Goal: Task Accomplishment & Management: Manage account settings

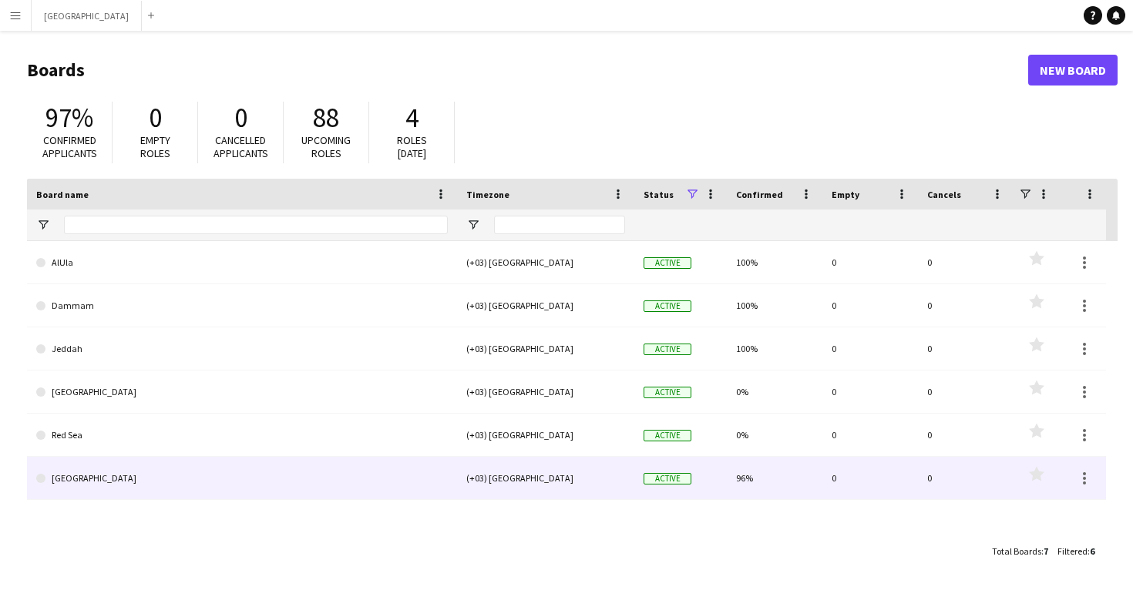
click at [414, 487] on link "[GEOGRAPHIC_DATA]" at bounding box center [241, 478] width 411 height 43
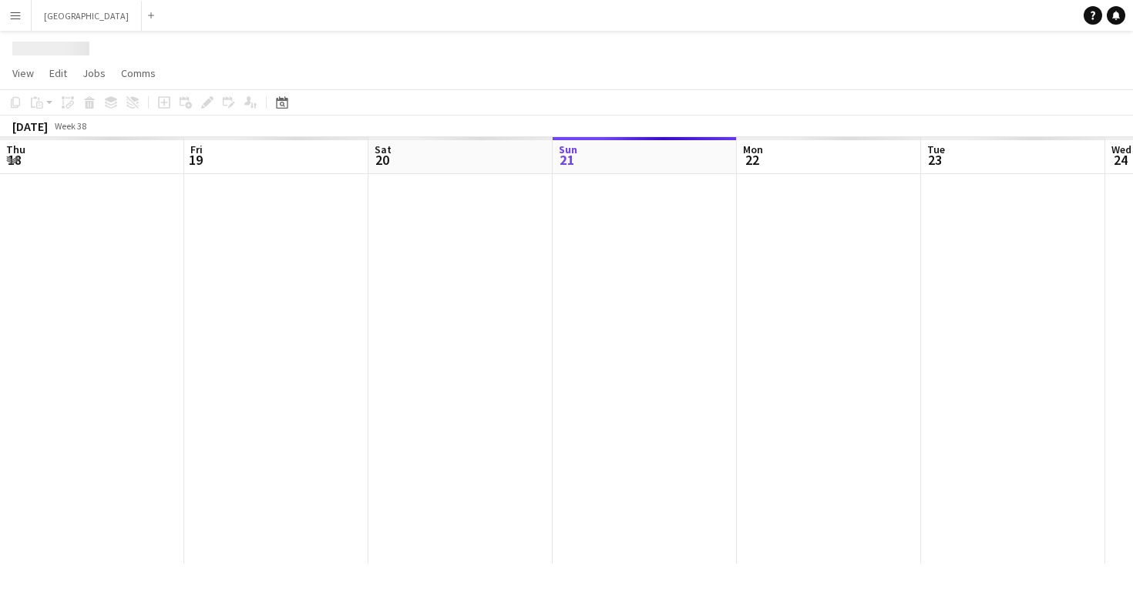
scroll to position [0, 368]
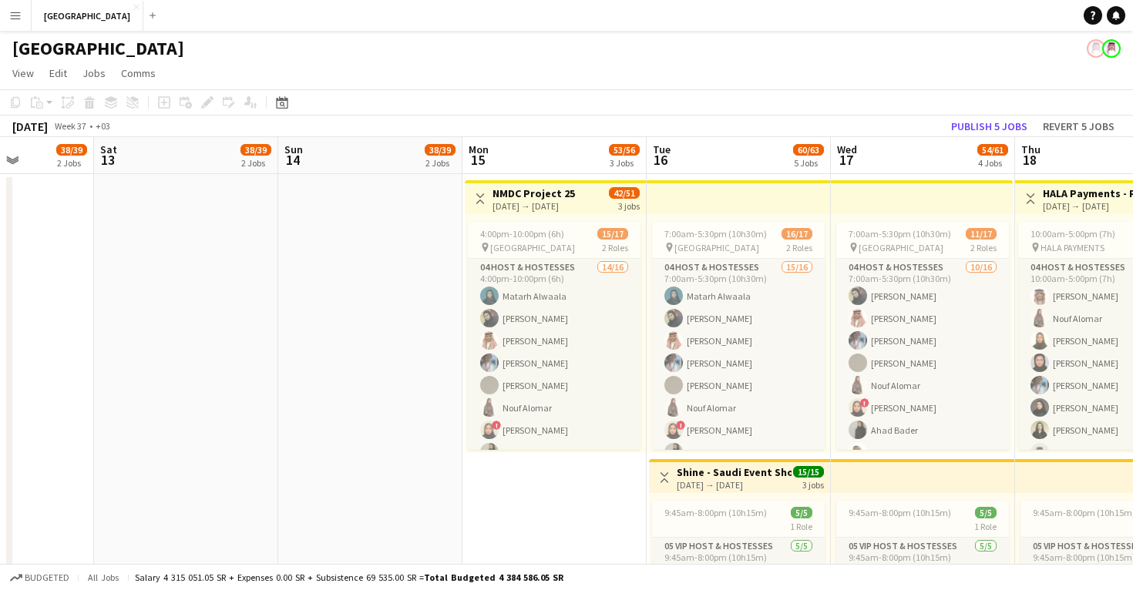
click at [547, 200] on div "[DATE] → [DATE]" at bounding box center [533, 206] width 82 height 12
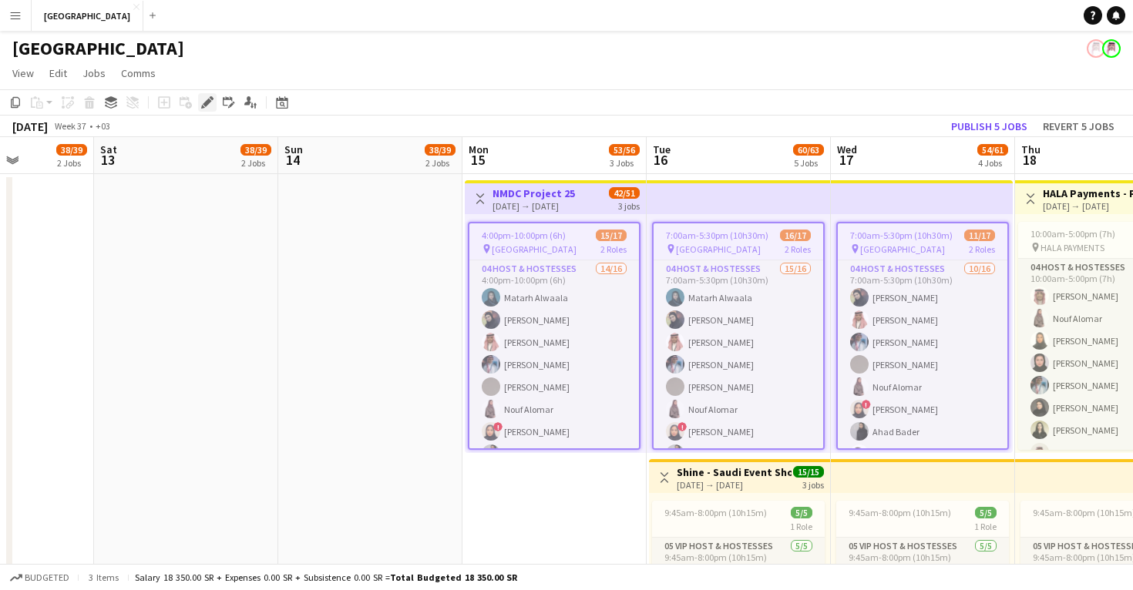
click at [203, 109] on div "Edit" at bounding box center [207, 102] width 18 height 18
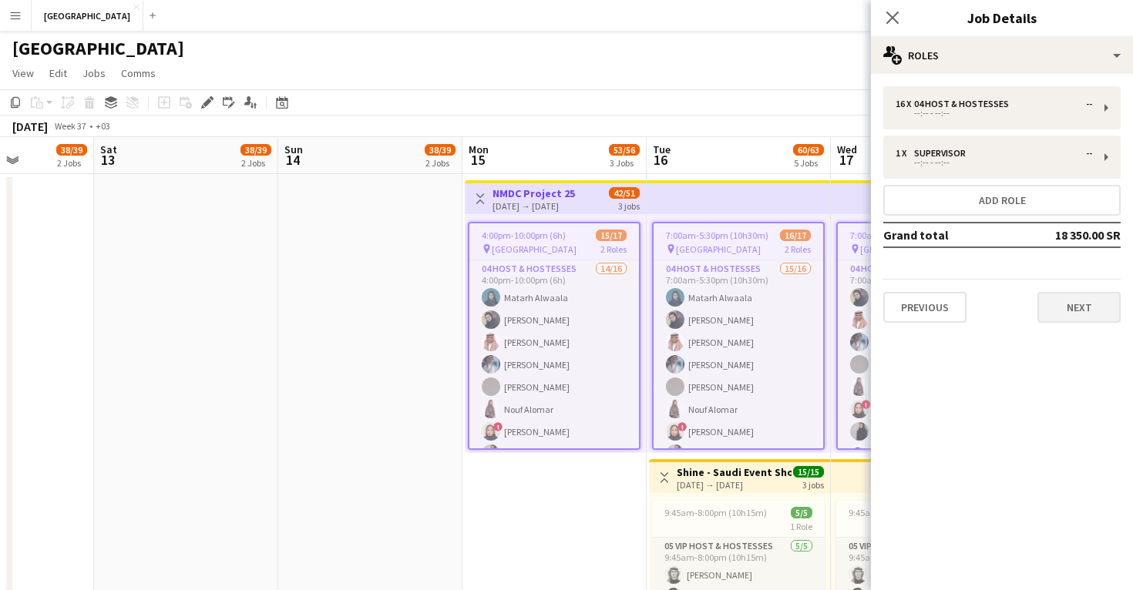
click at [1085, 311] on button "Next" at bounding box center [1078, 307] width 83 height 31
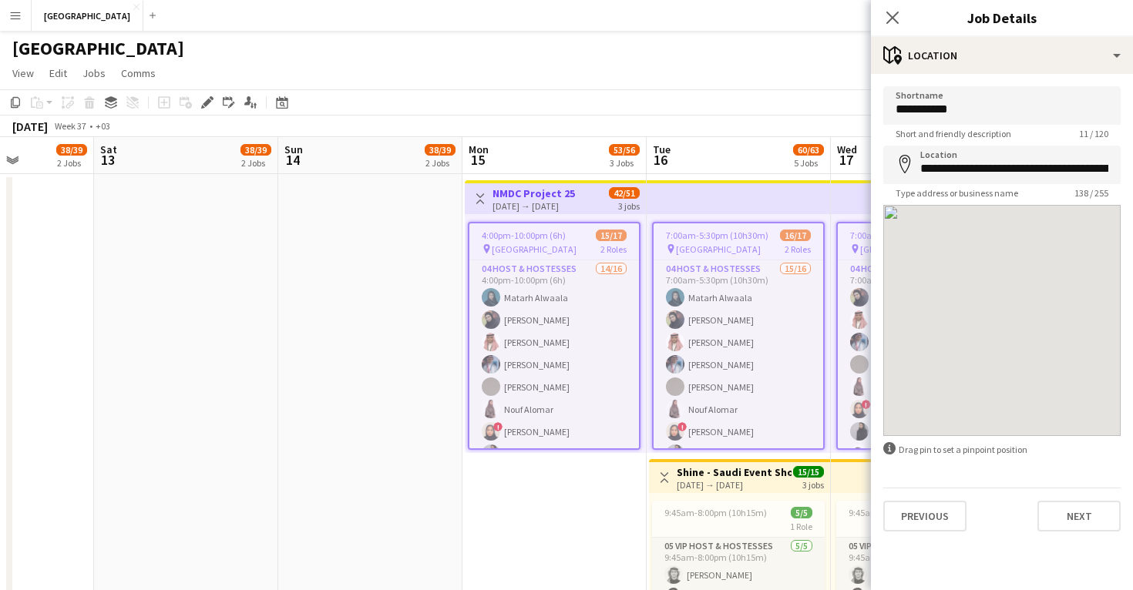
click at [864, 1] on app-navbar "Menu Boards Boards Boards All jobs Status Workforce Workforce My Workforce Recr…" at bounding box center [566, 15] width 1133 height 31
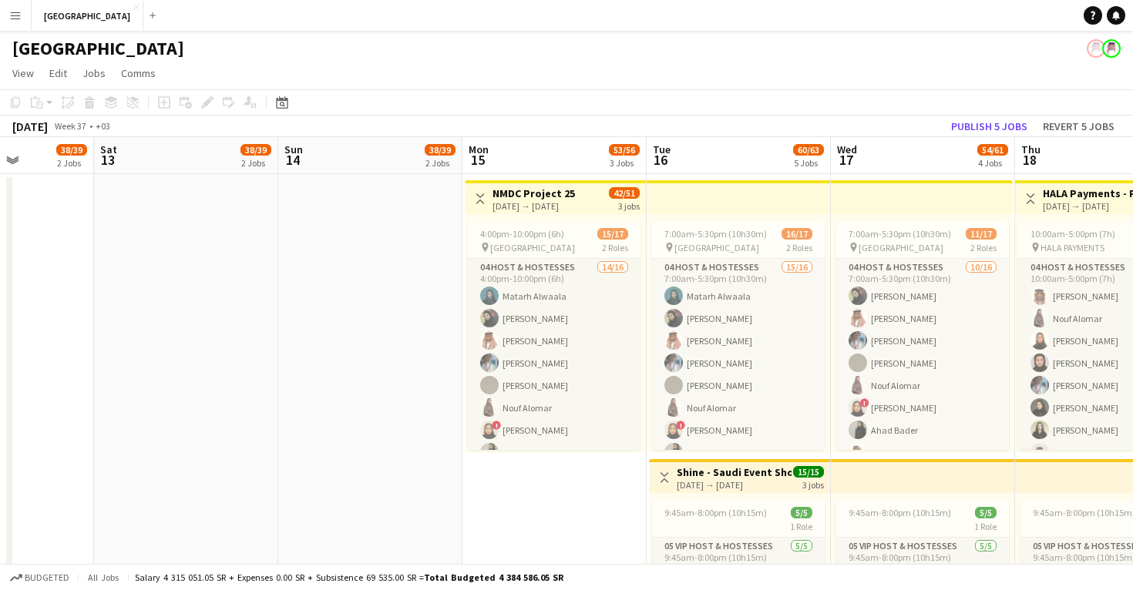
click at [356, 398] on app-date-cell at bounding box center [370, 595] width 184 height 843
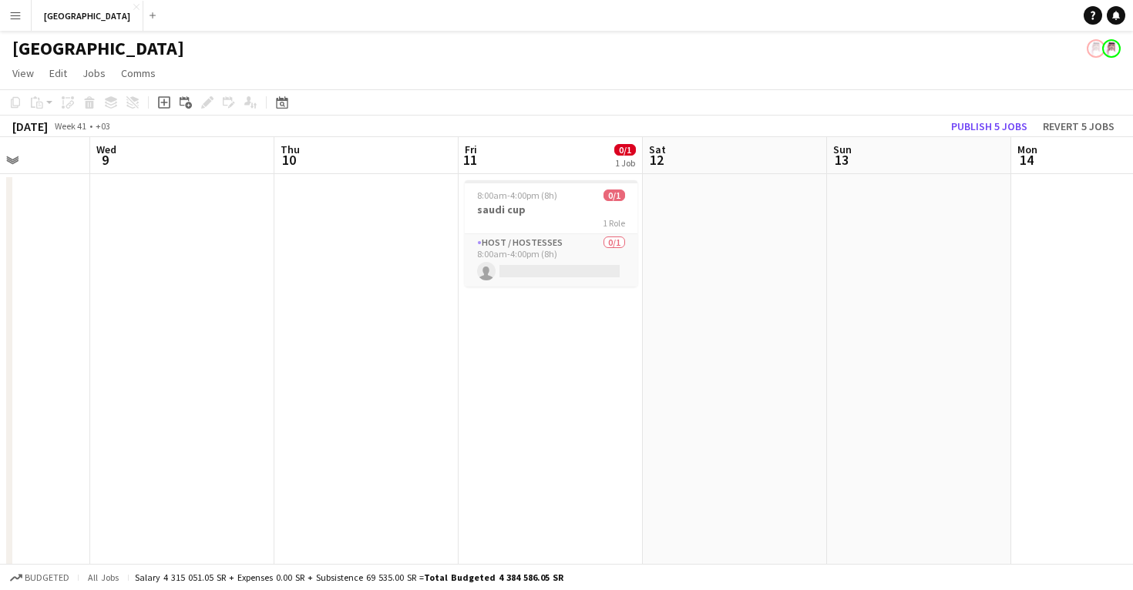
scroll to position [0, 450]
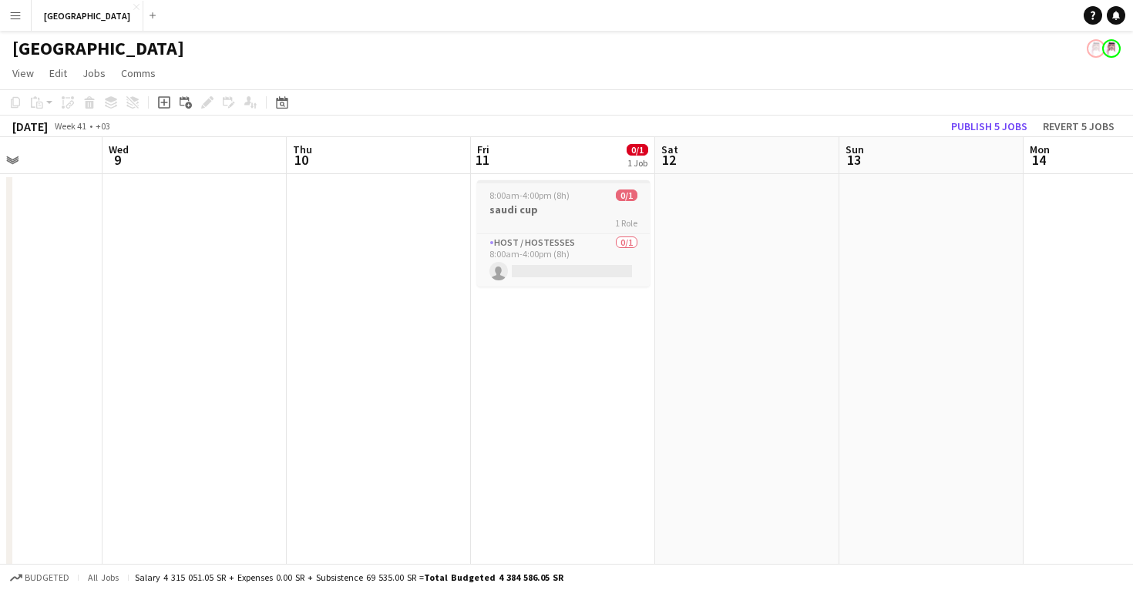
click at [563, 211] on h3 "saudi cup" at bounding box center [563, 210] width 173 height 14
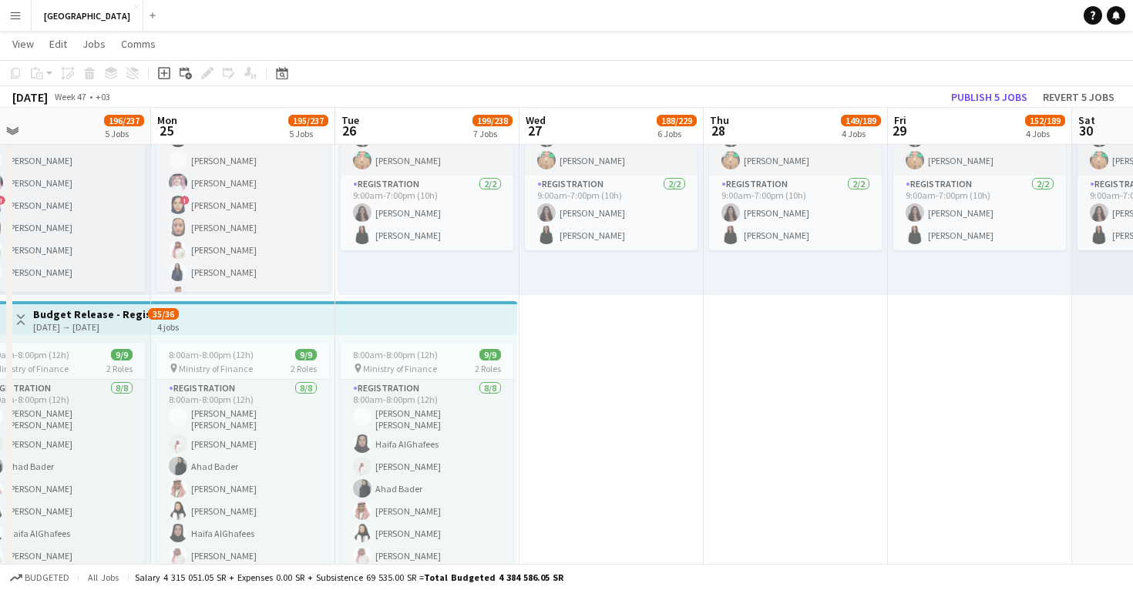
scroll to position [437, 0]
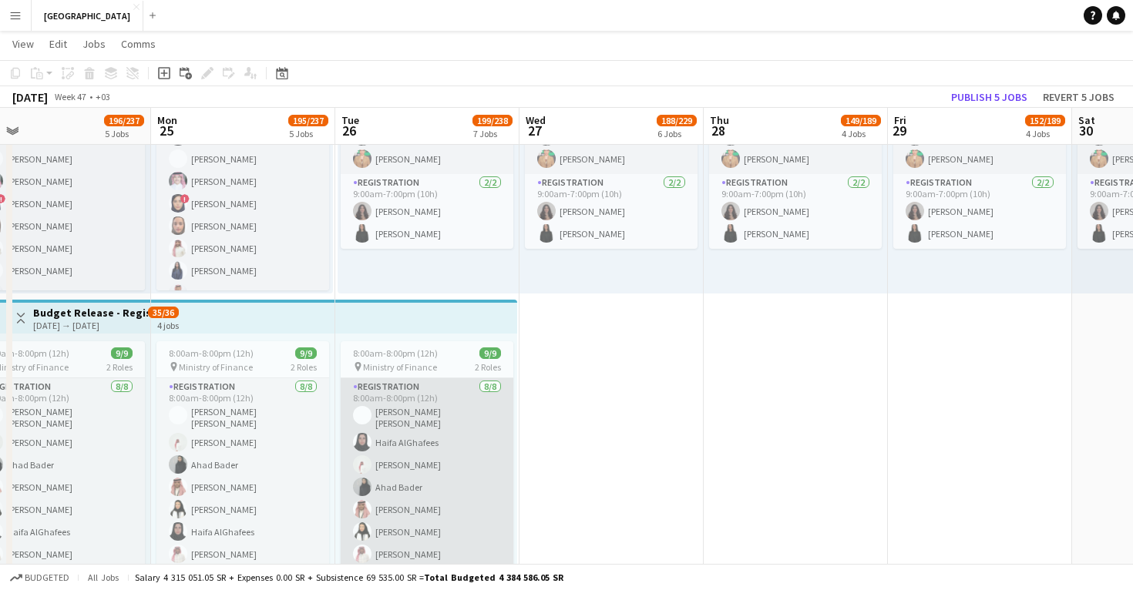
click at [434, 496] on app-card-role "Registration 8/8 8:00am-8:00pm (12h) Sara Fahad Haifa AlGhafees Musab Abdullah …" at bounding box center [427, 487] width 173 height 218
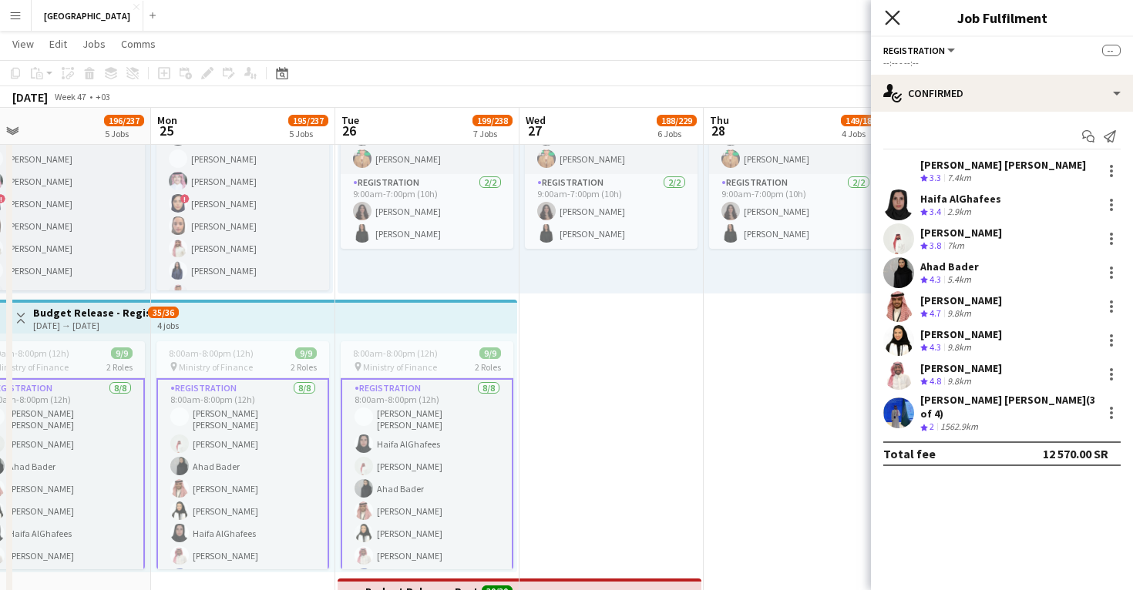
click at [888, 19] on icon "Close pop-in" at bounding box center [891, 17] width 15 height 15
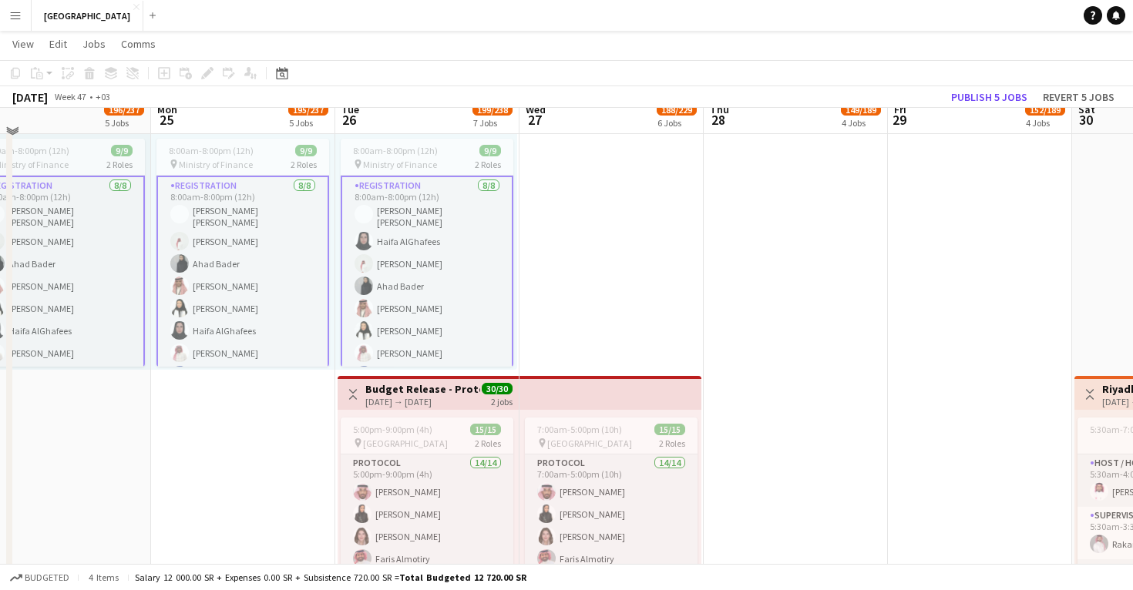
scroll to position [643, 0]
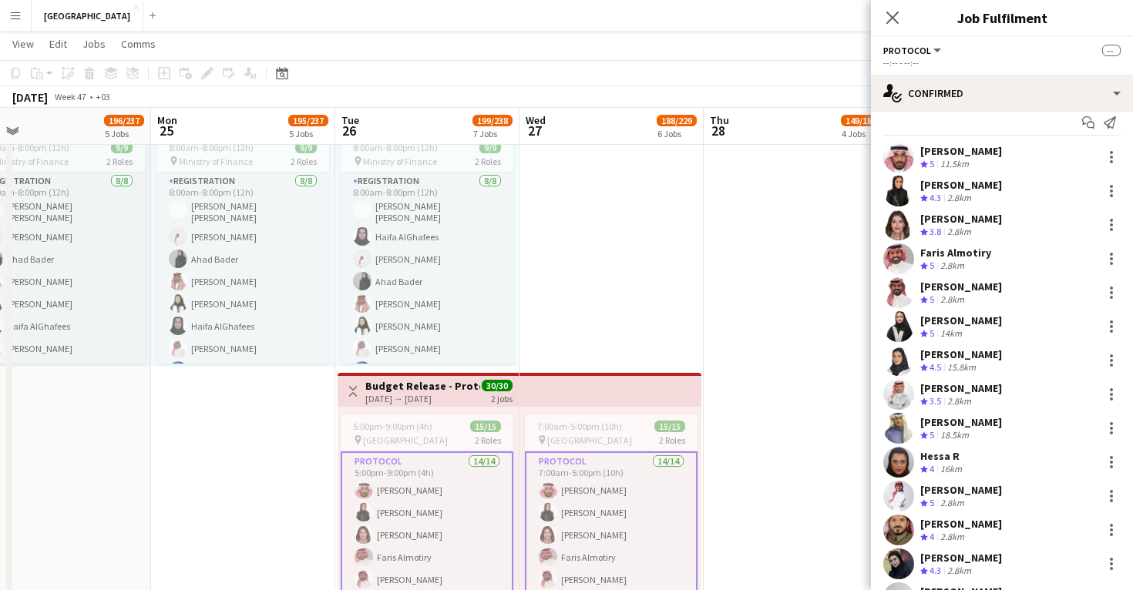
scroll to position [34, 0]
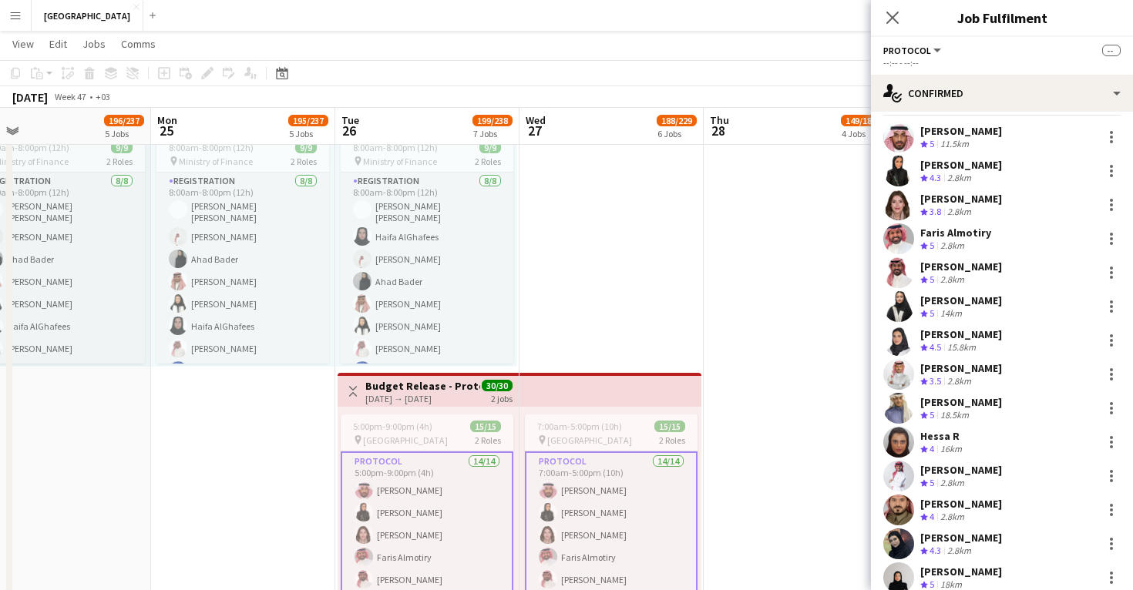
click at [917, 374] on div "Ali Abdullah Crew rating 3.5 2.8km" at bounding box center [1002, 374] width 262 height 31
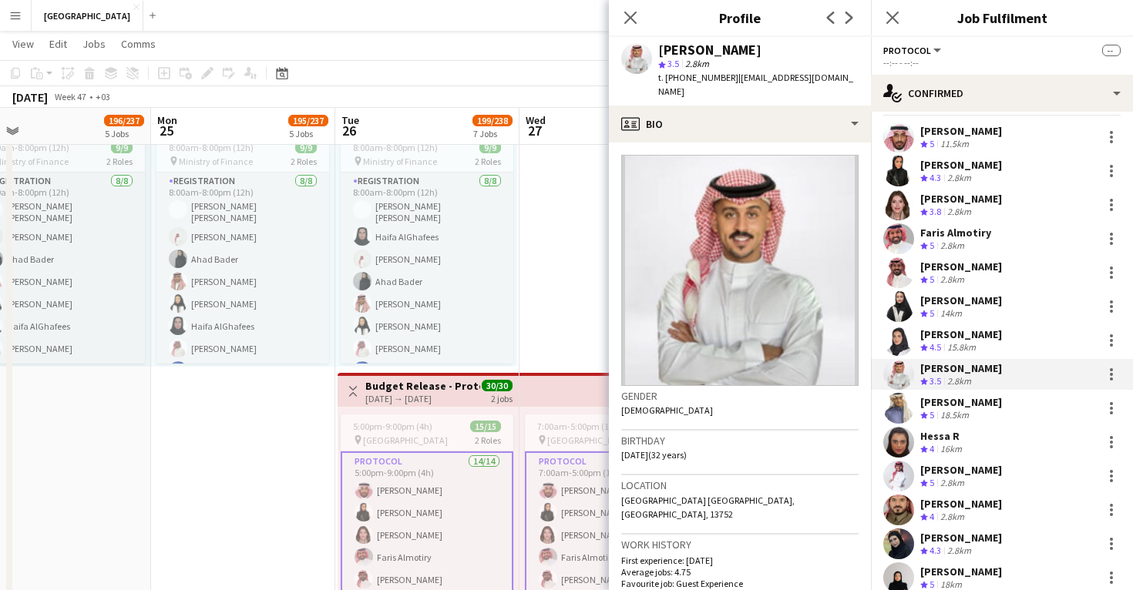
click at [901, 200] on app-user-avatar at bounding box center [898, 205] width 31 height 31
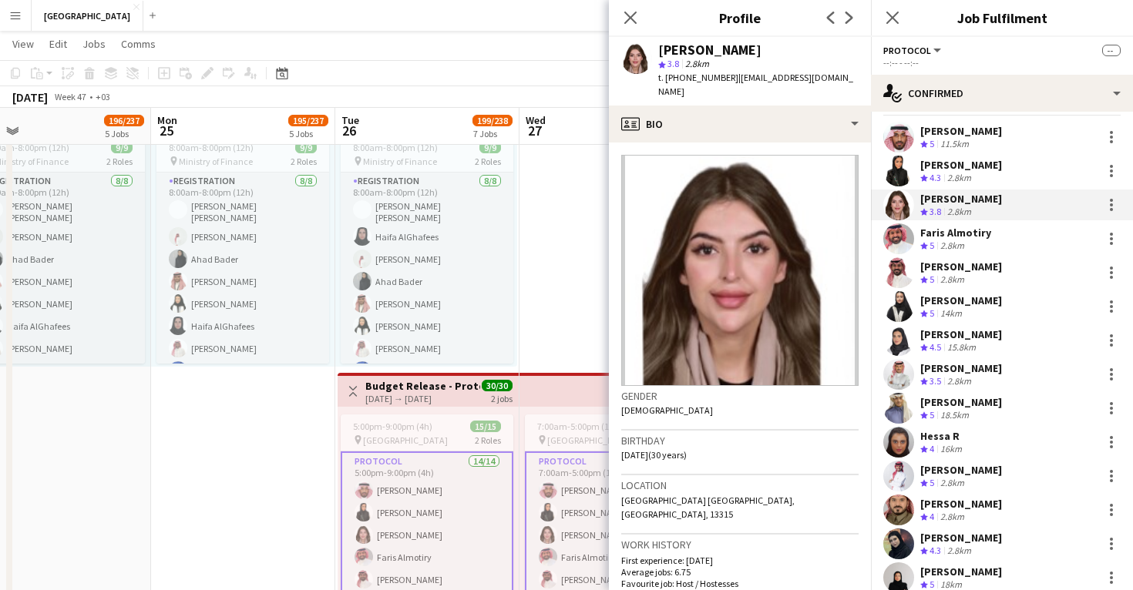
click at [894, 404] on app-user-avatar at bounding box center [898, 408] width 31 height 31
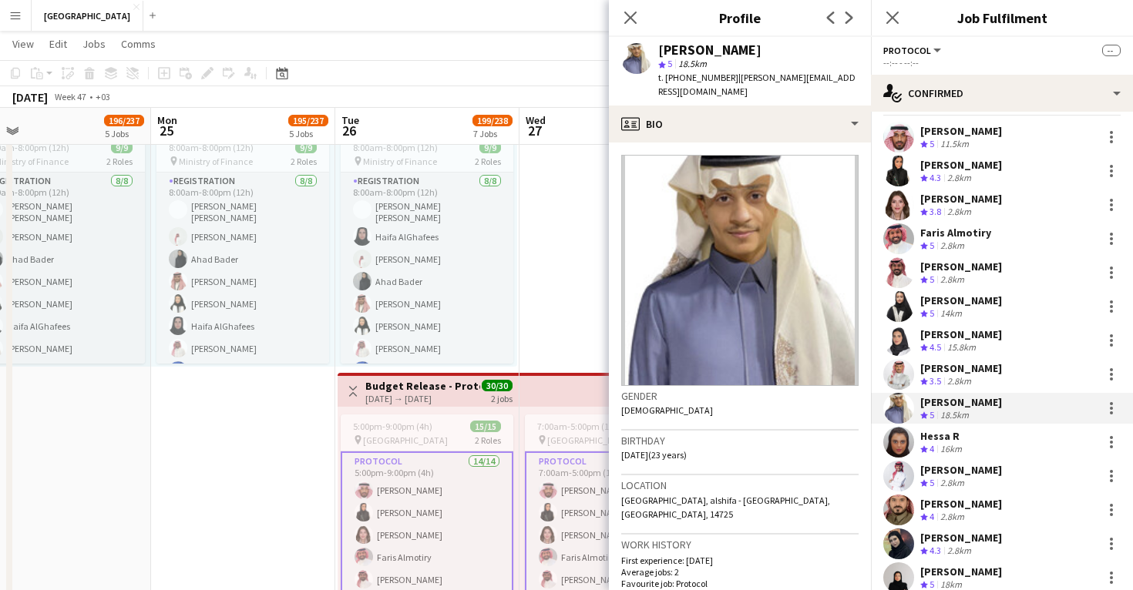
click at [901, 200] on app-user-avatar at bounding box center [898, 205] width 31 height 31
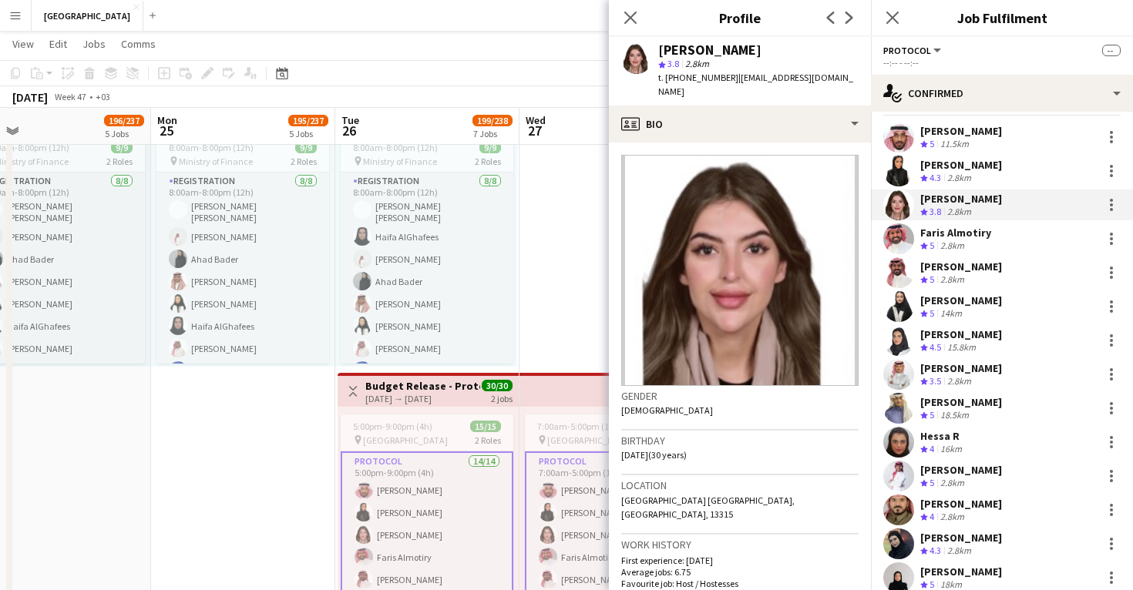
click at [896, 410] on app-user-avatar at bounding box center [898, 408] width 31 height 31
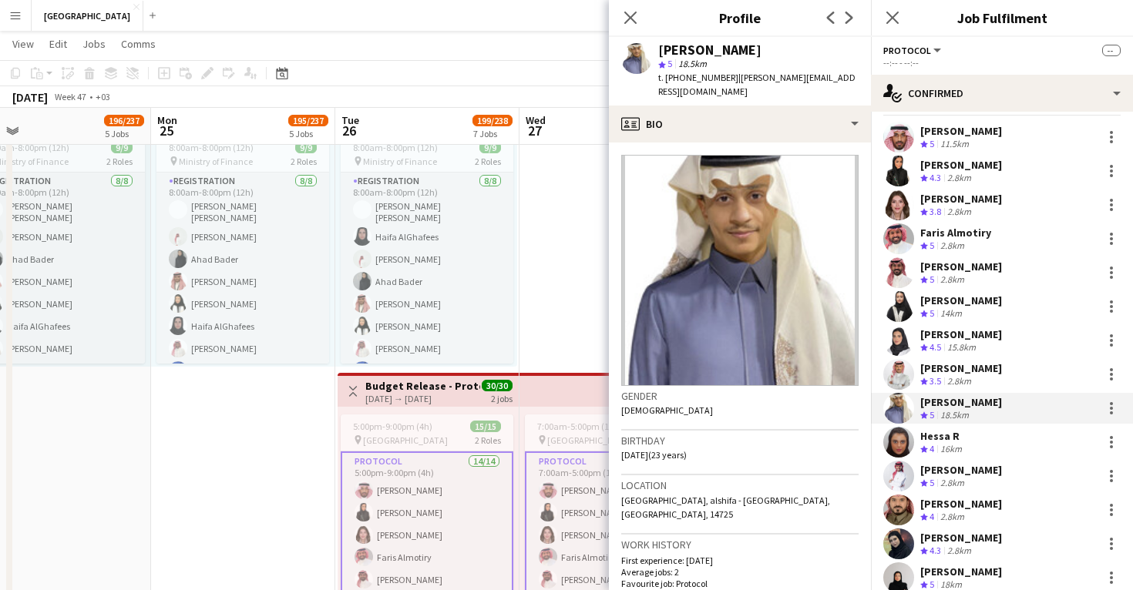
click at [894, 209] on app-user-avatar at bounding box center [898, 205] width 31 height 31
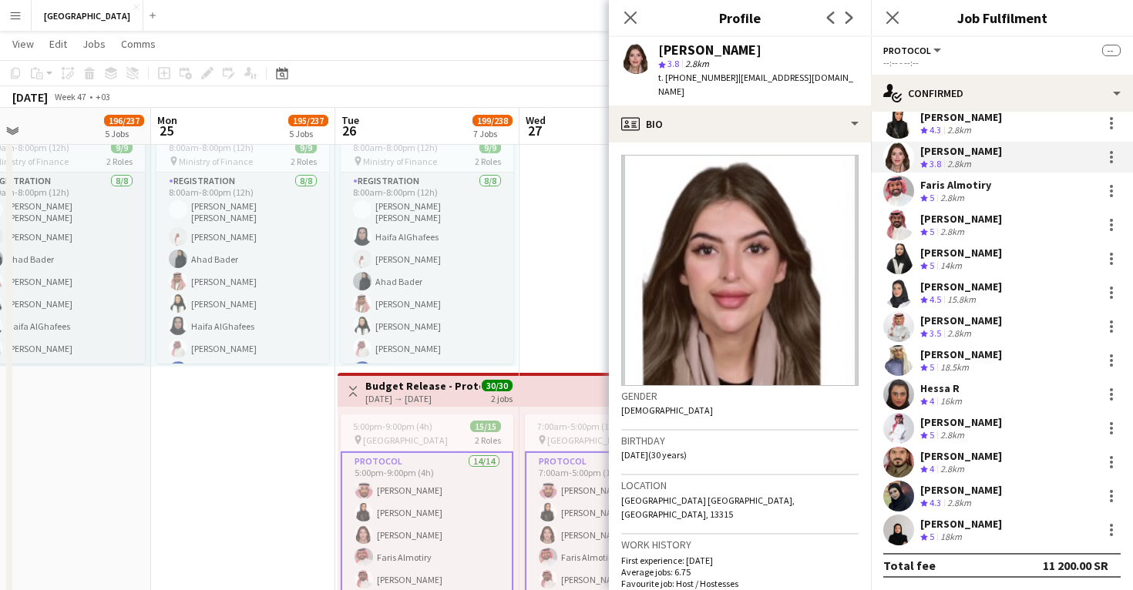
scroll to position [82, 0]
click at [895, 527] on app-user-avatar at bounding box center [898, 530] width 31 height 31
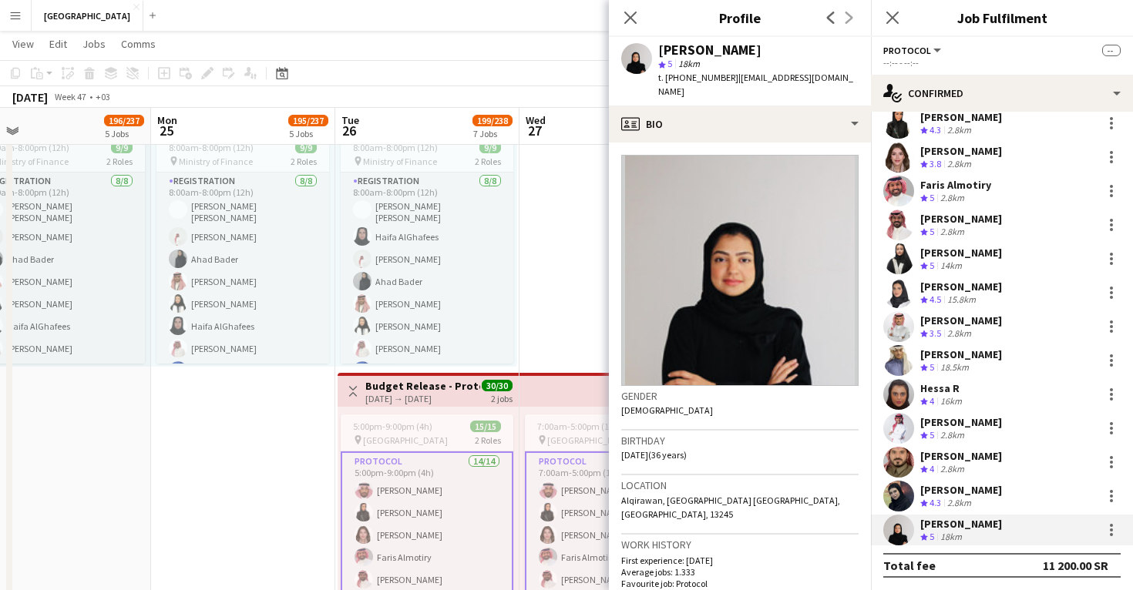
click at [918, 531] on div "Fadwa Ghandar Crew rating 5 18km" at bounding box center [1002, 530] width 262 height 31
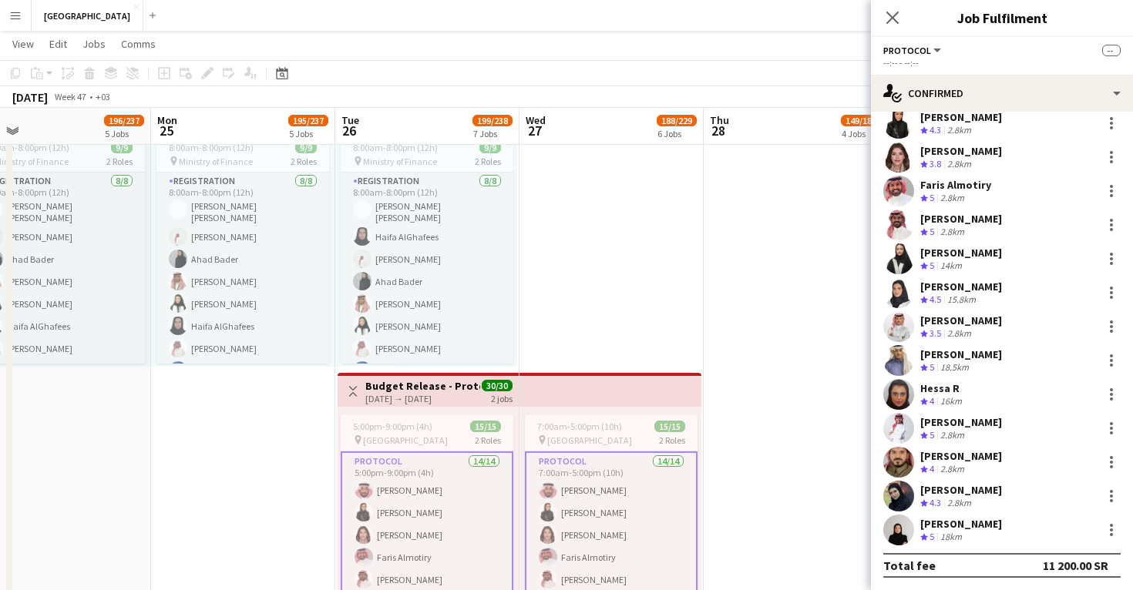
click at [948, 529] on div "Fadwa Ghandar" at bounding box center [961, 524] width 82 height 14
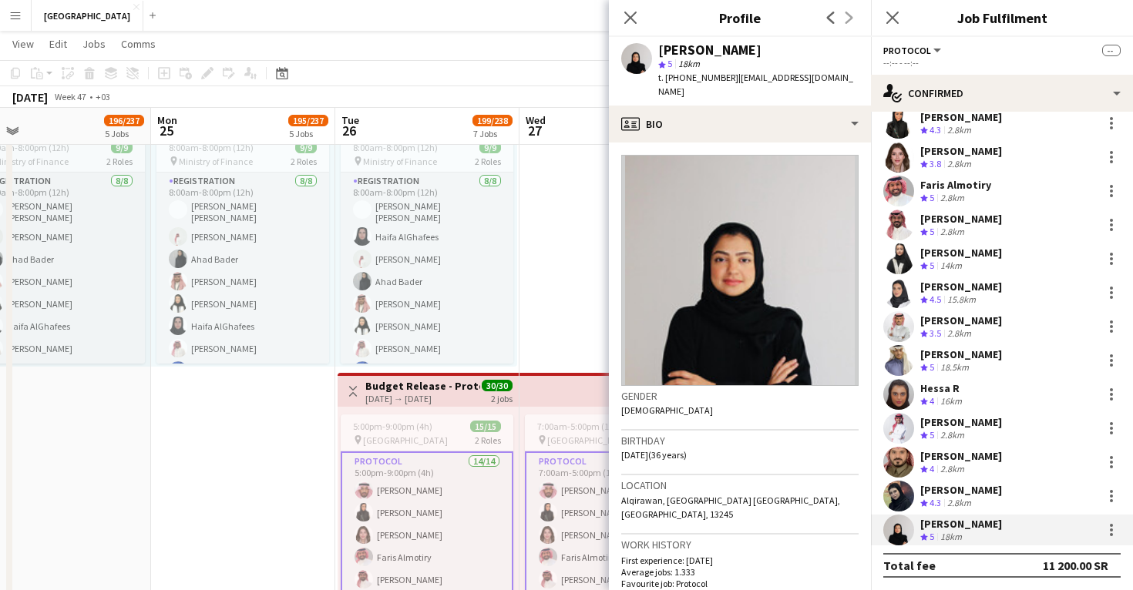
click at [690, 76] on span "t. +966546660107" at bounding box center [698, 78] width 80 height 12
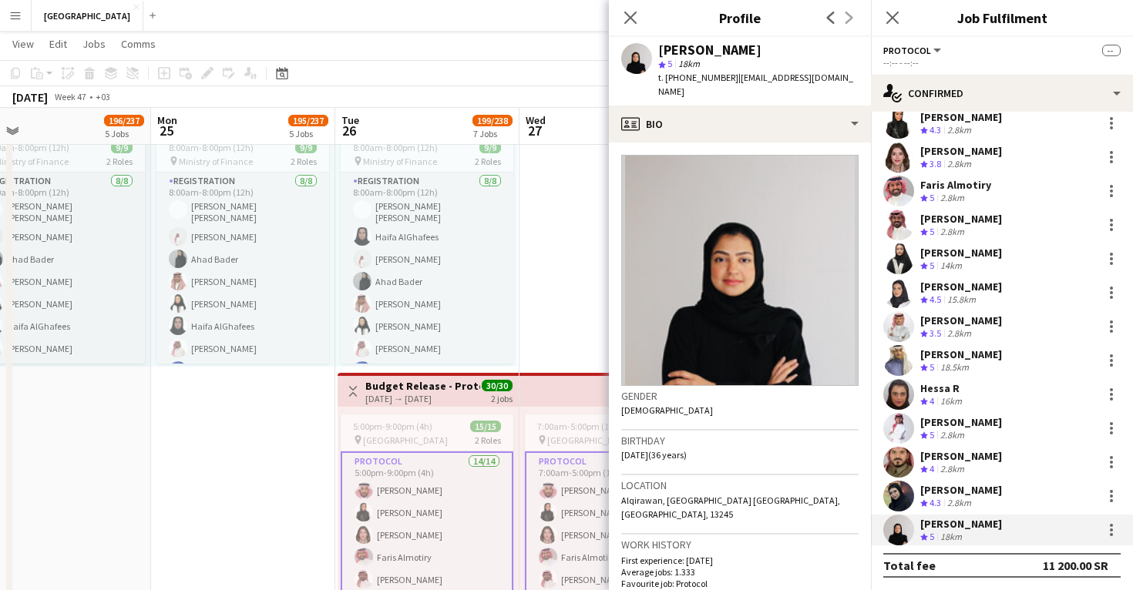
click at [691, 83] on div "t. +966546660107 | fofo-9999-2@hotmail.com" at bounding box center [758, 85] width 200 height 28
click at [691, 79] on span "t. +966546660107" at bounding box center [698, 78] width 80 height 12
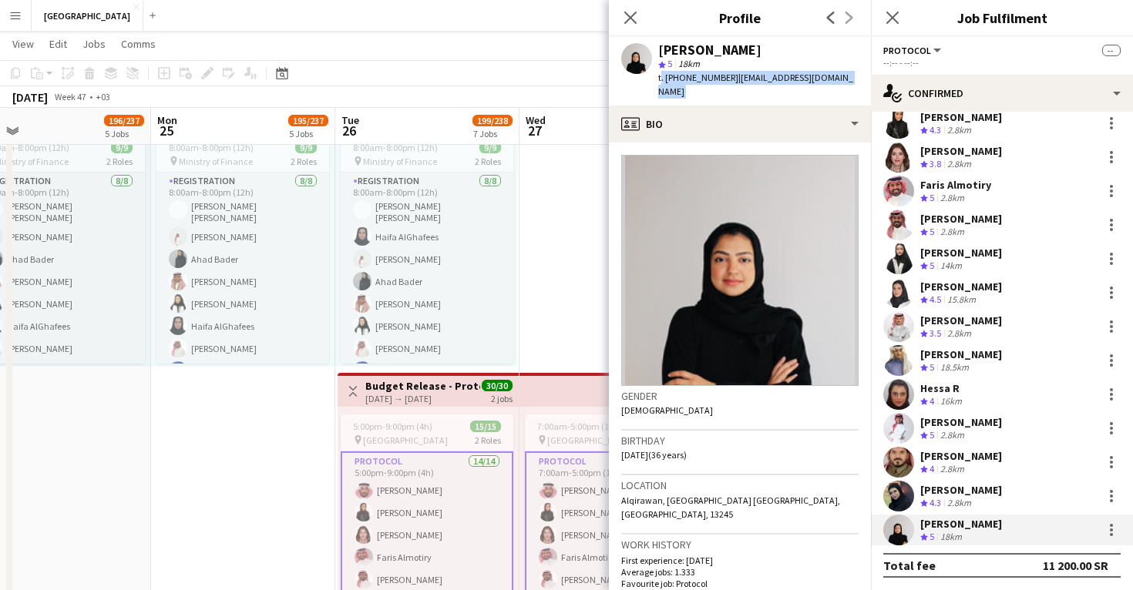
click at [691, 79] on span "t. +966546660107" at bounding box center [698, 78] width 80 height 12
click at [732, 63] on div "star 5 18km" at bounding box center [758, 64] width 200 height 14
click at [703, 79] on span "t. +966546660107" at bounding box center [698, 78] width 80 height 12
copy span "966546660107"
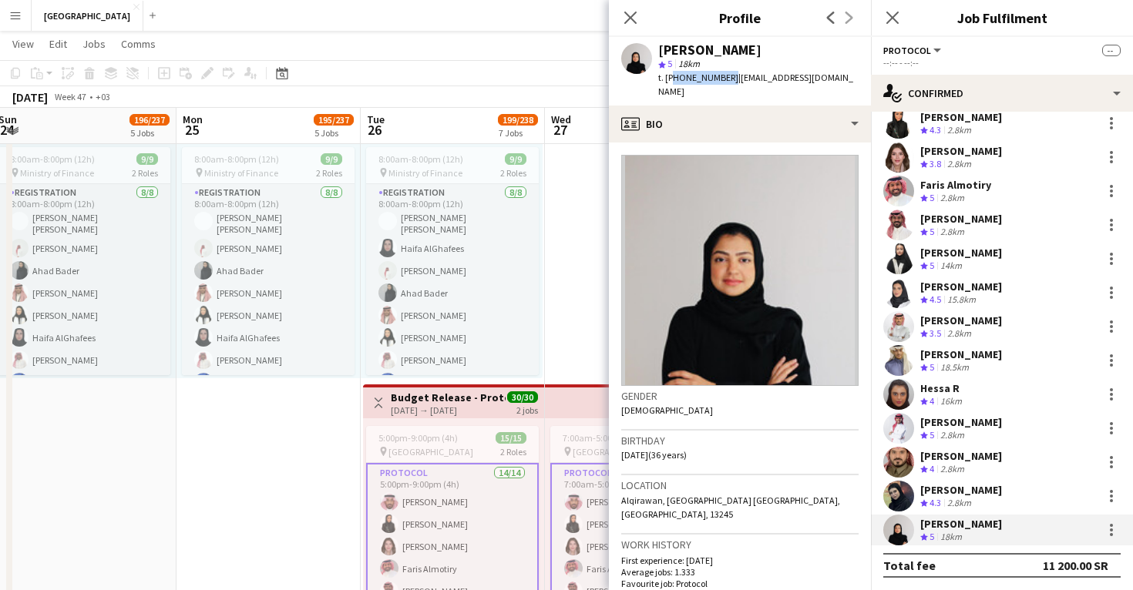
scroll to position [630, 0]
click at [942, 484] on div "Mai Alharbi" at bounding box center [961, 490] width 82 height 14
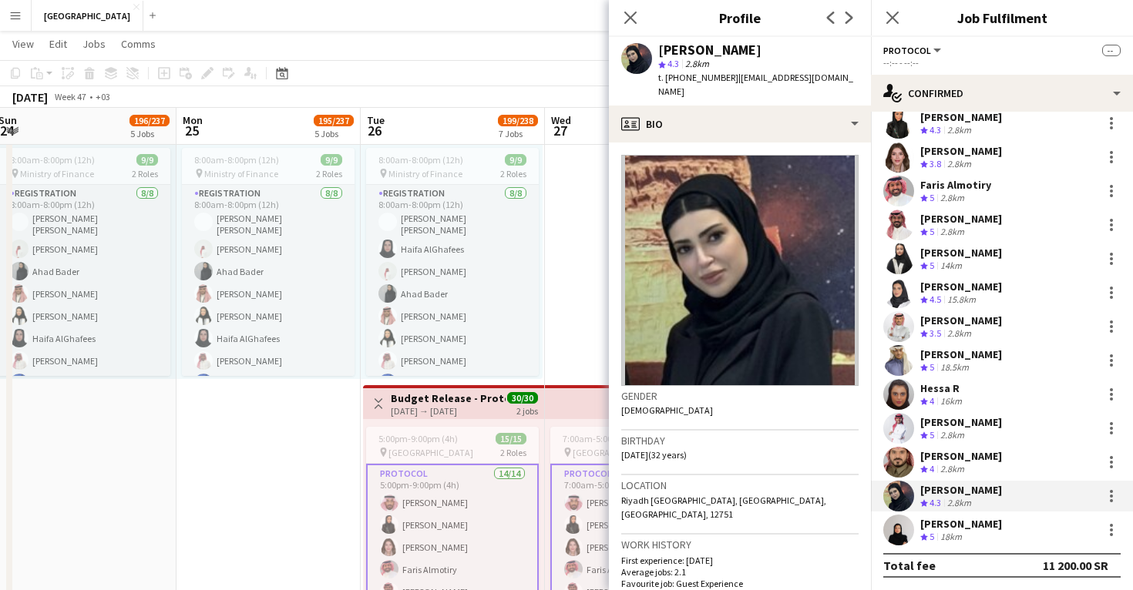
click at [687, 76] on span "t. +966597605255" at bounding box center [698, 78] width 80 height 12
copy span "966597605255"
click at [960, 205] on div "Faris Almotiry Crew rating 5 2.8km" at bounding box center [1002, 191] width 262 height 31
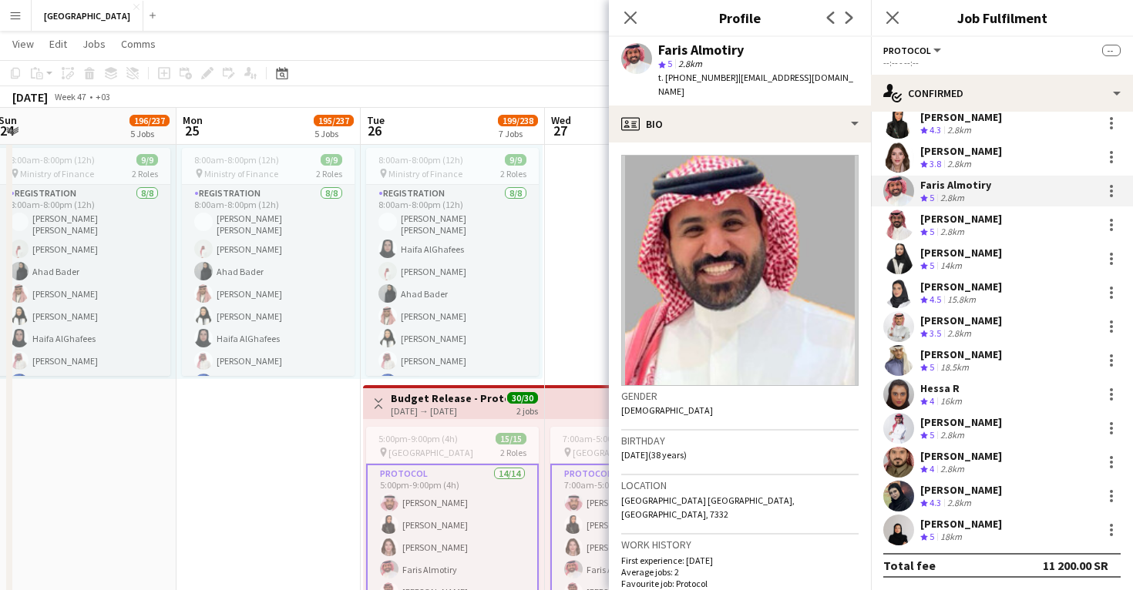
click at [960, 217] on div "Abdulmajed Alghusen" at bounding box center [961, 219] width 82 height 14
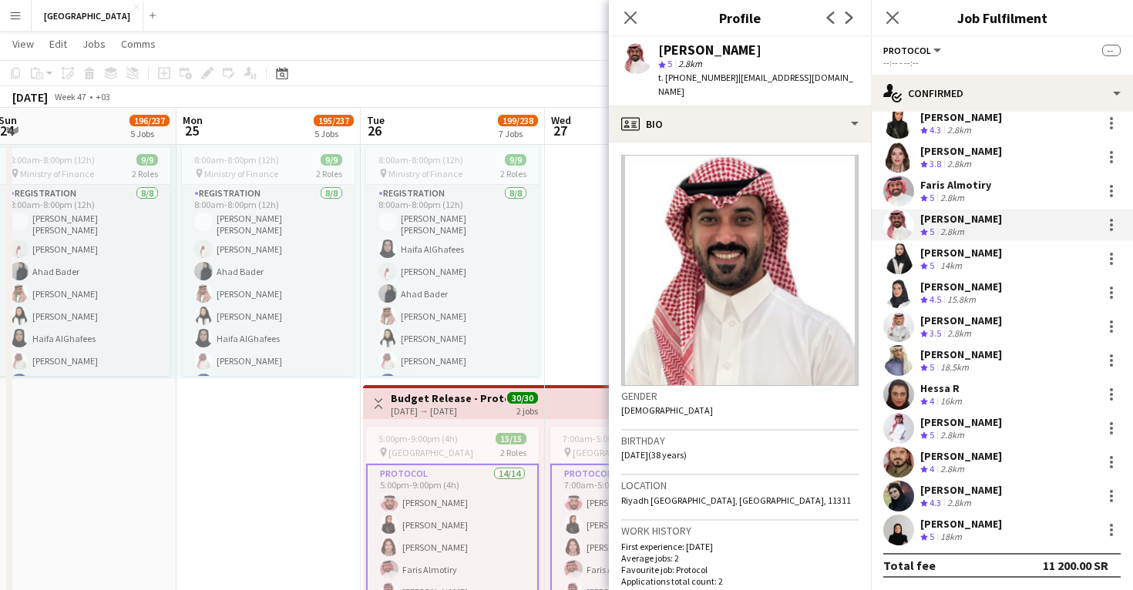
click at [968, 184] on div "Faris Almotiry" at bounding box center [955, 185] width 71 height 14
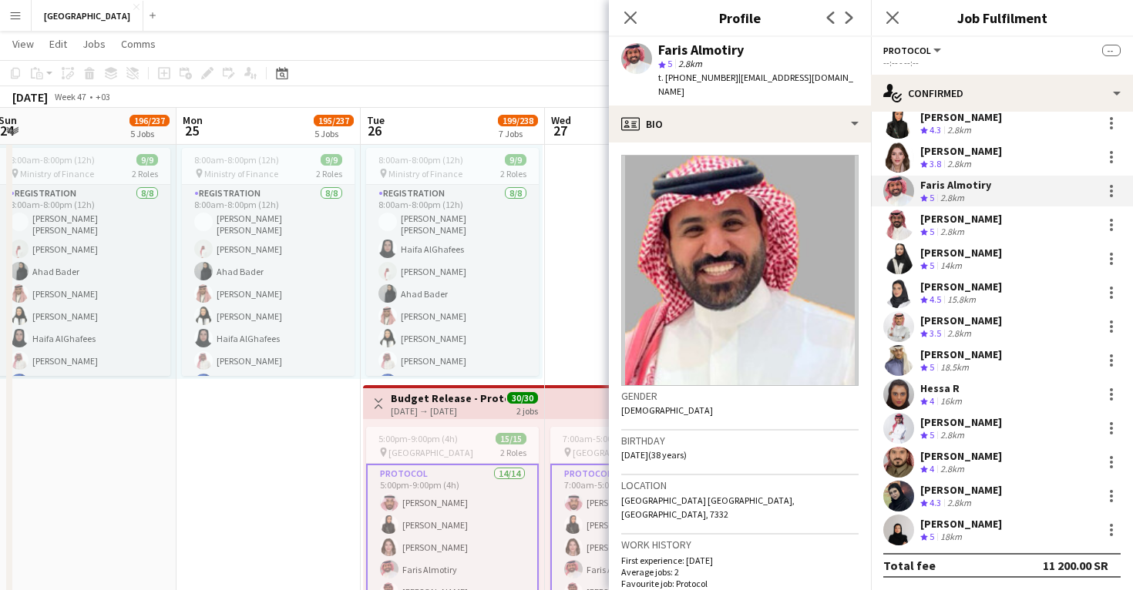
click at [695, 79] on span "t. +966566853330" at bounding box center [698, 78] width 80 height 12
copy span "966566853330"
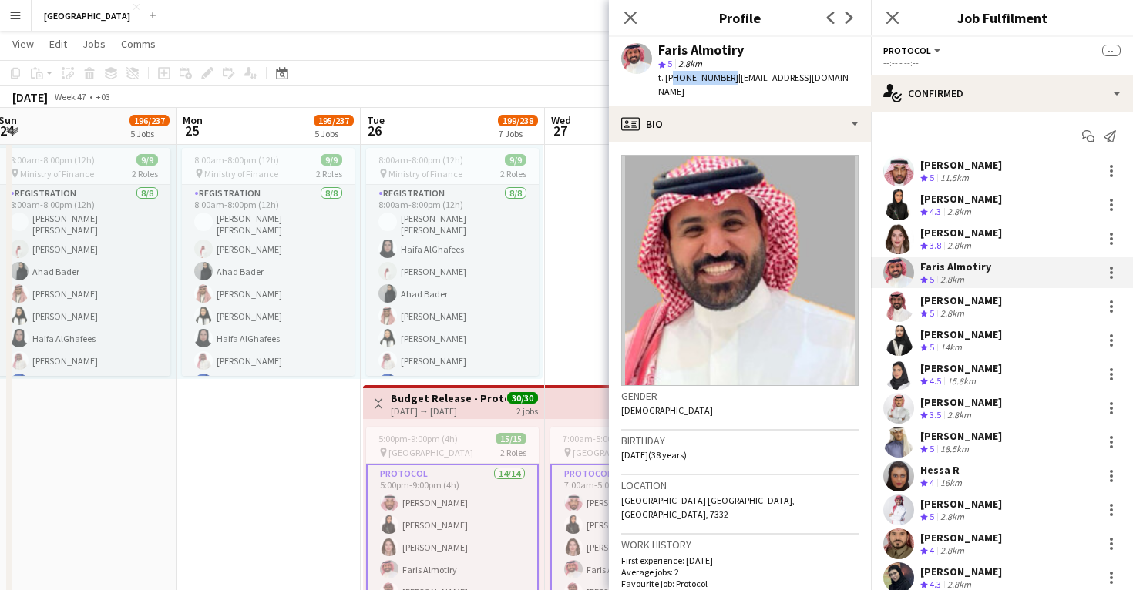
scroll to position [0, 0]
click at [952, 164] on div "abdulrahman abdulwahid" at bounding box center [961, 165] width 82 height 14
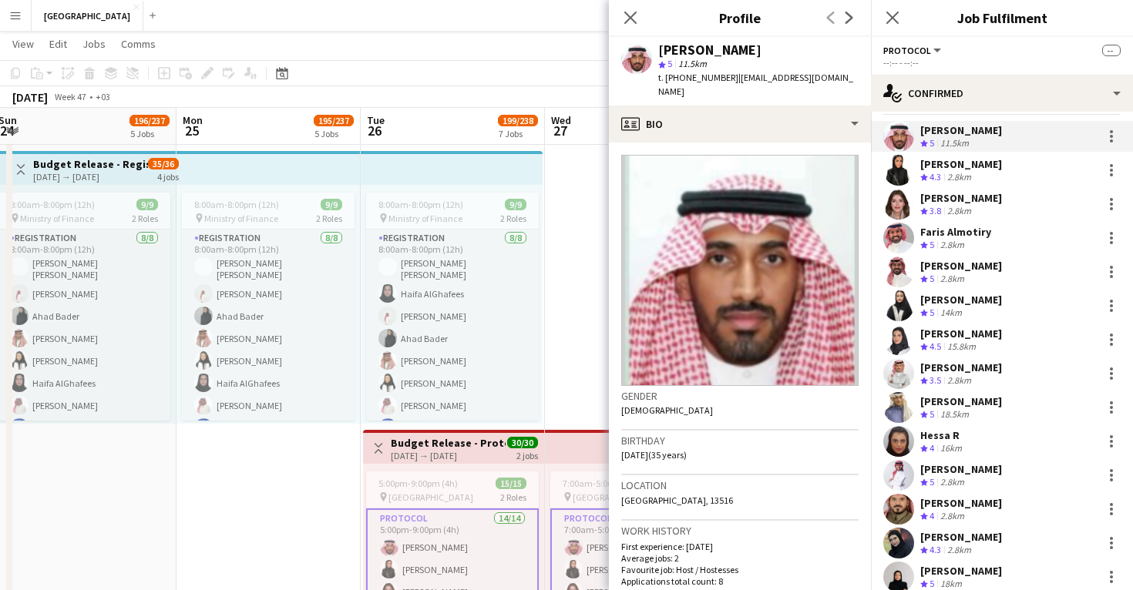
click at [691, 78] on span "t. +966565991226" at bounding box center [698, 78] width 80 height 12
copy span "966565991226"
click at [900, 304] on app-user-avatar at bounding box center [898, 305] width 31 height 31
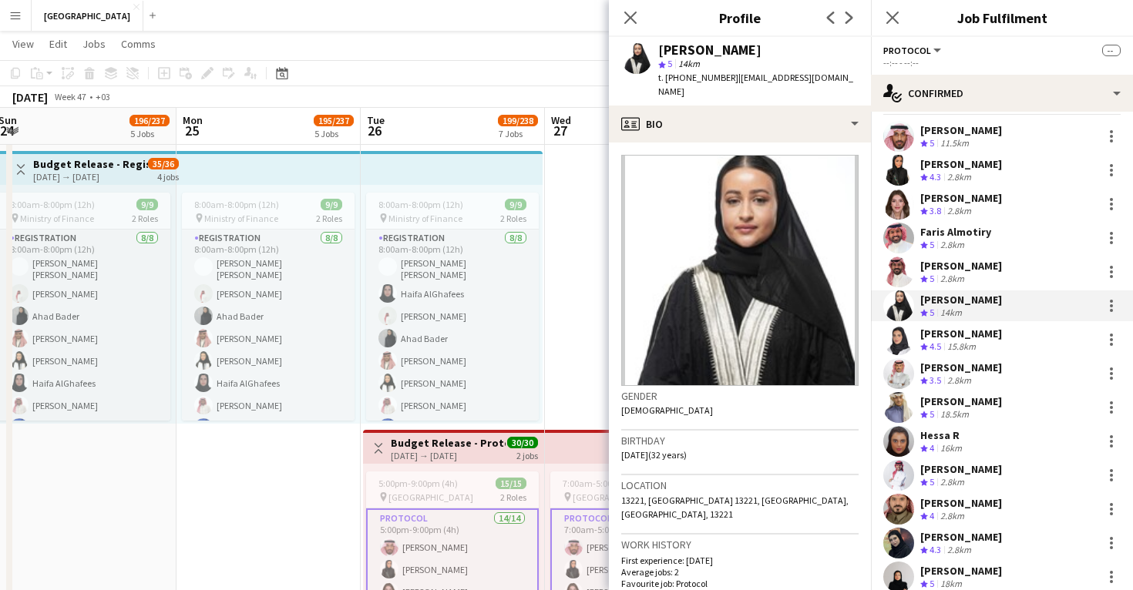
drag, startPoint x: 727, startPoint y: 78, endPoint x: 657, endPoint y: 81, distance: 69.4
click at [658, 82] on div "t. +966540303366 | noura.mohammed33@yahoo.com" at bounding box center [758, 85] width 200 height 28
click at [668, 80] on span "t. +966540303366" at bounding box center [698, 78] width 80 height 12
drag, startPoint x: 668, startPoint y: 80, endPoint x: 686, endPoint y: 79, distance: 17.8
click at [686, 79] on span "t. +966540303366" at bounding box center [698, 78] width 80 height 12
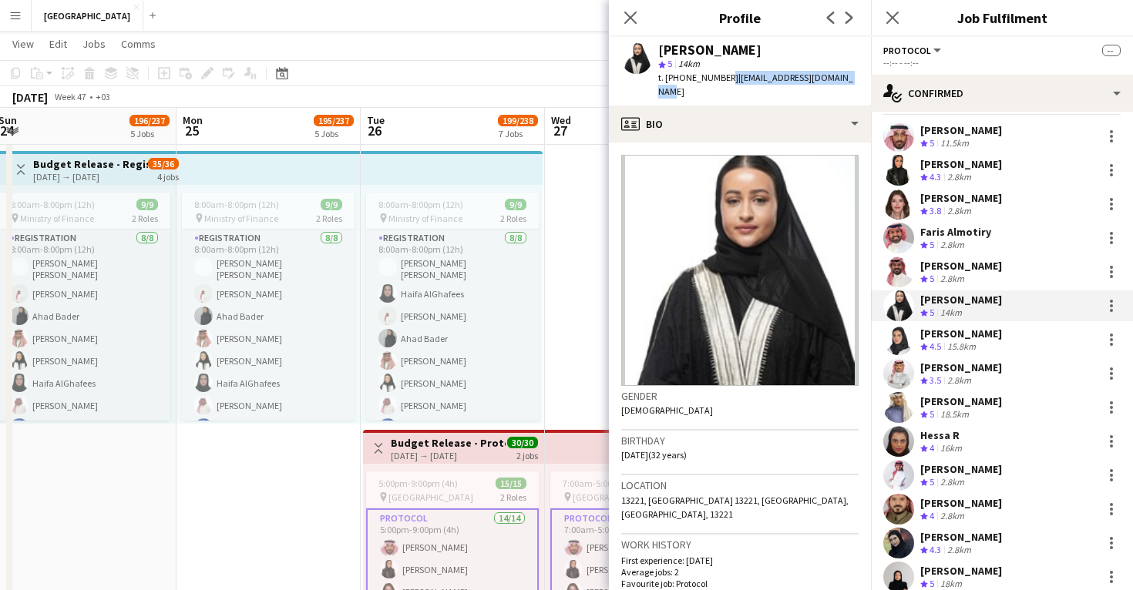
drag, startPoint x: 723, startPoint y: 79, endPoint x: 653, endPoint y: 83, distance: 70.3
click at [653, 83] on div "Noura Alsubaie star 5 14km t. +966540303366 | noura.mohammed33@yahoo.com" at bounding box center [740, 71] width 262 height 69
click at [673, 76] on span "t. +966540303366" at bounding box center [698, 78] width 80 height 12
click at [667, 78] on span "t. +966540303366" at bounding box center [698, 78] width 80 height 12
drag, startPoint x: 667, startPoint y: 78, endPoint x: 728, endPoint y: 75, distance: 60.9
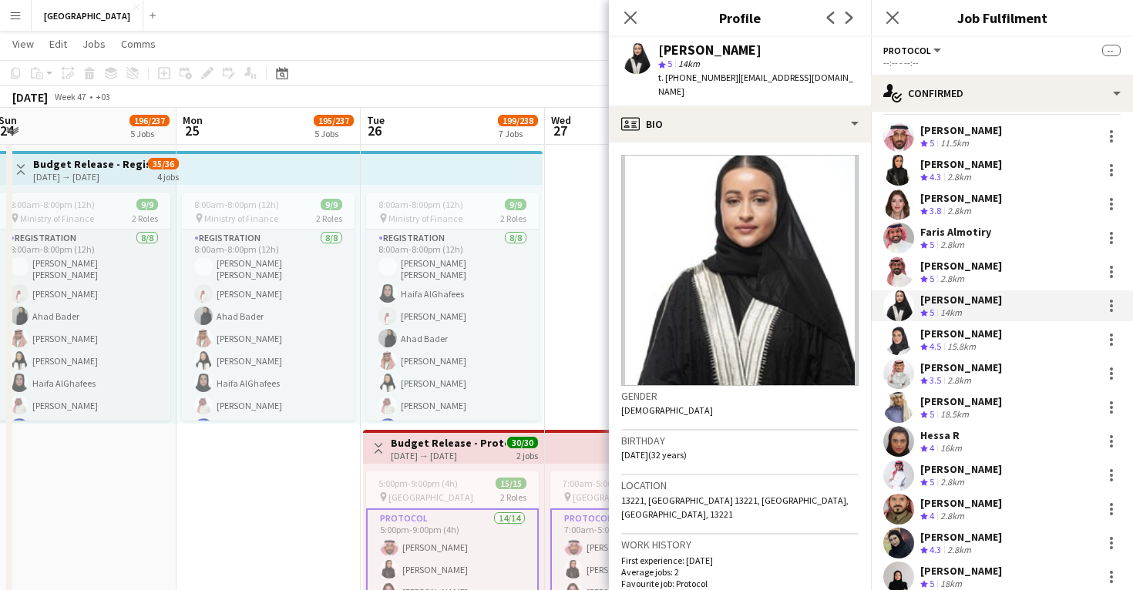
click at [728, 75] on div "t. +966540303366 | noura.mohammed33@yahoo.com" at bounding box center [758, 85] width 200 height 28
copy div "+966540303366 |"
click at [670, 44] on div "Noura Alsubaie" at bounding box center [709, 50] width 103 height 14
copy div "Noura"
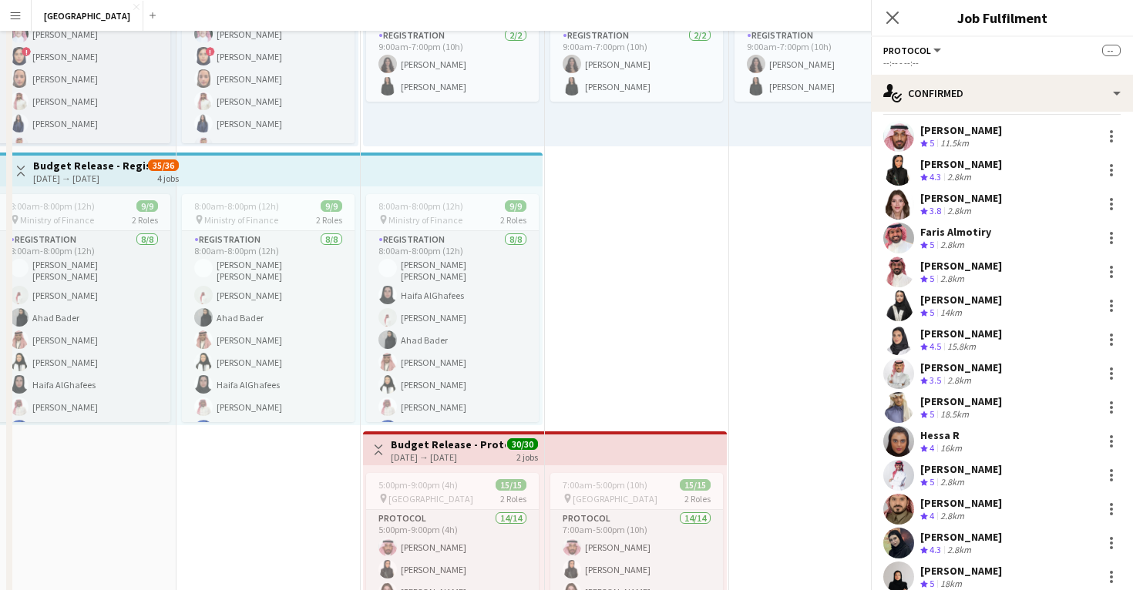
scroll to position [9, 0]
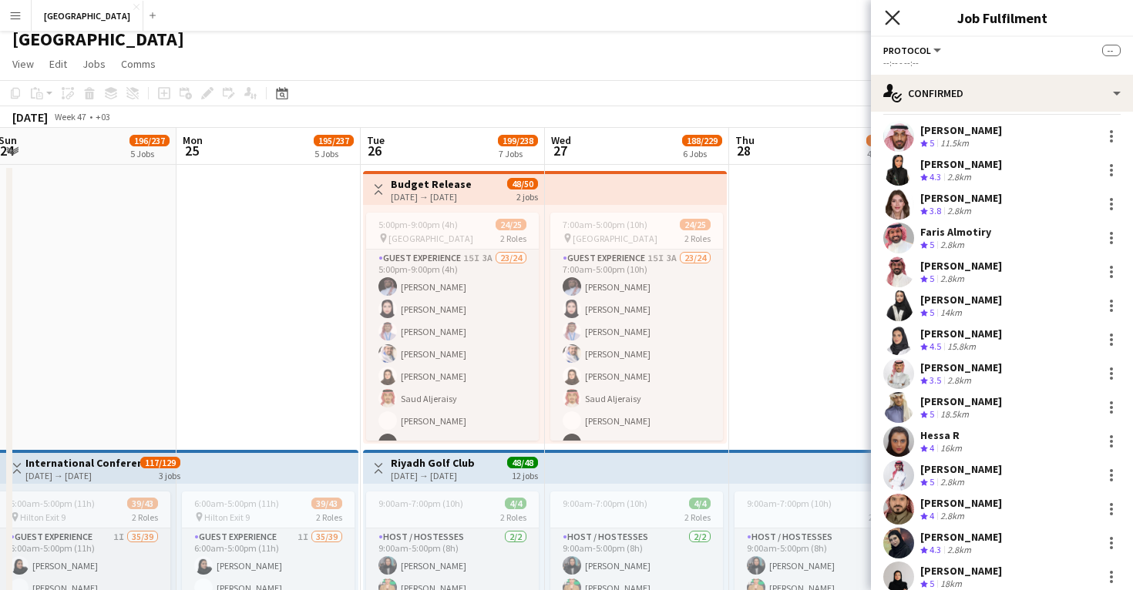
click at [890, 12] on icon "Close pop-in" at bounding box center [891, 17] width 15 height 15
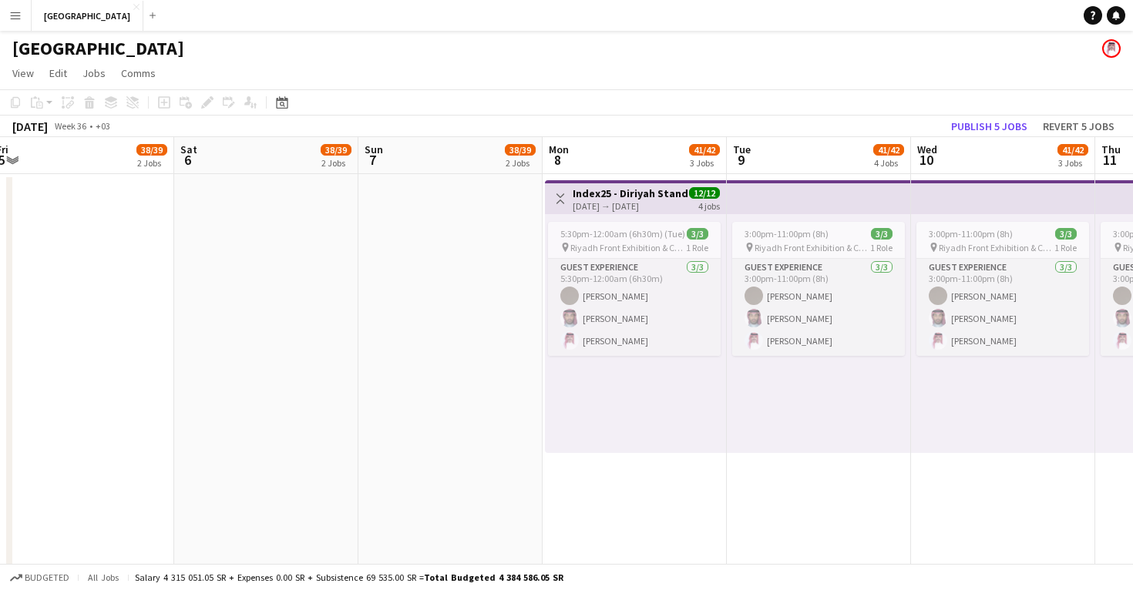
scroll to position [0, 371]
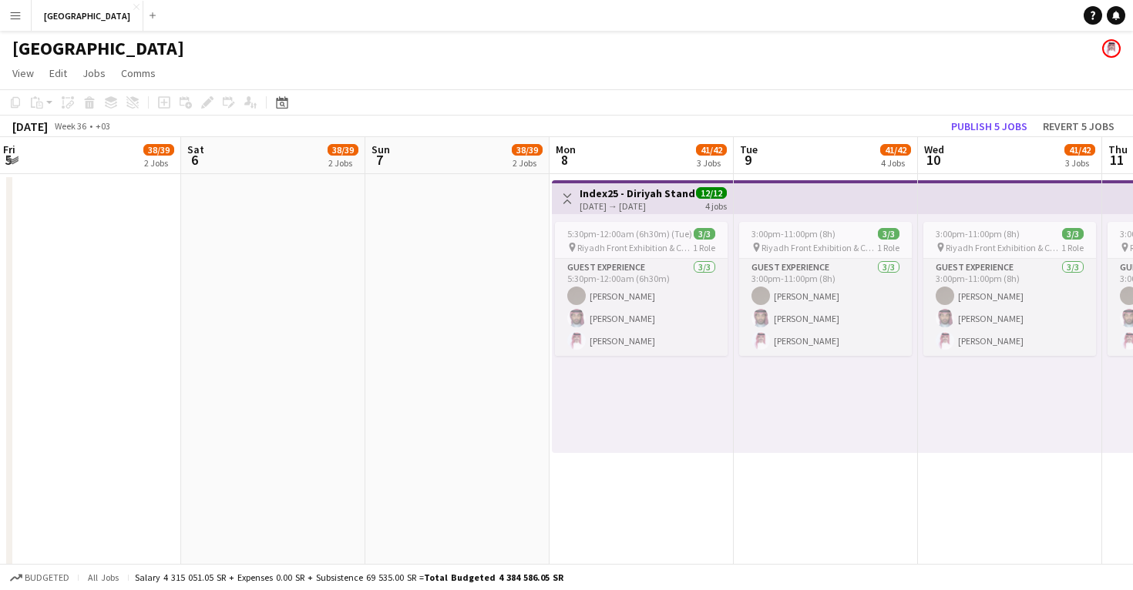
click at [464, 274] on app-date-cell at bounding box center [457, 595] width 184 height 843
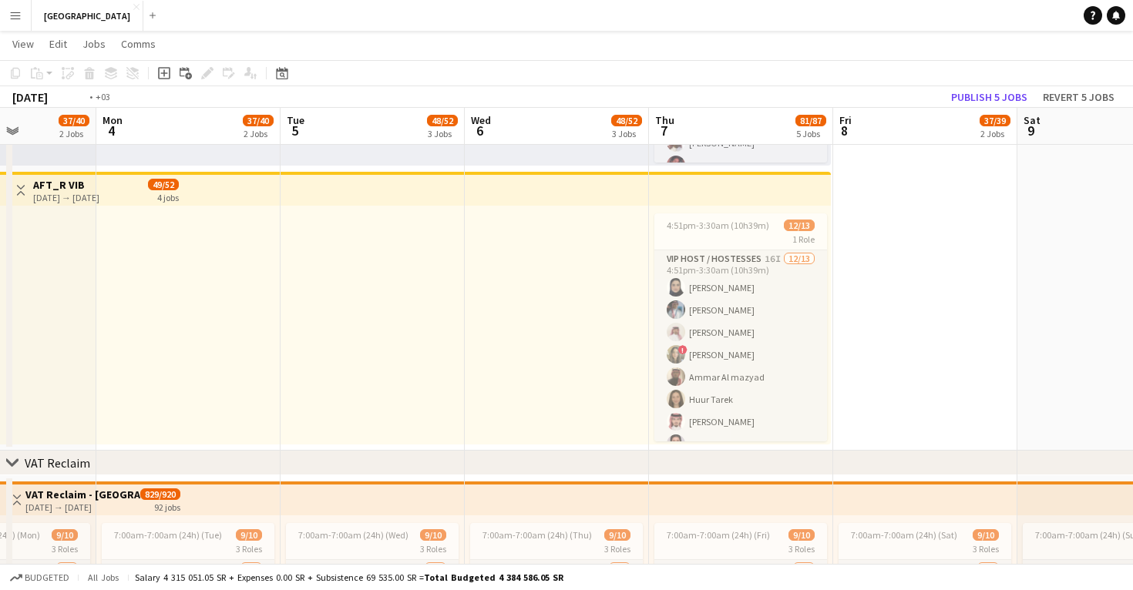
scroll to position [0, 609]
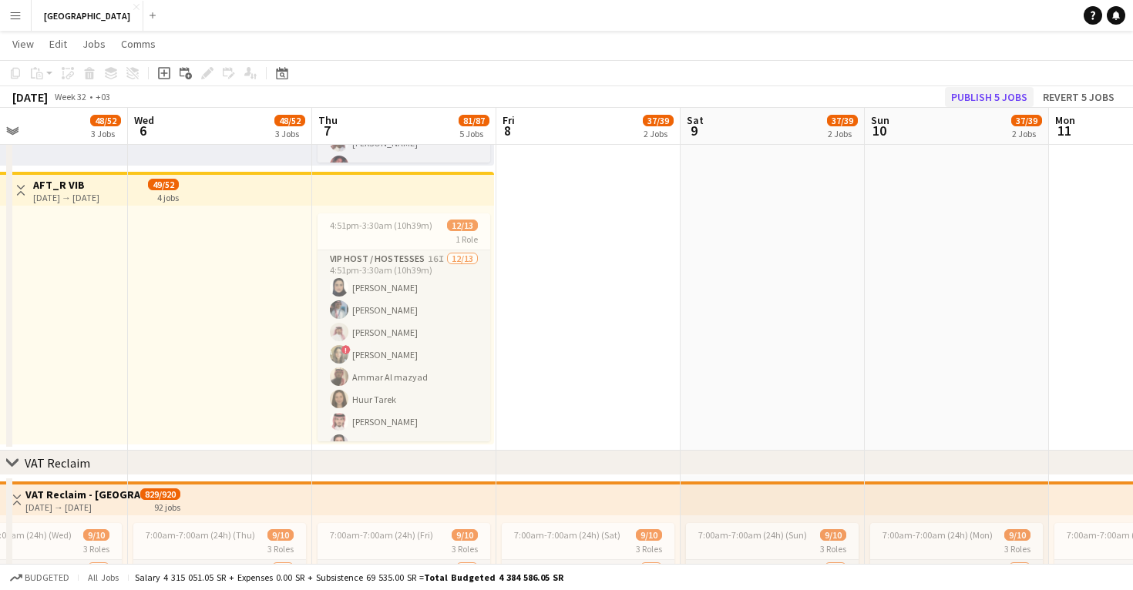
click at [978, 101] on button "Publish 5 jobs" at bounding box center [989, 97] width 89 height 20
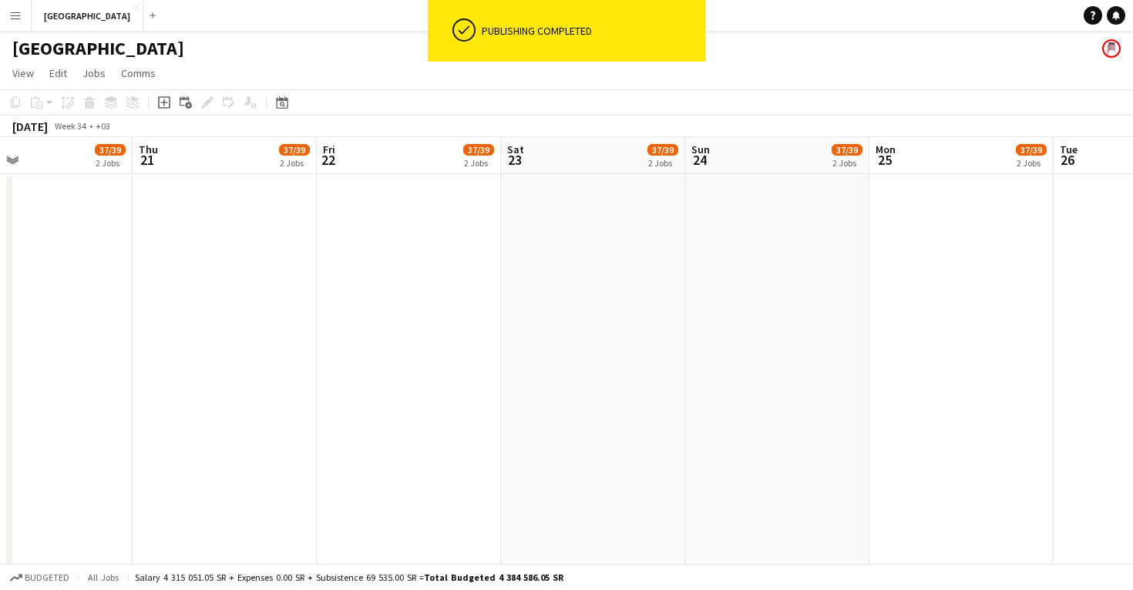
scroll to position [0, 622]
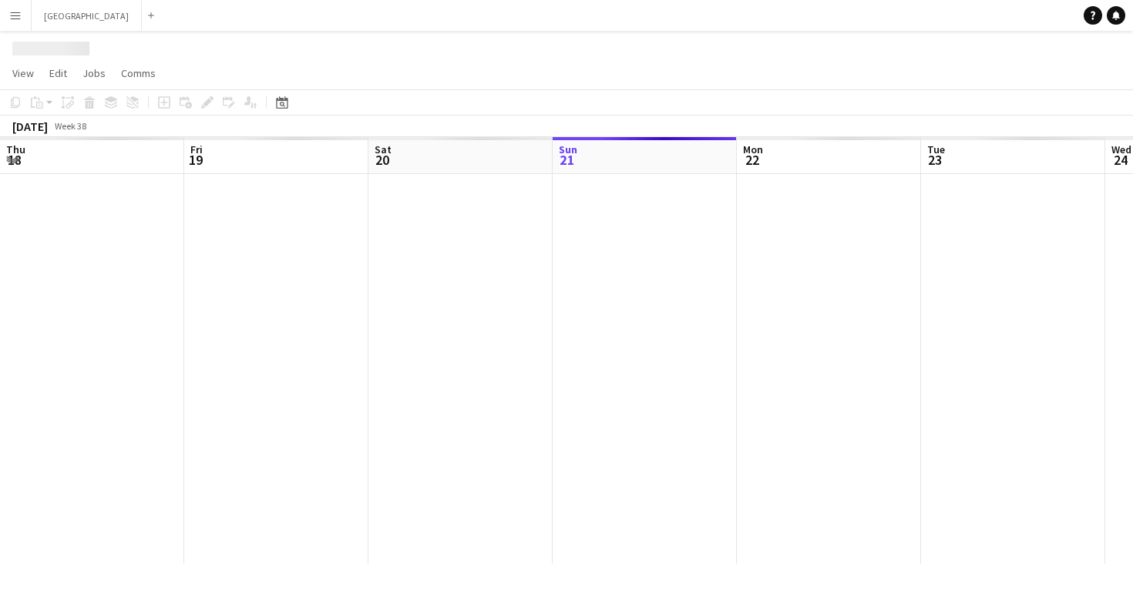
scroll to position [0, 368]
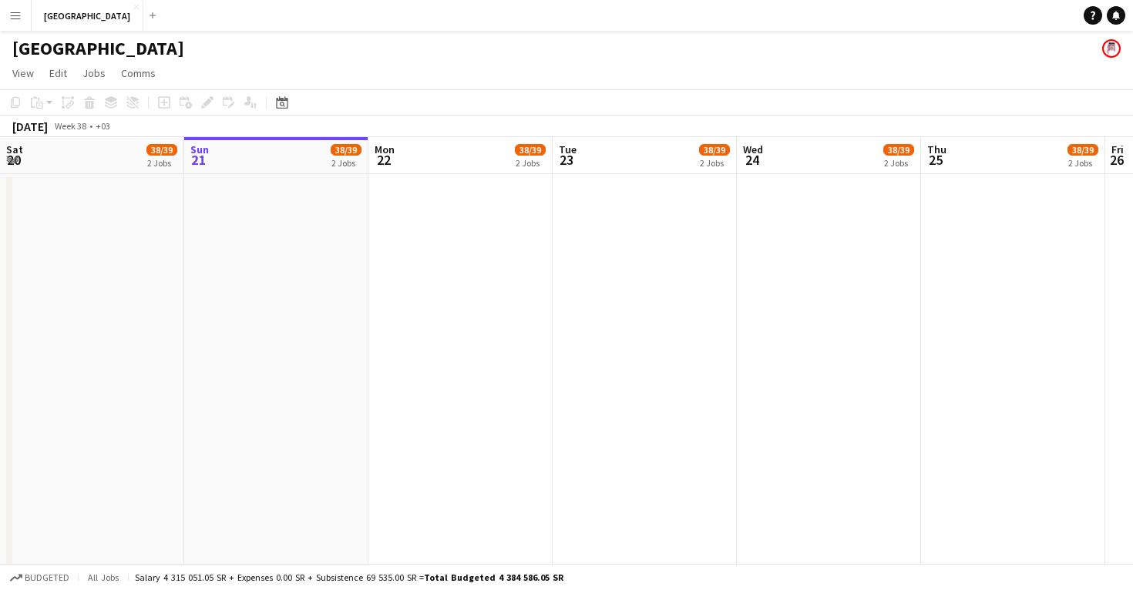
click at [8, 12] on button "Menu" at bounding box center [15, 15] width 31 height 31
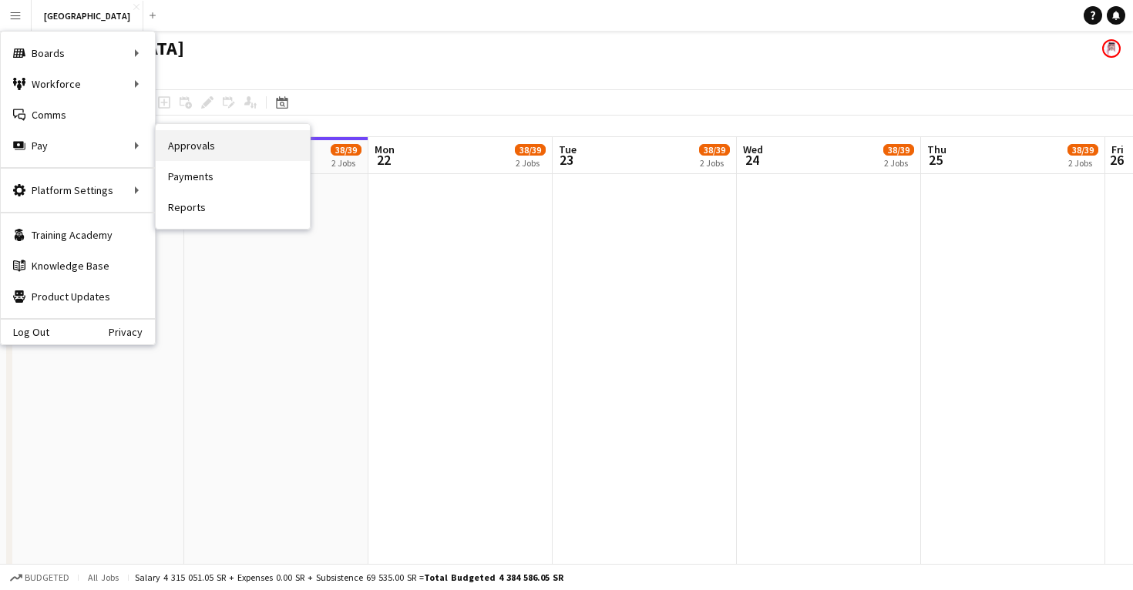
click at [210, 156] on link "Approvals" at bounding box center [233, 145] width 154 height 31
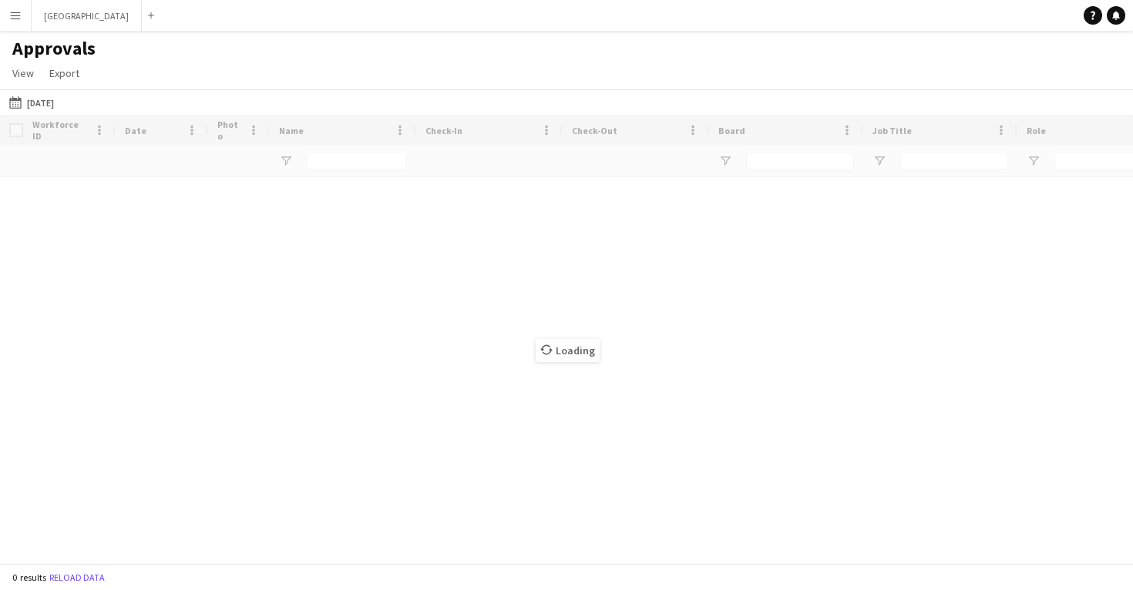
type input "**********"
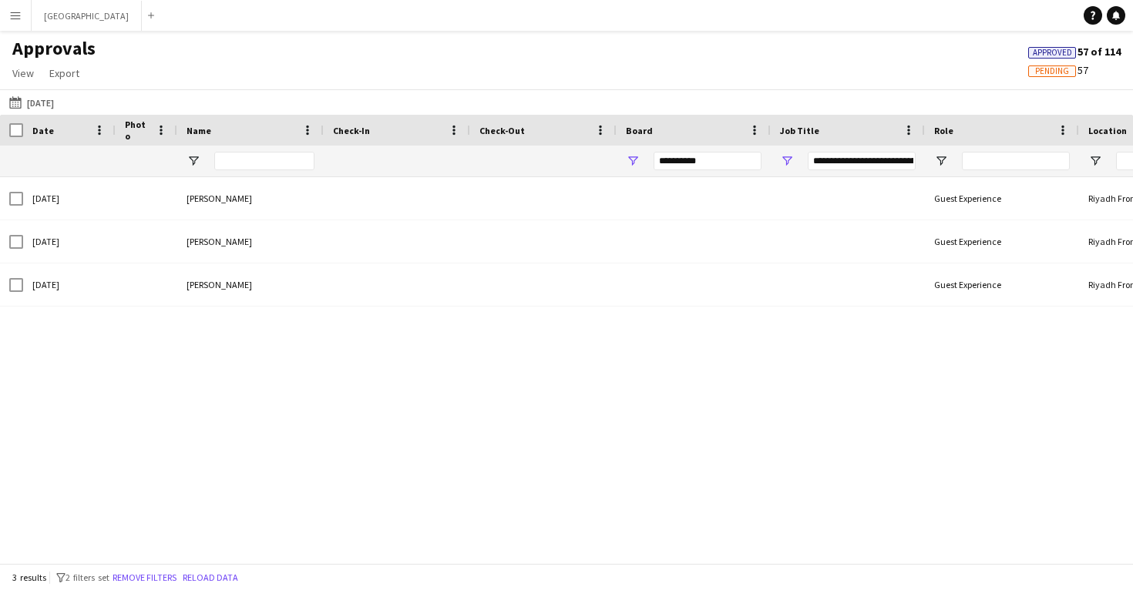
type input "**********"
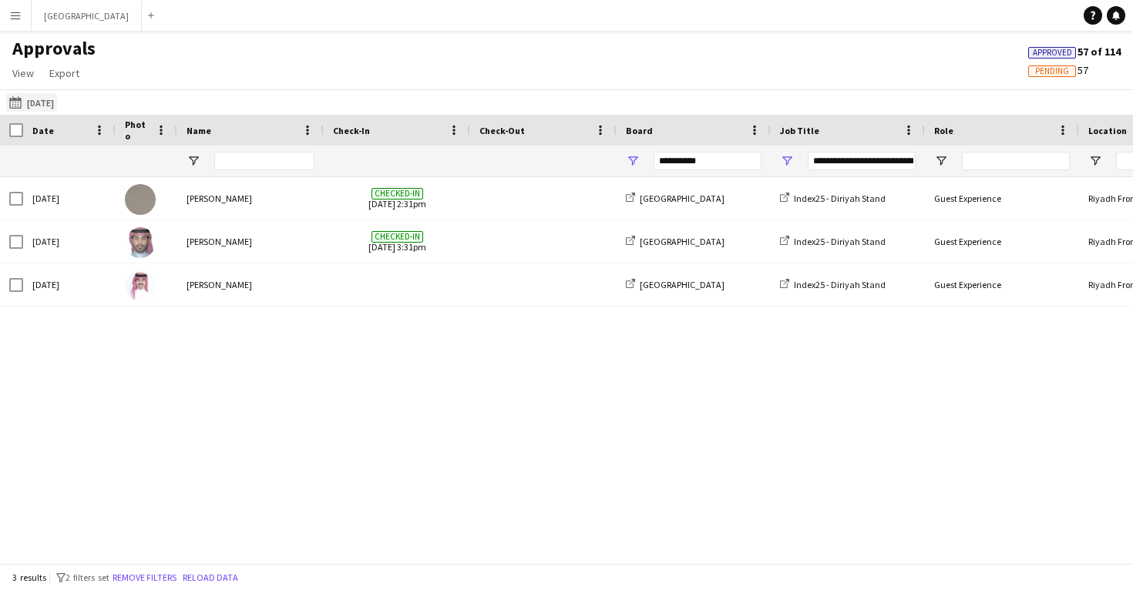
click at [53, 104] on button "11-09-2025 11-09-2025" at bounding box center [31, 102] width 51 height 18
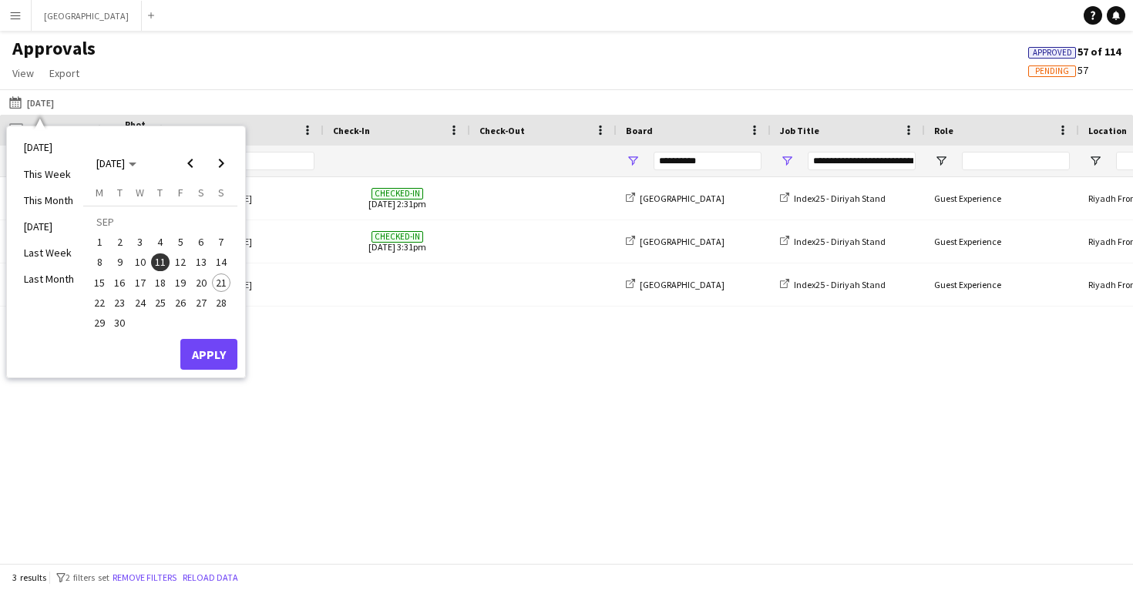
click at [139, 278] on span "17" at bounding box center [140, 283] width 18 height 18
click at [203, 358] on button "Apply" at bounding box center [208, 354] width 57 height 31
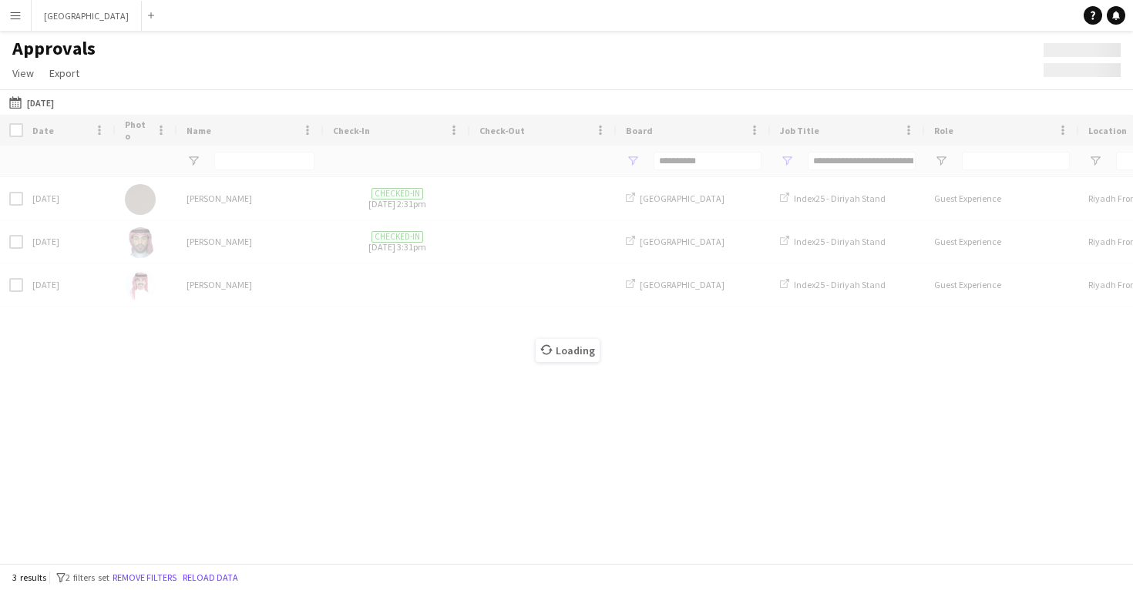
type input "***"
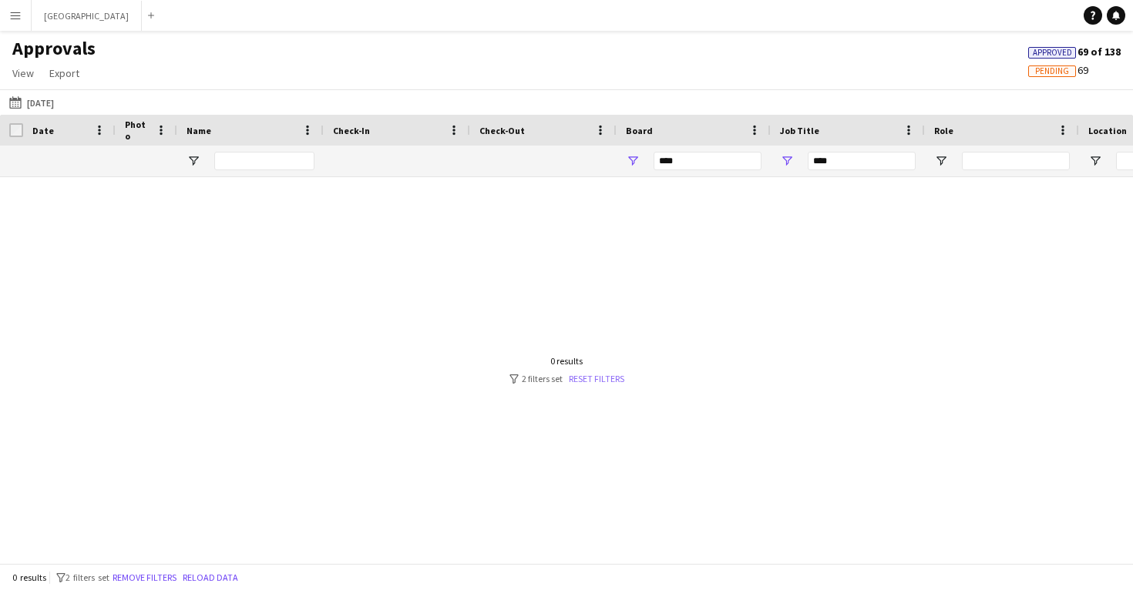
click at [594, 382] on link "Reset filters" at bounding box center [596, 379] width 55 height 12
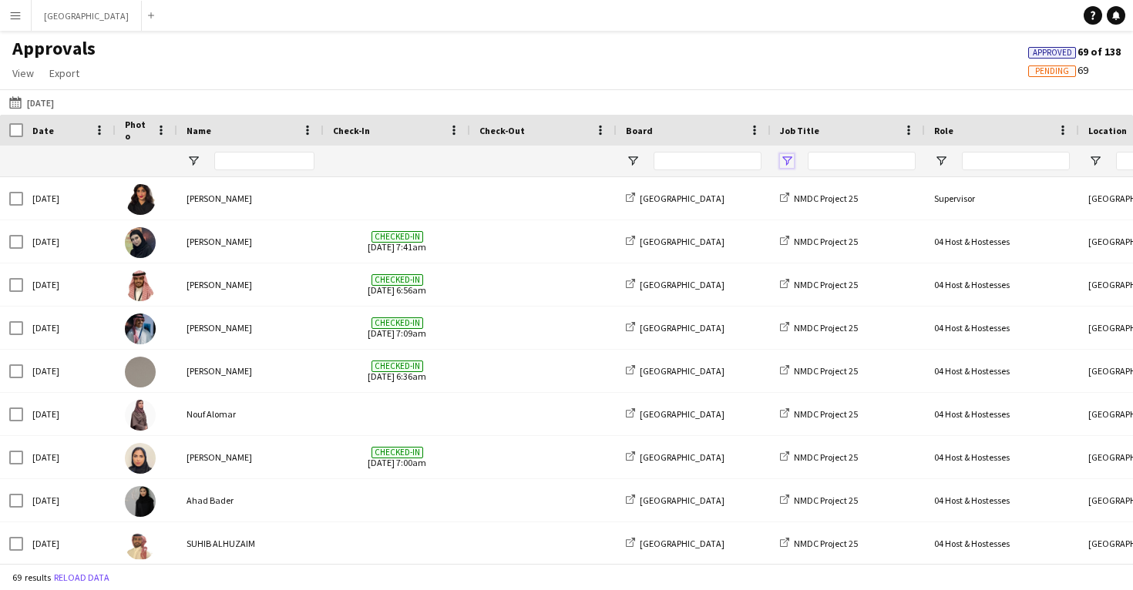
click at [785, 165] on span "Open Filter Menu" at bounding box center [787, 161] width 14 height 14
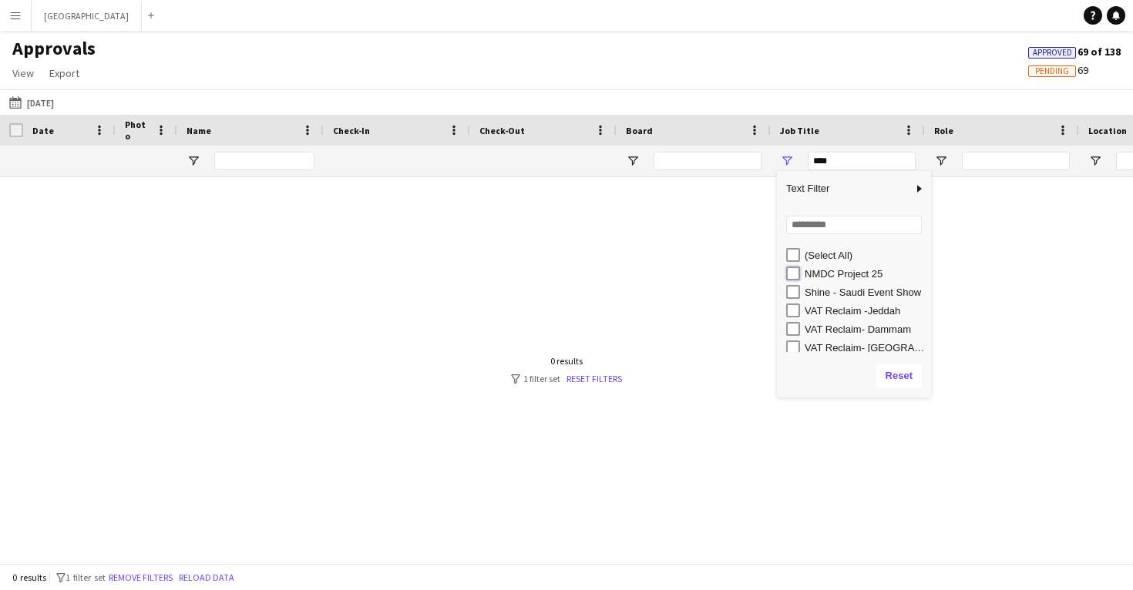
type input "**********"
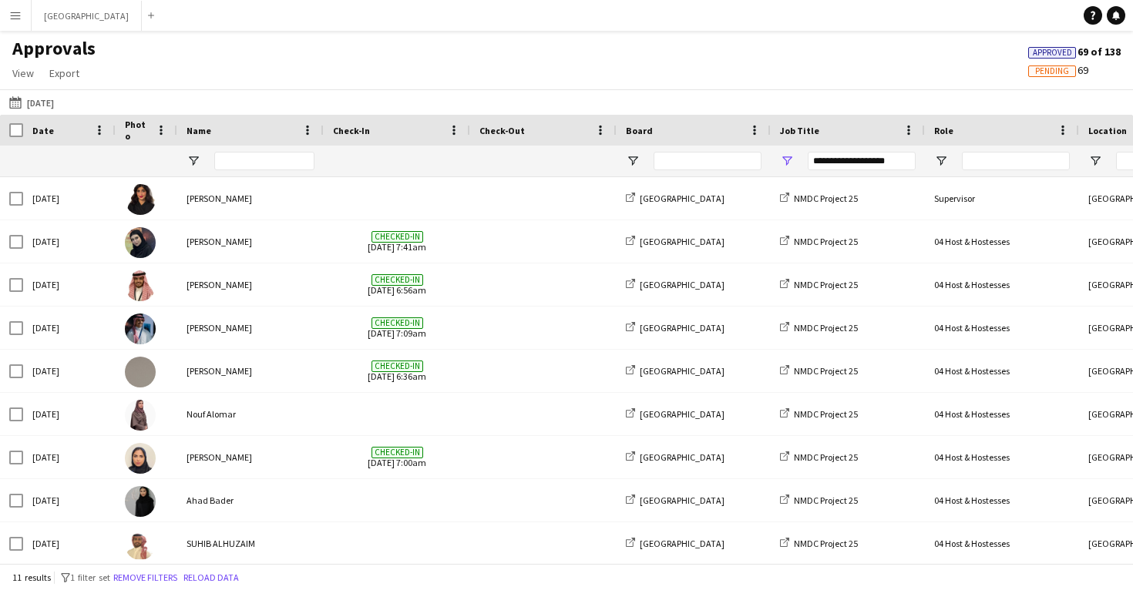
click at [643, 82] on div "Approvals View Customise view Customise filters Reset Filters Reset View Reset …" at bounding box center [566, 63] width 1133 height 52
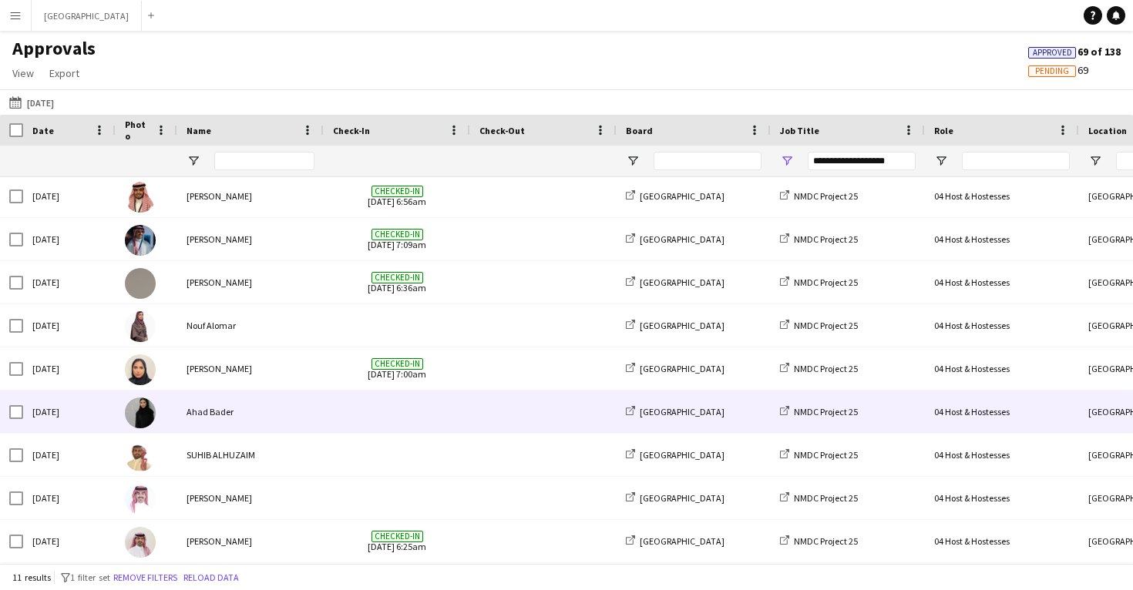
scroll to position [89, 0]
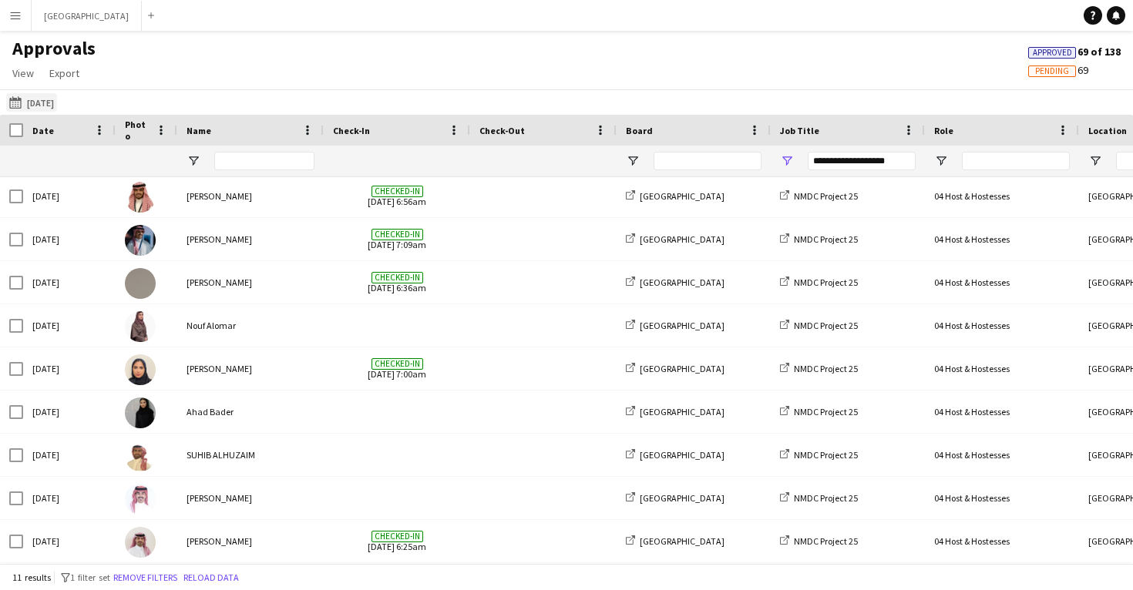
click at [57, 94] on button "11-09-2025 17-09-2025" at bounding box center [31, 102] width 51 height 18
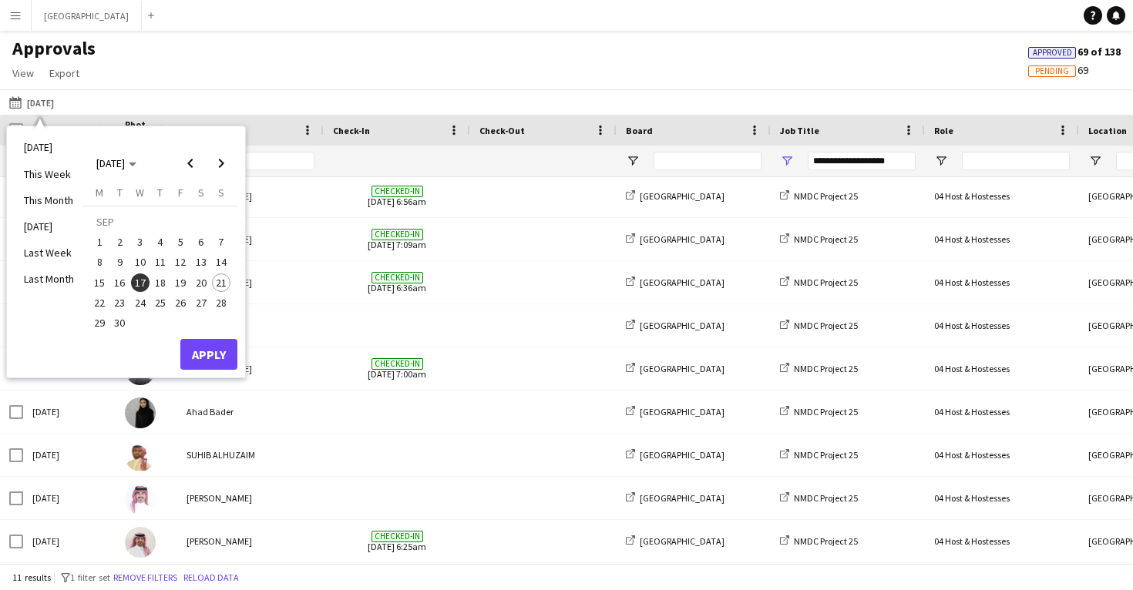
click at [112, 282] on span "16" at bounding box center [120, 283] width 18 height 18
click at [195, 352] on button "Apply" at bounding box center [208, 354] width 57 height 31
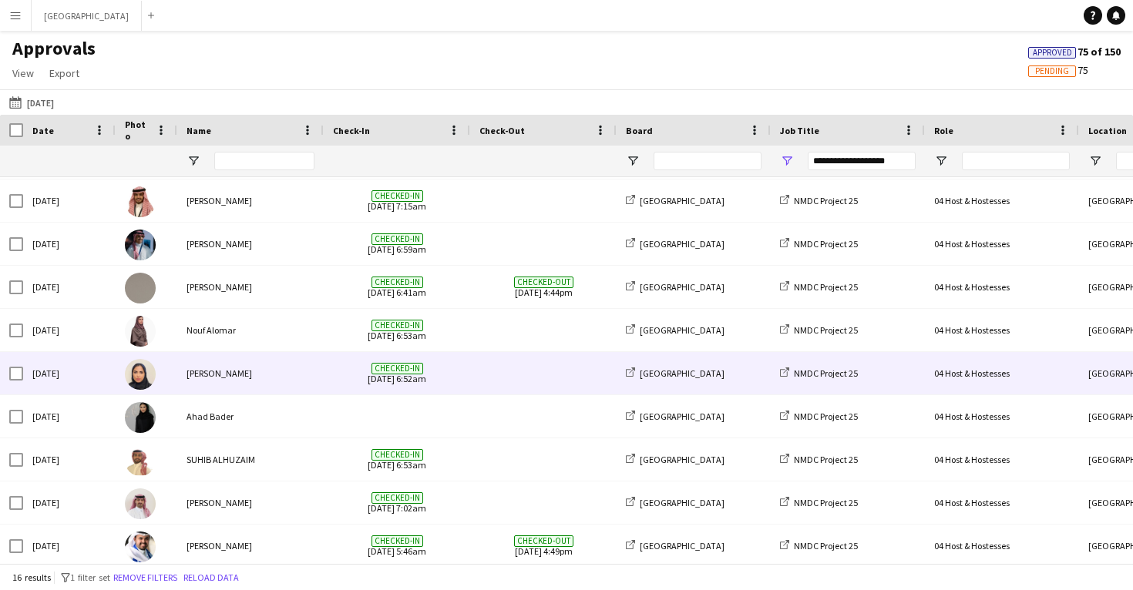
scroll to position [0, 0]
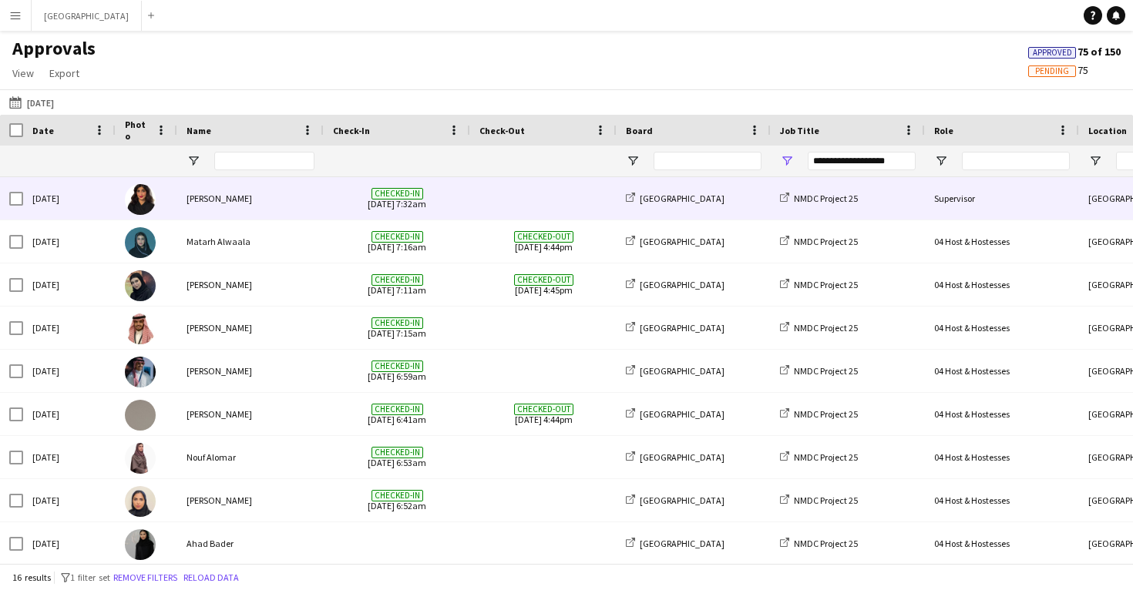
click at [320, 201] on div "[PERSON_NAME]" at bounding box center [250, 198] width 146 height 42
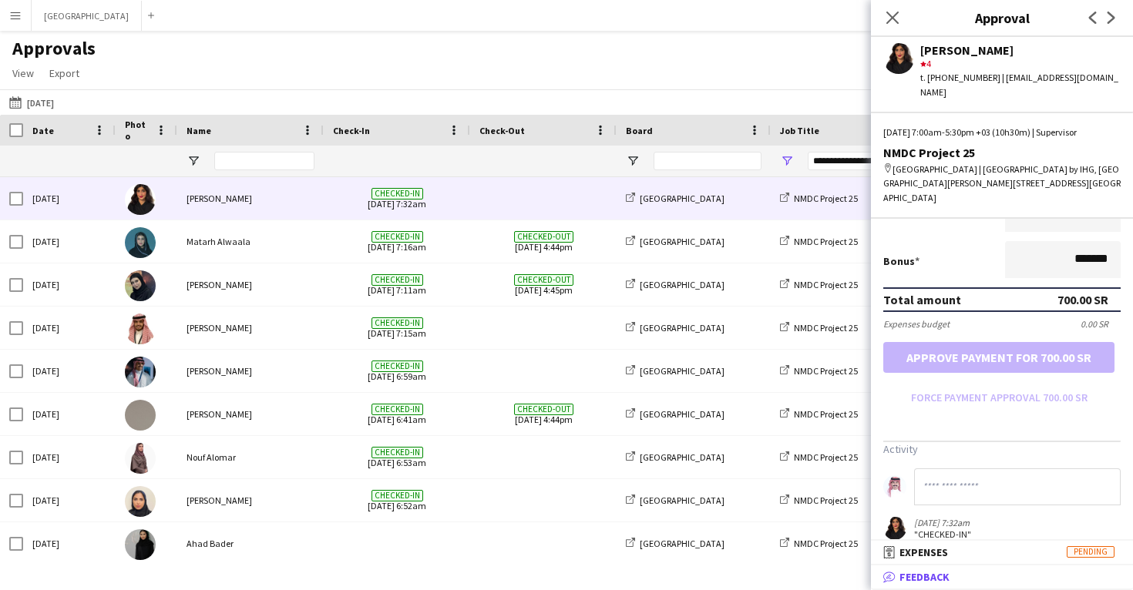
click at [948, 583] on span "Feedback" at bounding box center [924, 577] width 50 height 14
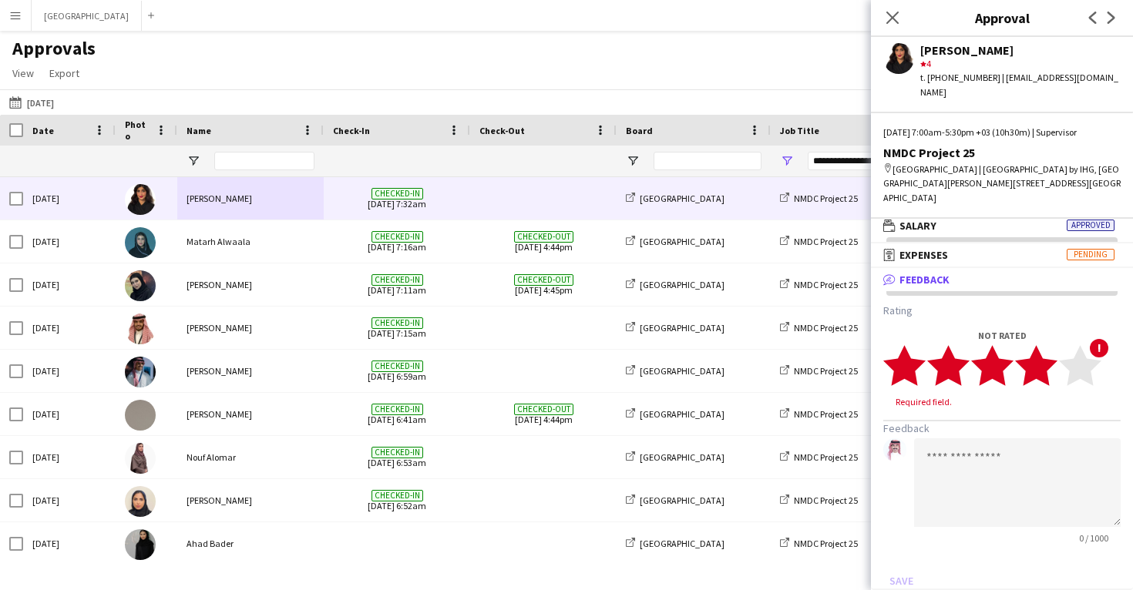
click at [1042, 359] on polygon at bounding box center [1036, 365] width 42 height 40
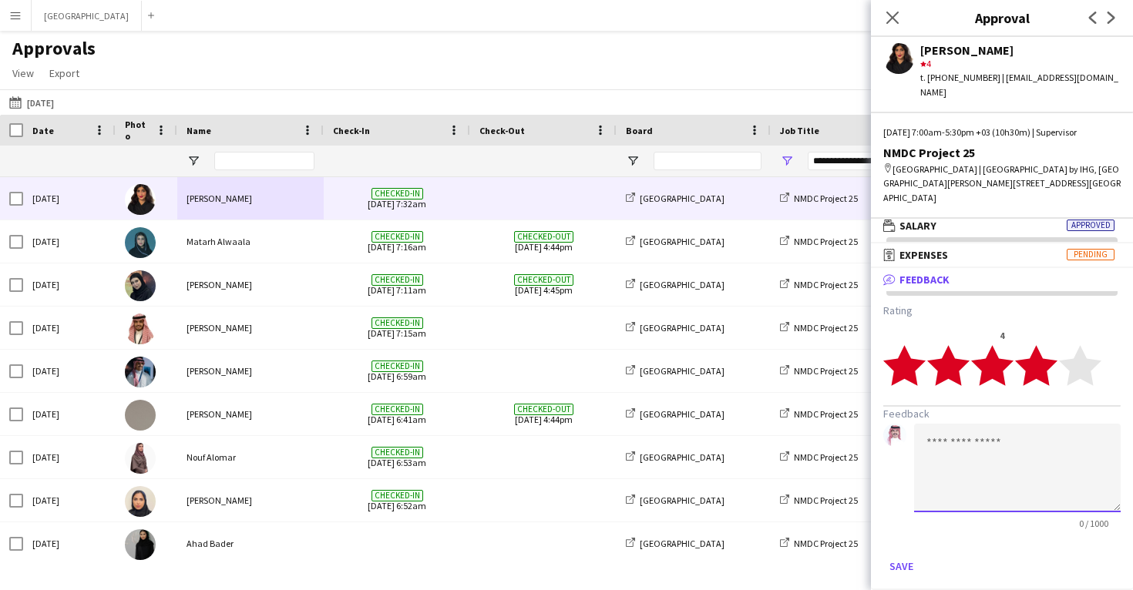
click at [1008, 438] on textarea at bounding box center [1017, 468] width 206 height 89
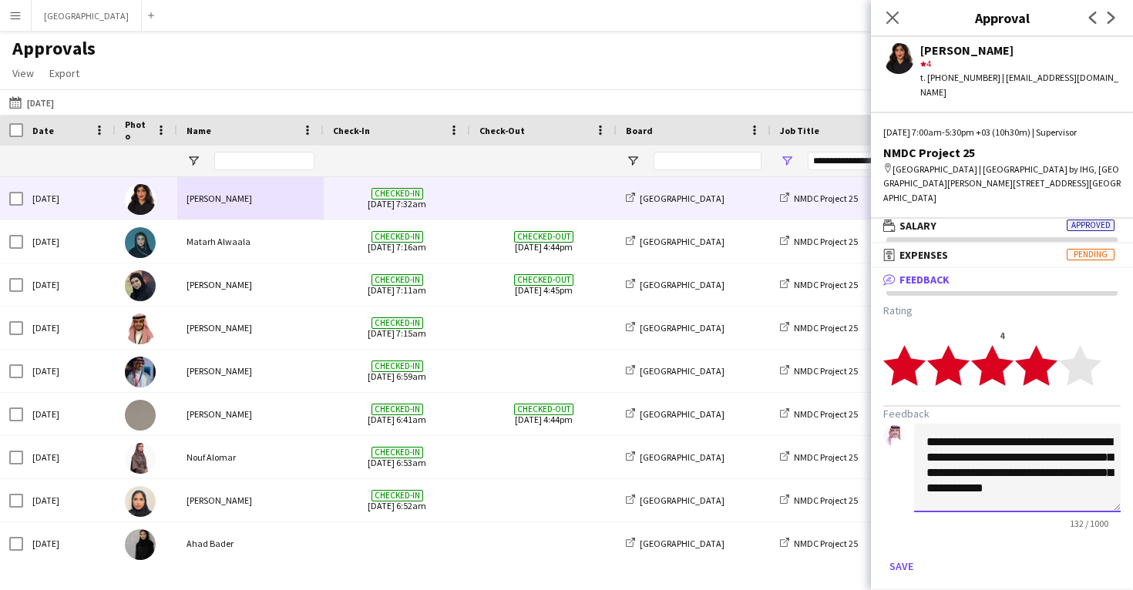
drag, startPoint x: 972, startPoint y: 429, endPoint x: 982, endPoint y: 431, distance: 9.4
click at [982, 431] on textarea "**********" at bounding box center [1017, 468] width 206 height 89
click at [1059, 428] on textarea "**********" at bounding box center [1017, 468] width 206 height 89
click at [1100, 460] on textarea "**********" at bounding box center [1017, 468] width 206 height 89
type textarea "**********"
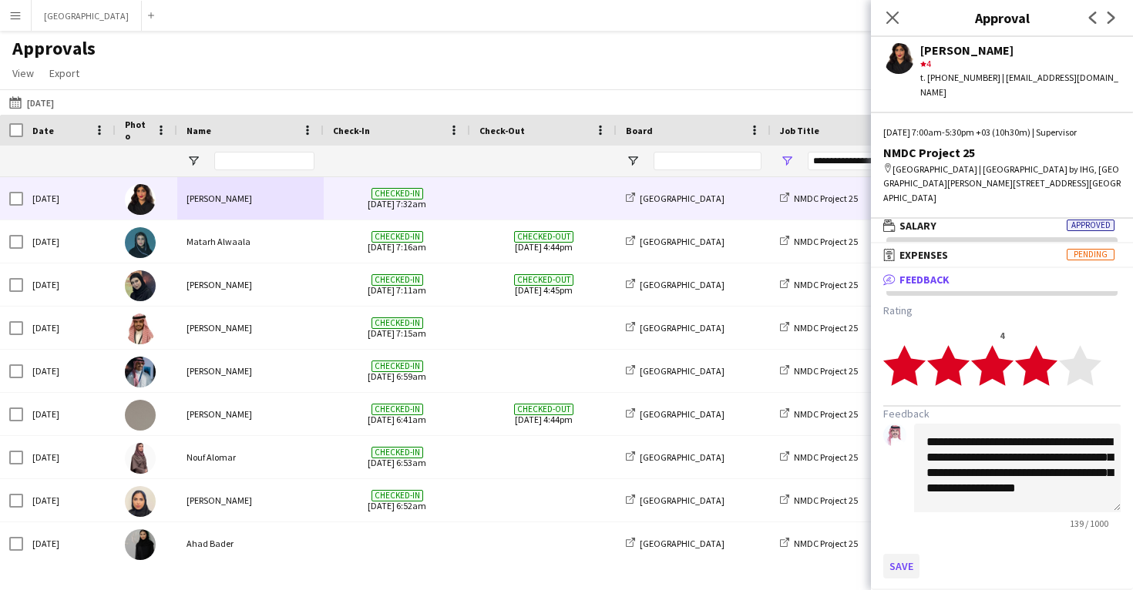
click at [908, 554] on button "Save" at bounding box center [901, 566] width 36 height 25
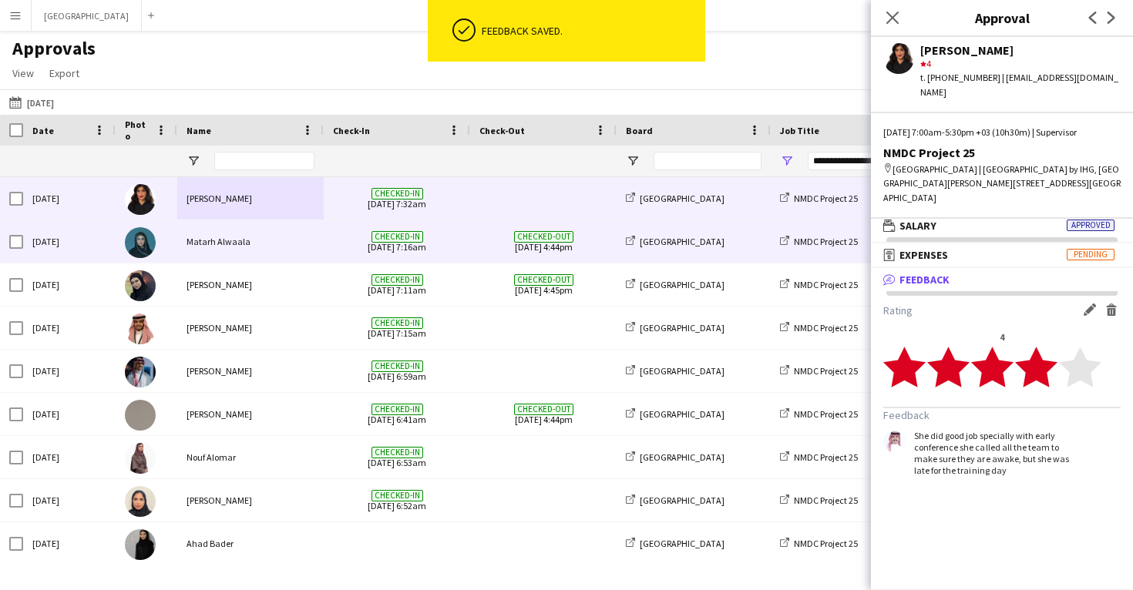
click at [253, 234] on div "Matarh Alwaala" at bounding box center [250, 241] width 146 height 42
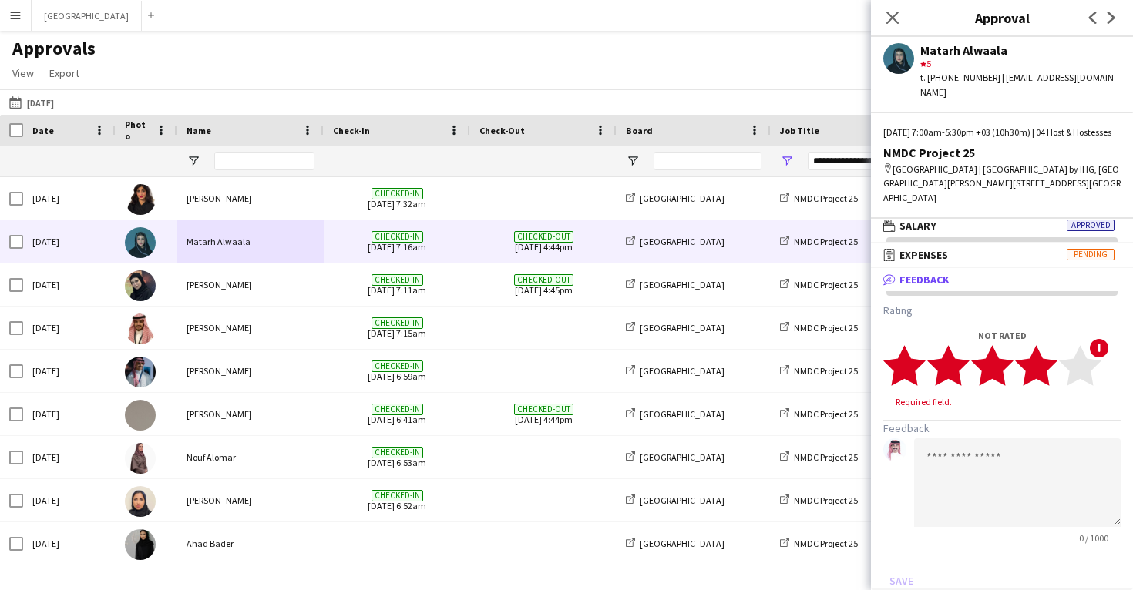
click at [1046, 363] on polygon at bounding box center [1036, 365] width 42 height 40
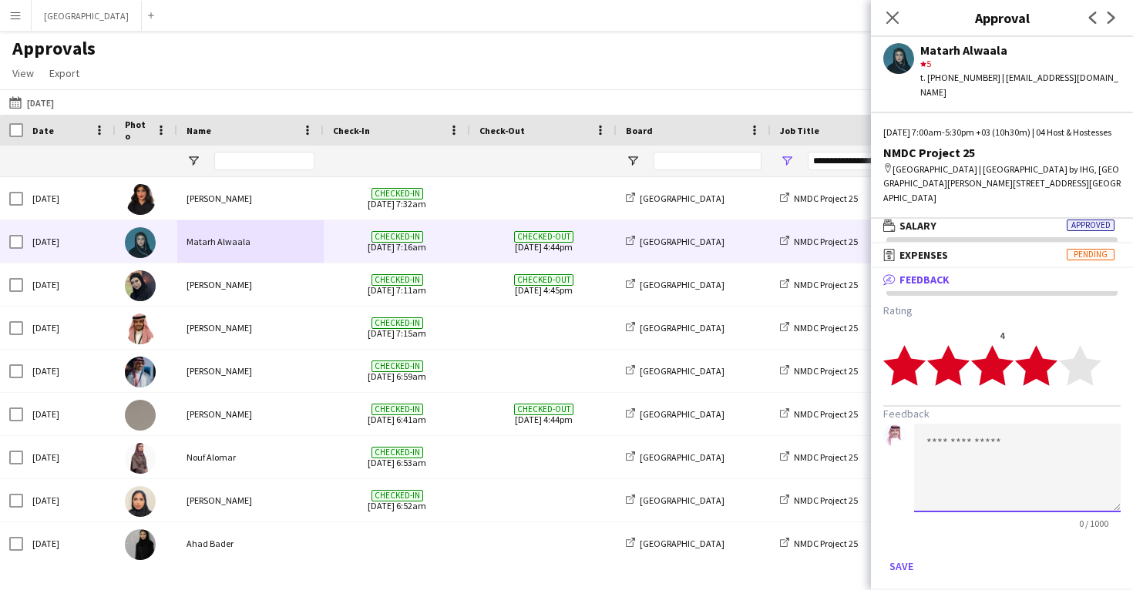
click at [991, 462] on textarea at bounding box center [1017, 468] width 206 height 89
paste textarea "**********"
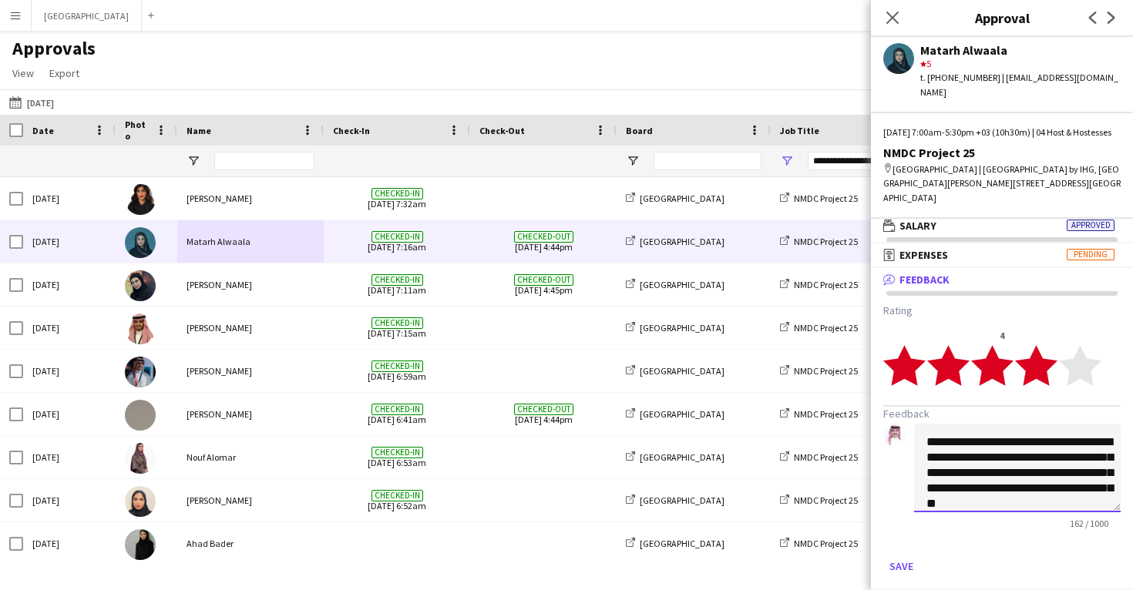
scroll to position [1, 0]
drag, startPoint x: 927, startPoint y: 456, endPoint x: 1009, endPoint y: 461, distance: 82.6
click at [1009, 461] on textarea "**********" at bounding box center [1017, 468] width 206 height 89
drag, startPoint x: 1007, startPoint y: 494, endPoint x: 1000, endPoint y: 488, distance: 9.3
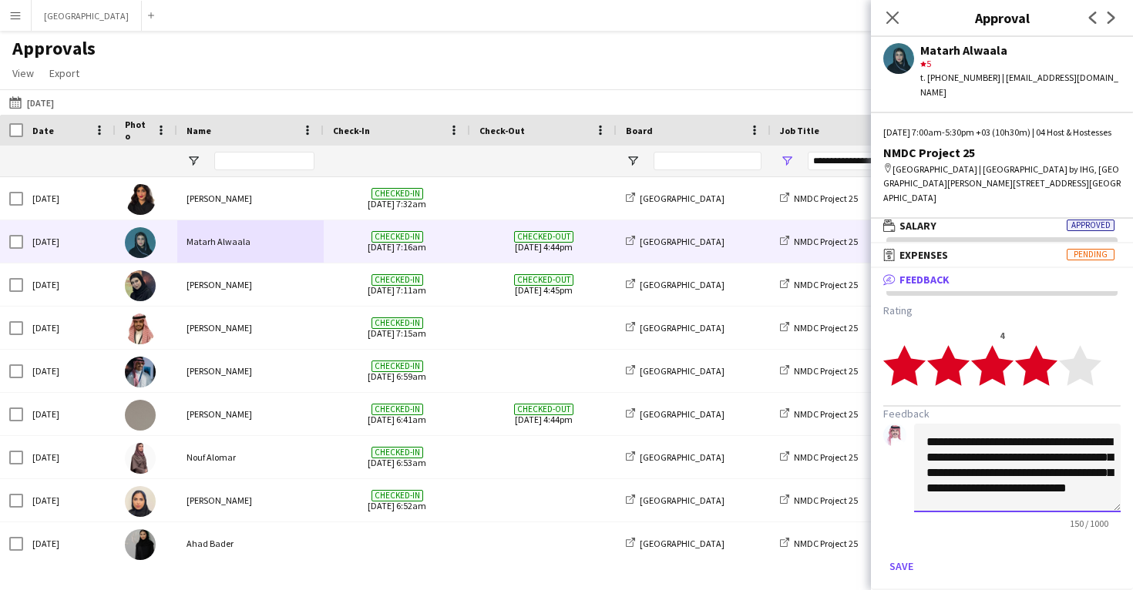
click at [990, 489] on textarea "**********" at bounding box center [1017, 468] width 206 height 89
click at [1012, 488] on textarea "**********" at bounding box center [1017, 468] width 206 height 89
drag, startPoint x: 975, startPoint y: 478, endPoint x: 1016, endPoint y: 495, distance: 45.2
click at [1016, 495] on textarea "**********" at bounding box center [1017, 468] width 206 height 89
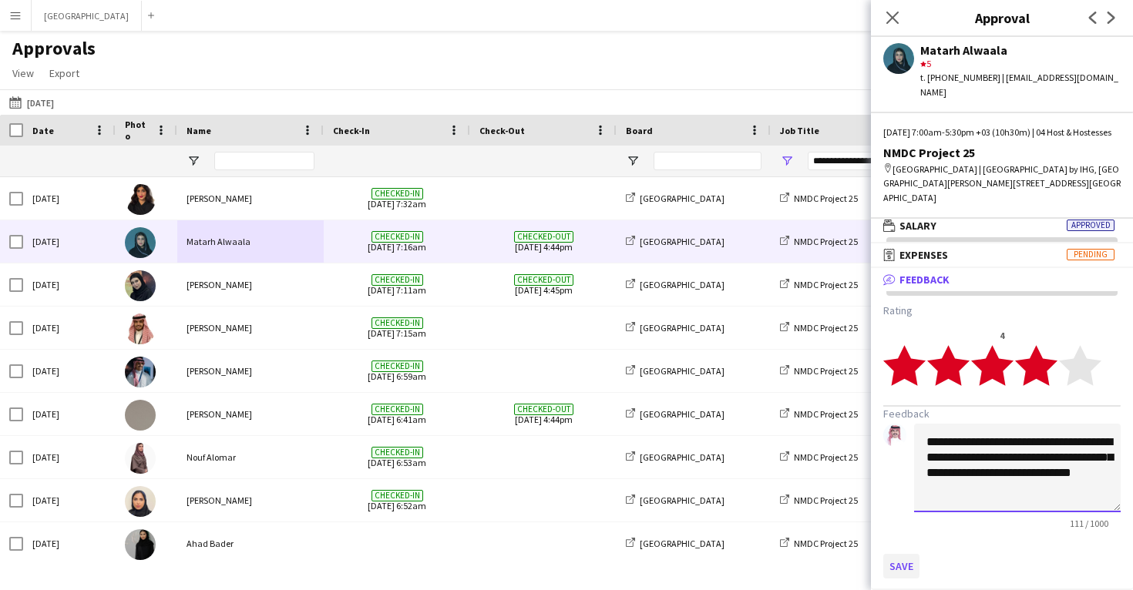
type textarea "**********"
click at [902, 560] on button "Save" at bounding box center [901, 566] width 36 height 25
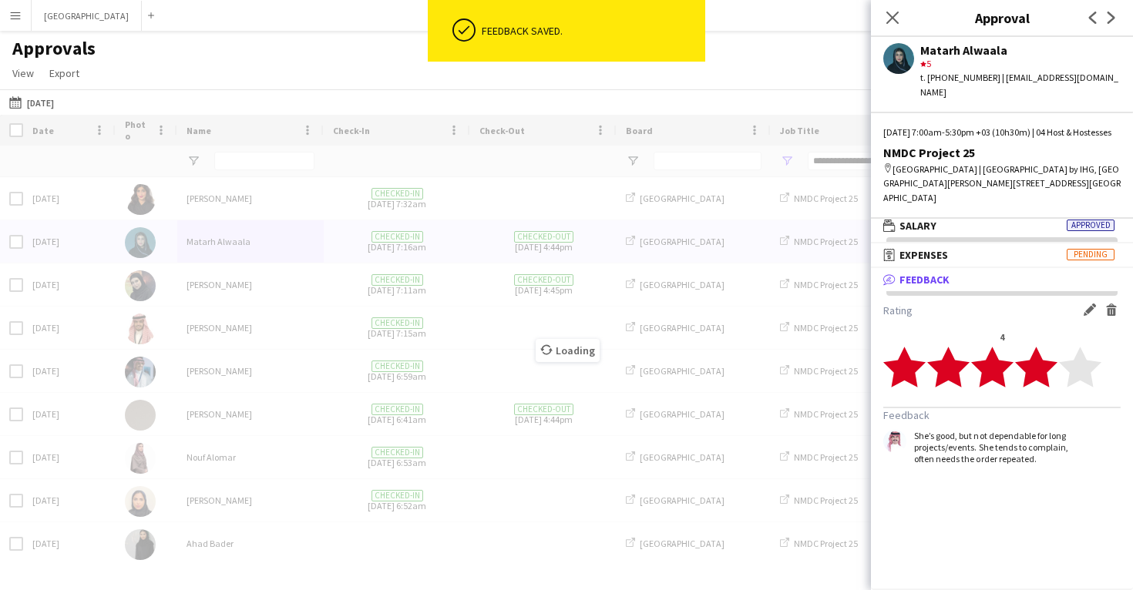
click at [446, 280] on div "Date Photo Name" at bounding box center [566, 339] width 1133 height 448
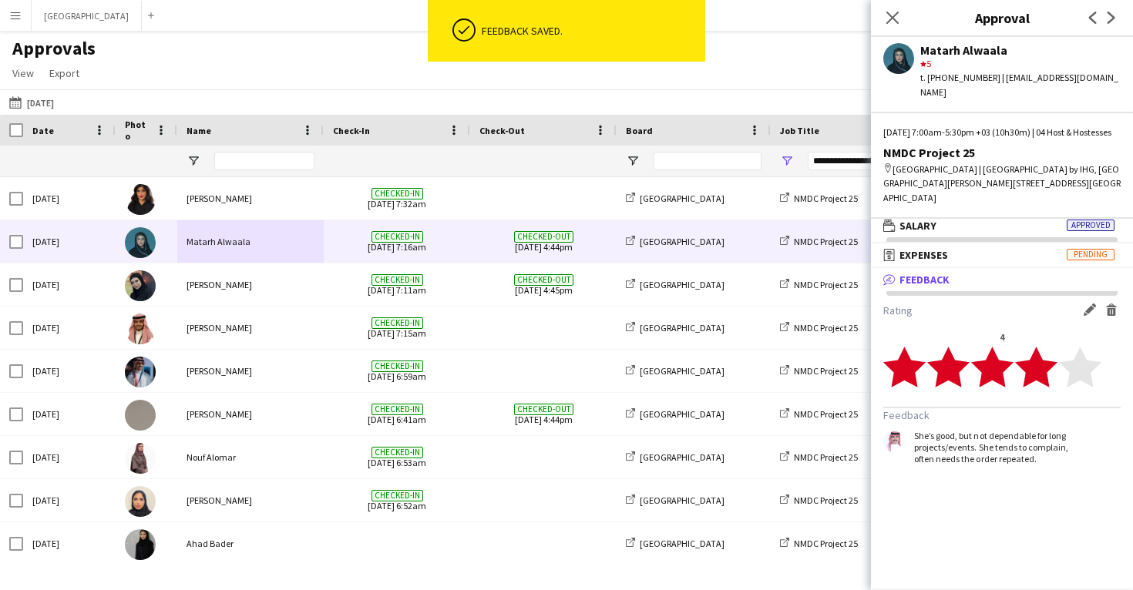
click at [446, 280] on span "Checked-in 16-09-2025 7:11am" at bounding box center [397, 284] width 128 height 42
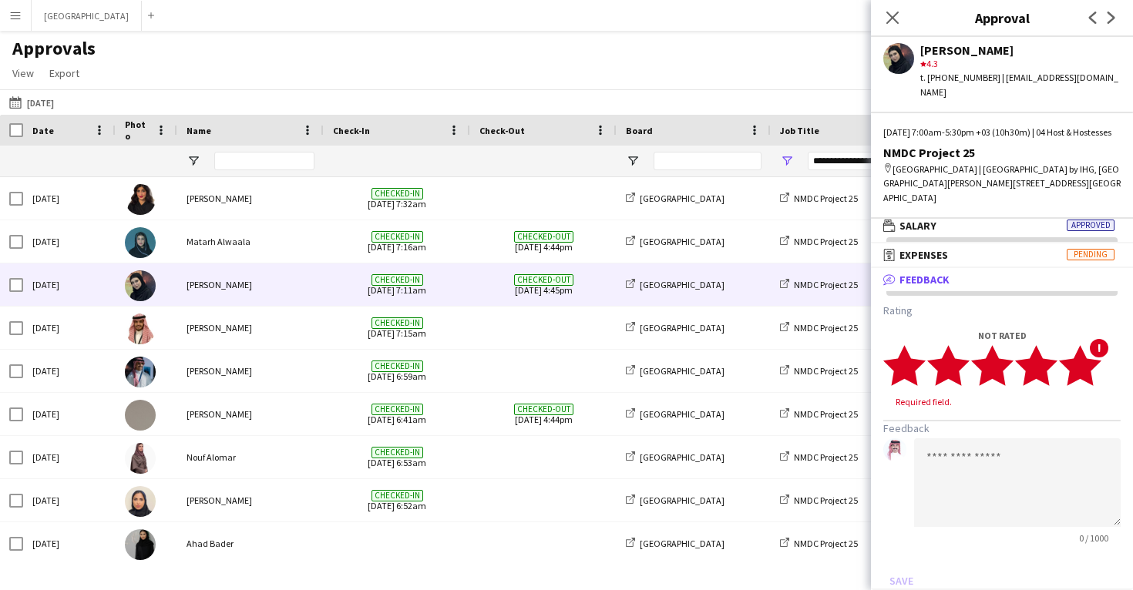
click at [1082, 364] on polygon at bounding box center [1080, 365] width 42 height 40
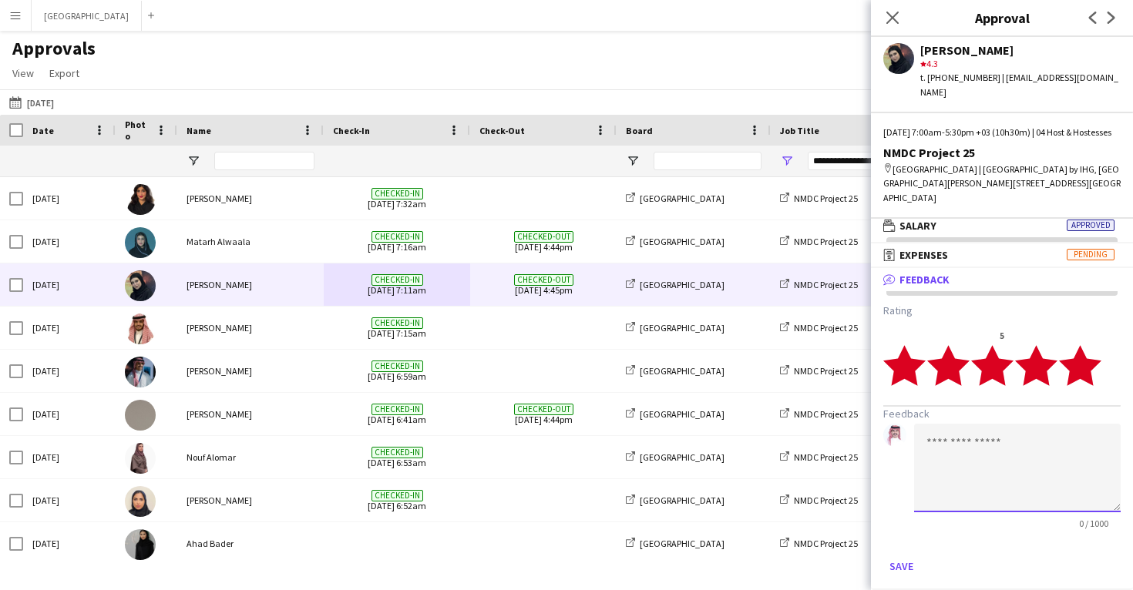
click at [1010, 451] on textarea at bounding box center [1017, 468] width 206 height 89
paste textarea "**********"
type textarea "**********"
click at [898, 560] on button "Save" at bounding box center [901, 566] width 36 height 25
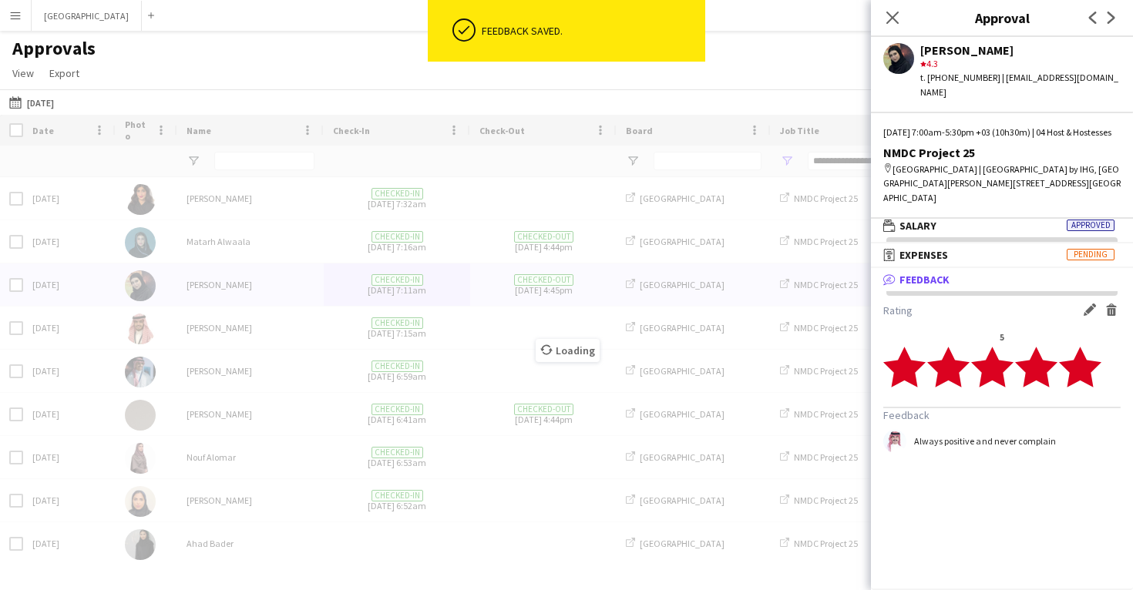
click at [410, 343] on div "Loading" at bounding box center [566, 339] width 1133 height 448
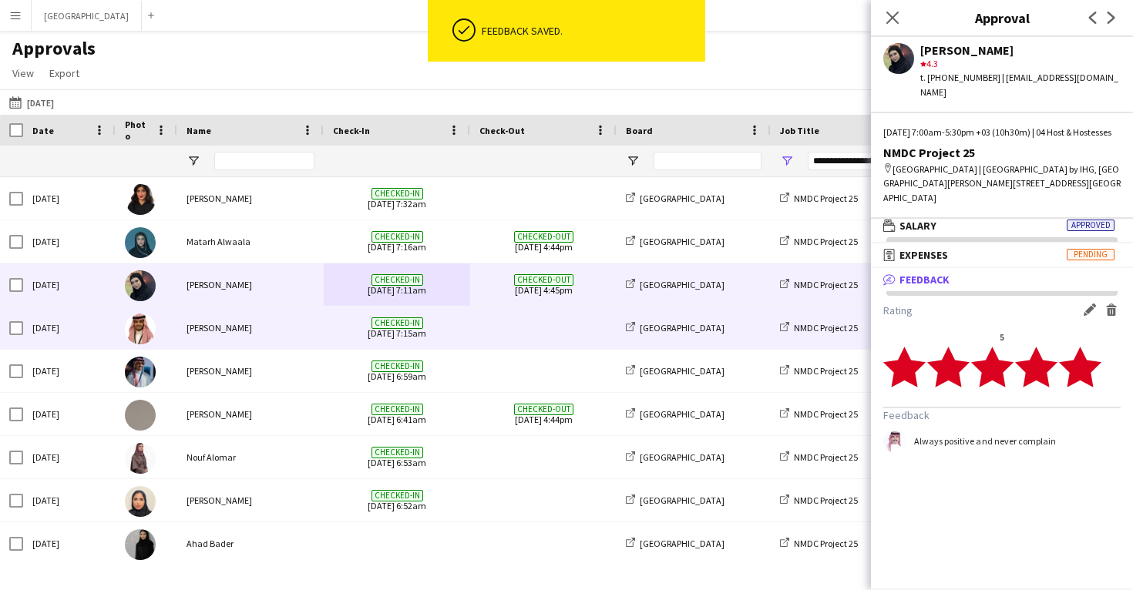
click at [432, 337] on span "Checked-in 16-09-2025 7:15am" at bounding box center [397, 328] width 128 height 42
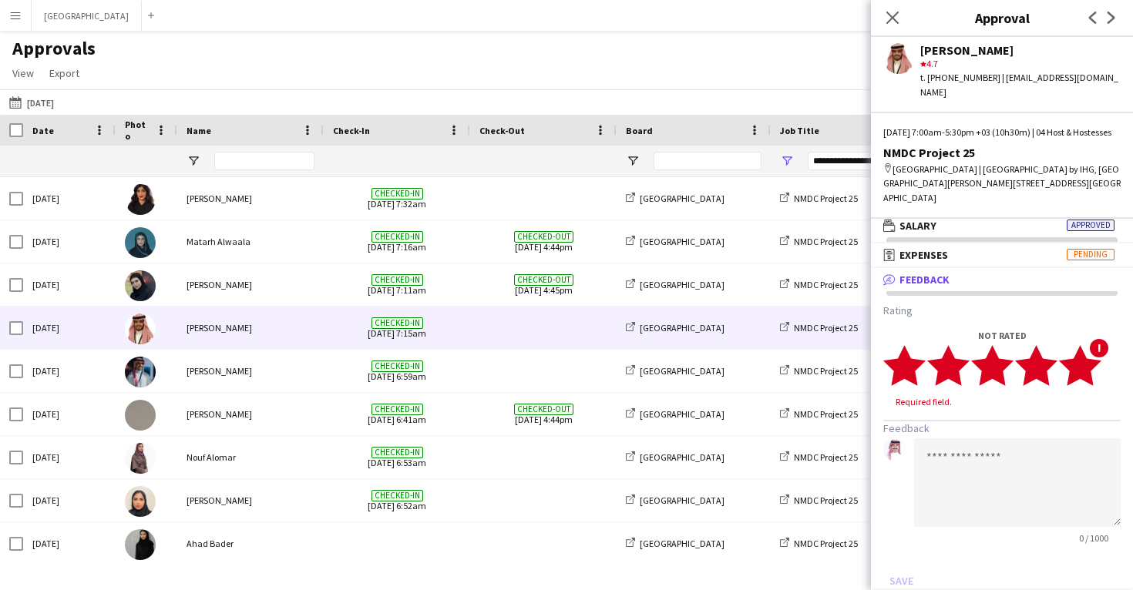
click at [1095, 371] on icon "star" at bounding box center [1080, 365] width 42 height 42
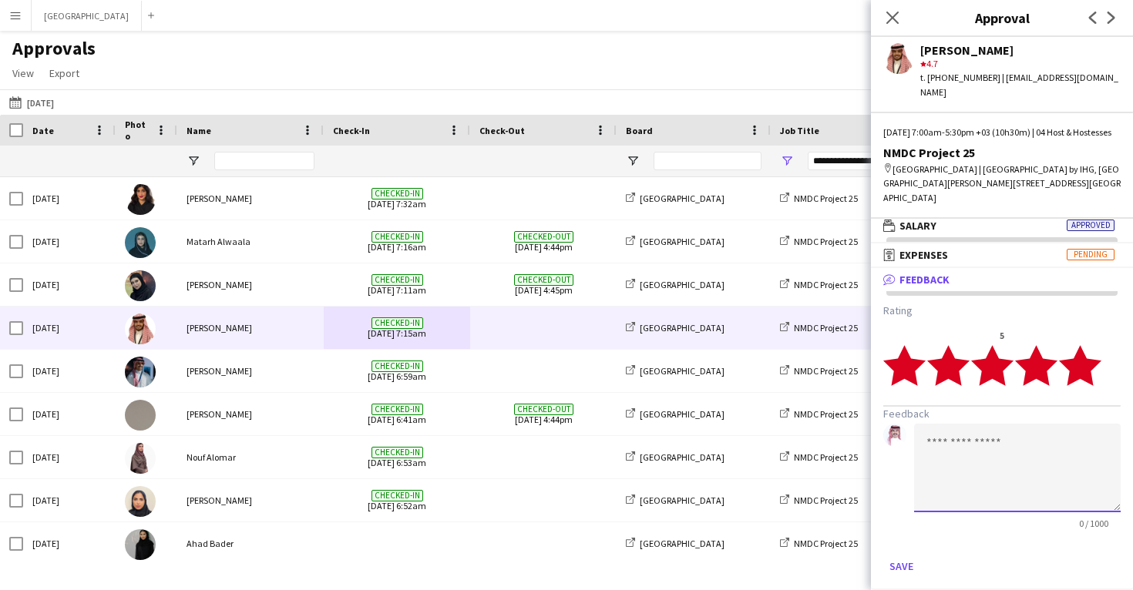
click at [1009, 437] on textarea at bounding box center [1017, 468] width 206 height 89
paste textarea "**********"
type textarea "**********"
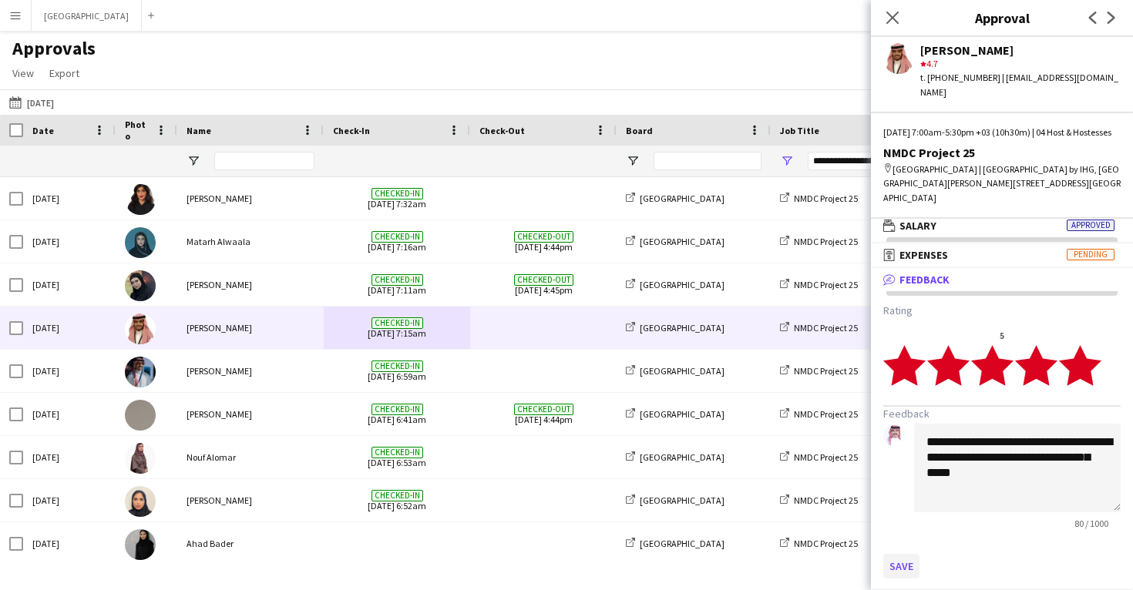
click at [900, 560] on button "Save" at bounding box center [901, 566] width 36 height 25
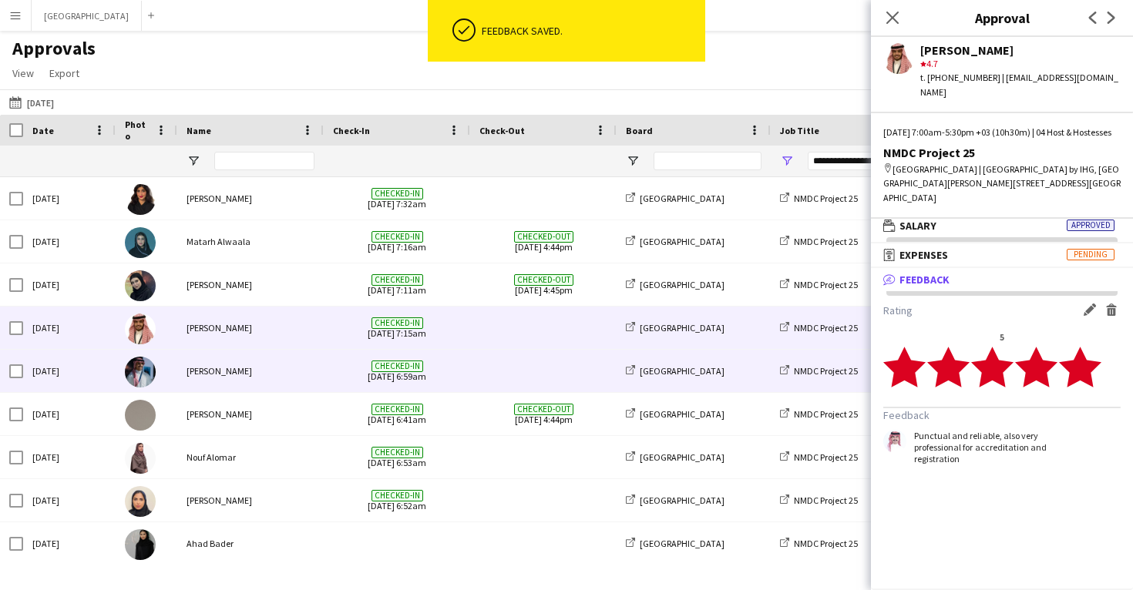
click at [417, 375] on span "Checked-in 16-09-2025 6:59am" at bounding box center [397, 371] width 128 height 42
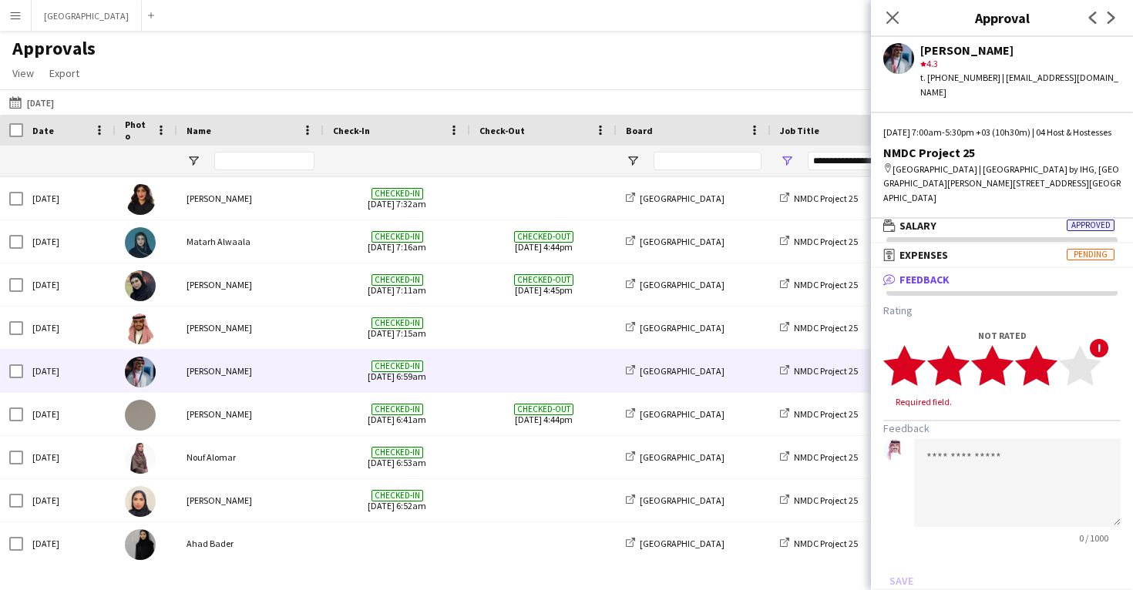
click at [1040, 370] on polygon at bounding box center [1036, 365] width 42 height 40
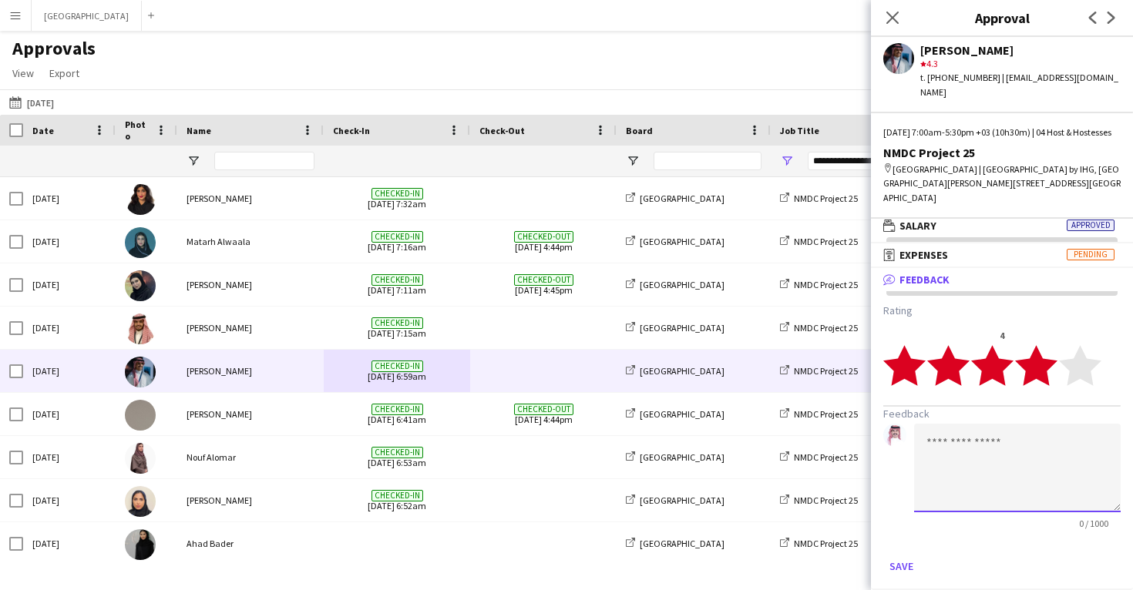
click at [965, 459] on textarea at bounding box center [1017, 468] width 206 height 89
paste textarea "**********"
click at [926, 439] on textarea "**********" at bounding box center [1017, 468] width 206 height 89
click at [979, 440] on textarea "**********" at bounding box center [1017, 468] width 206 height 89
type textarea "**********"
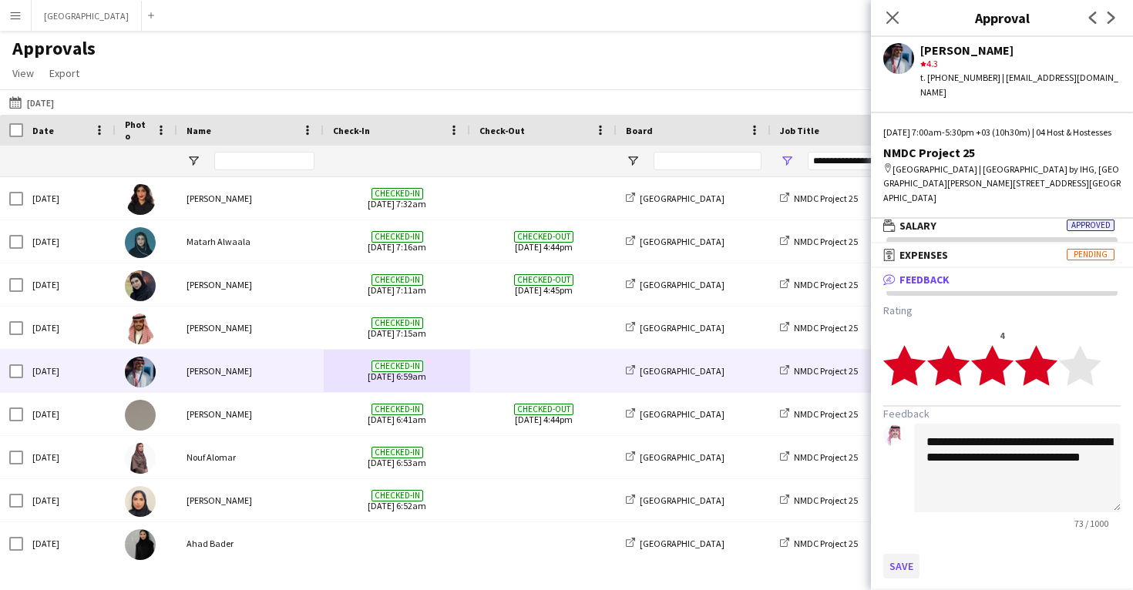
click at [901, 555] on button "Save" at bounding box center [901, 566] width 36 height 25
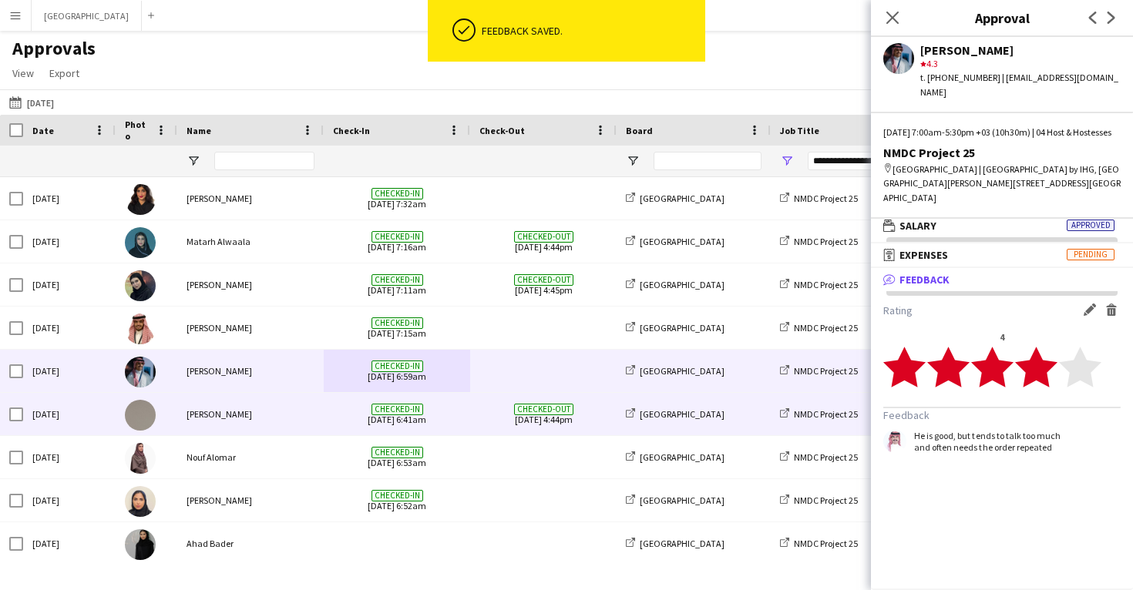
click at [358, 426] on span "Checked-in 16-09-2025 6:41am" at bounding box center [397, 414] width 128 height 42
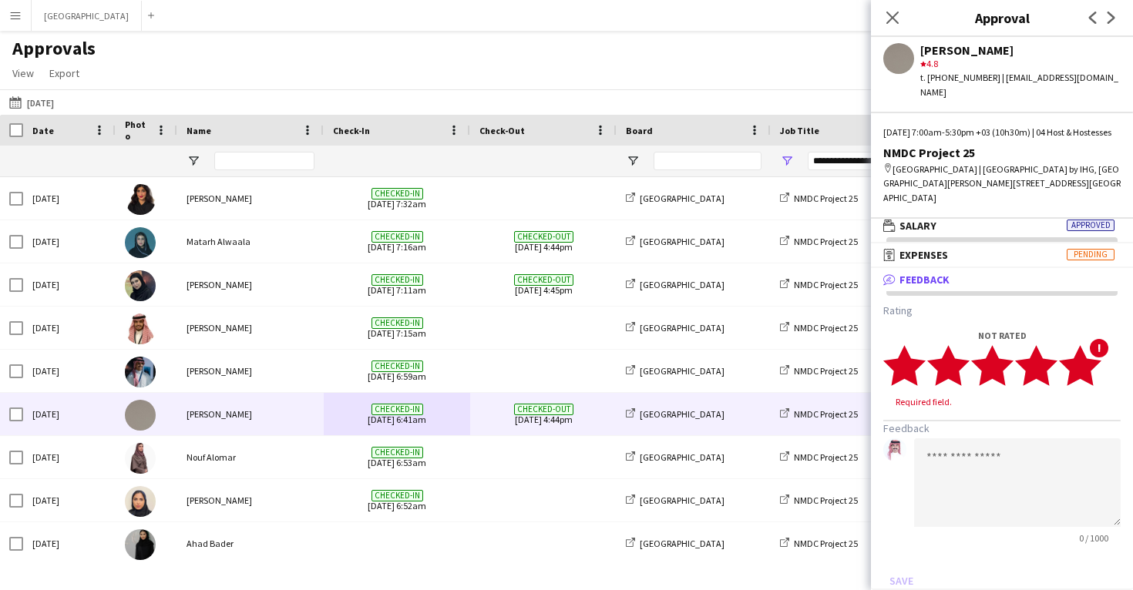
click at [1090, 373] on polygon at bounding box center [1080, 365] width 42 height 40
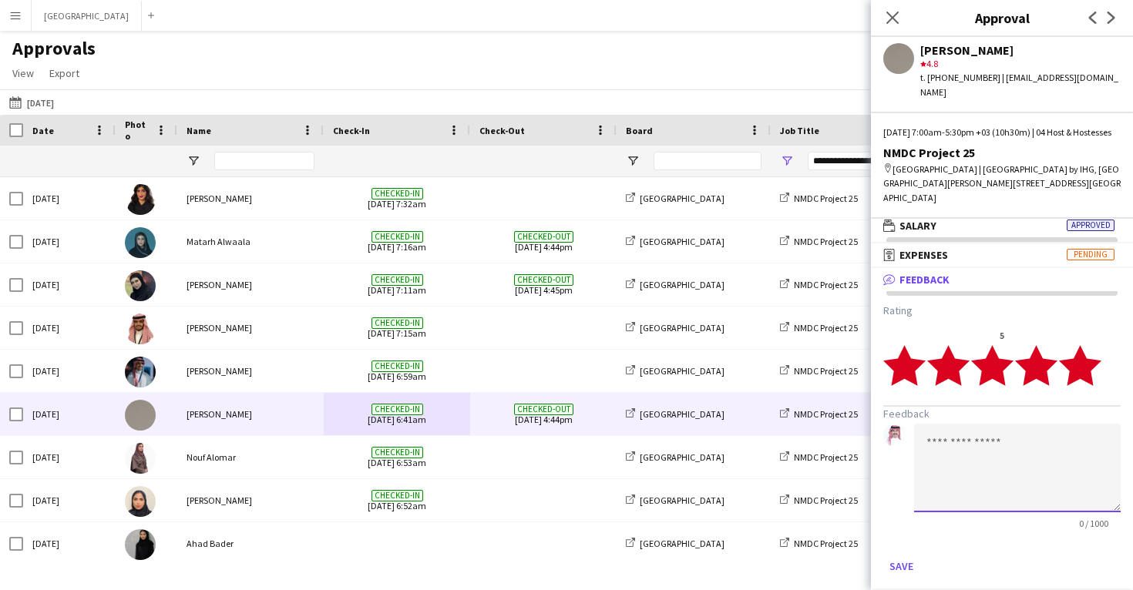
click at [1002, 431] on textarea at bounding box center [1017, 468] width 206 height 89
paste textarea "**********"
type textarea "**********"
click at [902, 560] on button "Save" at bounding box center [901, 566] width 36 height 25
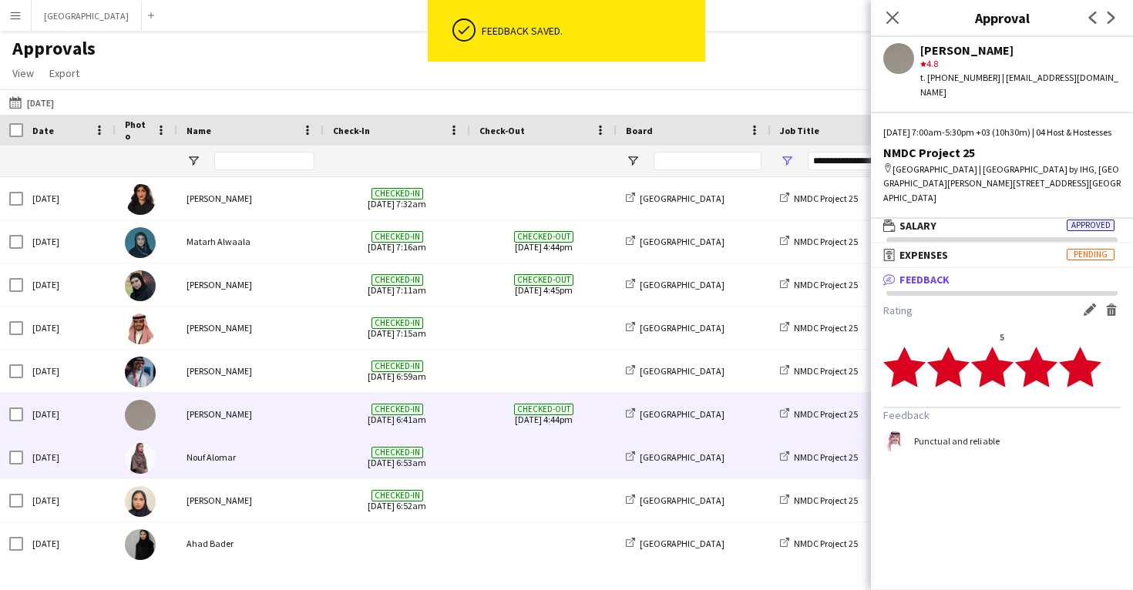
click at [358, 468] on span "Checked-in 16-09-2025 6:53am" at bounding box center [397, 457] width 128 height 42
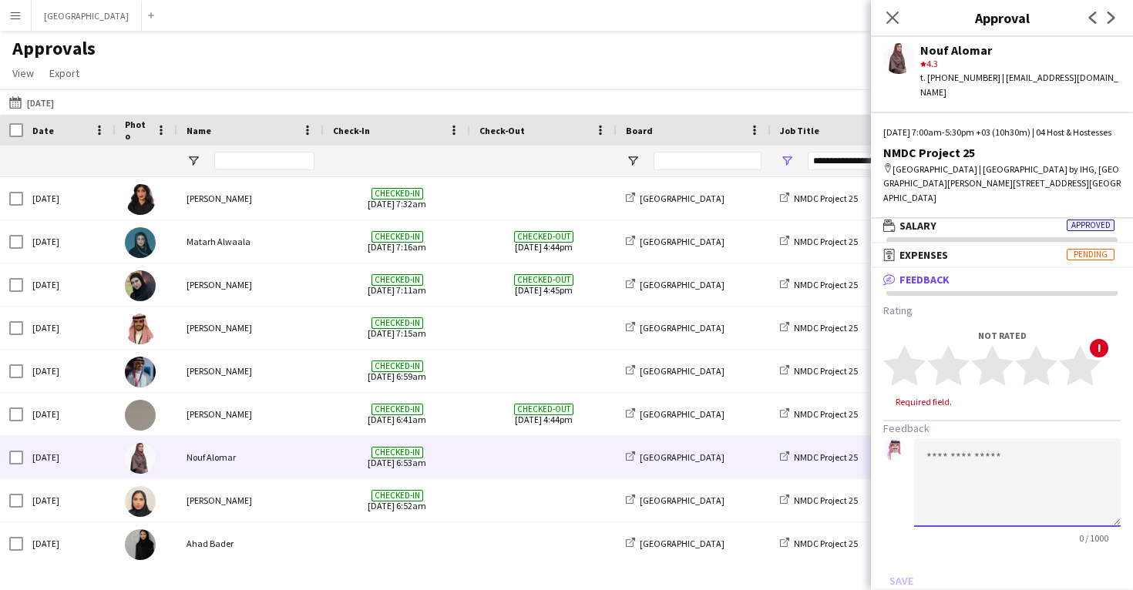
click at [992, 452] on textarea at bounding box center [1017, 482] width 206 height 89
paste textarea "**********"
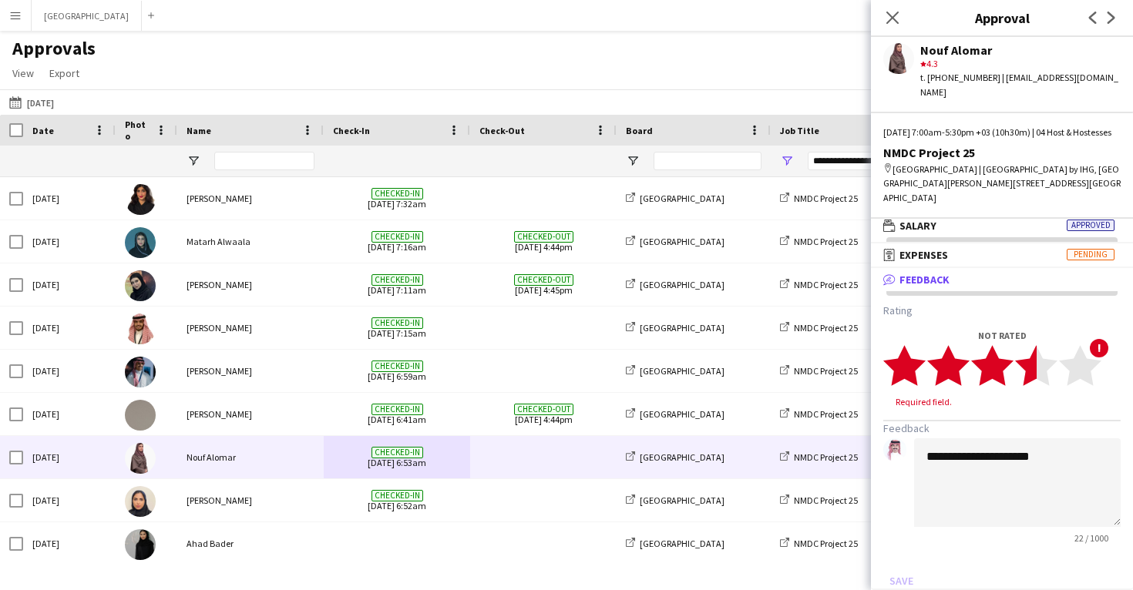
click at [1025, 367] on polygon at bounding box center [1036, 365] width 42 height 40
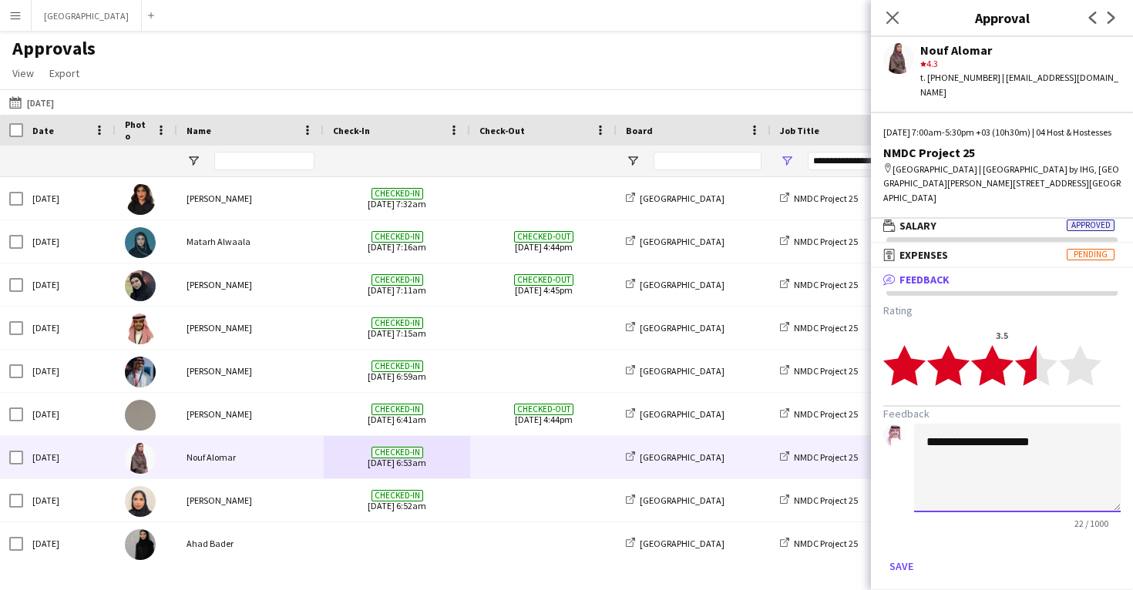
click at [1051, 447] on textarea "**********" at bounding box center [1017, 468] width 206 height 89
click at [1103, 441] on textarea "**********" at bounding box center [1017, 468] width 206 height 89
click at [958, 461] on textarea "**********" at bounding box center [1017, 468] width 206 height 89
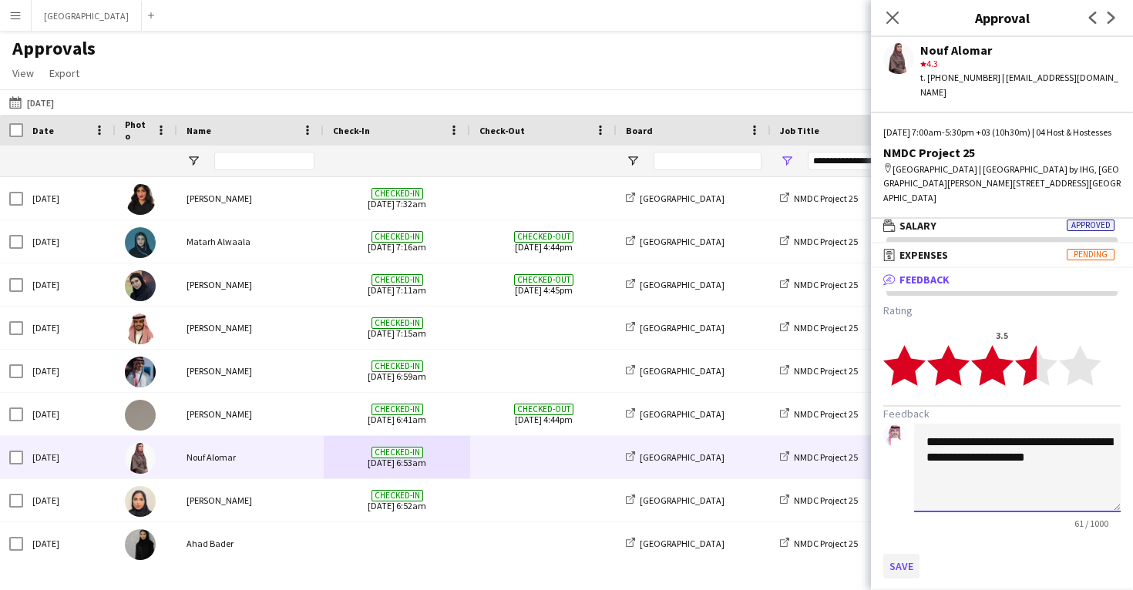
type textarea "**********"
click at [899, 561] on button "Save" at bounding box center [901, 566] width 36 height 25
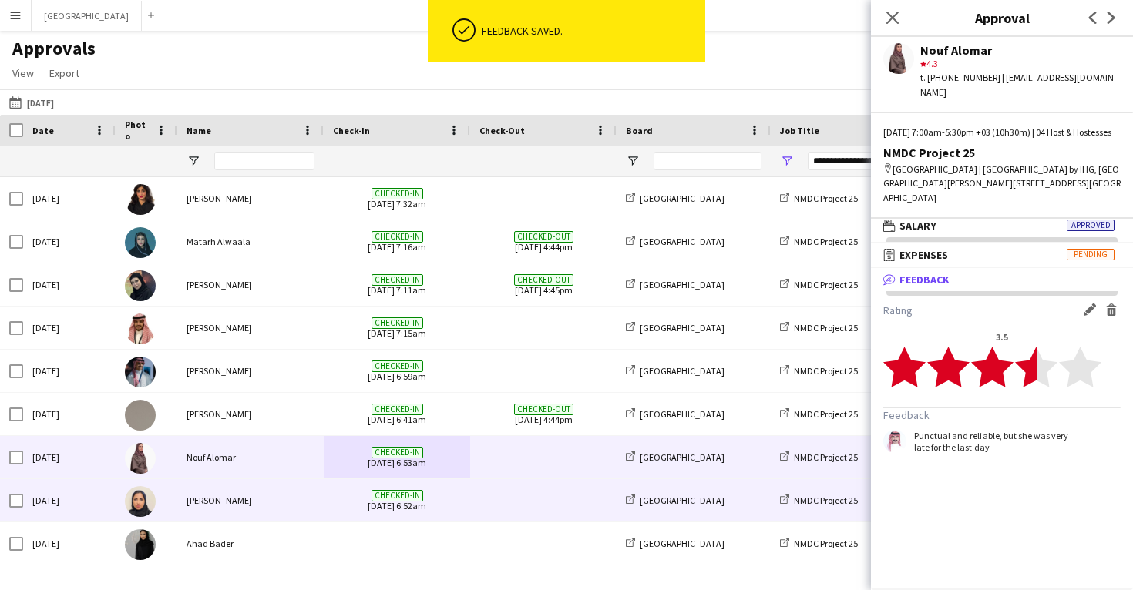
click at [320, 500] on div "[PERSON_NAME]" at bounding box center [250, 500] width 146 height 42
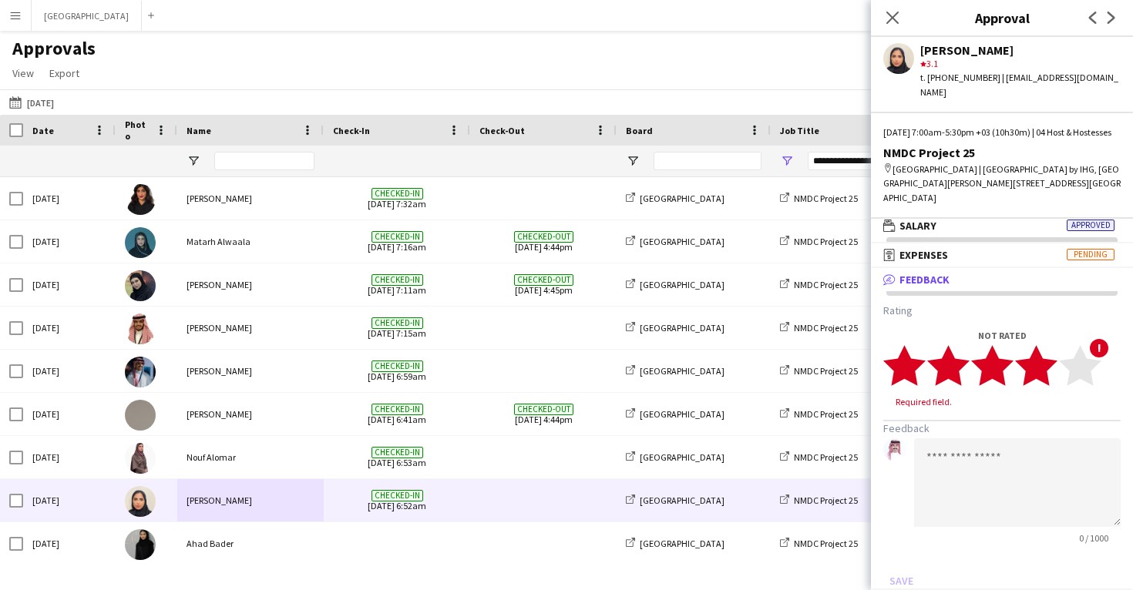
click at [1042, 367] on polygon at bounding box center [1036, 365] width 42 height 40
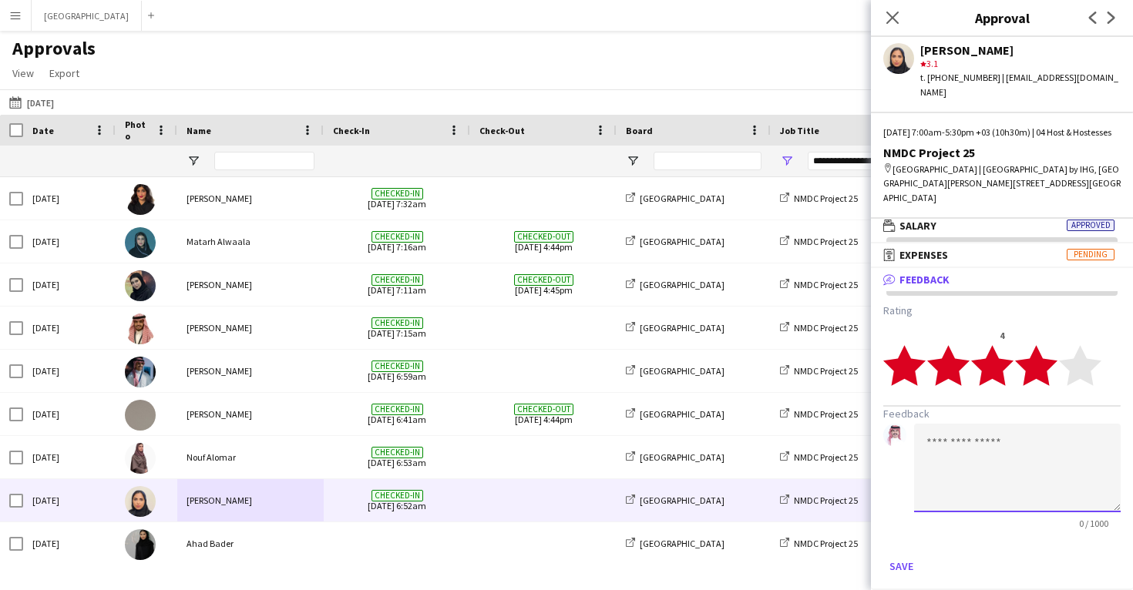
click at [980, 455] on textarea at bounding box center [1017, 468] width 206 height 89
paste textarea "**********"
drag, startPoint x: 1080, startPoint y: 441, endPoint x: 1055, endPoint y: 440, distance: 25.5
click at [1054, 440] on textarea "**********" at bounding box center [1017, 468] width 206 height 89
drag, startPoint x: 1083, startPoint y: 441, endPoint x: 1043, endPoint y: 441, distance: 40.1
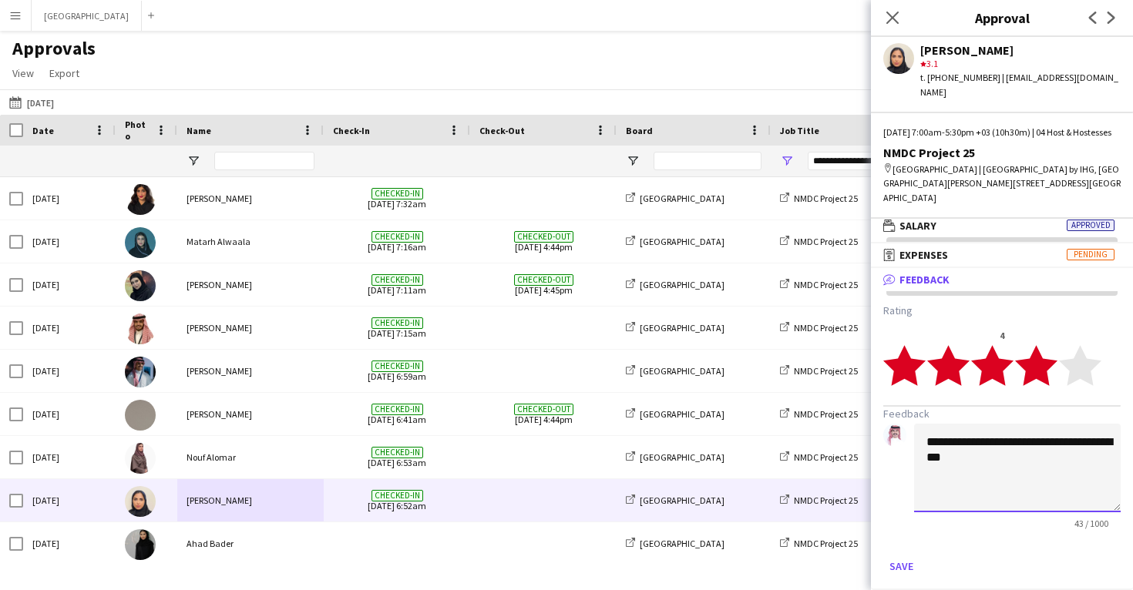
click at [1042, 441] on textarea "**********" at bounding box center [1017, 468] width 206 height 89
type textarea "**********"
click at [901, 559] on button "Save" at bounding box center [901, 566] width 36 height 25
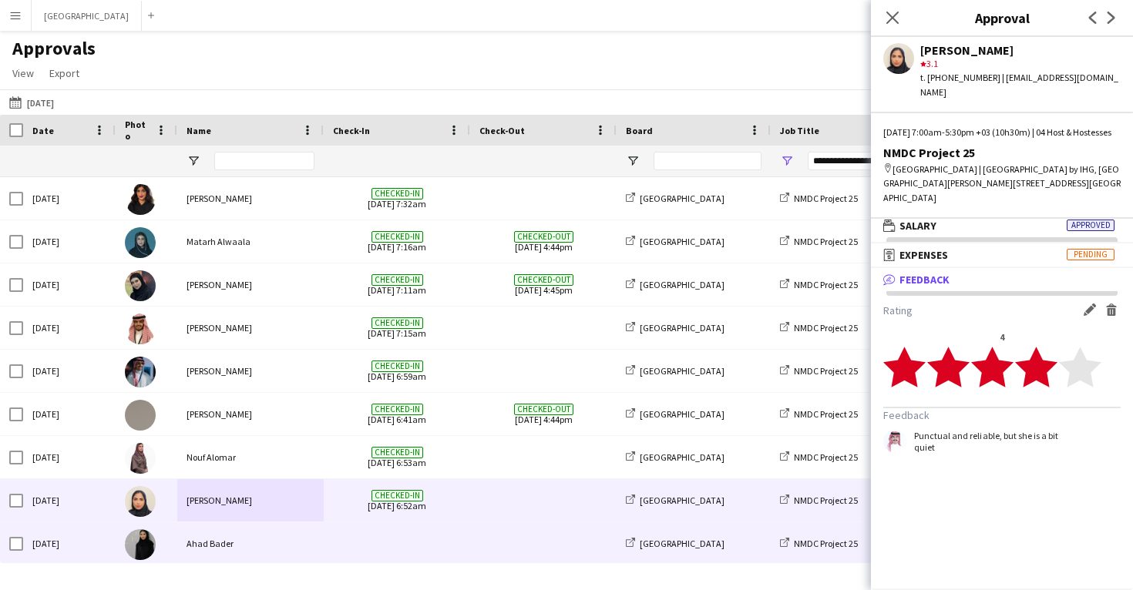
scroll to position [2, 0]
click at [317, 537] on div "Ahad Bader" at bounding box center [250, 542] width 146 height 42
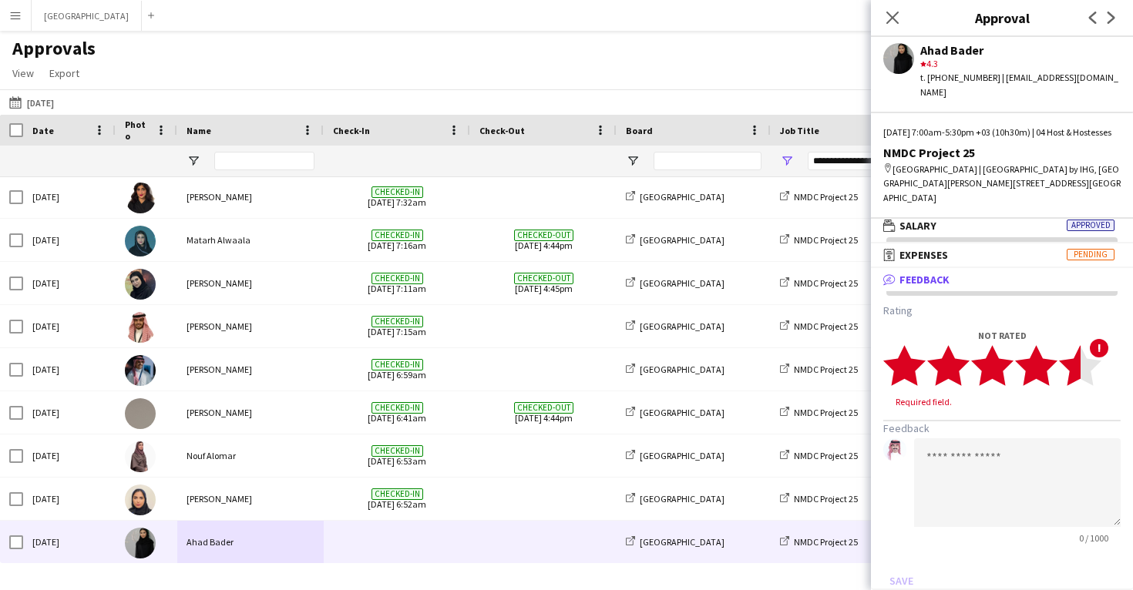
click at [1076, 373] on polygon at bounding box center [1080, 365] width 42 height 40
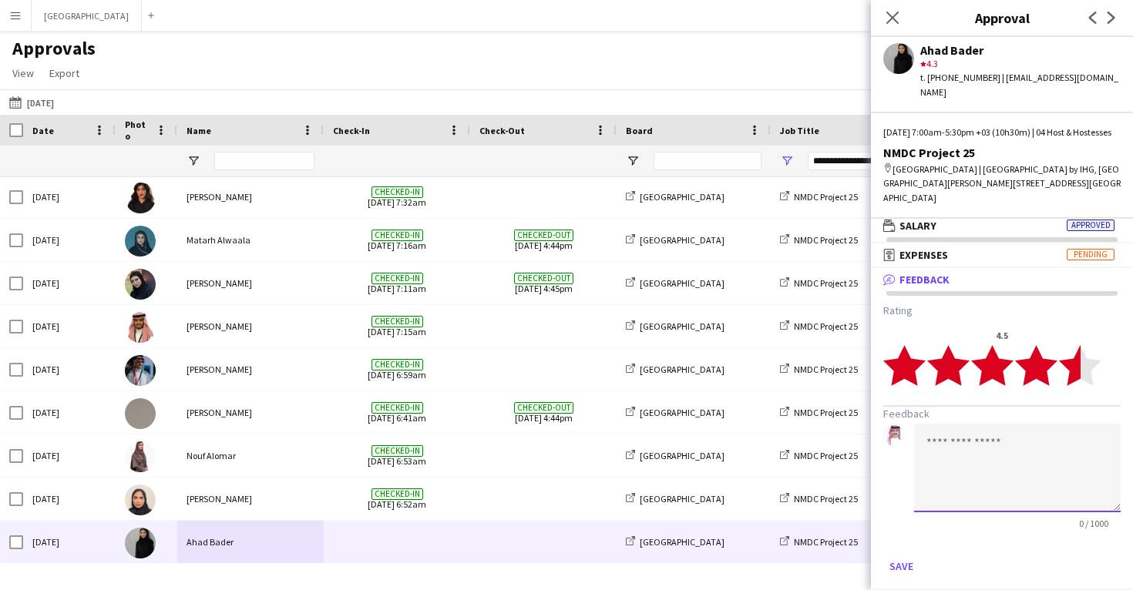
click at [968, 448] on textarea at bounding box center [1017, 468] width 206 height 89
paste textarea "**********"
type textarea "**********"
click at [904, 562] on button "Save" at bounding box center [901, 566] width 36 height 25
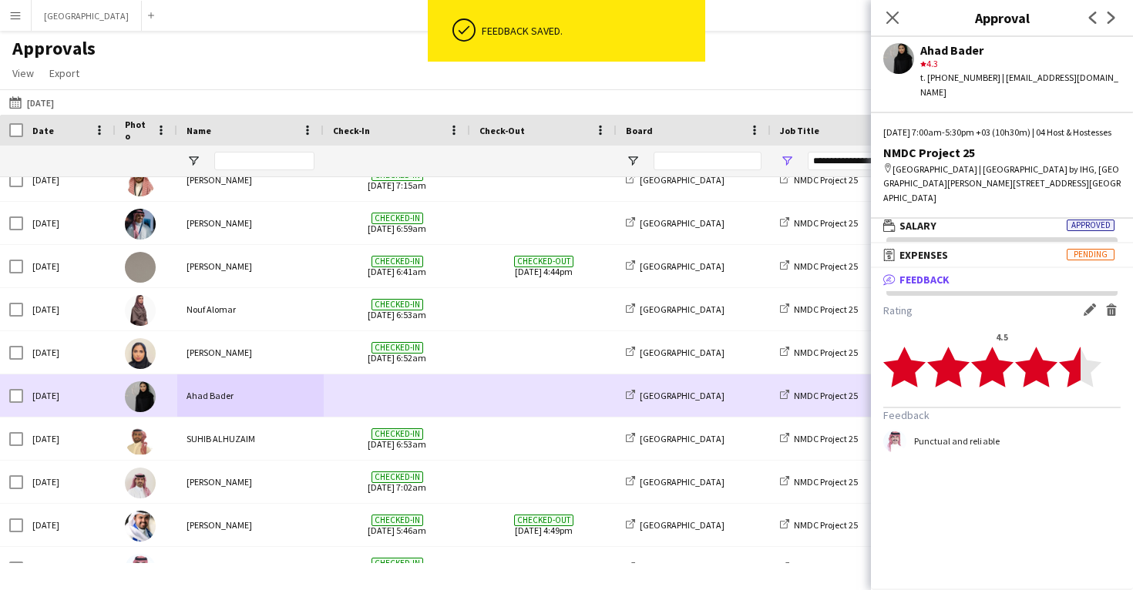
scroll to position [161, 0]
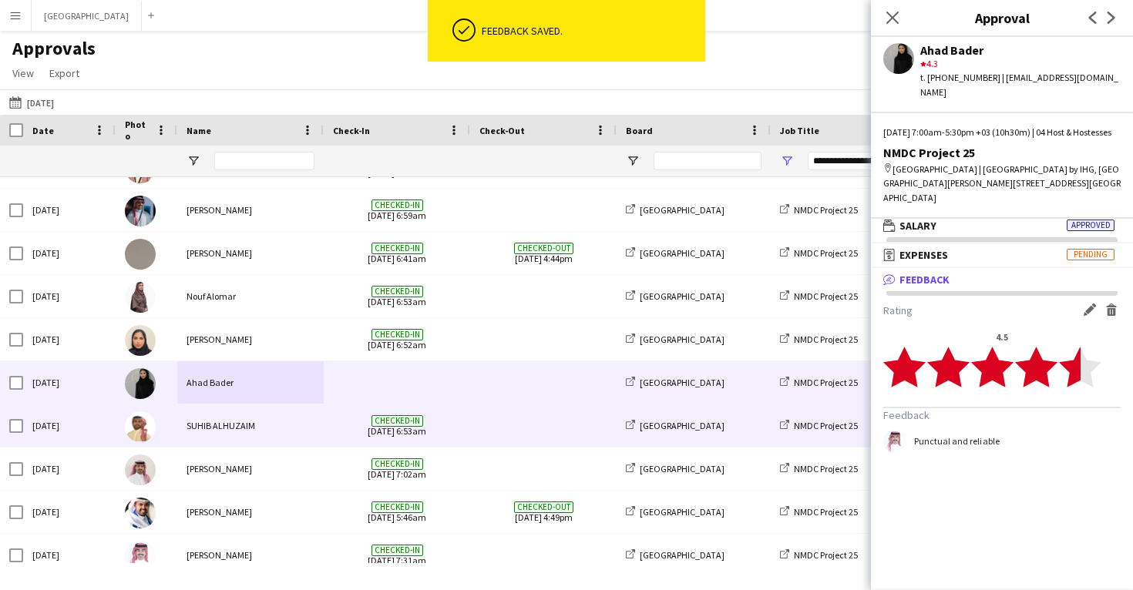
click at [318, 418] on div "SUHIB ALHUZAIM" at bounding box center [250, 425] width 146 height 42
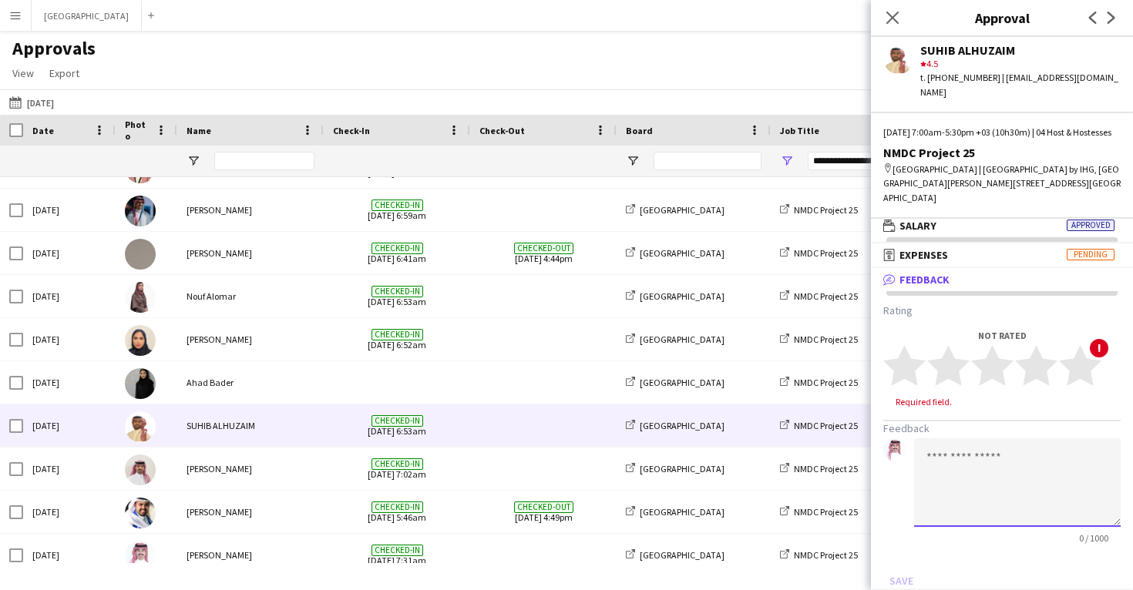
click at [1004, 481] on textarea at bounding box center [1017, 482] width 206 height 89
paste textarea "**********"
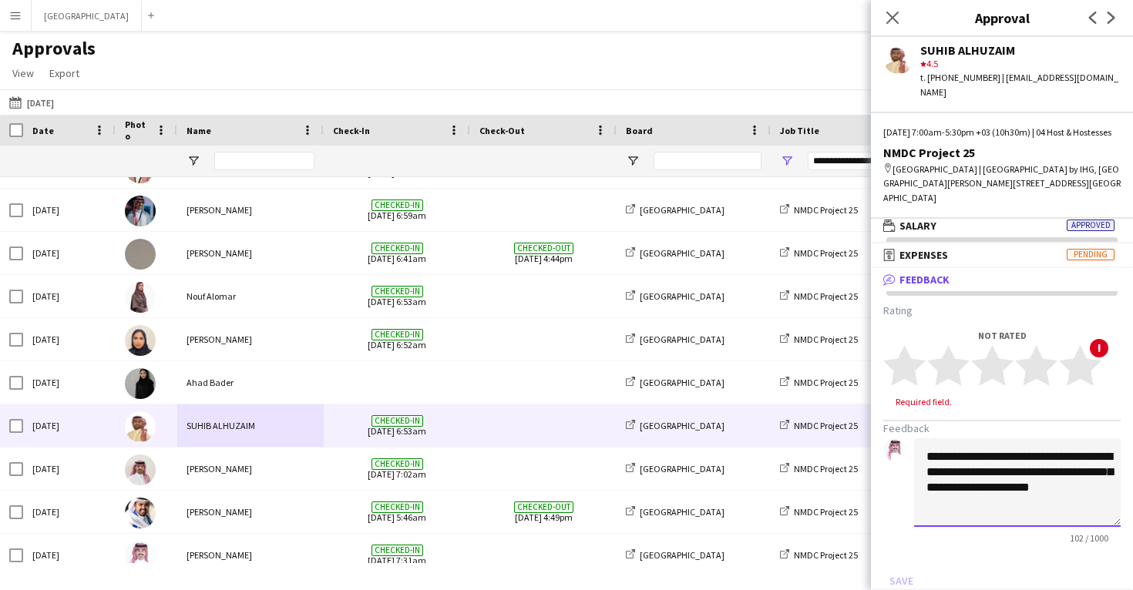
drag, startPoint x: 931, startPoint y: 458, endPoint x: 919, endPoint y: 458, distance: 12.3
click at [919, 458] on textarea "**********" at bounding box center [1017, 482] width 206 height 89
click at [982, 488] on textarea "**********" at bounding box center [1017, 482] width 206 height 89
click at [955, 472] on textarea "**********" at bounding box center [1017, 482] width 206 height 89
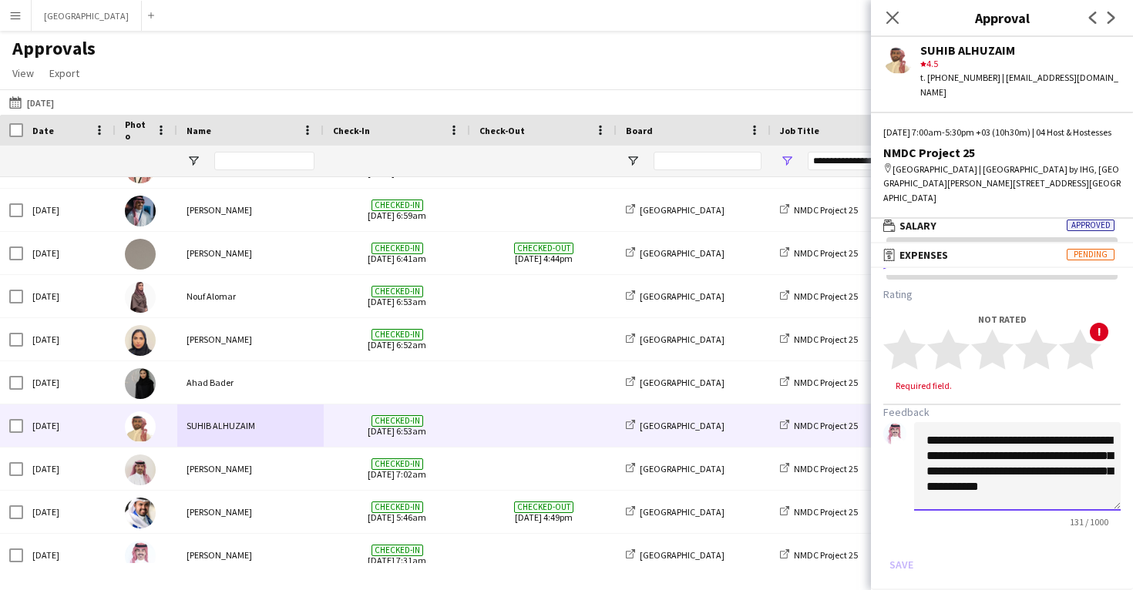
scroll to position [15, 0]
type textarea "**********"
click at [988, 355] on polygon at bounding box center [992, 350] width 42 height 40
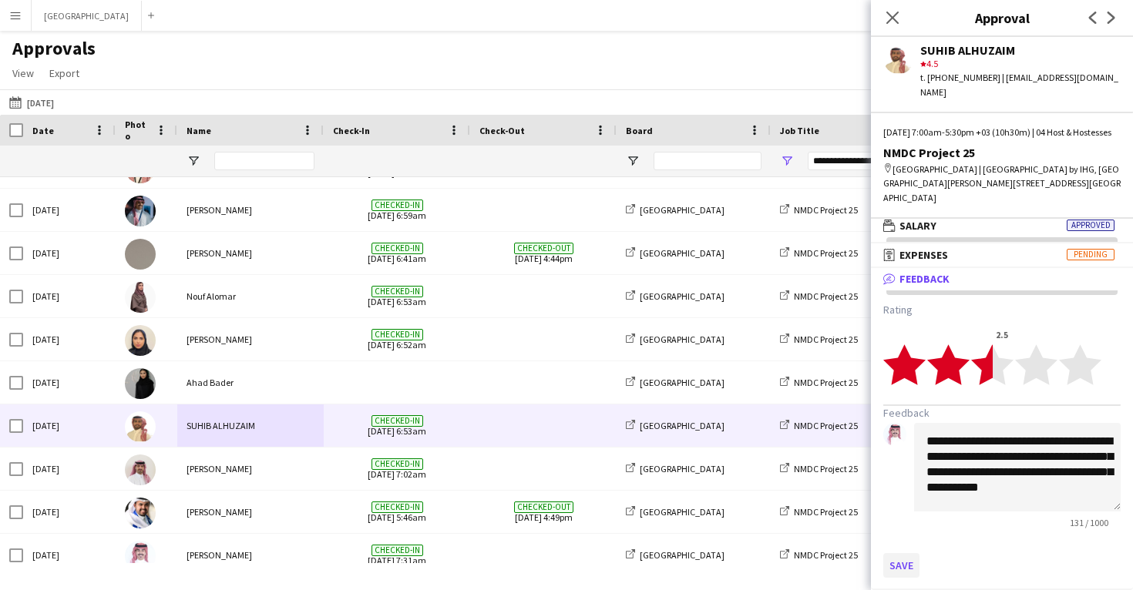
click at [901, 562] on button "Save" at bounding box center [901, 565] width 36 height 25
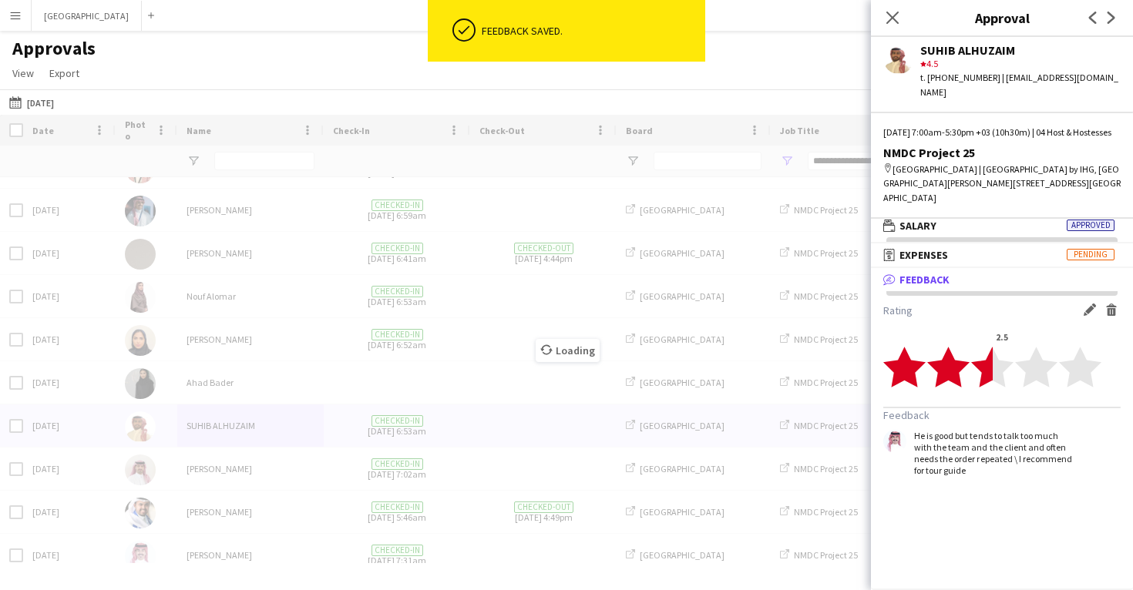
scroll to position [0, 0]
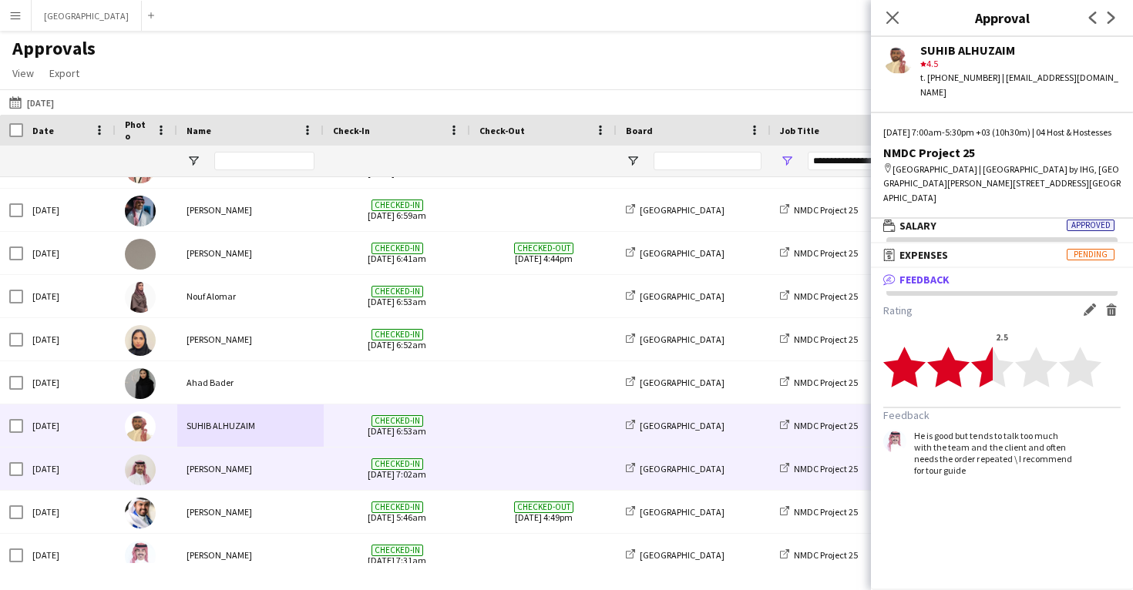
click at [465, 466] on div "Checked-in 16-09-2025 7:02am" at bounding box center [397, 469] width 146 height 42
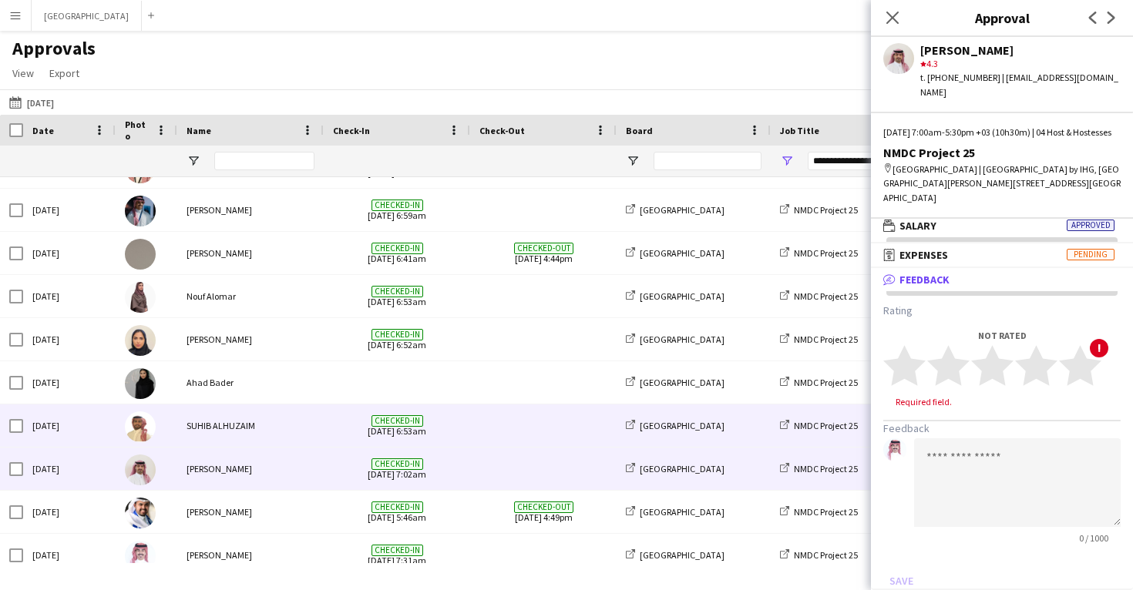
click at [464, 408] on div "Checked-in 16-09-2025 6:53am" at bounding box center [397, 425] width 146 height 42
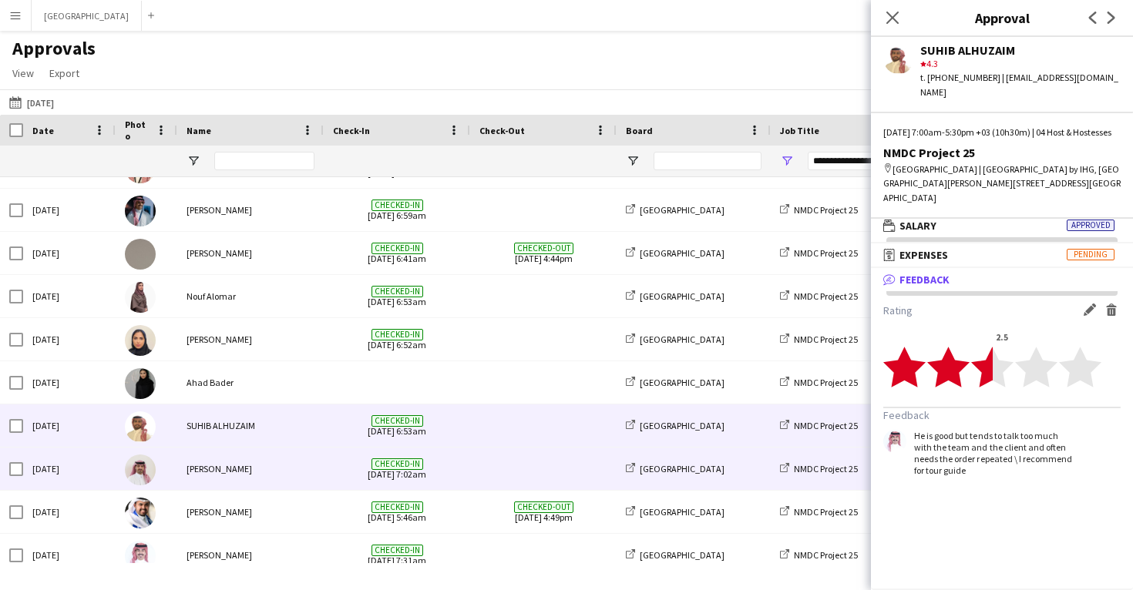
click at [483, 454] on span at bounding box center [543, 469] width 128 height 42
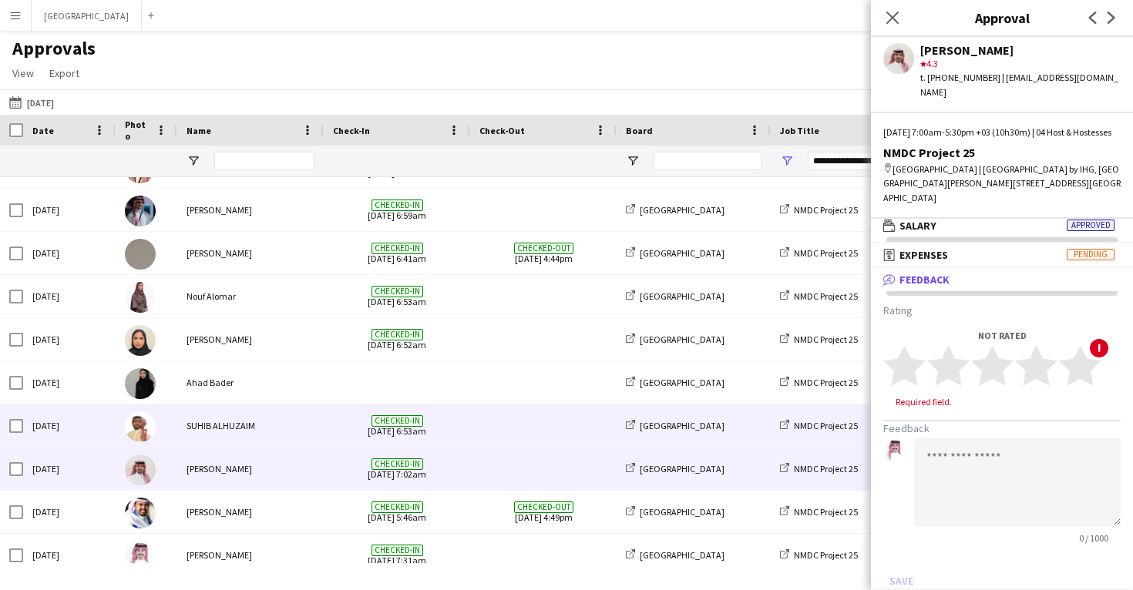
click at [478, 426] on div at bounding box center [543, 425] width 146 height 42
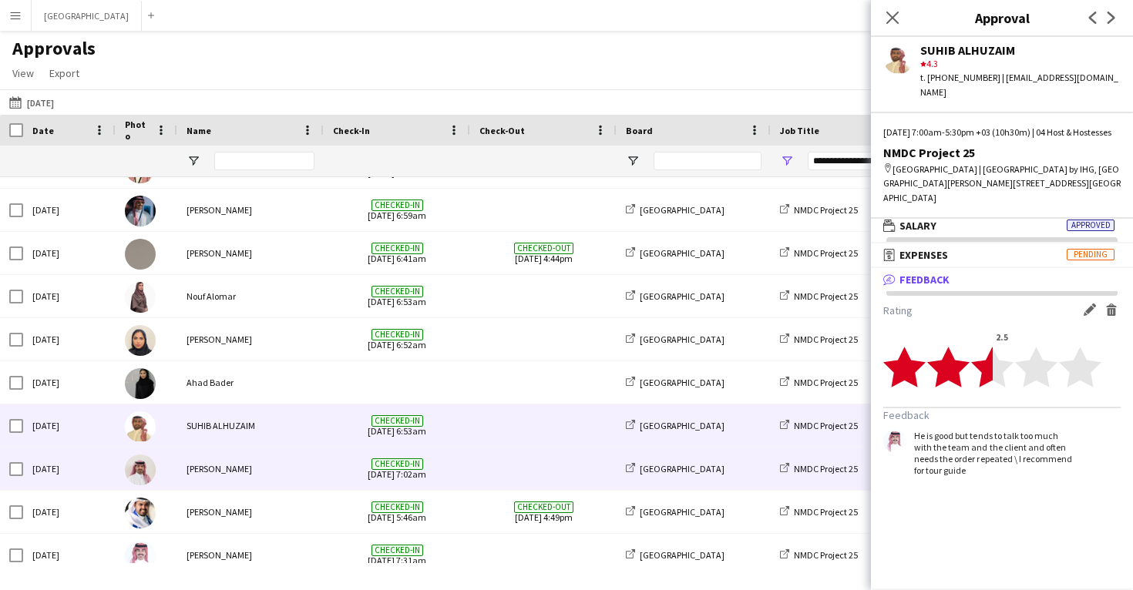
click at [468, 471] on div "Checked-in 16-09-2025 7:02am" at bounding box center [397, 469] width 146 height 42
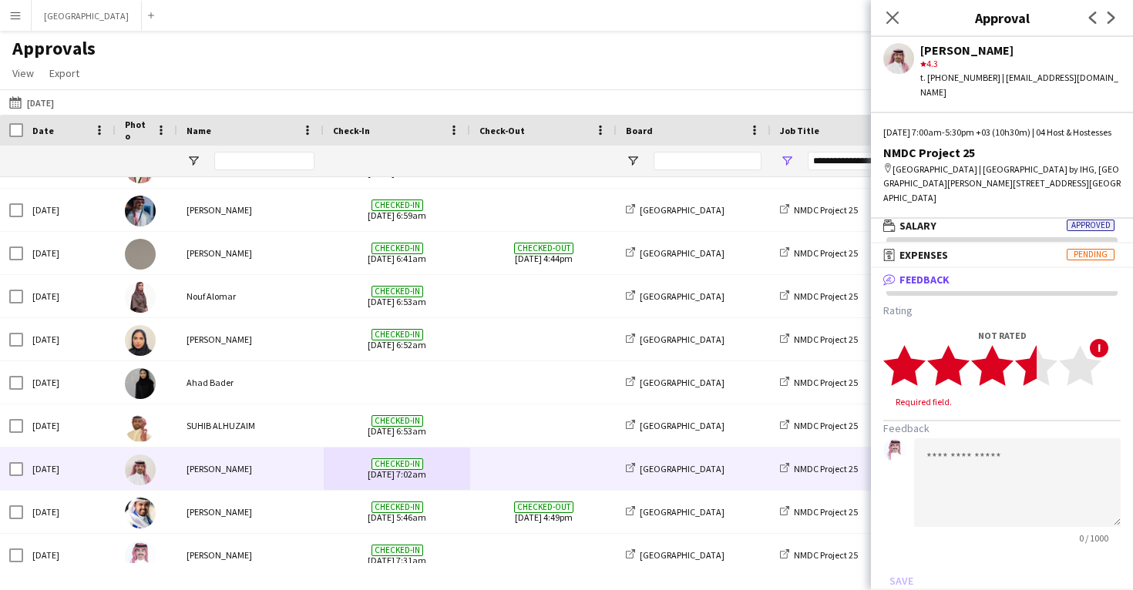
click at [1033, 369] on polygon at bounding box center [1036, 365] width 42 height 40
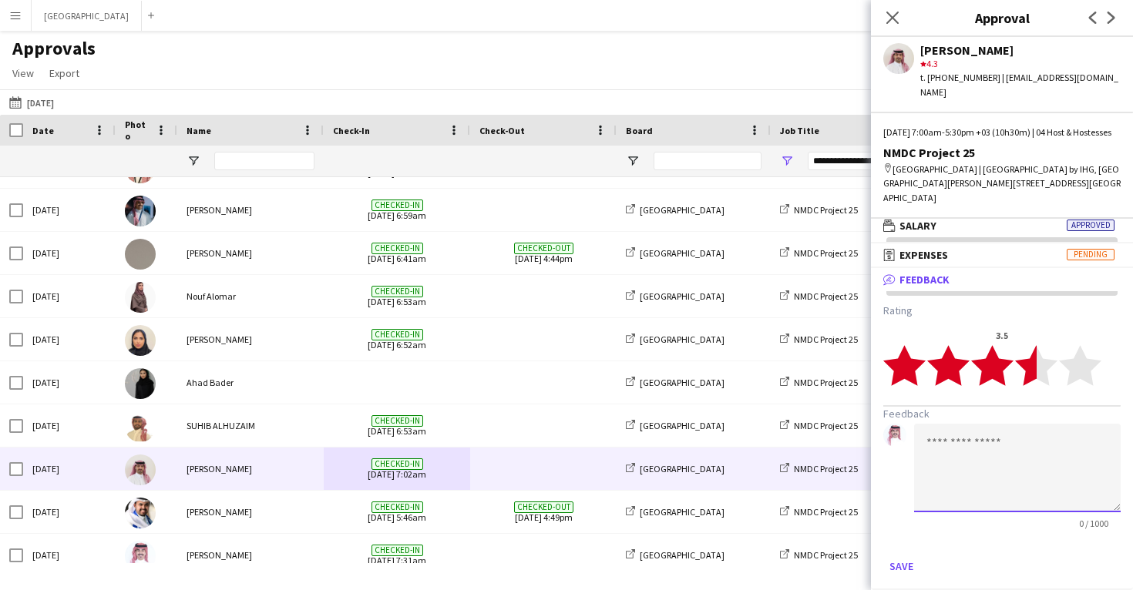
click at [967, 461] on textarea at bounding box center [1017, 468] width 206 height 89
paste textarea "**********"
type textarea "**********"
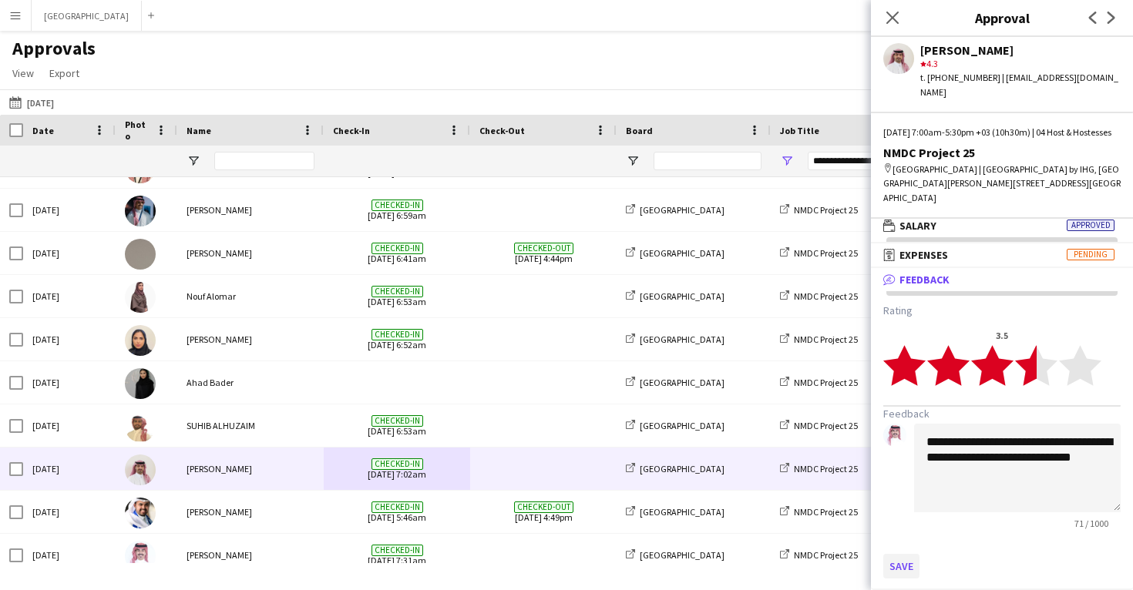
click at [898, 560] on button "Save" at bounding box center [901, 566] width 36 height 25
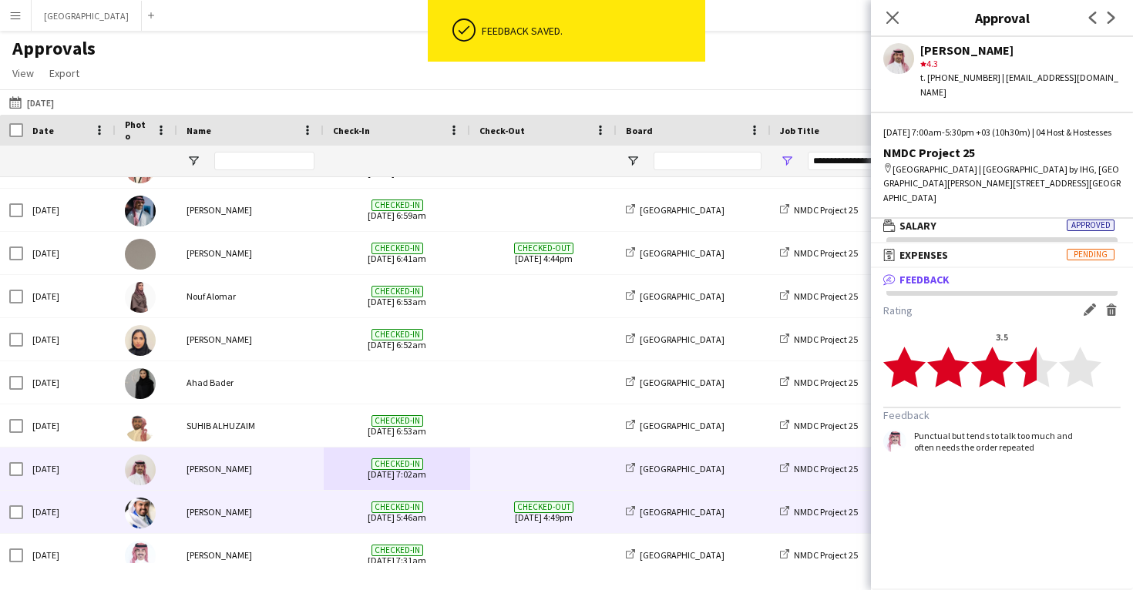
click at [379, 525] on span "Checked-in 16-09-2025 5:46am" at bounding box center [397, 512] width 128 height 42
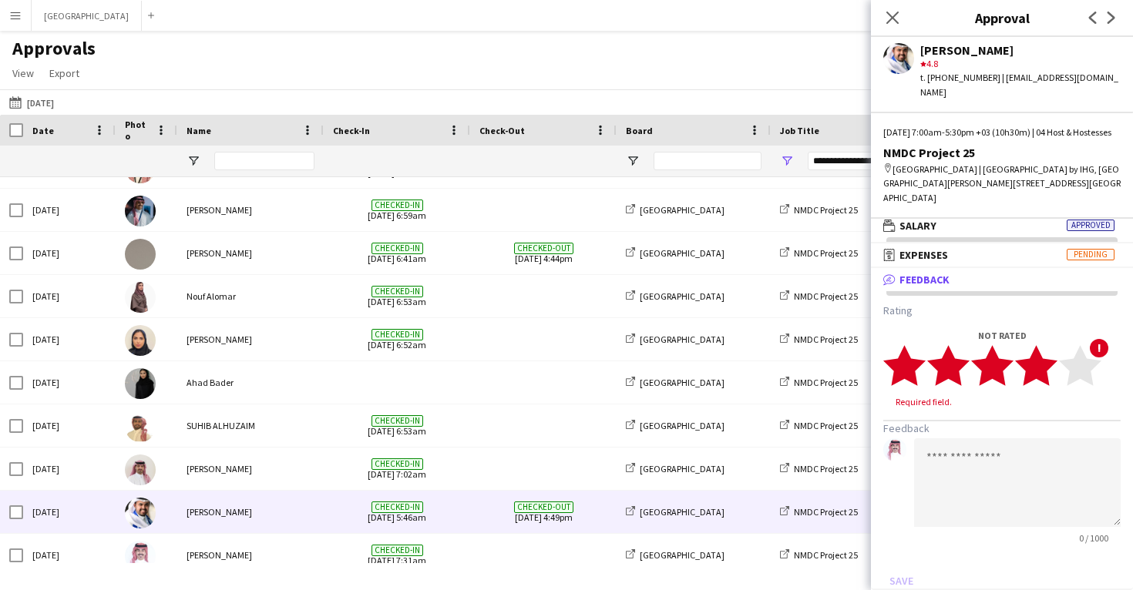
click at [1039, 369] on polygon at bounding box center [1036, 365] width 42 height 40
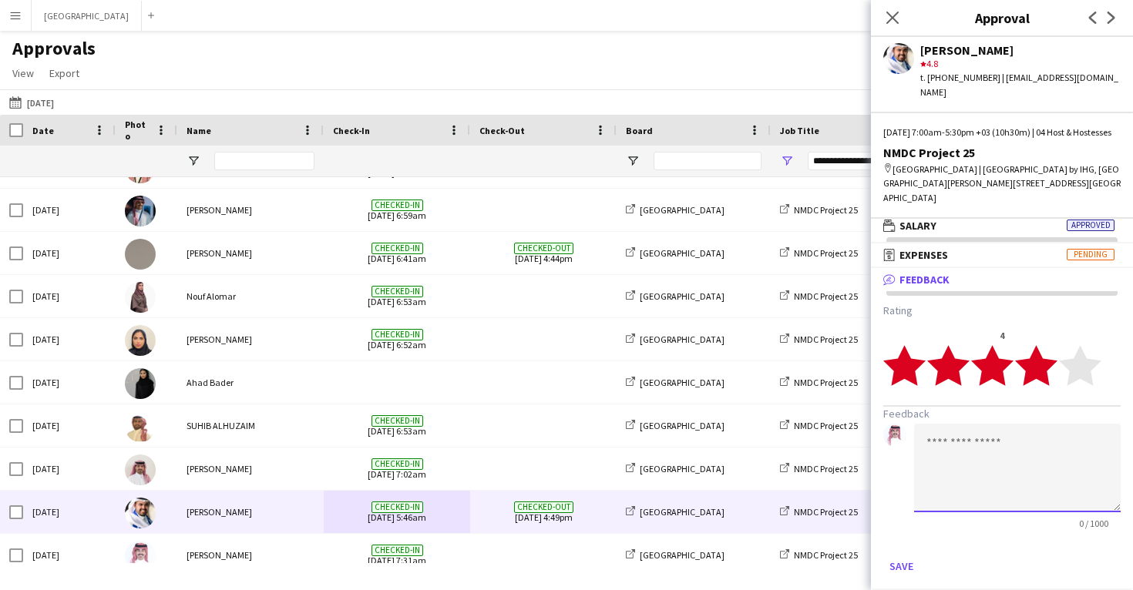
click at [977, 483] on textarea at bounding box center [1017, 468] width 206 height 89
paste textarea "**********"
type textarea "**********"
click at [903, 570] on button "Save" at bounding box center [901, 566] width 36 height 25
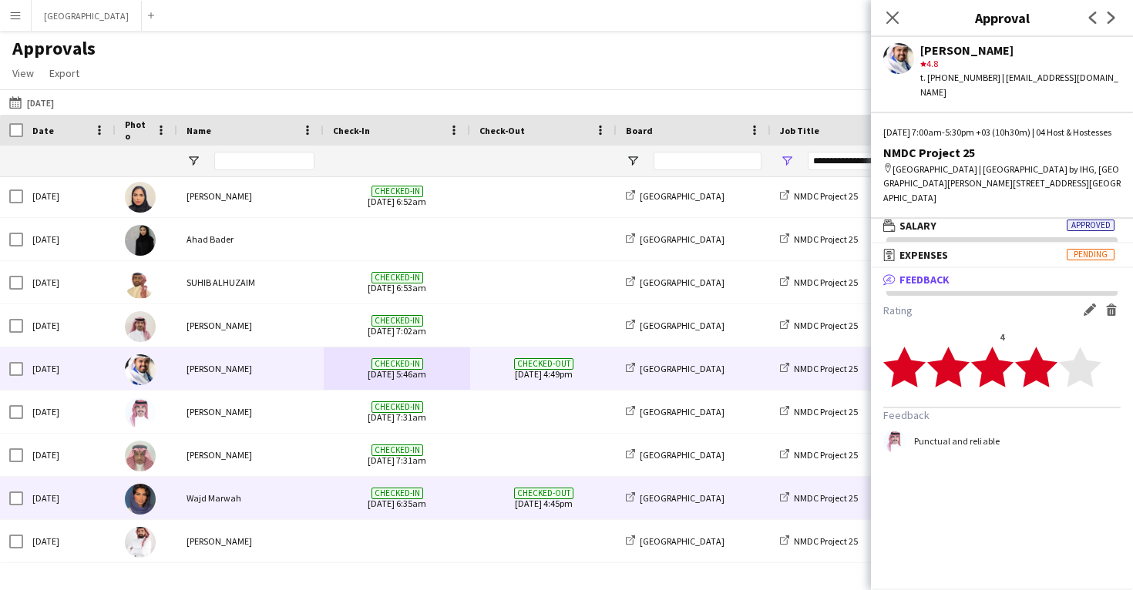
scroll to position [304, 0]
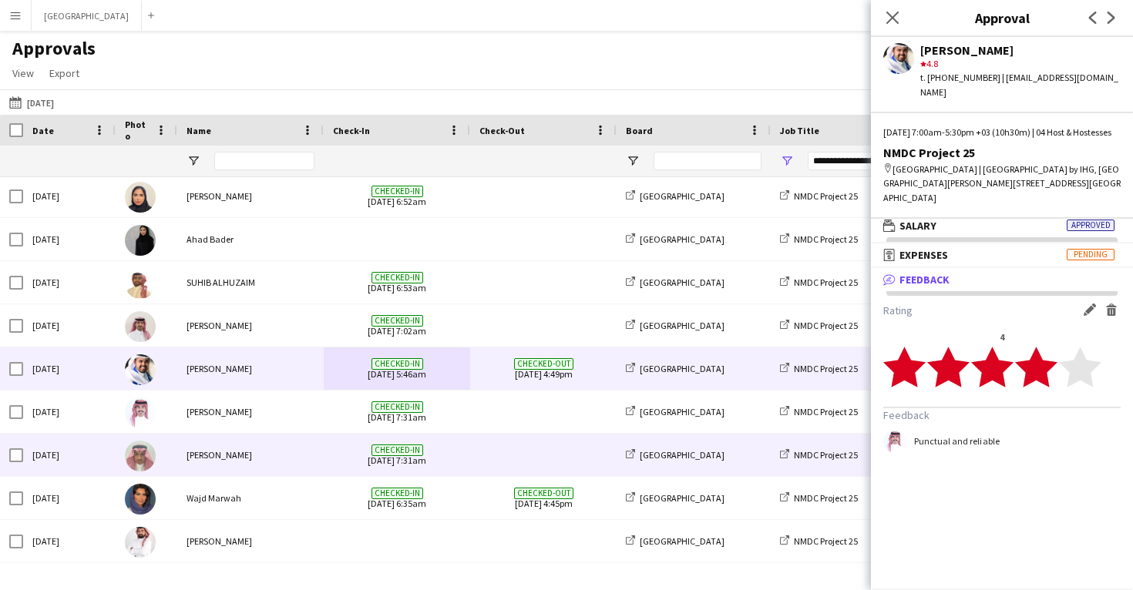
click at [366, 464] on span "Checked-in 16-09-2025 7:31am" at bounding box center [397, 455] width 128 height 42
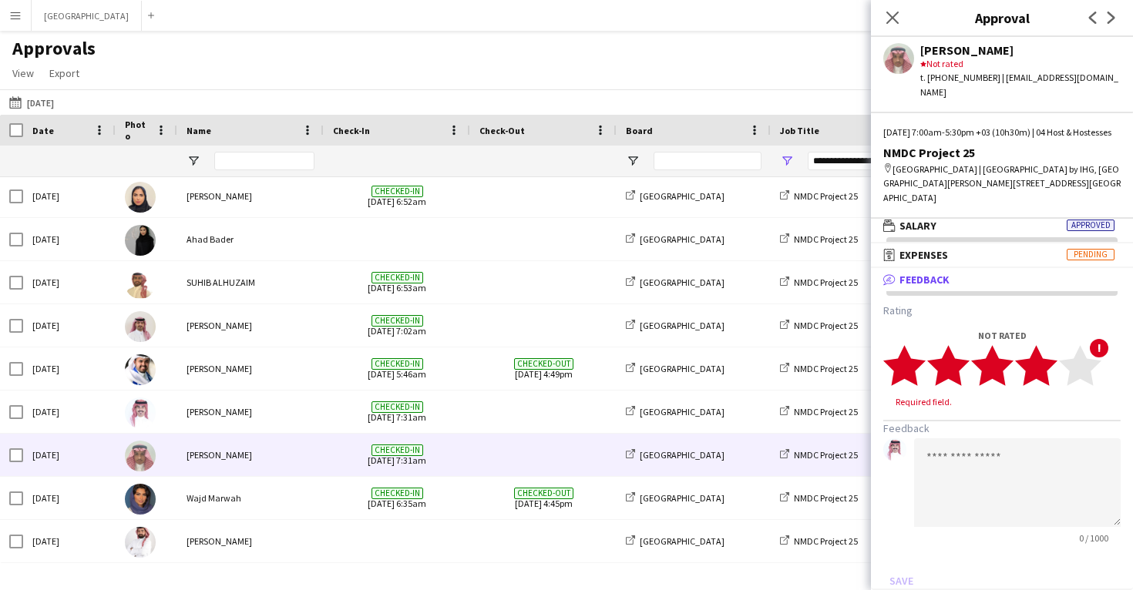
click at [1038, 373] on polygon at bounding box center [1036, 365] width 42 height 40
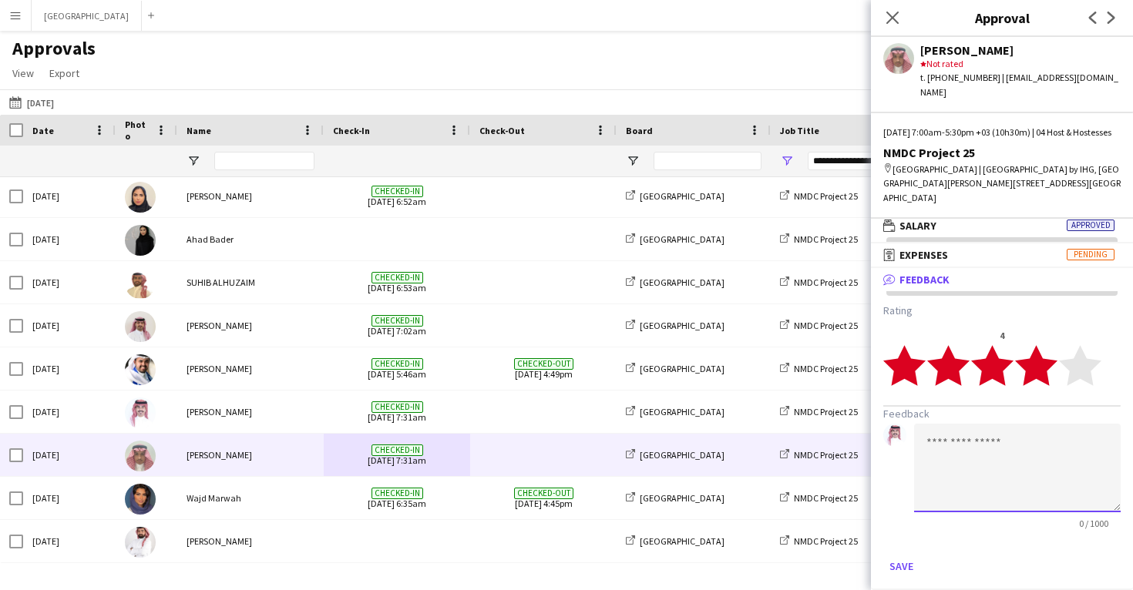
click at [985, 473] on textarea at bounding box center [1017, 468] width 206 height 89
paste textarea "**********"
type textarea "**********"
click at [899, 568] on button "Save" at bounding box center [901, 566] width 36 height 25
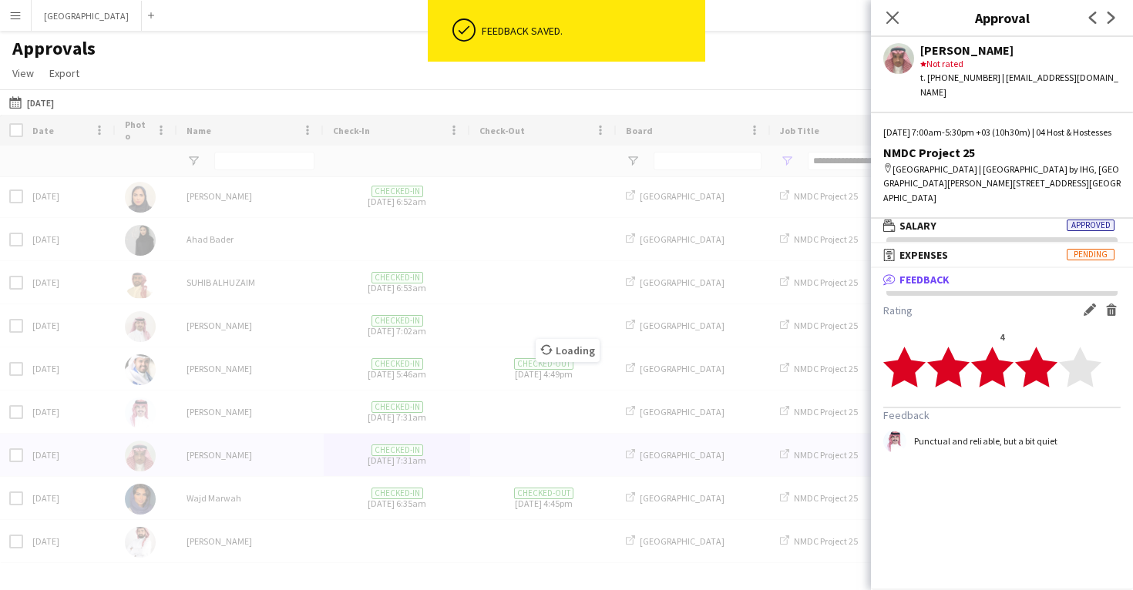
click at [599, 488] on div "Loading" at bounding box center [566, 339] width 1133 height 448
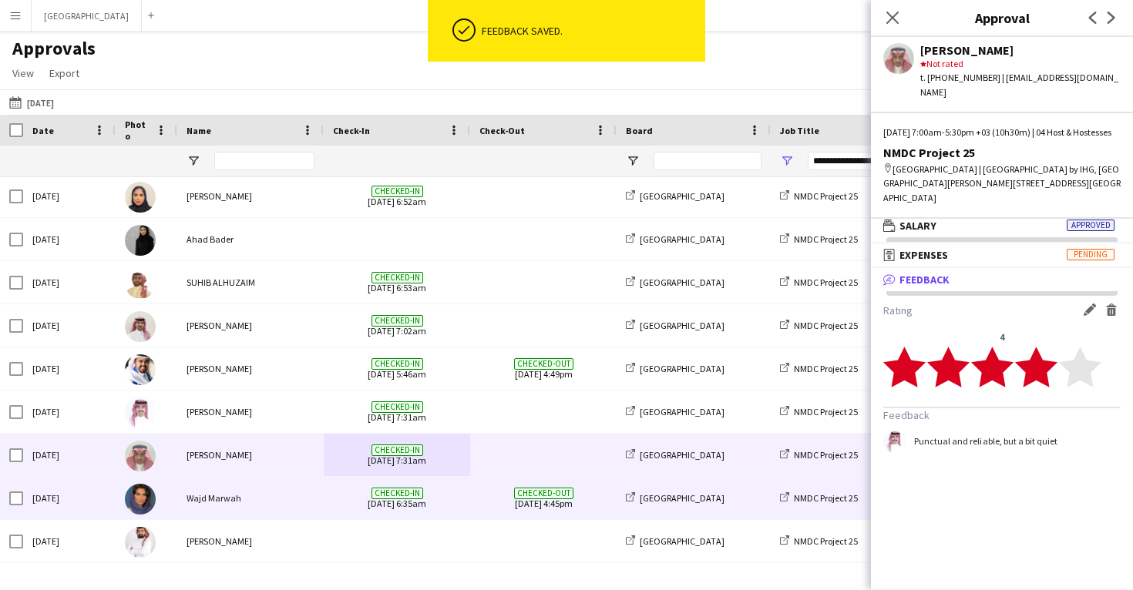
click at [549, 494] on span "Checked-out" at bounding box center [543, 494] width 59 height 12
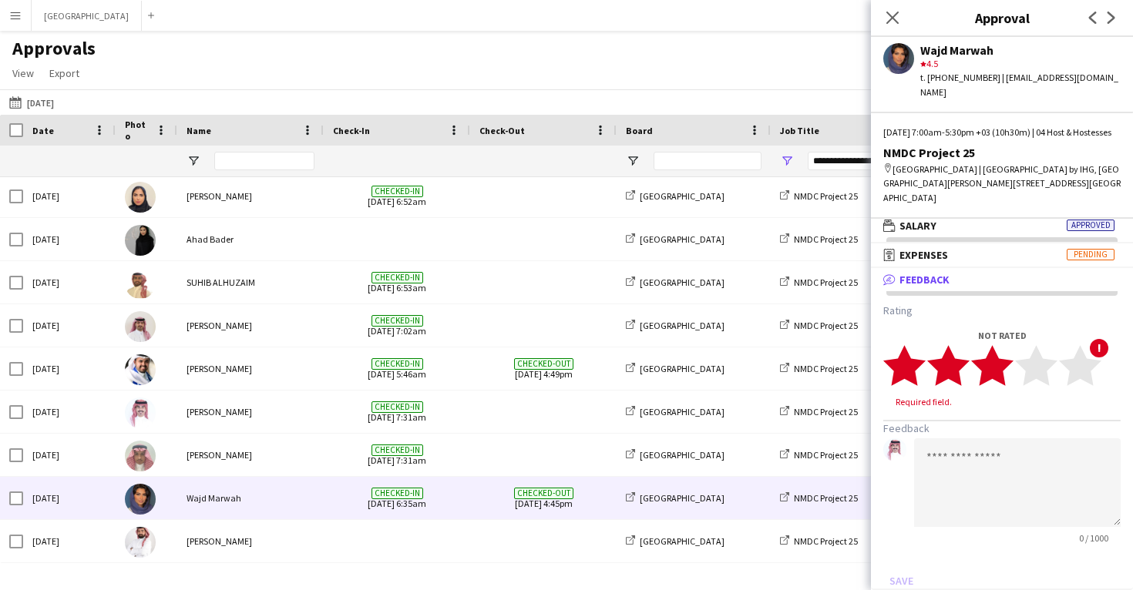
click at [1002, 365] on polygon at bounding box center [992, 365] width 42 height 40
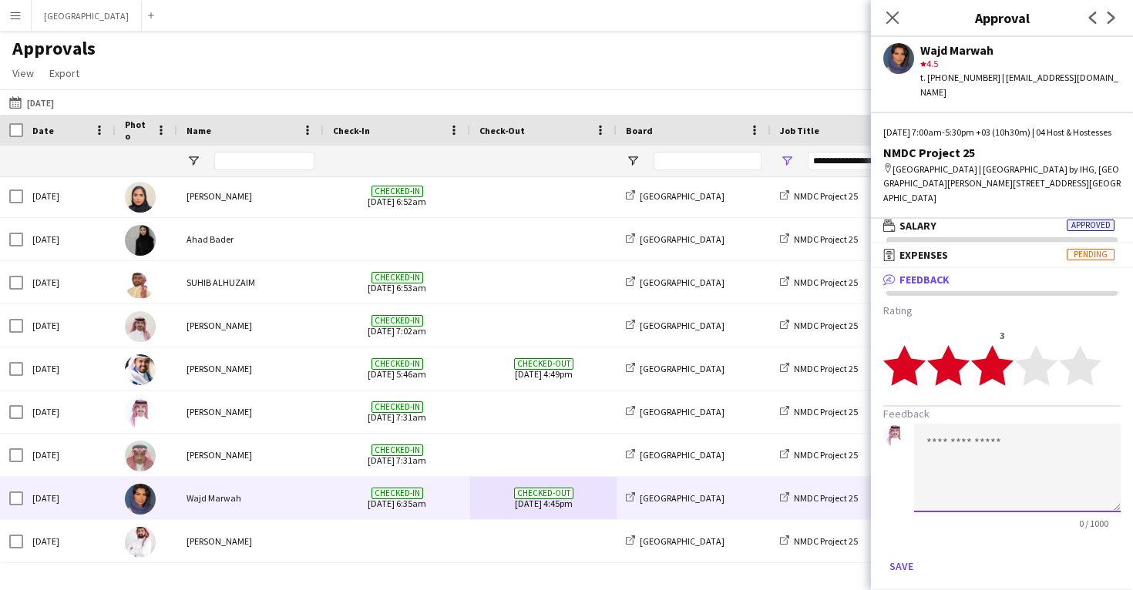
click at [956, 454] on textarea at bounding box center [1017, 468] width 206 height 89
type textarea "**********"
click at [895, 563] on button "Save" at bounding box center [901, 566] width 36 height 25
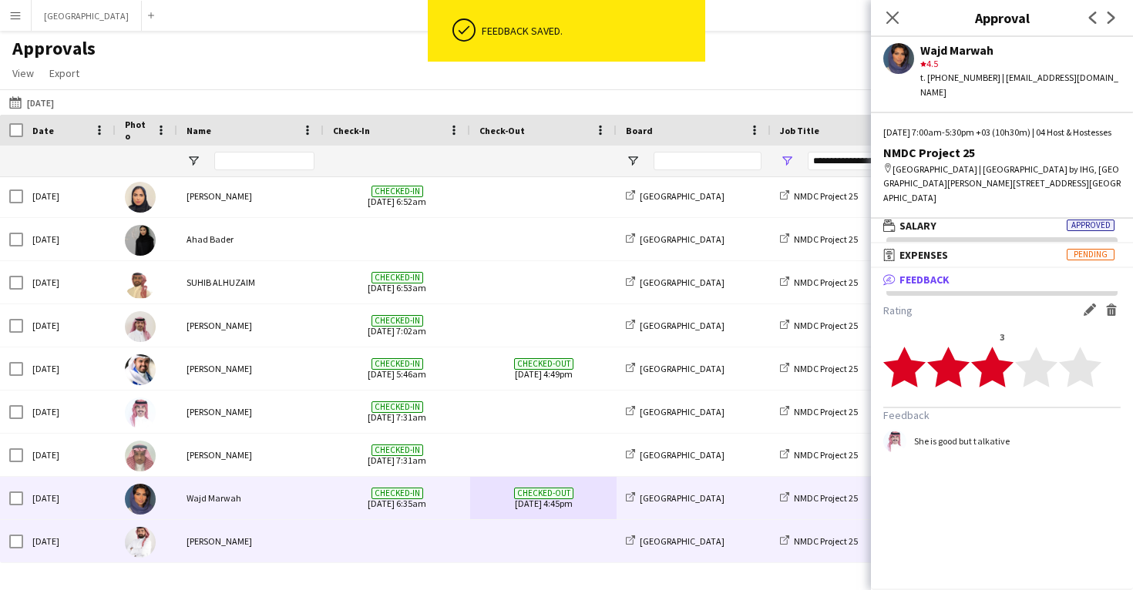
click at [300, 530] on div "Abdullah ALDRAIWISH" at bounding box center [250, 541] width 146 height 42
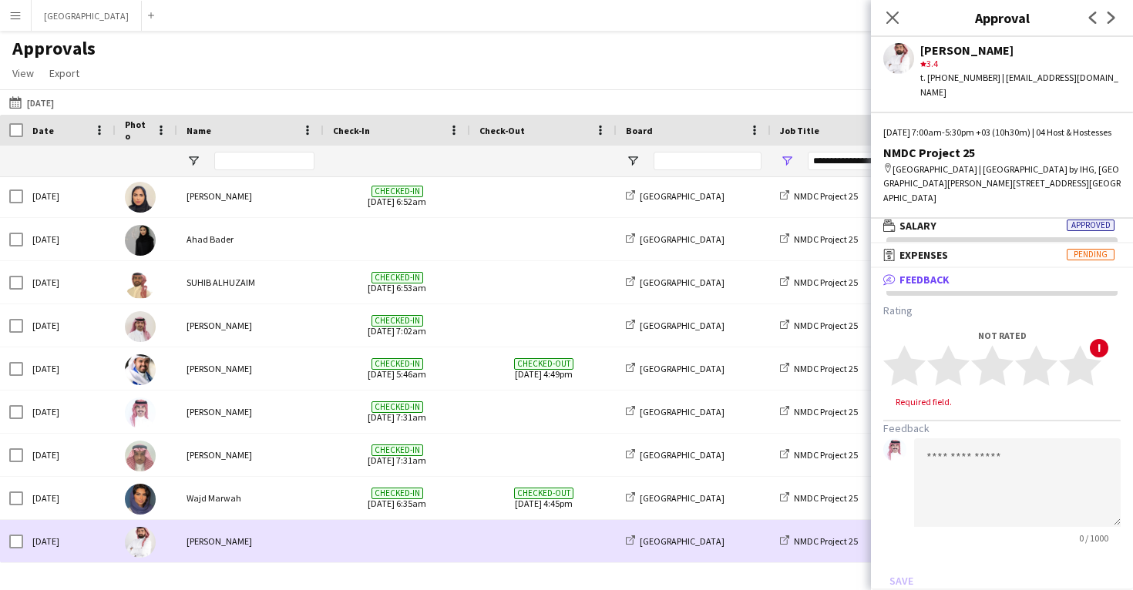
scroll to position [0, 0]
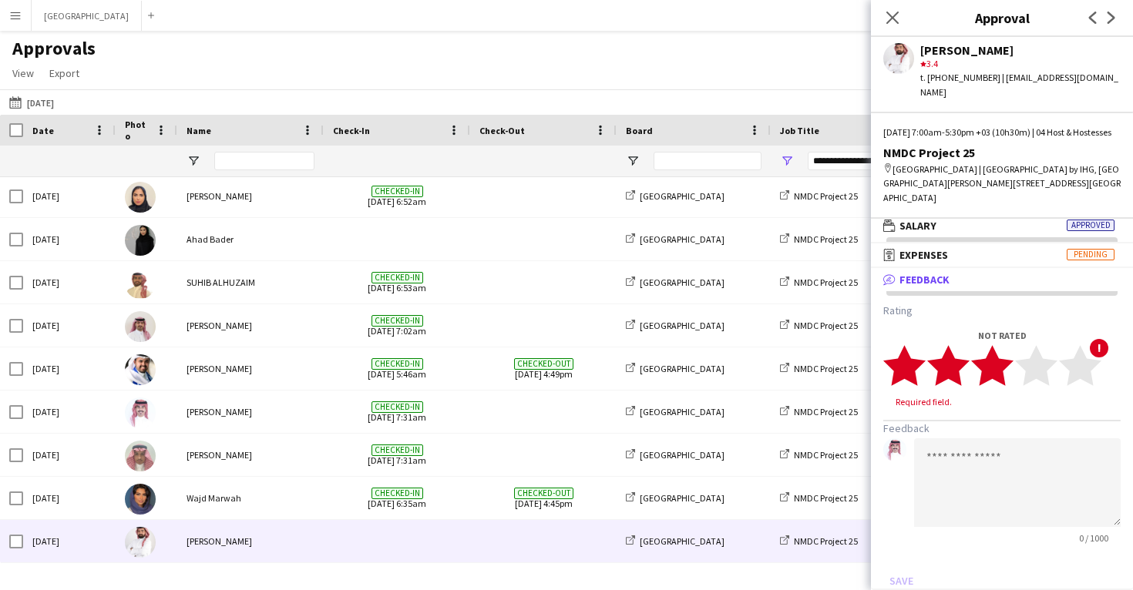
click at [1000, 372] on polygon at bounding box center [992, 365] width 42 height 40
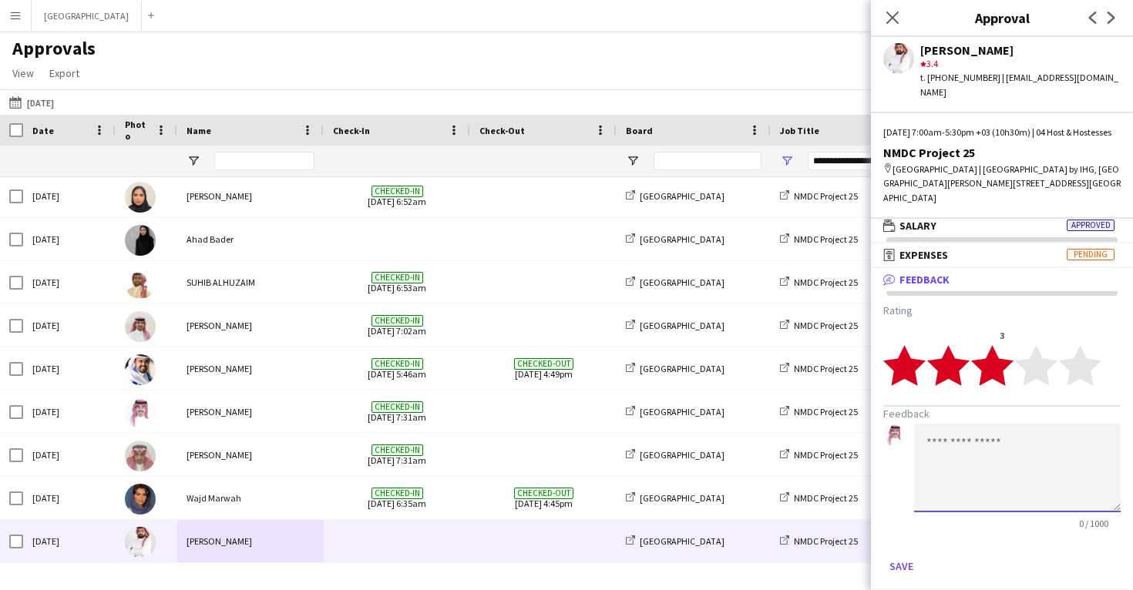
click at [949, 471] on textarea at bounding box center [1017, 468] width 206 height 89
paste textarea "**********"
drag, startPoint x: 951, startPoint y: 442, endPoint x: 901, endPoint y: 443, distance: 49.3
click at [901, 443] on div "**********" at bounding box center [1001, 477] width 237 height 106
type textarea "**********"
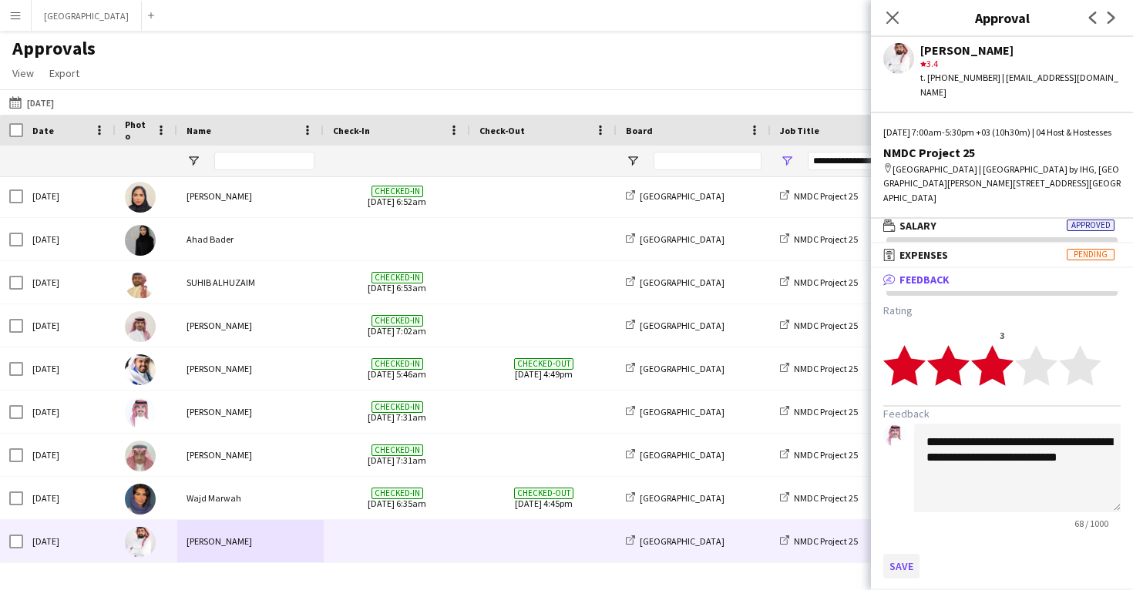
click at [903, 559] on button "Save" at bounding box center [901, 566] width 36 height 25
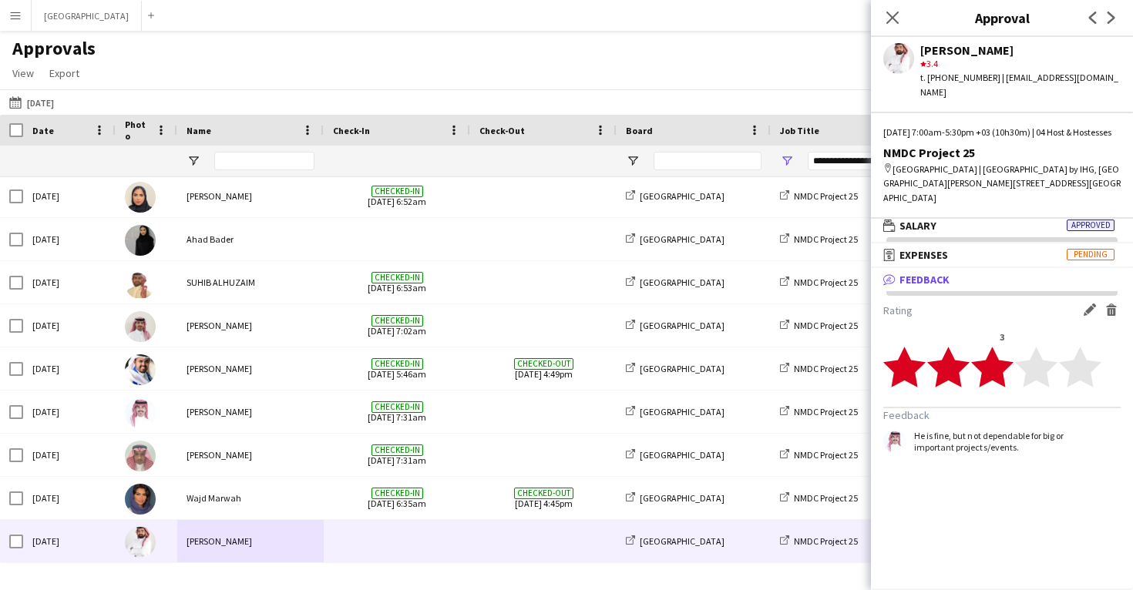
click at [13, 21] on app-icon "Menu" at bounding box center [15, 15] width 12 height 12
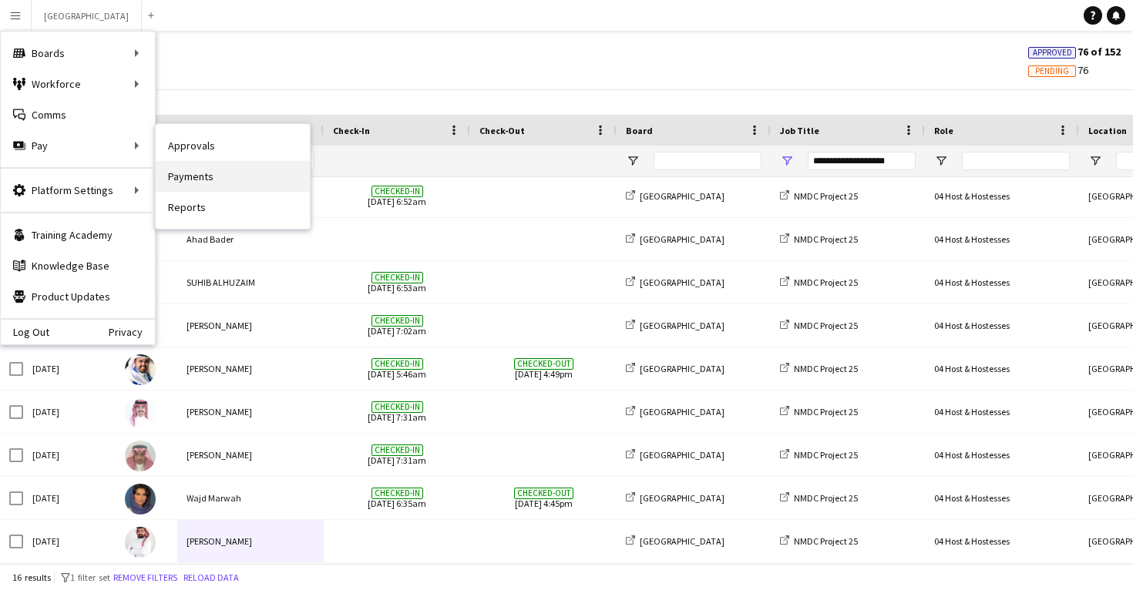
click at [203, 168] on link "Payments" at bounding box center [233, 176] width 154 height 31
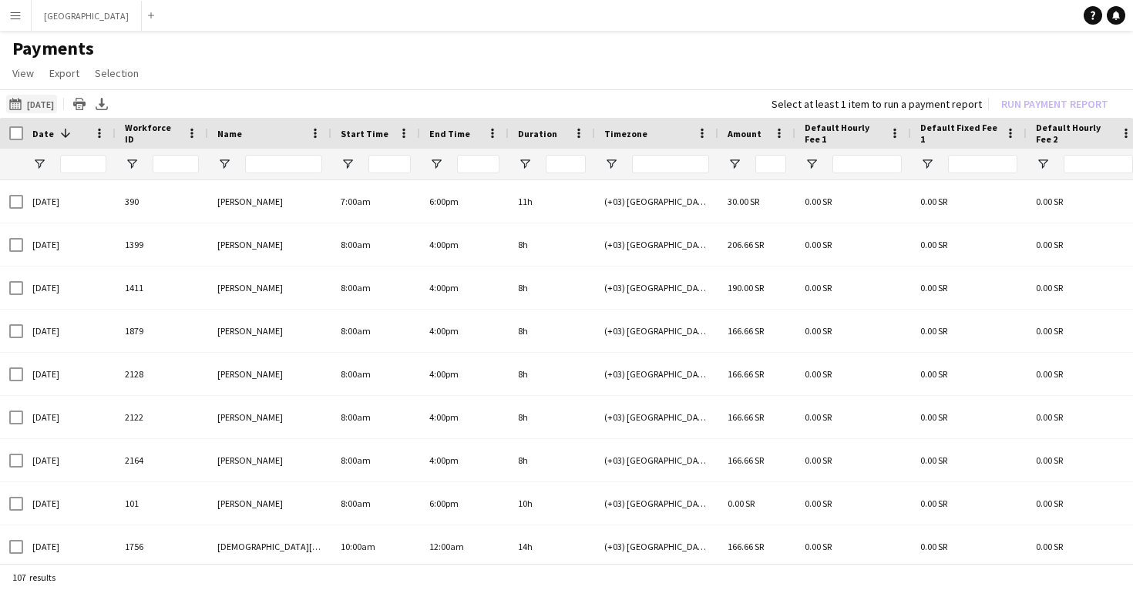
click at [57, 102] on button "29-01-2025 29-01-2025" at bounding box center [31, 104] width 51 height 18
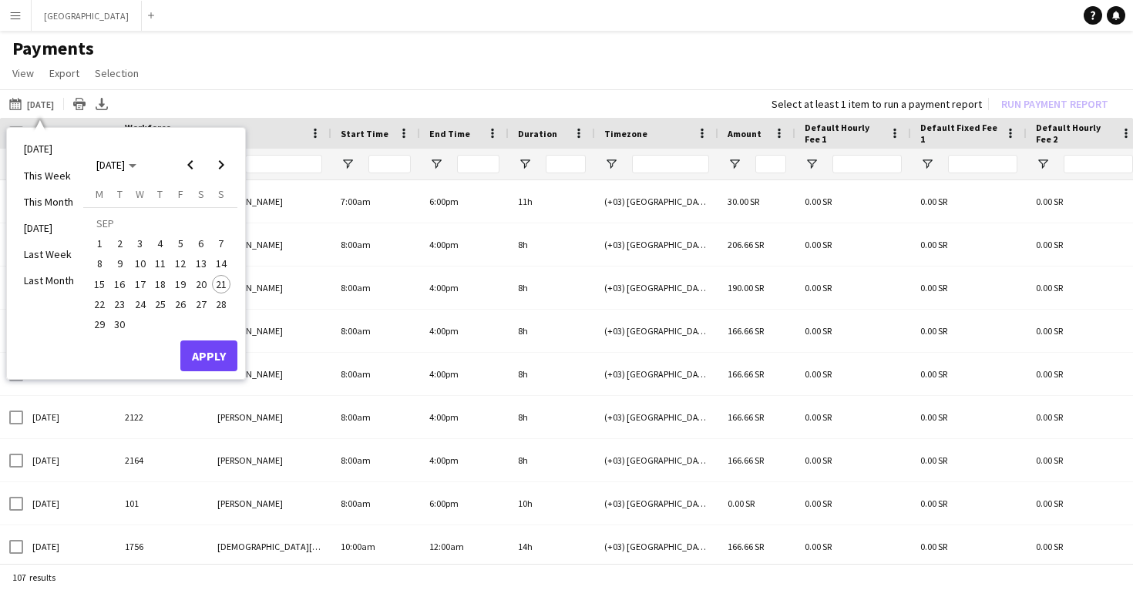
click at [102, 281] on span "15" at bounding box center [99, 284] width 18 height 18
click at [139, 282] on span "17" at bounding box center [140, 284] width 18 height 18
click at [209, 354] on button "Apply" at bounding box center [208, 356] width 57 height 31
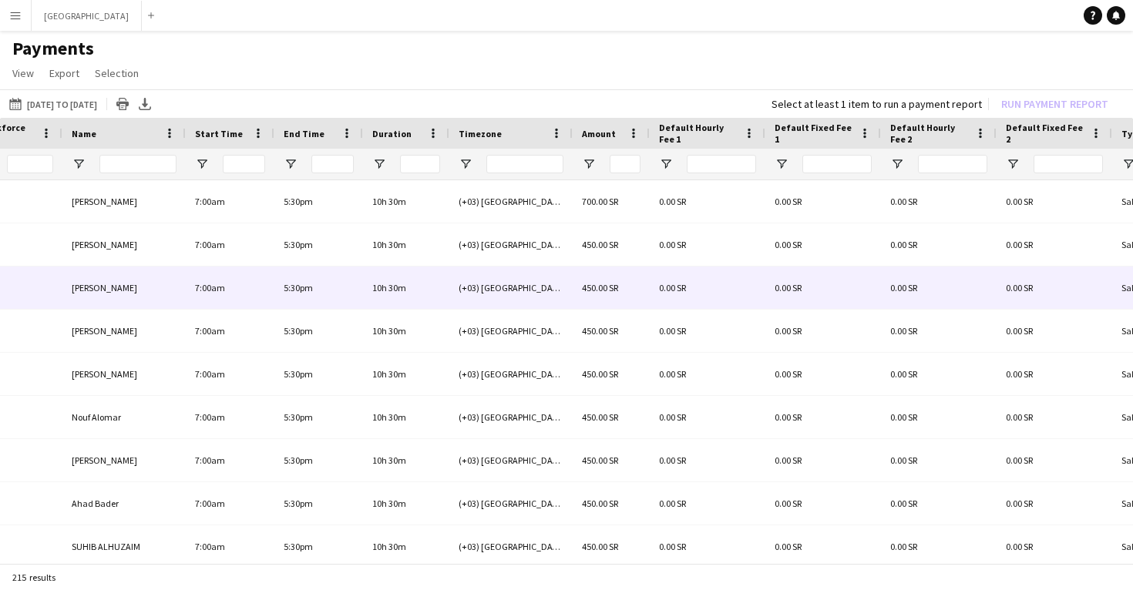
scroll to position [0, 221]
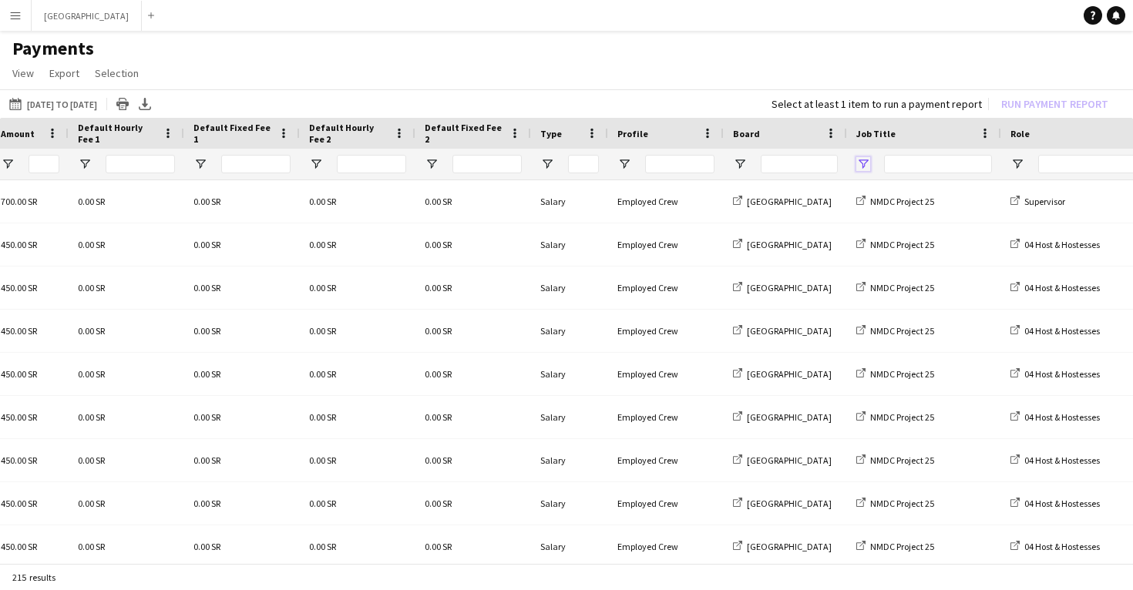
click at [862, 161] on span "Open Filter Menu" at bounding box center [863, 164] width 14 height 14
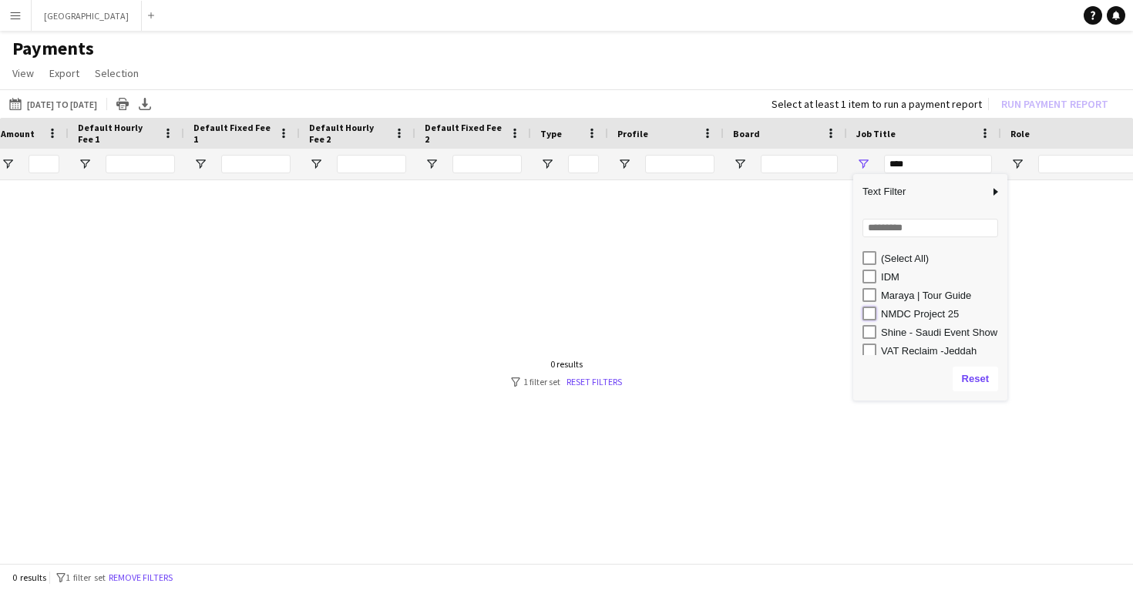
type input "**********"
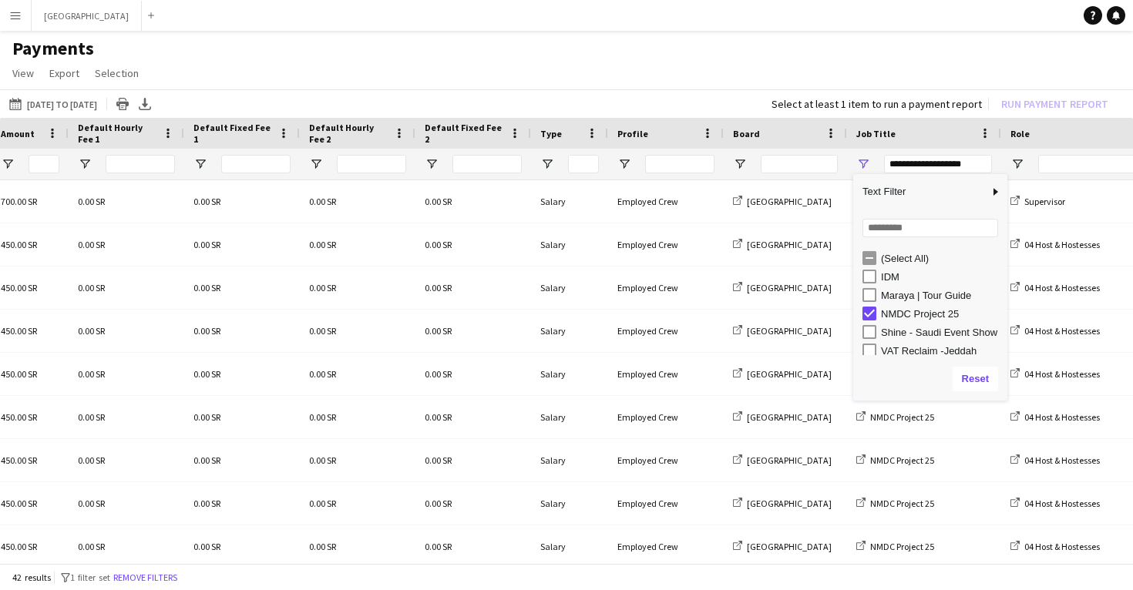
click at [678, 78] on app-page-menu "View Customise view Customise filters Reset Filters Reset View Reset All Export…" at bounding box center [566, 74] width 1133 height 29
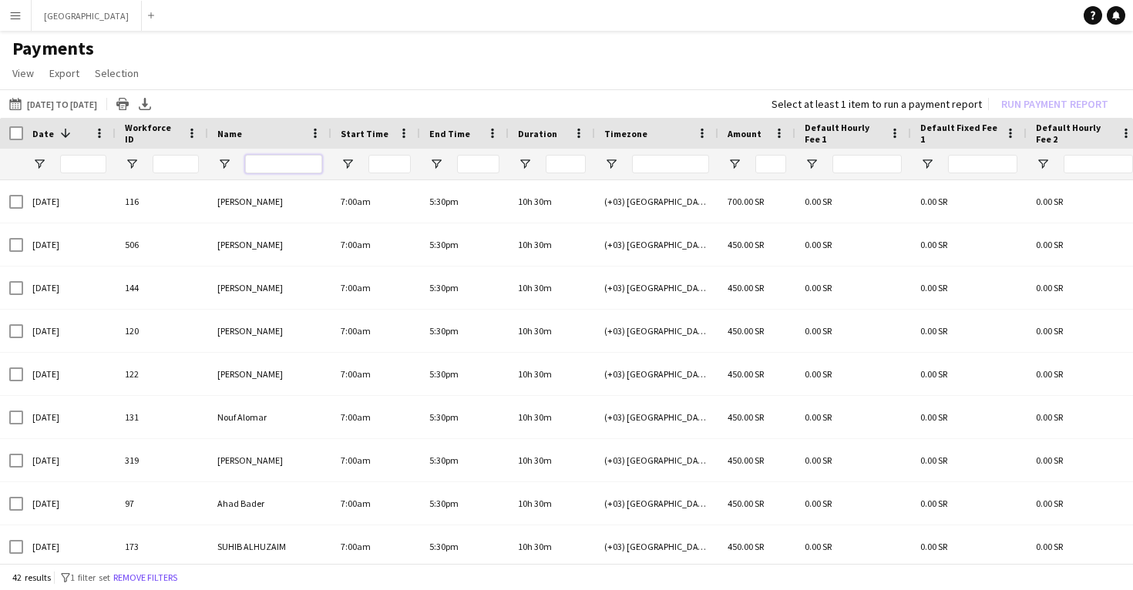
click at [273, 167] on input "Name Filter Input" at bounding box center [283, 164] width 77 height 18
type input "*****"
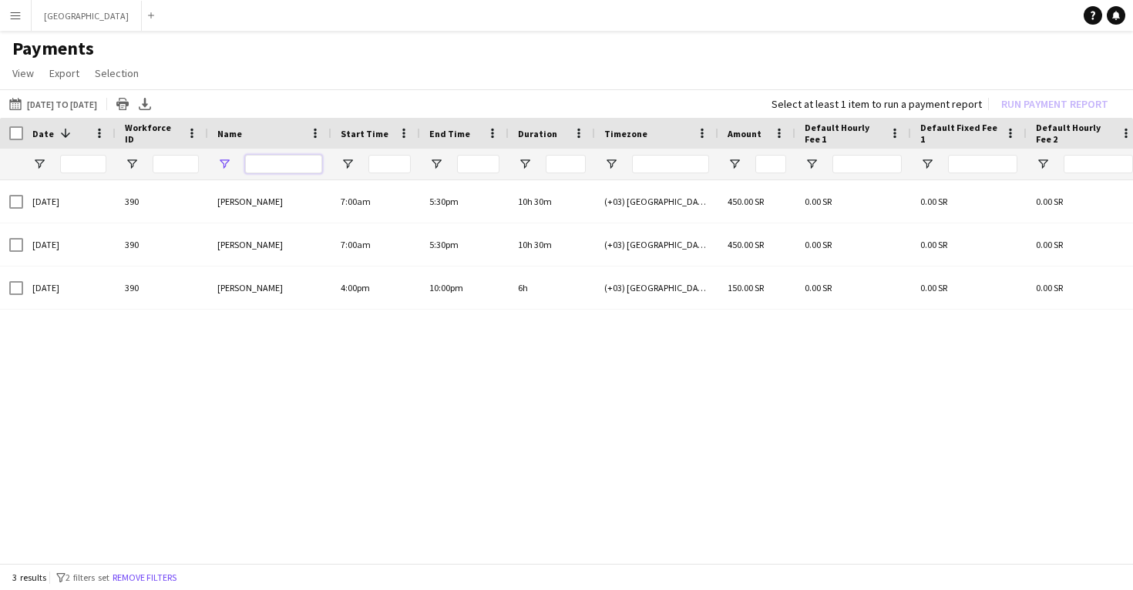
type input "**********"
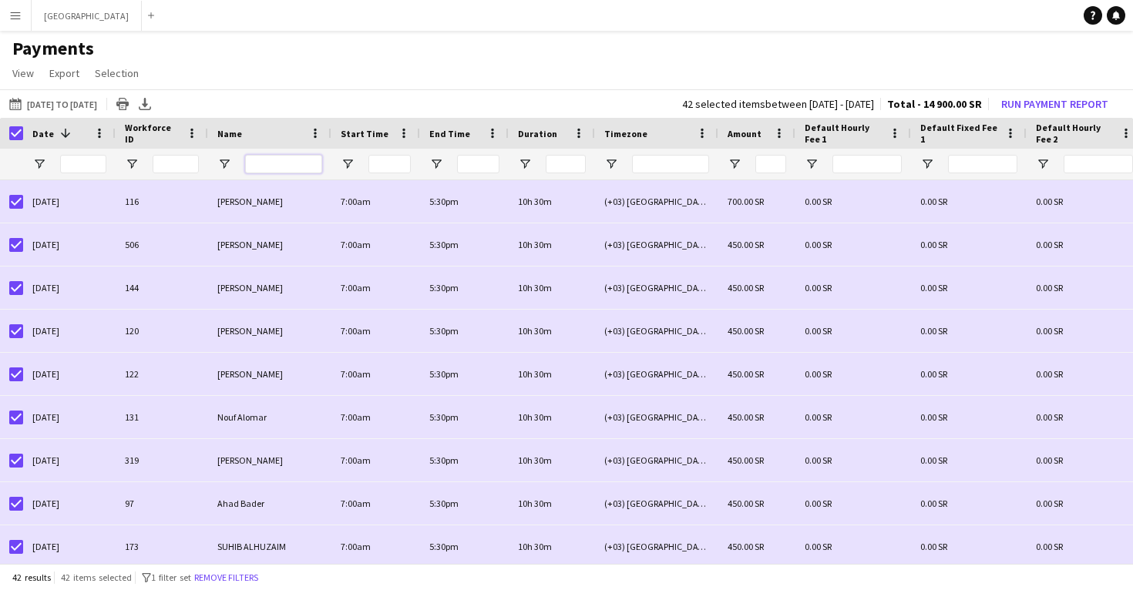
click at [282, 166] on input "Name Filter Input" at bounding box center [283, 164] width 77 height 18
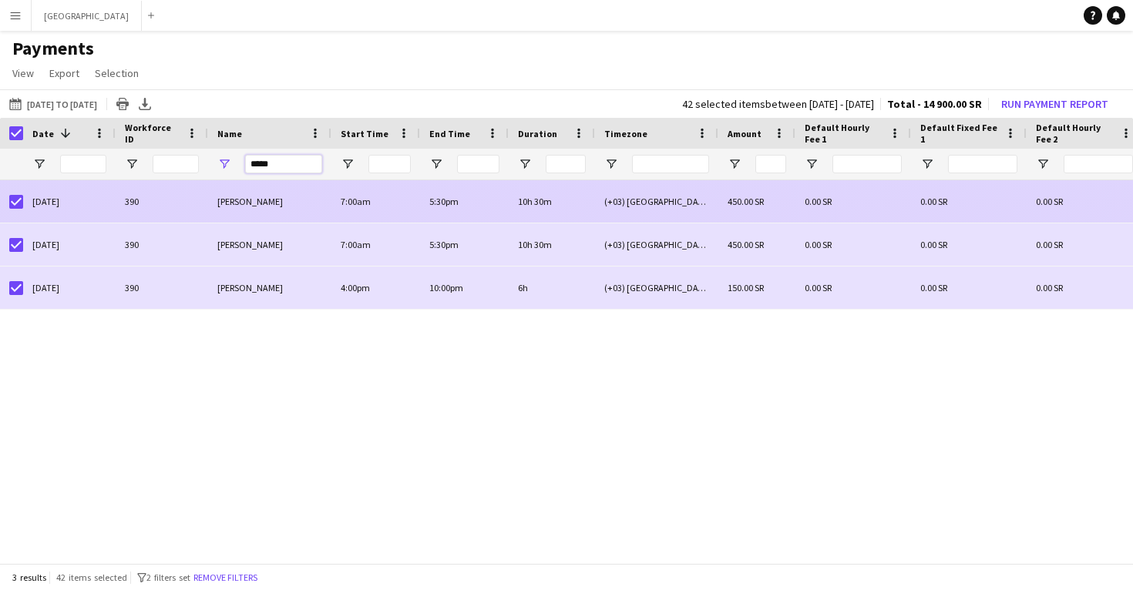
type input "*****"
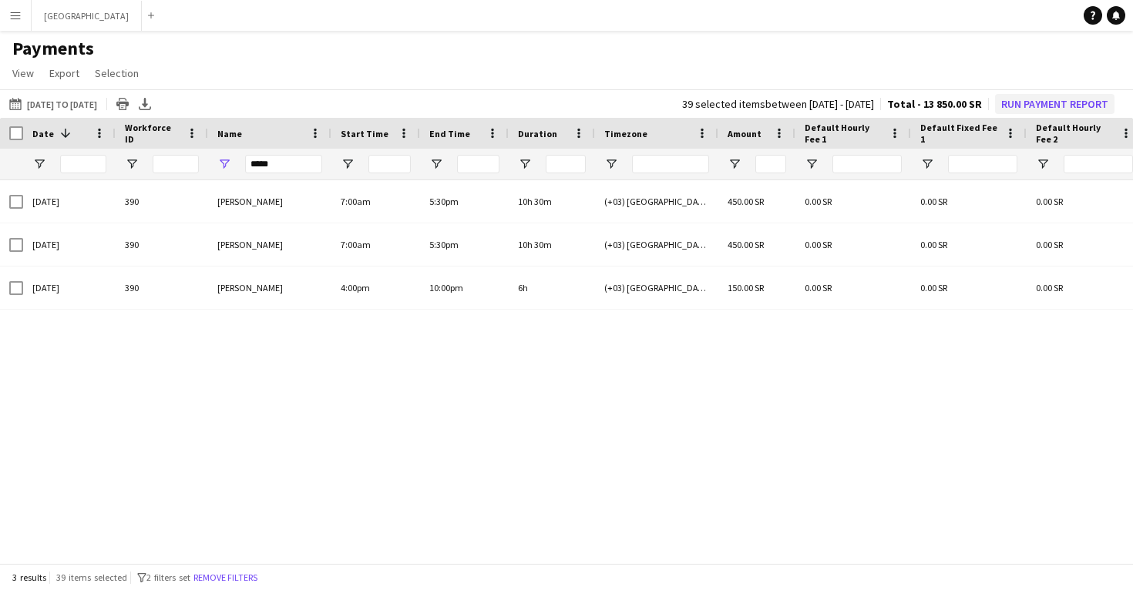
click at [1042, 101] on button "Run Payment Report" at bounding box center [1054, 104] width 119 height 20
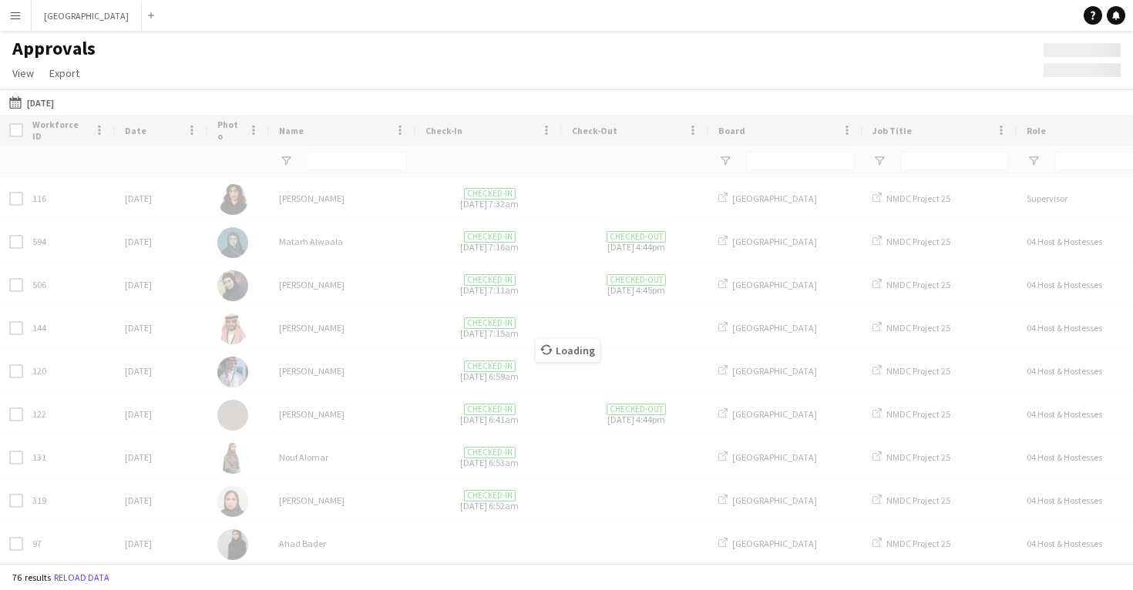
type input "**********"
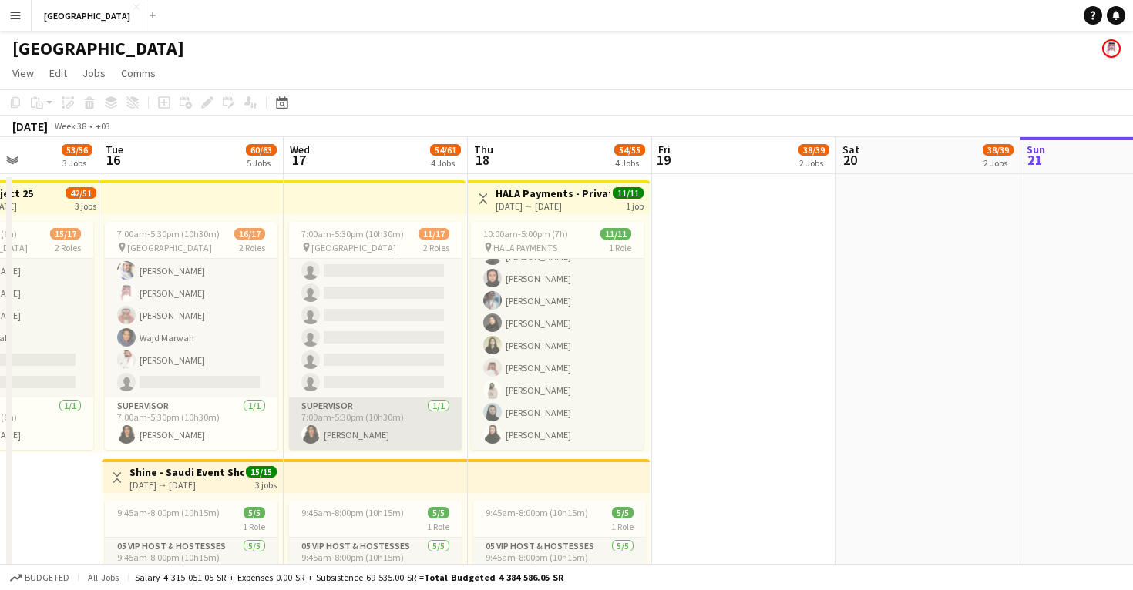
scroll to position [249, 0]
click at [372, 424] on app-card-role "Supervisor [DATE] 7:00am-5:30pm (10h30m) Renad Alnasser" at bounding box center [375, 424] width 173 height 52
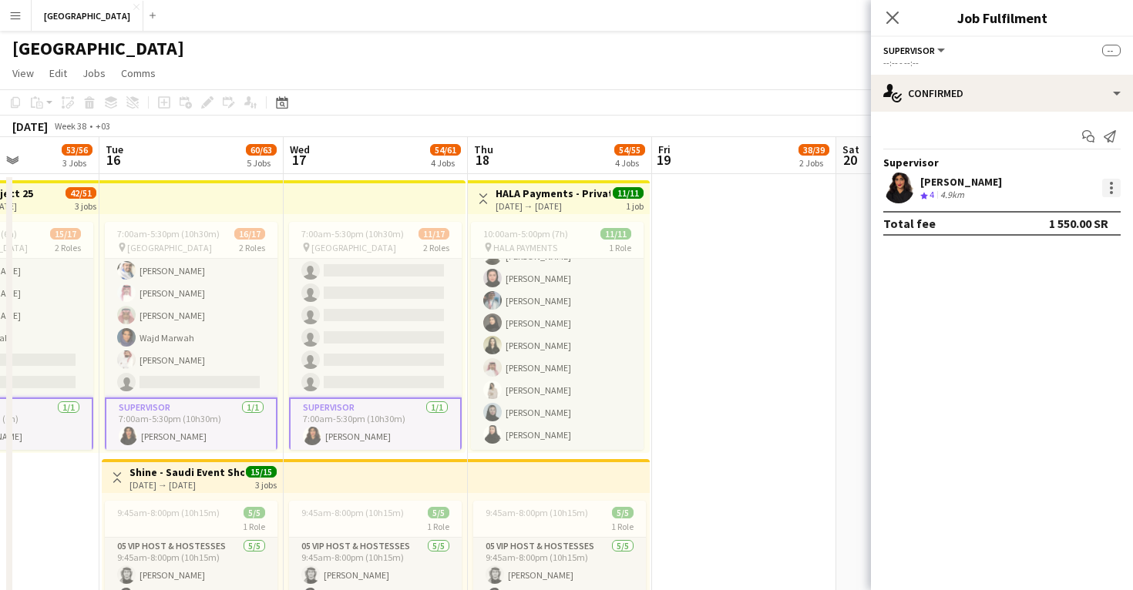
click at [1114, 186] on div at bounding box center [1111, 188] width 18 height 18
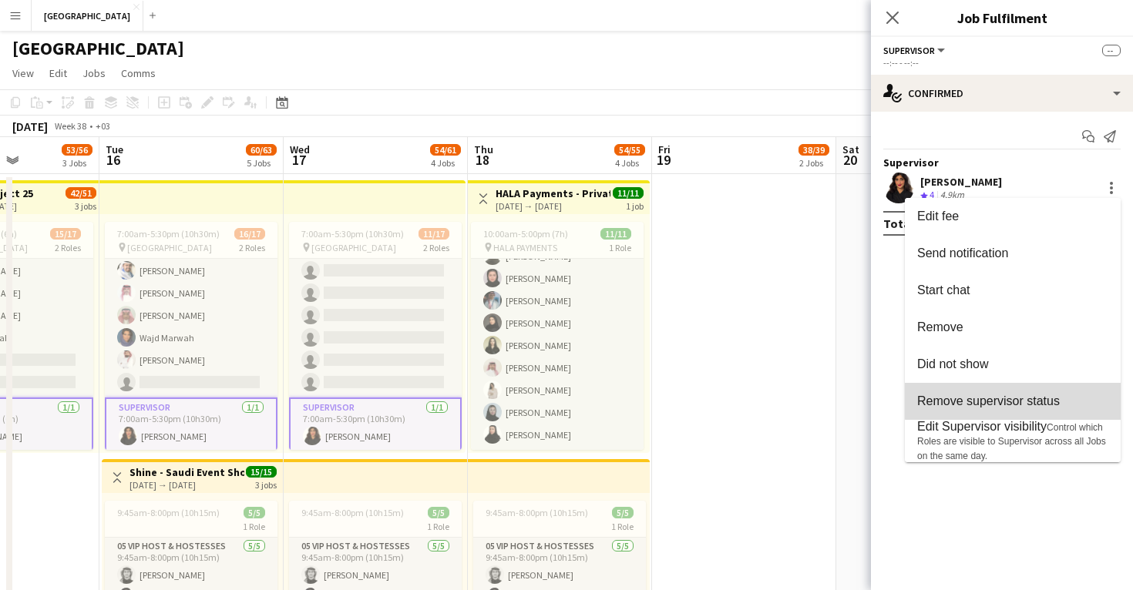
click at [1058, 392] on button "Remove supervisor status" at bounding box center [1012, 401] width 216 height 37
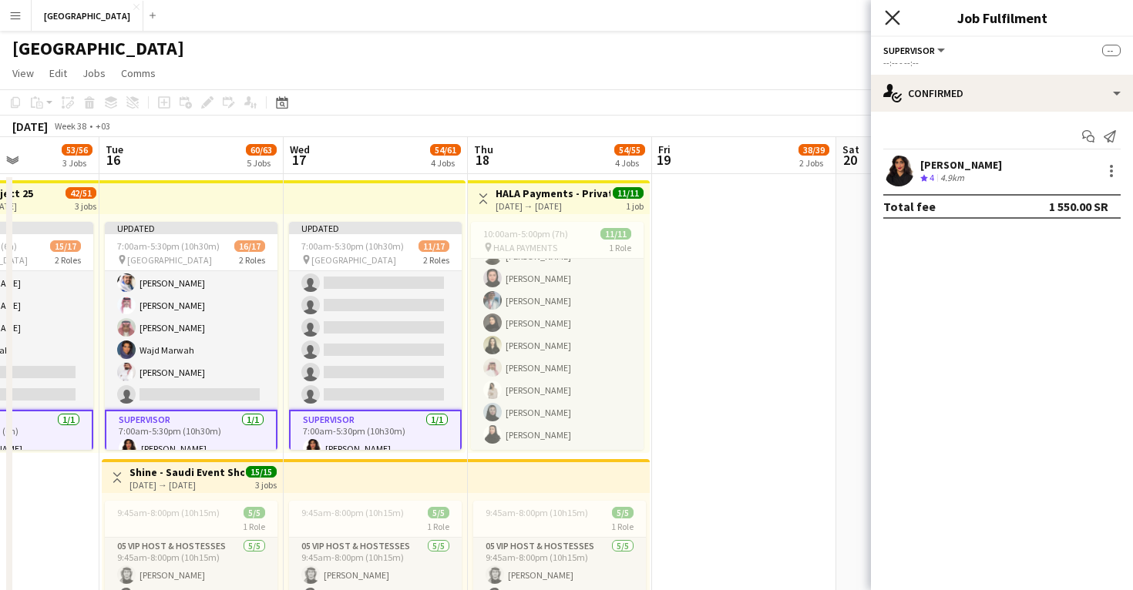
click at [897, 14] on icon "Close pop-in" at bounding box center [891, 17] width 15 height 15
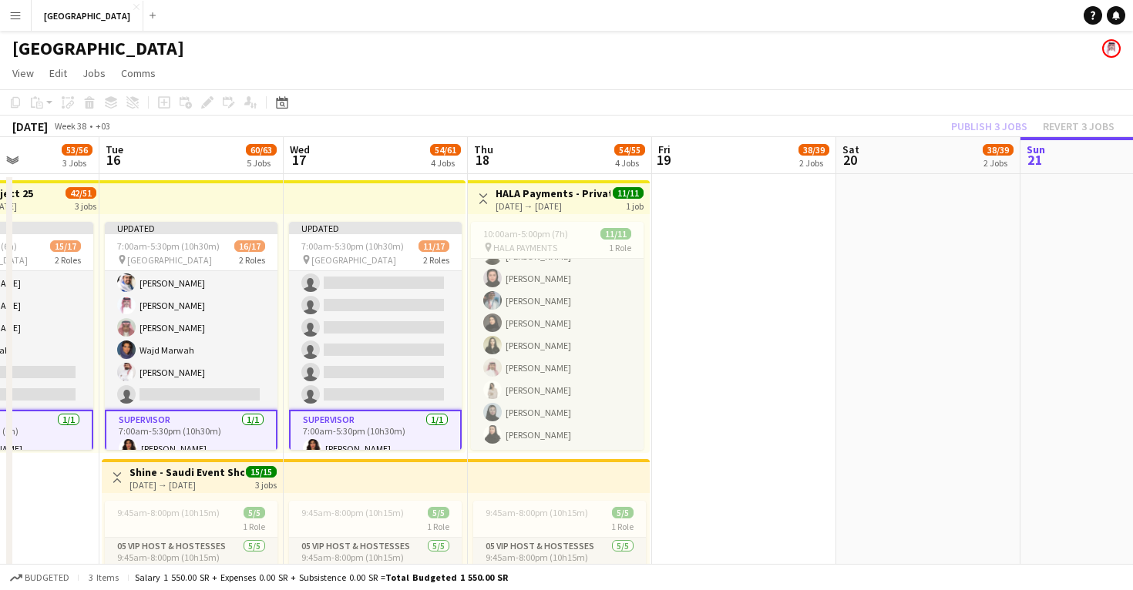
click at [373, 201] on app-top-bar at bounding box center [375, 197] width 182 height 34
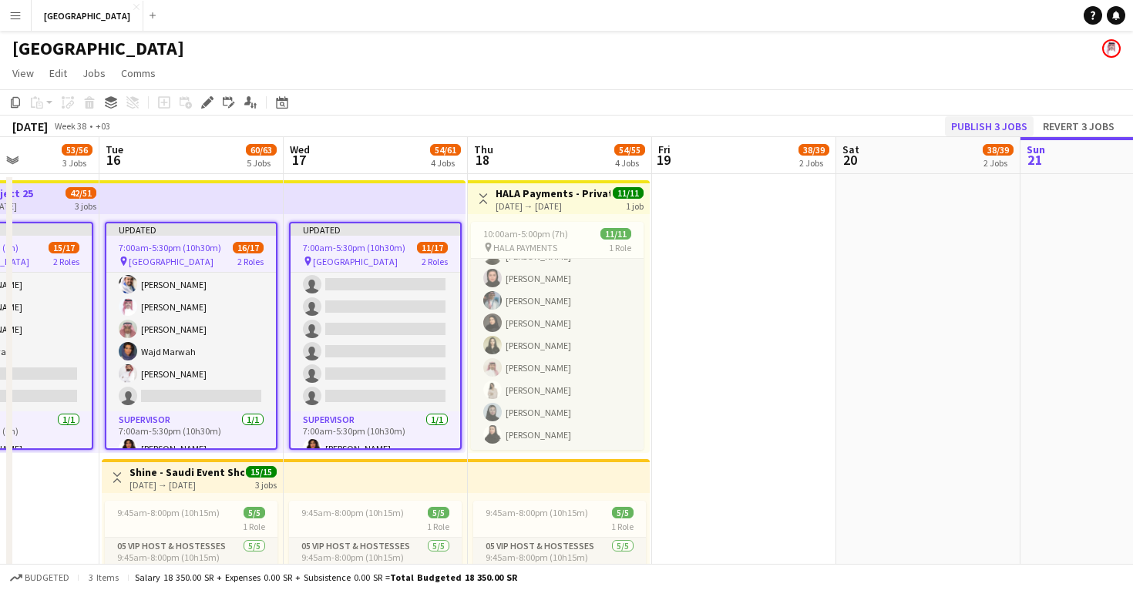
click at [983, 127] on button "Publish 3 jobs" at bounding box center [989, 126] width 89 height 20
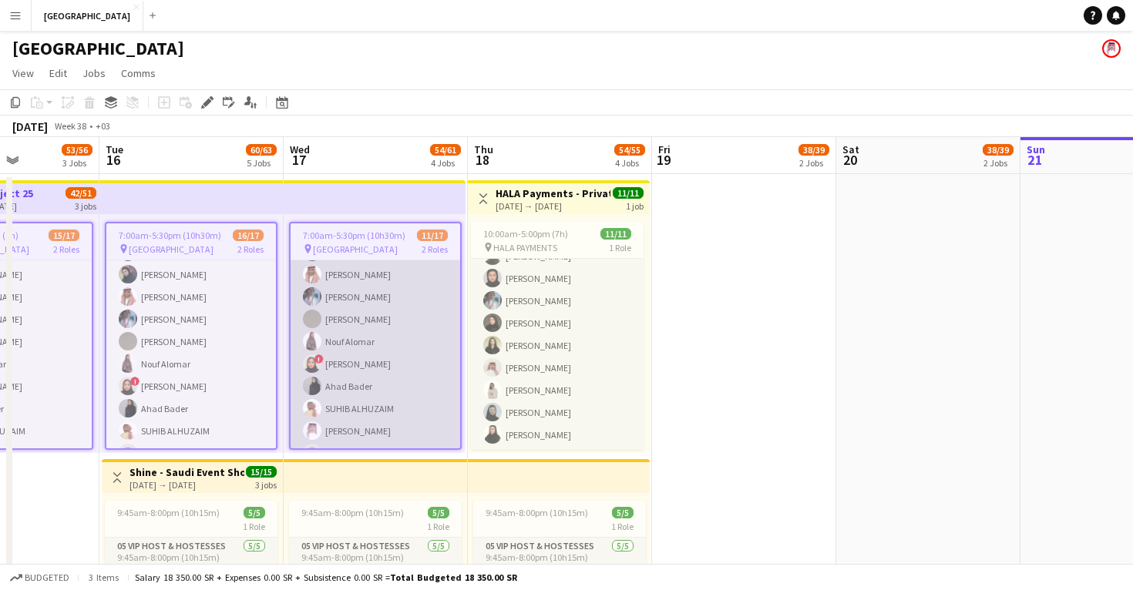
scroll to position [0, 0]
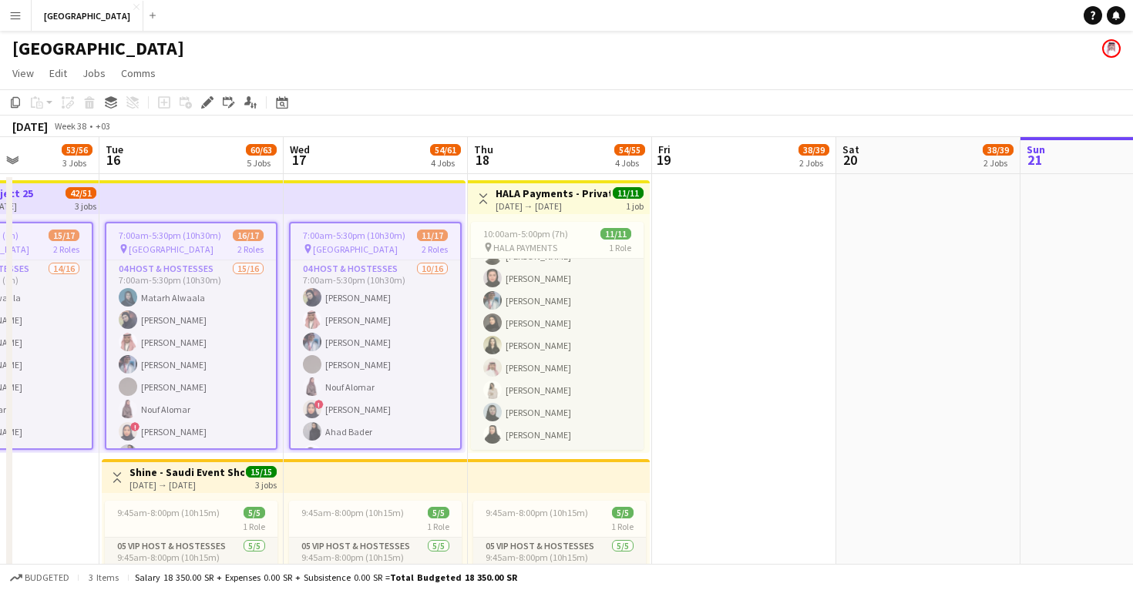
click at [331, 249] on span "[GEOGRAPHIC_DATA]" at bounding box center [355, 249] width 85 height 12
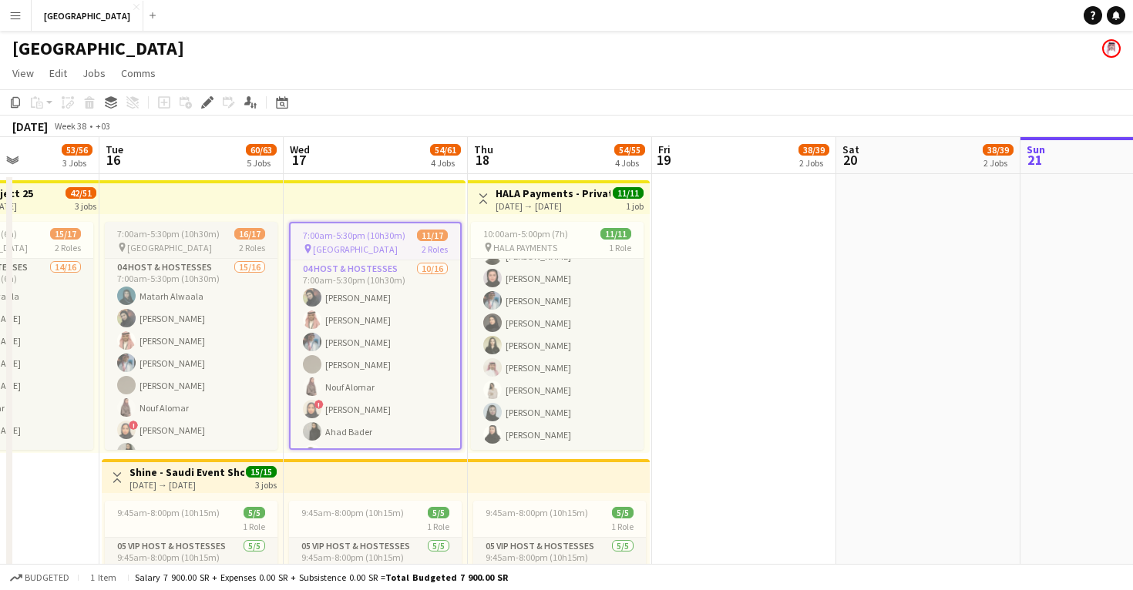
click at [193, 231] on span "7:00am-5:30pm (10h30m)" at bounding box center [168, 234] width 102 height 12
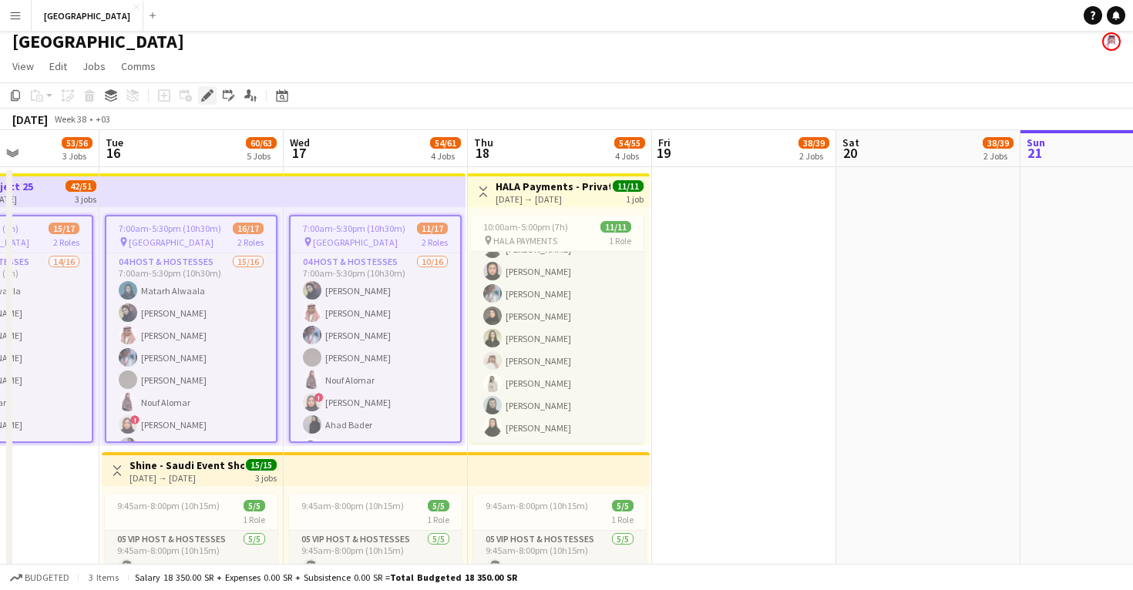
click at [202, 86] on div "Edit" at bounding box center [207, 95] width 18 height 18
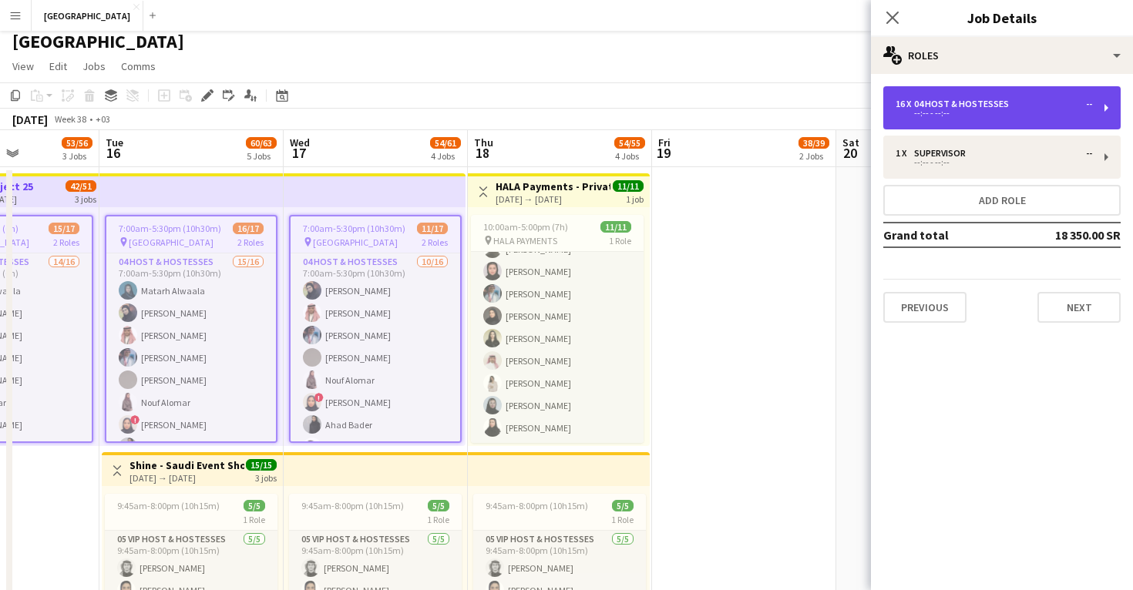
click at [917, 111] on div "--:-- - --:--" at bounding box center [993, 113] width 196 height 8
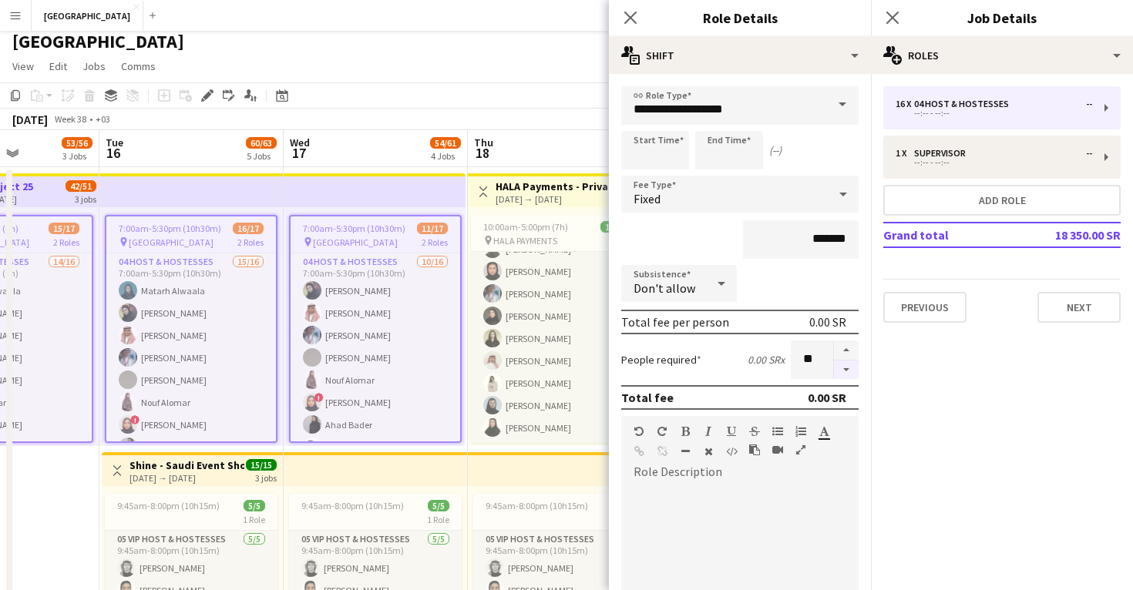
click at [845, 373] on button "button" at bounding box center [846, 370] width 25 height 19
type input "**"
click at [891, 10] on app-icon "Close pop-in" at bounding box center [892, 18] width 22 height 22
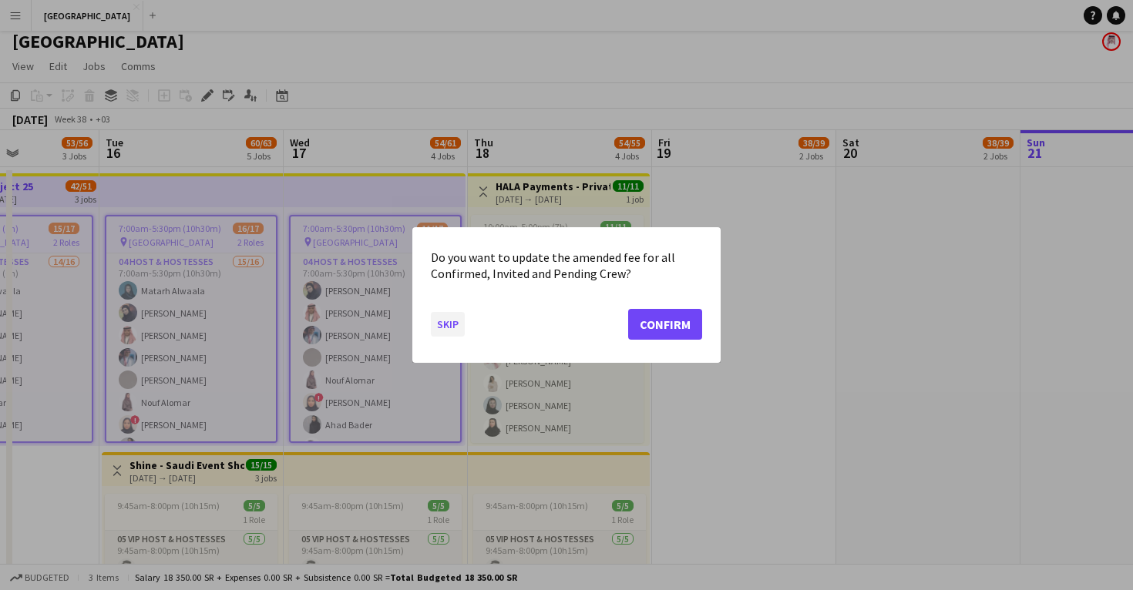
click at [447, 323] on button "Skip" at bounding box center [448, 324] width 34 height 25
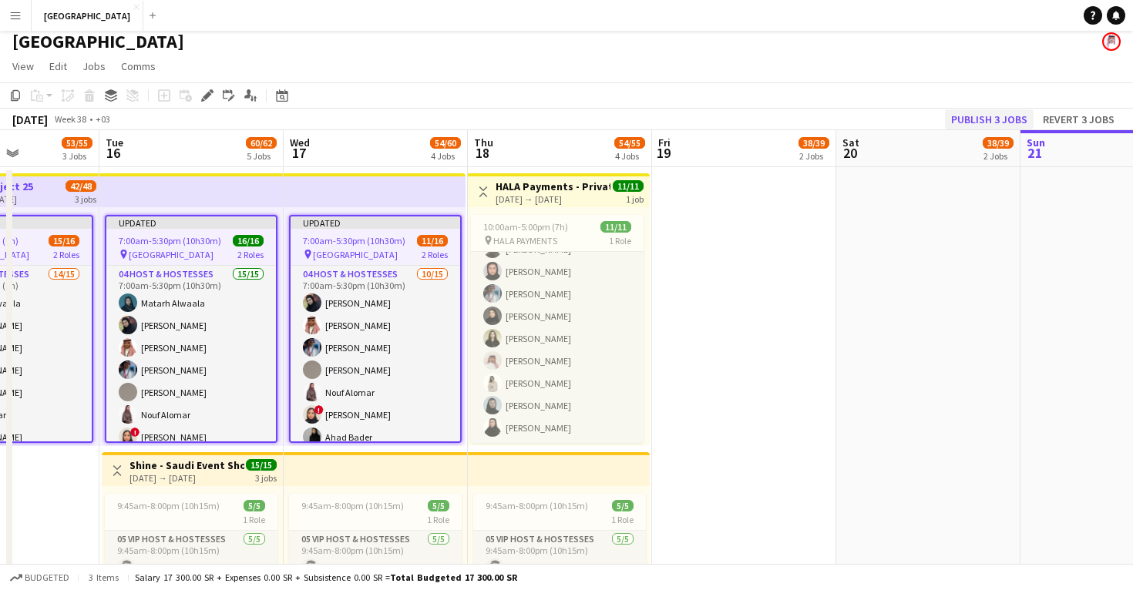
click at [974, 120] on button "Publish 3 jobs" at bounding box center [989, 119] width 89 height 20
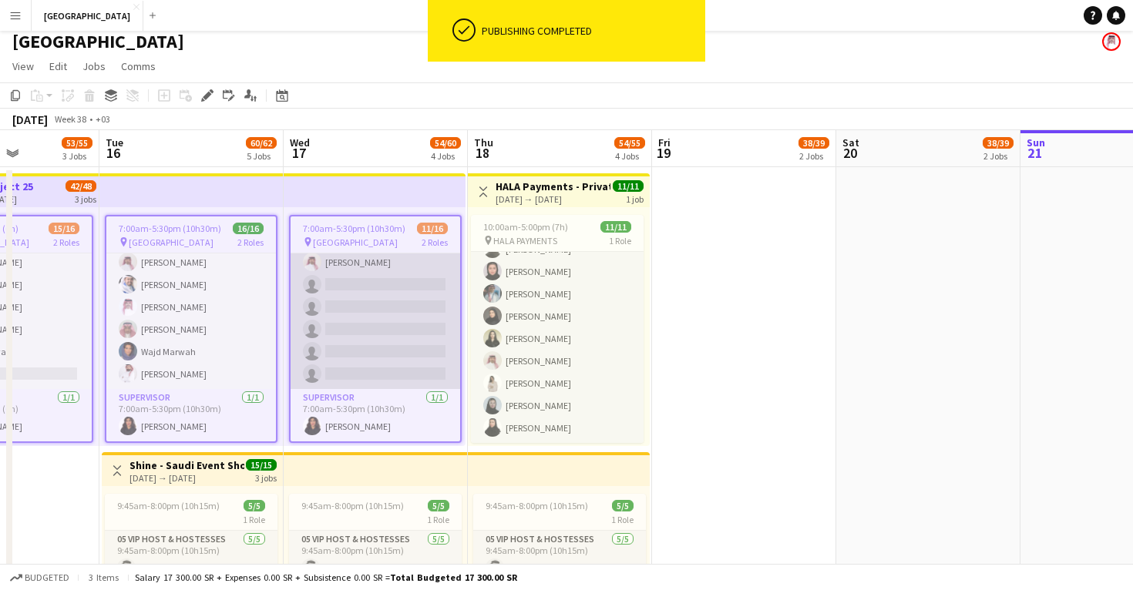
click at [378, 355] on app-card-role "04 Host & Hostesses [DATE] 7:00am-5:30pm (10h30m) [PERSON_NAME] Abdullah Aljarb…" at bounding box center [374, 206] width 169 height 365
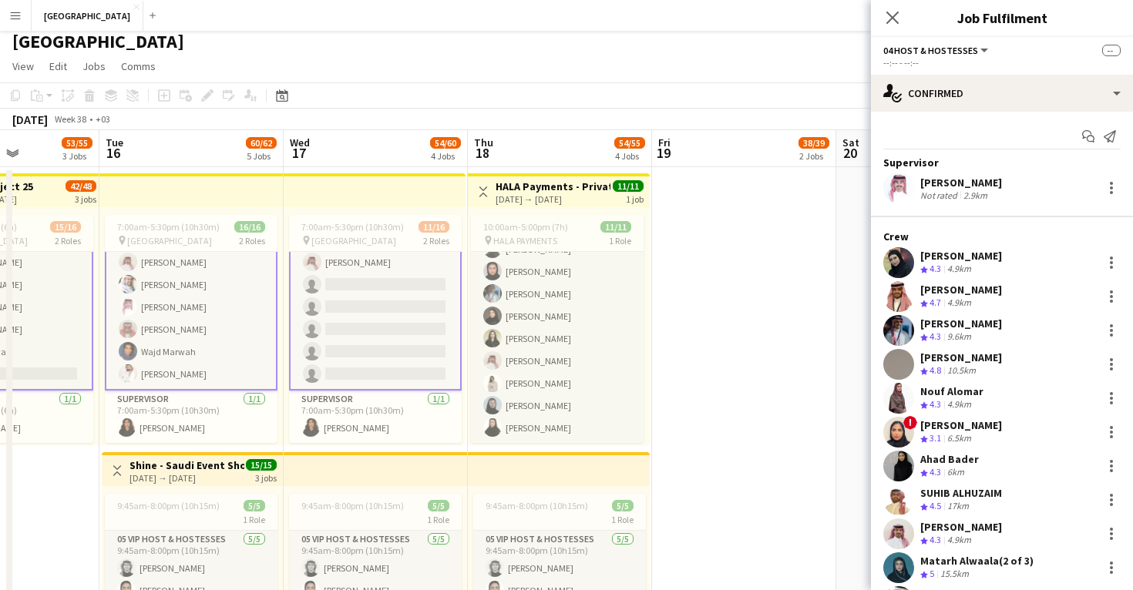
click at [898, 430] on app-user-avatar at bounding box center [898, 432] width 31 height 31
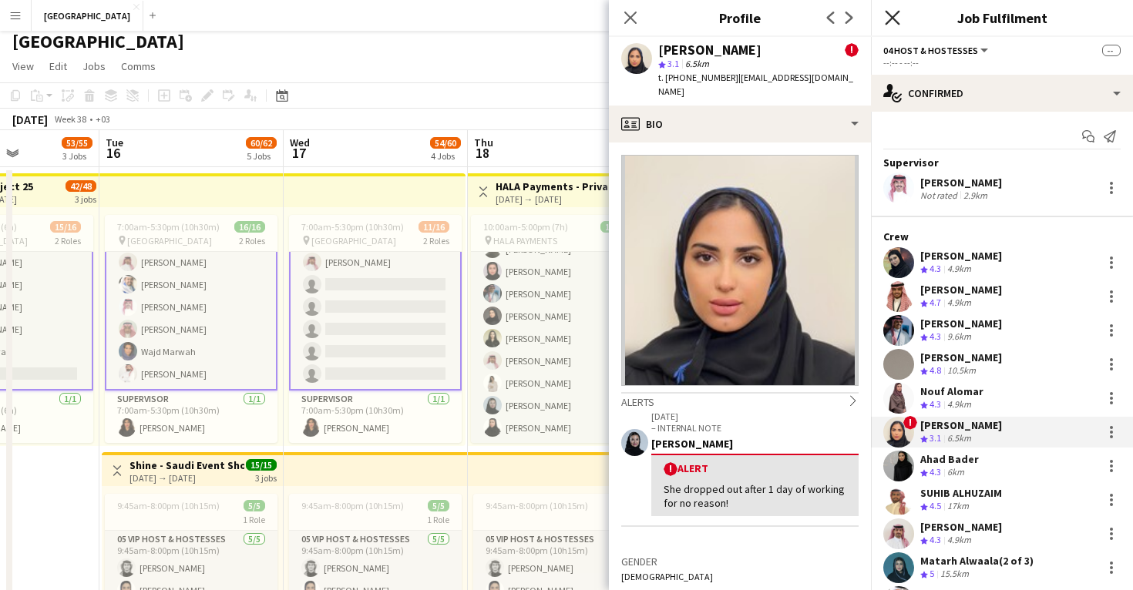
click at [893, 14] on icon "Close pop-in" at bounding box center [891, 17] width 15 height 15
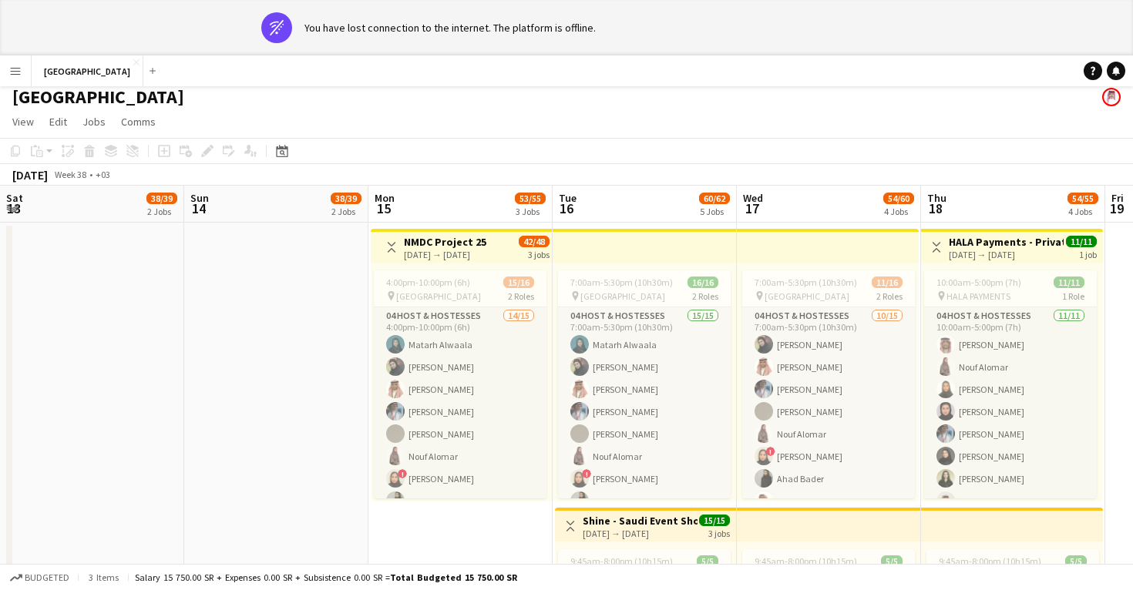
scroll to position [227, 0]
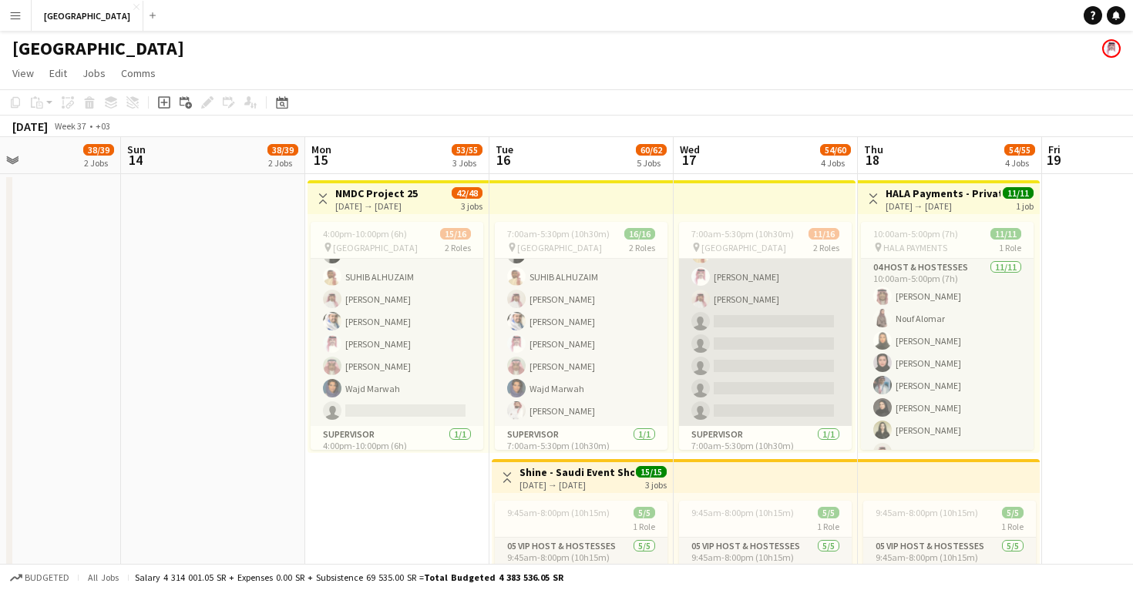
scroll to position [0, 0]
click at [746, 354] on app-card-role "04 Host & Hostesses [DATE] 7:00am-5:30pm (10h30m) [PERSON_NAME] Abdullah Aljarb…" at bounding box center [765, 242] width 173 height 365
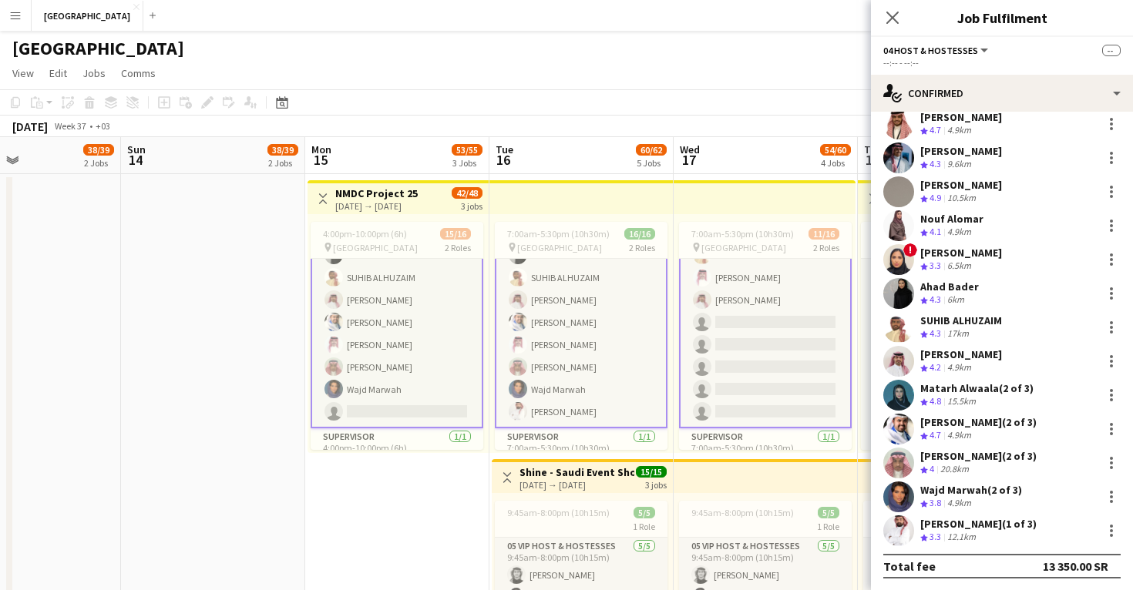
scroll to position [173, 0]
click at [740, 357] on app-card-role "04 Host & Hostesses [DATE] 7:00am-5:30pm (10h30m) [PERSON_NAME] Abdullah Aljarb…" at bounding box center [765, 244] width 173 height 368
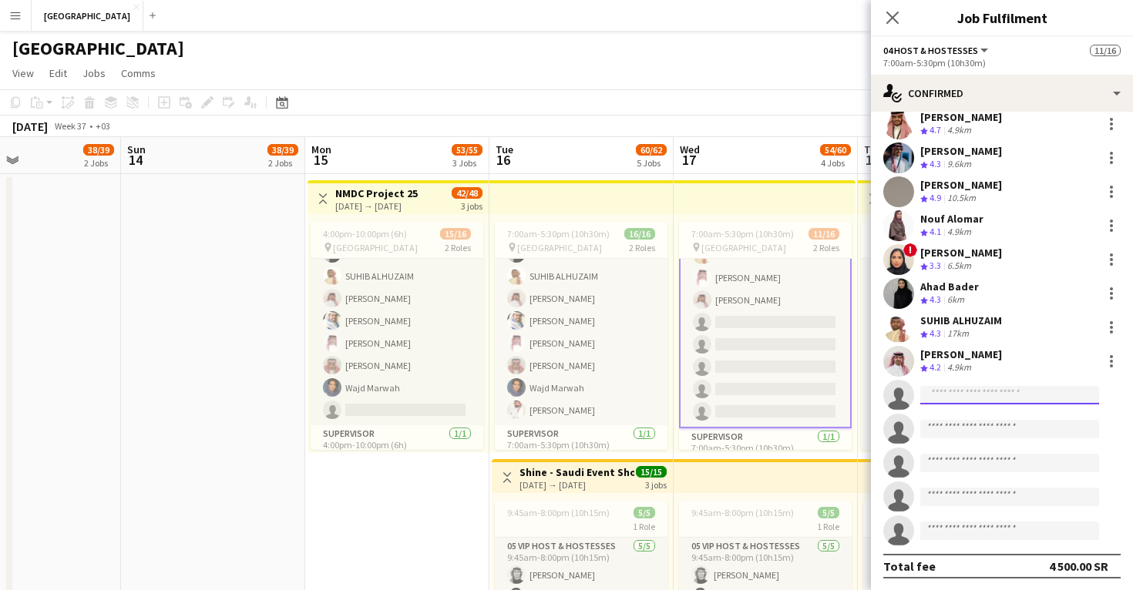
click at [939, 393] on input at bounding box center [1009, 395] width 179 height 18
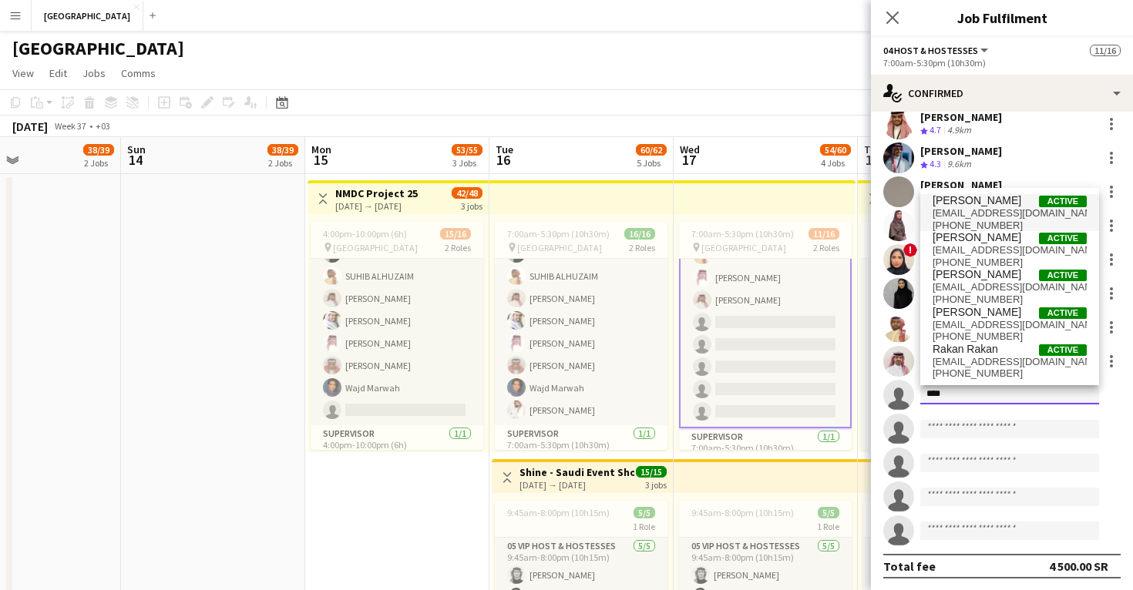
type input "****"
click at [984, 223] on span "[PHONE_NUMBER]" at bounding box center [1009, 226] width 154 height 12
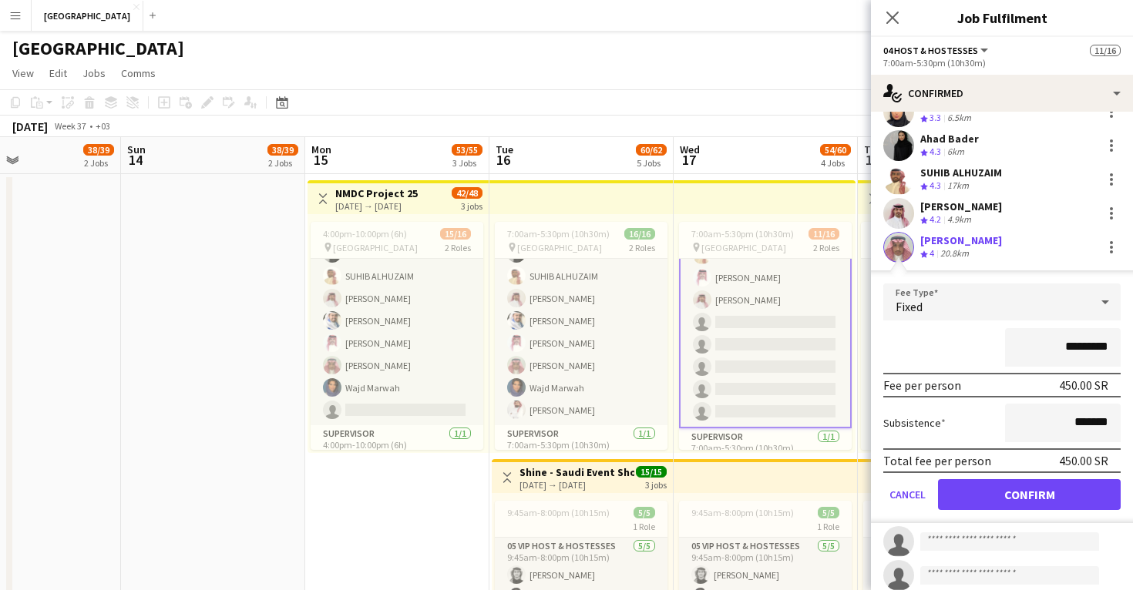
click at [1005, 497] on button "Confirm" at bounding box center [1029, 494] width 183 height 31
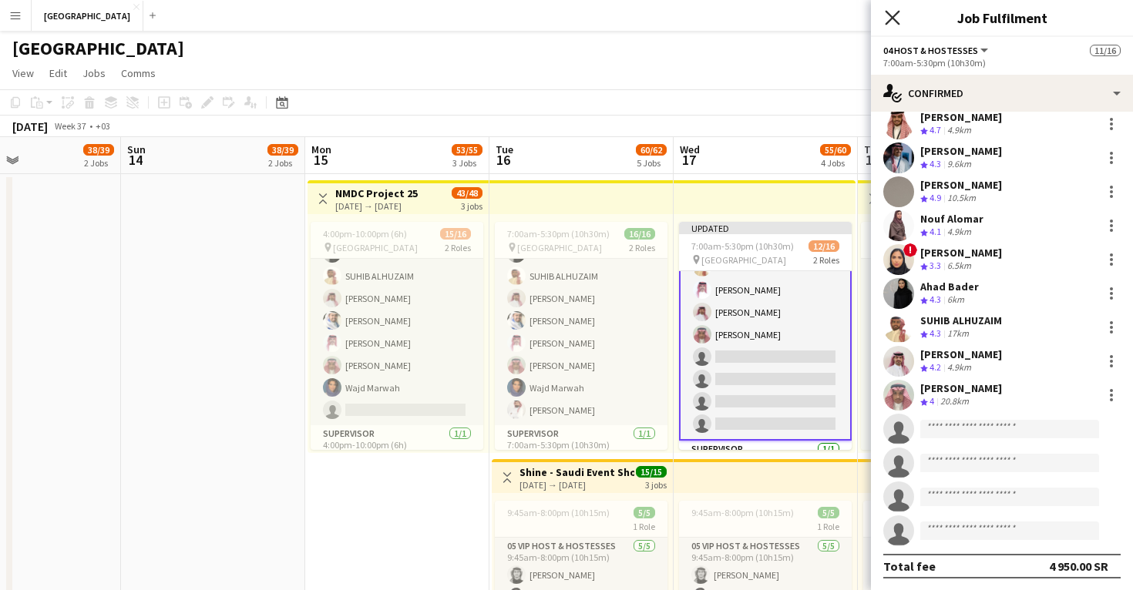
click at [894, 19] on icon at bounding box center [891, 17] width 15 height 15
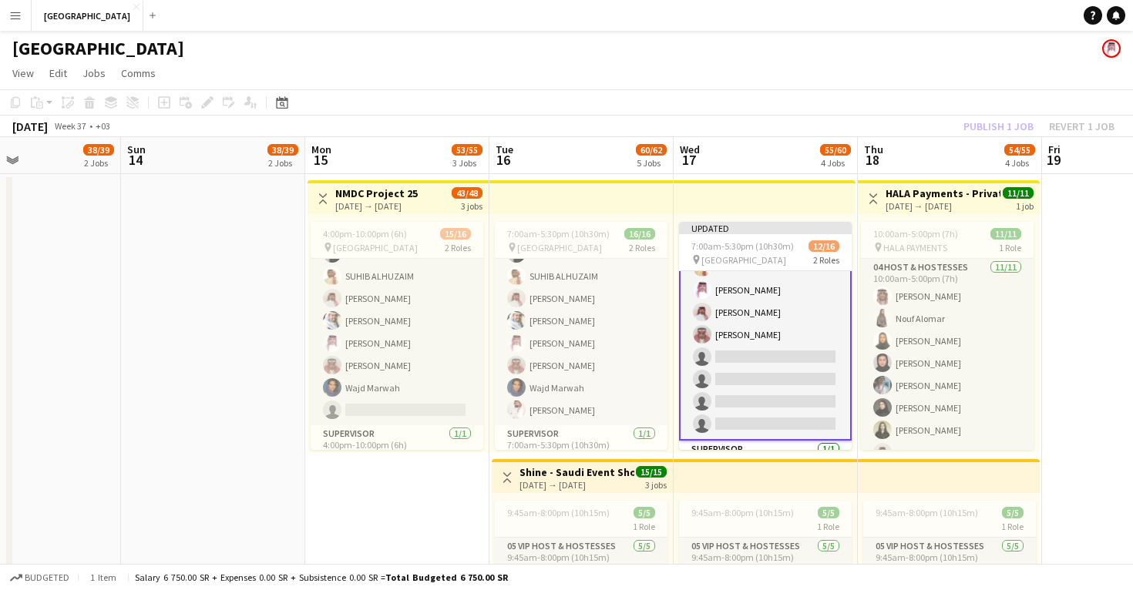
click at [760, 204] on app-top-bar at bounding box center [764, 197] width 182 height 34
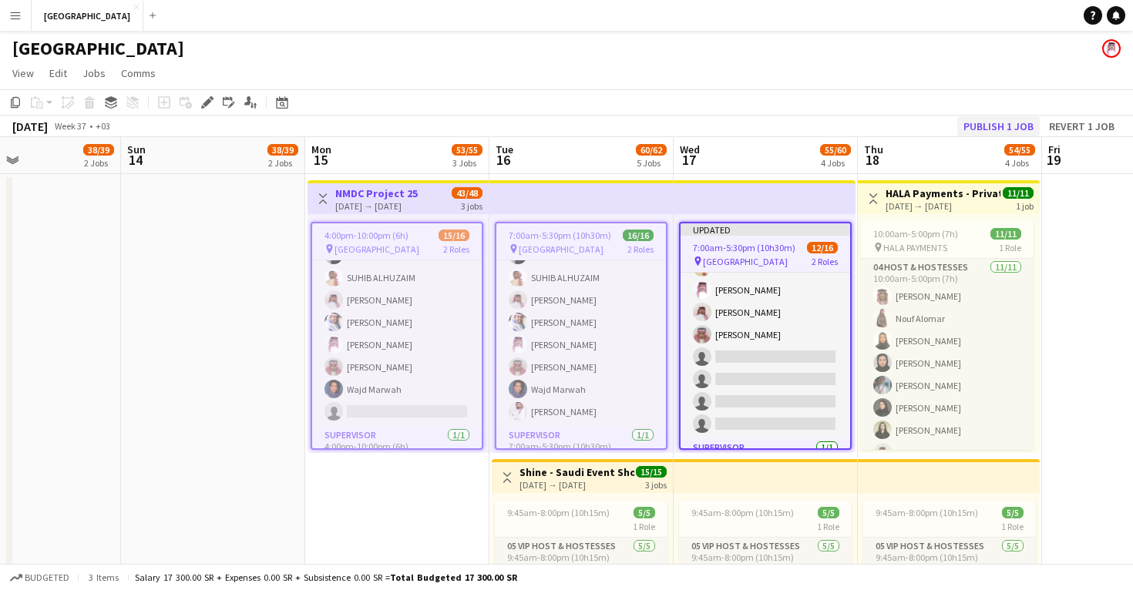
click at [980, 128] on button "Publish 1 job" at bounding box center [998, 126] width 82 height 20
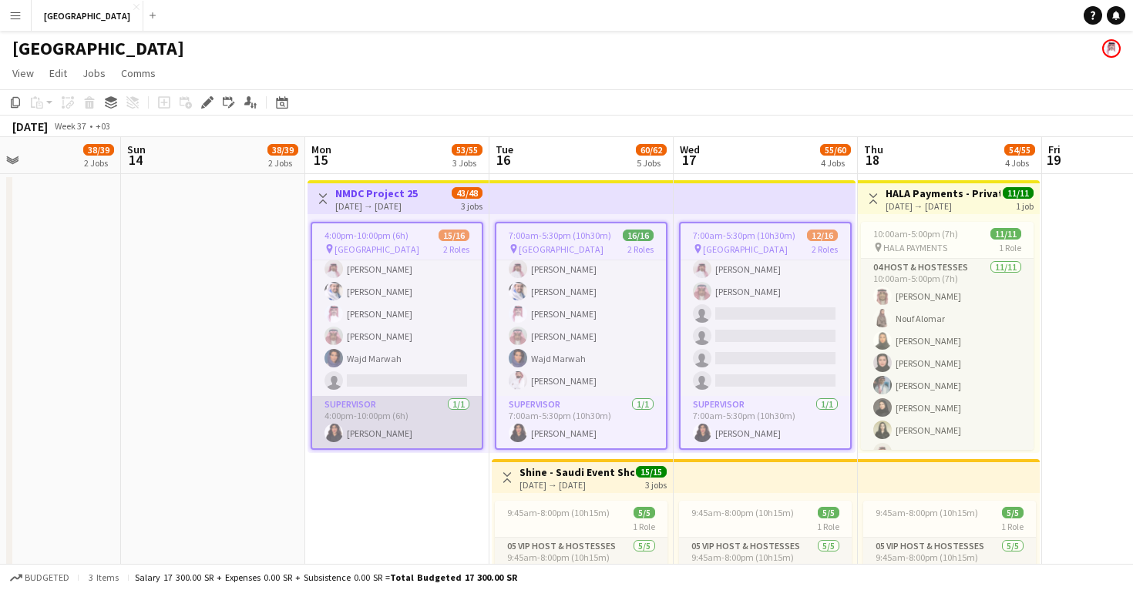
scroll to position [230, 0]
click at [398, 425] on app-card-role "Supervisor 1/1 4:00pm-10:00pm (6h) Renad Alnasser" at bounding box center [396, 422] width 169 height 52
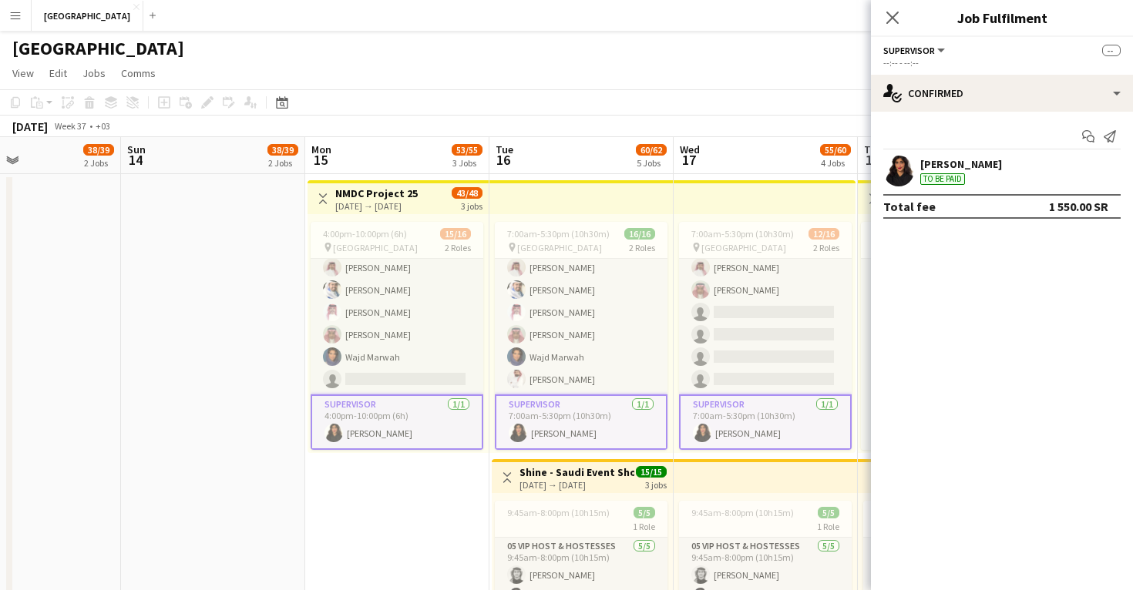
click at [894, 173] on app-user-avatar at bounding box center [898, 171] width 31 height 31
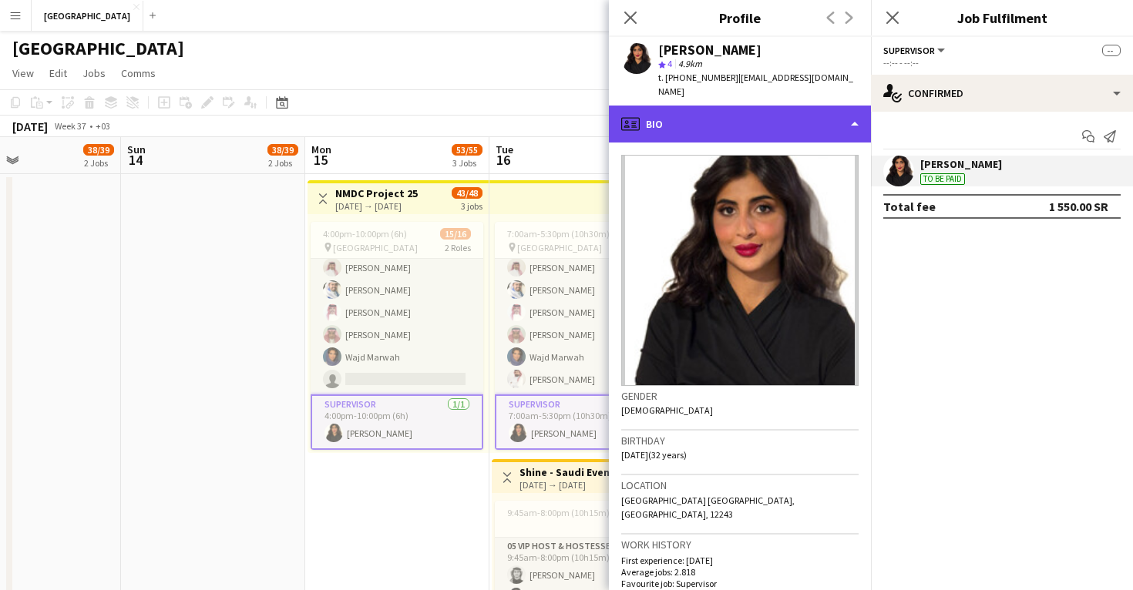
click at [716, 106] on div "profile Bio" at bounding box center [740, 124] width 262 height 37
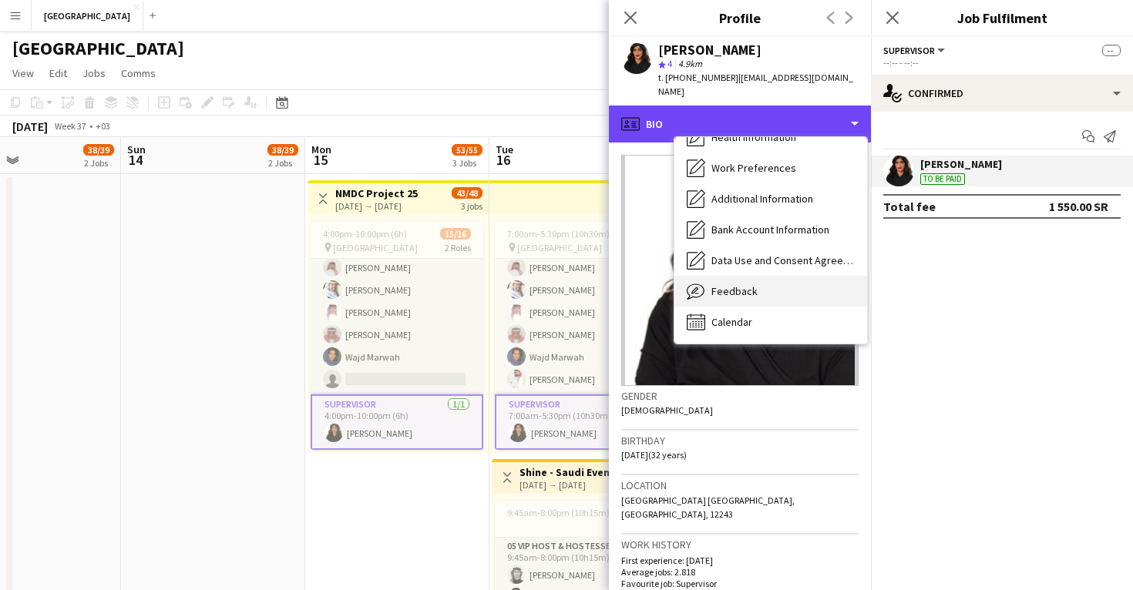
scroll to position [176, 0]
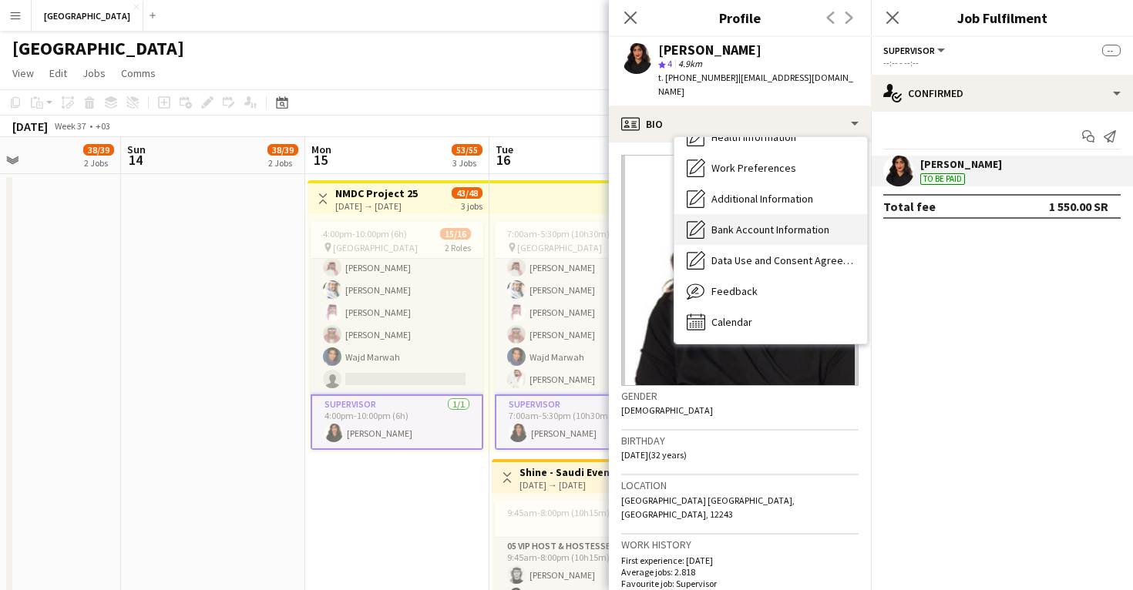
click at [742, 223] on span "Bank Account Information" at bounding box center [770, 230] width 118 height 14
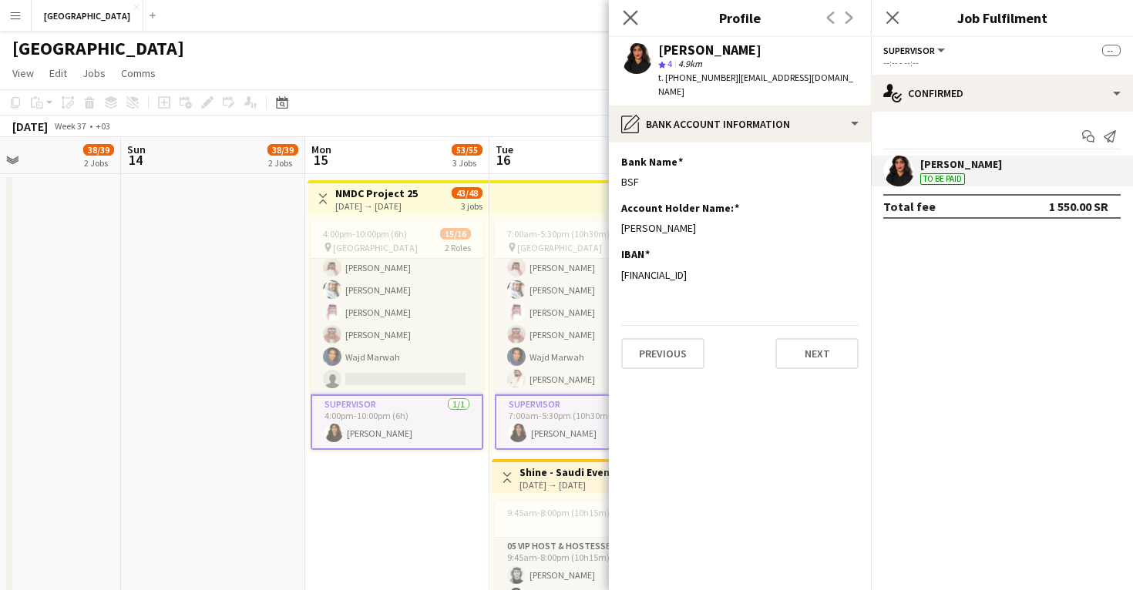
click at [627, 8] on app-icon "Close pop-in" at bounding box center [630, 18] width 22 height 22
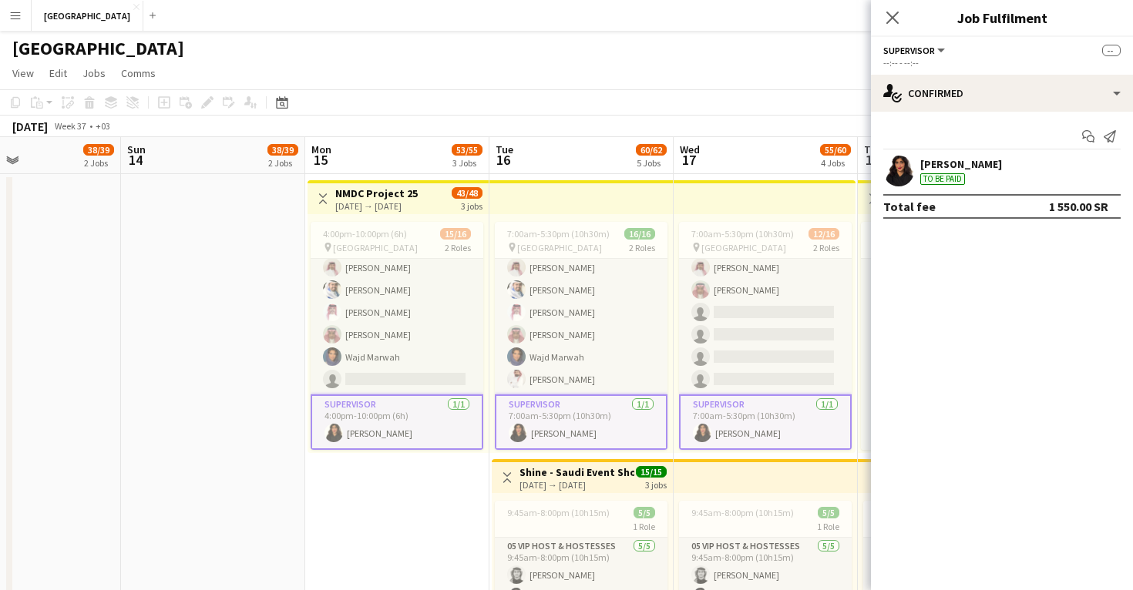
click at [959, 168] on div "[PERSON_NAME]" at bounding box center [961, 164] width 82 height 14
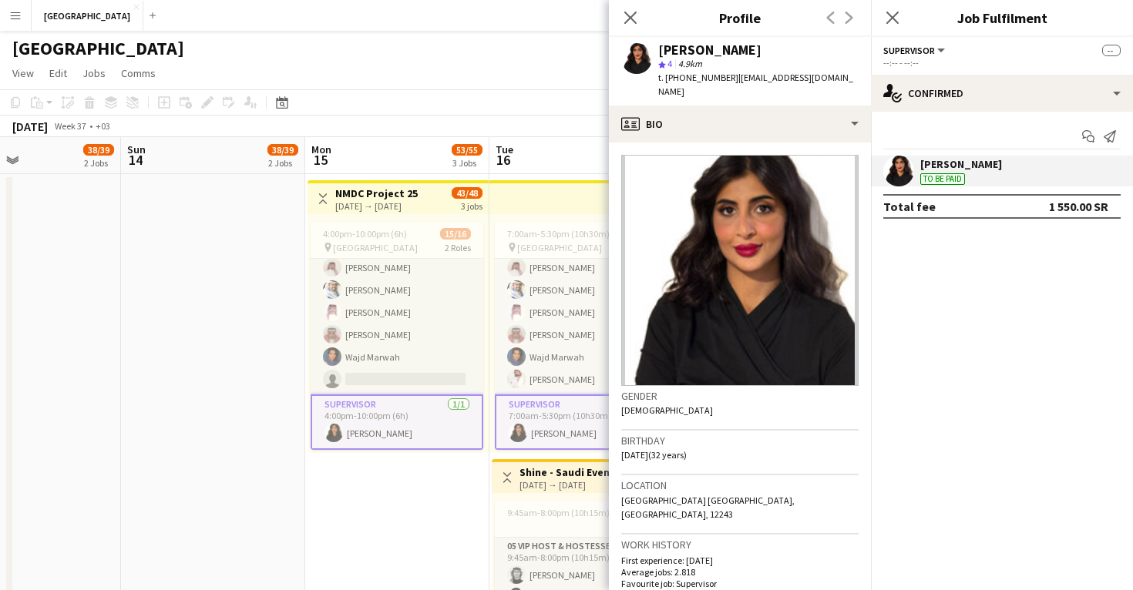
click at [913, 347] on mat-expansion-panel "check Confirmed Start chat Send notification Renad Alnasser To be paid Total fe…" at bounding box center [1002, 351] width 262 height 478
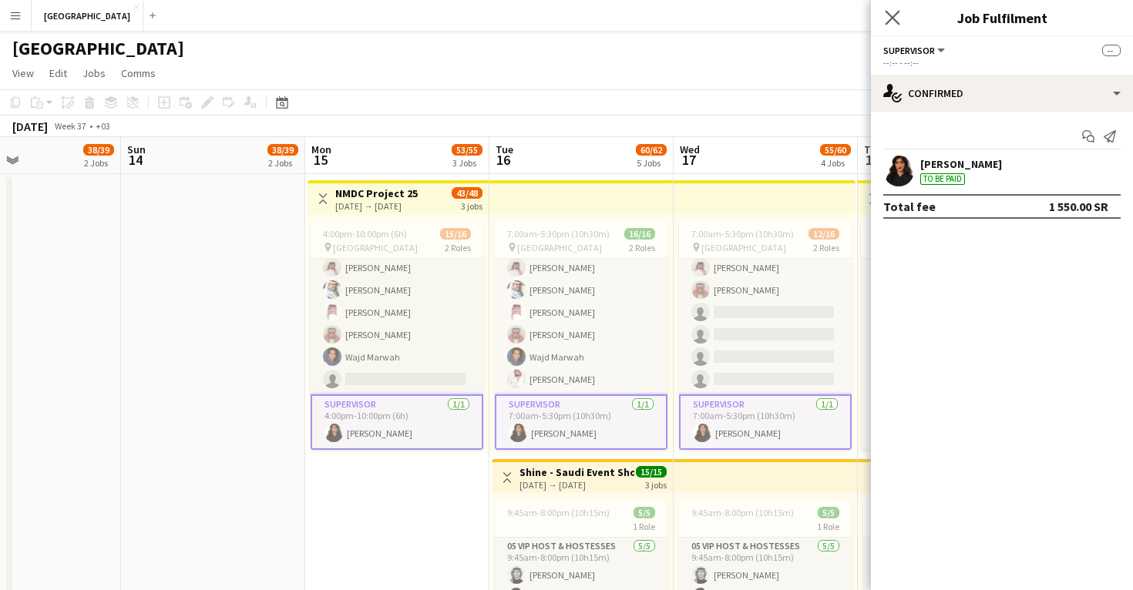
click at [883, 20] on app-icon "Close pop-in" at bounding box center [892, 18] width 22 height 22
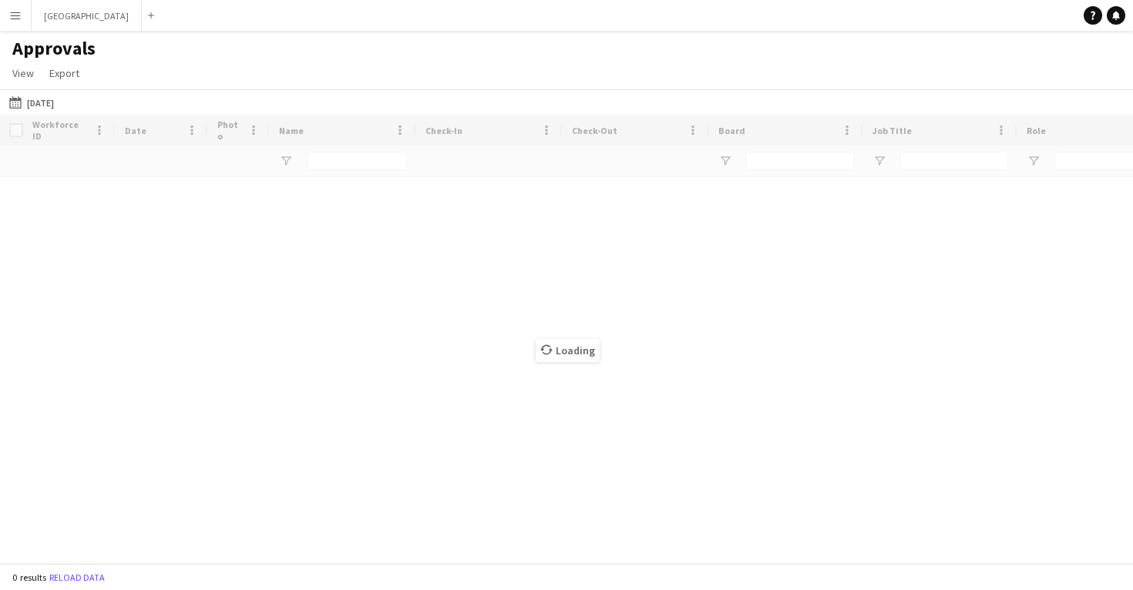
type input "**********"
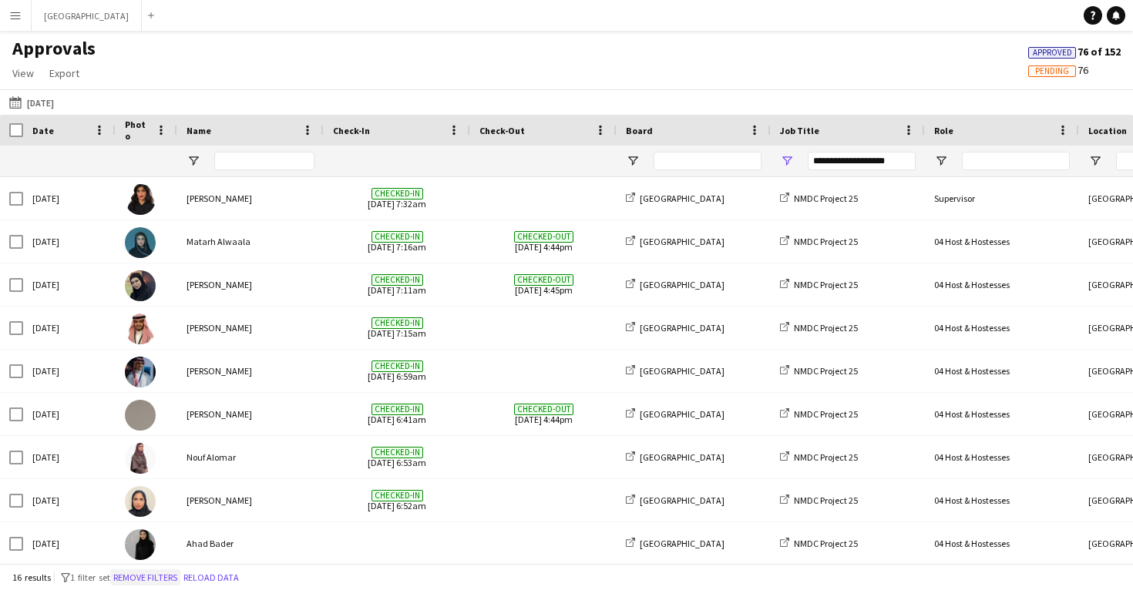
click at [160, 576] on button "Remove filters" at bounding box center [145, 577] width 70 height 17
click at [42, 99] on button "[DATE] [DATE]" at bounding box center [31, 102] width 51 height 18
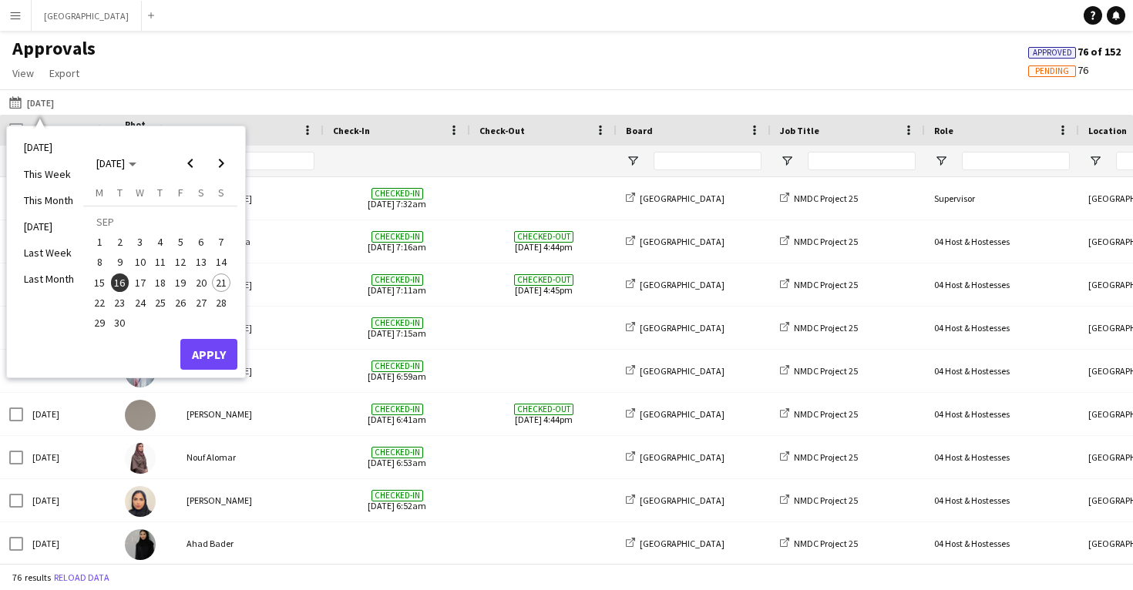
click at [100, 281] on span "15" at bounding box center [99, 283] width 18 height 18
click at [141, 284] on span "17" at bounding box center [140, 283] width 18 height 18
click at [213, 352] on button "Apply" at bounding box center [208, 354] width 57 height 31
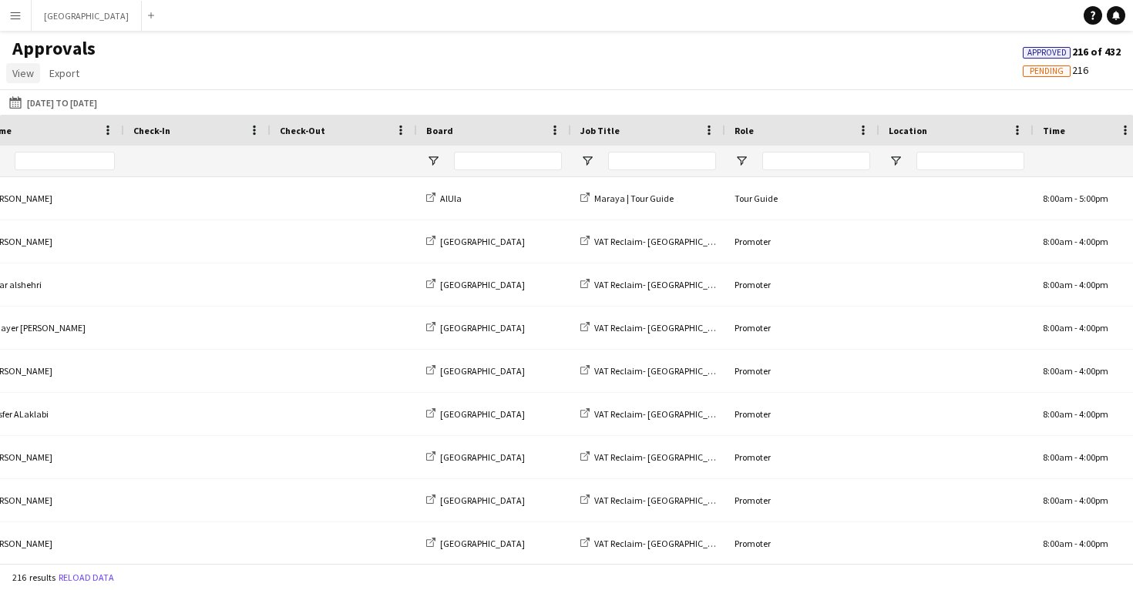
click at [9, 73] on link "View" at bounding box center [23, 73] width 34 height 20
click at [20, 12] on app-icon "Menu" at bounding box center [15, 15] width 12 height 12
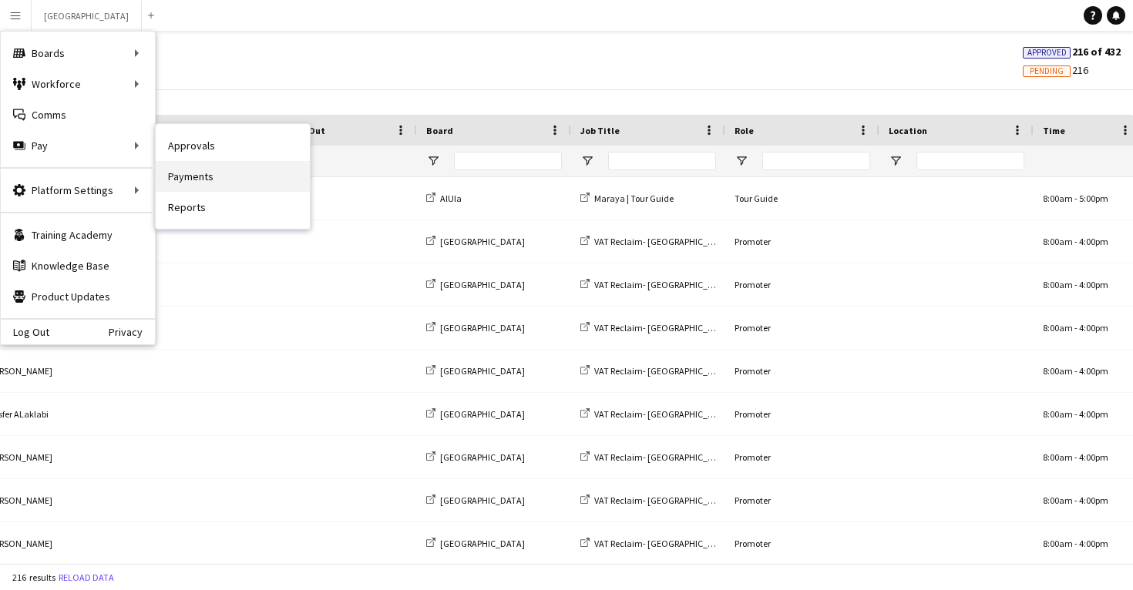
click at [199, 174] on link "Payments" at bounding box center [233, 176] width 154 height 31
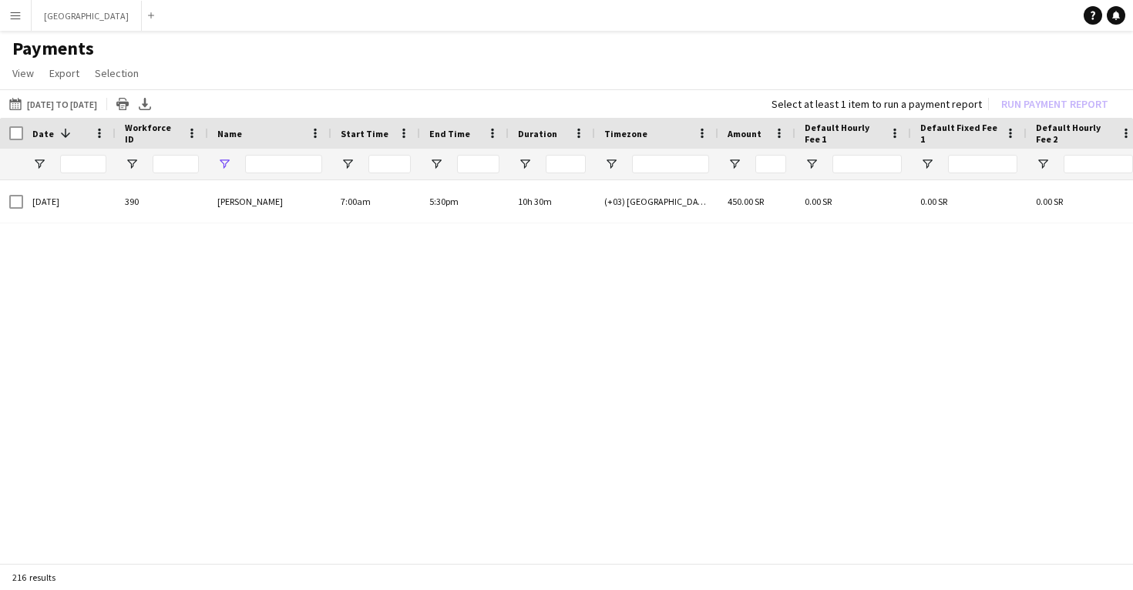
type input "*****"
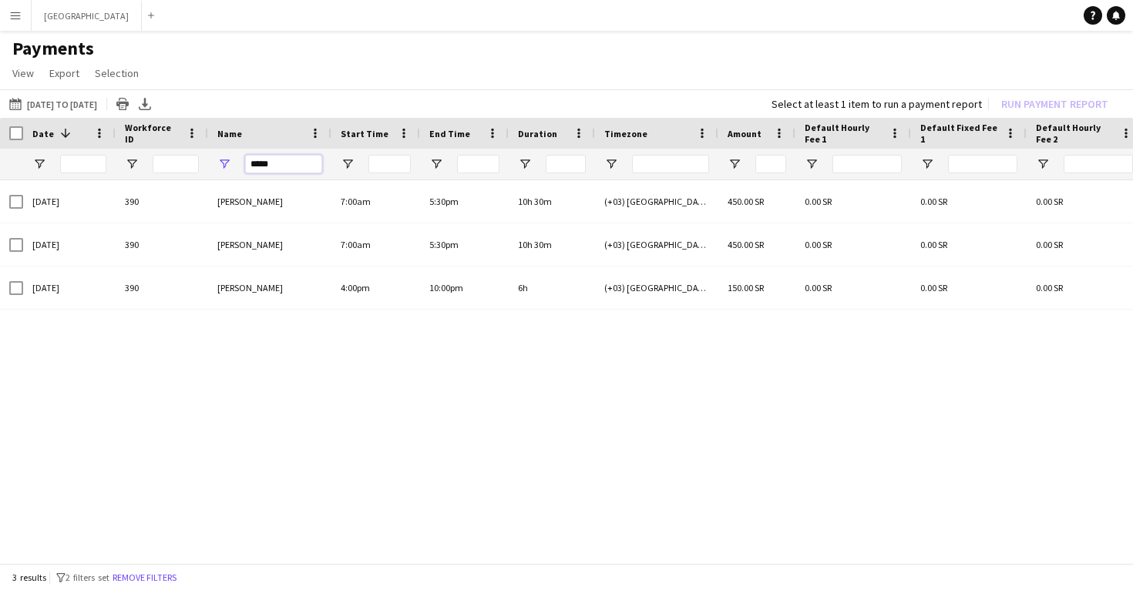
click at [270, 163] on input "*****" at bounding box center [283, 164] width 77 height 18
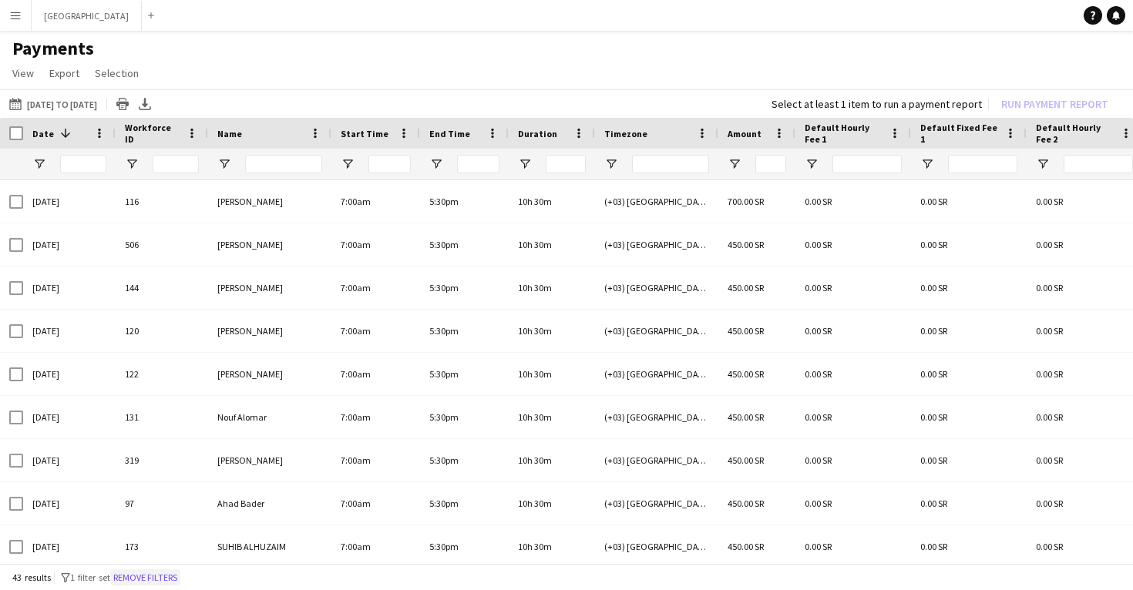
click at [160, 577] on button "Remove filters" at bounding box center [145, 577] width 70 height 17
click at [49, 106] on button "[DATE] to [DATE] [DATE] to [DATE]" at bounding box center [53, 104] width 94 height 18
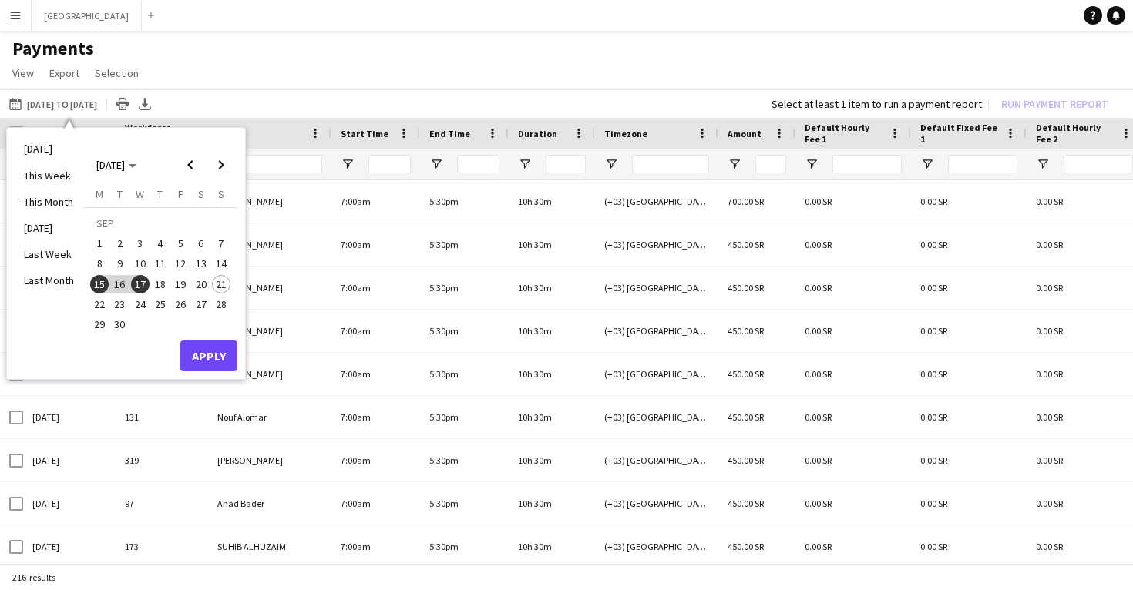
click at [155, 286] on span "18" at bounding box center [160, 284] width 18 height 18
click at [201, 350] on button "Apply" at bounding box center [208, 356] width 57 height 31
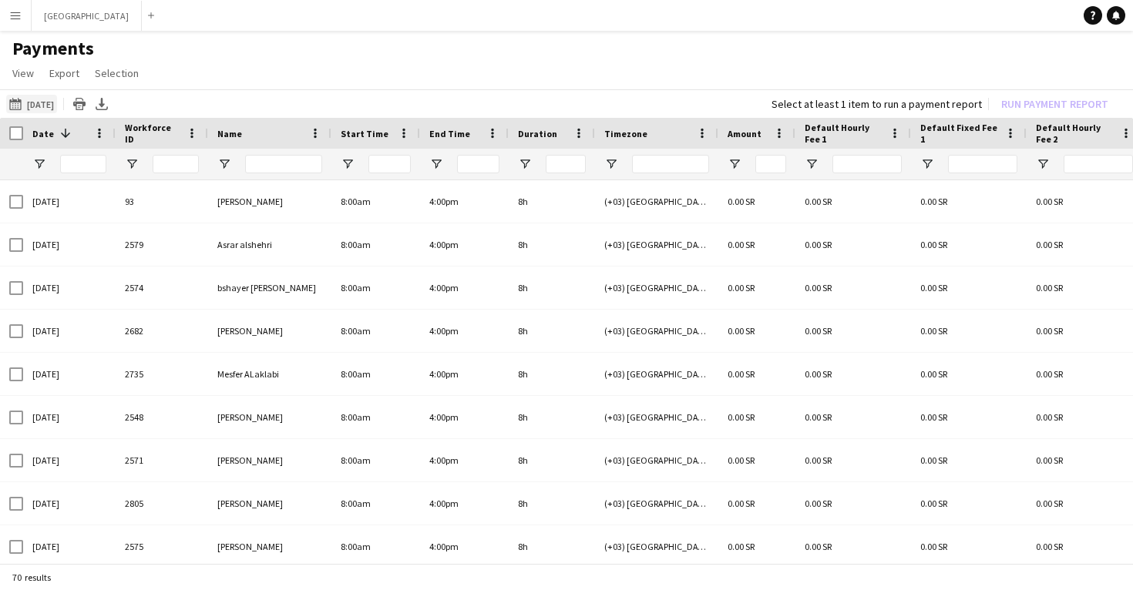
click at [38, 107] on button "[DATE] to [DATE] [DATE]" at bounding box center [31, 104] width 51 height 18
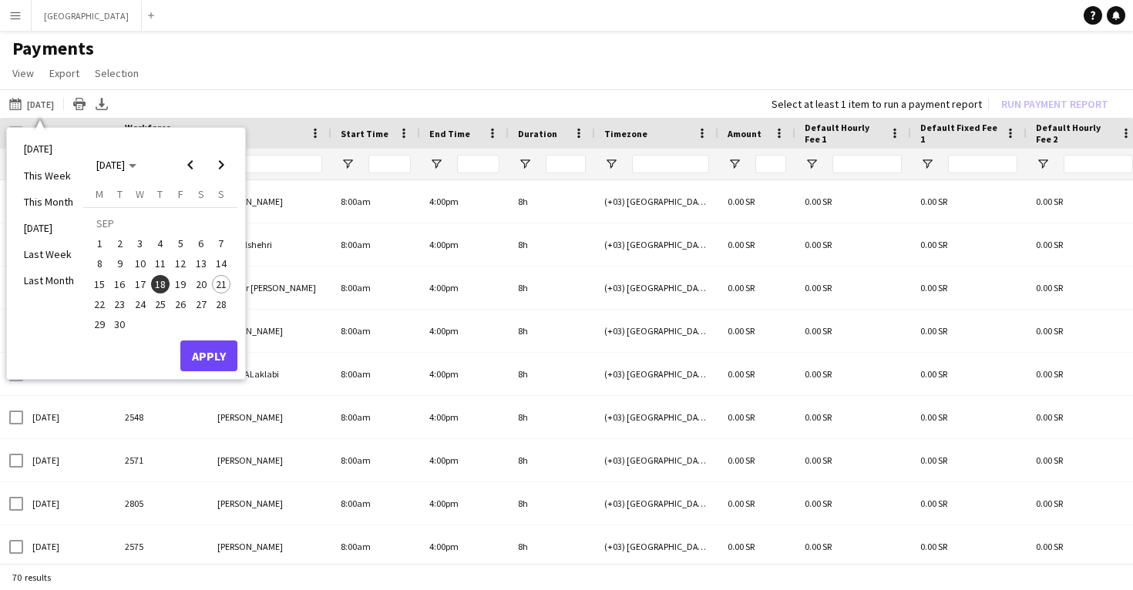
click at [99, 278] on span "15" at bounding box center [99, 284] width 18 height 18
click at [139, 287] on span "17" at bounding box center [140, 284] width 18 height 18
click at [206, 351] on button "Apply" at bounding box center [208, 356] width 57 height 31
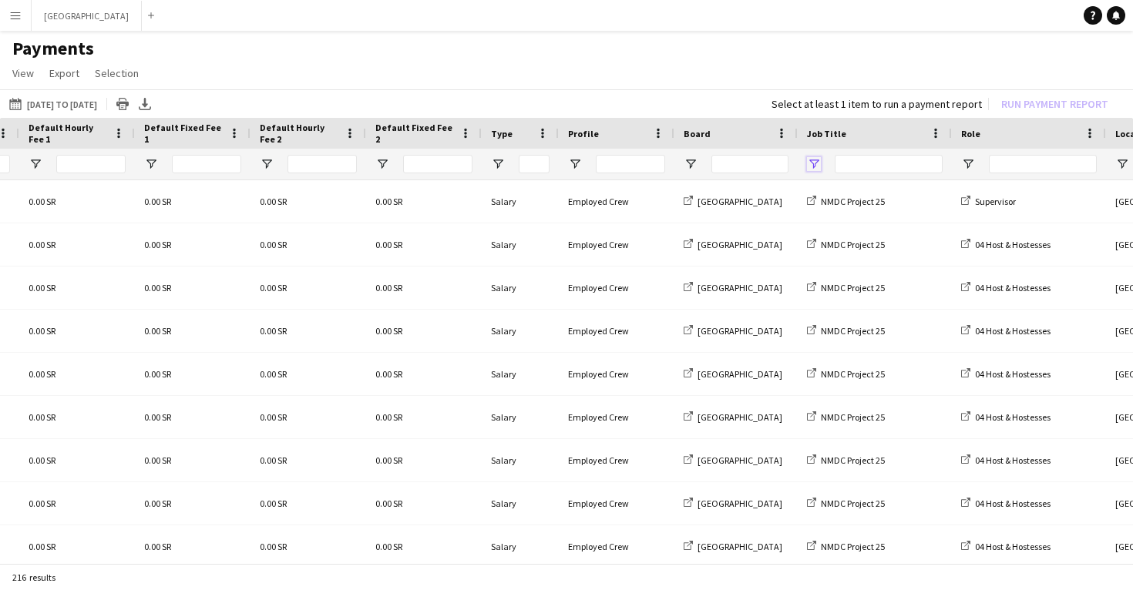
click at [814, 158] on span "Open Filter Menu" at bounding box center [814, 164] width 14 height 14
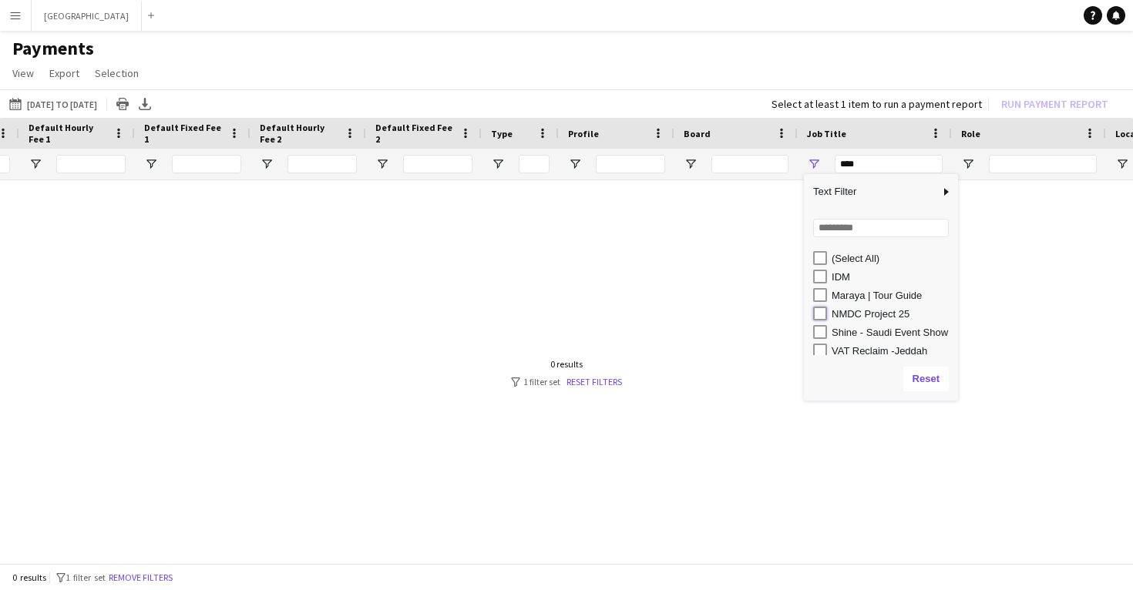
type input "**********"
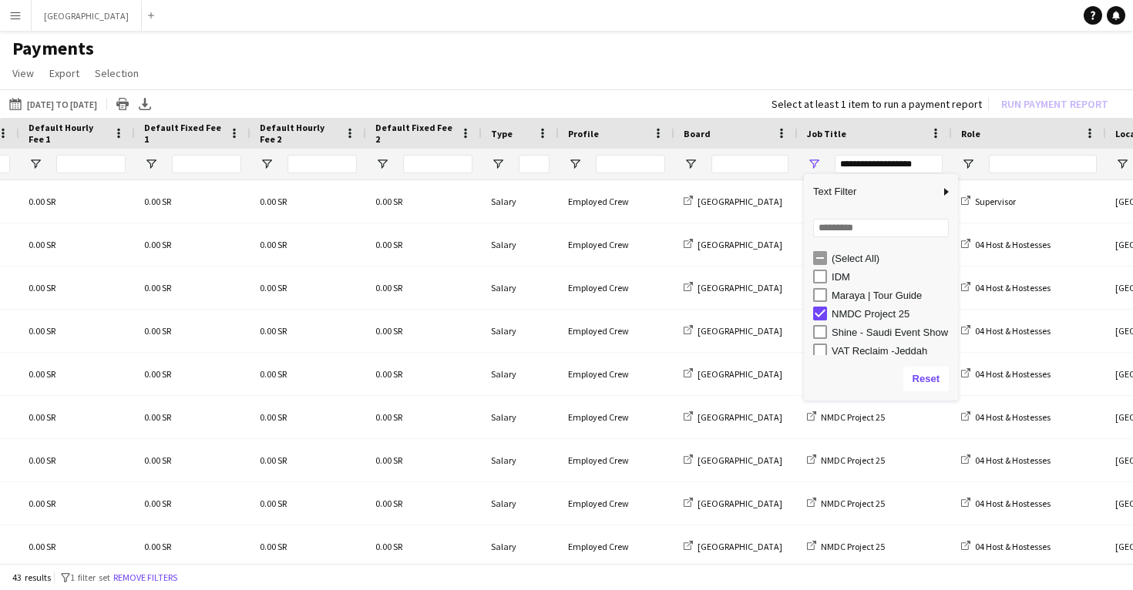
click at [668, 103] on div "[DATE] to [DATE] [DATE] to [DATE] [DATE] This Week This Month [DATE] Last Week …" at bounding box center [566, 103] width 1133 height 29
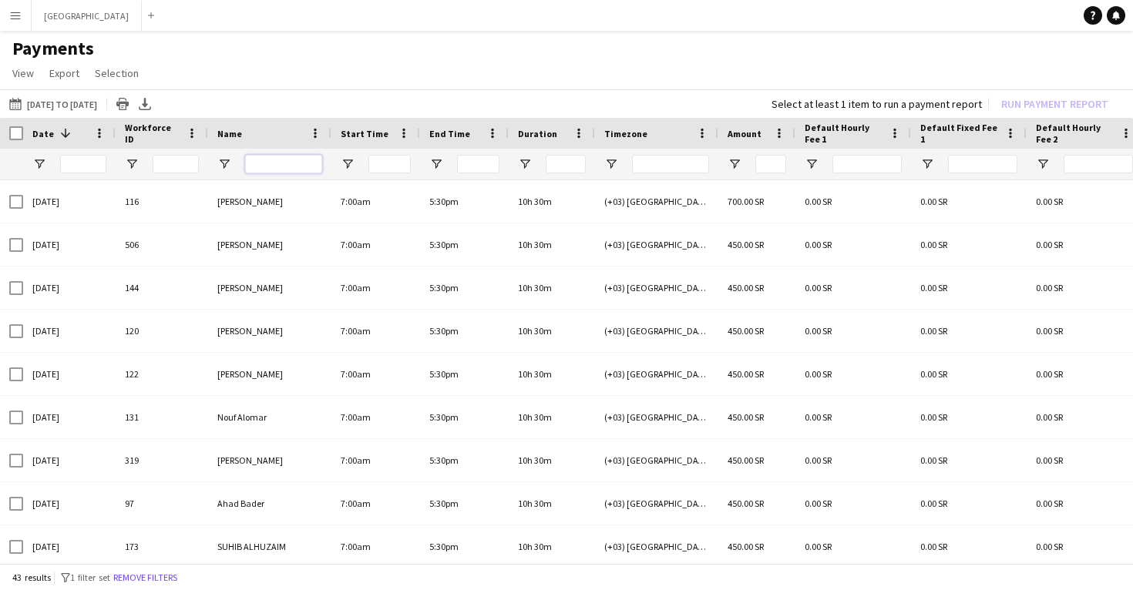
click at [277, 163] on input "Name Filter Input" at bounding box center [283, 164] width 77 height 18
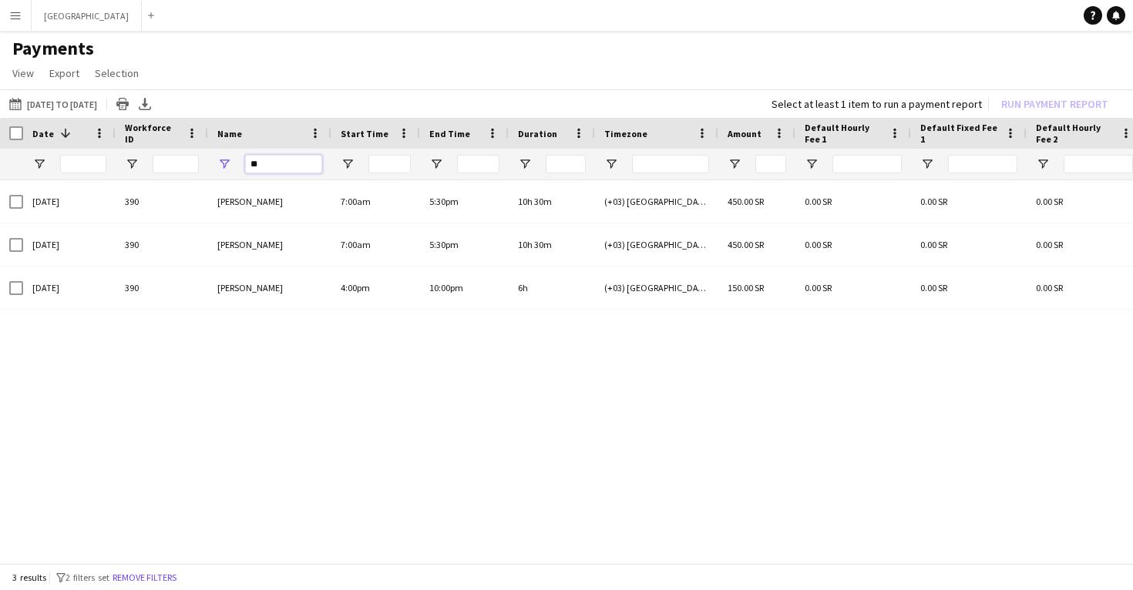
type input "*"
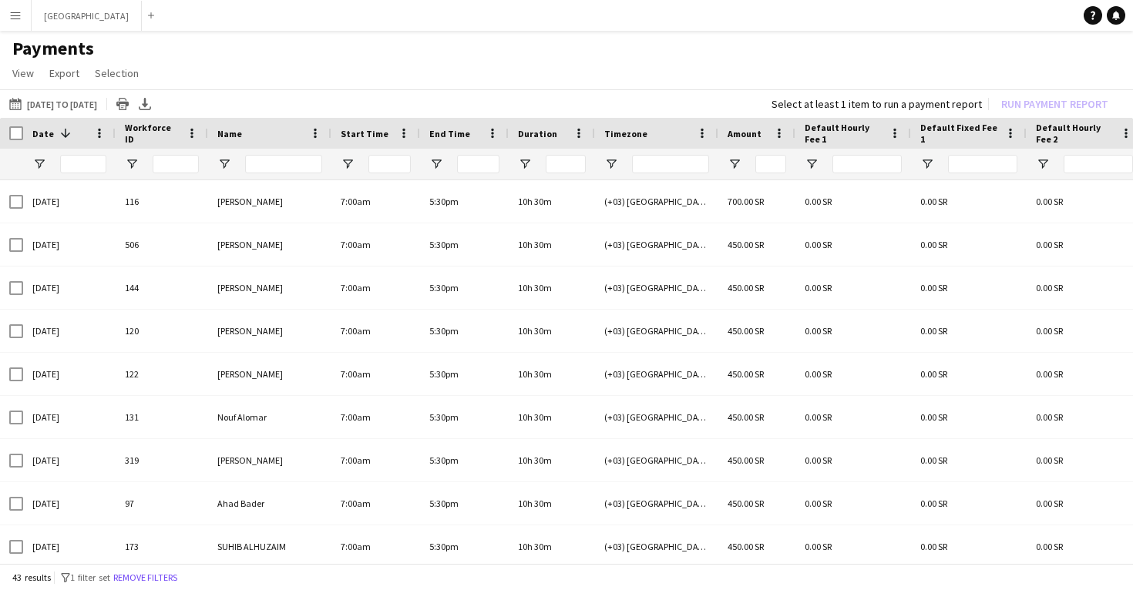
click at [16, 125] on div at bounding box center [11, 133] width 23 height 31
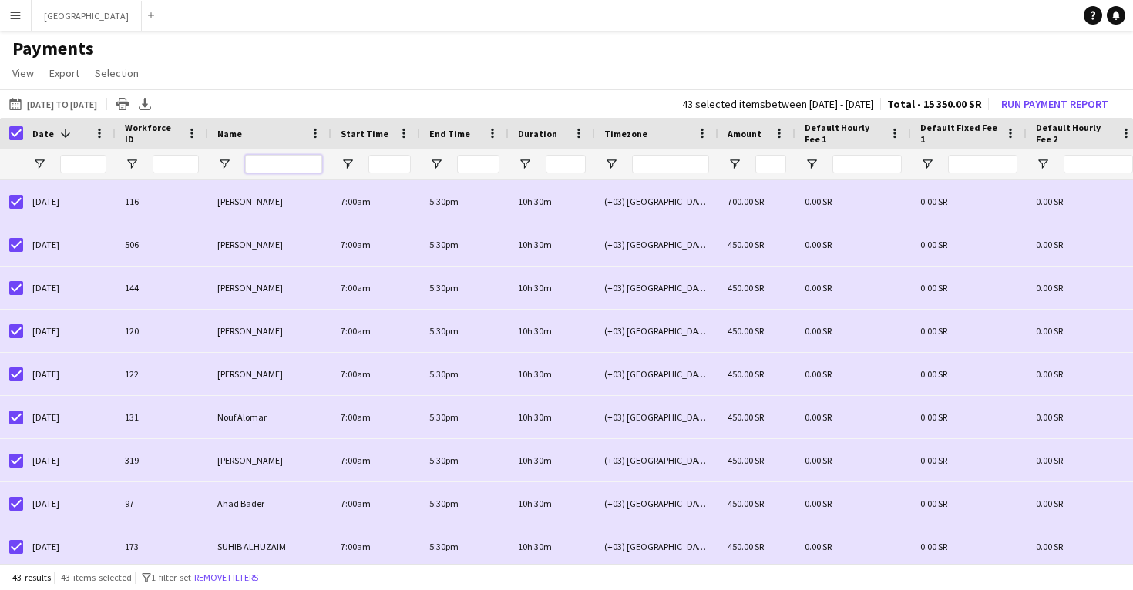
click at [263, 163] on input "Name Filter Input" at bounding box center [283, 164] width 77 height 18
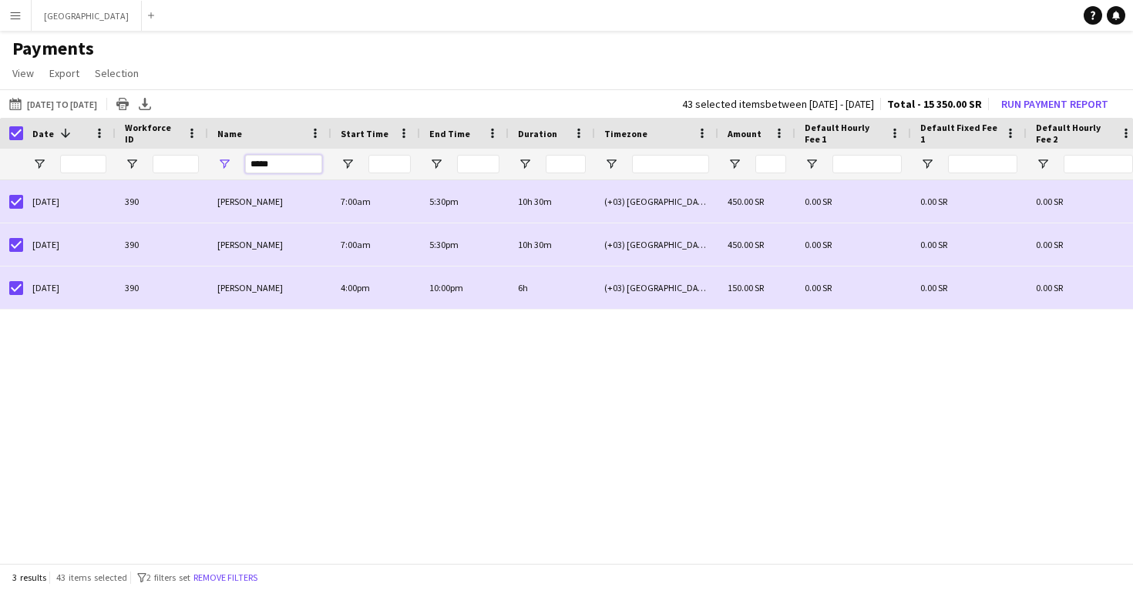
type input "*****"
click at [105, 385] on div "(+03) [GEOGRAPHIC_DATA] 450.00 SR 0.00 SR 0.00 SR 0.00 SR 0.00 SR Salary 10h 30…" at bounding box center [566, 373] width 1133 height 386
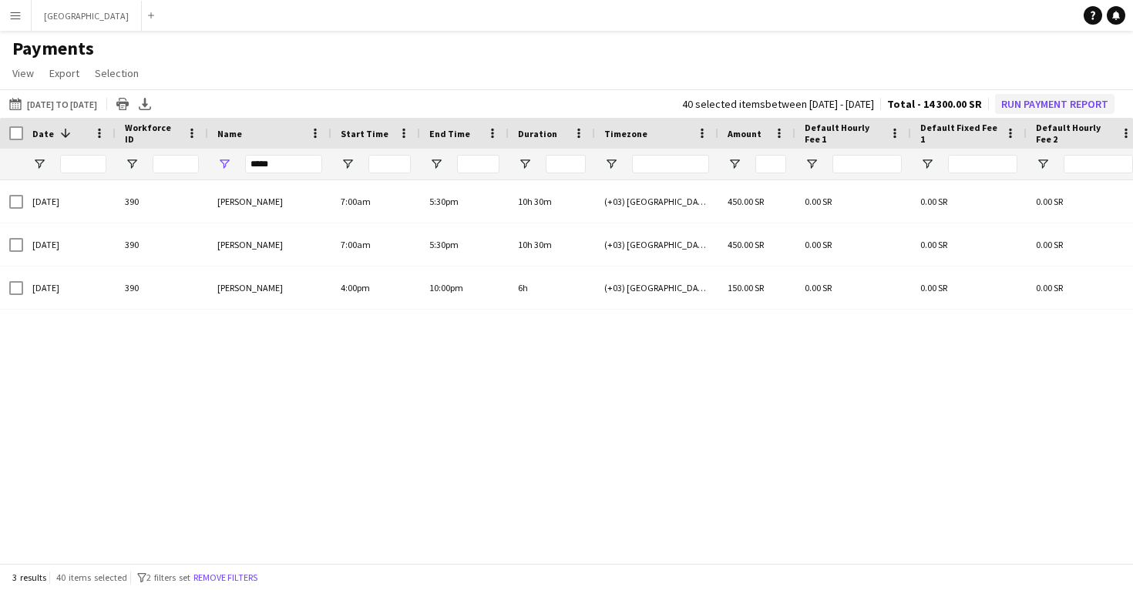
click at [1069, 98] on button "Run Payment Report" at bounding box center [1054, 104] width 119 height 20
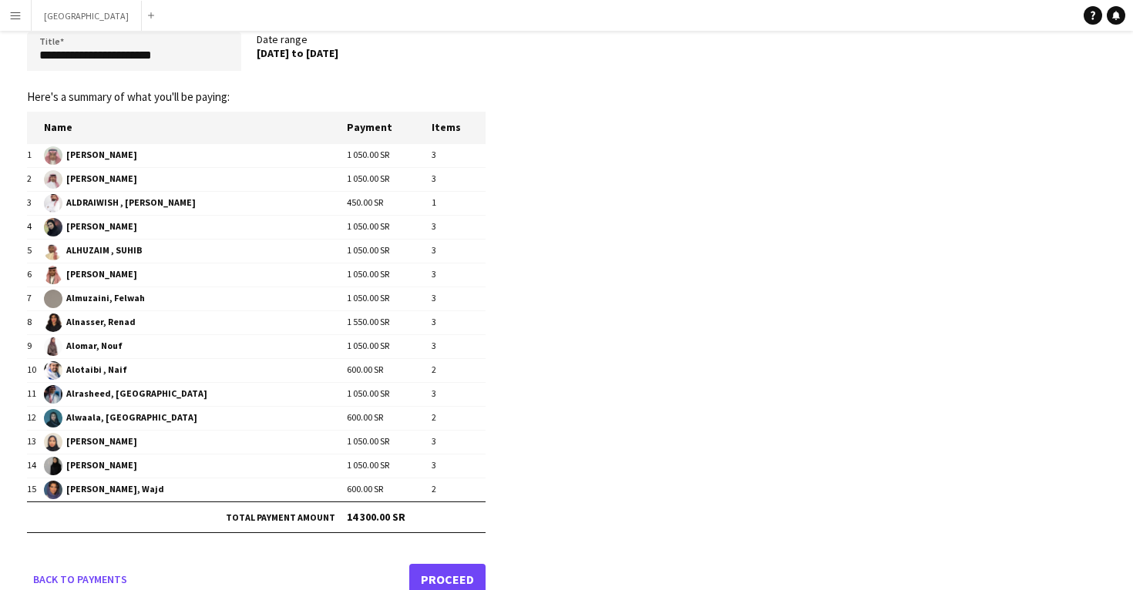
click at [440, 576] on link "Proceed" at bounding box center [447, 579] width 76 height 31
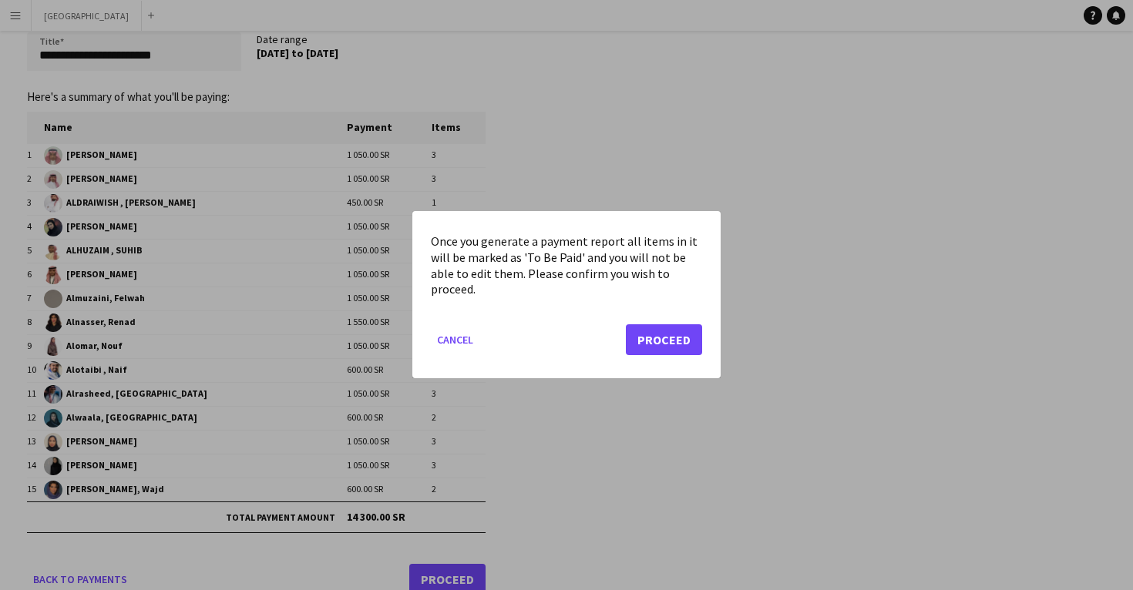
click at [668, 345] on button "Proceed" at bounding box center [664, 340] width 76 height 31
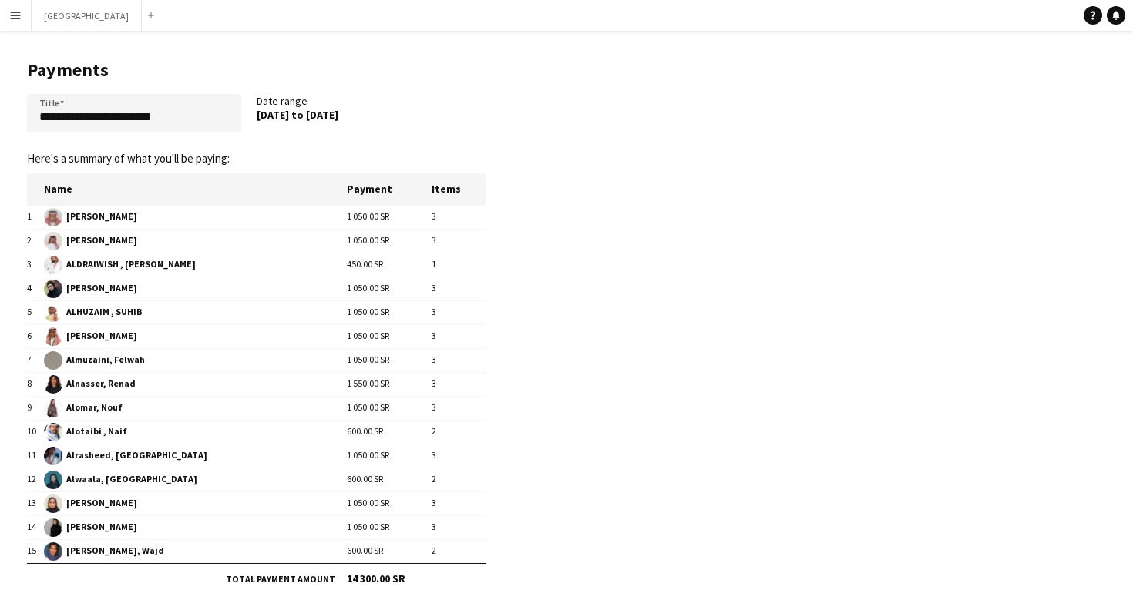
scroll to position [62, 0]
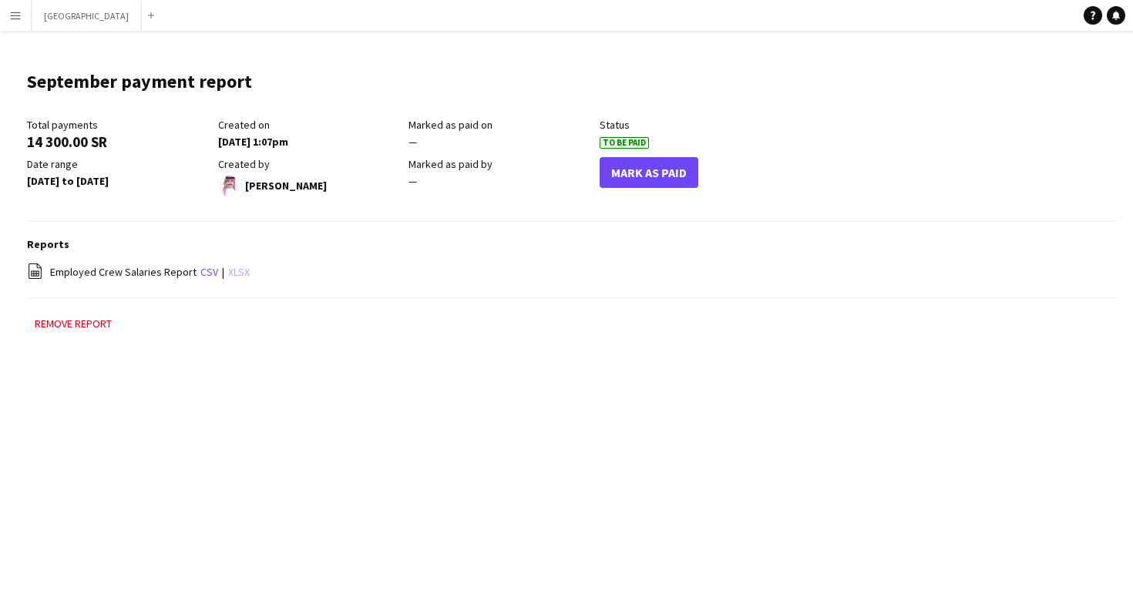
click at [233, 271] on link "xlsx" at bounding box center [239, 272] width 22 height 14
click at [16, 19] on app-icon "Menu" at bounding box center [15, 15] width 12 height 12
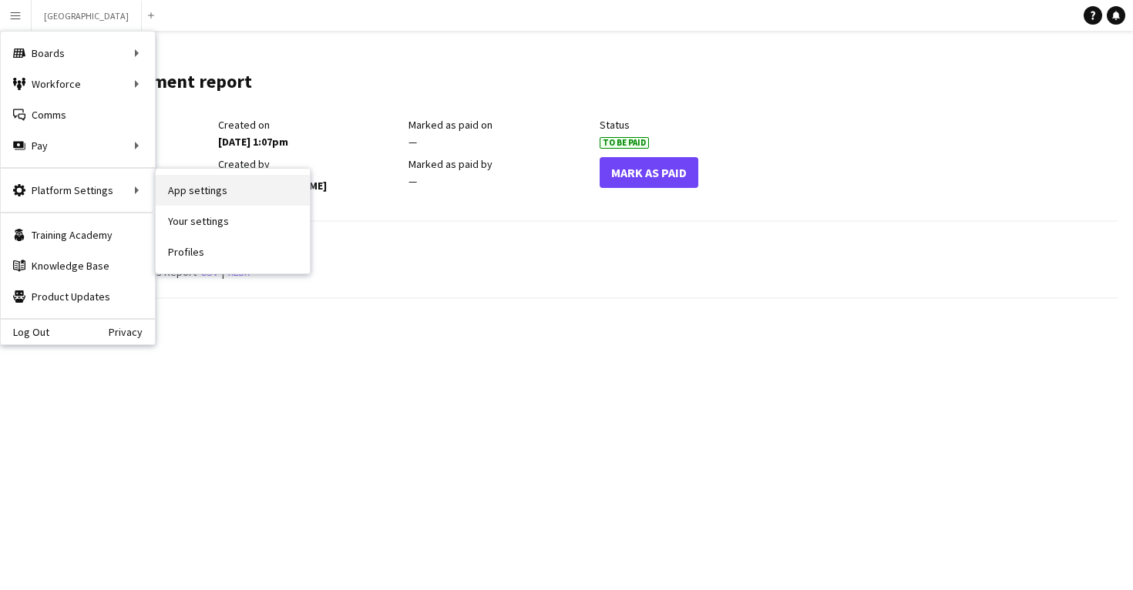
click at [180, 196] on link "App settings" at bounding box center [233, 190] width 154 height 31
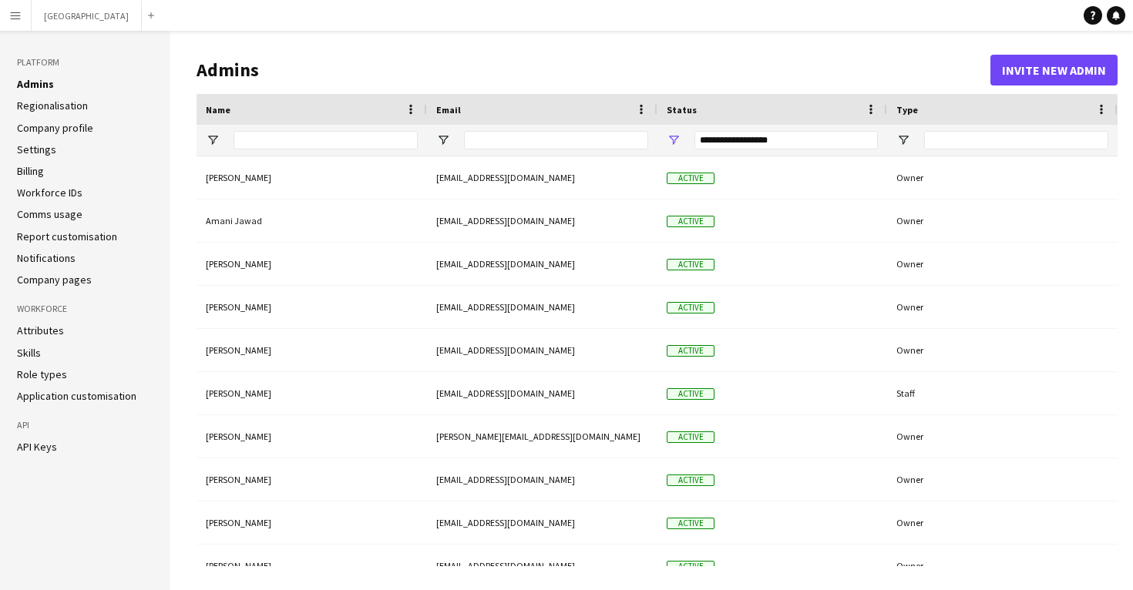
click at [40, 105] on link "Regionalisation" at bounding box center [52, 106] width 71 height 14
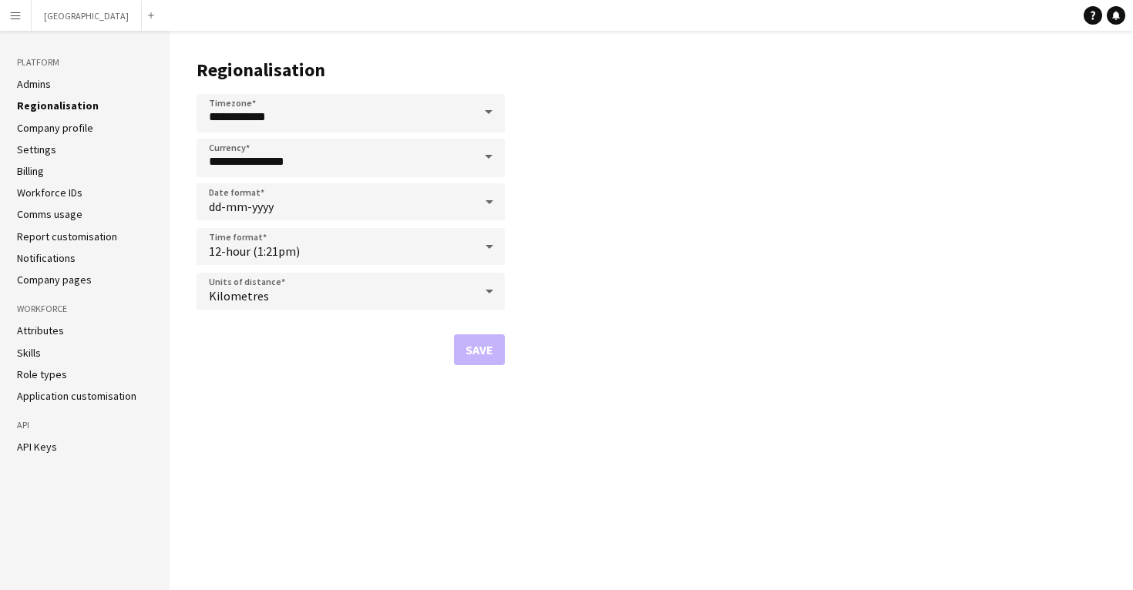
click at [43, 128] on link "Company profile" at bounding box center [55, 128] width 76 height 14
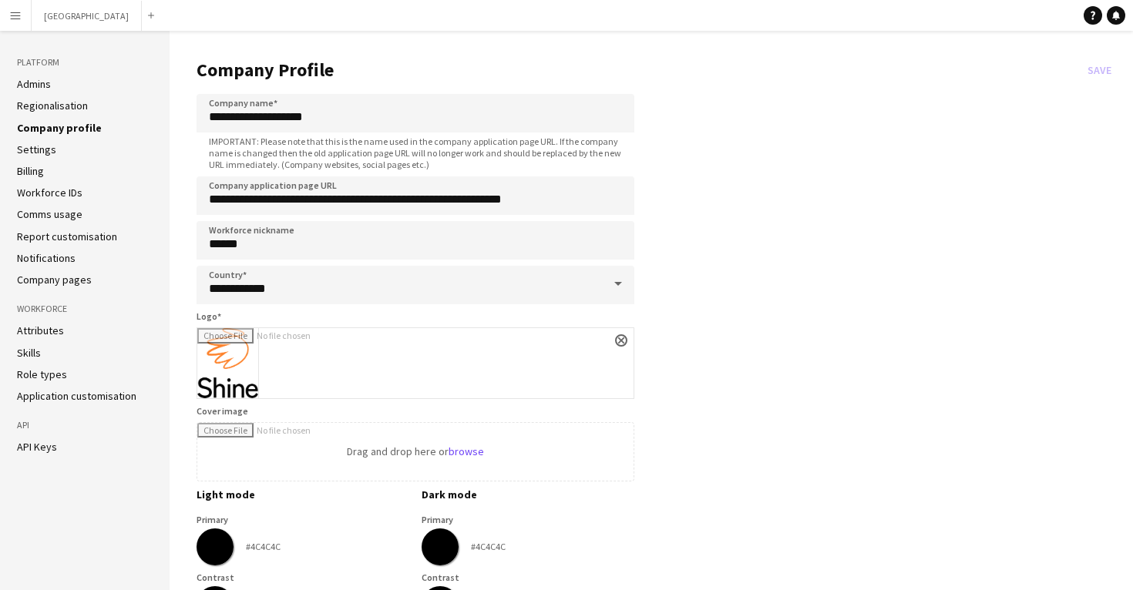
click at [40, 151] on link "Settings" at bounding box center [36, 150] width 39 height 14
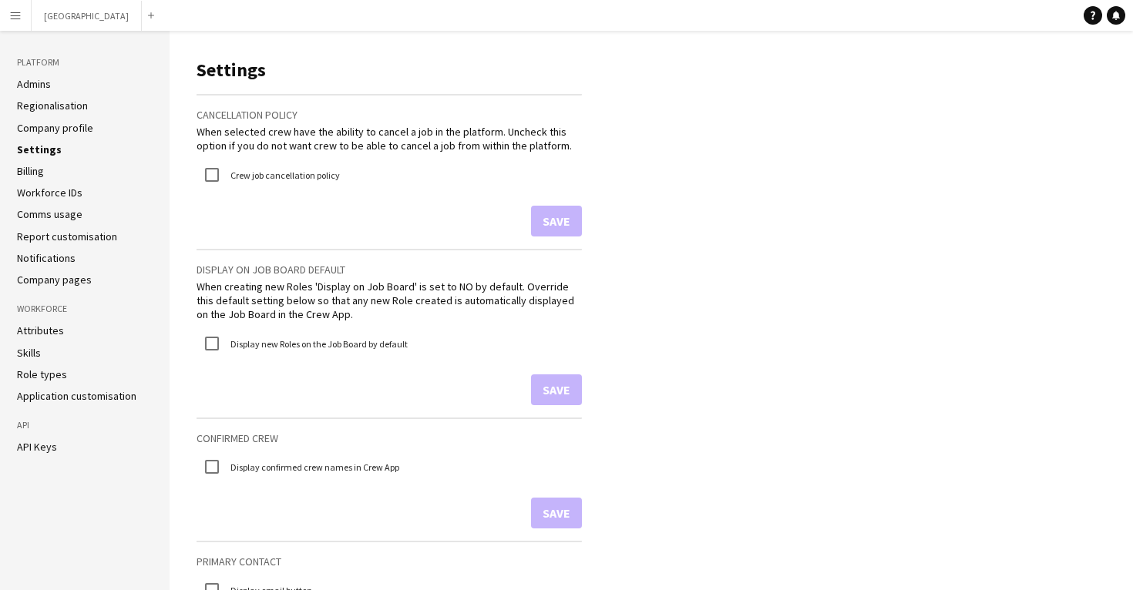
click at [40, 173] on link "Billing" at bounding box center [30, 171] width 27 height 14
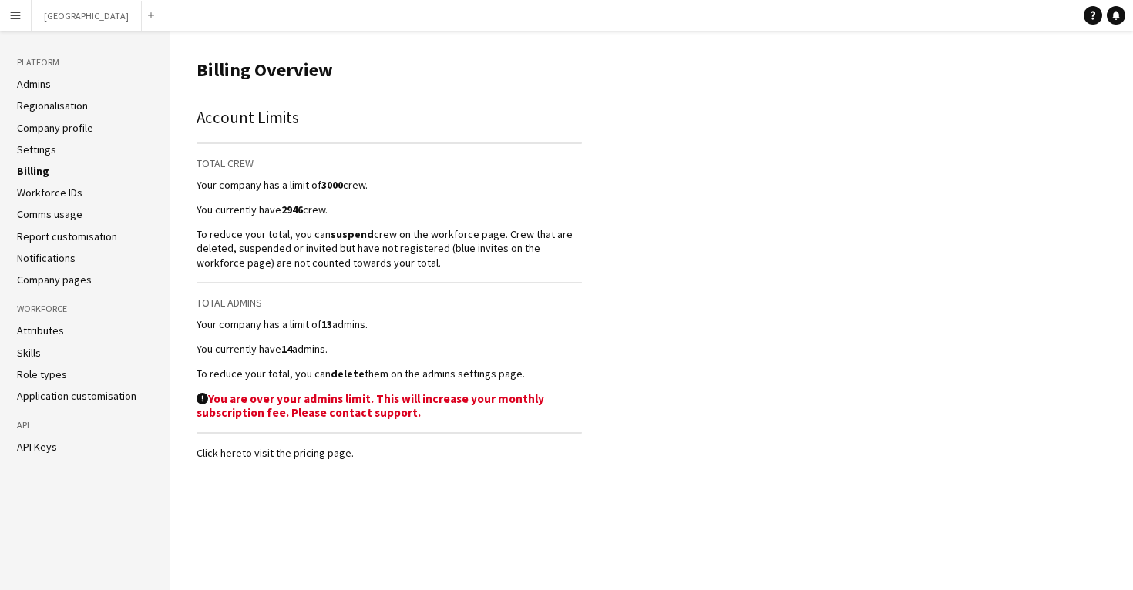
click at [44, 193] on link "Workforce IDs" at bounding box center [49, 193] width 65 height 14
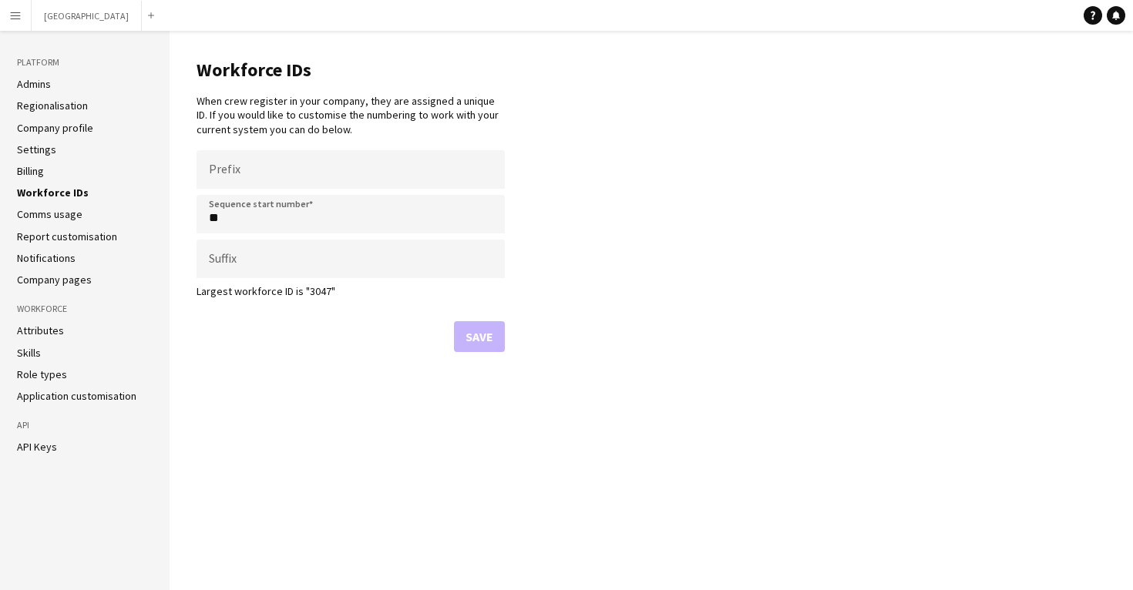
click at [44, 210] on link "Comms usage" at bounding box center [49, 214] width 65 height 14
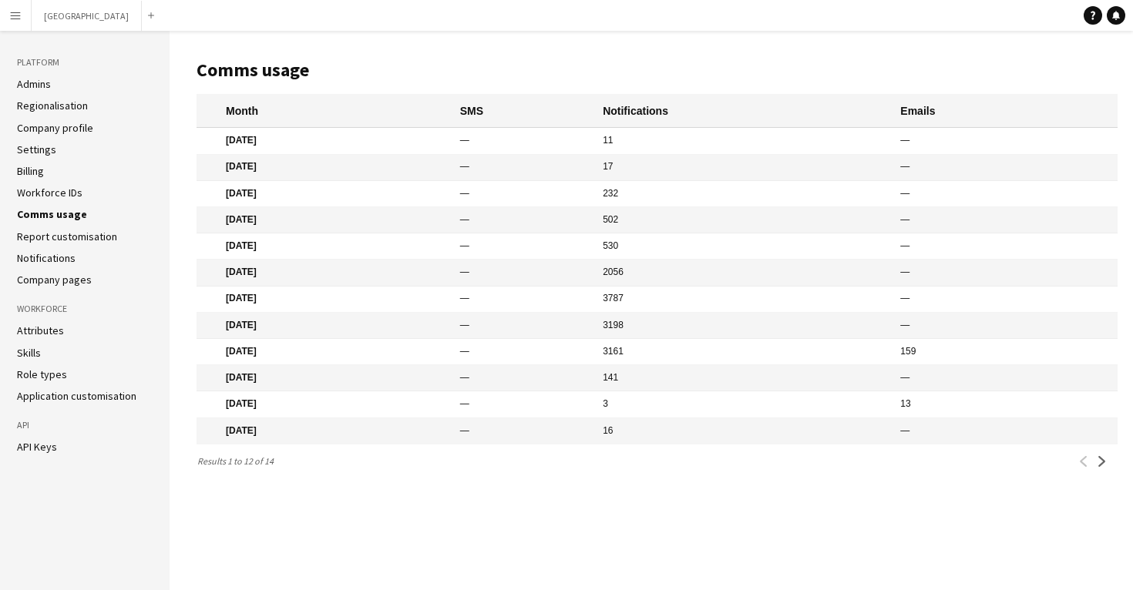
click at [46, 237] on link "Report customisation" at bounding box center [67, 237] width 100 height 14
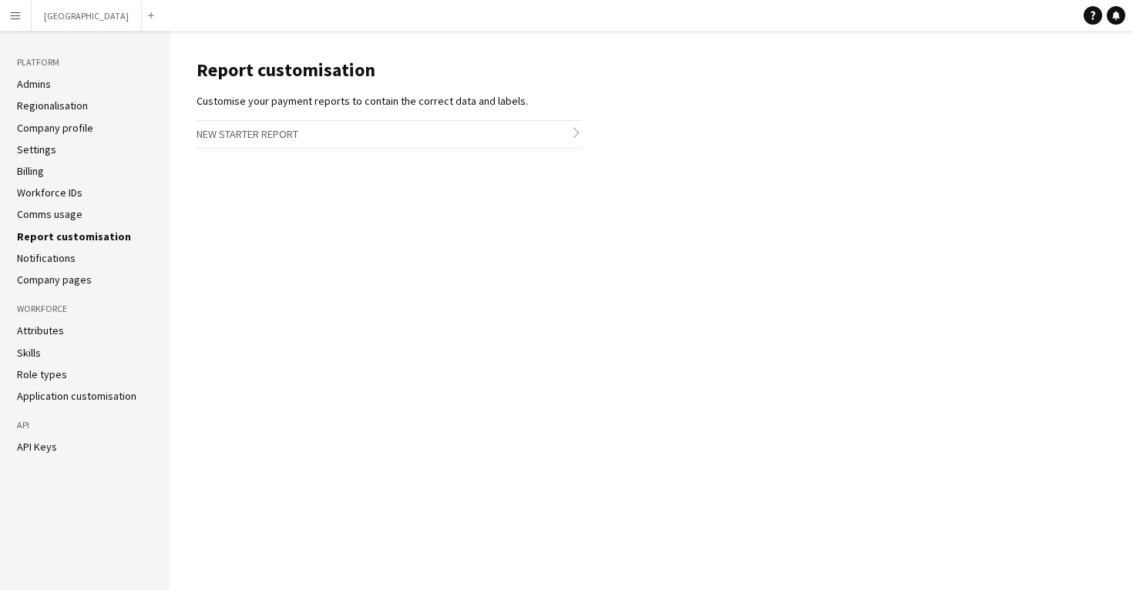
click at [48, 252] on link "Notifications" at bounding box center [46, 258] width 59 height 14
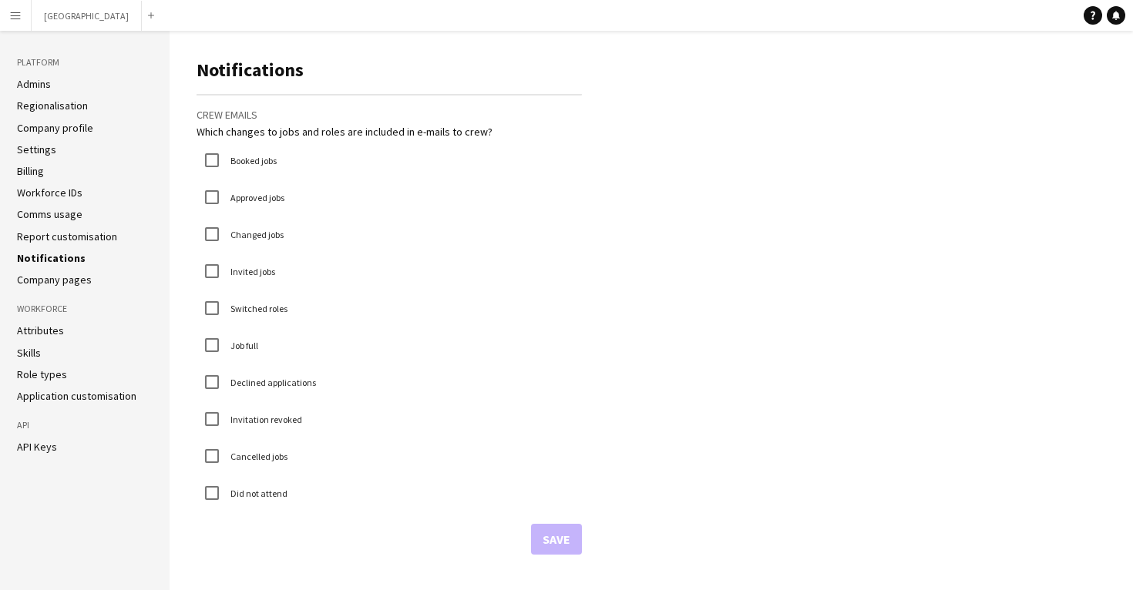
click at [51, 270] on ul "Admins Regionalisation Company profile Settings Billing Workforce IDs Comms usa…" at bounding box center [85, 182] width 136 height 210
click at [49, 277] on link "Company pages" at bounding box center [54, 280] width 75 height 14
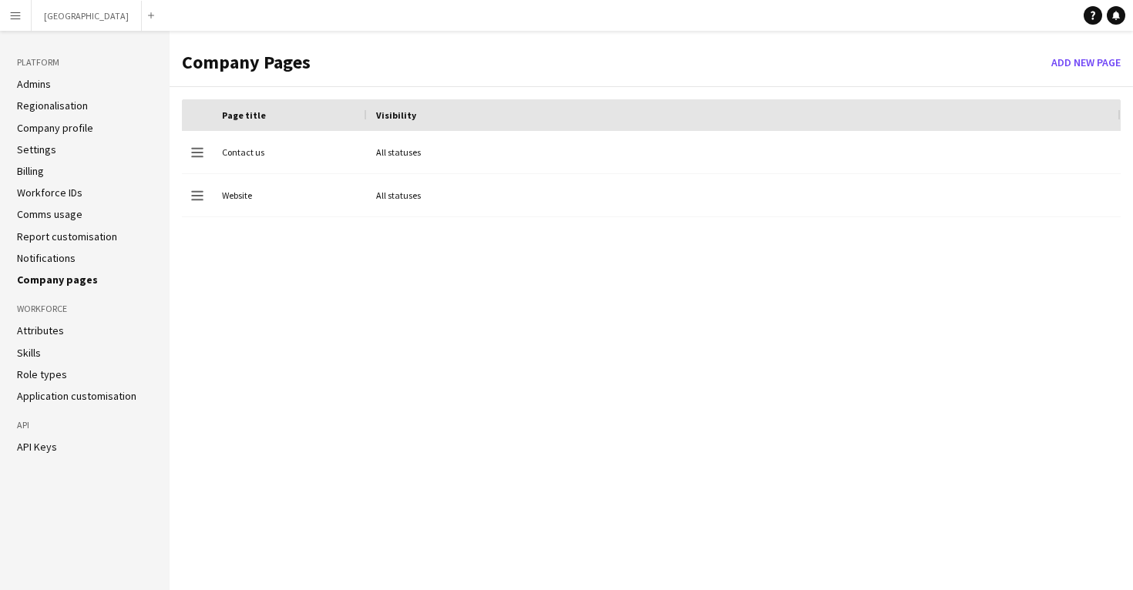
click at [43, 328] on link "Attributes" at bounding box center [40, 331] width 47 height 14
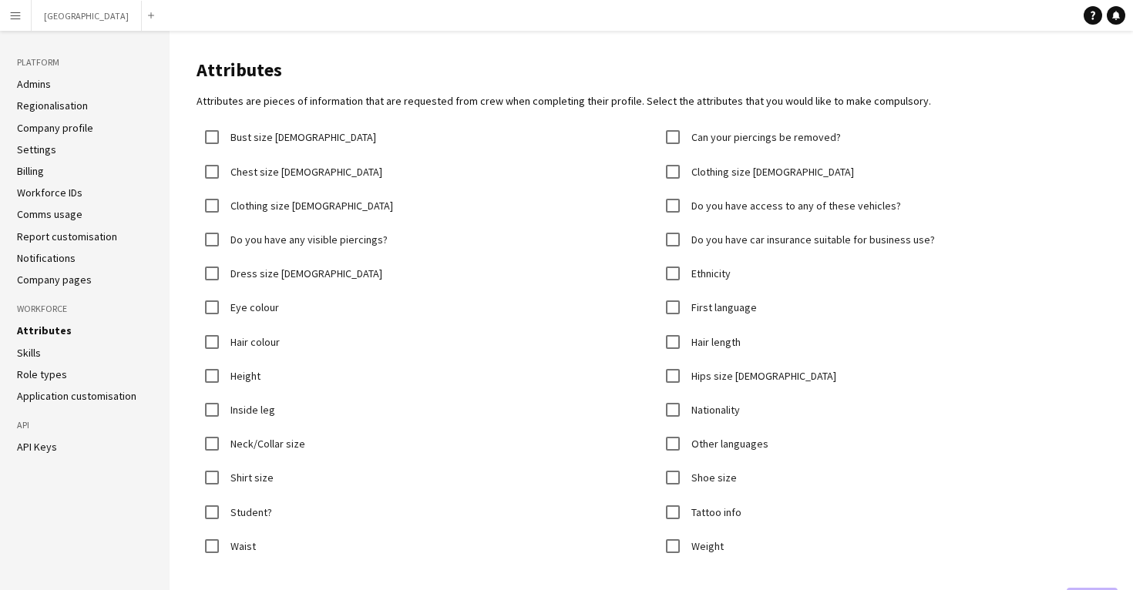
click at [42, 351] on li "Skills" at bounding box center [85, 353] width 136 height 14
click at [41, 368] on link "Role types" at bounding box center [42, 374] width 50 height 14
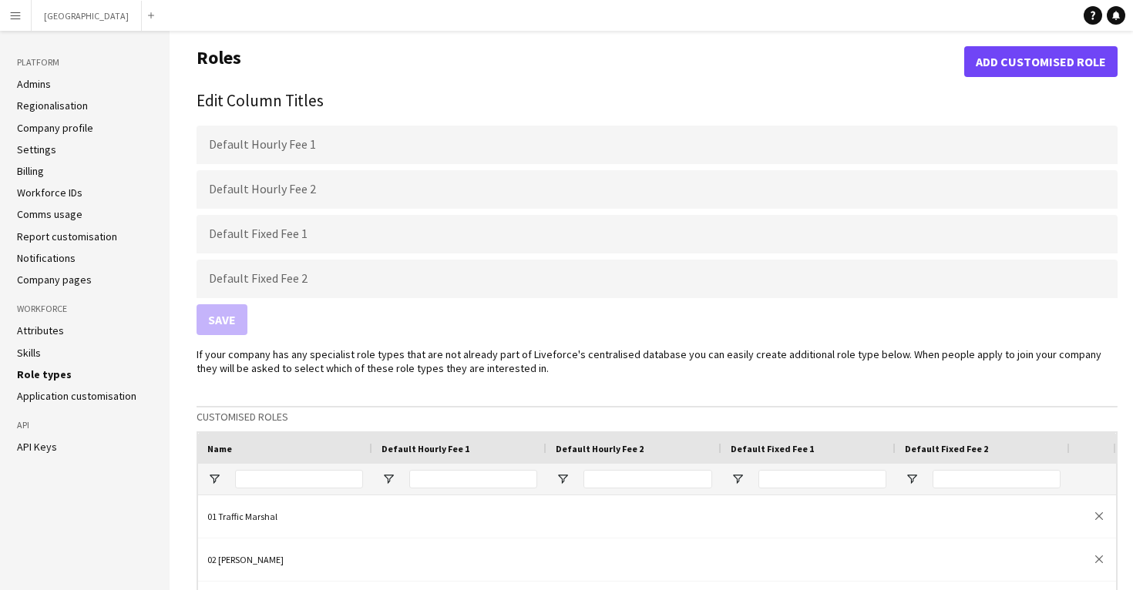
click at [15, 24] on button "Menu" at bounding box center [15, 15] width 31 height 31
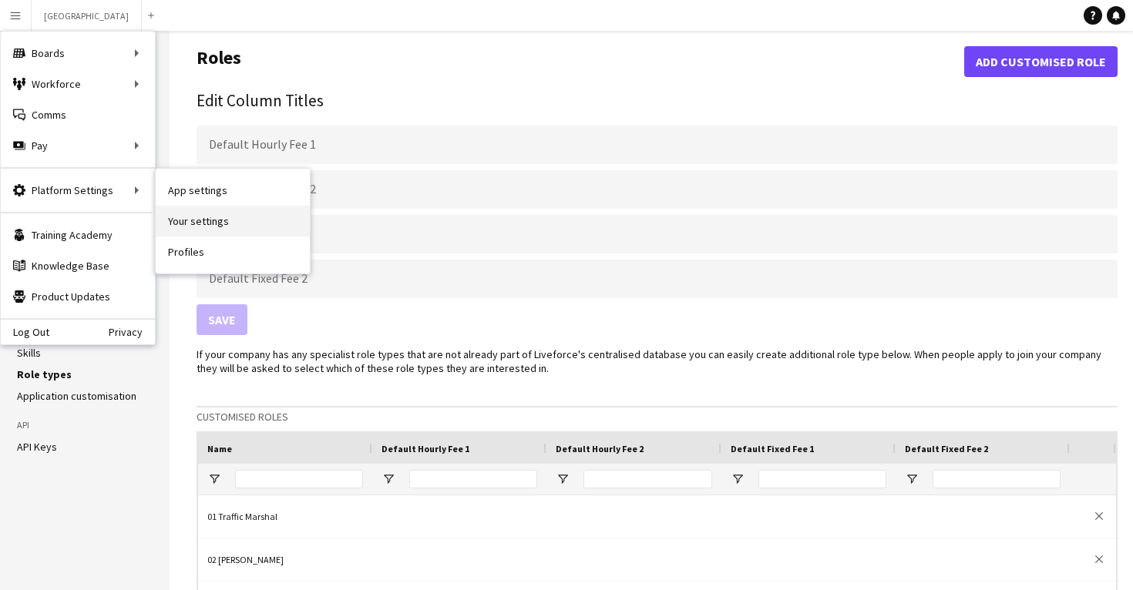
click at [182, 222] on link "Your settings" at bounding box center [233, 221] width 154 height 31
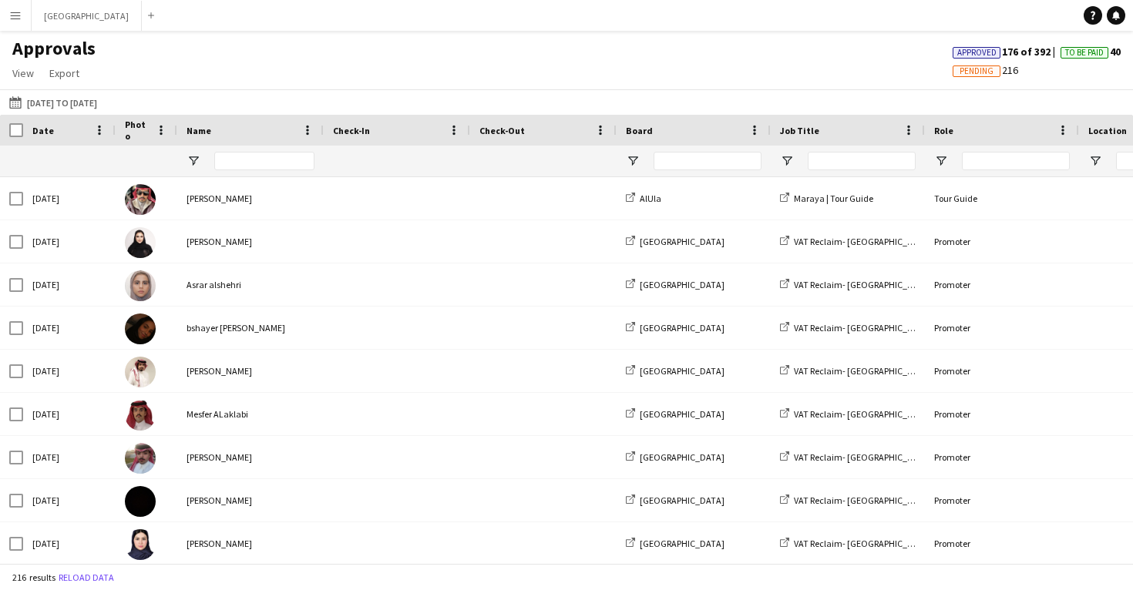
click at [12, 23] on button "Menu" at bounding box center [15, 15] width 31 height 31
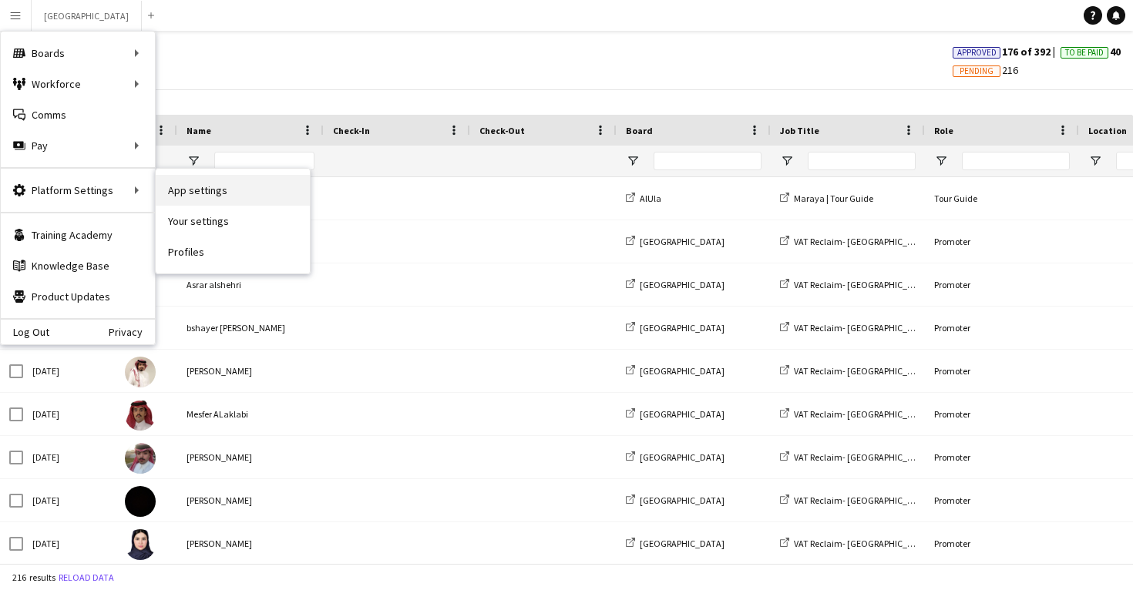
click at [203, 190] on link "App settings" at bounding box center [233, 190] width 154 height 31
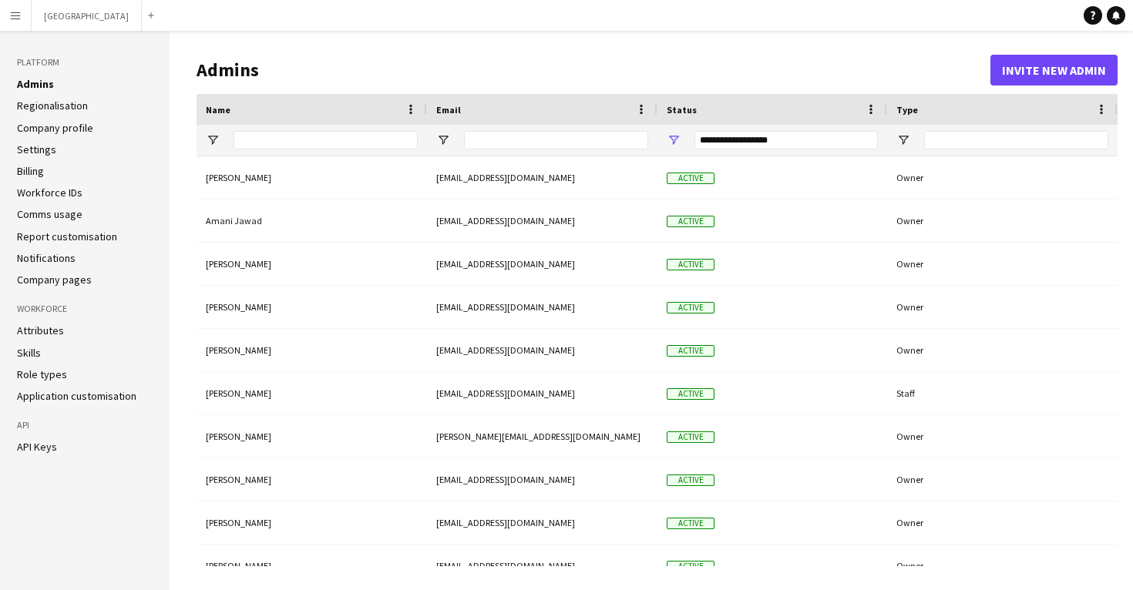
click at [58, 396] on link "Application customisation" at bounding box center [76, 396] width 119 height 14
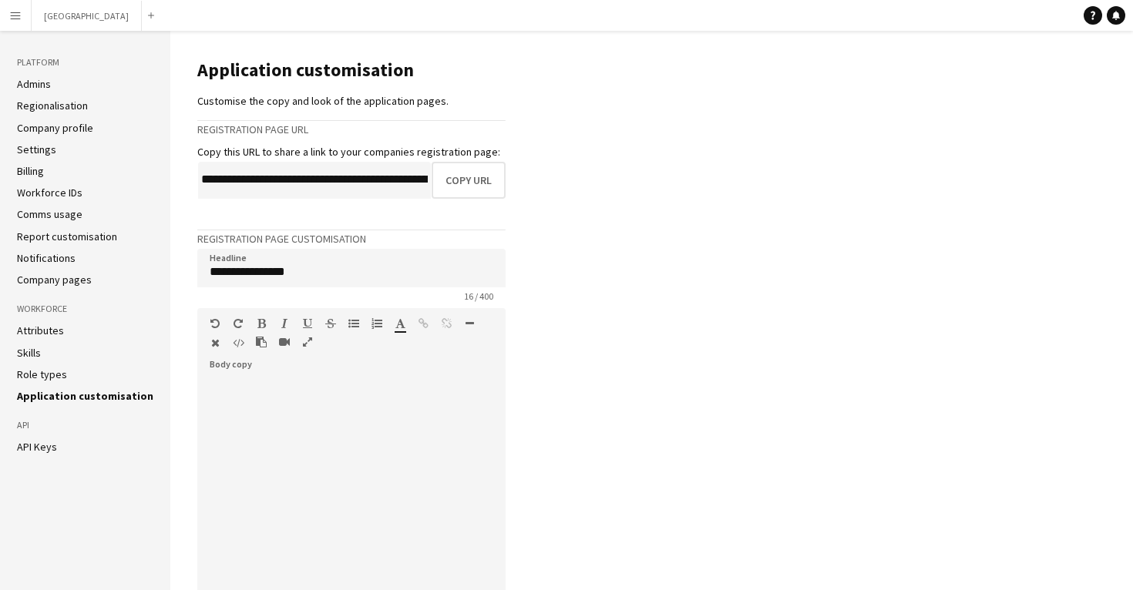
click at [42, 367] on link "Role types" at bounding box center [42, 374] width 50 height 14
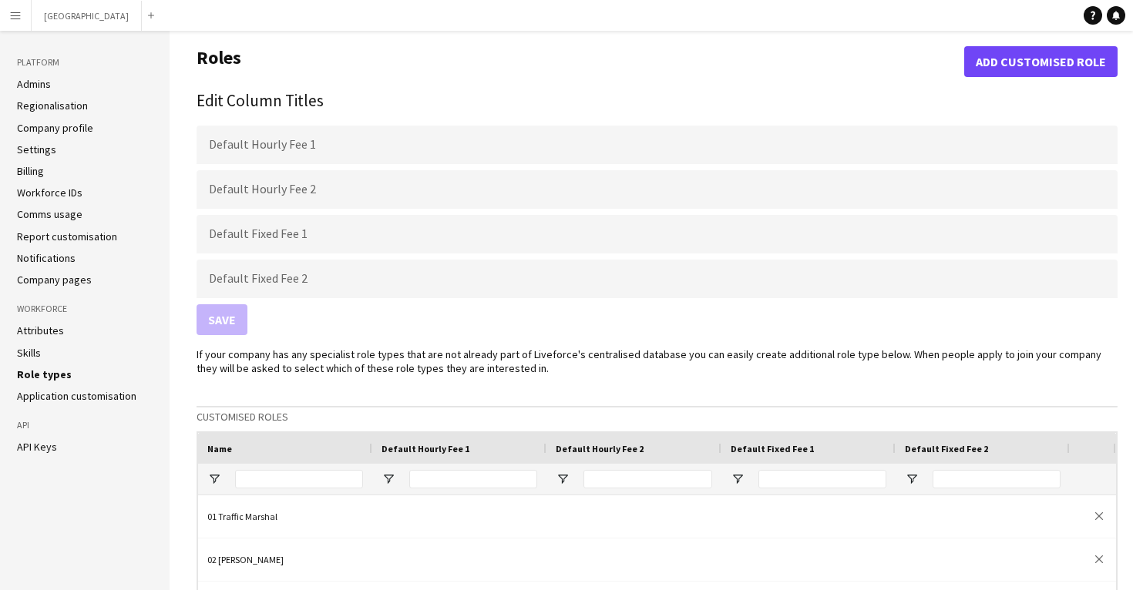
click at [37, 351] on link "Skills" at bounding box center [29, 353] width 24 height 14
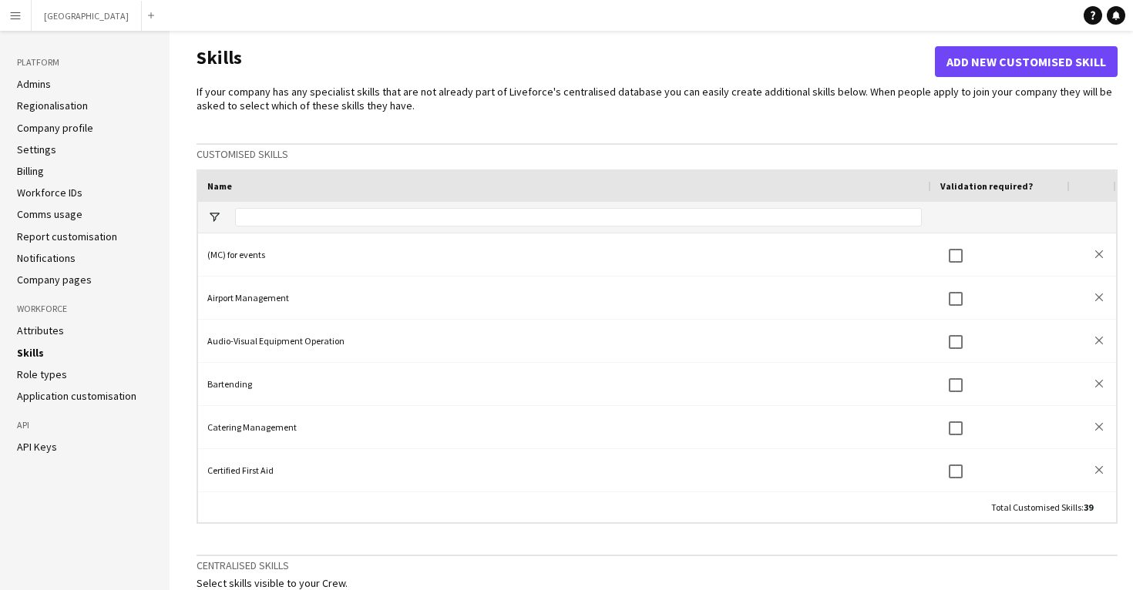
click at [36, 331] on link "Attributes" at bounding box center [40, 331] width 47 height 14
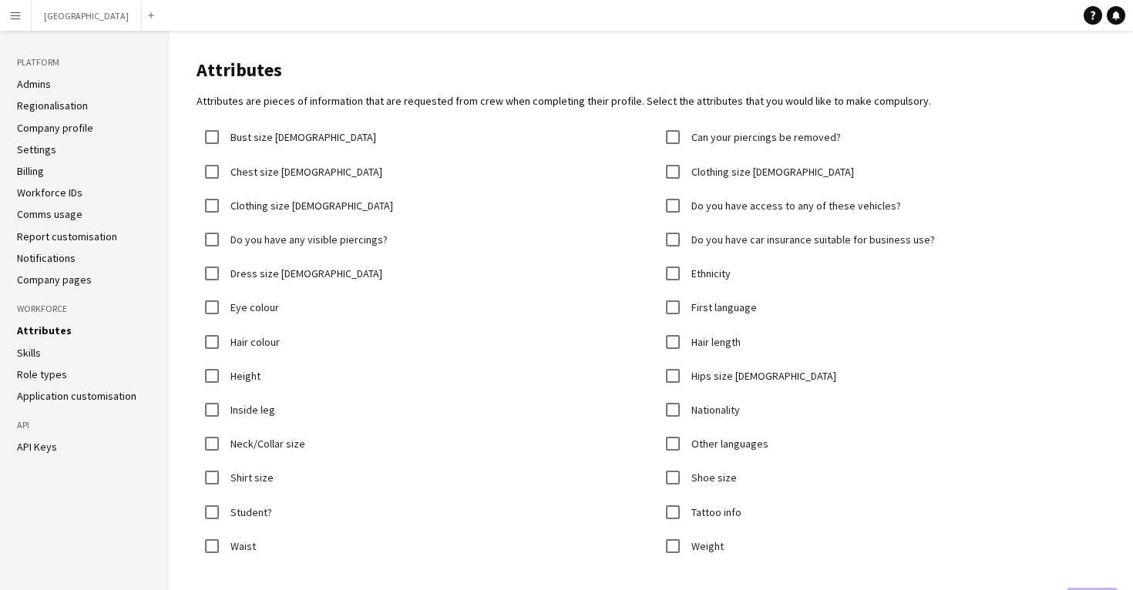
click at [38, 277] on link "Company pages" at bounding box center [54, 280] width 75 height 14
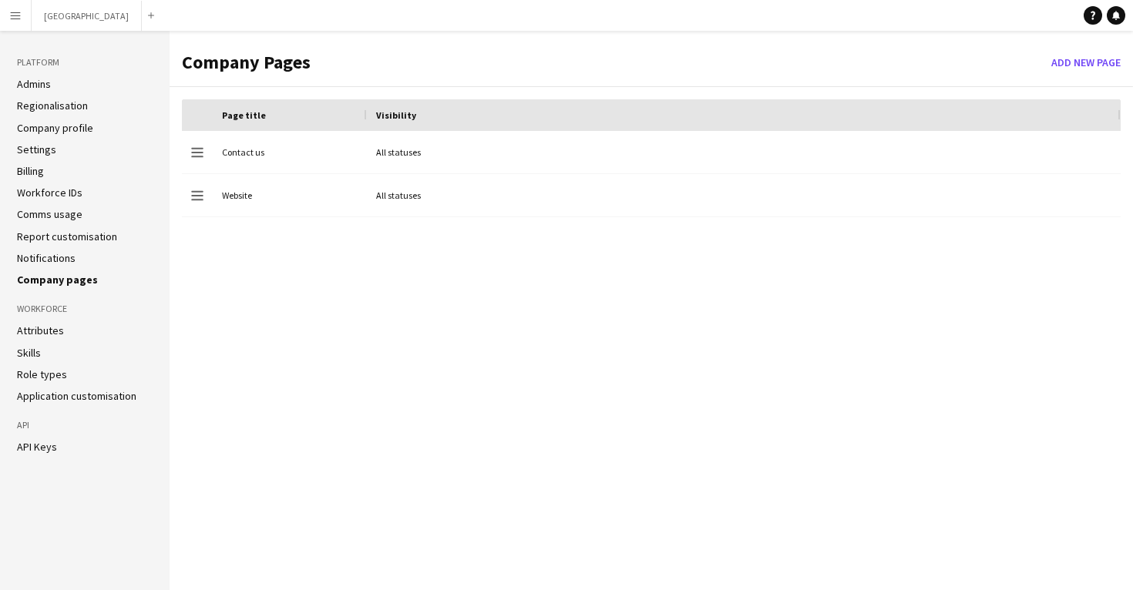
click at [41, 251] on link "Notifications" at bounding box center [46, 258] width 59 height 14
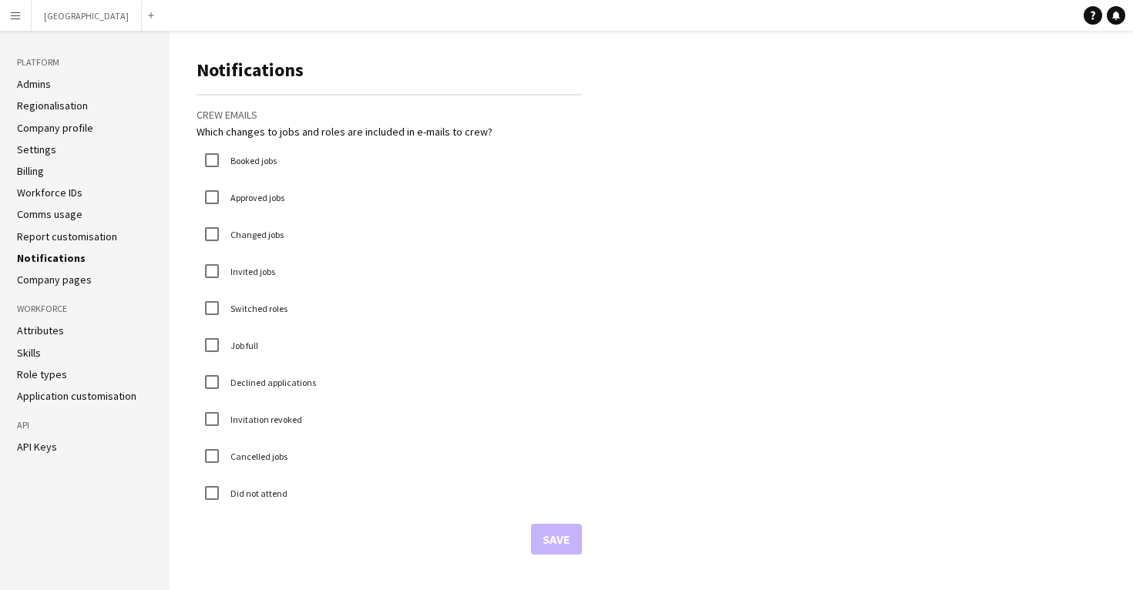
click at [42, 235] on link "Report customisation" at bounding box center [67, 237] width 100 height 14
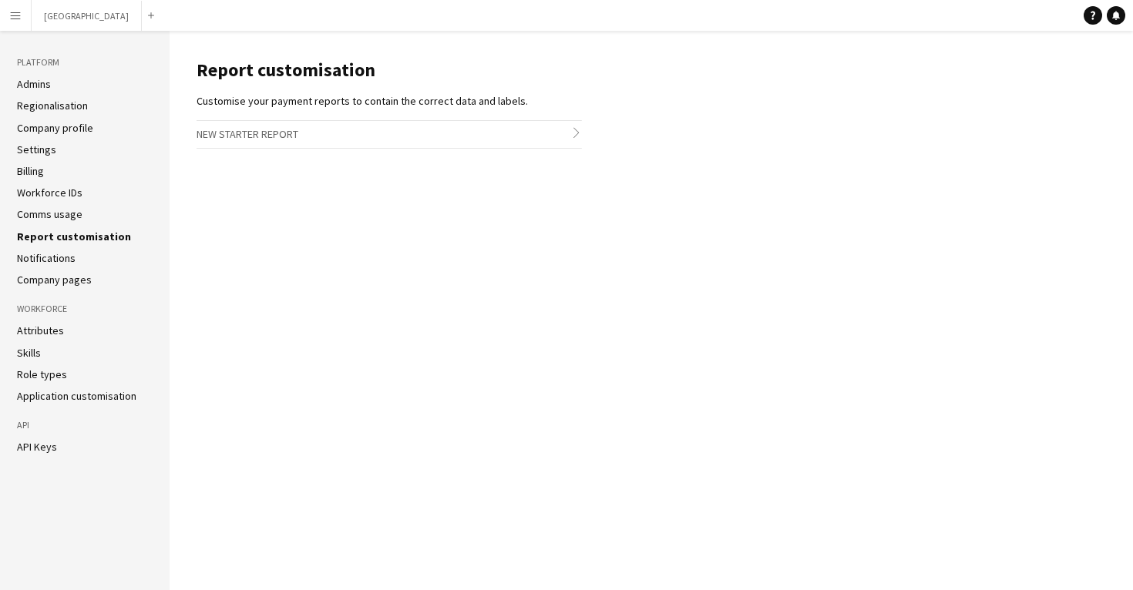
click at [330, 144] on h3 "New starter report chevron-right" at bounding box center [388, 134] width 385 height 26
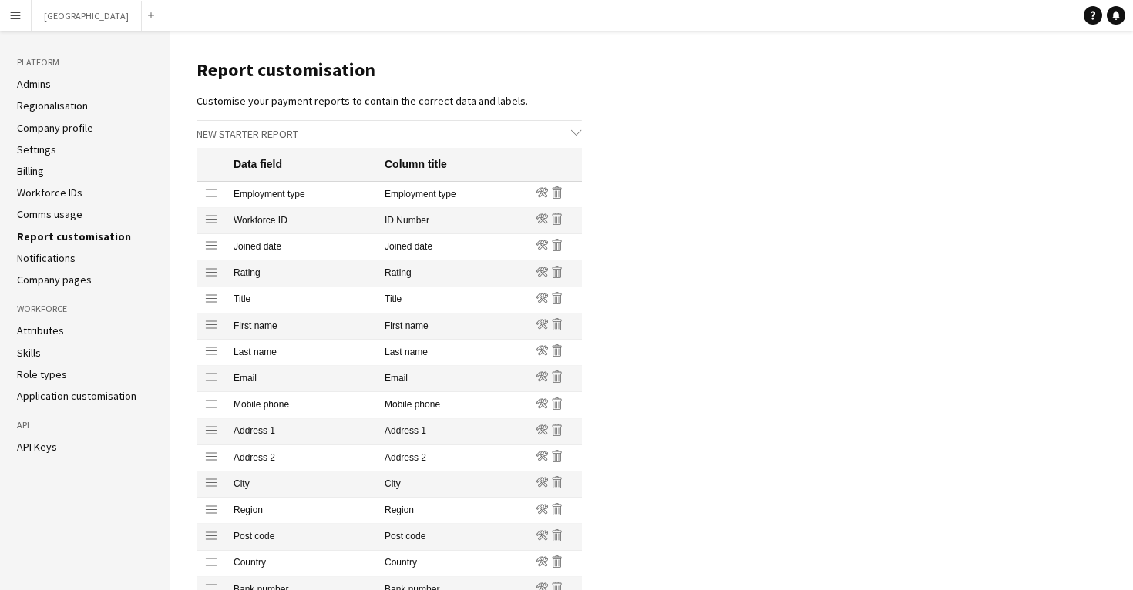
click at [344, 139] on h3 "New starter report chevron-down" at bounding box center [388, 134] width 385 height 26
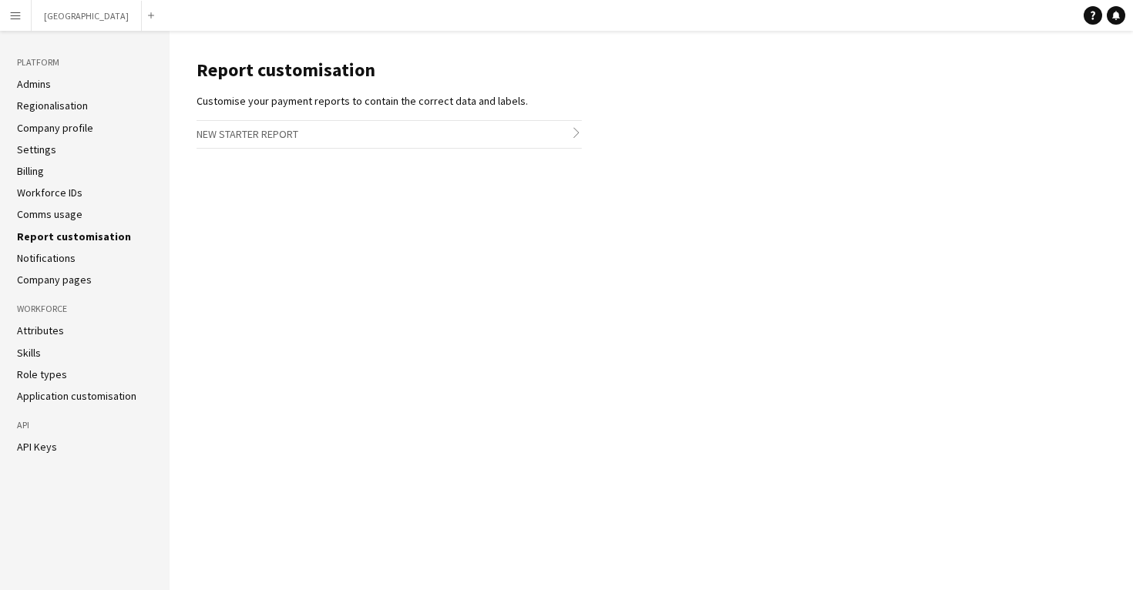
click at [62, 214] on link "Comms usage" at bounding box center [49, 214] width 65 height 14
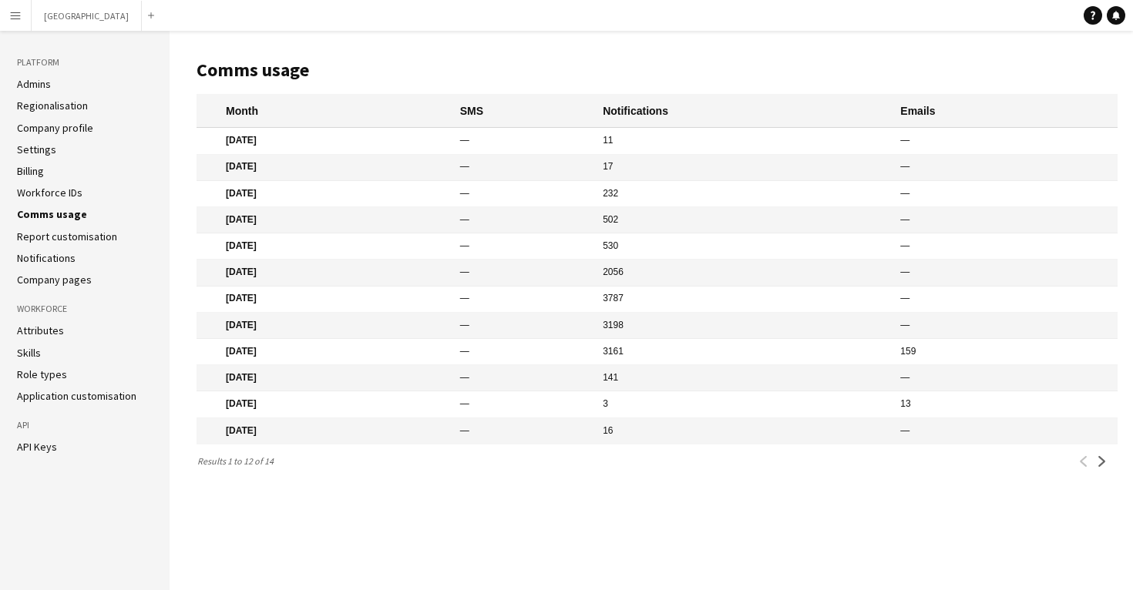
click at [52, 193] on link "Workforce IDs" at bounding box center [49, 193] width 65 height 14
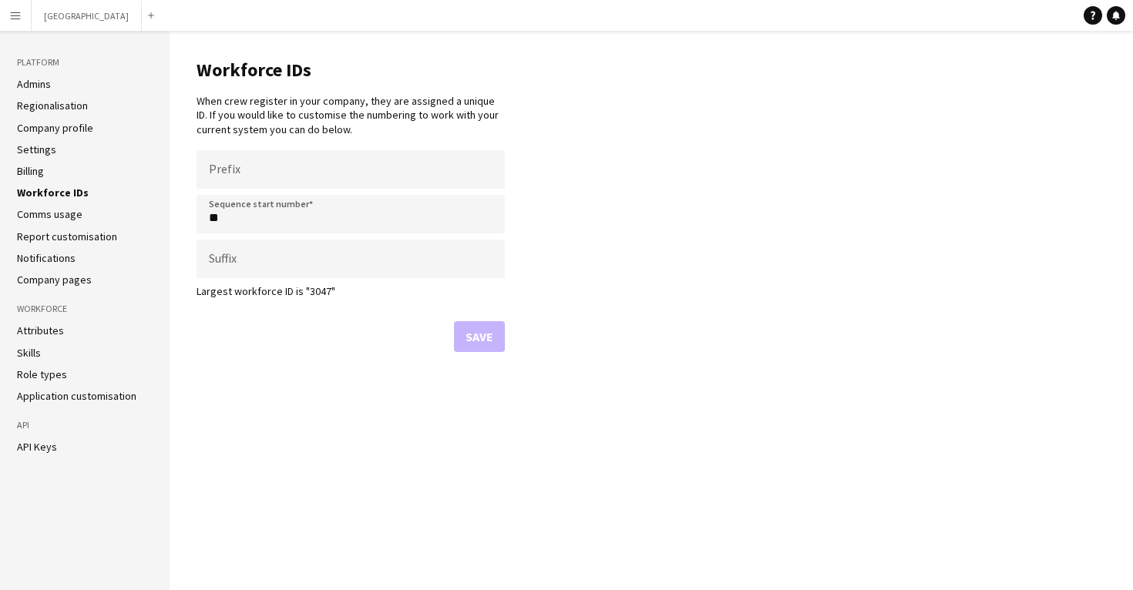
click at [39, 165] on link "Billing" at bounding box center [30, 171] width 27 height 14
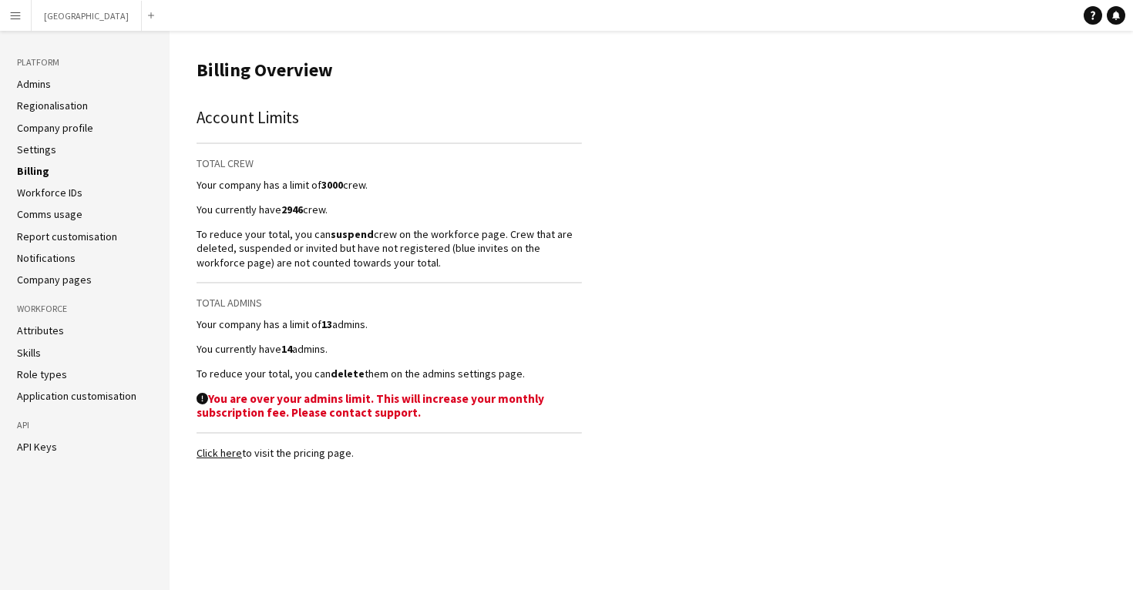
click at [42, 152] on link "Settings" at bounding box center [36, 150] width 39 height 14
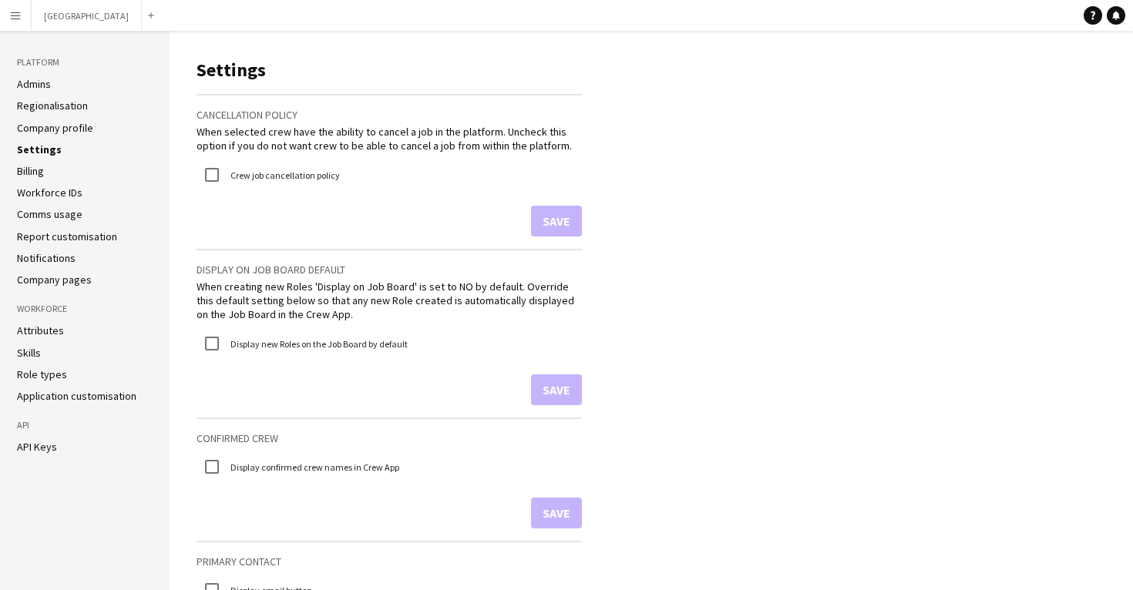
click at [66, 130] on link "Company profile" at bounding box center [55, 128] width 76 height 14
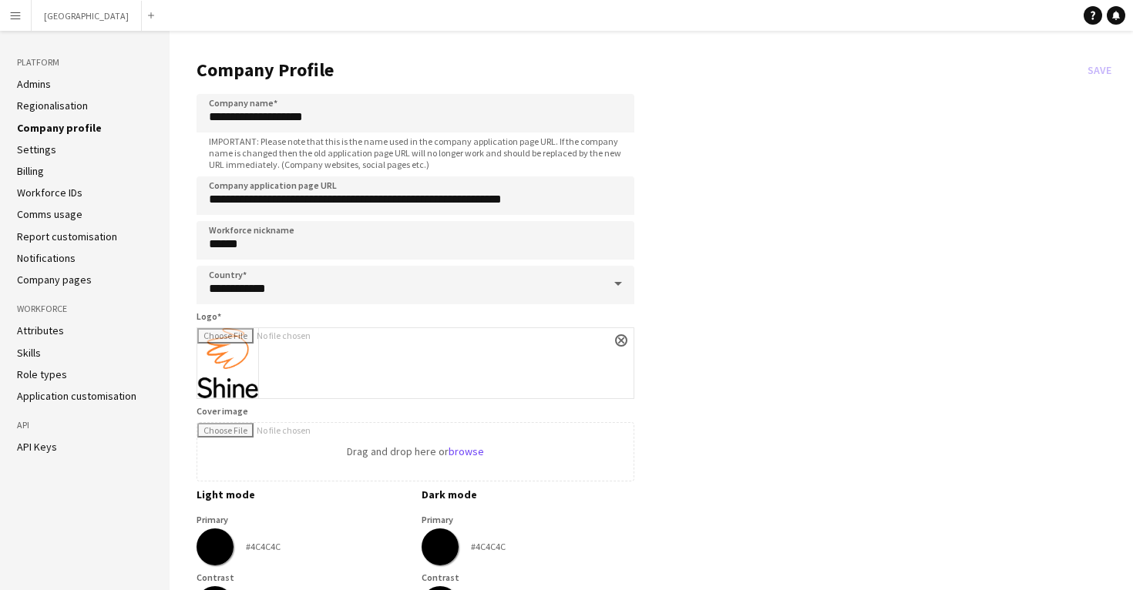
click at [62, 107] on link "Regionalisation" at bounding box center [52, 106] width 71 height 14
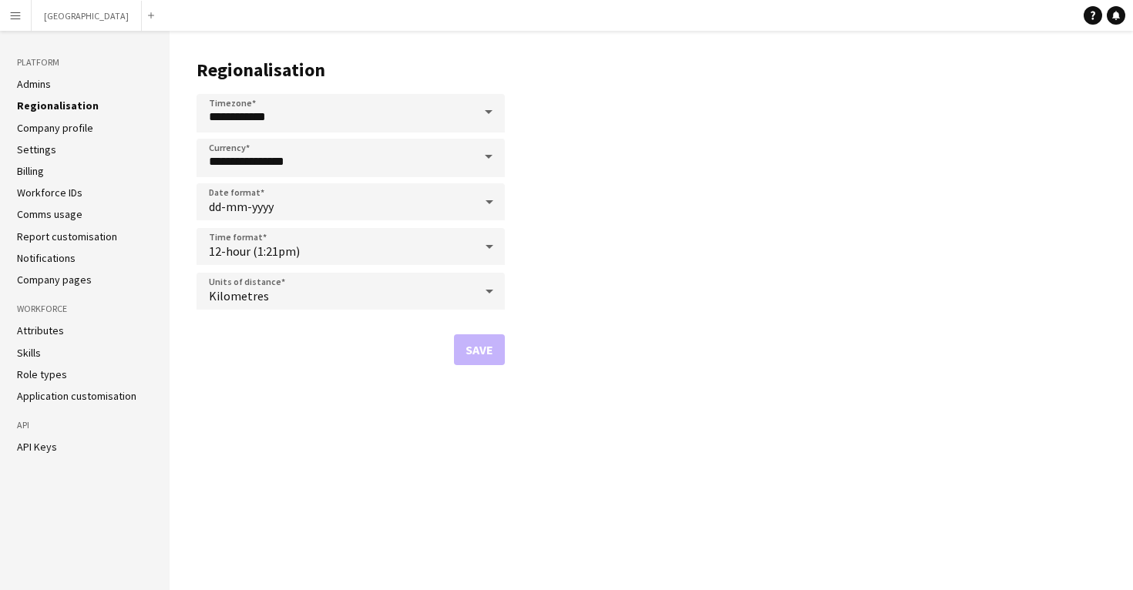
click at [45, 87] on link "Admins" at bounding box center [34, 84] width 34 height 14
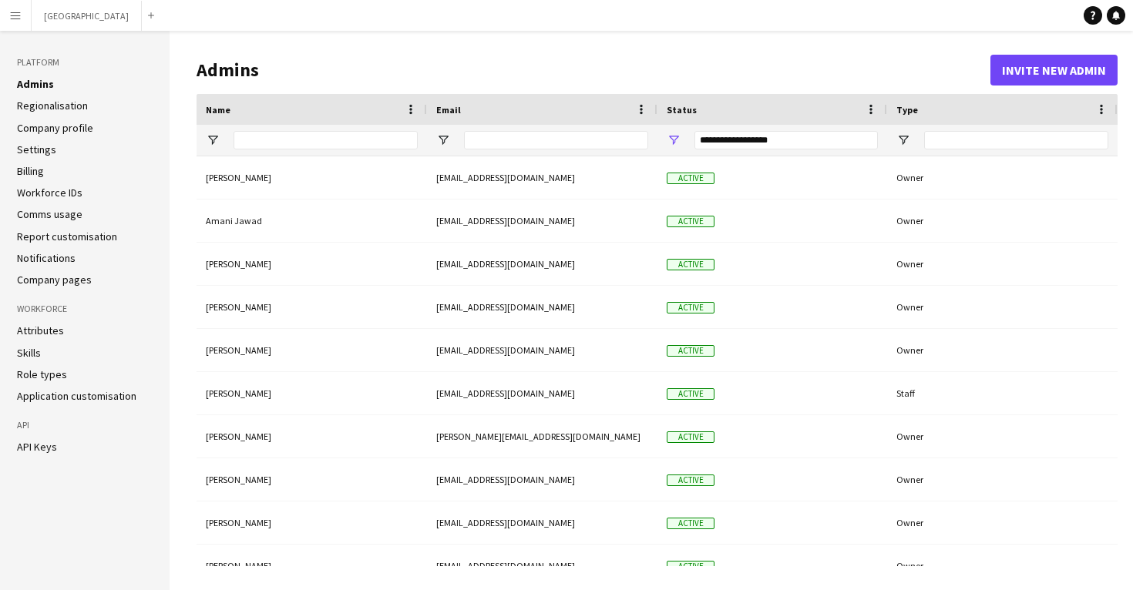
click at [46, 123] on link "Company profile" at bounding box center [55, 128] width 76 height 14
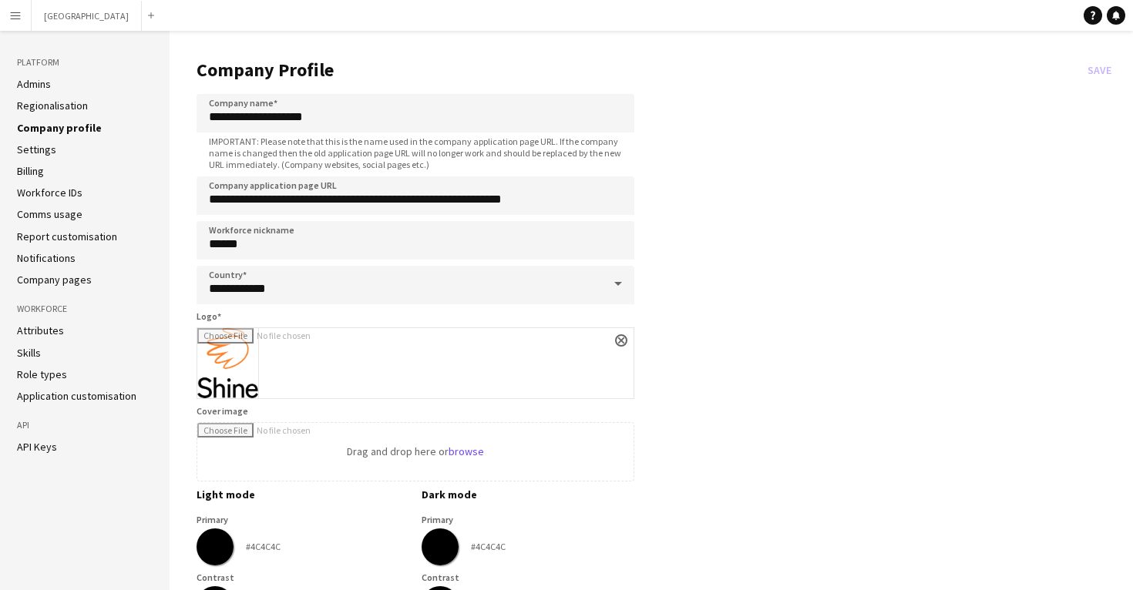
click at [18, 25] on button "Menu" at bounding box center [15, 15] width 31 height 31
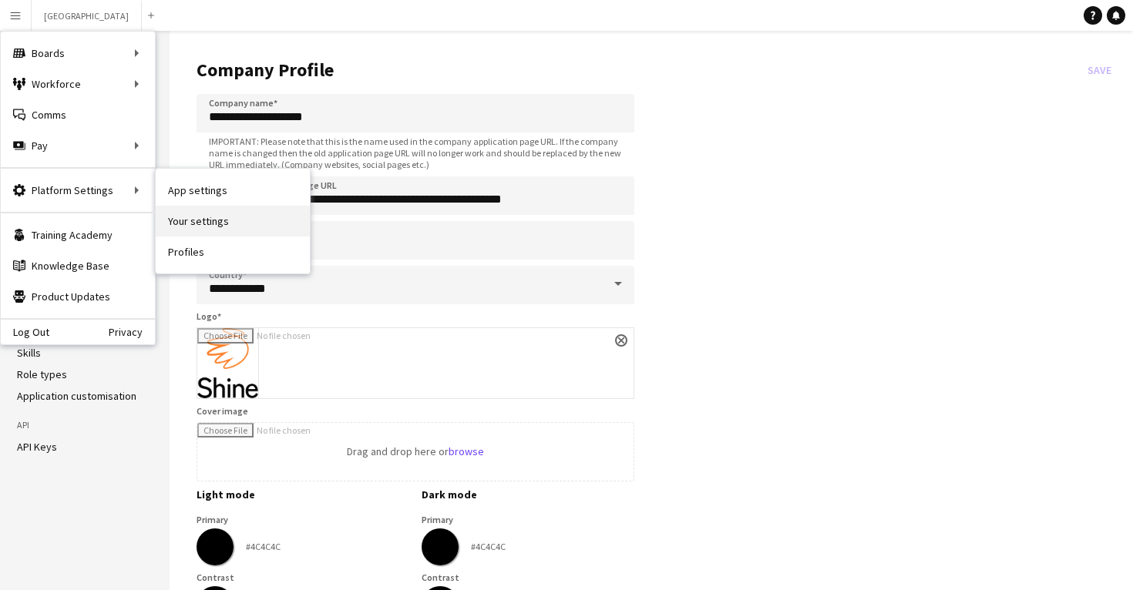
click at [196, 225] on link "Your settings" at bounding box center [233, 221] width 154 height 31
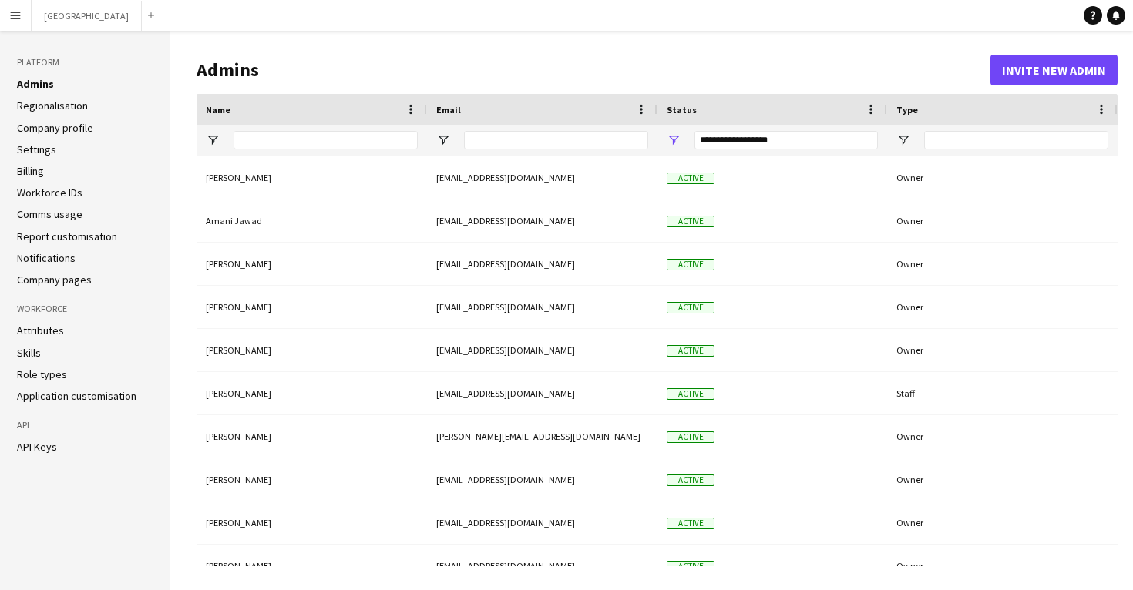
click at [24, 26] on button "Menu" at bounding box center [15, 15] width 31 height 31
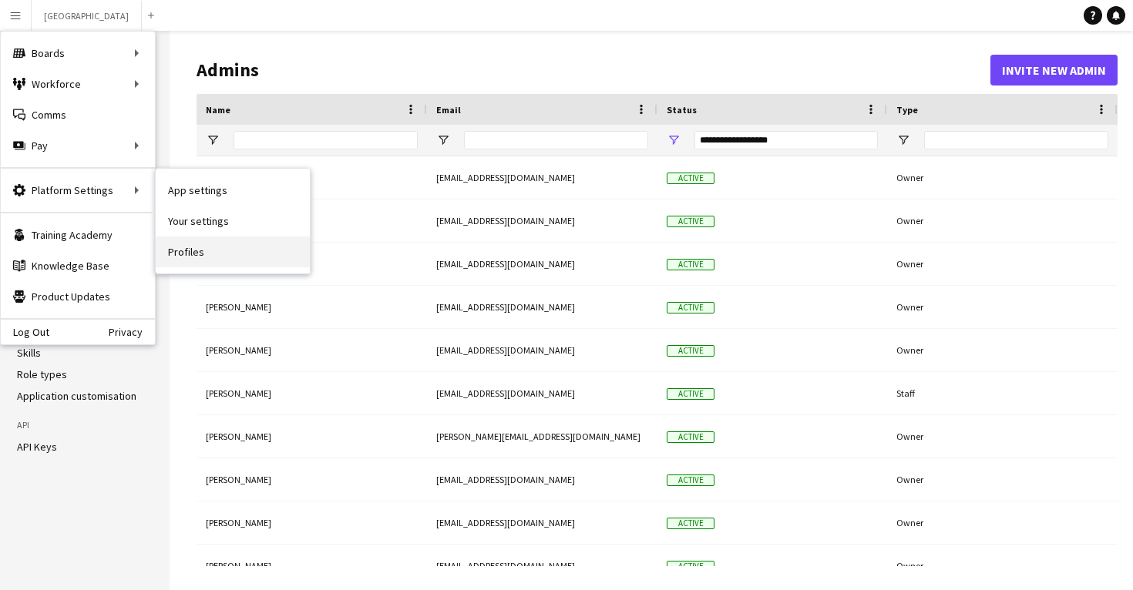
click at [213, 247] on link "Profiles" at bounding box center [233, 252] width 154 height 31
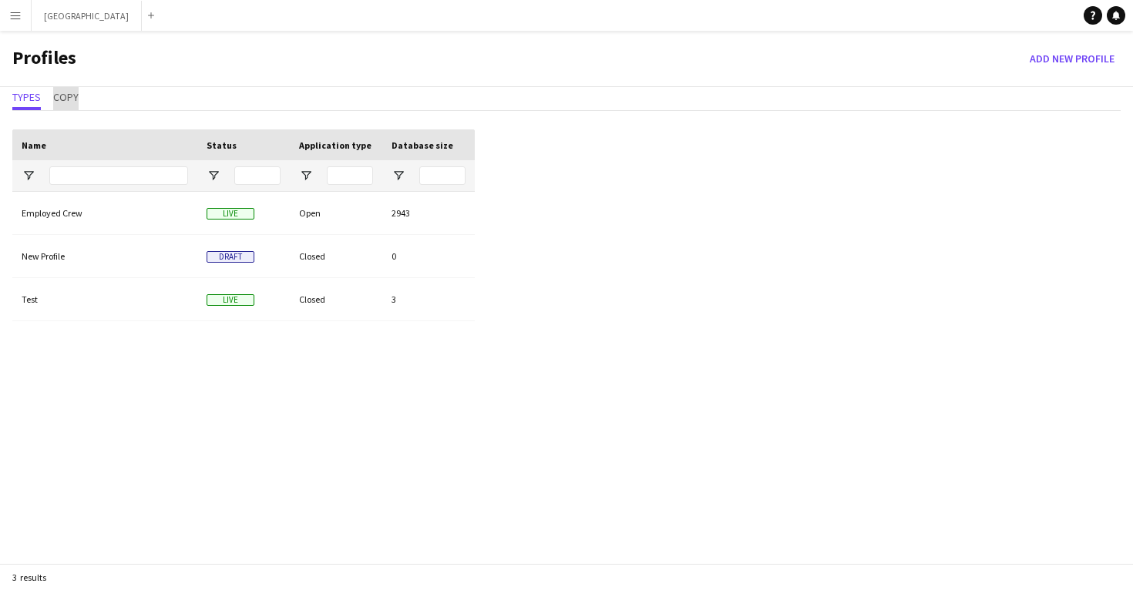
click at [69, 99] on span "Copy" at bounding box center [65, 97] width 25 height 11
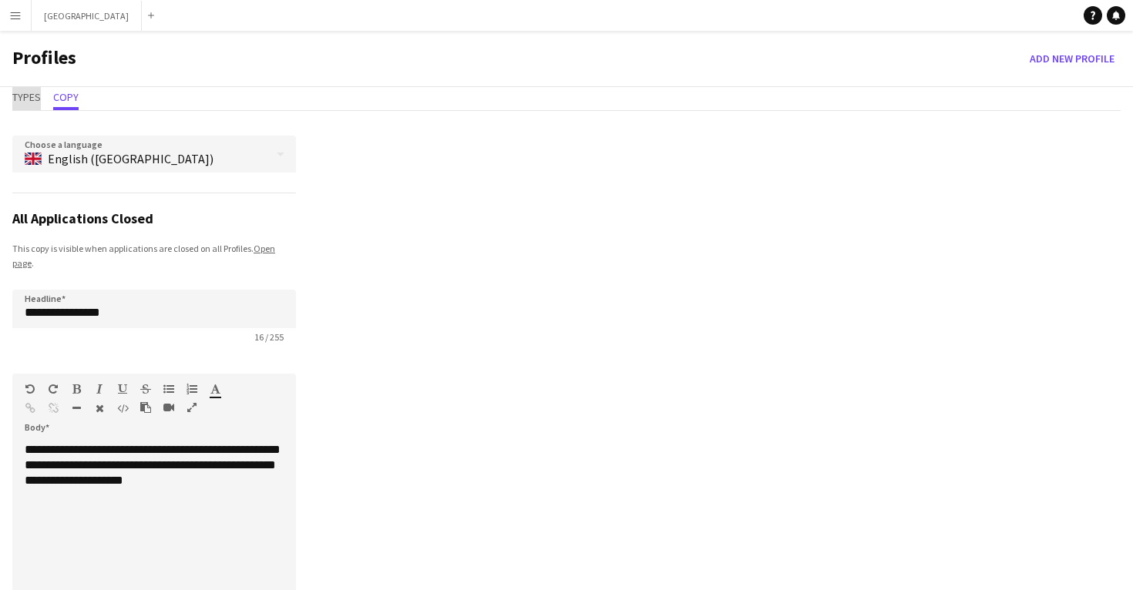
click at [29, 100] on span "Types" at bounding box center [26, 97] width 29 height 11
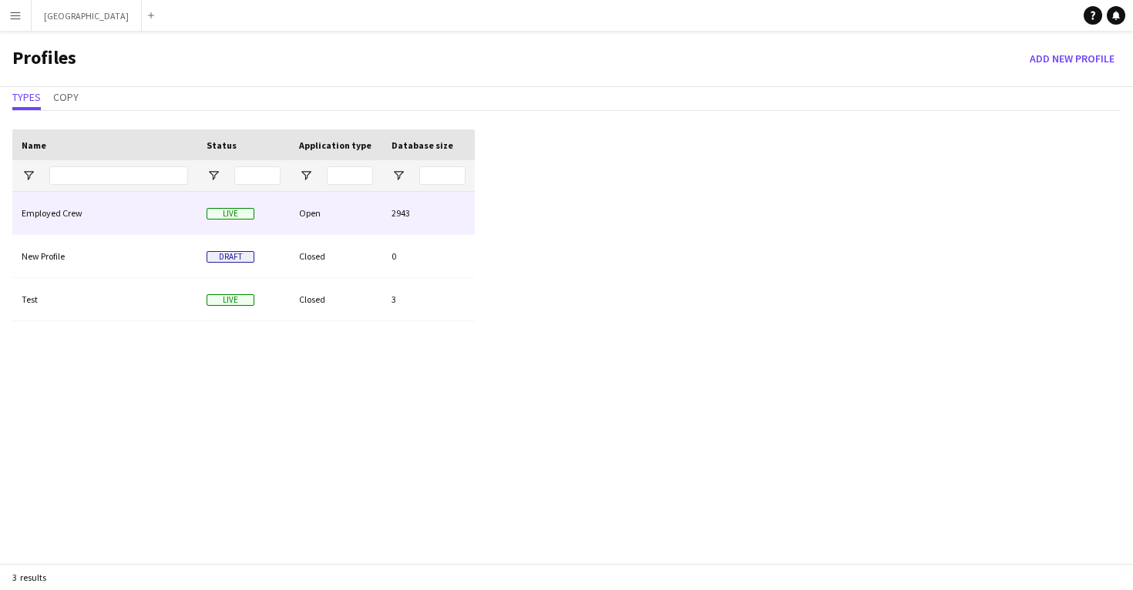
click at [109, 213] on div "Employed Crew" at bounding box center [104, 213] width 185 height 42
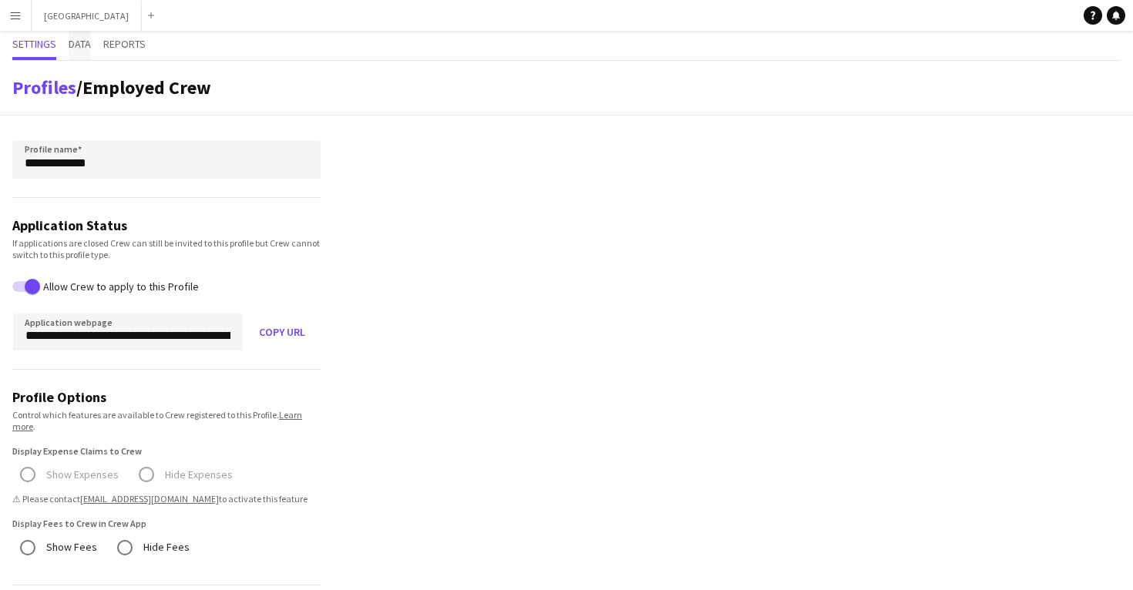
click at [89, 45] on span "Data" at bounding box center [80, 44] width 22 height 11
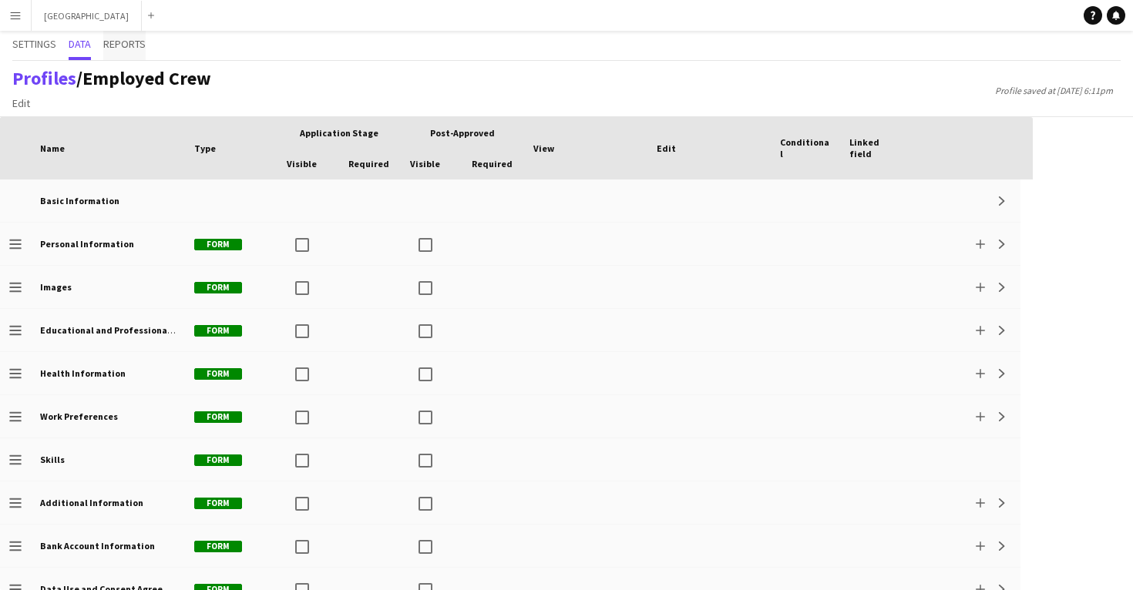
click at [135, 49] on span "Reports" at bounding box center [124, 44] width 42 height 11
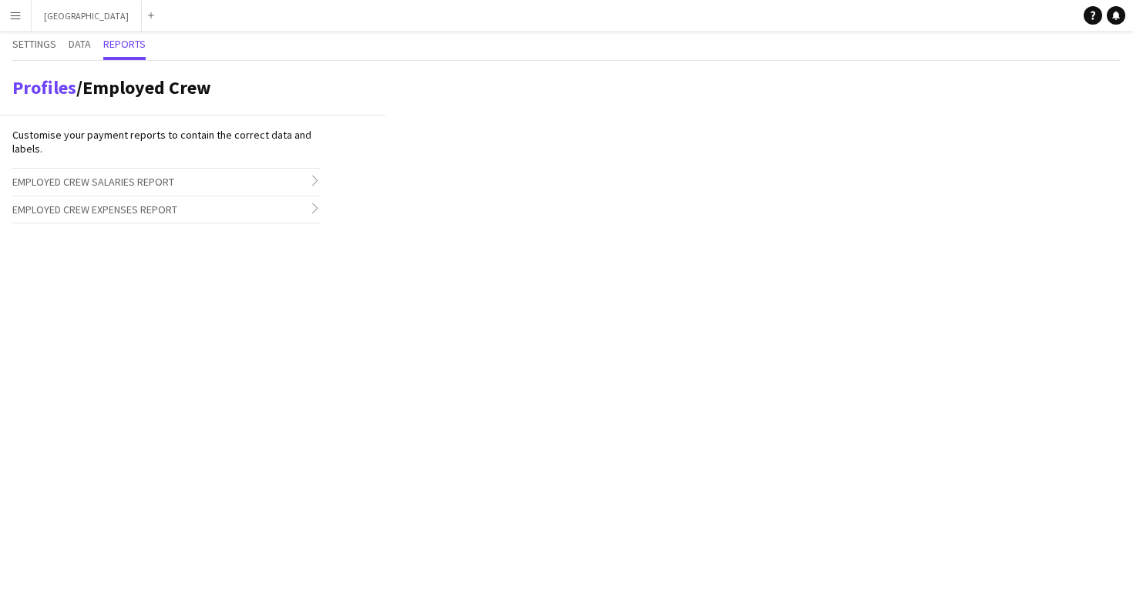
click at [149, 190] on h3 "Employed Crew Salaries Report chevron-right" at bounding box center [166, 182] width 308 height 26
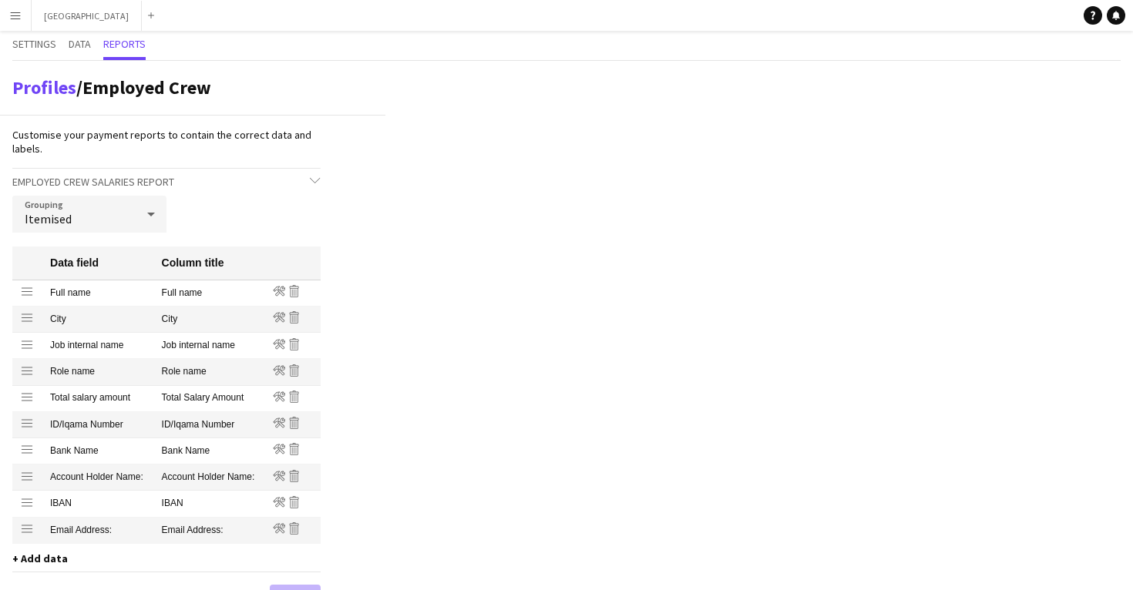
click at [169, 173] on h3 "Employed Crew Salaries Report chevron-down" at bounding box center [166, 182] width 308 height 26
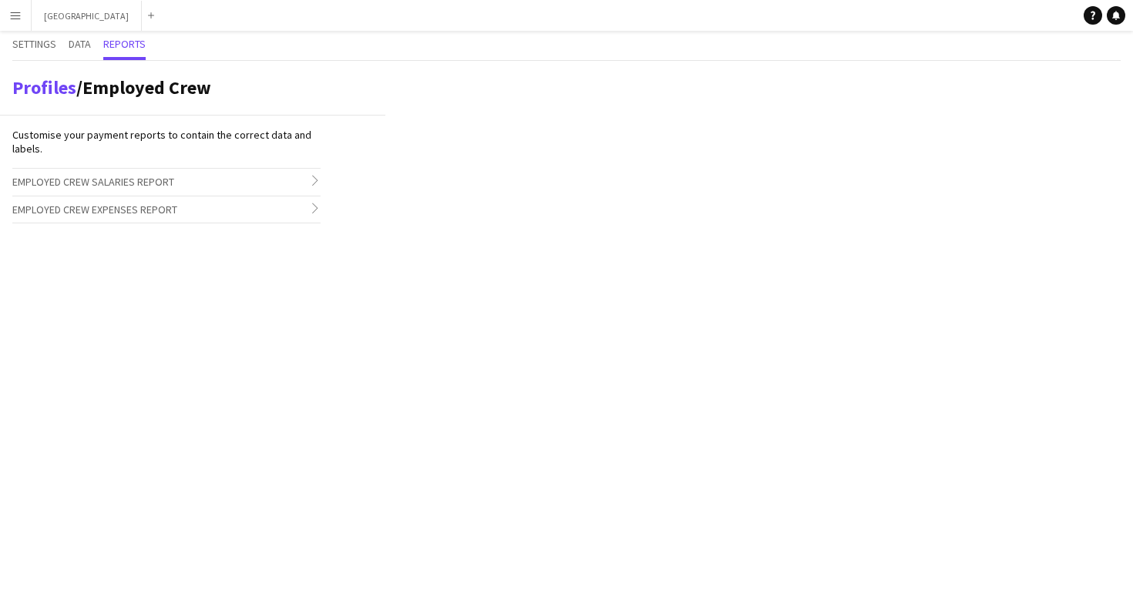
click at [172, 216] on h3 "Employed Crew Expenses Report chevron-right" at bounding box center [166, 209] width 308 height 26
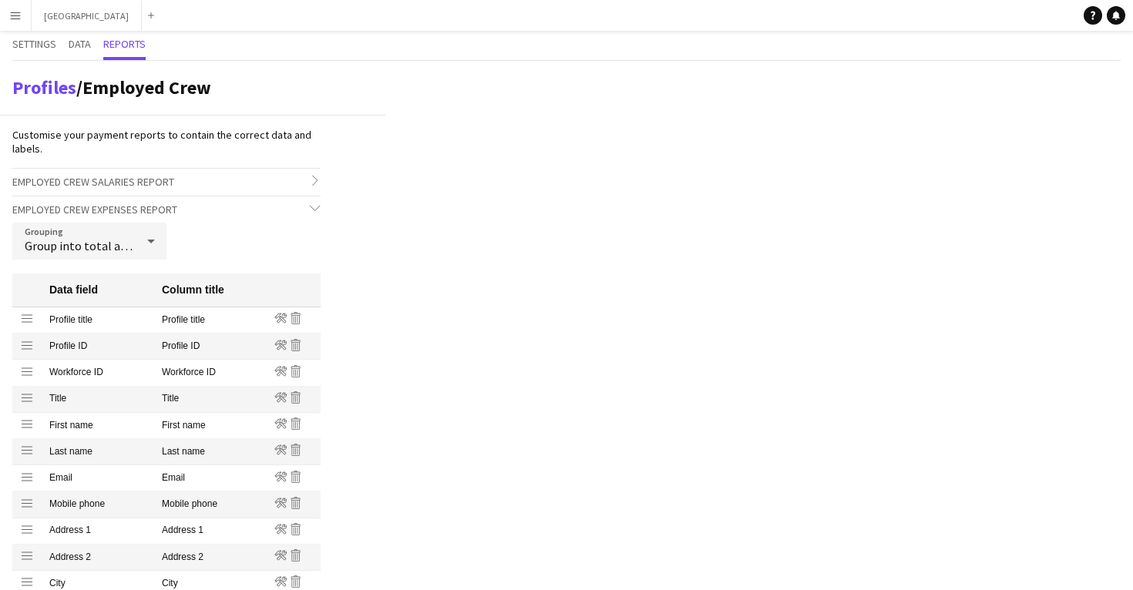
click at [204, 208] on h3 "Employed Crew Expenses Report chevron-down" at bounding box center [166, 209] width 308 height 26
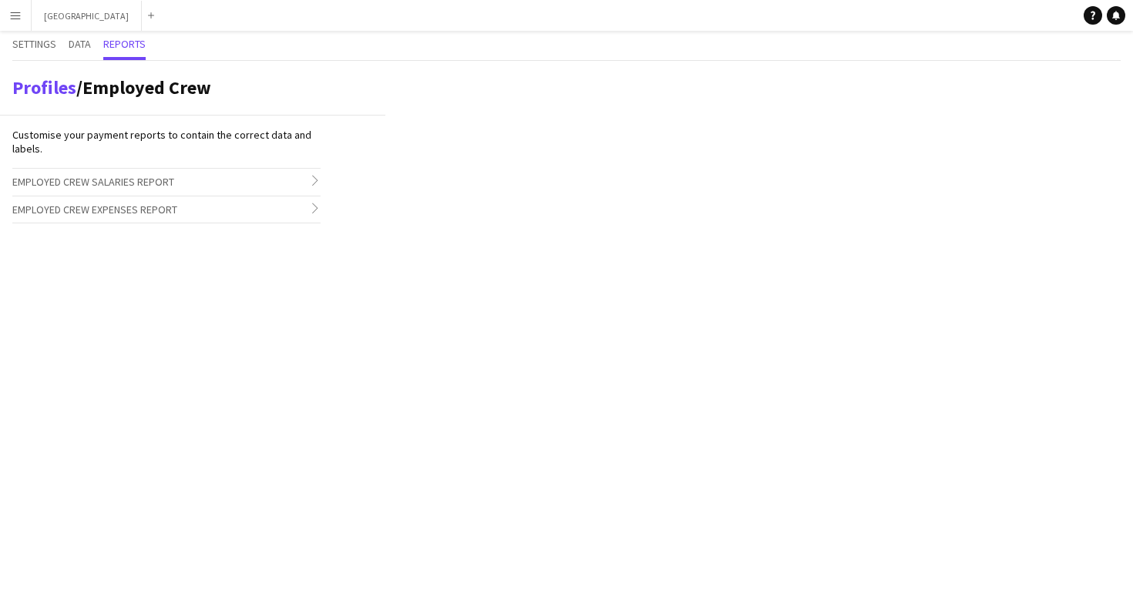
click at [193, 188] on h3 "Employed Crew Salaries Report chevron-right" at bounding box center [166, 182] width 308 height 26
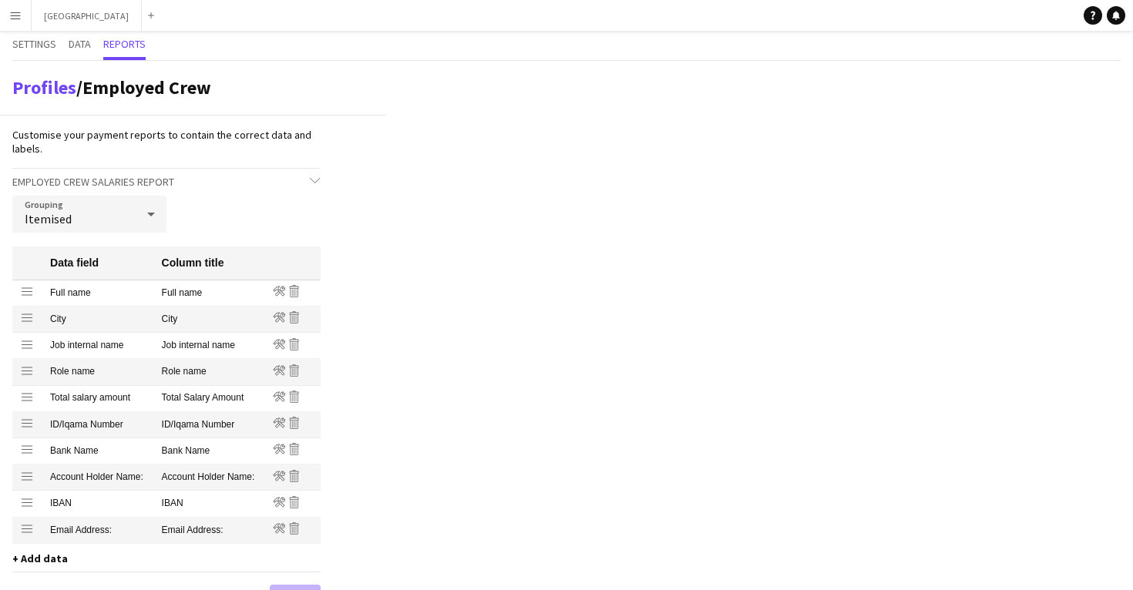
click at [129, 210] on div "Itemised" at bounding box center [73, 214] width 123 height 37
click at [133, 244] on mat-option "Group into total amount per crew" at bounding box center [89, 256] width 154 height 37
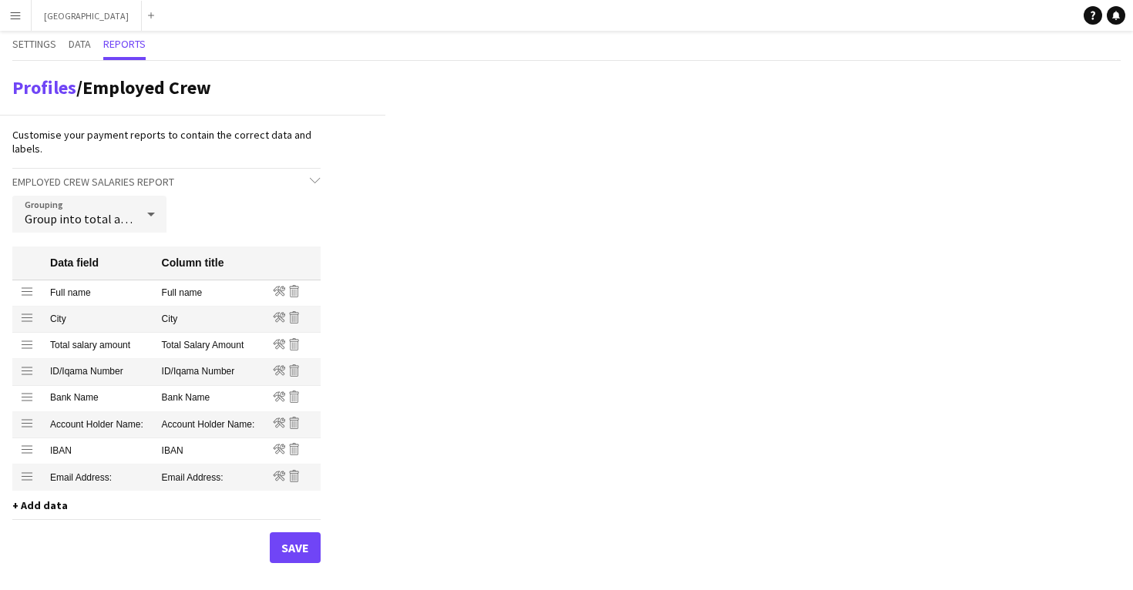
click at [300, 554] on button "Save" at bounding box center [295, 547] width 51 height 31
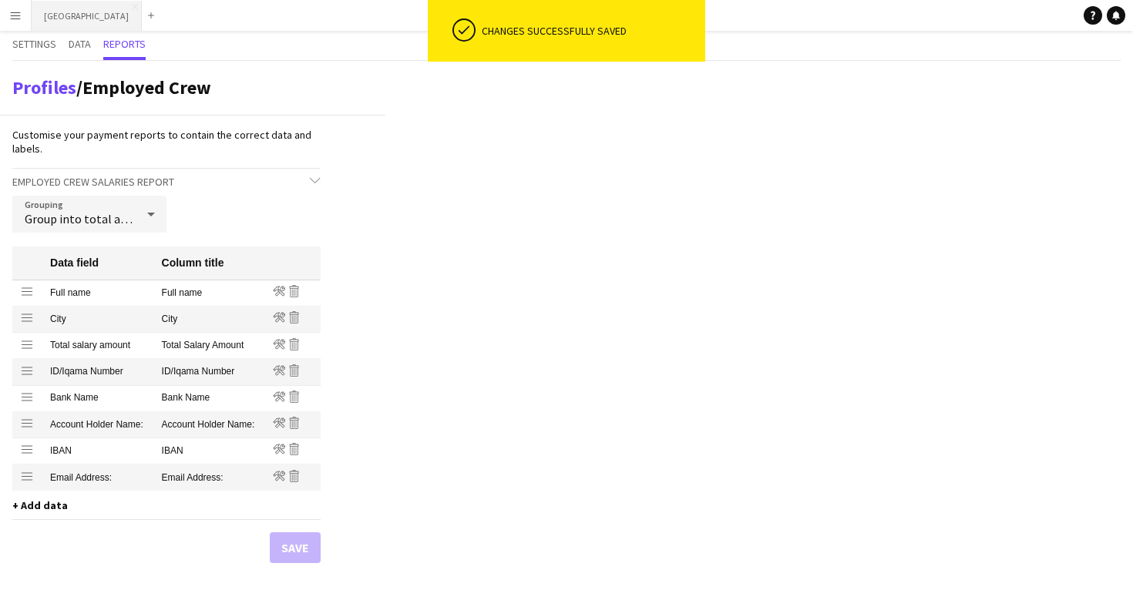
click at [12, 18] on app-icon "Menu" at bounding box center [15, 15] width 12 height 12
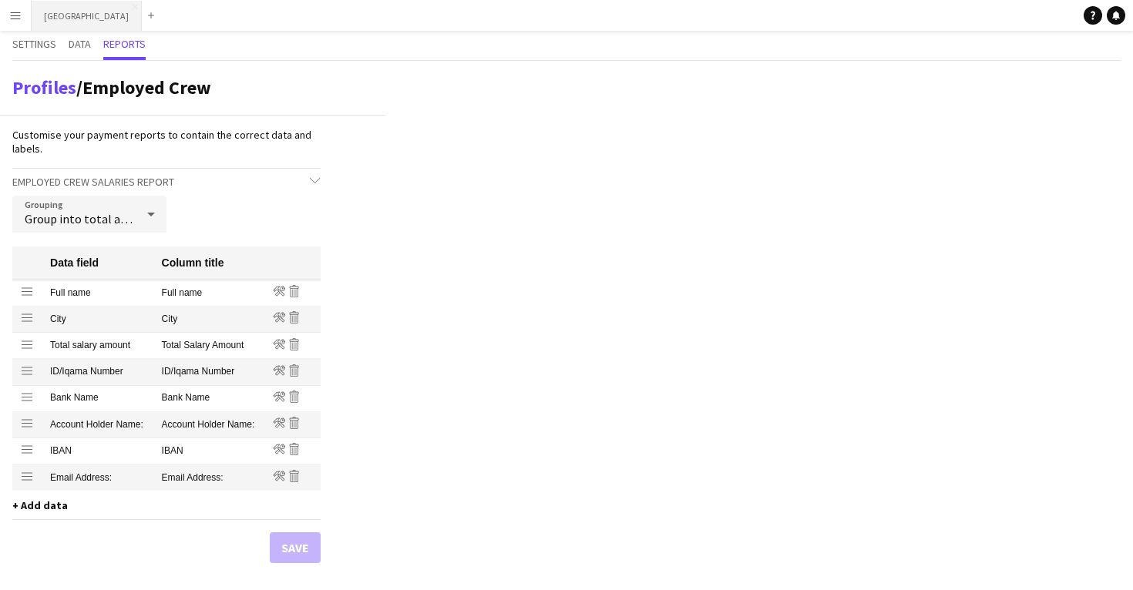
click at [13, 9] on app-icon "Menu" at bounding box center [15, 15] width 12 height 12
click at [56, 18] on button "Riyadh Close" at bounding box center [87, 16] width 110 height 30
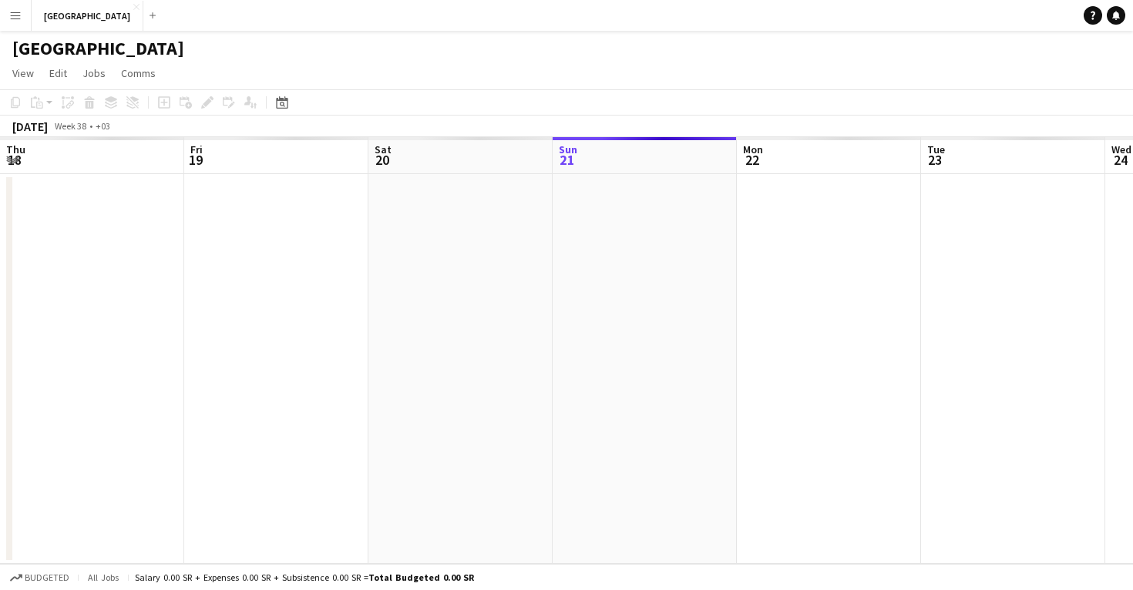
scroll to position [0, 368]
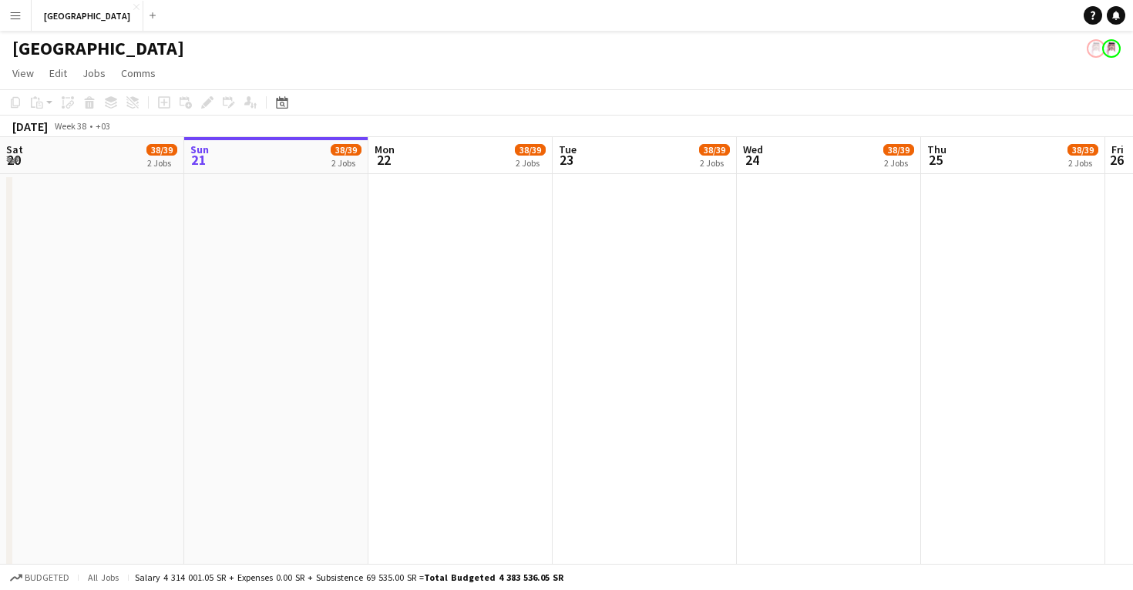
click at [21, 20] on app-icon "Menu" at bounding box center [15, 15] width 12 height 12
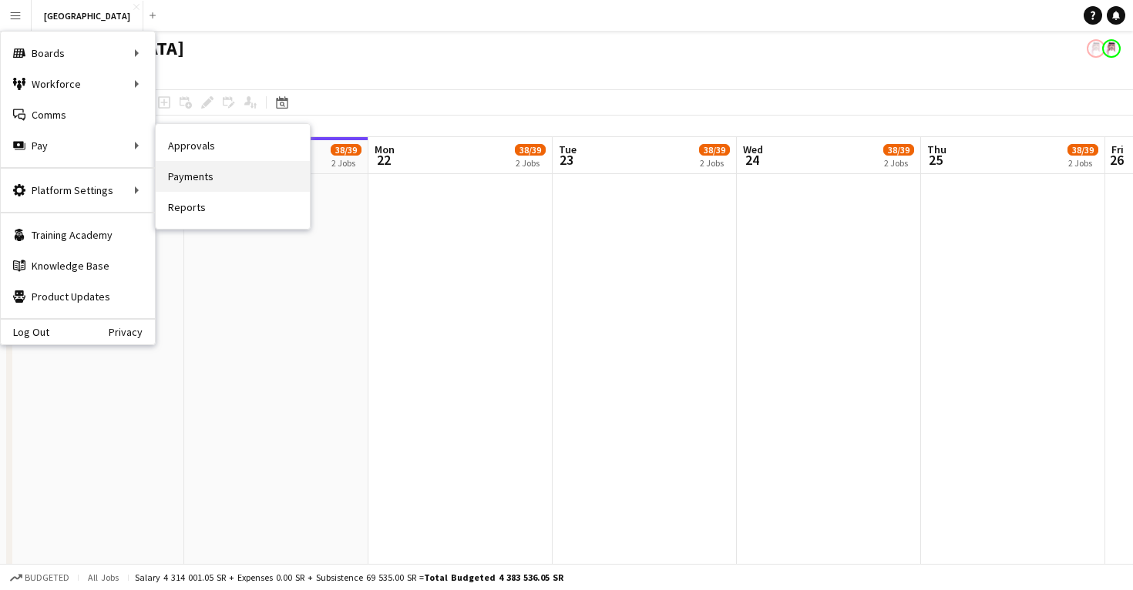
click at [196, 189] on link "Payments" at bounding box center [233, 176] width 154 height 31
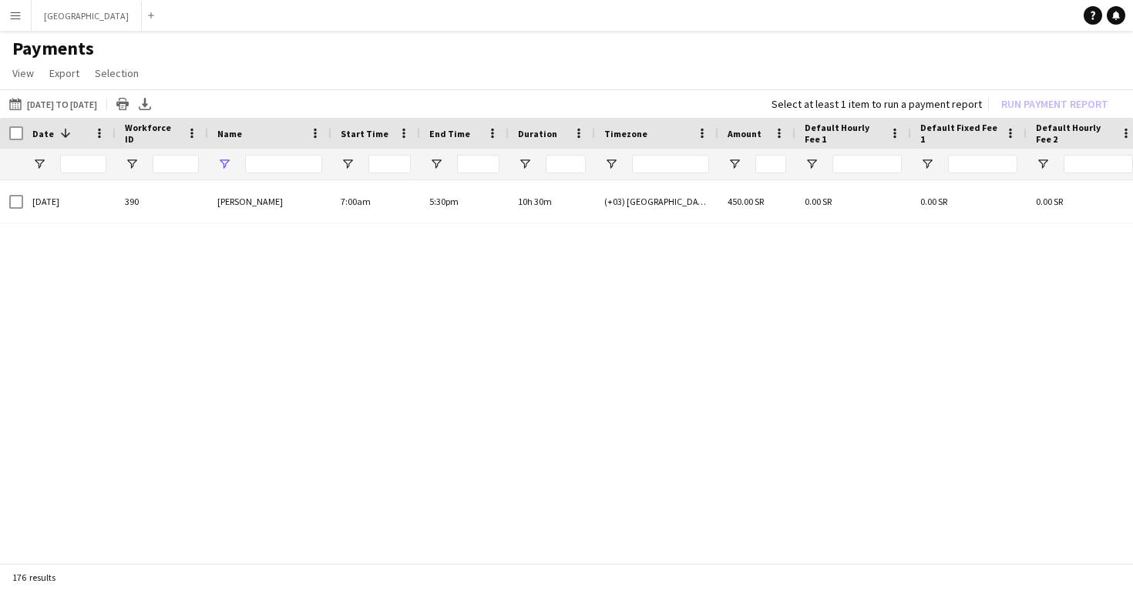
type input "*****"
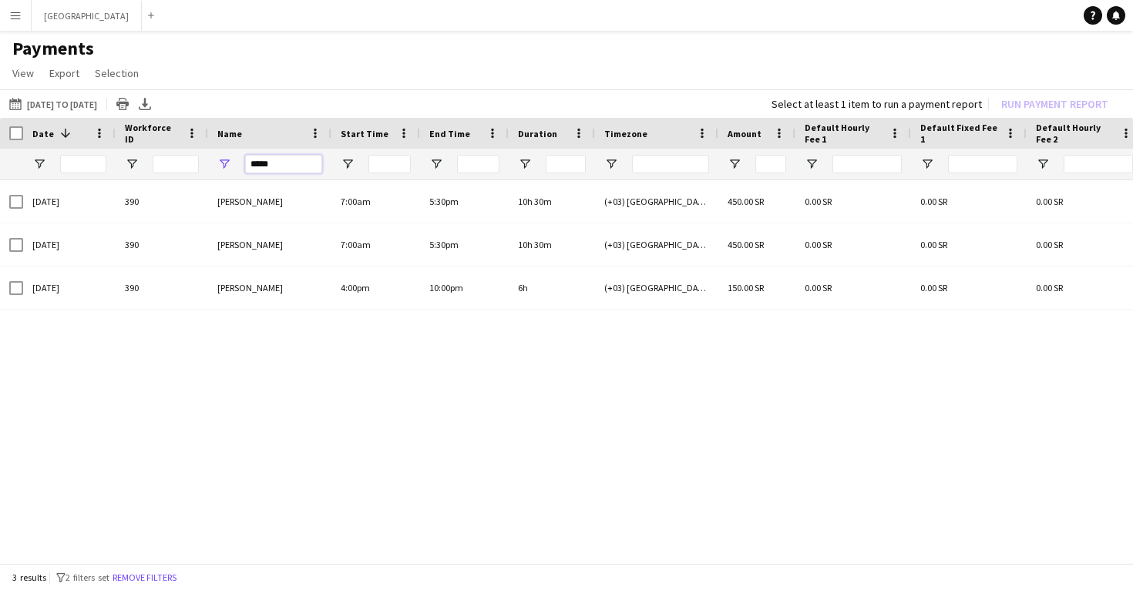
click at [290, 172] on input "*****" at bounding box center [283, 164] width 77 height 18
click at [160, 579] on button "Remove filters" at bounding box center [141, 577] width 70 height 17
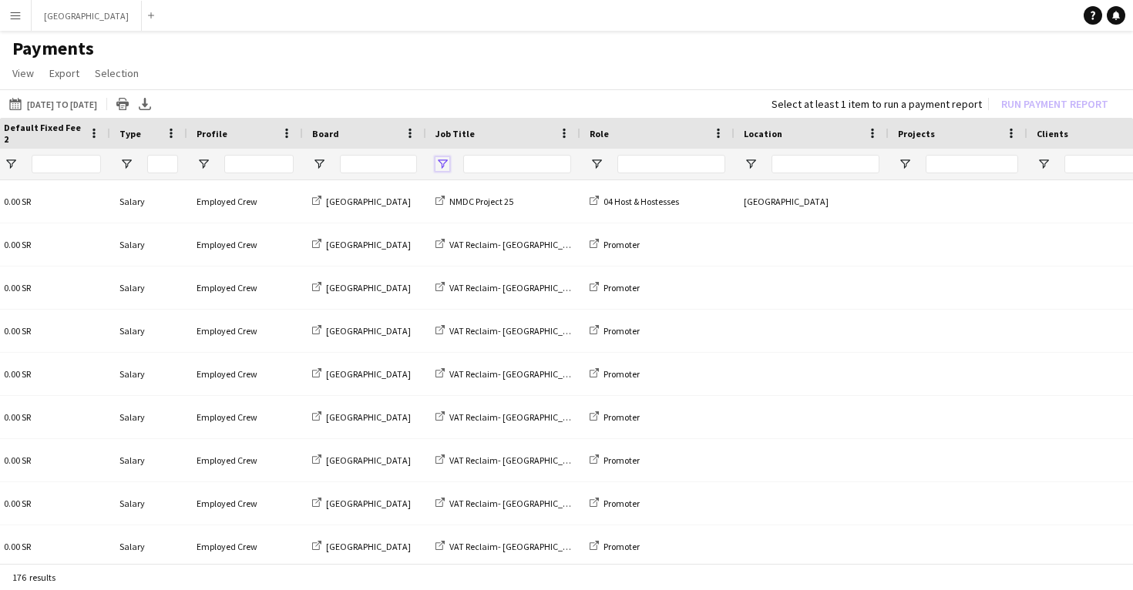
click at [441, 165] on span "Open Filter Menu" at bounding box center [442, 164] width 14 height 14
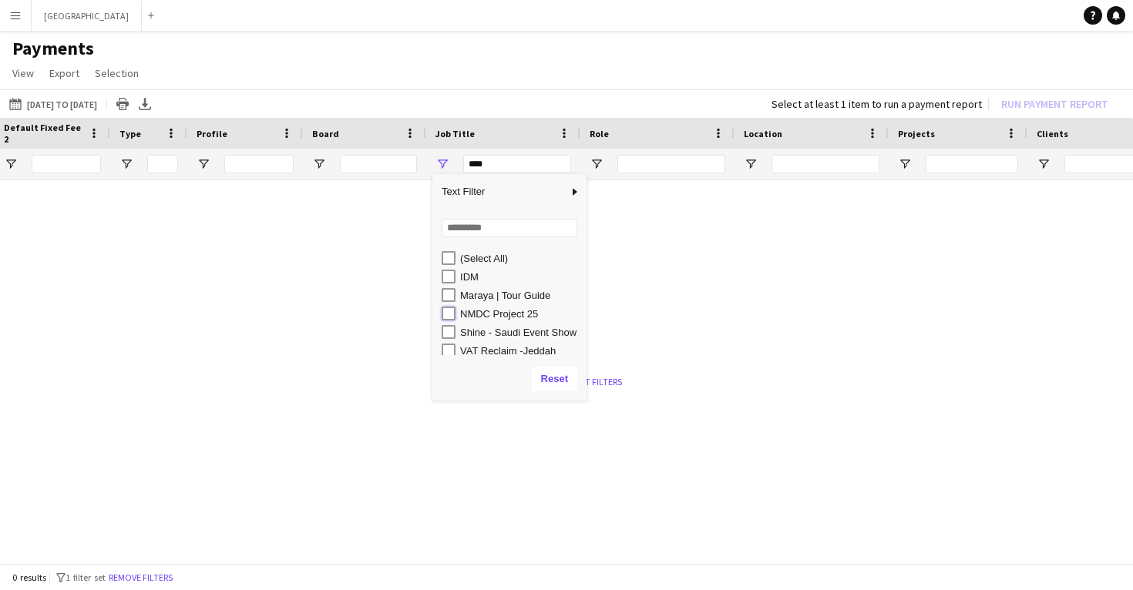
type input "**********"
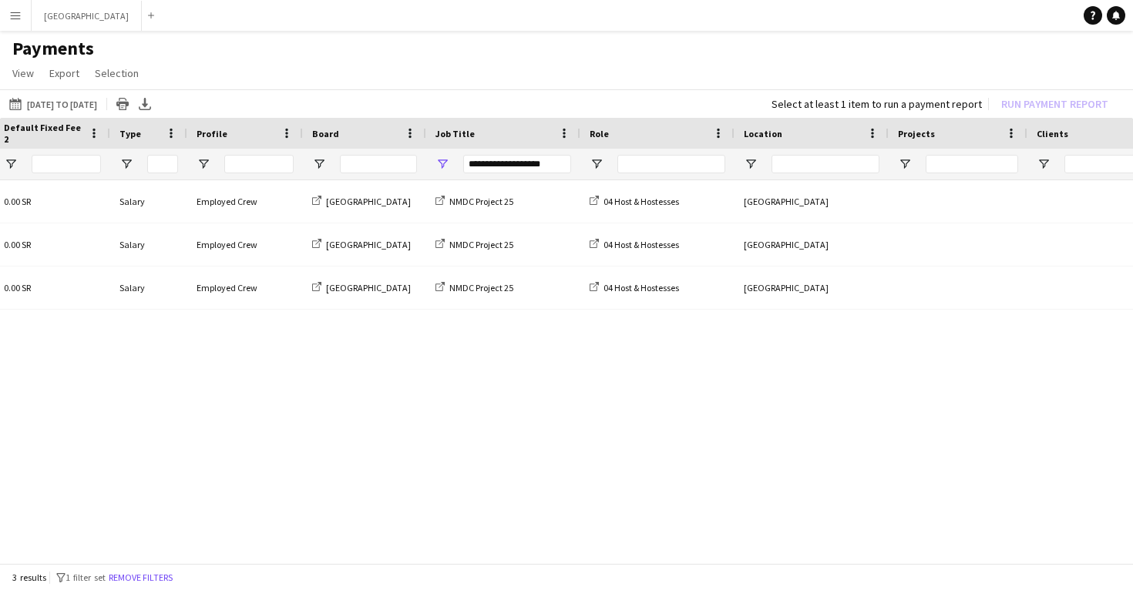
click at [412, 88] on app-page-menu "View Customise view Customise filters Reset Filters Reset View Reset All Export…" at bounding box center [566, 74] width 1133 height 29
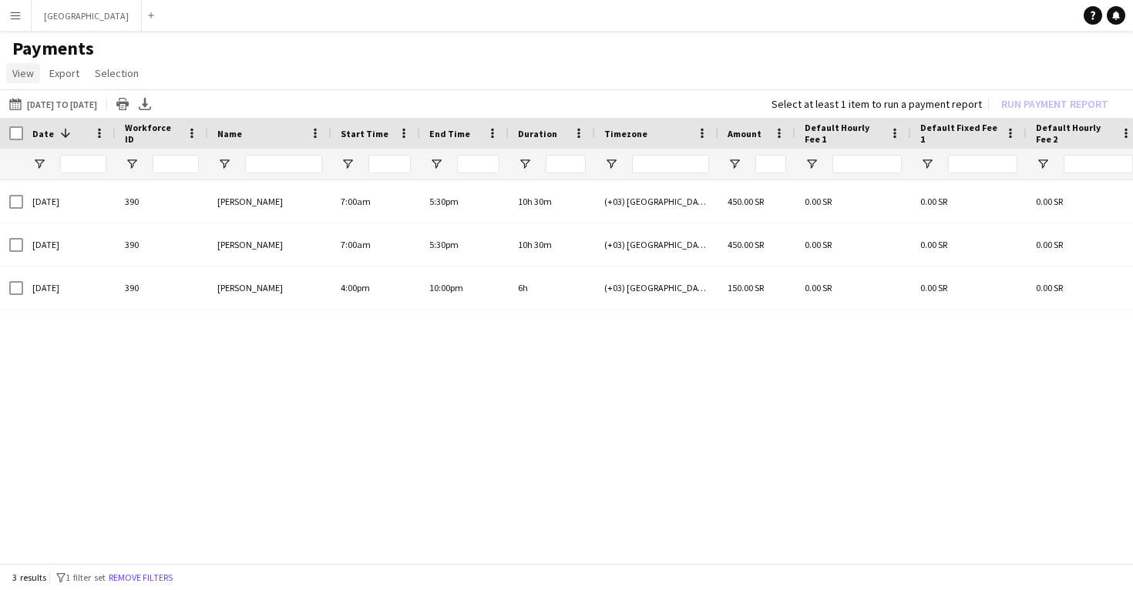
click at [29, 74] on span "View" at bounding box center [23, 73] width 22 height 14
click at [62, 75] on span "Export" at bounding box center [64, 73] width 30 height 14
click at [112, 76] on span "Selection" at bounding box center [117, 73] width 44 height 14
click at [15, 22] on button "Menu" at bounding box center [15, 15] width 31 height 31
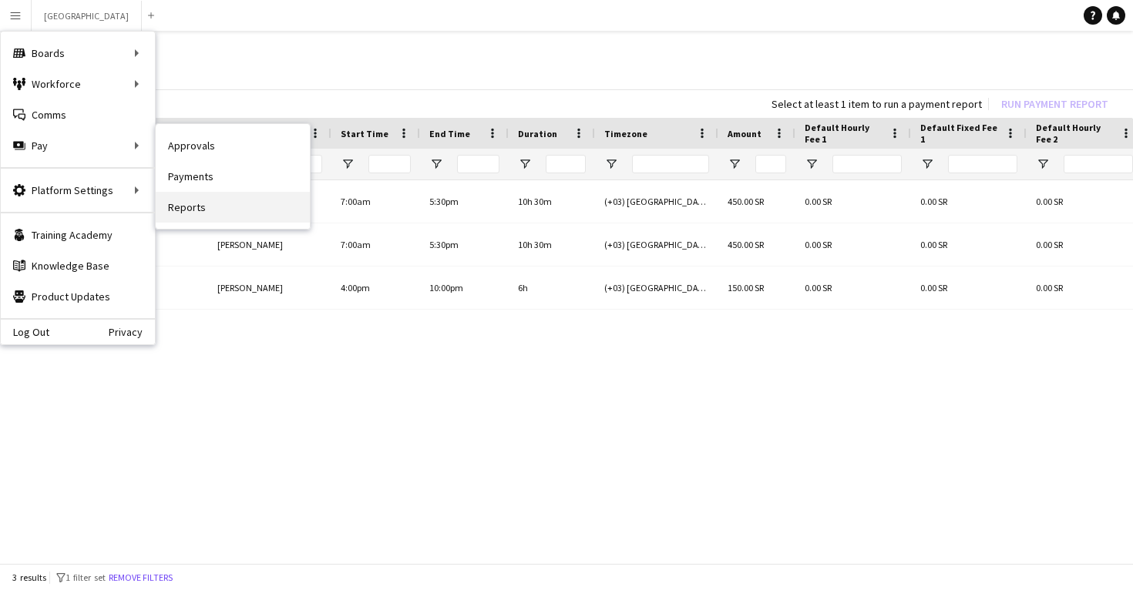
click at [196, 207] on link "Reports" at bounding box center [233, 207] width 154 height 31
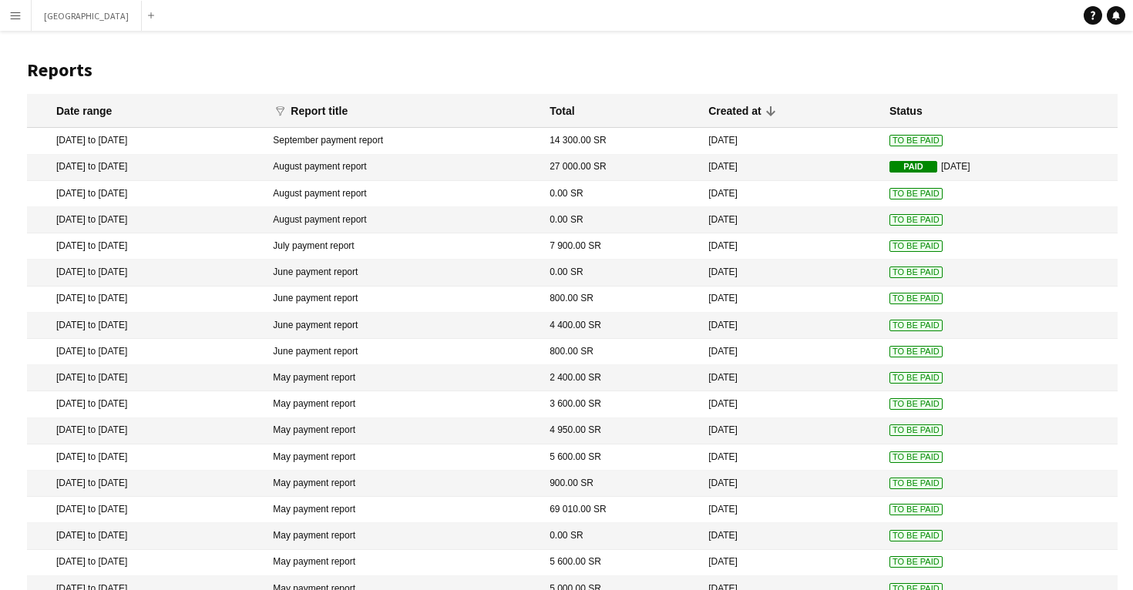
click at [354, 136] on mat-cell "September payment report" at bounding box center [403, 141] width 277 height 26
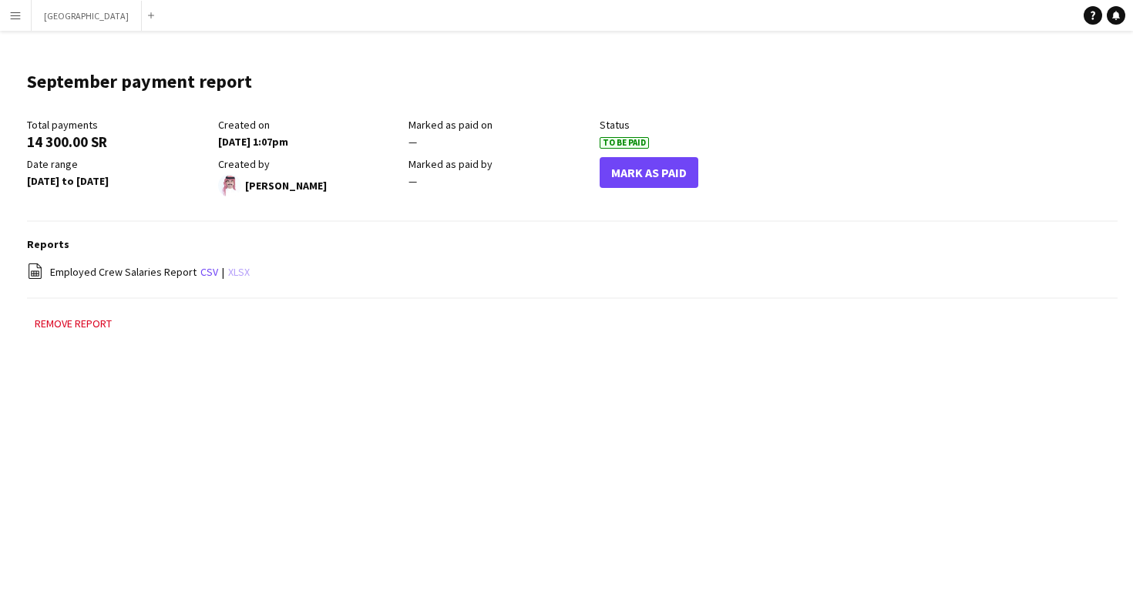
click at [234, 272] on link "xlsx" at bounding box center [239, 272] width 22 height 14
click at [45, 19] on button "Riyadh Close" at bounding box center [87, 16] width 110 height 30
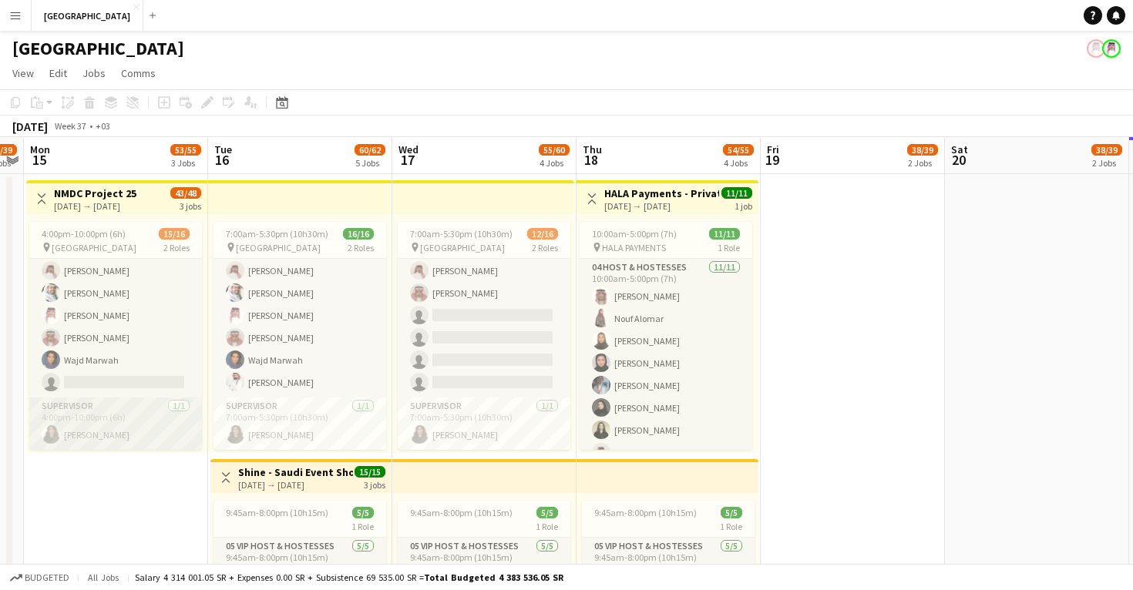
scroll to position [227, 0]
click at [126, 428] on app-card-role "Supervisor 1/1 4:00pm-10:00pm (6h) Renad Alnasser" at bounding box center [115, 424] width 173 height 52
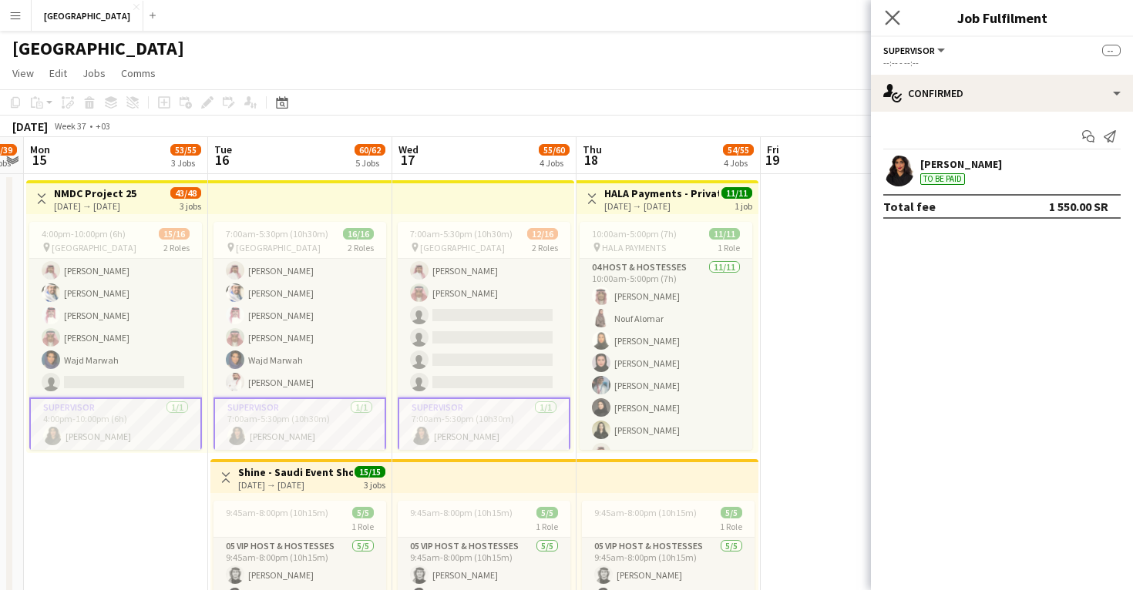
click at [901, 19] on app-icon "Close pop-in" at bounding box center [892, 18] width 22 height 22
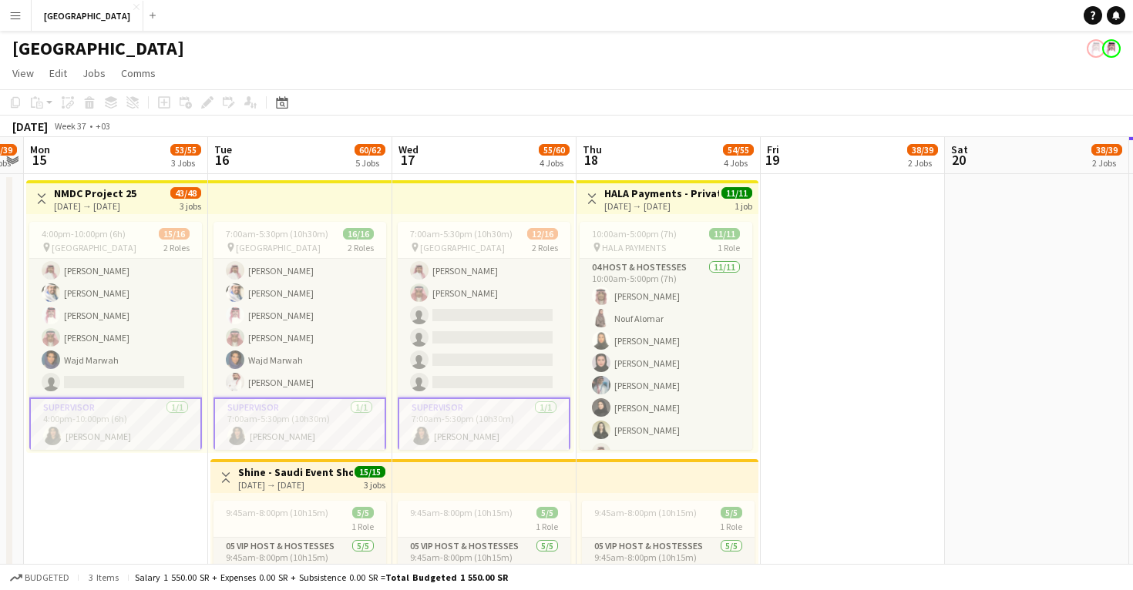
click at [818, 345] on app-date-cell at bounding box center [852, 595] width 184 height 843
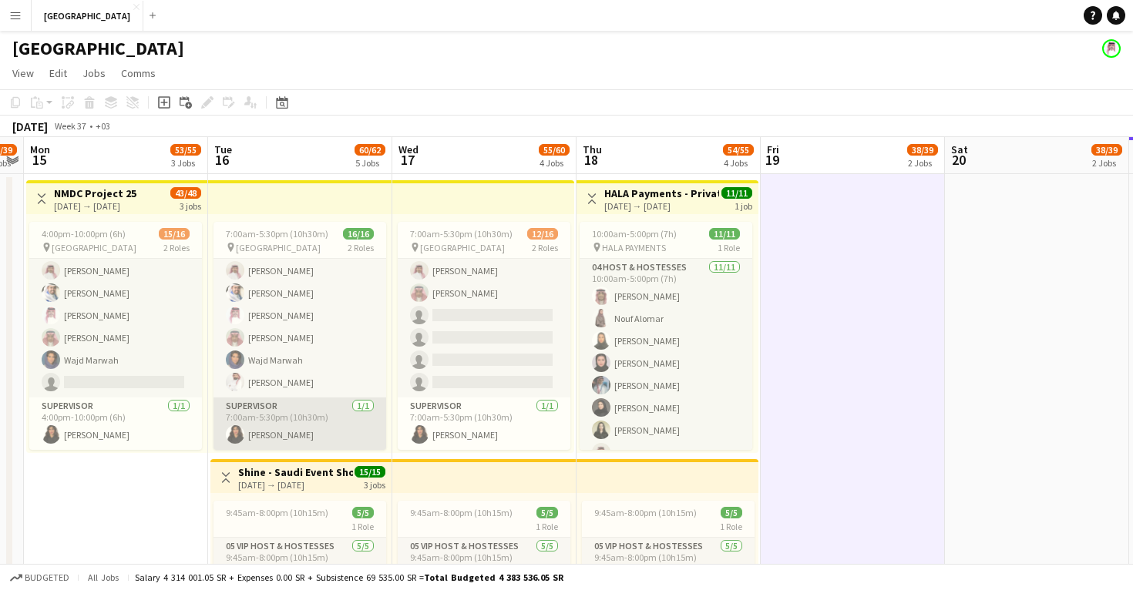
click at [290, 433] on app-card-role "Supervisor 1/1 7:00am-5:30pm (10h30m) Renad Alnasser" at bounding box center [299, 424] width 173 height 52
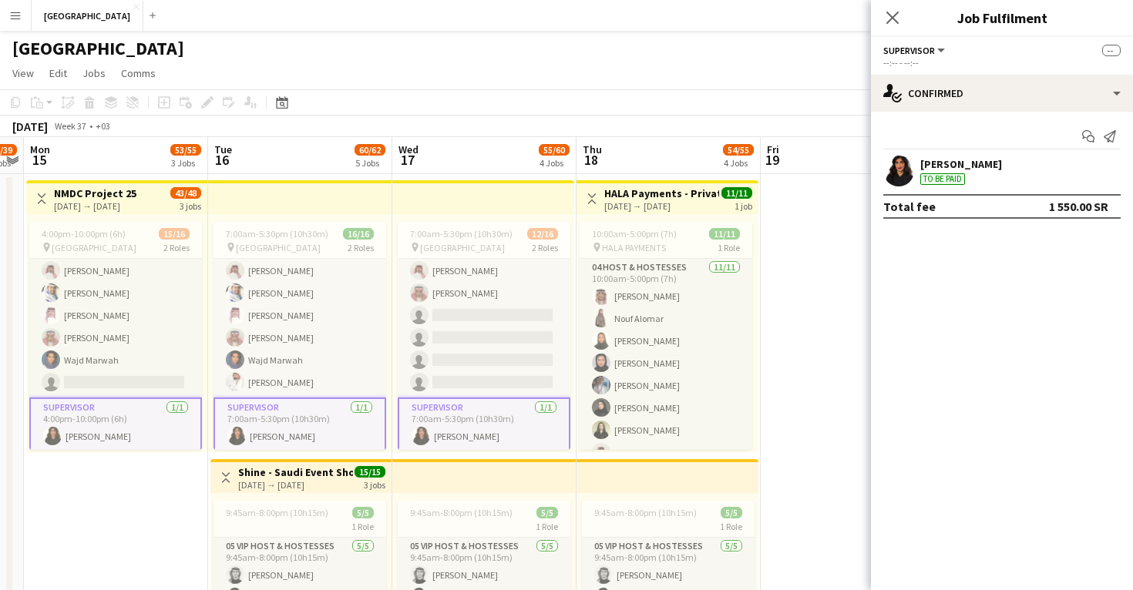
click at [1060, 165] on div "Renad Alnasser To be paid" at bounding box center [1002, 171] width 262 height 31
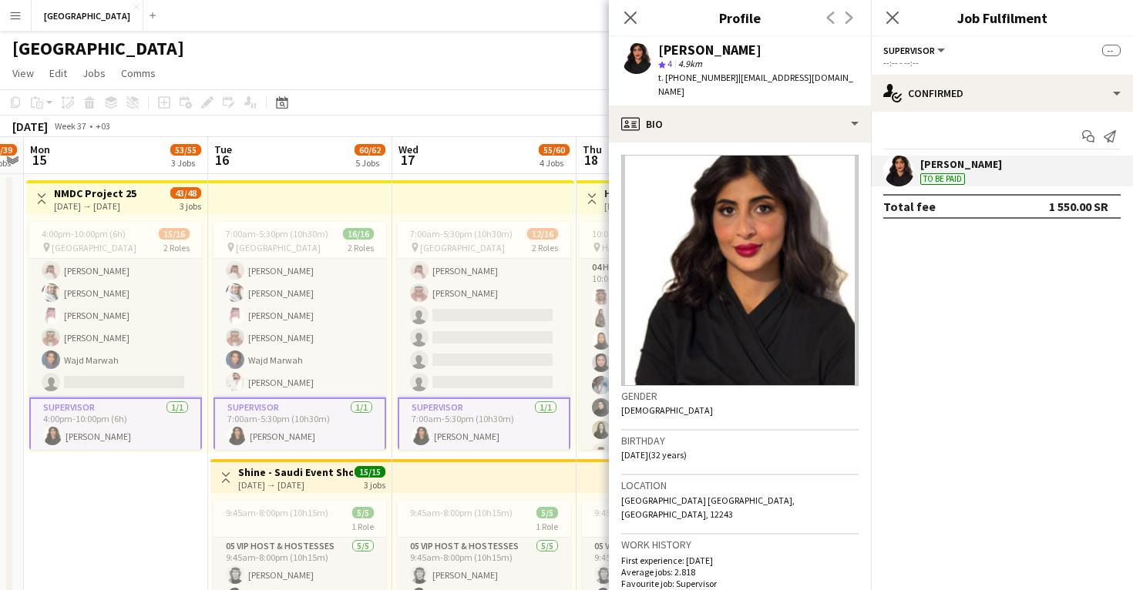
click at [892, 174] on app-user-avatar at bounding box center [898, 171] width 31 height 31
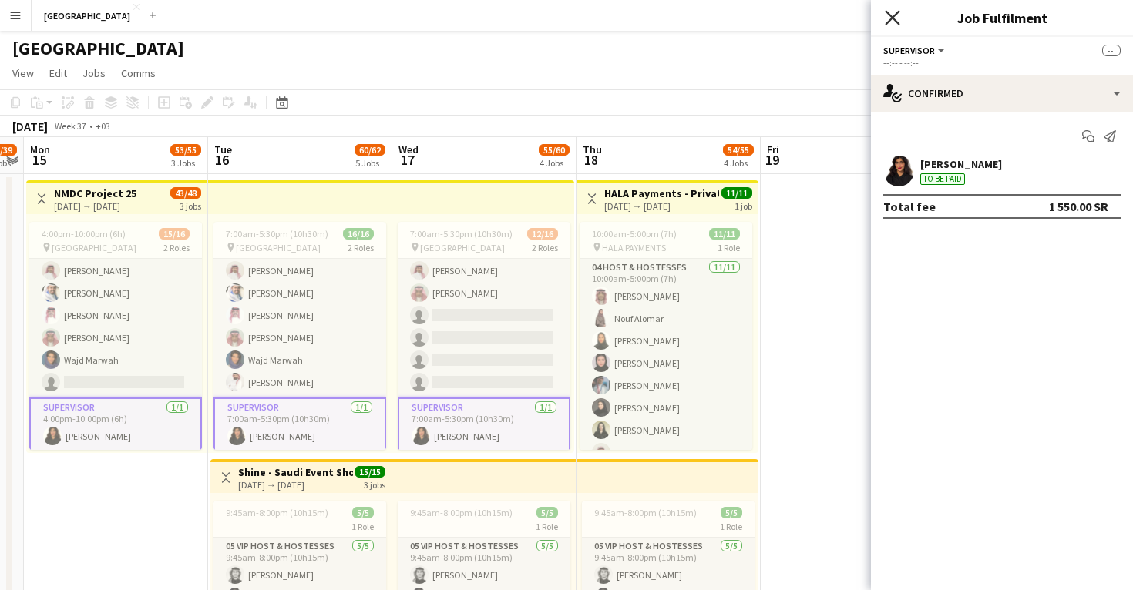
click at [894, 20] on icon at bounding box center [891, 17] width 15 height 15
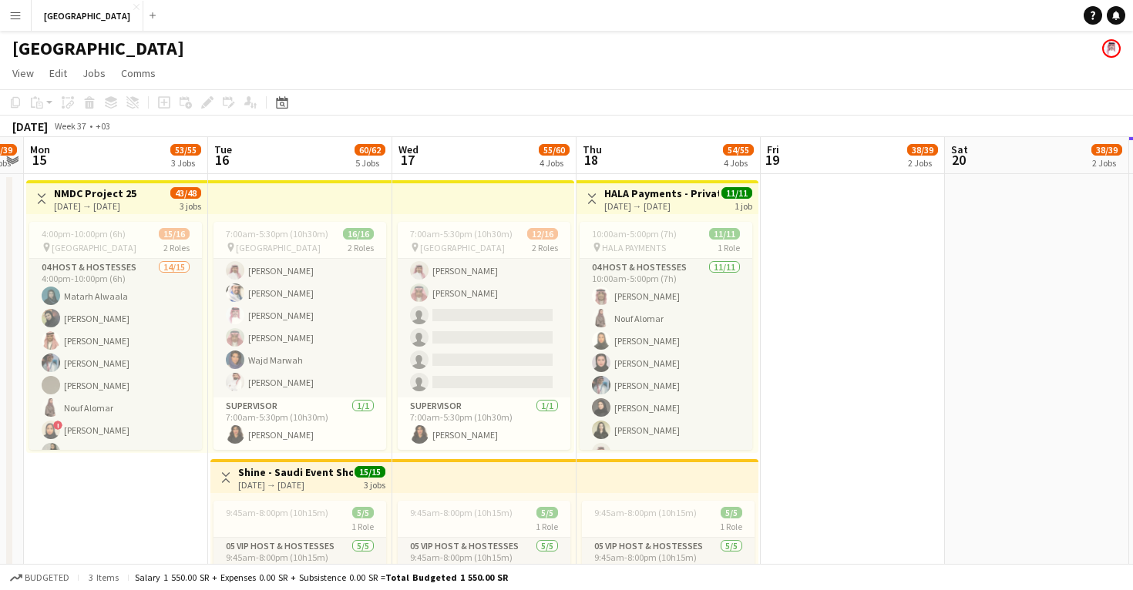
click at [15, 22] on button "Menu" at bounding box center [15, 15] width 31 height 31
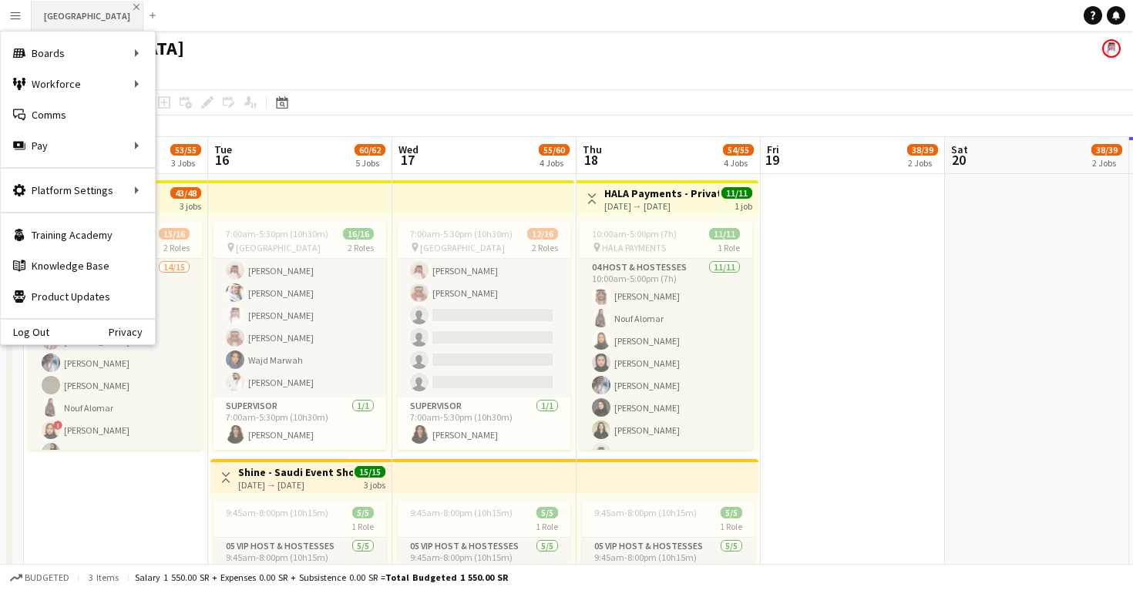
click at [133, 6] on app-icon "Close" at bounding box center [136, 7] width 6 height 6
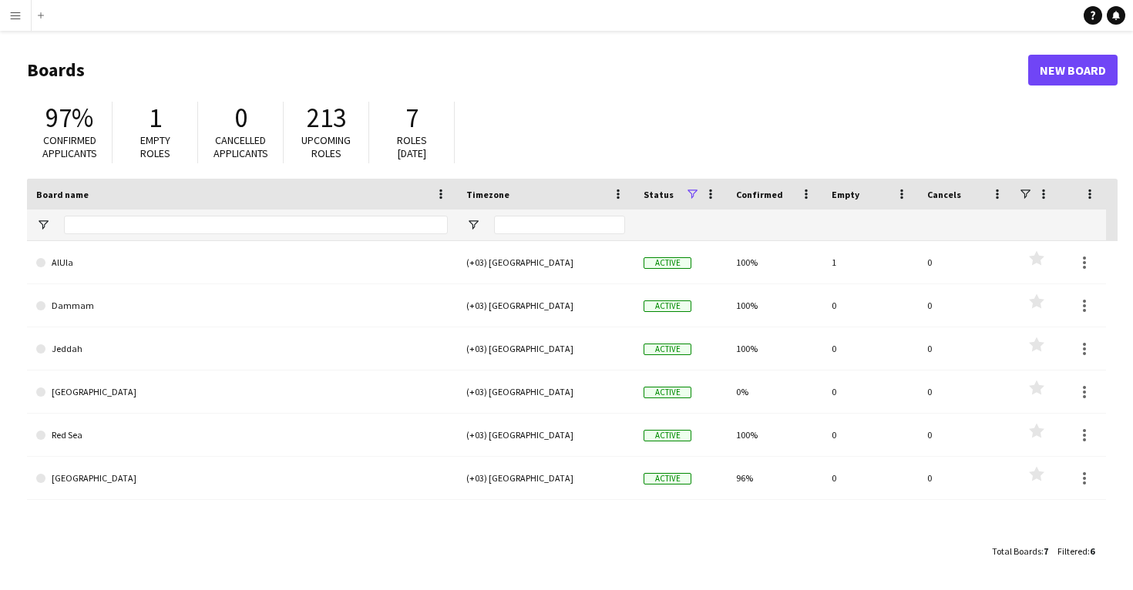
click at [13, 3] on button "Menu" at bounding box center [15, 15] width 31 height 31
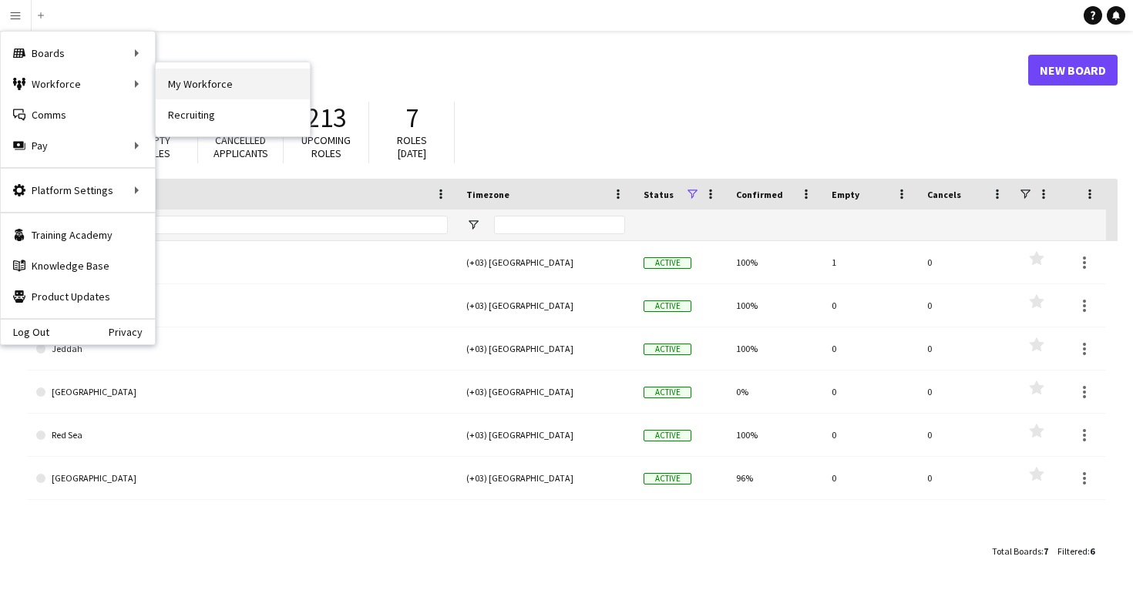
click at [203, 70] on link "My Workforce" at bounding box center [233, 84] width 154 height 31
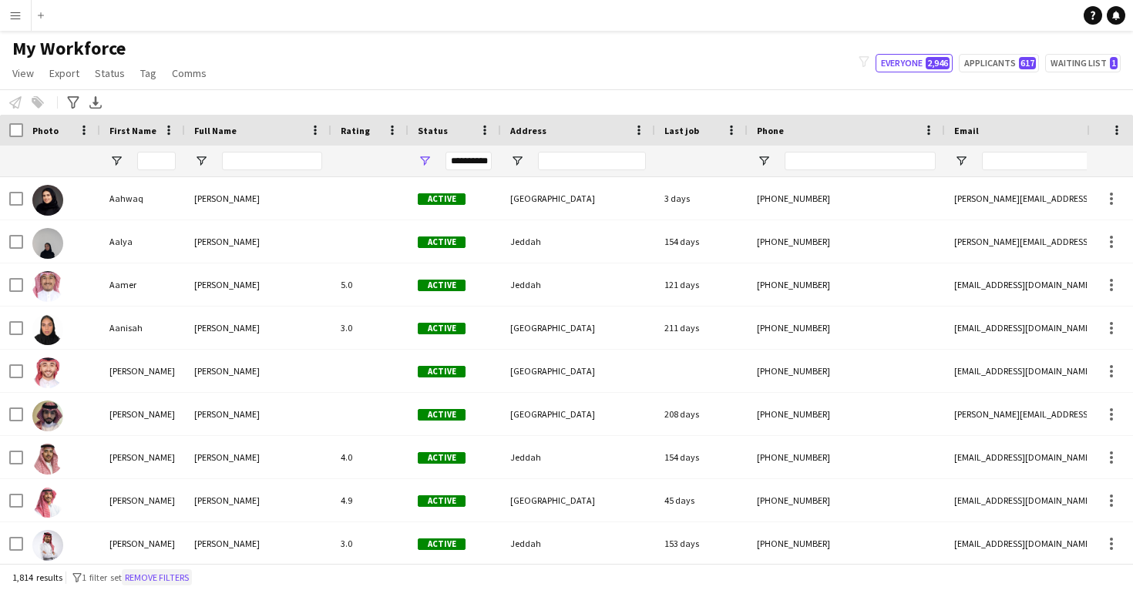
click at [173, 572] on button "Remove filters" at bounding box center [157, 577] width 70 height 17
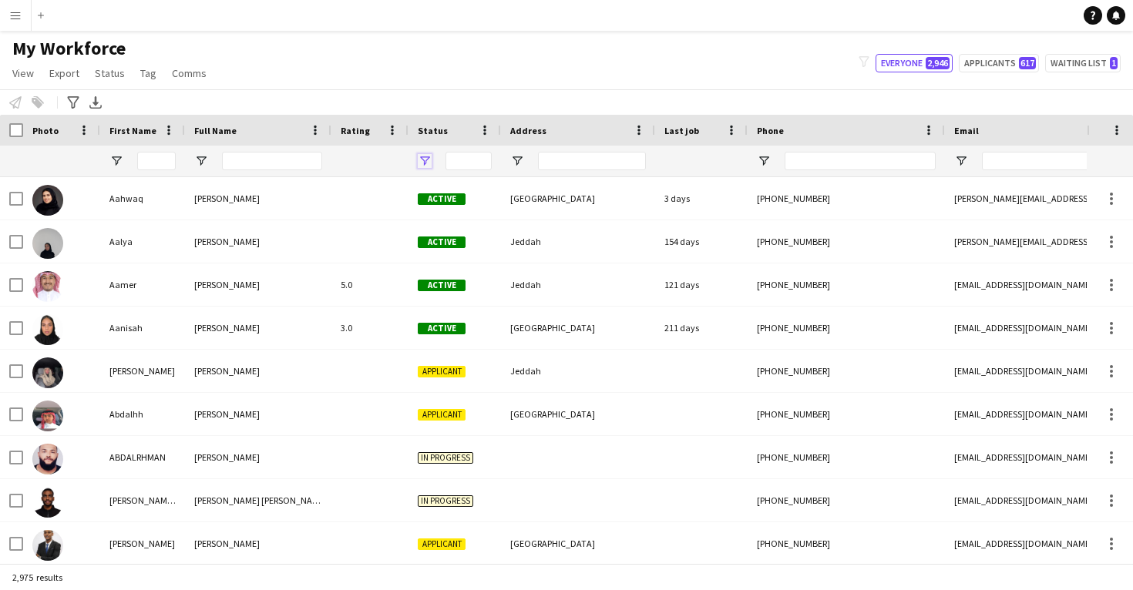
click at [423, 161] on span "Open Filter Menu" at bounding box center [425, 161] width 14 height 14
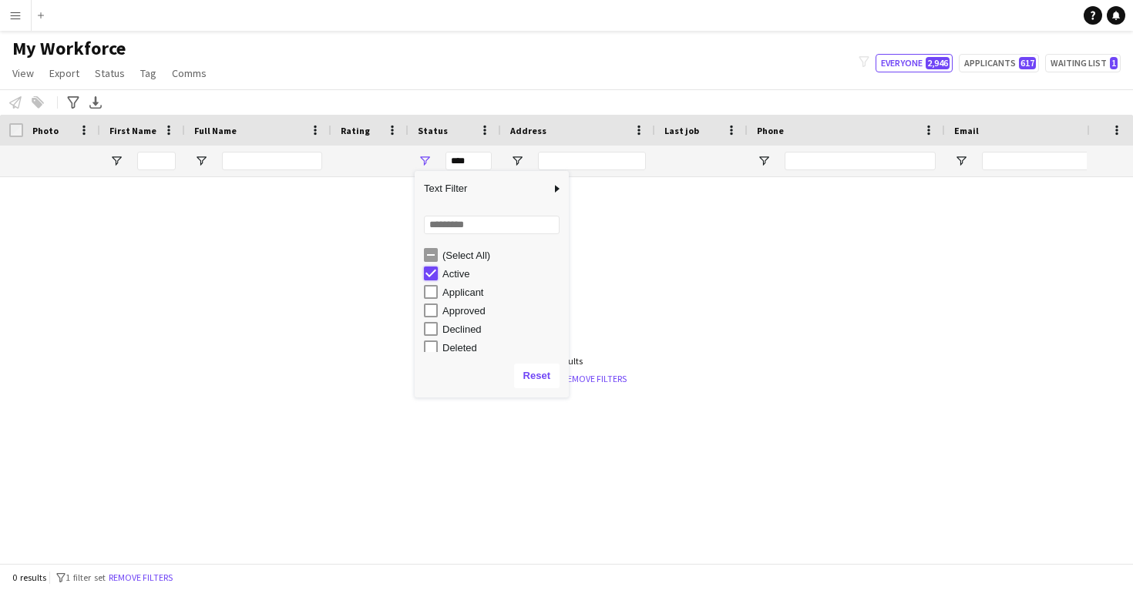
type input "**********"
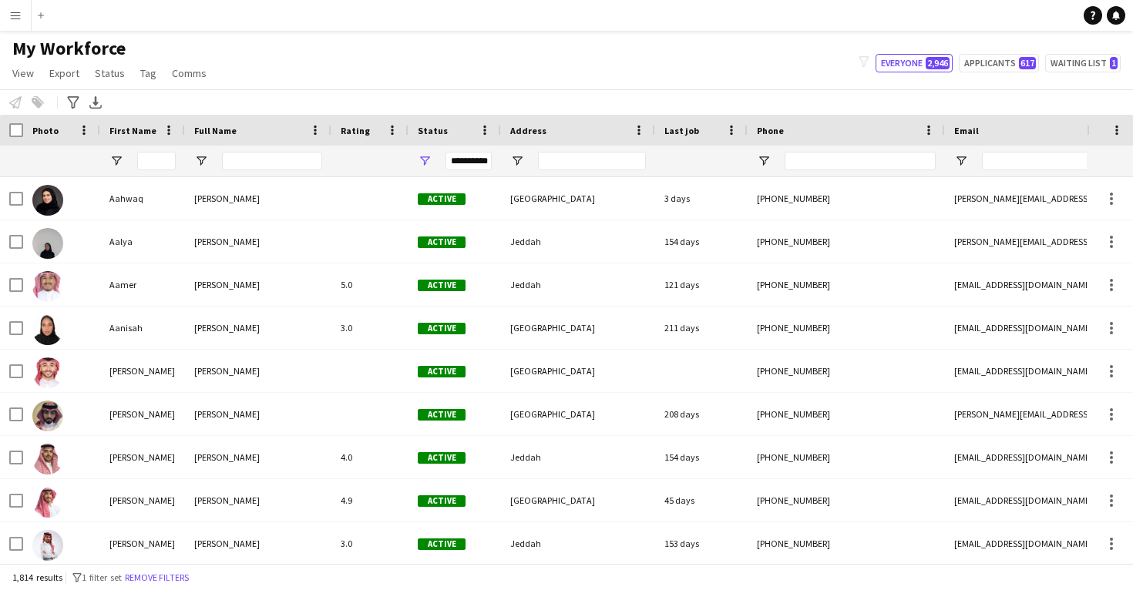
click at [379, 79] on div "My Workforce View Views Default view New view Update view Delete view Edit name…" at bounding box center [566, 63] width 1133 height 52
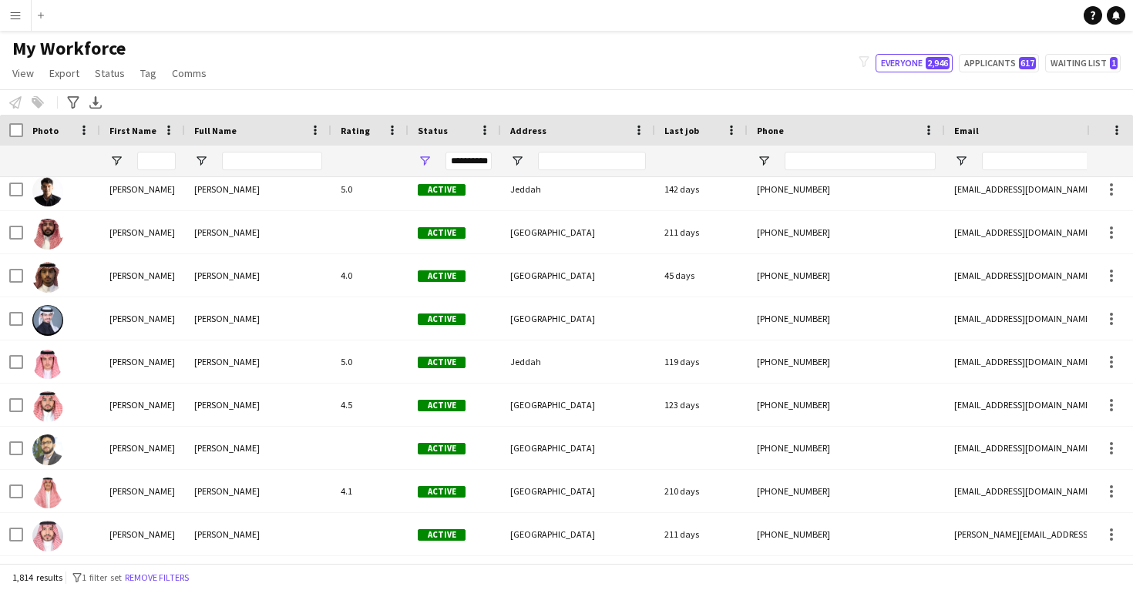
scroll to position [3941, 0]
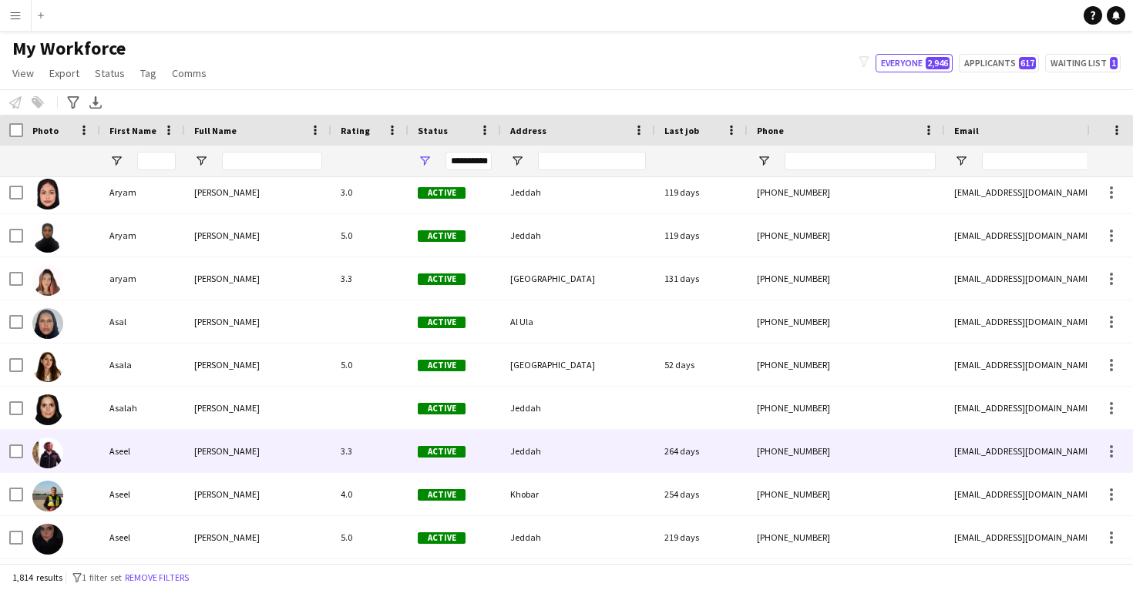
click at [314, 465] on div "Aseel Alamoudi" at bounding box center [258, 451] width 146 height 42
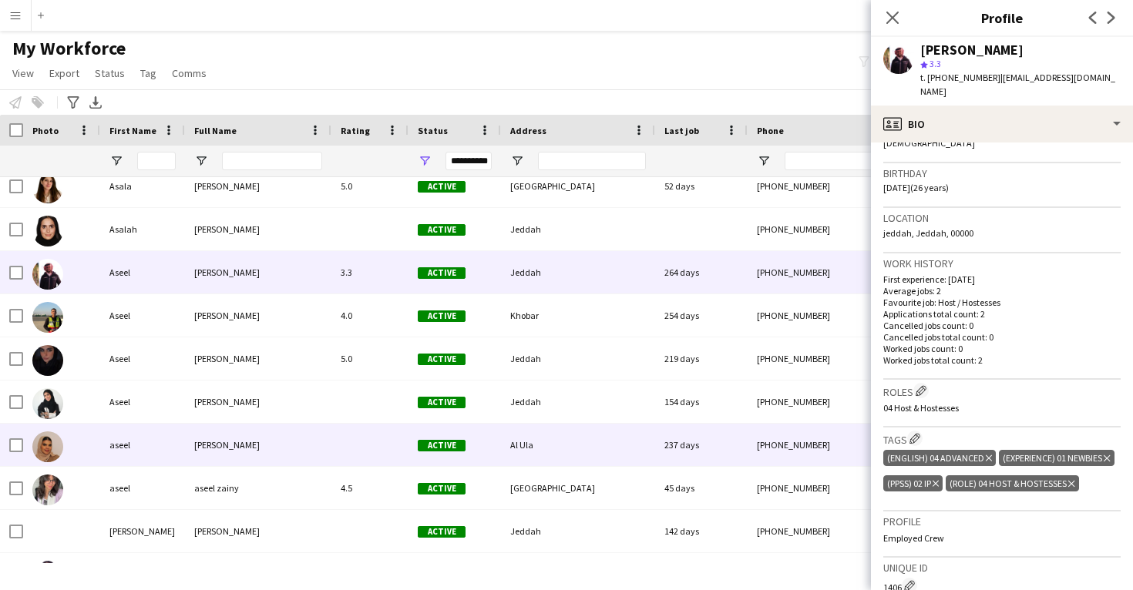
click at [386, 452] on div at bounding box center [369, 445] width 77 height 42
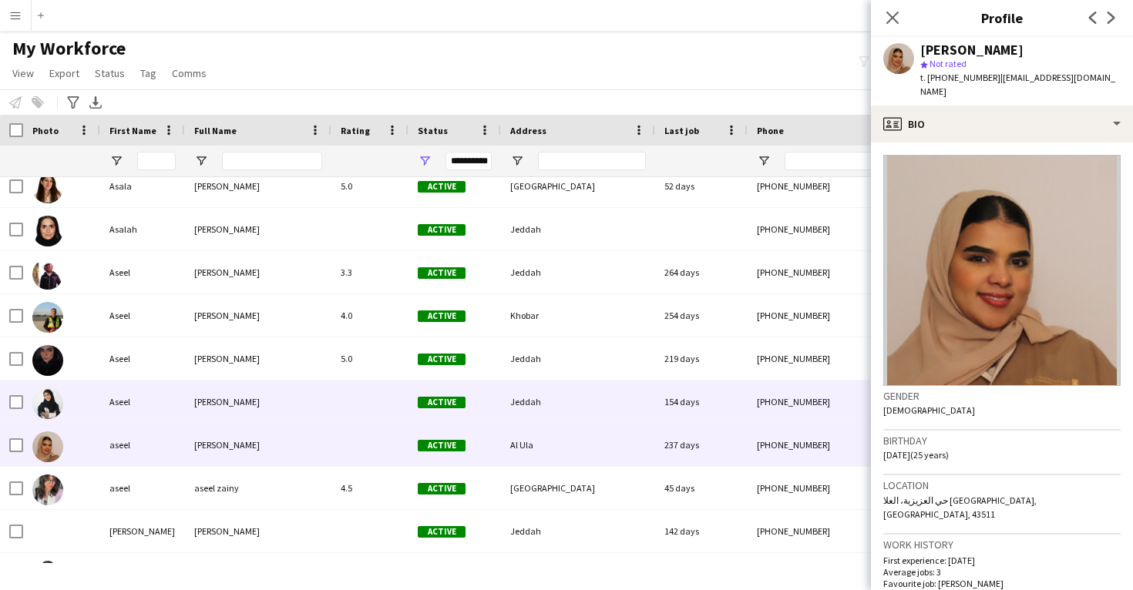
click at [364, 404] on div at bounding box center [369, 402] width 77 height 42
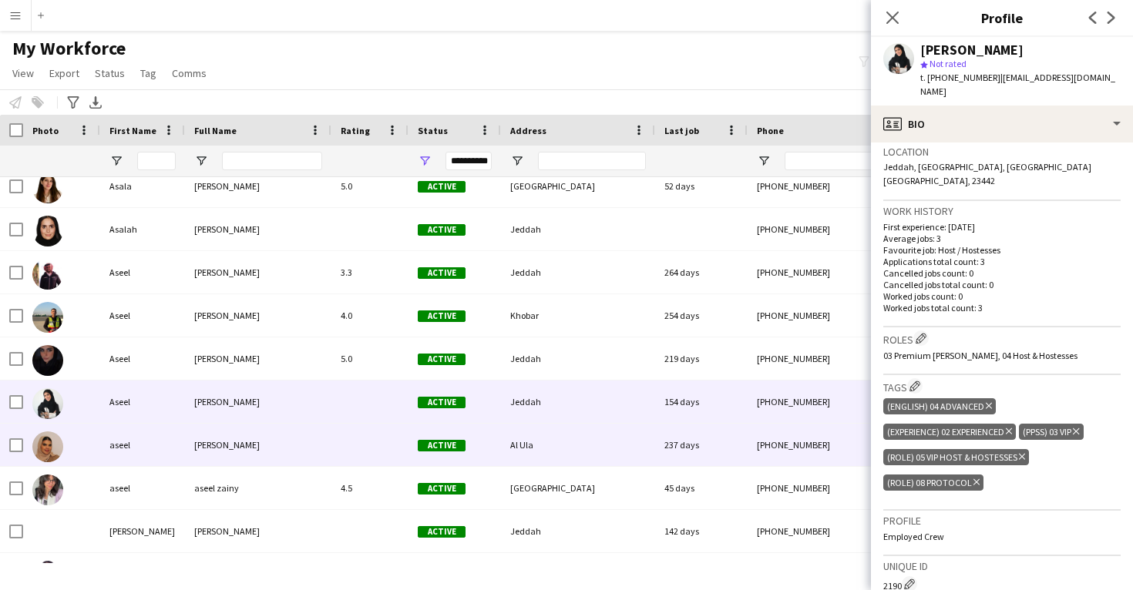
click at [555, 455] on div "Al Ula" at bounding box center [578, 445] width 154 height 42
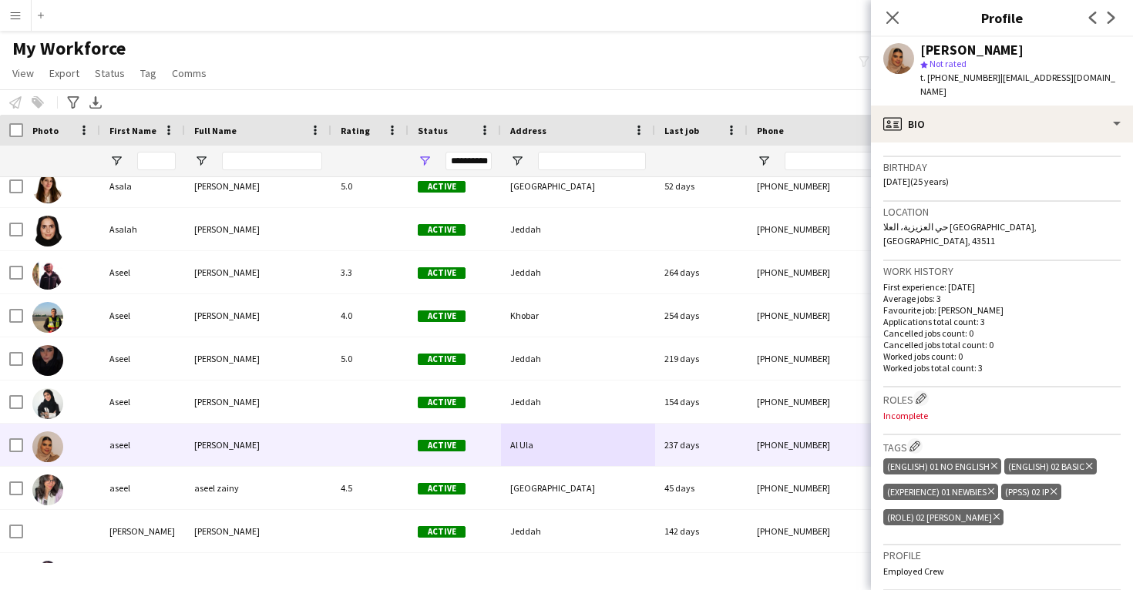
click at [932, 52] on div "aseel Shareef" at bounding box center [971, 50] width 103 height 14
copy div "aseel"
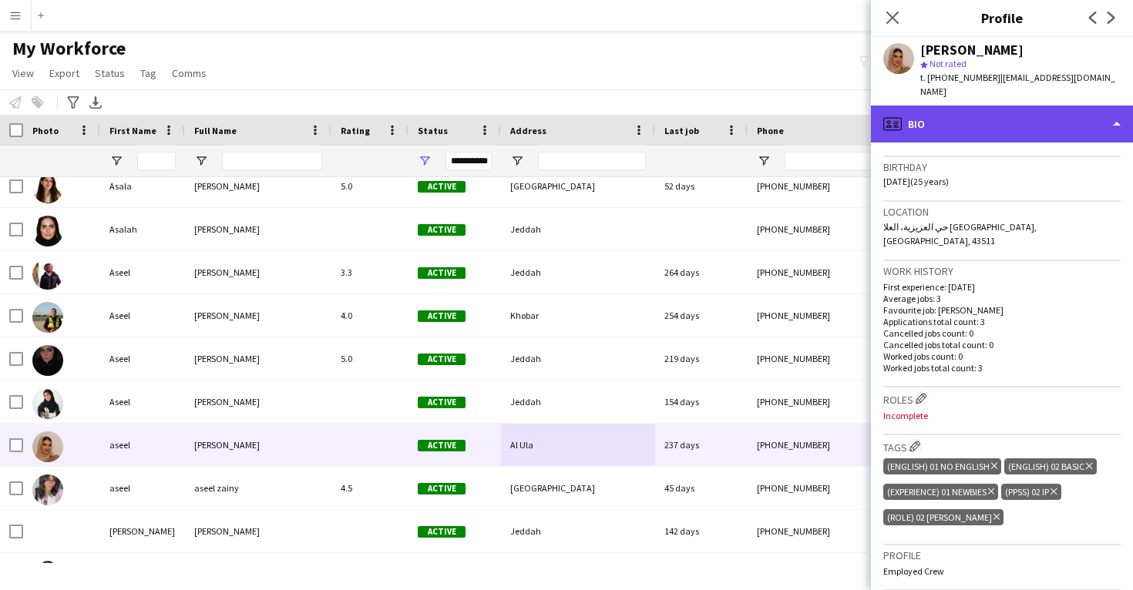
click at [938, 106] on div "profile Bio" at bounding box center [1002, 124] width 262 height 37
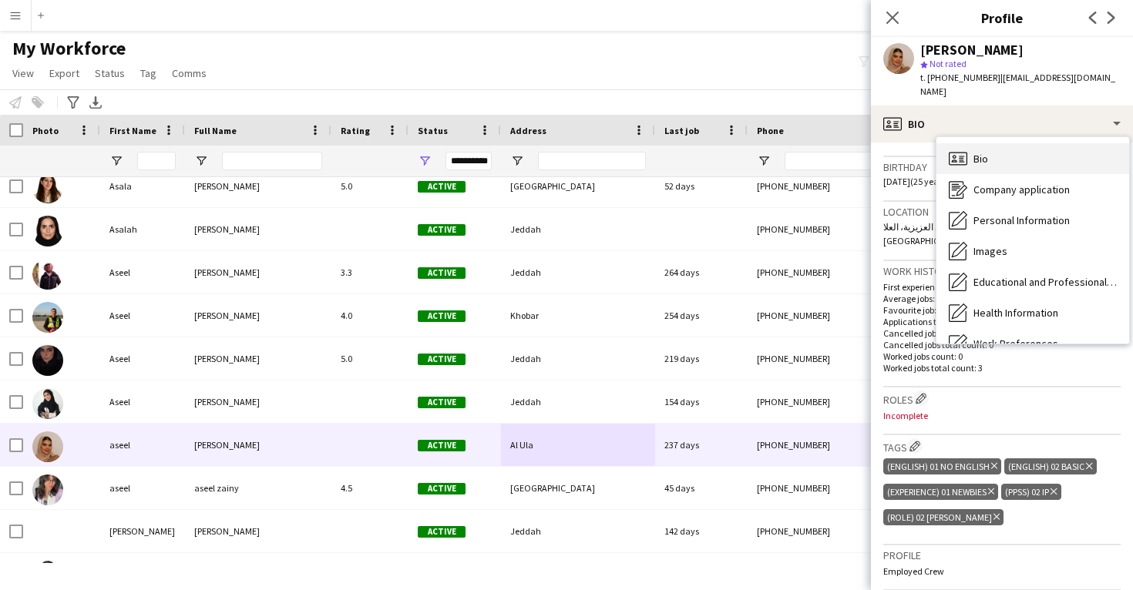
click at [964, 149] on icon "Bio" at bounding box center [957, 158] width 18 height 18
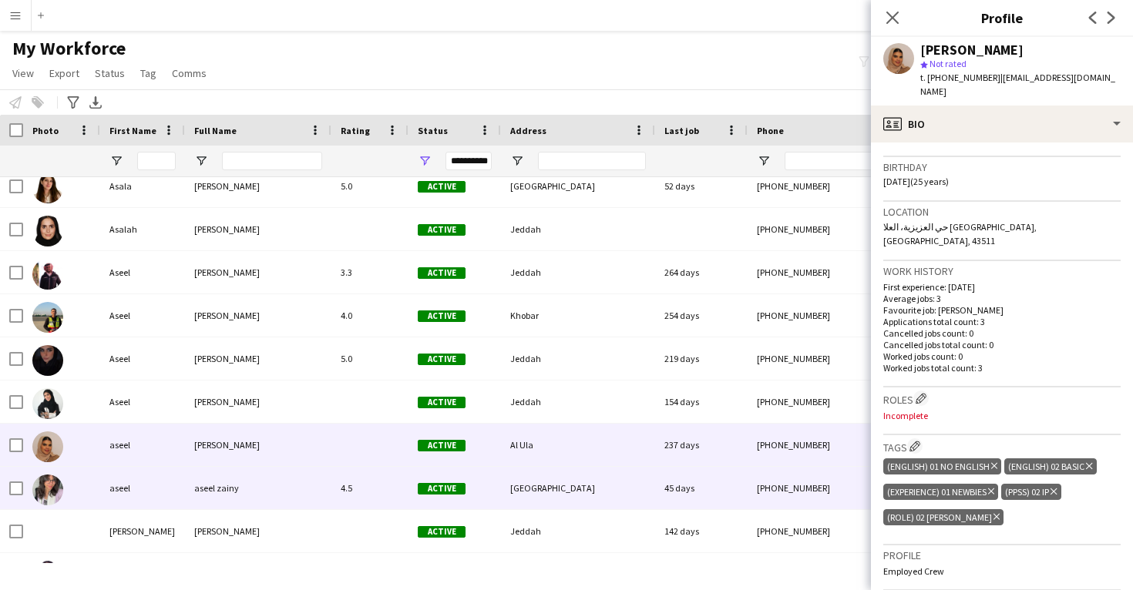
click at [582, 475] on div "[GEOGRAPHIC_DATA]" at bounding box center [578, 488] width 154 height 42
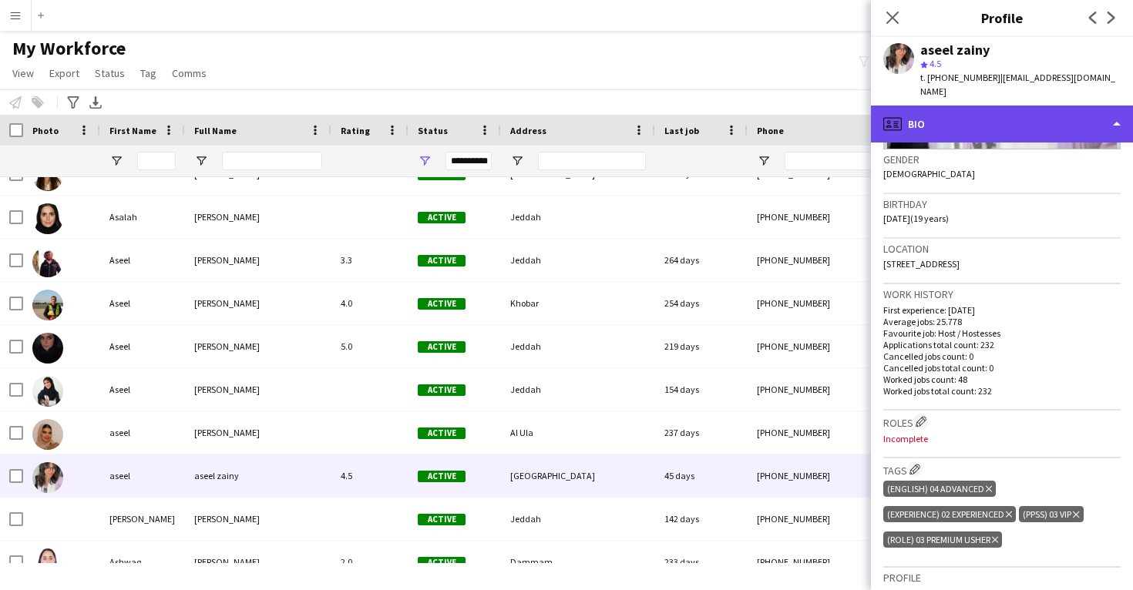
click at [924, 114] on div "profile Bio" at bounding box center [1002, 124] width 262 height 37
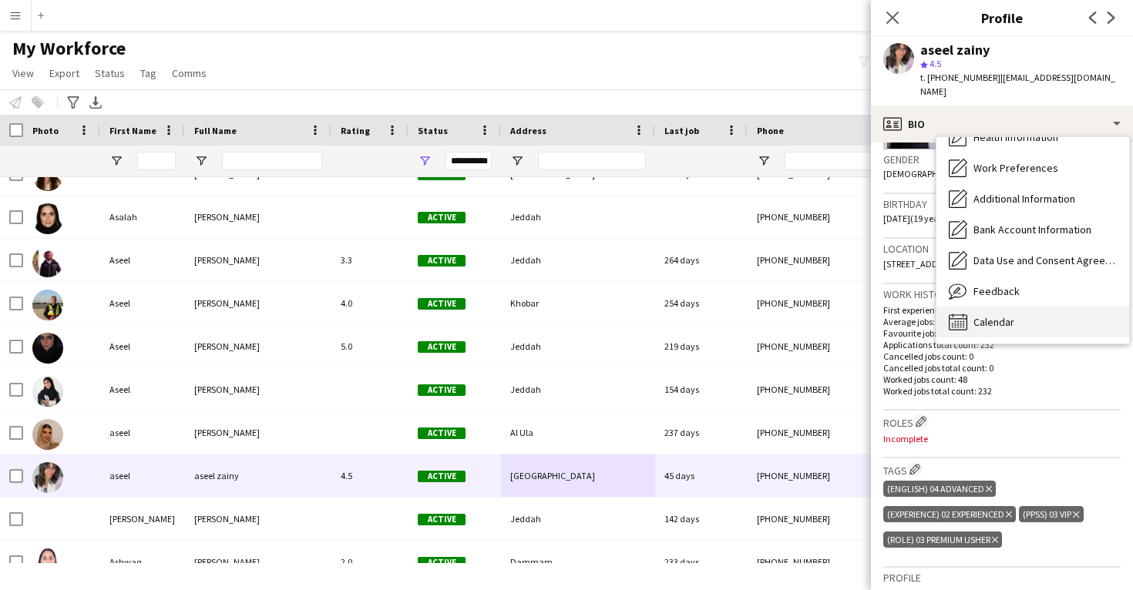
click at [1004, 315] on div "Calendar Calendar" at bounding box center [1032, 322] width 193 height 31
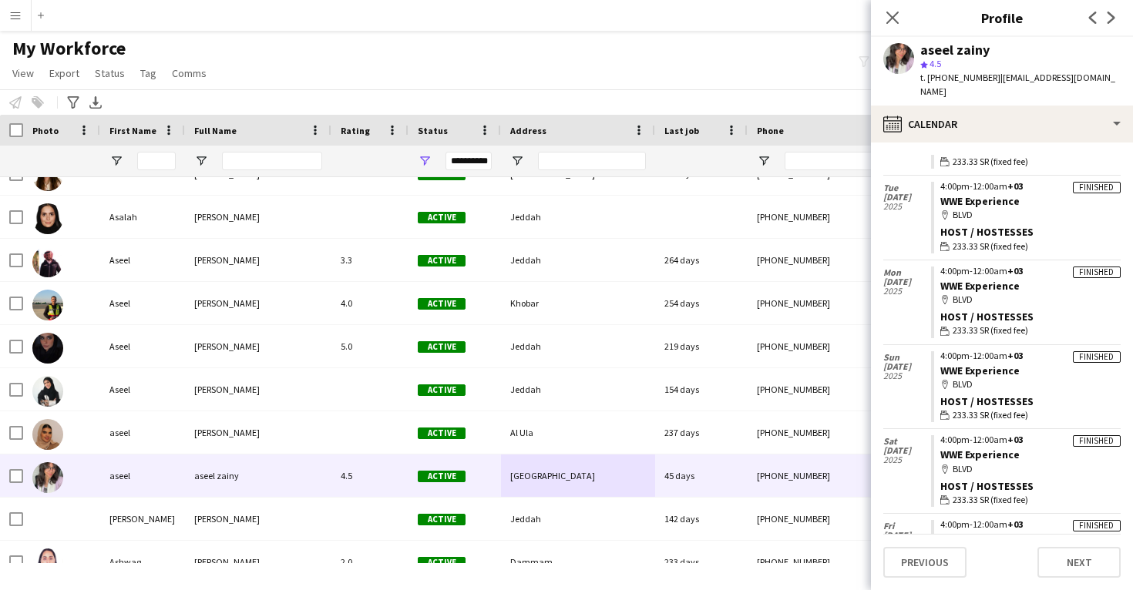
scroll to position [2579, 0]
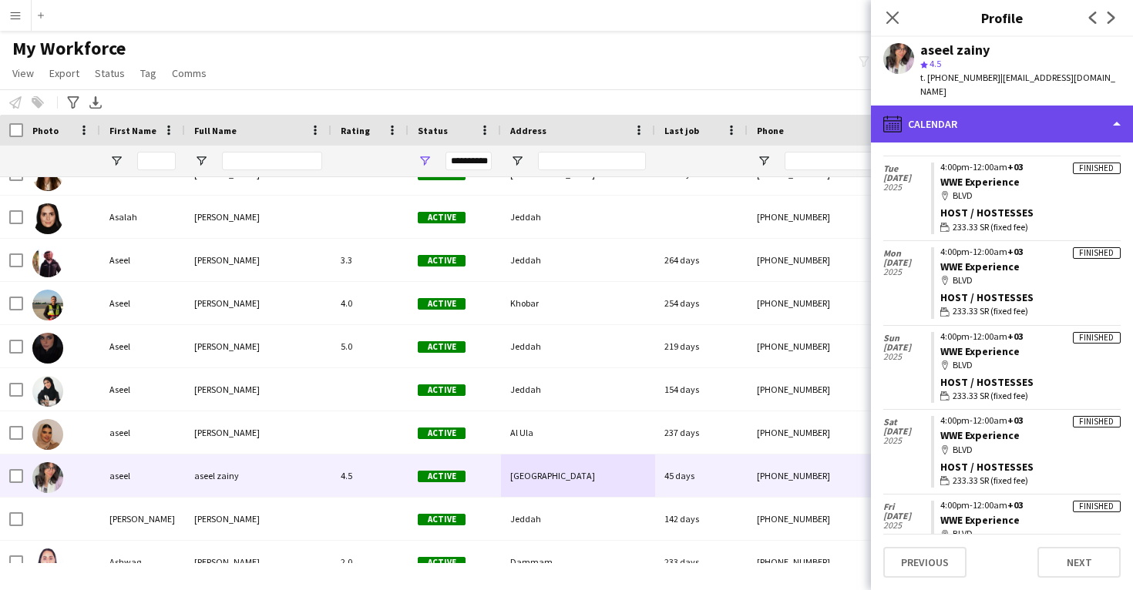
click at [959, 113] on div "calendar-full Calendar" at bounding box center [1002, 124] width 262 height 37
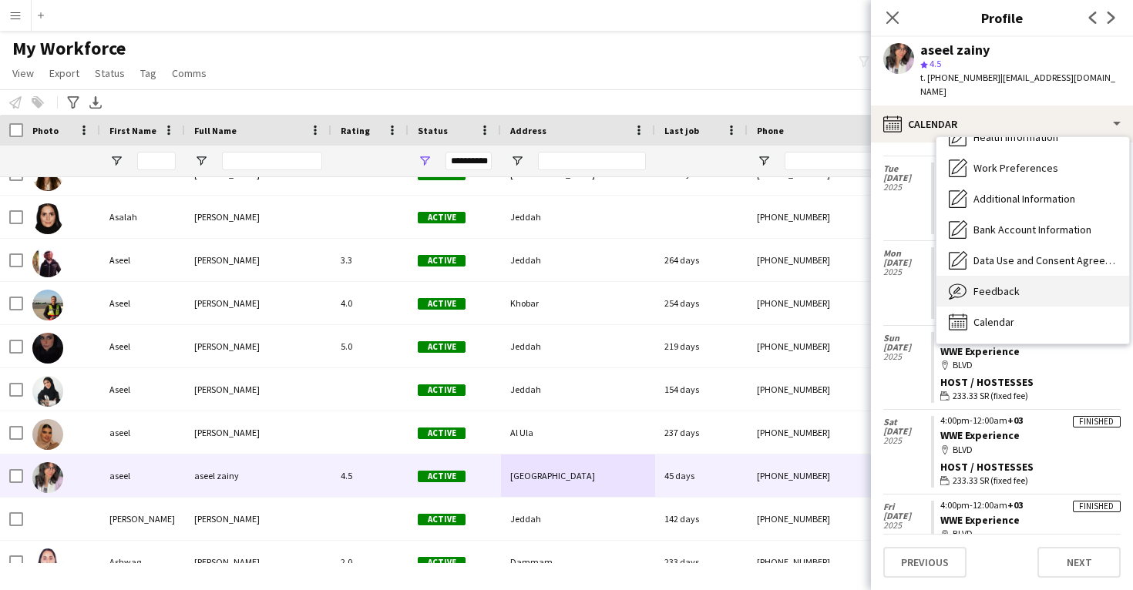
click at [985, 276] on div "Feedback Feedback" at bounding box center [1032, 291] width 193 height 31
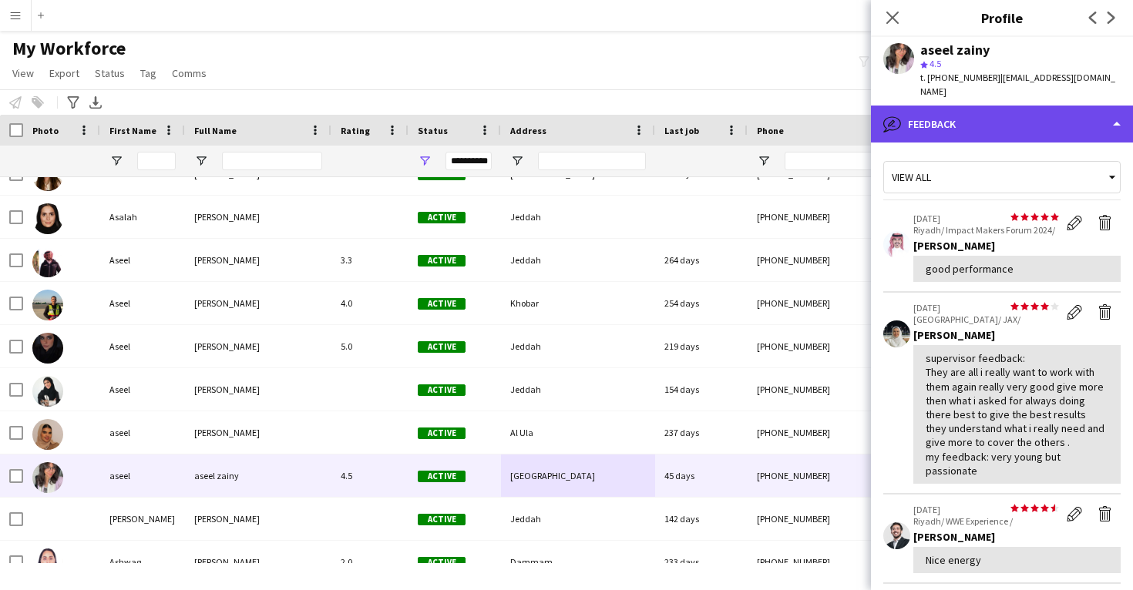
click at [1015, 106] on div "bubble-pencil Feedback" at bounding box center [1002, 124] width 262 height 37
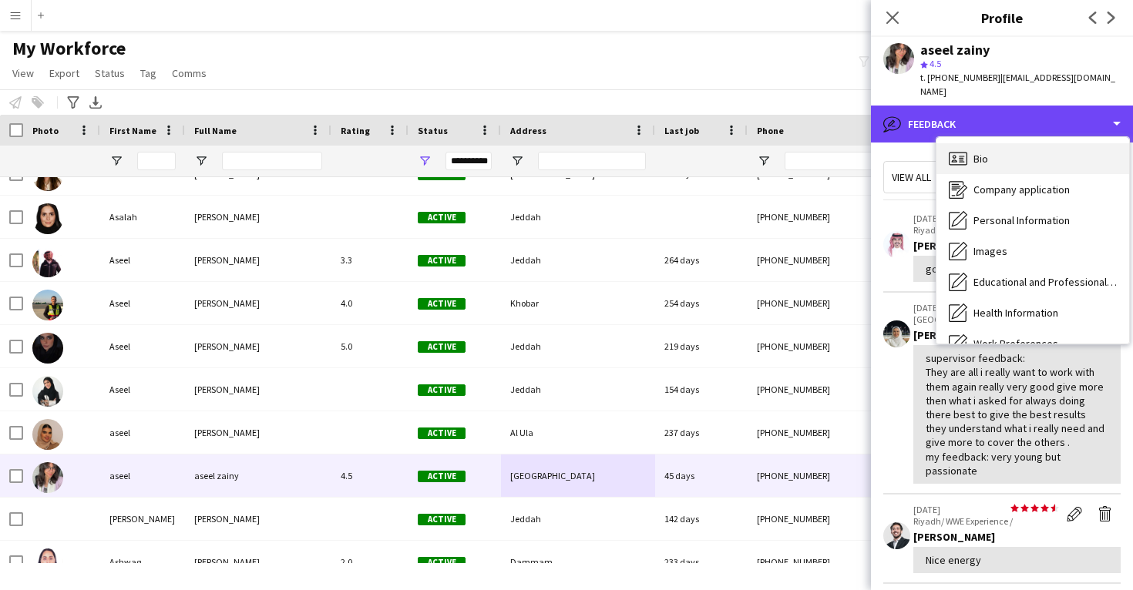
scroll to position [0, 0]
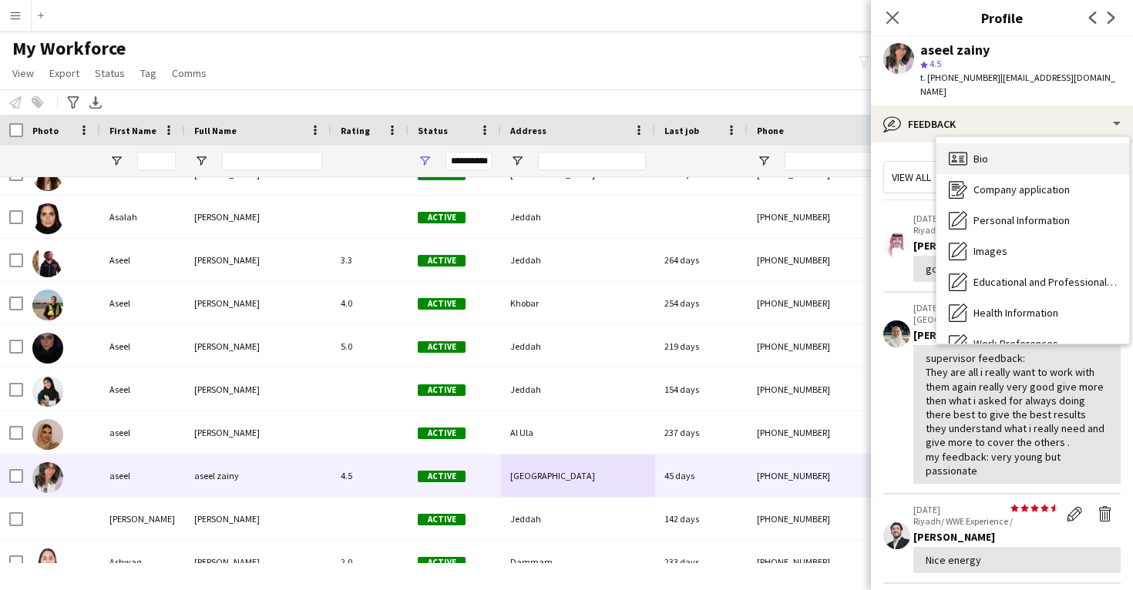
click at [1013, 143] on div "Bio Bio" at bounding box center [1032, 158] width 193 height 31
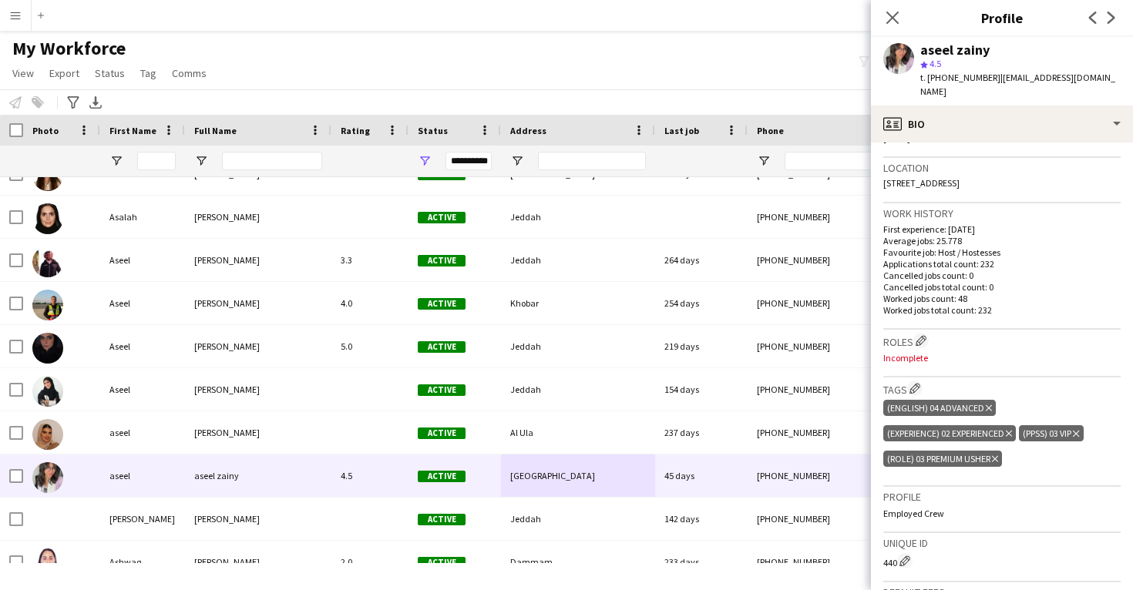
scroll to position [320, 0]
click at [919, 332] on app-icon "Edit crew company roles" at bounding box center [920, 337] width 11 height 11
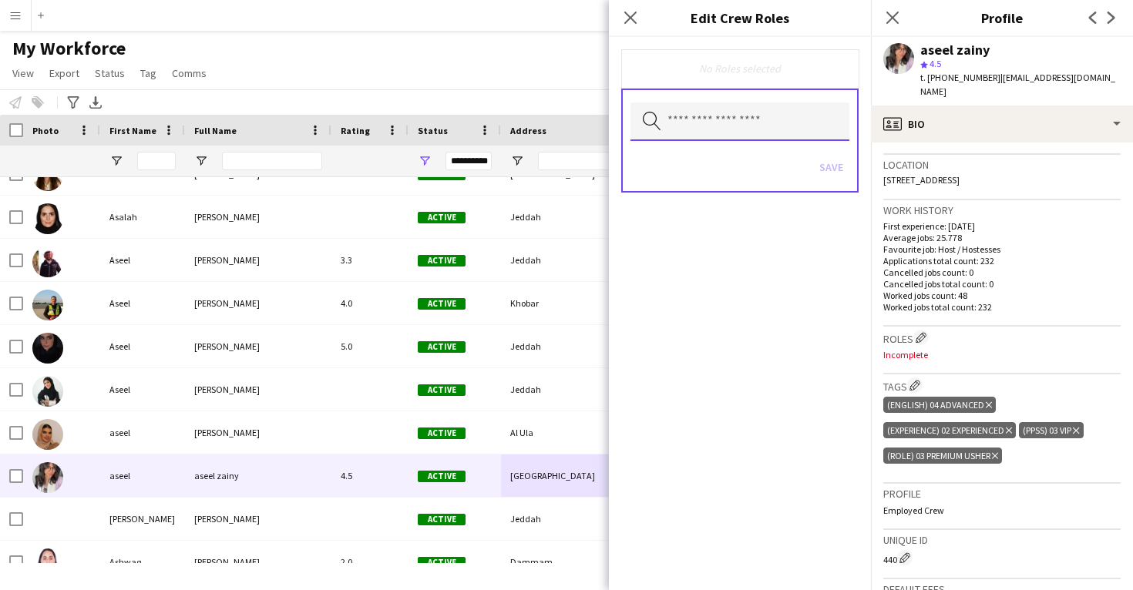
click at [745, 129] on input "text" at bounding box center [739, 121] width 219 height 39
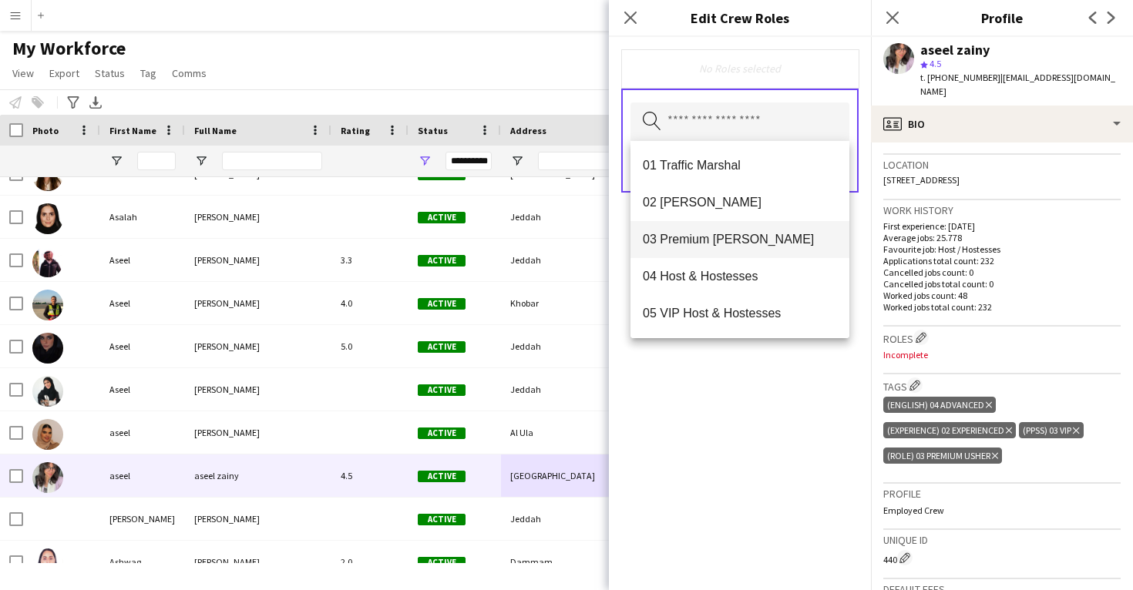
click at [747, 242] on span "03 Premium Usher" at bounding box center [740, 239] width 194 height 15
click at [786, 353] on div "03 Premium Usher Remove Search by role type Save" at bounding box center [740, 313] width 262 height 553
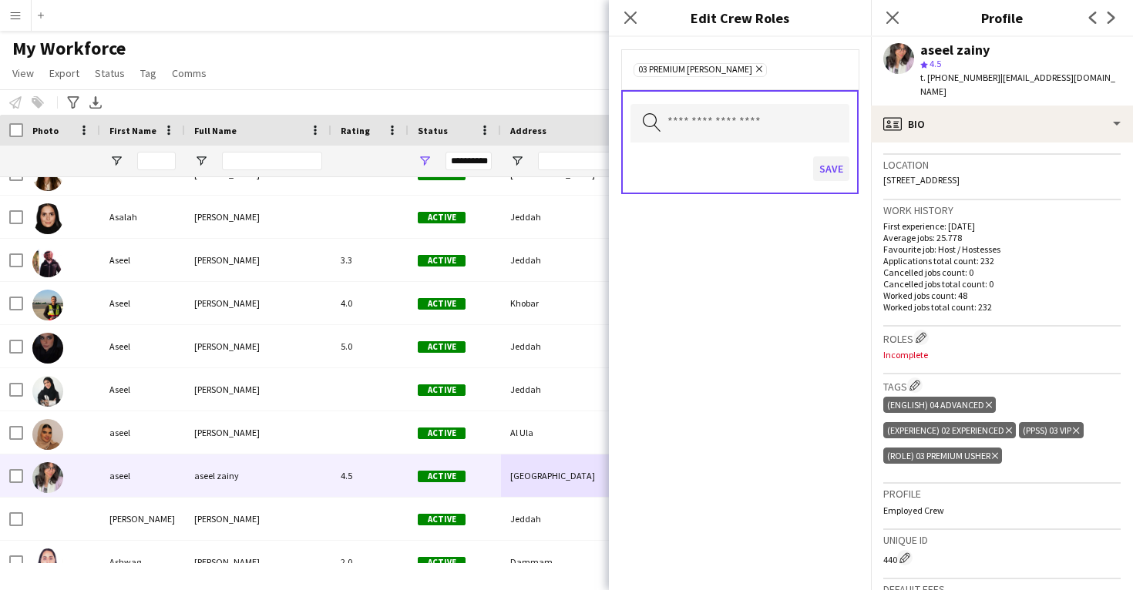
click at [842, 173] on button "Save" at bounding box center [831, 168] width 36 height 25
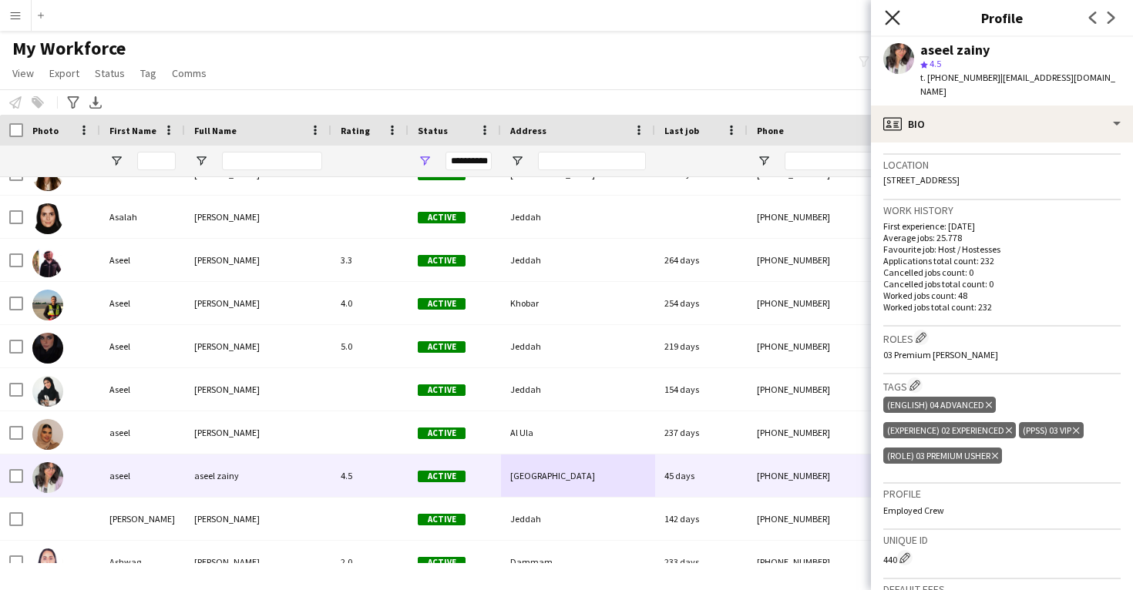
click at [894, 20] on icon at bounding box center [891, 17] width 15 height 15
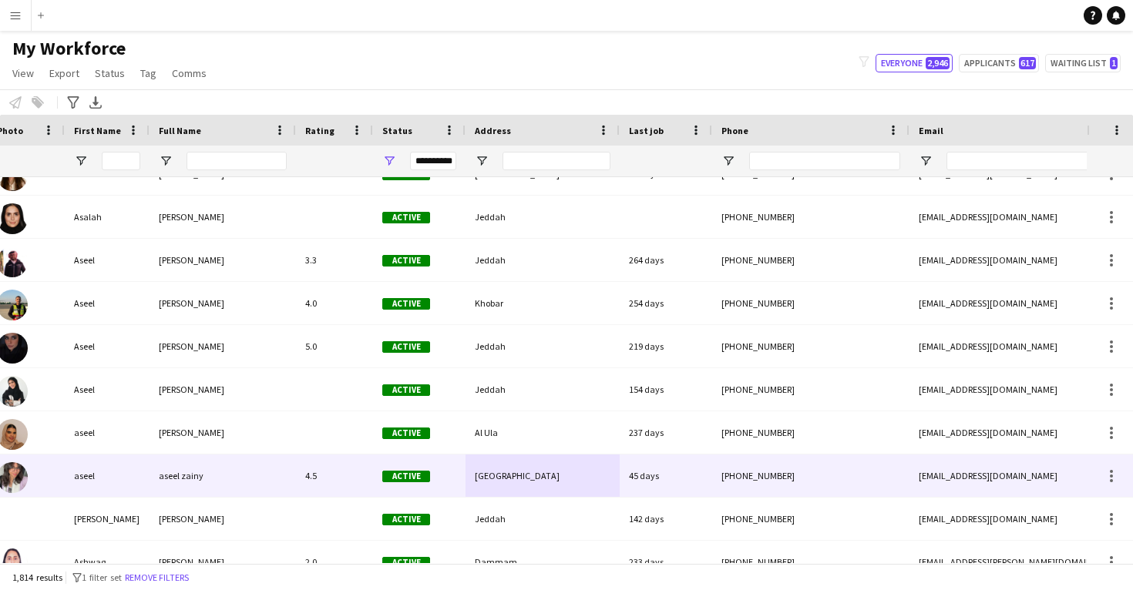
scroll to position [0, 149]
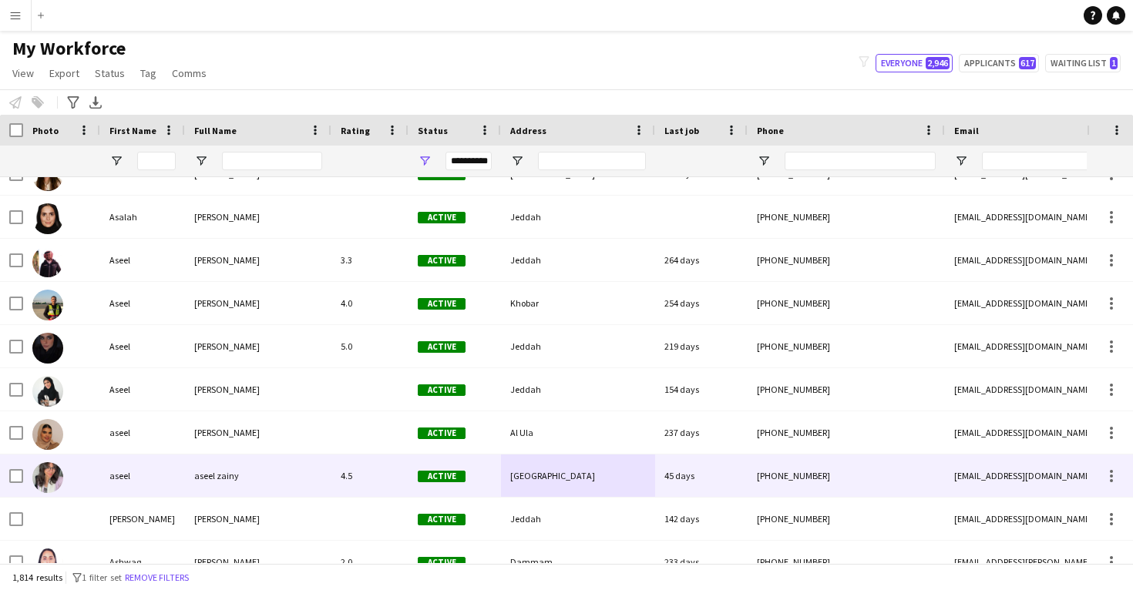
click at [817, 469] on div "+9660594476361" at bounding box center [845, 476] width 197 height 42
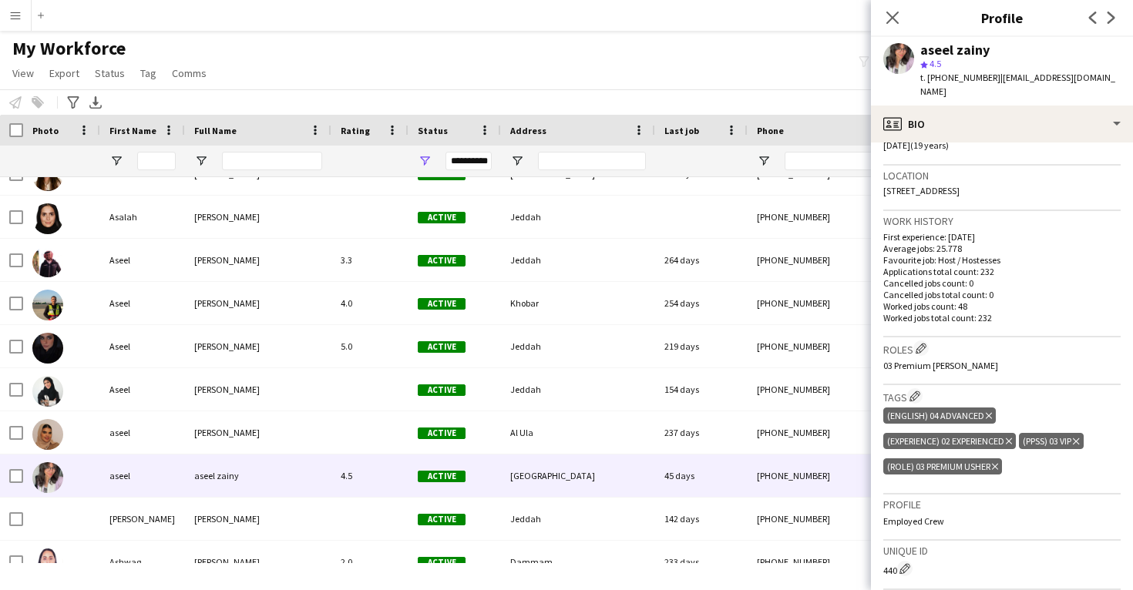
scroll to position [312, 0]
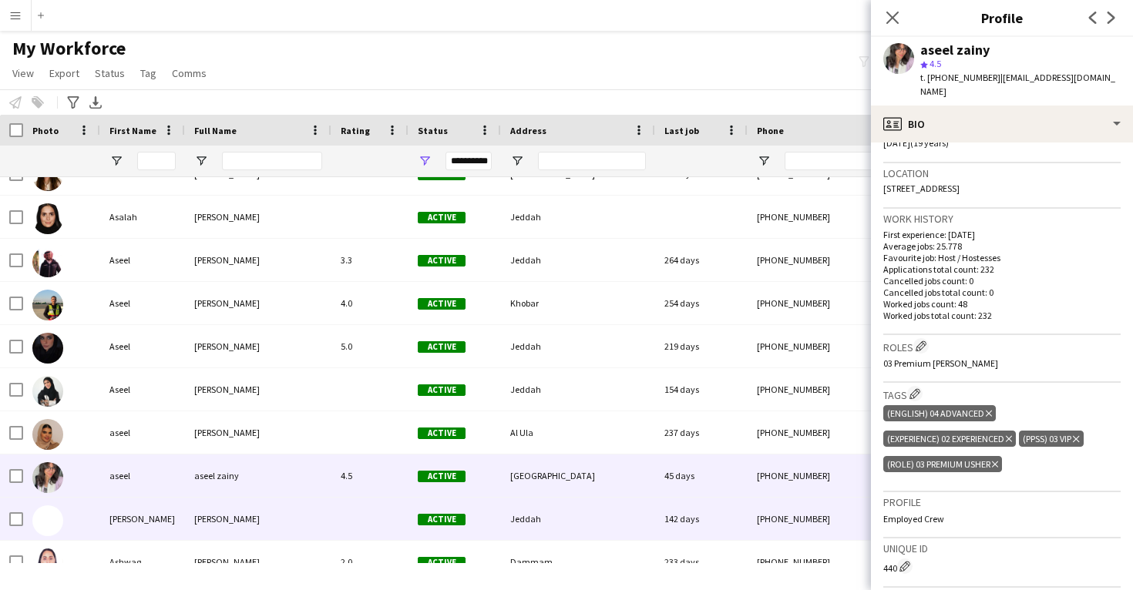
click at [653, 514] on div "Jeddah" at bounding box center [578, 519] width 154 height 42
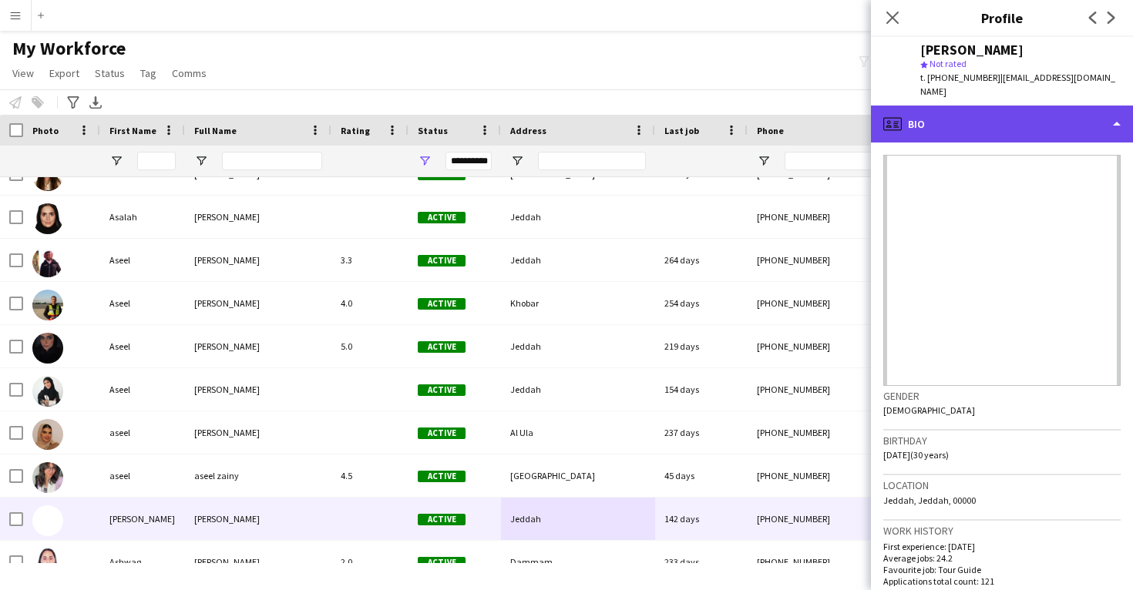
click at [1022, 113] on div "profile Bio" at bounding box center [1002, 124] width 262 height 37
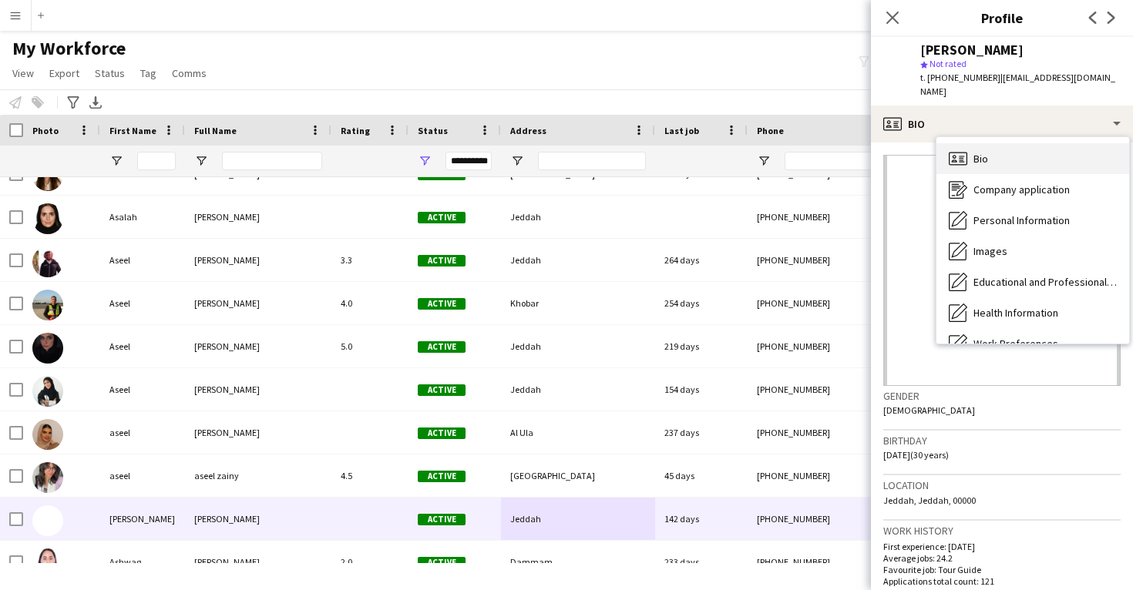
click at [1015, 143] on div "Bio Bio" at bounding box center [1032, 158] width 193 height 31
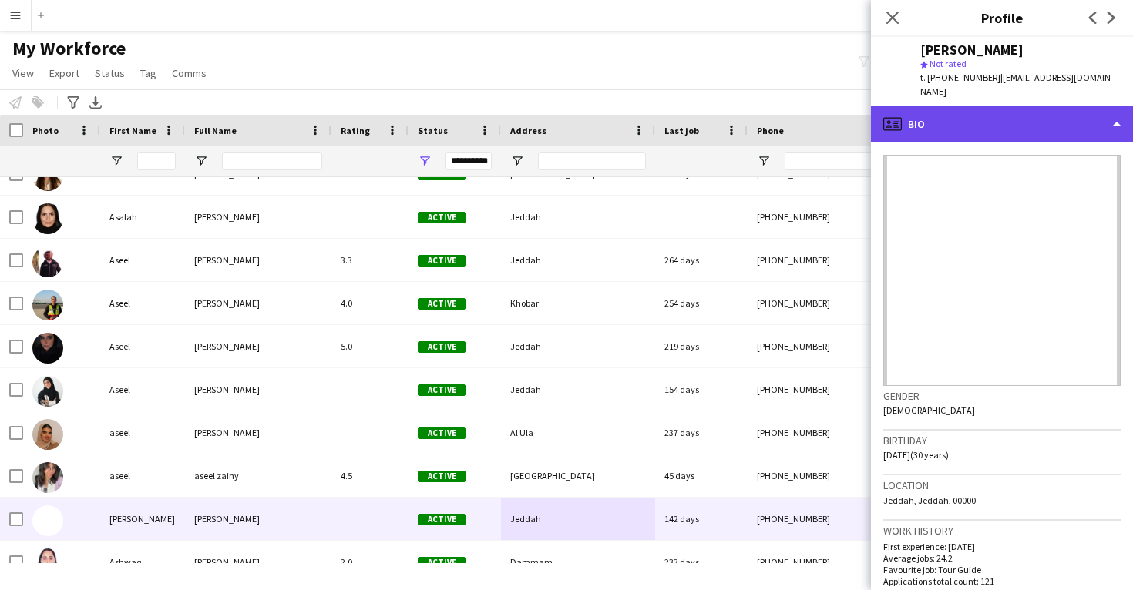
click at [1009, 122] on div "profile Bio" at bounding box center [1002, 124] width 262 height 37
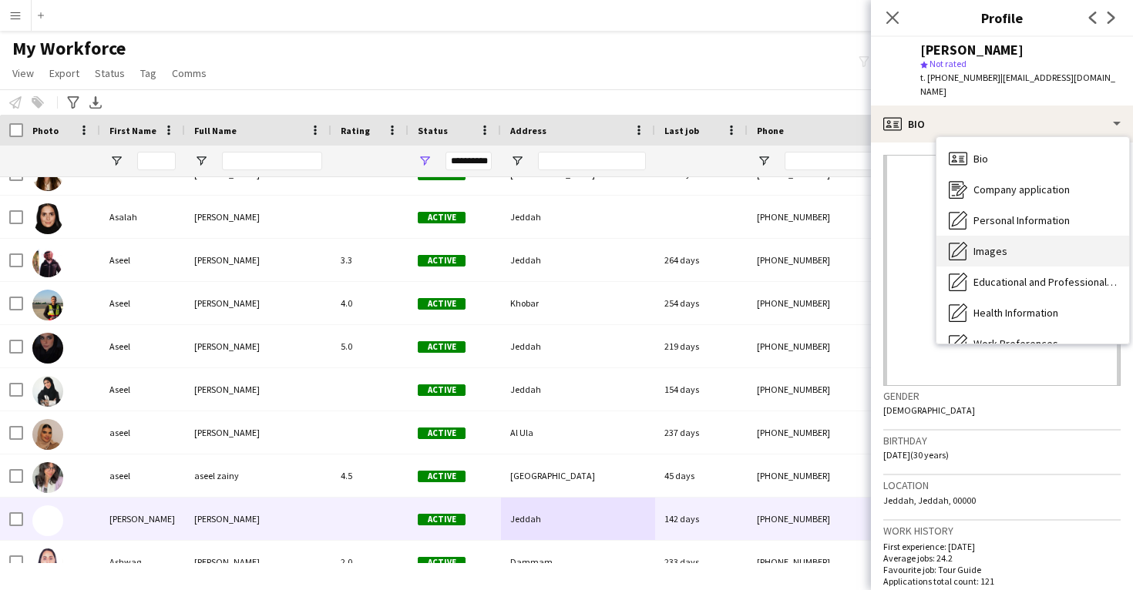
click at [1005, 244] on span "Images" at bounding box center [990, 251] width 34 height 14
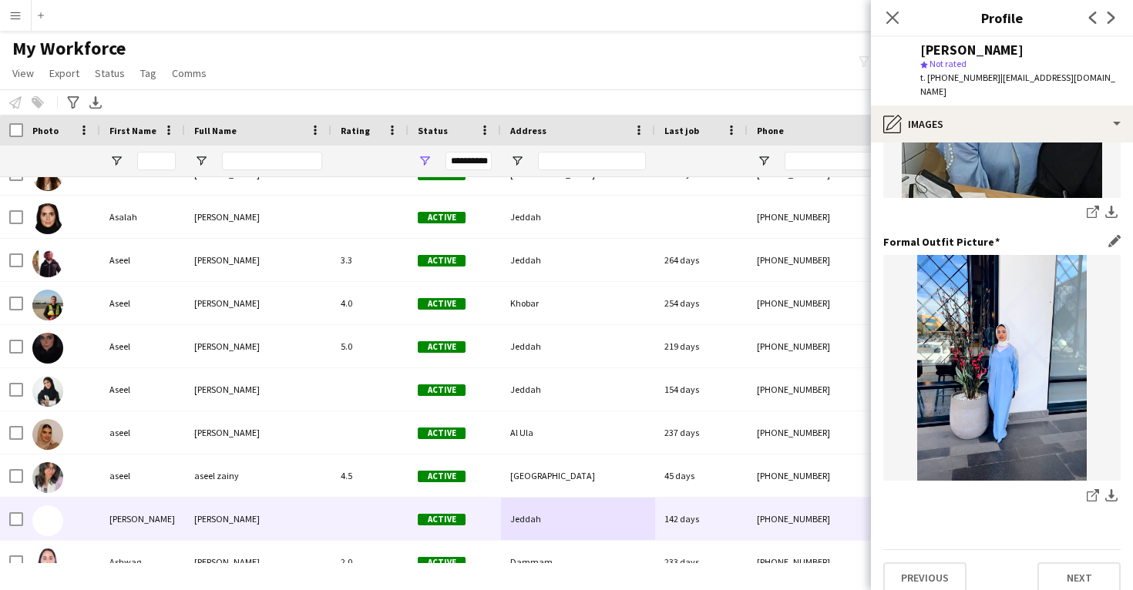
scroll to position [485, 0]
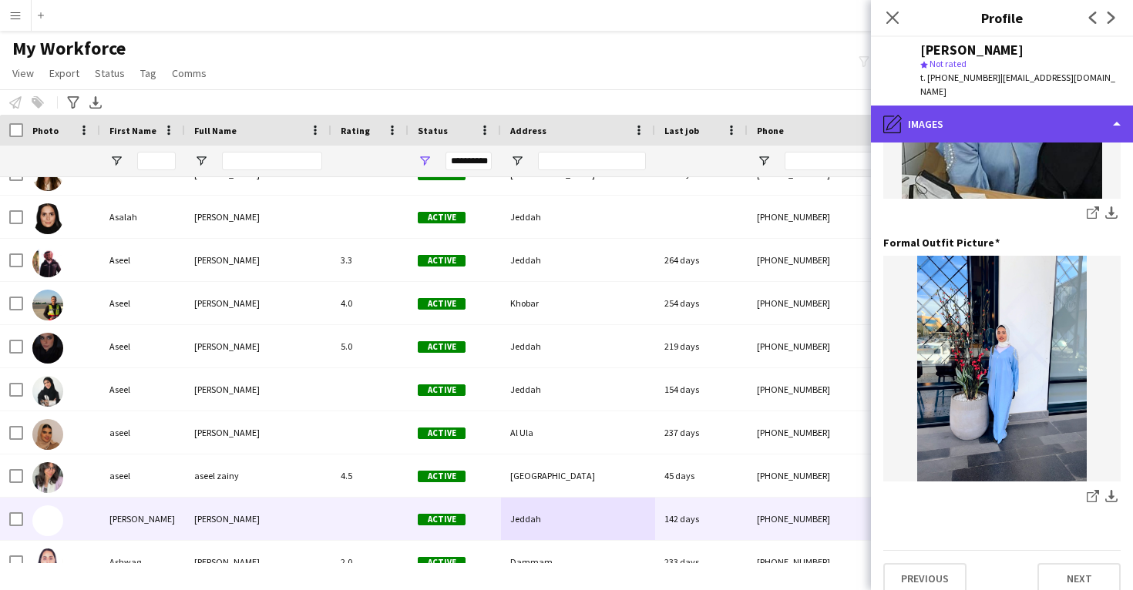
click at [1011, 106] on div "pencil4 Images" at bounding box center [1002, 124] width 262 height 37
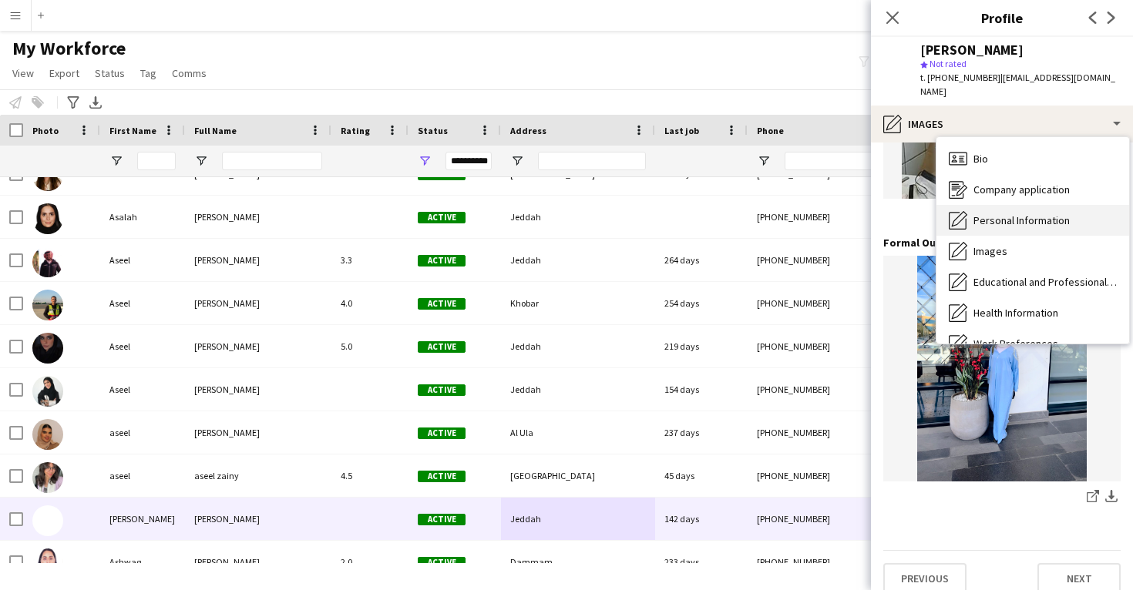
click at [1011, 213] on span "Personal Information" at bounding box center [1021, 220] width 96 height 14
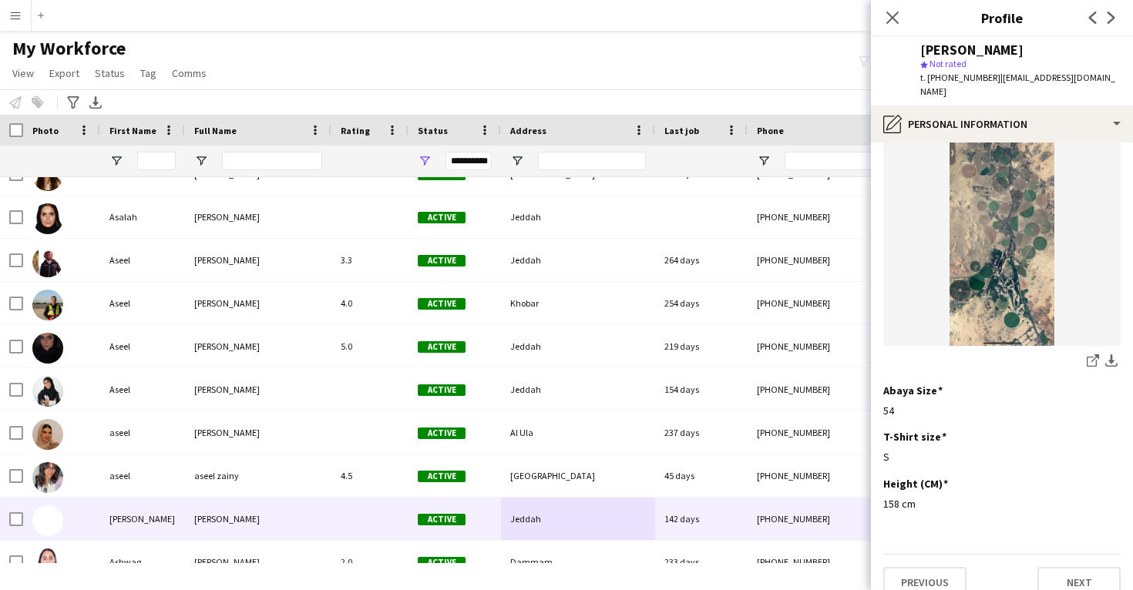
scroll to position [798, 0]
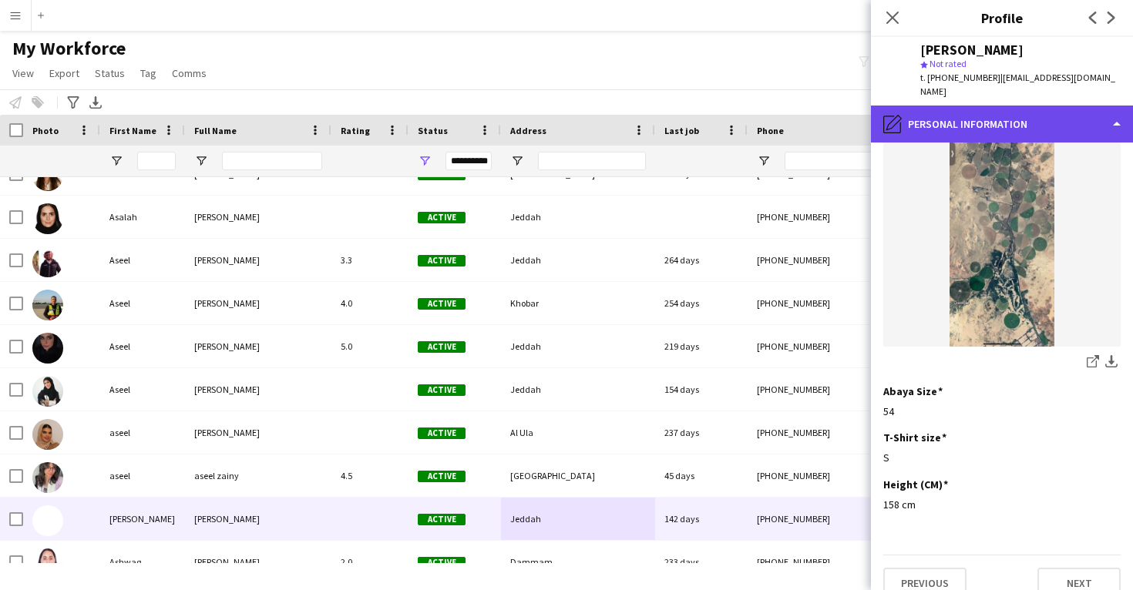
click at [1021, 108] on div "pencil4 Personal Information" at bounding box center [1002, 124] width 262 height 37
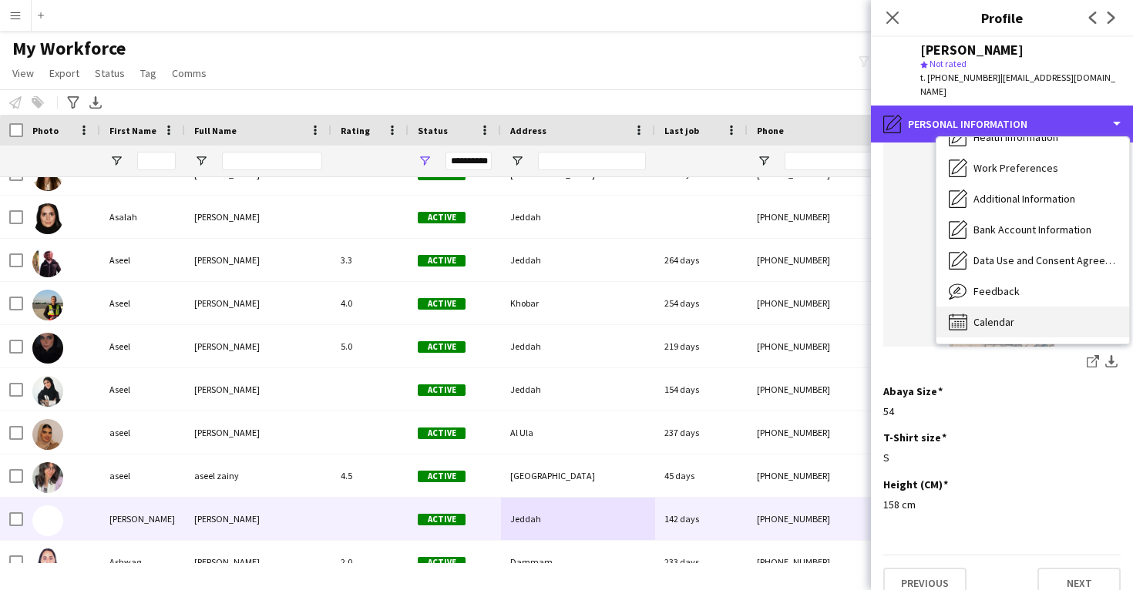
scroll to position [176, 0]
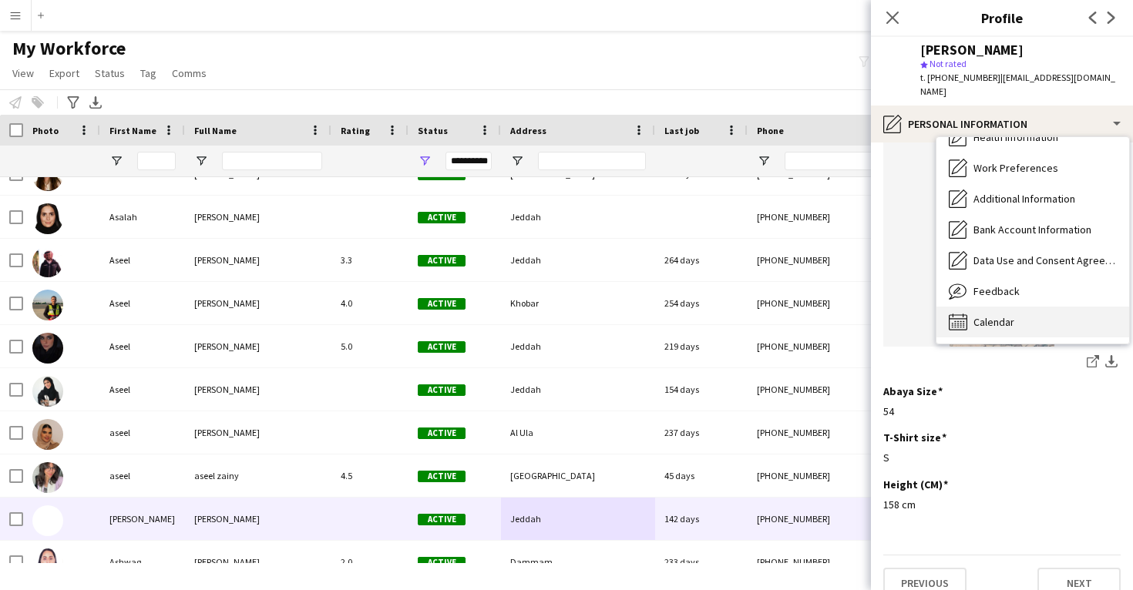
click at [1006, 315] on span "Calendar" at bounding box center [993, 322] width 41 height 14
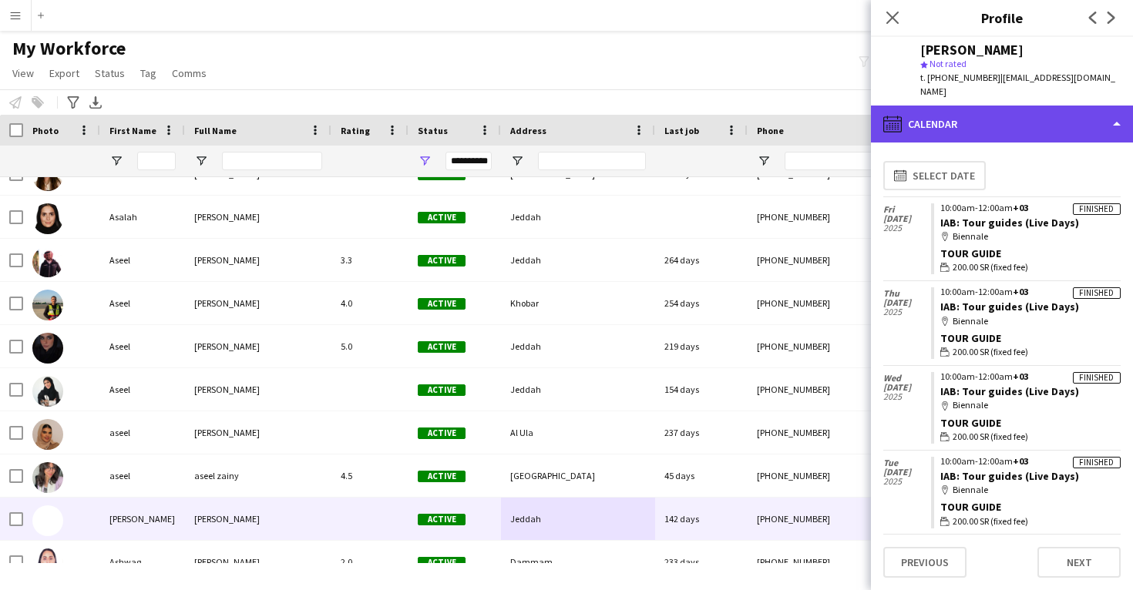
click at [1031, 112] on div "calendar-full Calendar" at bounding box center [1002, 124] width 262 height 37
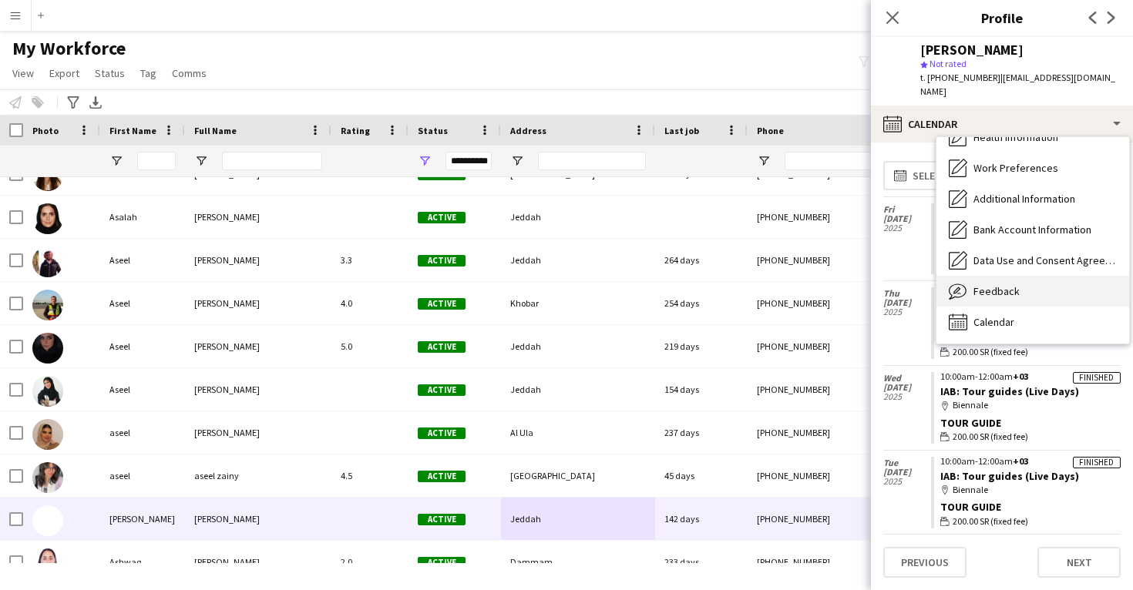
click at [1011, 284] on span "Feedback" at bounding box center [996, 291] width 46 height 14
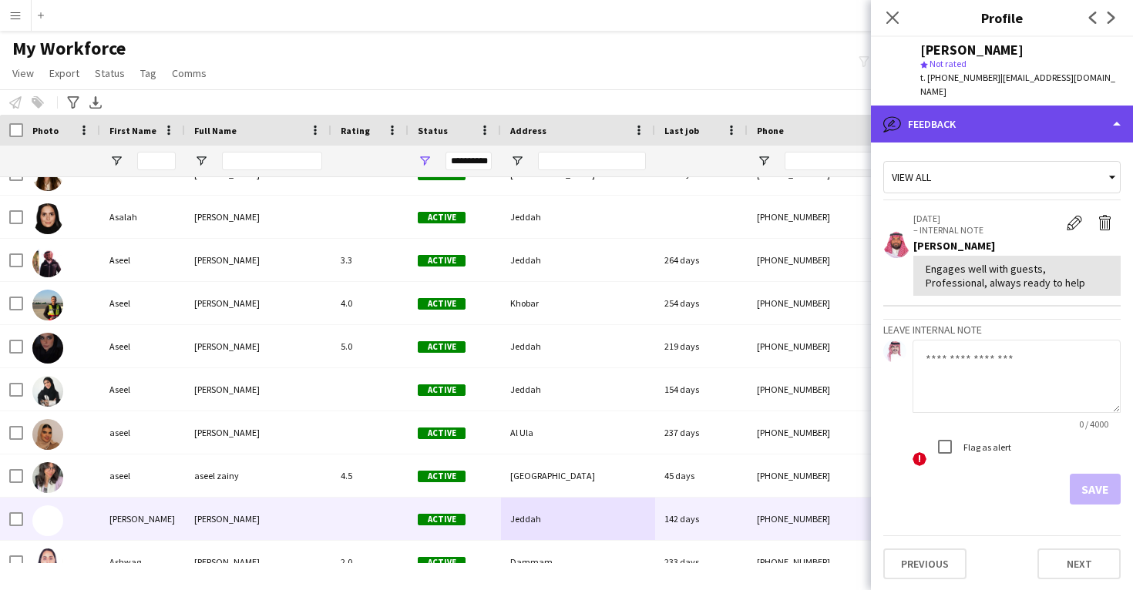
click at [1007, 118] on div "bubble-pencil Feedback" at bounding box center [1002, 124] width 262 height 37
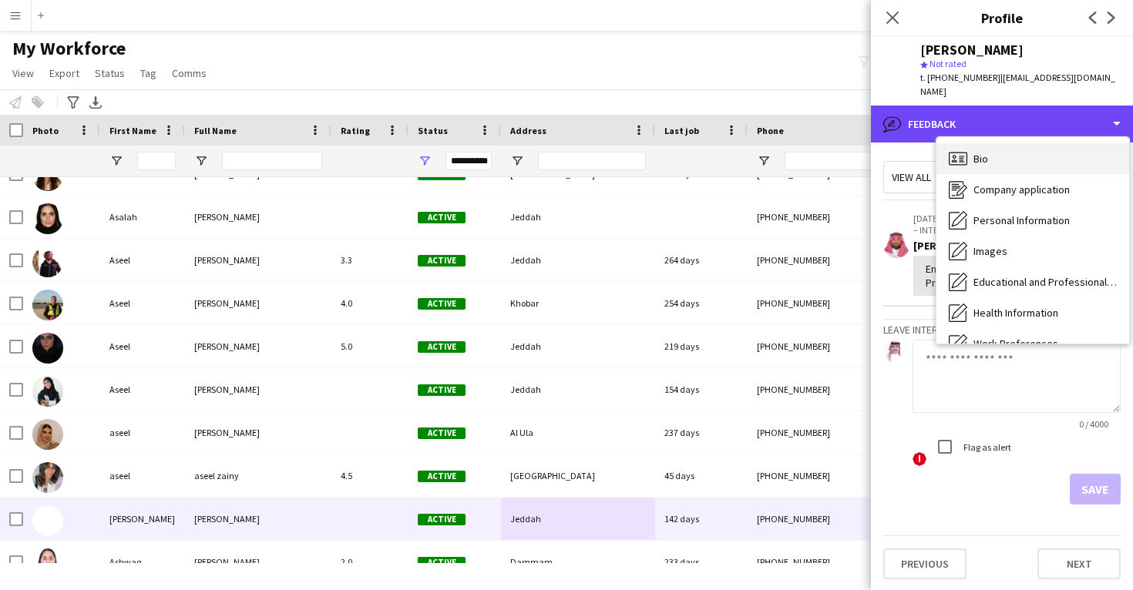
scroll to position [0, 0]
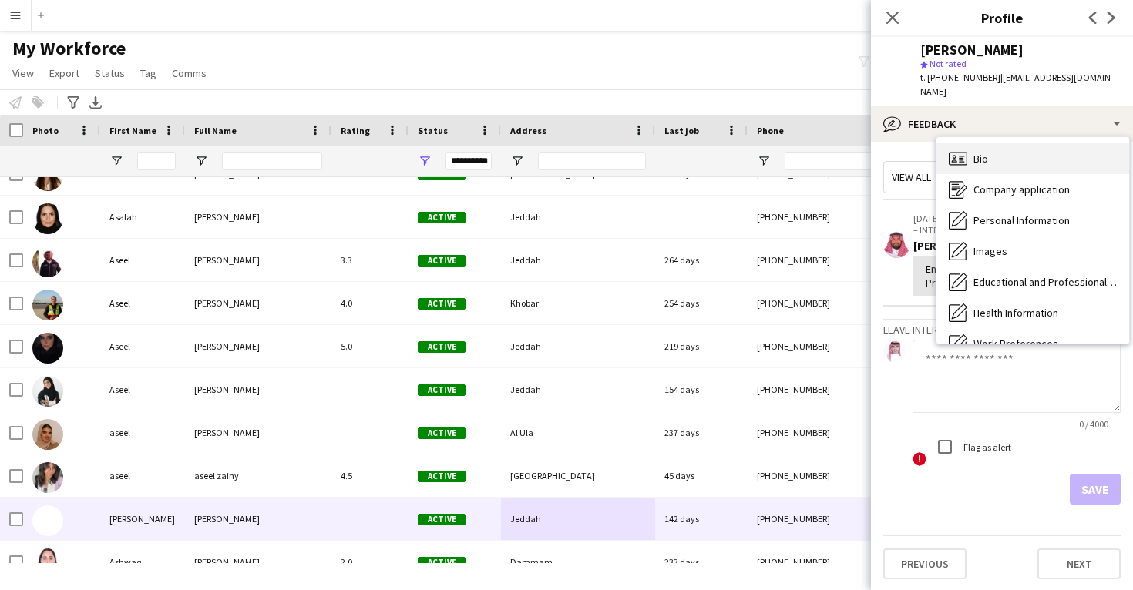
click at [1002, 149] on div "Bio Bio" at bounding box center [1032, 158] width 193 height 31
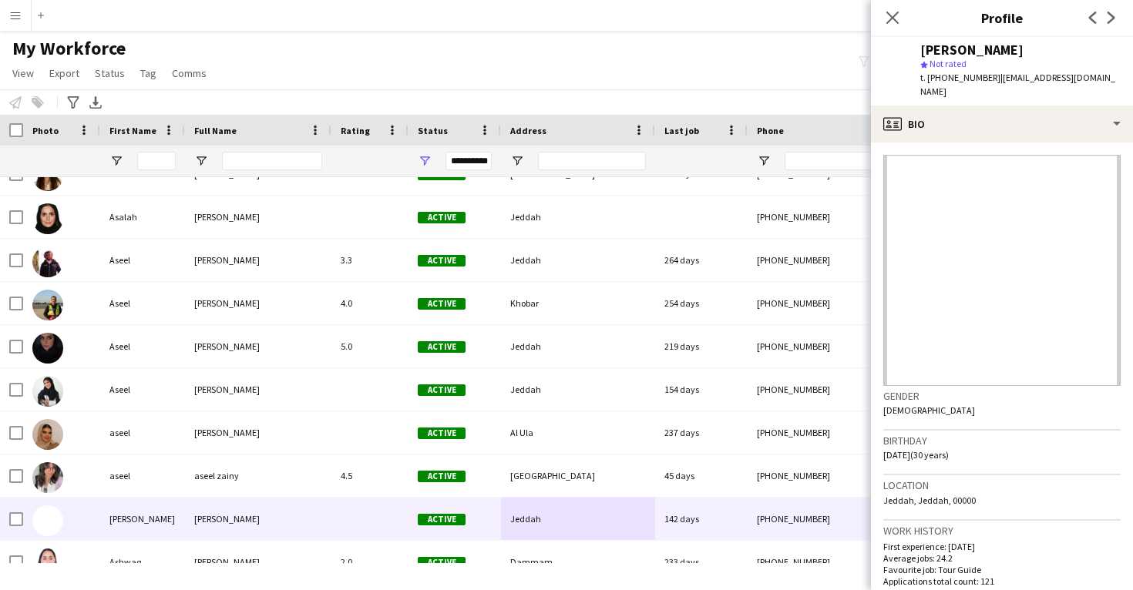
drag, startPoint x: 1012, startPoint y: 52, endPoint x: 922, endPoint y: 53, distance: 90.1
click at [922, 53] on div "Asfia Ghaziani" at bounding box center [1020, 50] width 200 height 14
copy div "Asfia Ghaziani"
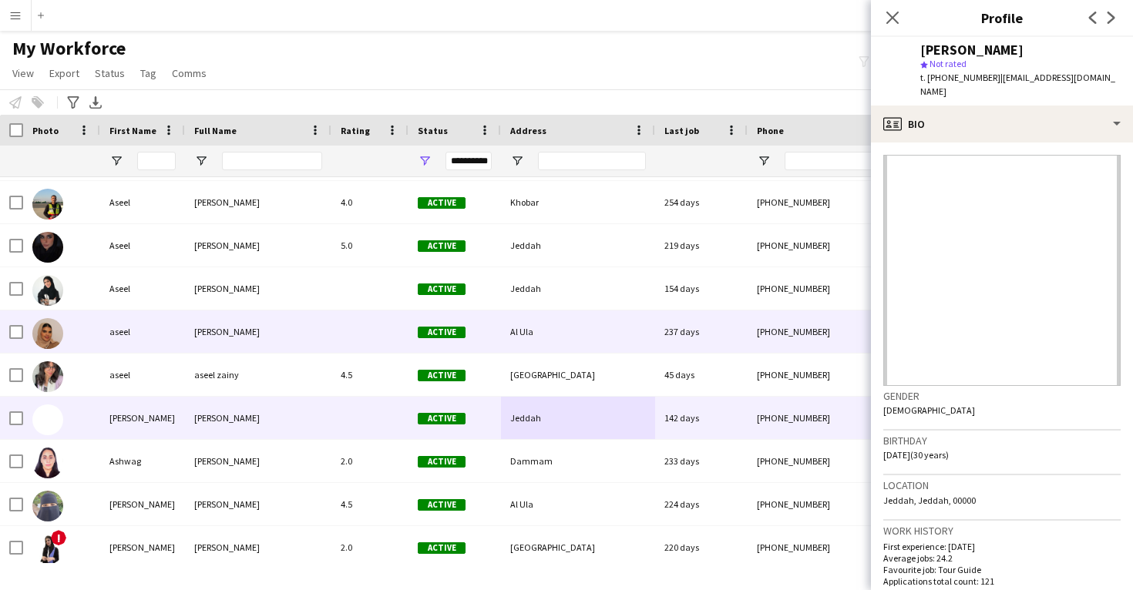
scroll to position [13722, 0]
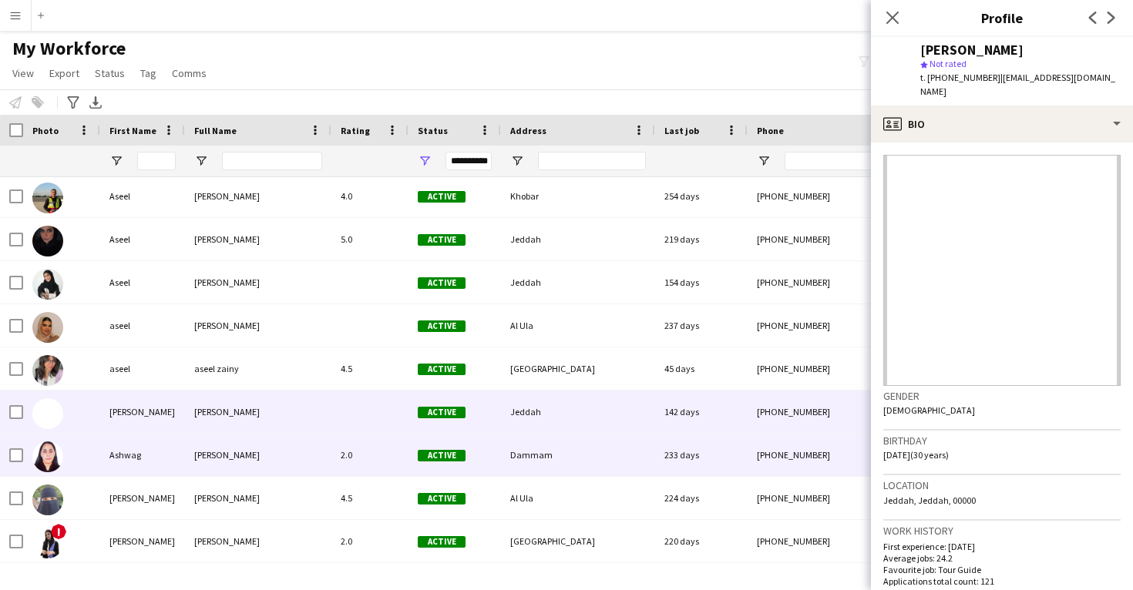
click at [370, 439] on div "2.0" at bounding box center [369, 455] width 77 height 42
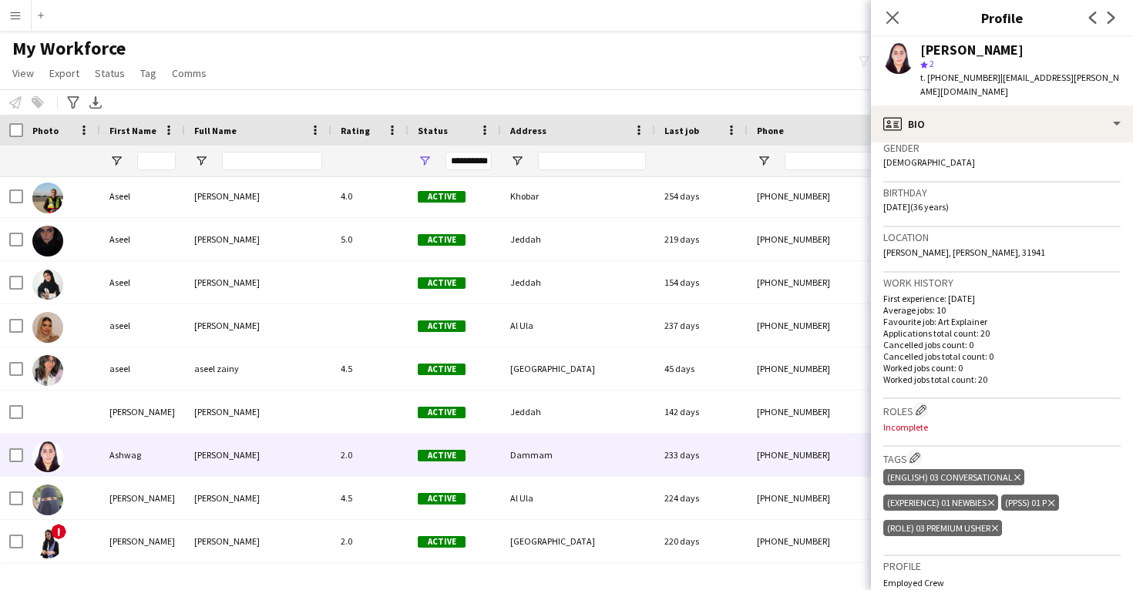
scroll to position [249, 0]
click at [923, 404] on app-icon "Edit crew company roles" at bounding box center [920, 409] width 11 height 11
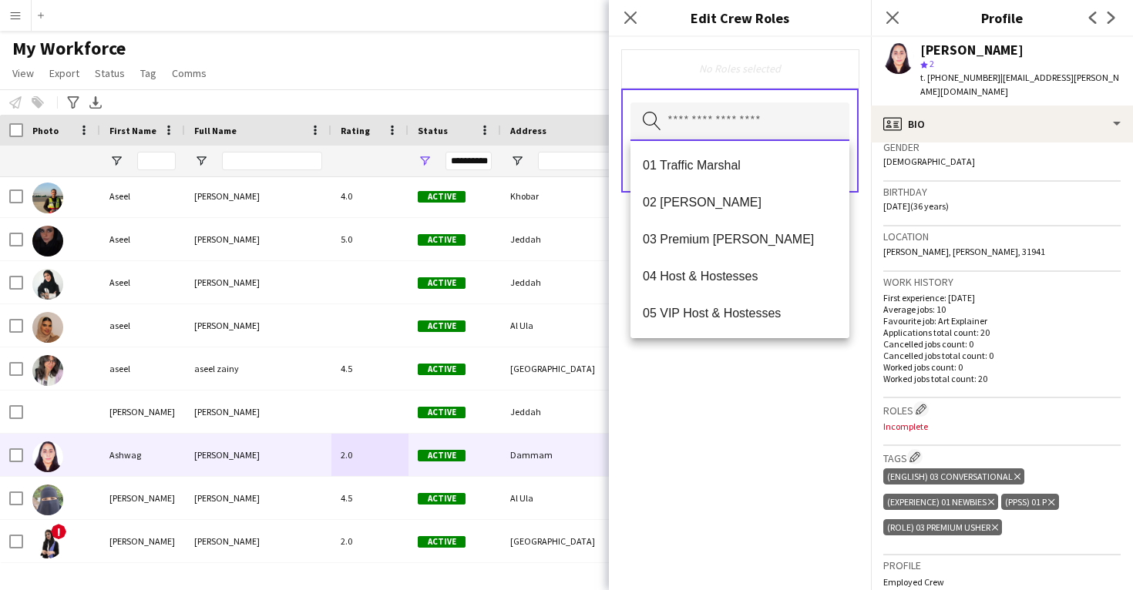
click at [757, 124] on input "text" at bounding box center [739, 121] width 219 height 39
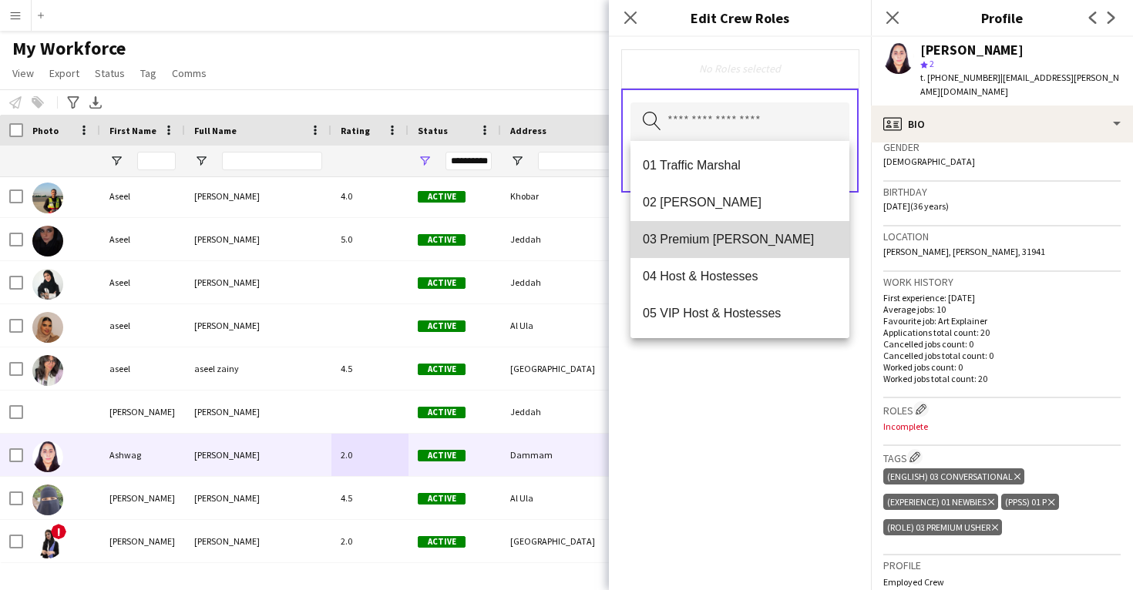
click at [738, 234] on span "03 Premium Usher" at bounding box center [740, 239] width 194 height 15
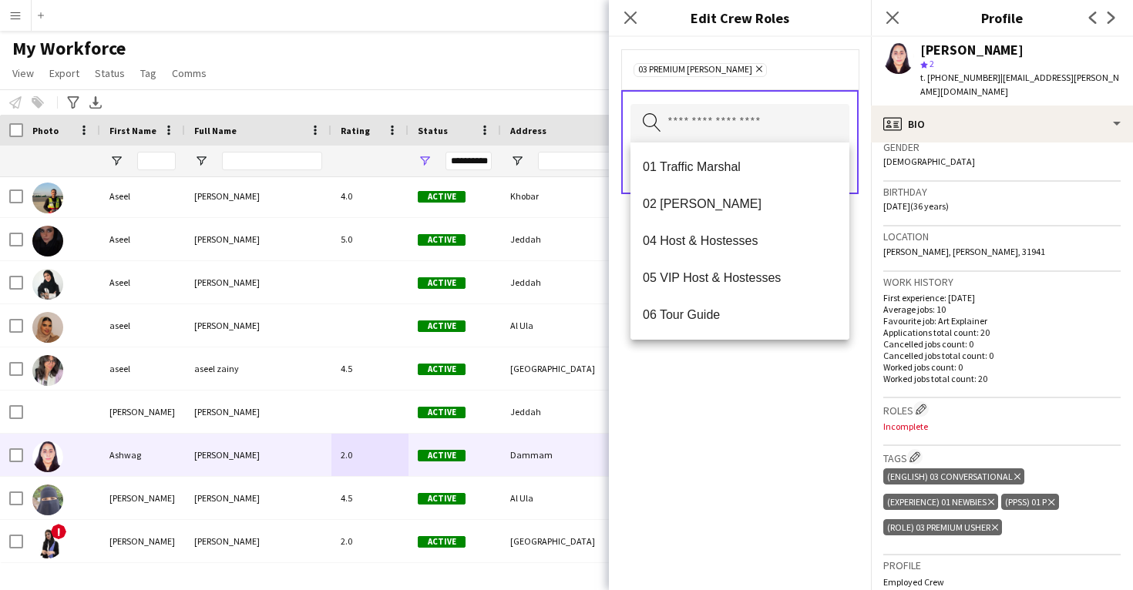
click at [742, 439] on div "03 Premium Usher Remove Search by role type Save" at bounding box center [740, 313] width 262 height 553
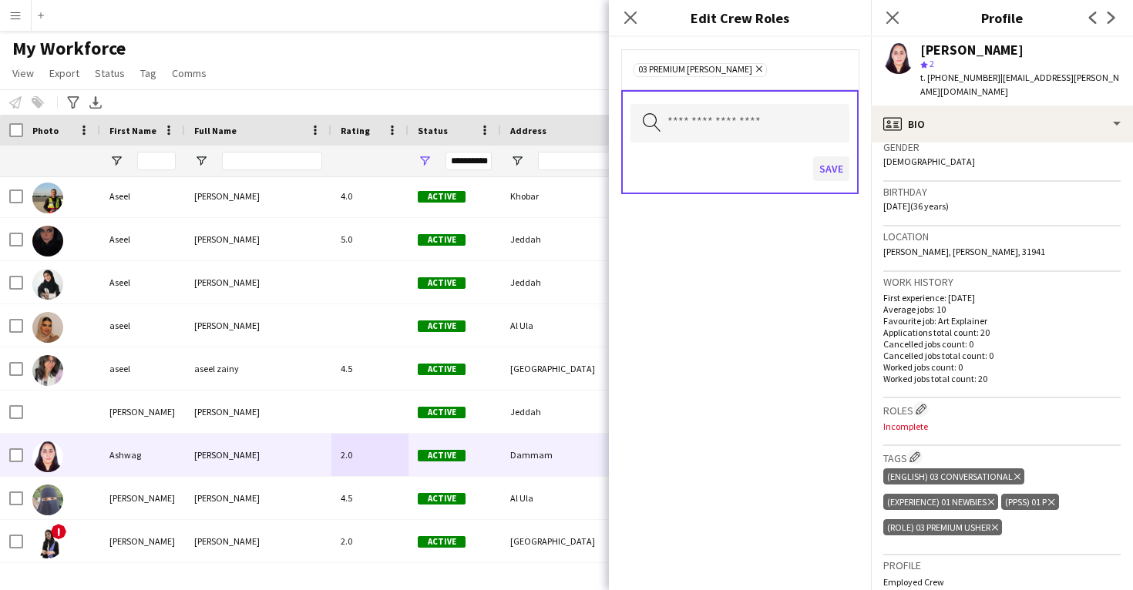
click at [832, 169] on button "Save" at bounding box center [831, 168] width 36 height 25
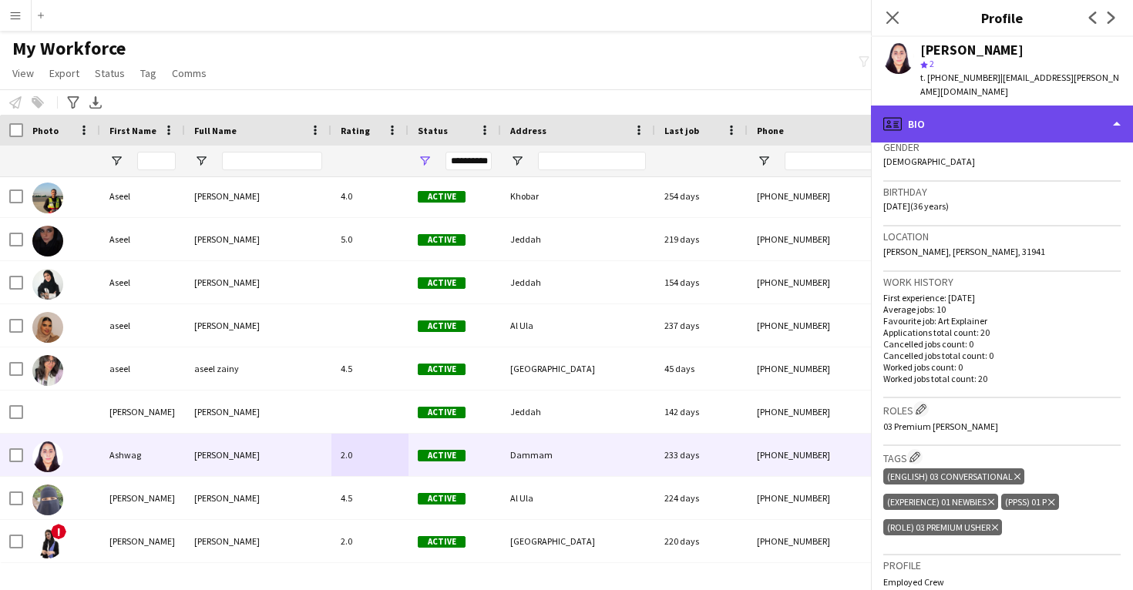
click at [941, 106] on div "profile Bio" at bounding box center [1002, 124] width 262 height 37
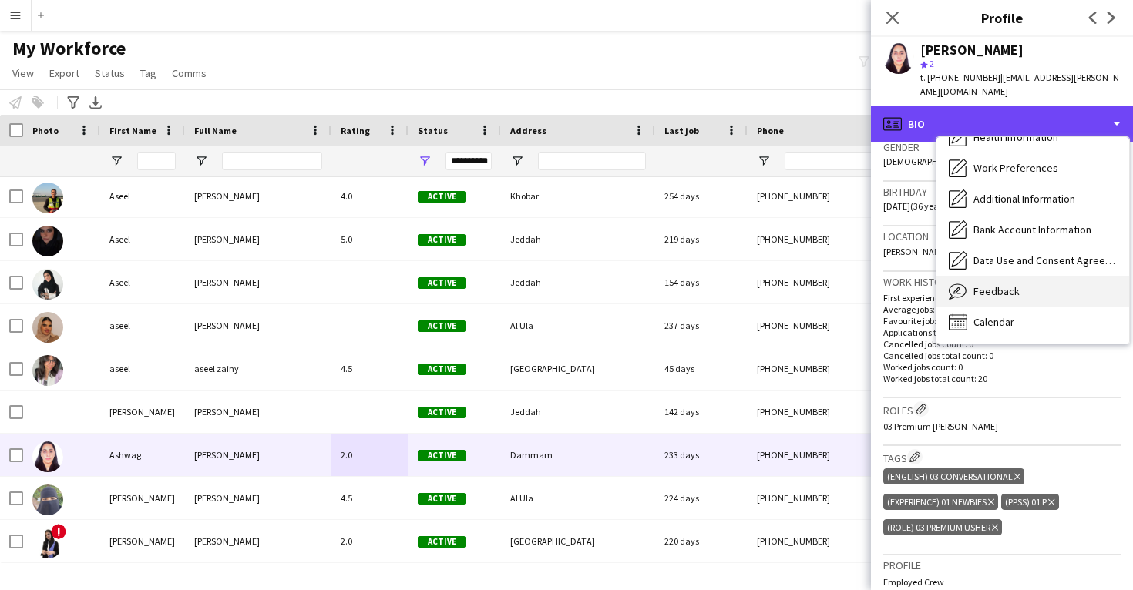
scroll to position [176, 0]
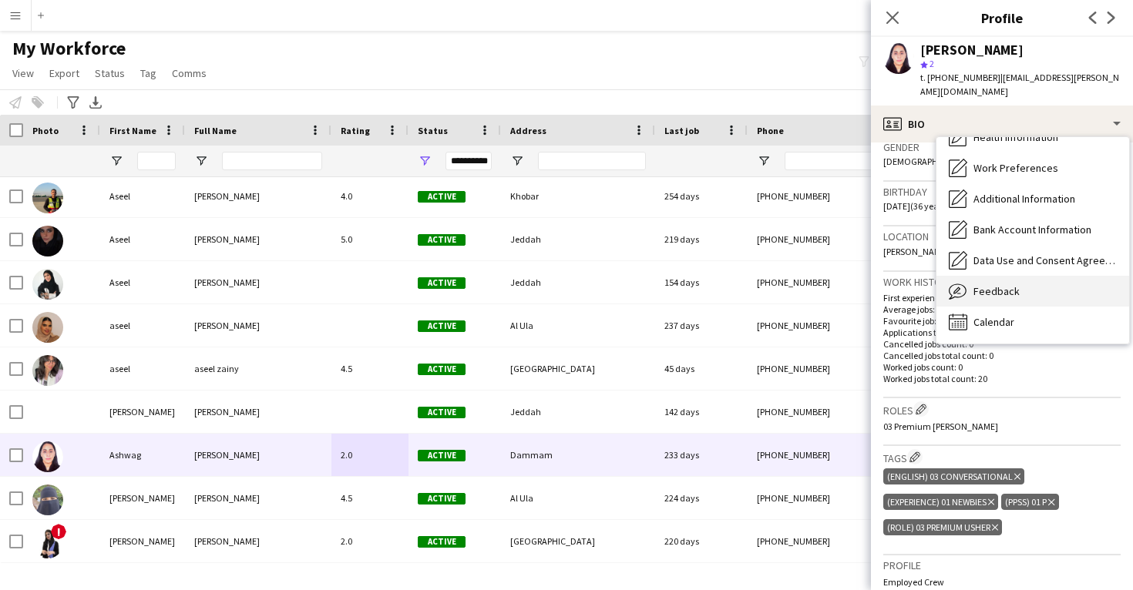
click at [998, 284] on div "Feedback Feedback" at bounding box center [1032, 291] width 193 height 31
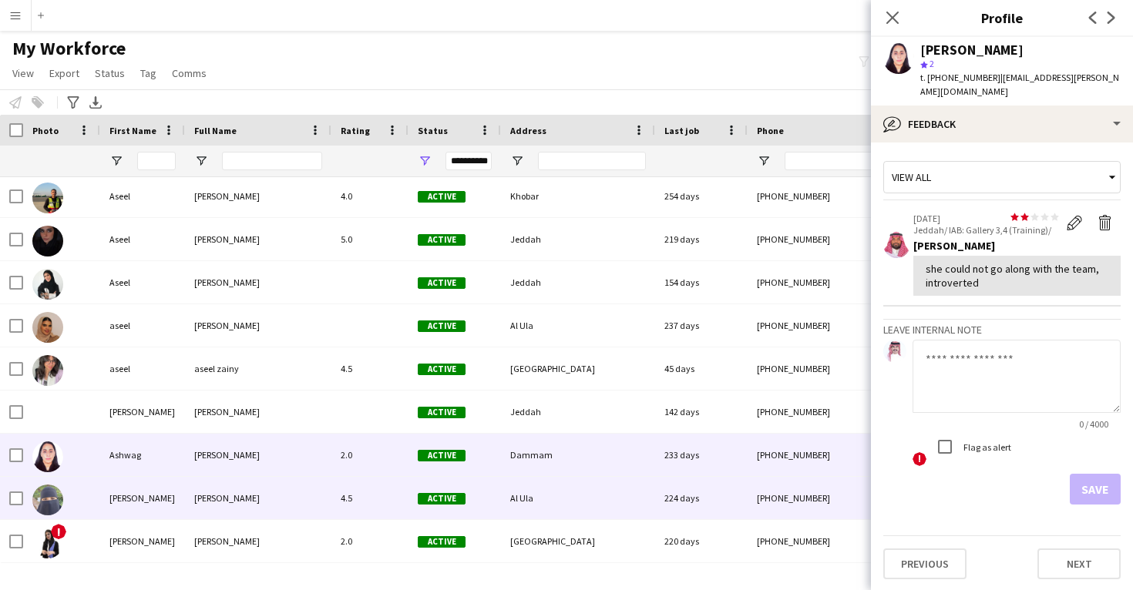
click at [655, 489] on div "224 days" at bounding box center [701, 498] width 92 height 42
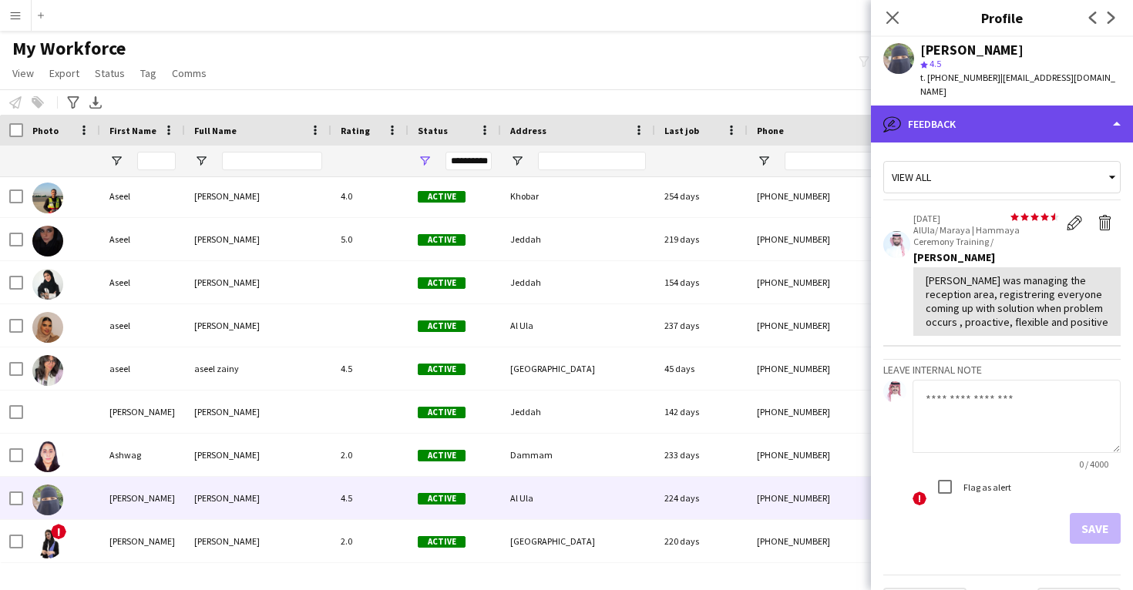
click at [978, 112] on div "bubble-pencil Feedback" at bounding box center [1002, 124] width 262 height 37
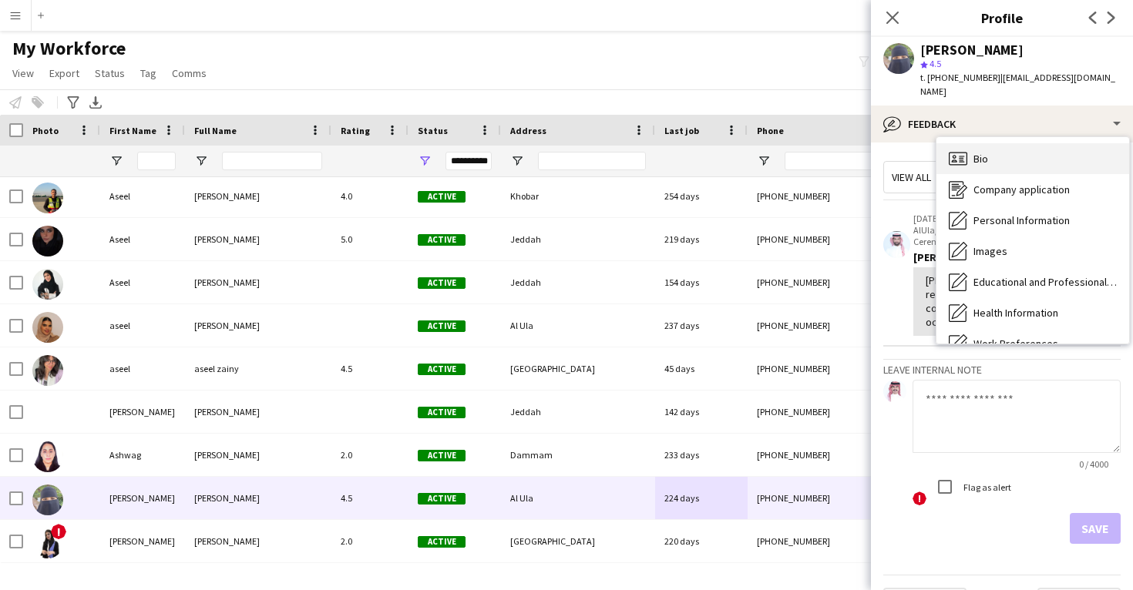
click at [978, 152] on span "Bio" at bounding box center [980, 159] width 15 height 14
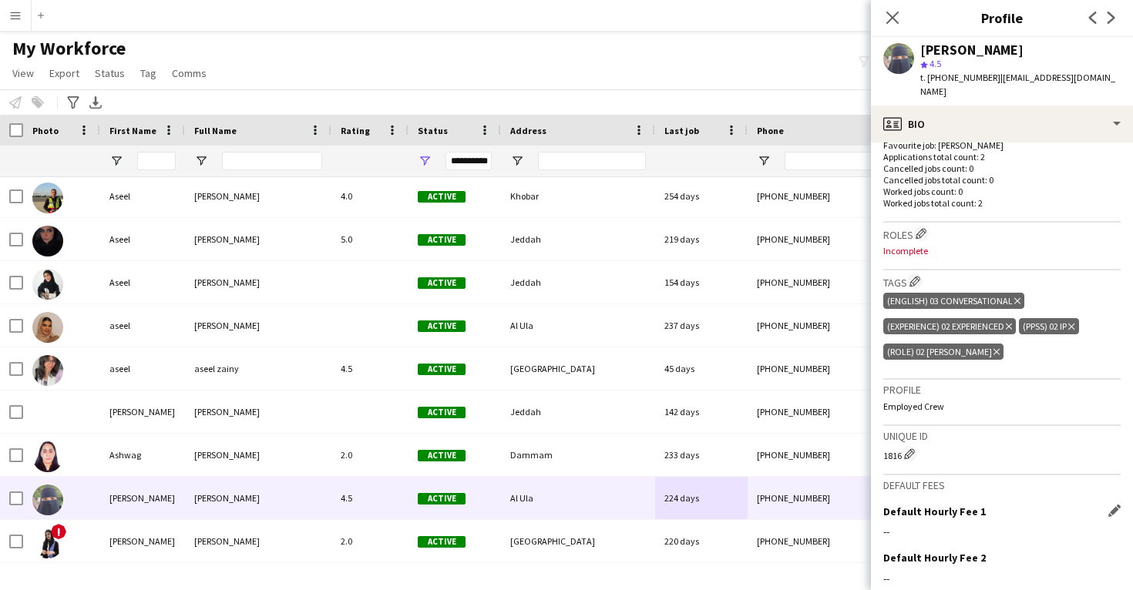
scroll to position [402, 0]
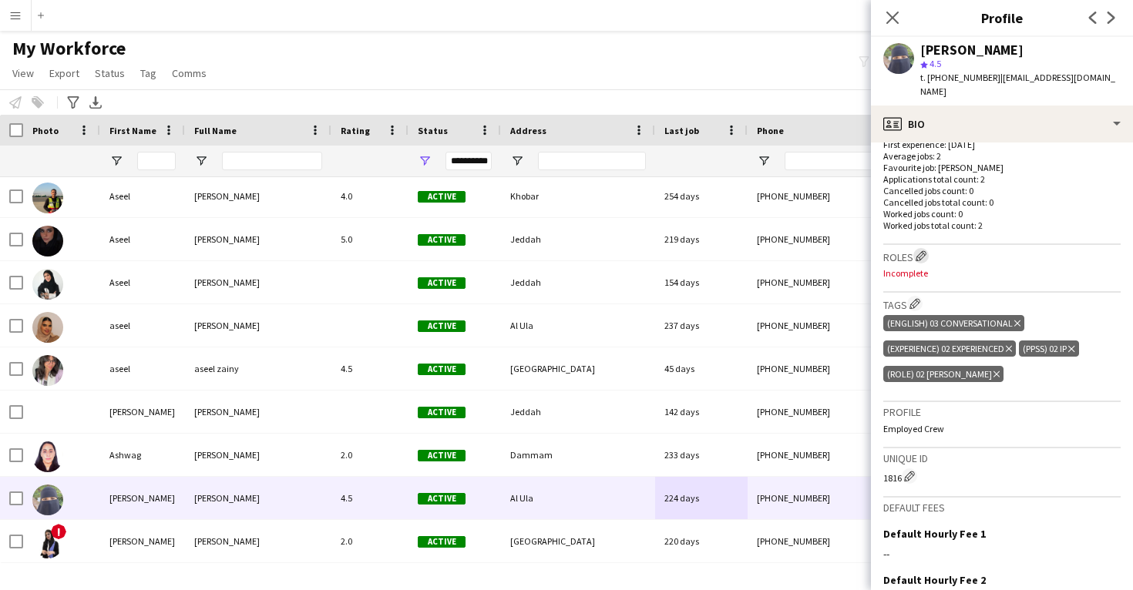
click at [926, 250] on app-icon "Edit crew company roles" at bounding box center [920, 255] width 11 height 11
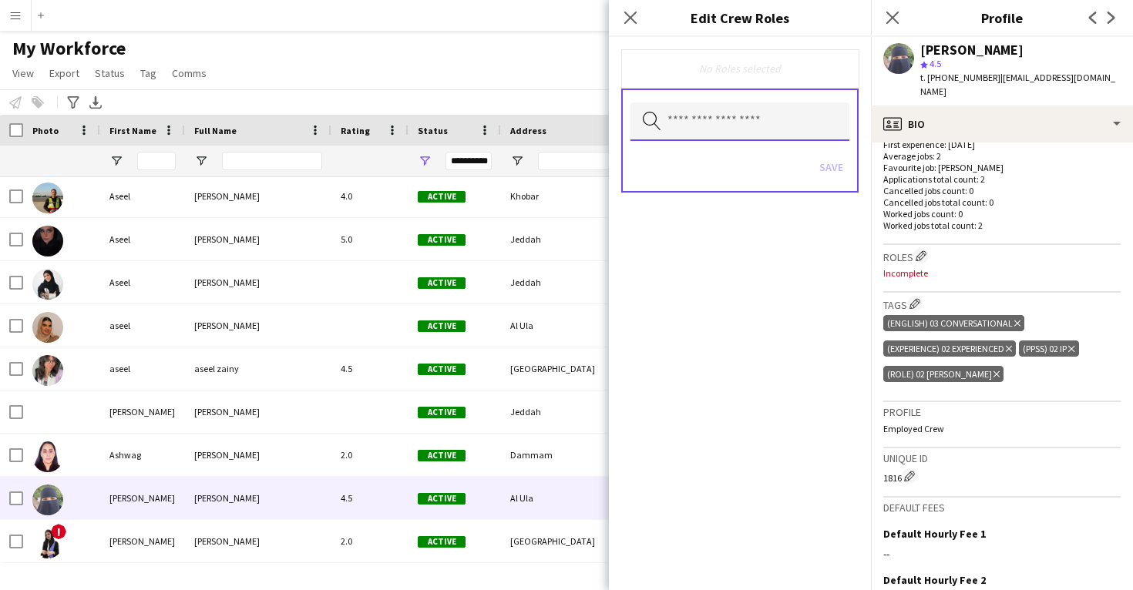
click at [762, 119] on input "text" at bounding box center [739, 121] width 219 height 39
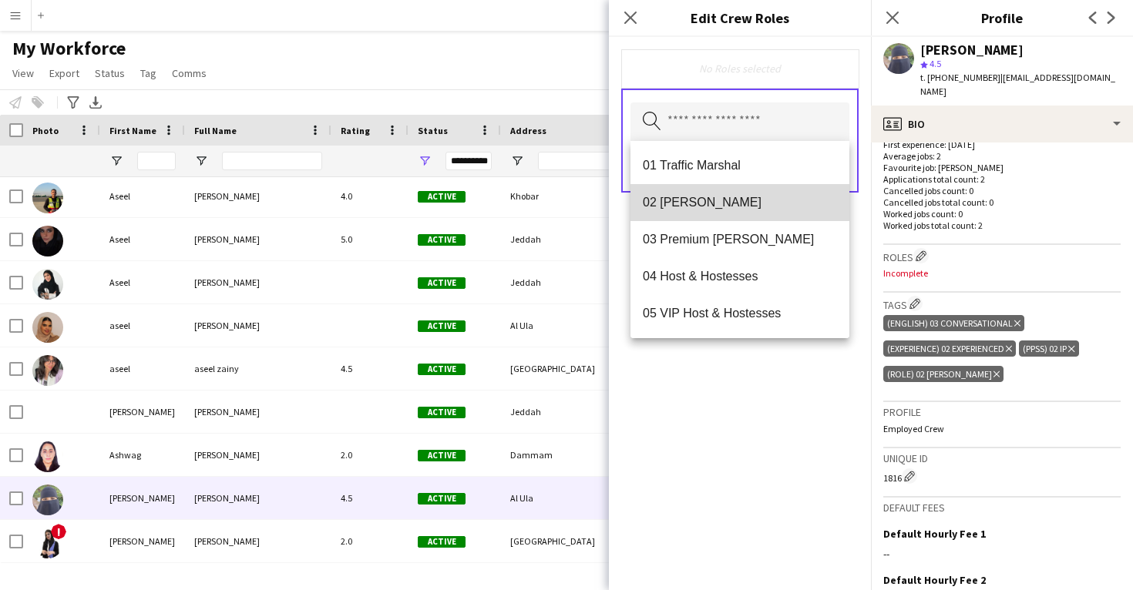
click at [746, 192] on mat-option "02 Usher" at bounding box center [739, 202] width 219 height 37
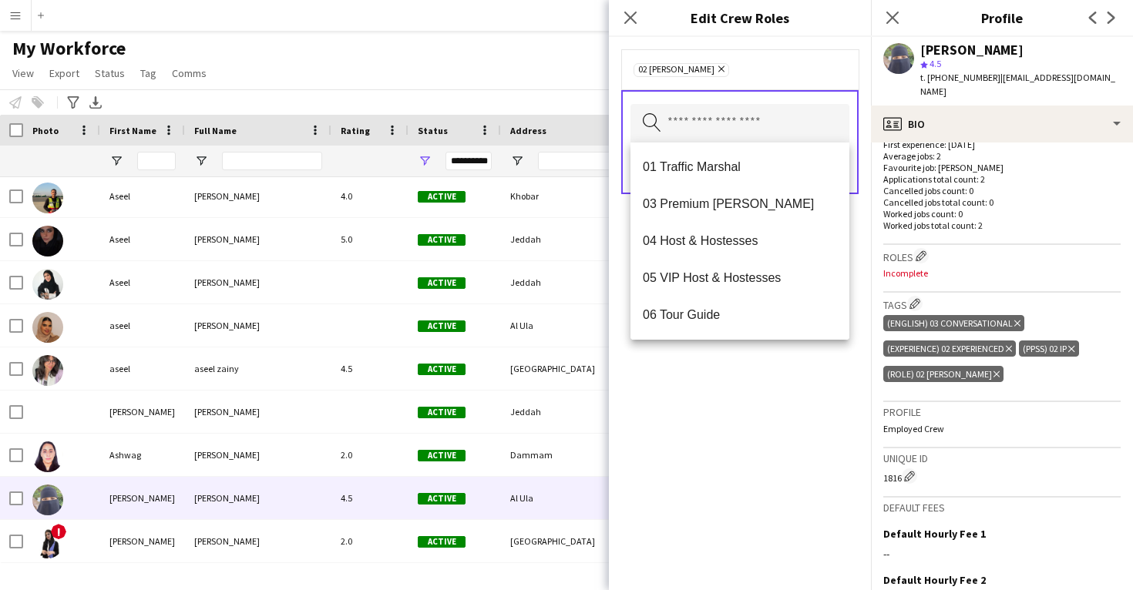
click at [744, 415] on div "02 Usher Remove Search by role type Save" at bounding box center [740, 313] width 262 height 553
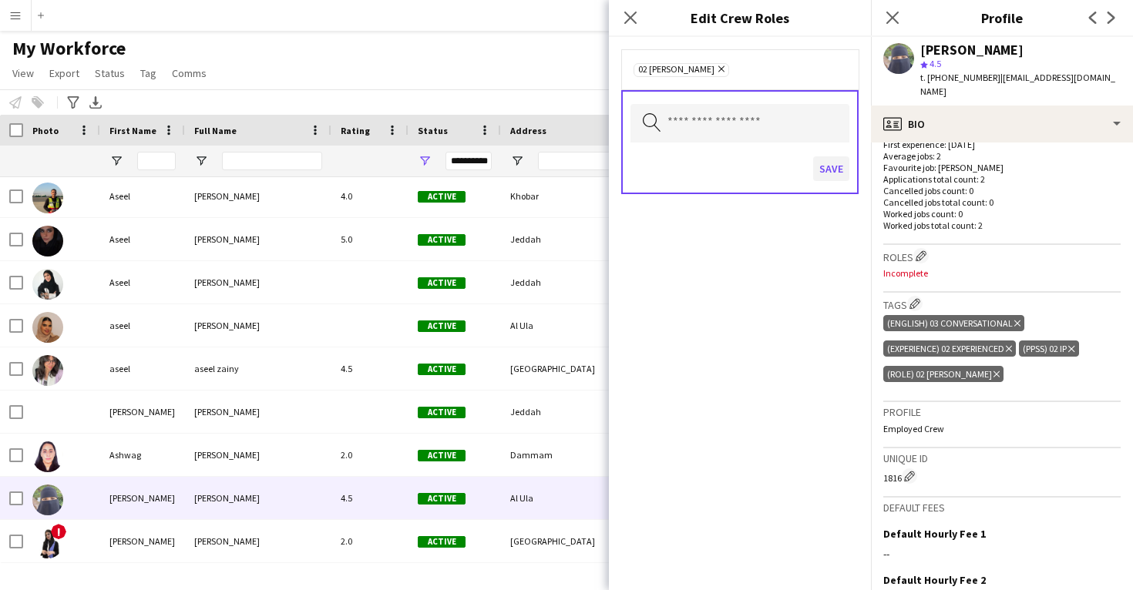
click at [834, 173] on button "Save" at bounding box center [831, 168] width 36 height 25
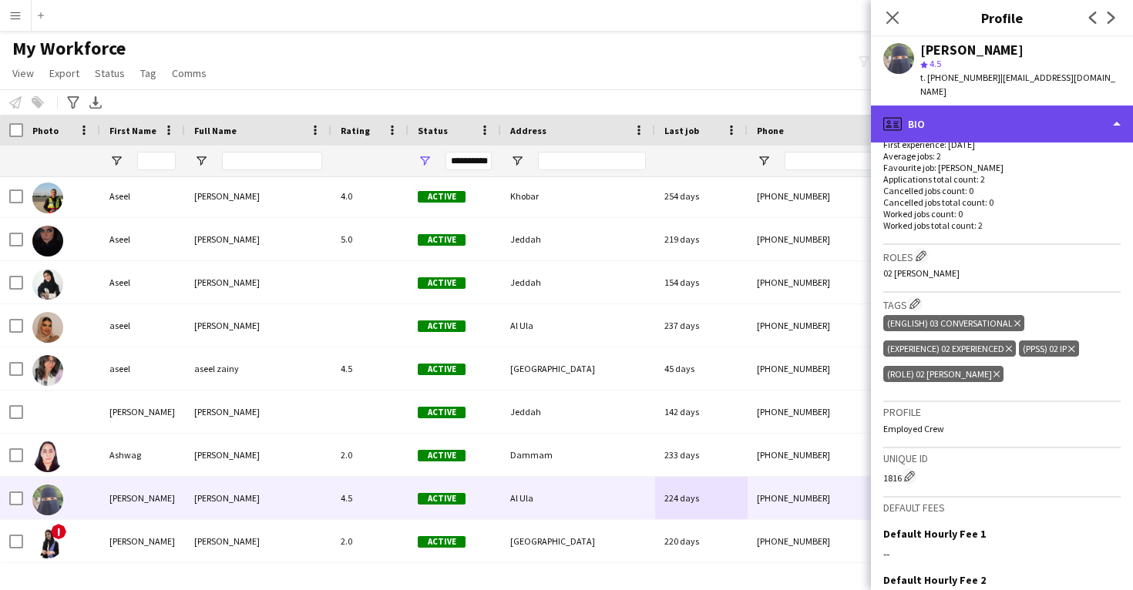
click at [939, 106] on div "profile Bio" at bounding box center [1002, 124] width 262 height 37
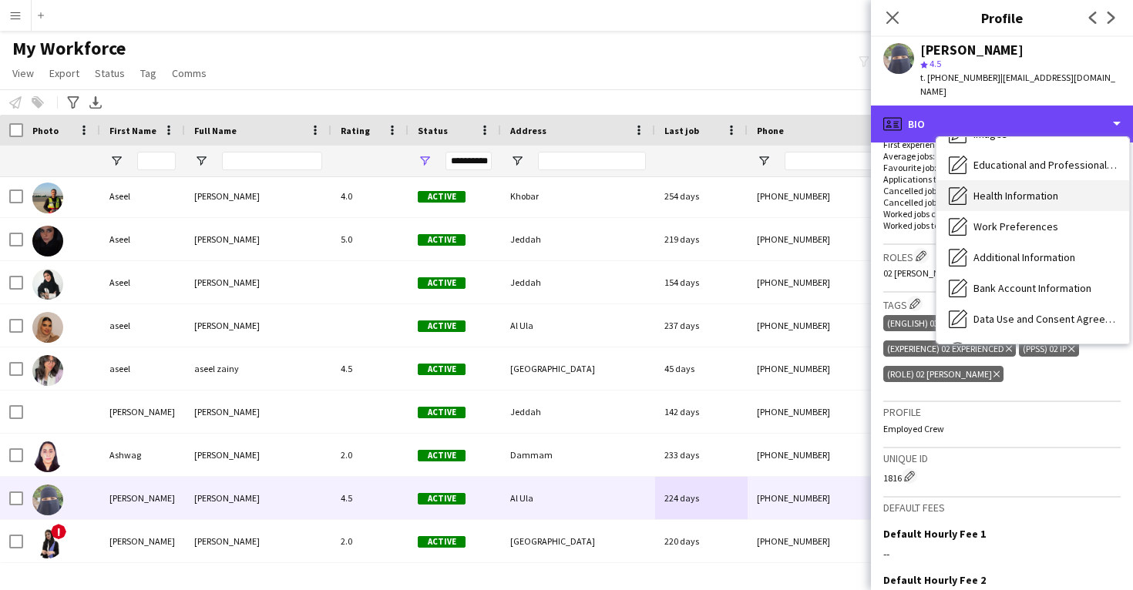
scroll to position [126, 0]
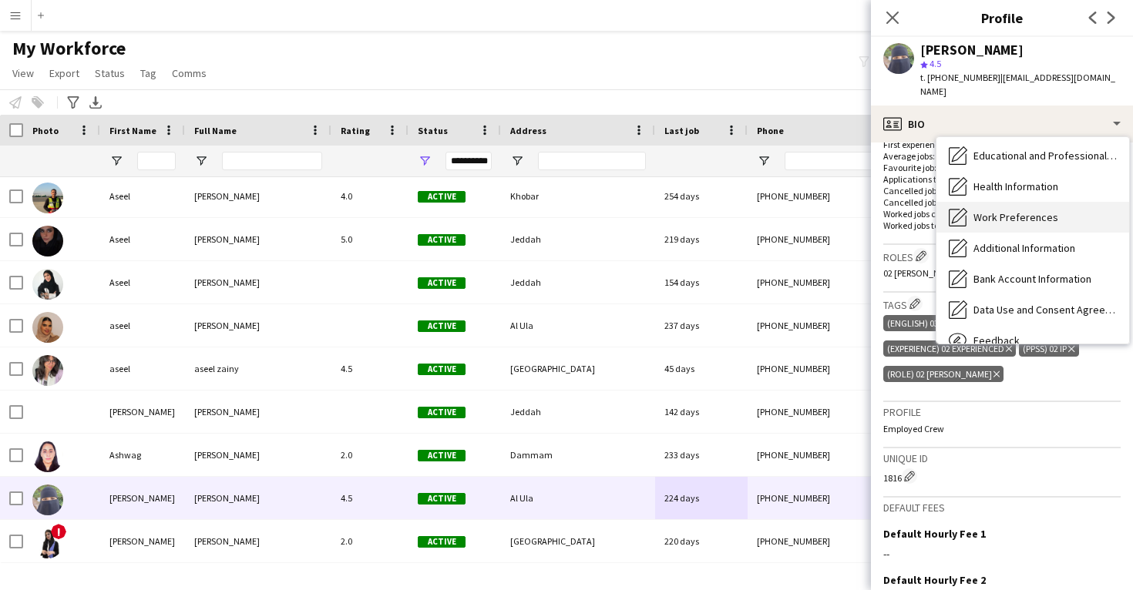
click at [1012, 214] on div "Work Preferences Work Preferences" at bounding box center [1032, 217] width 193 height 31
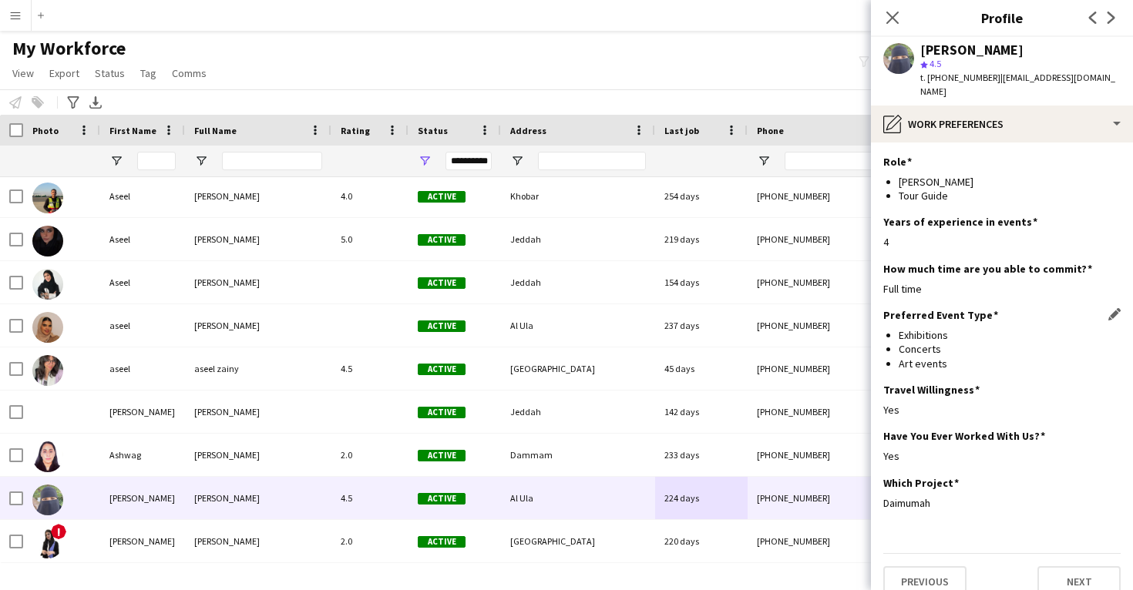
scroll to position [0, 0]
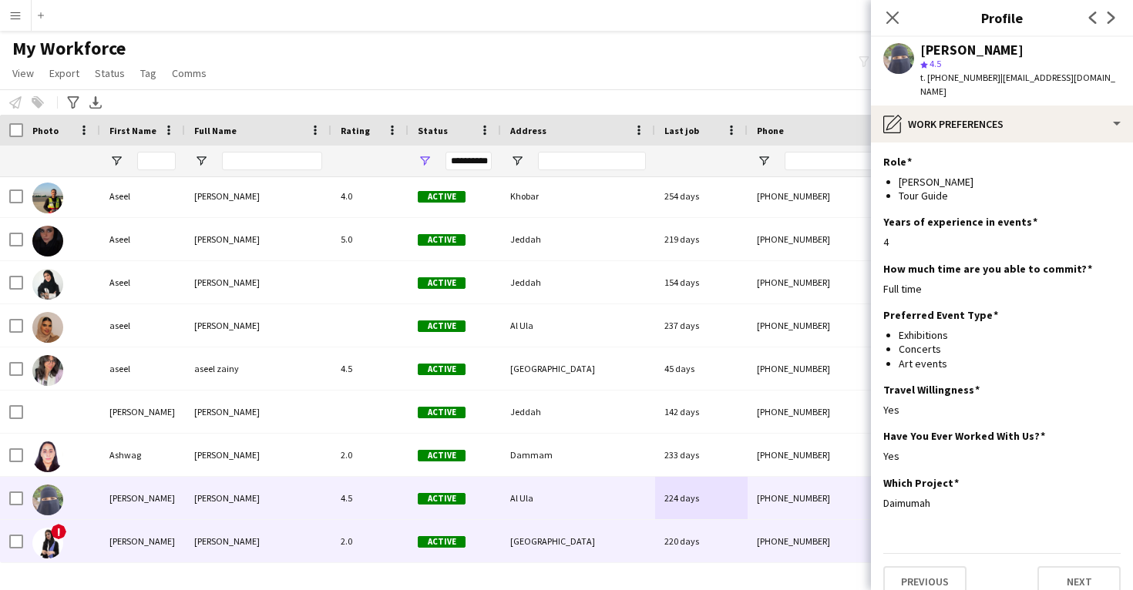
click at [628, 539] on div "[GEOGRAPHIC_DATA]" at bounding box center [578, 541] width 154 height 42
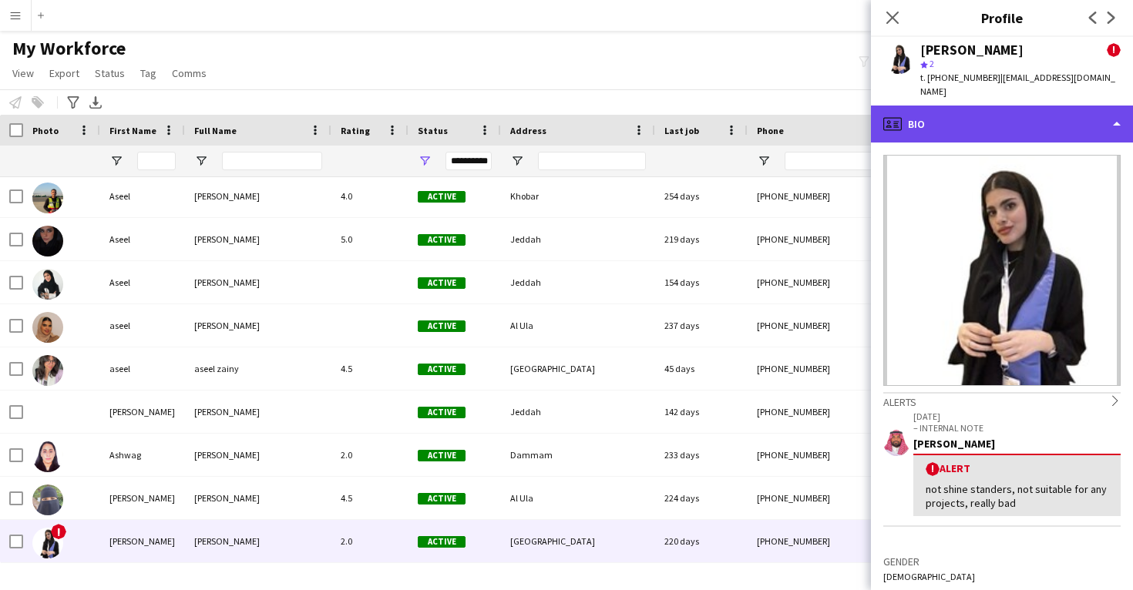
click at [973, 119] on div "profile Bio" at bounding box center [1002, 124] width 262 height 37
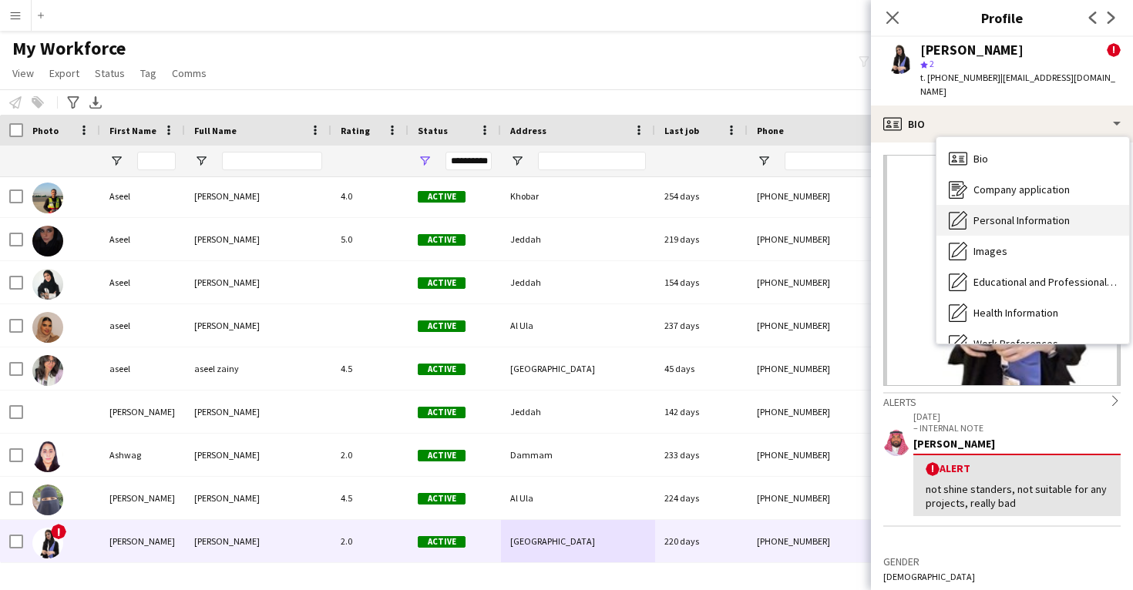
click at [998, 213] on span "Personal Information" at bounding box center [1021, 220] width 96 height 14
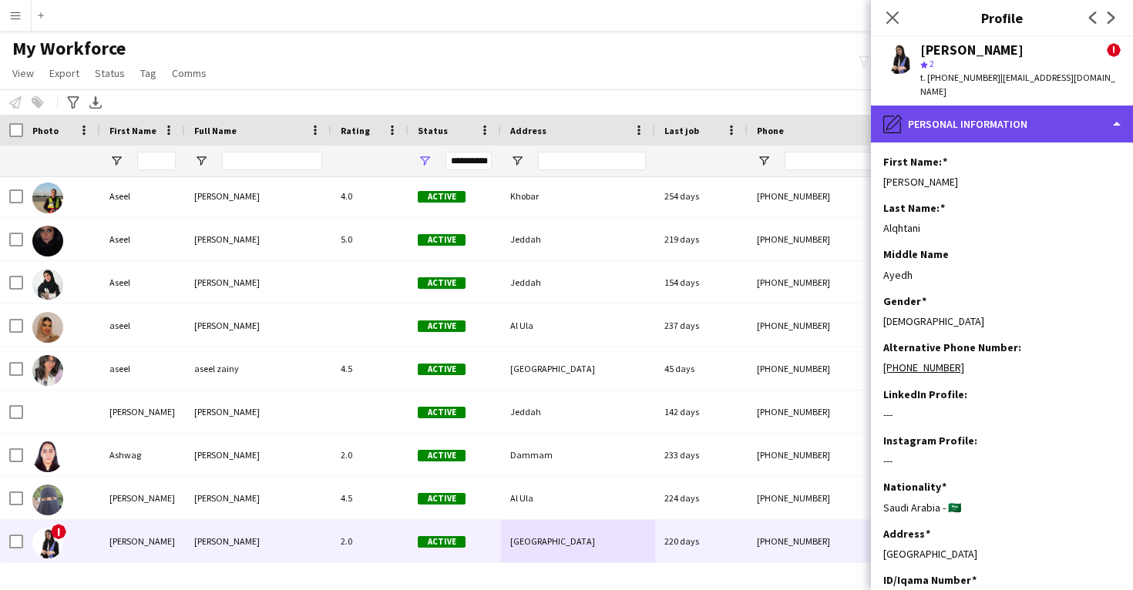
click at [957, 116] on div "pencil4 Personal Information" at bounding box center [1002, 124] width 262 height 37
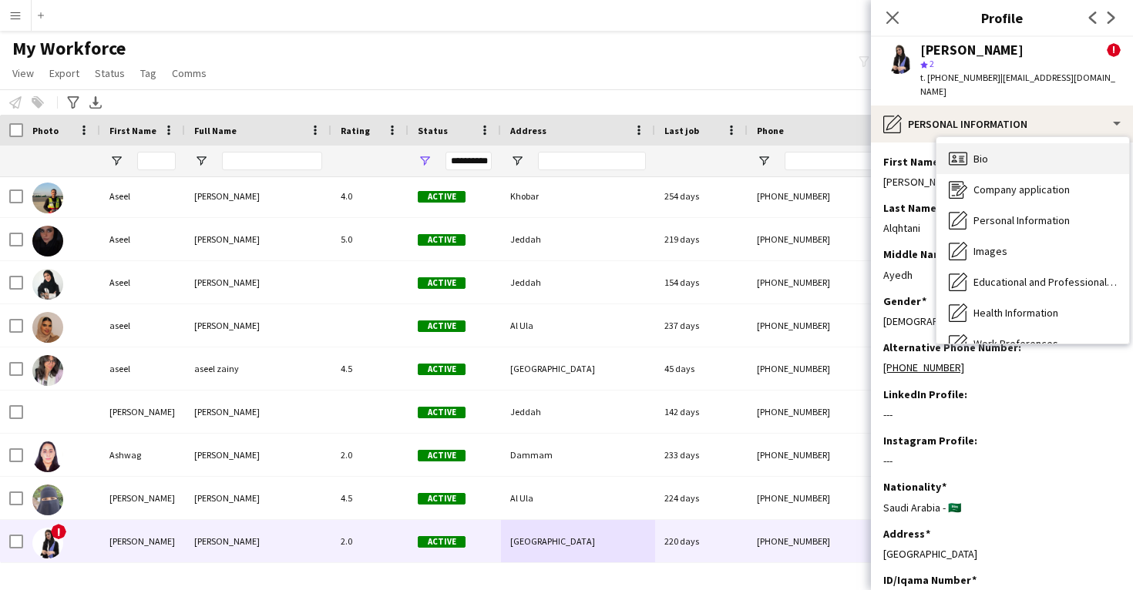
click at [974, 152] on span "Bio" at bounding box center [980, 159] width 15 height 14
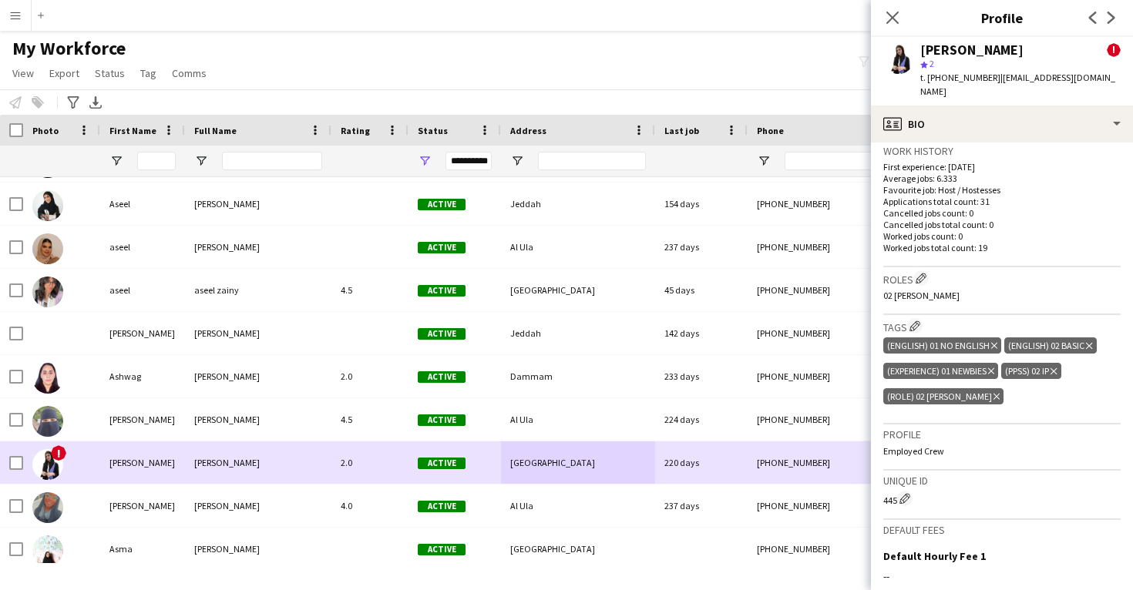
scroll to position [13825, 0]
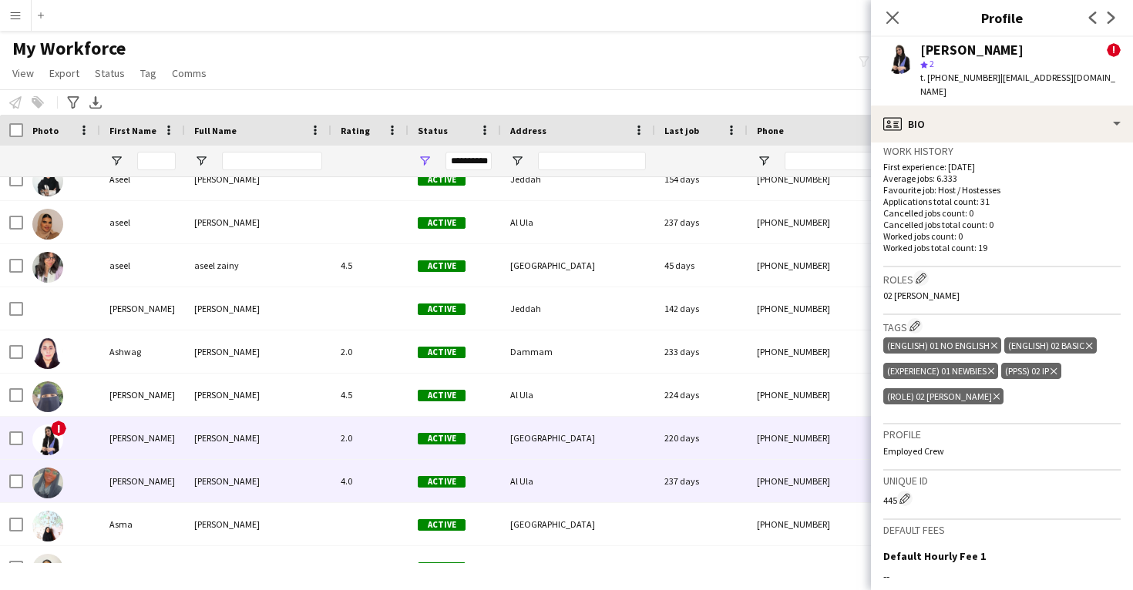
click at [660, 488] on div "237 days" at bounding box center [701, 481] width 92 height 42
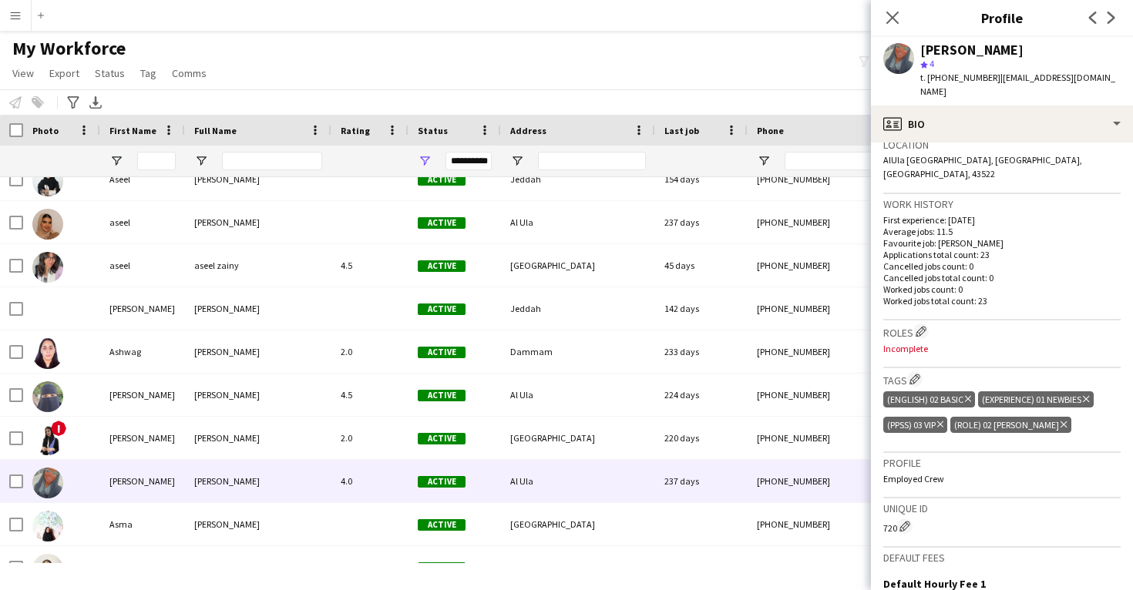
scroll to position [375, 0]
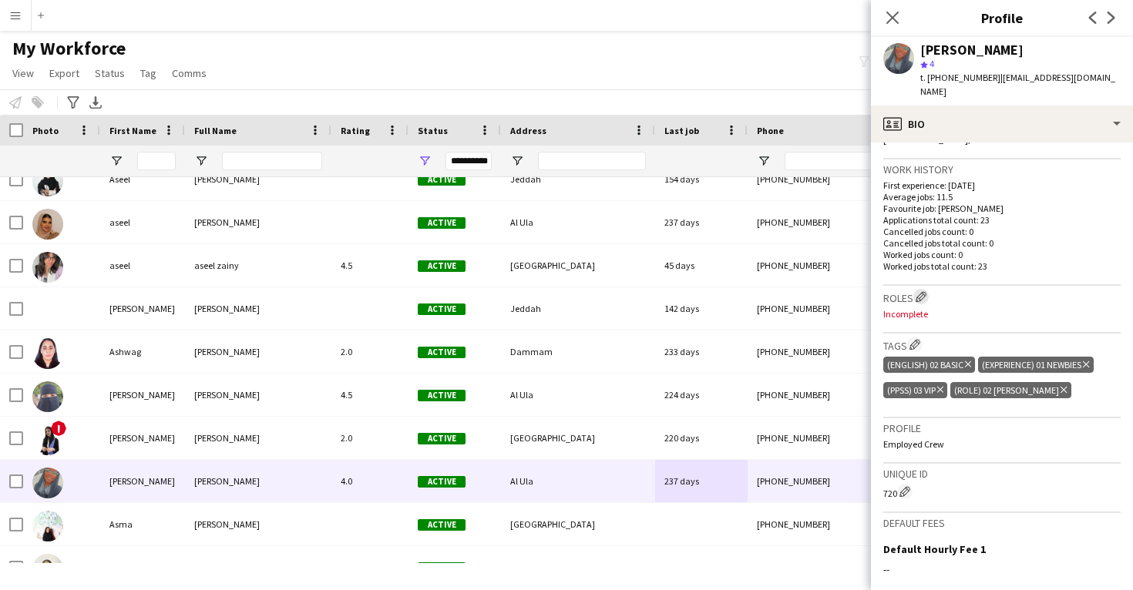
click at [922, 291] on app-icon "Edit crew company roles" at bounding box center [920, 296] width 11 height 11
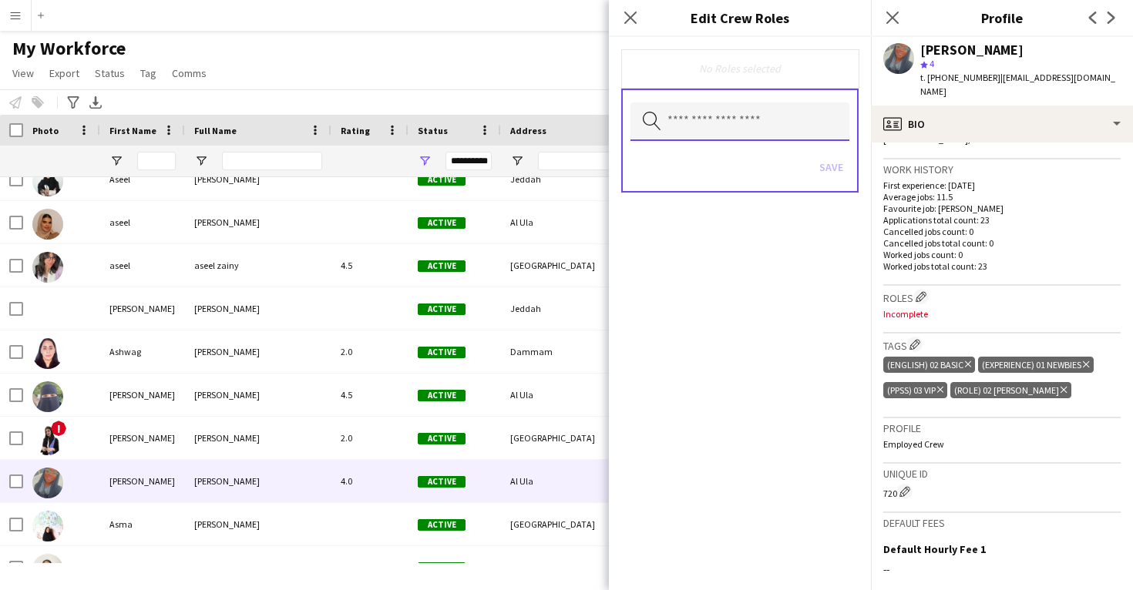
click at [743, 125] on input "text" at bounding box center [739, 121] width 219 height 39
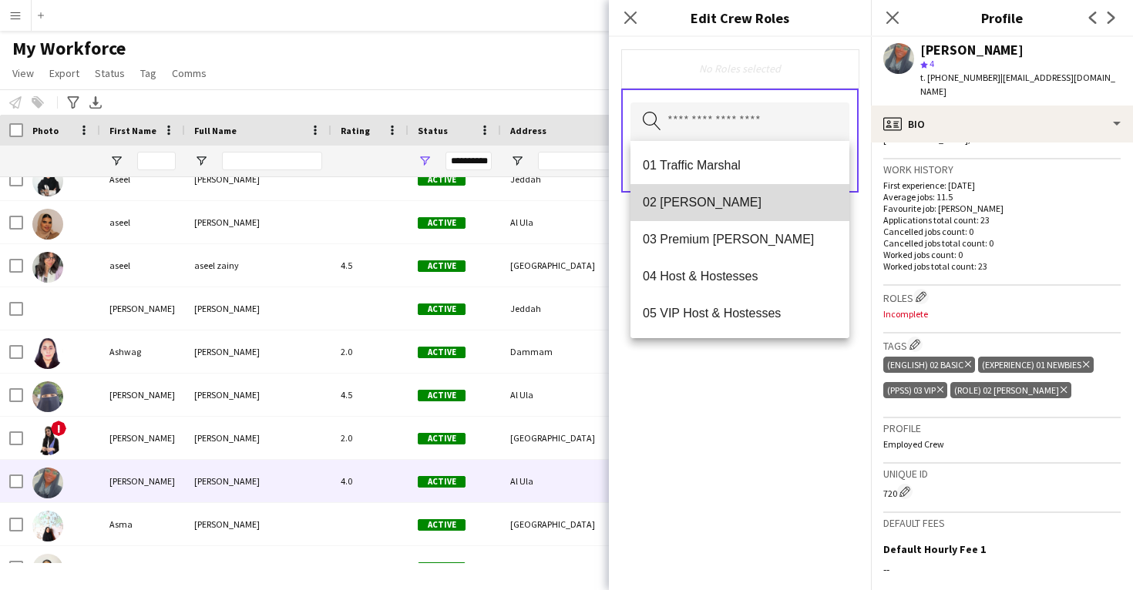
click at [741, 203] on span "02 Usher" at bounding box center [740, 202] width 194 height 15
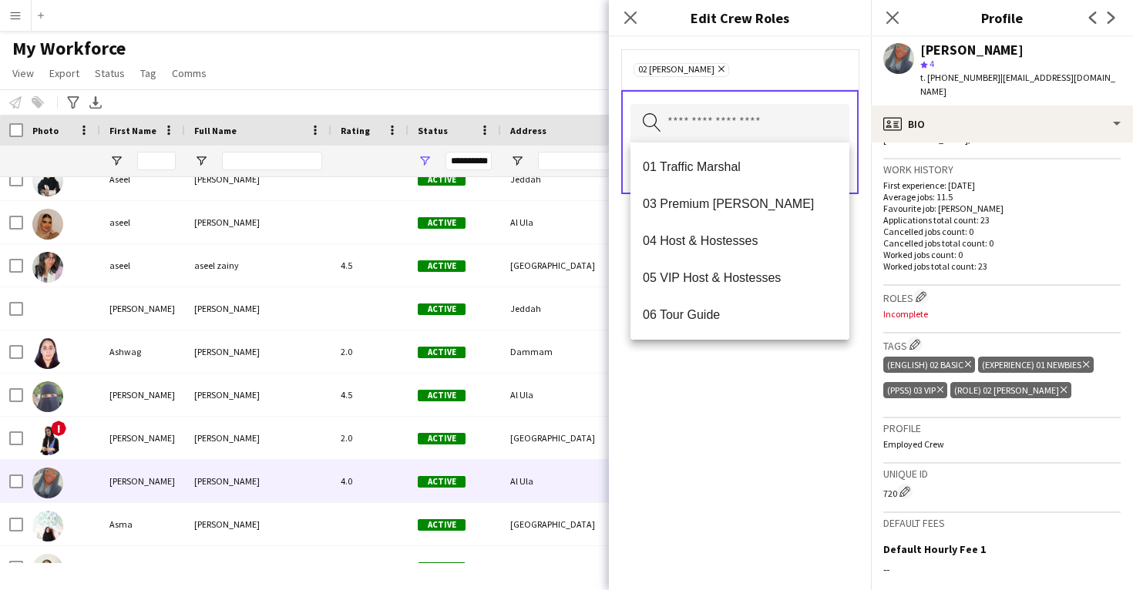
click at [732, 403] on div "02 Usher Remove Search by role type Save" at bounding box center [740, 313] width 262 height 553
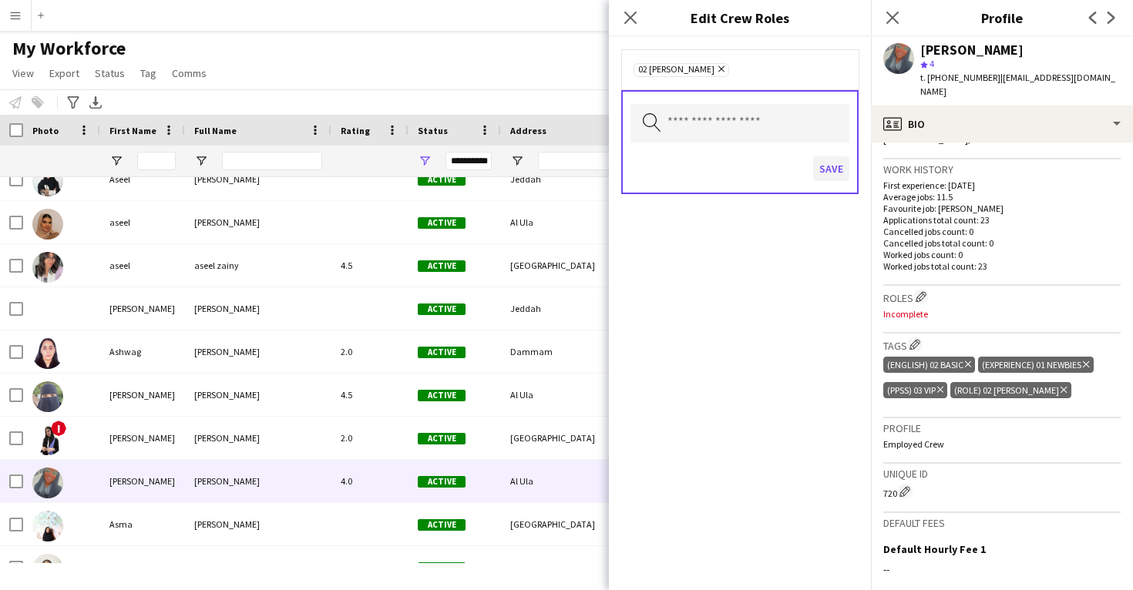
click at [824, 176] on button "Save" at bounding box center [831, 168] width 36 height 25
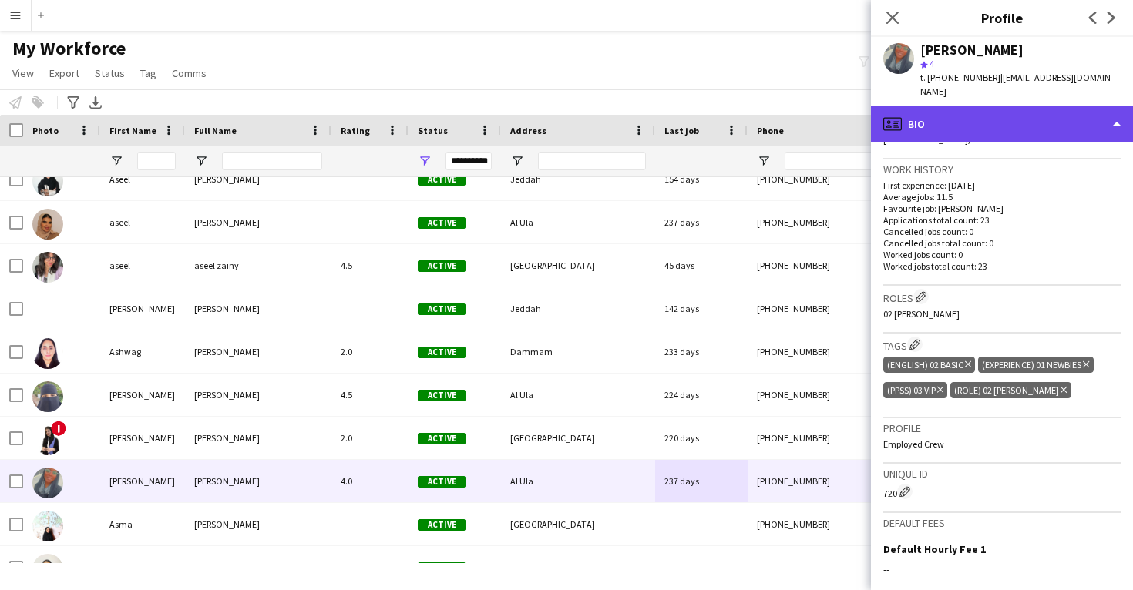
click at [914, 111] on div "profile Bio" at bounding box center [1002, 124] width 262 height 37
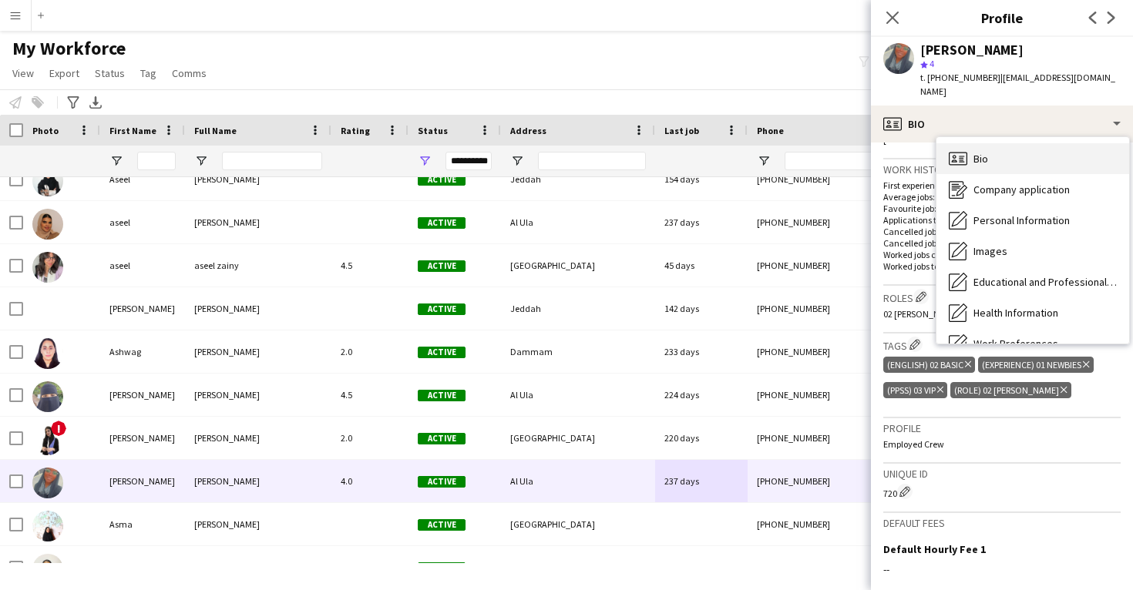
click at [954, 149] on icon "Bio" at bounding box center [957, 158] width 18 height 18
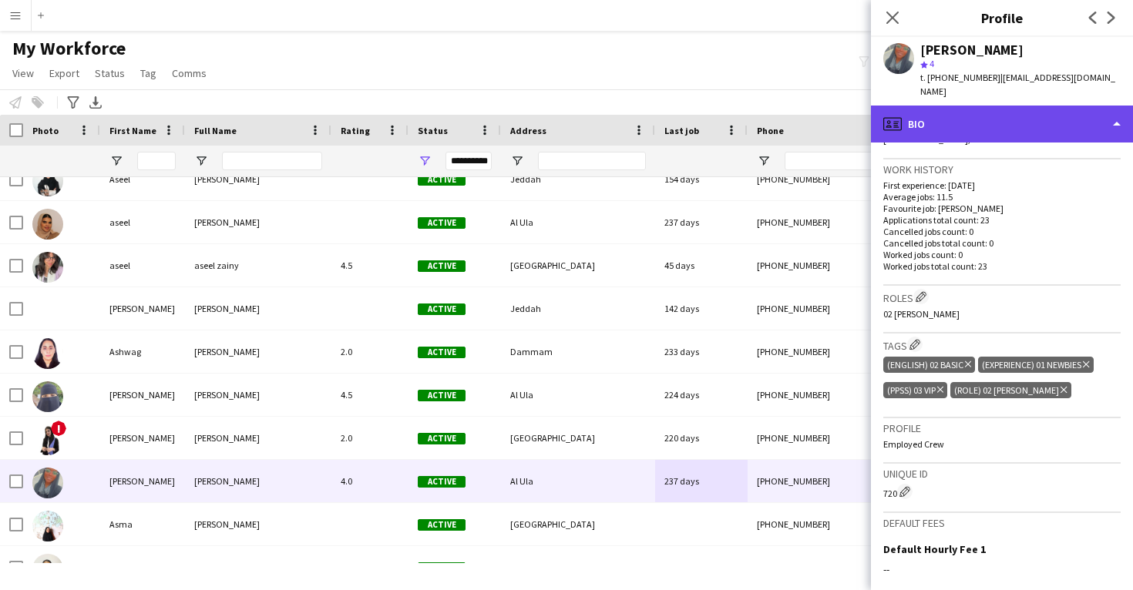
click at [954, 106] on div "profile Bio" at bounding box center [1002, 124] width 262 height 37
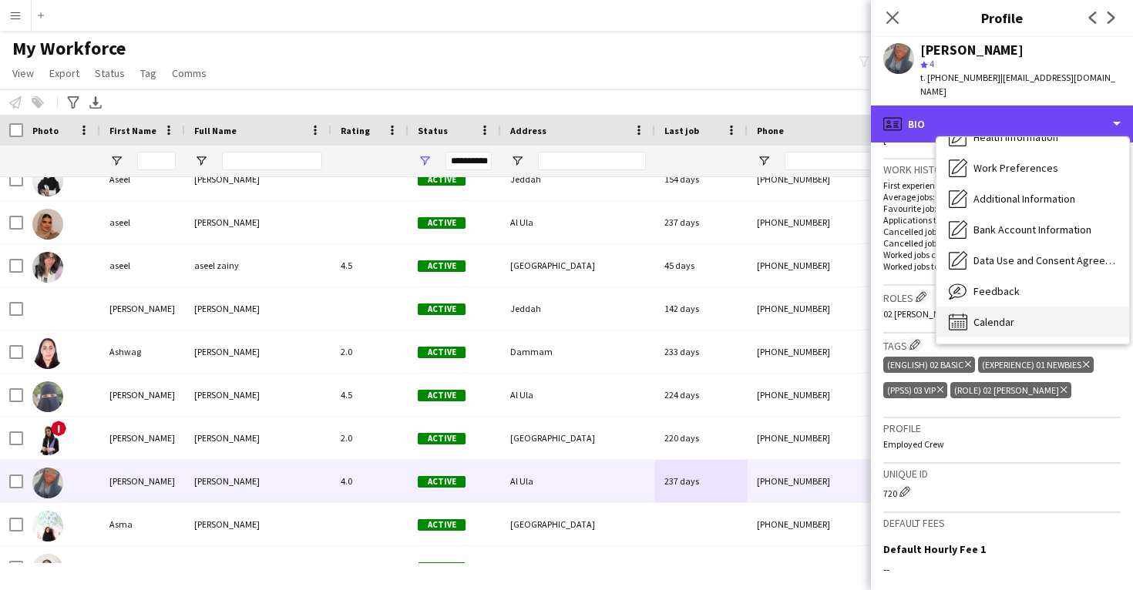
scroll to position [176, 0]
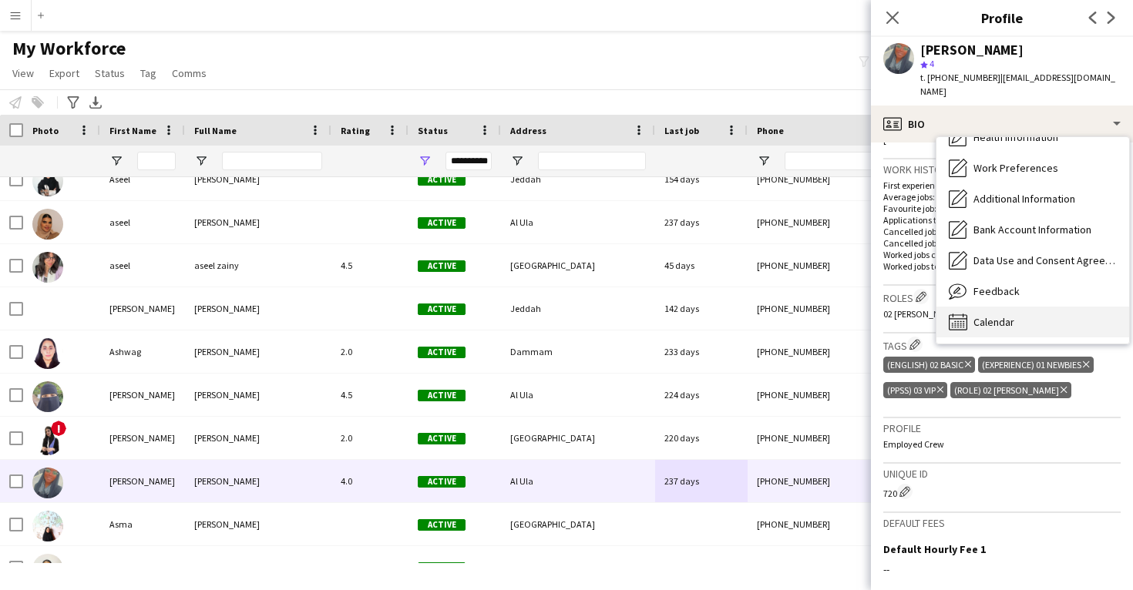
click at [982, 315] on span "Calendar" at bounding box center [993, 322] width 41 height 14
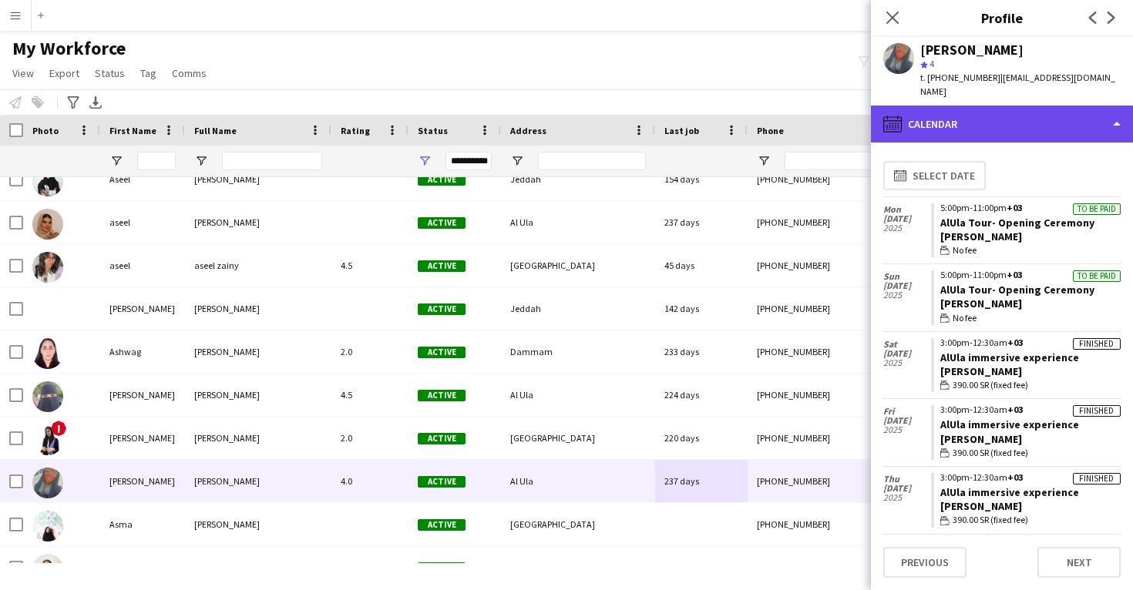
click at [973, 106] on div "calendar-full Calendar" at bounding box center [1002, 124] width 262 height 37
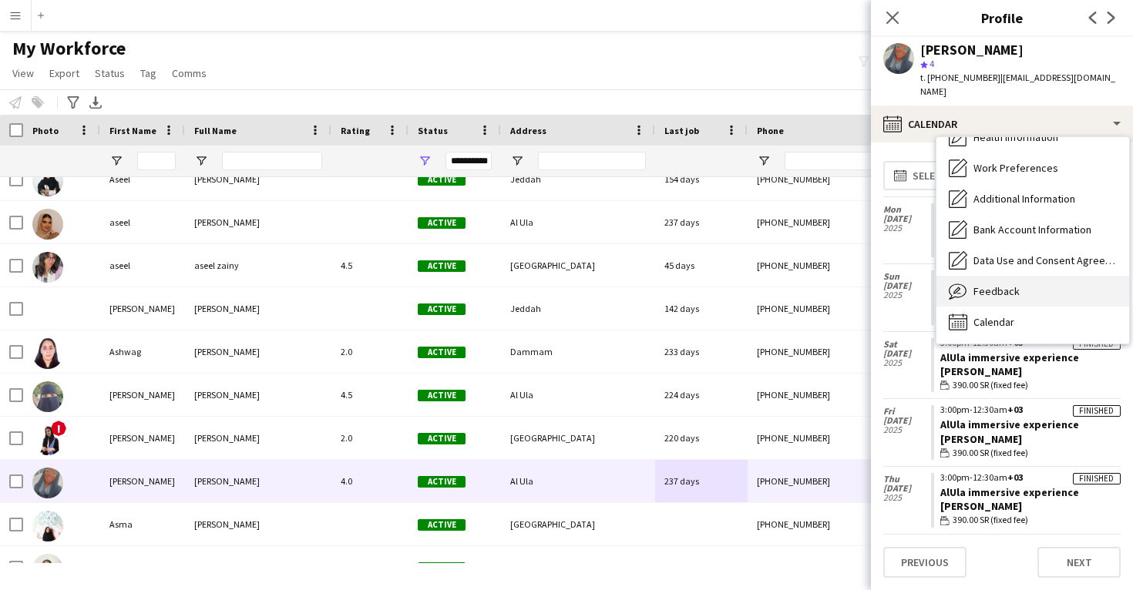
click at [978, 276] on div "Feedback Feedback" at bounding box center [1032, 291] width 193 height 31
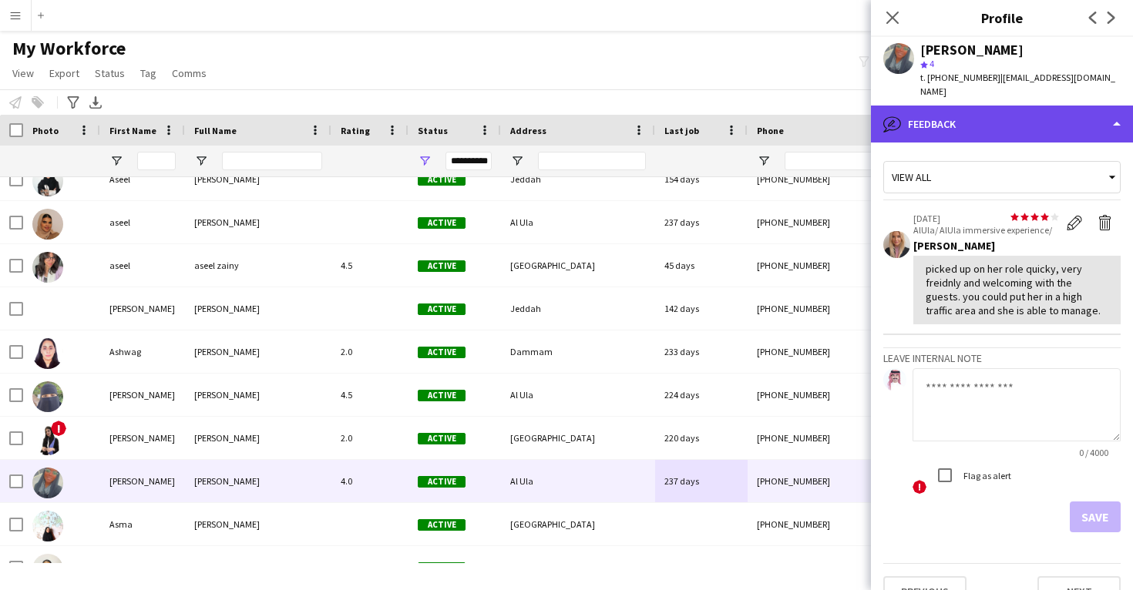
click at [977, 122] on div "bubble-pencil Feedback" at bounding box center [1002, 124] width 262 height 37
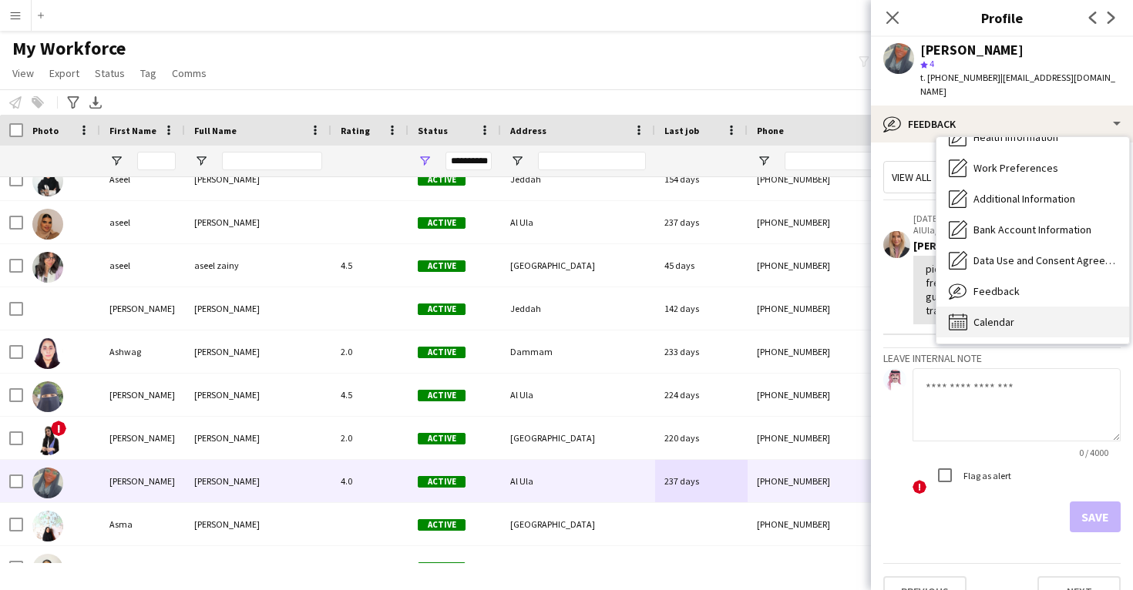
click at [985, 307] on div "Calendar Calendar" at bounding box center [1032, 322] width 193 height 31
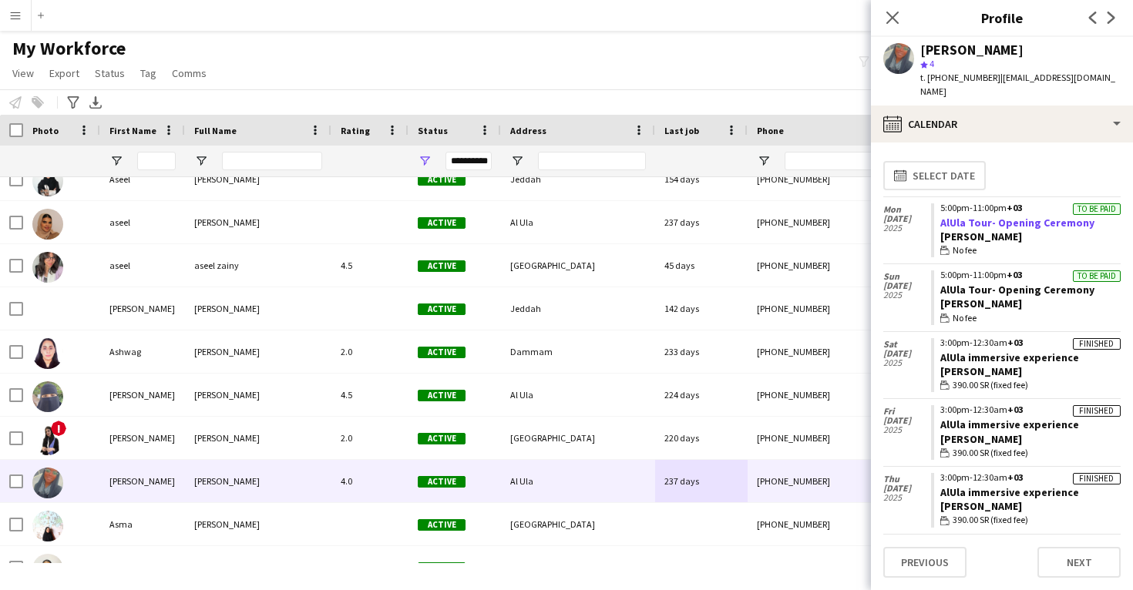
click at [978, 216] on link "AlUla Tour- Opening Ceremony" at bounding box center [1017, 223] width 154 height 14
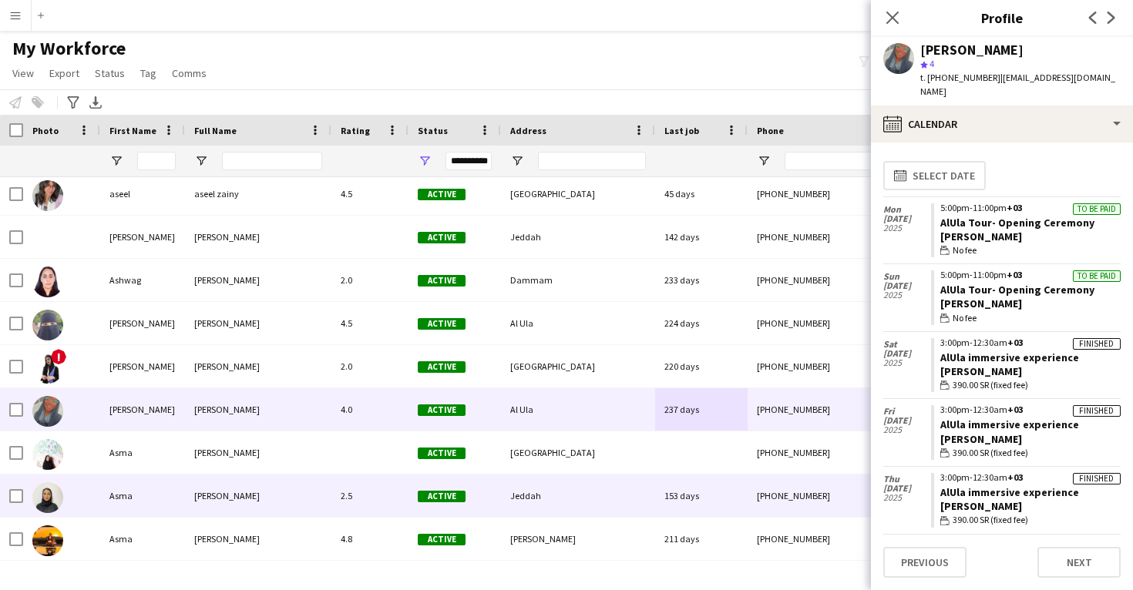
scroll to position [13919, 0]
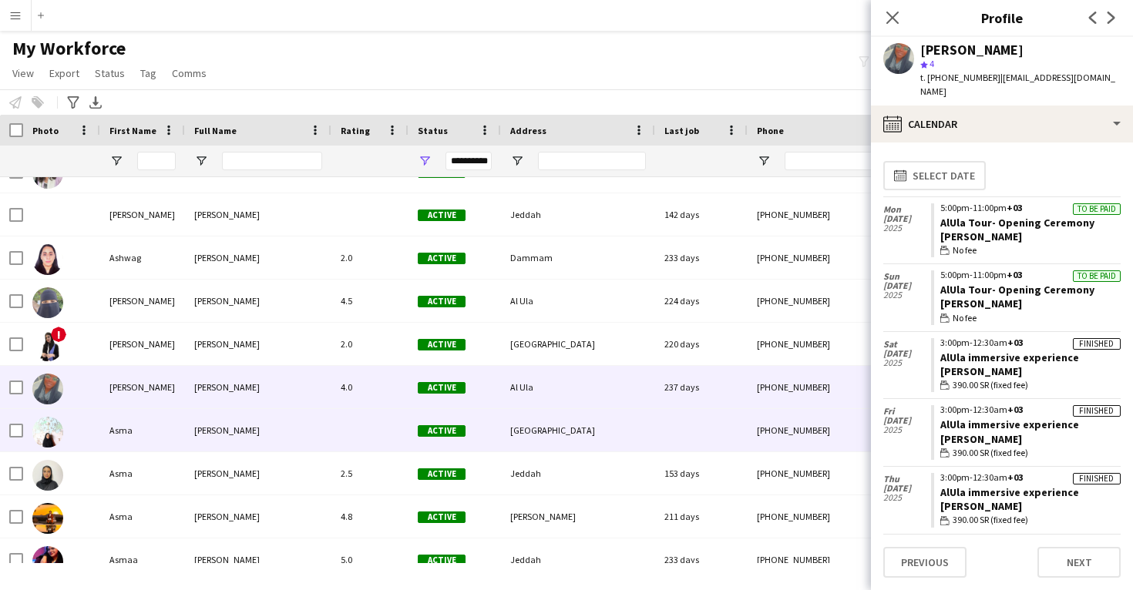
click at [309, 439] on div "Asma Alqahtani" at bounding box center [258, 430] width 146 height 42
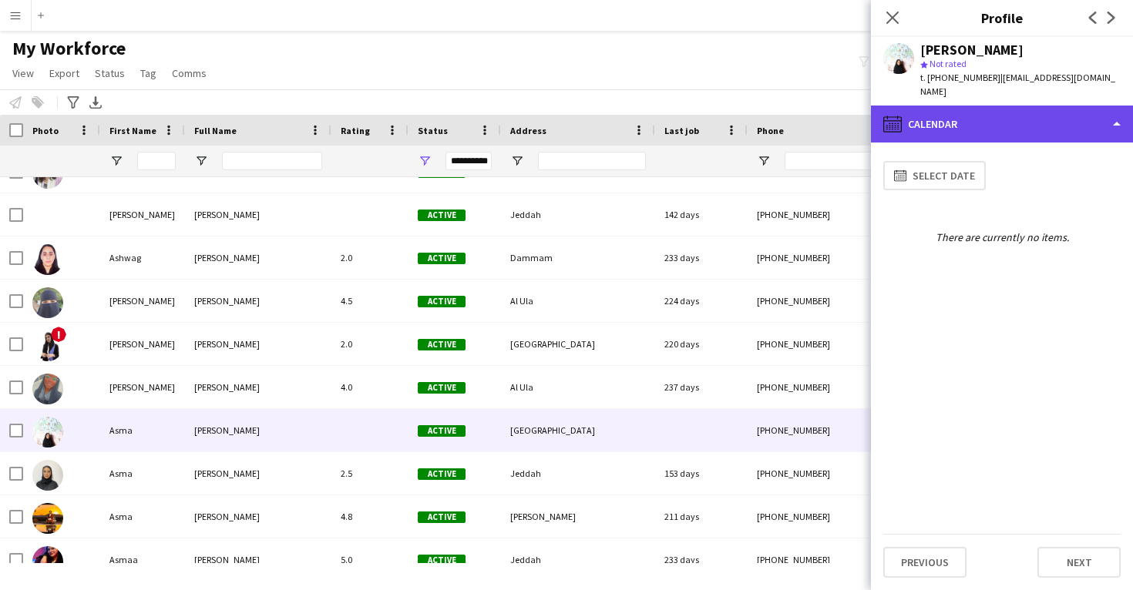
click at [1009, 113] on div "calendar-full Calendar" at bounding box center [1002, 124] width 262 height 37
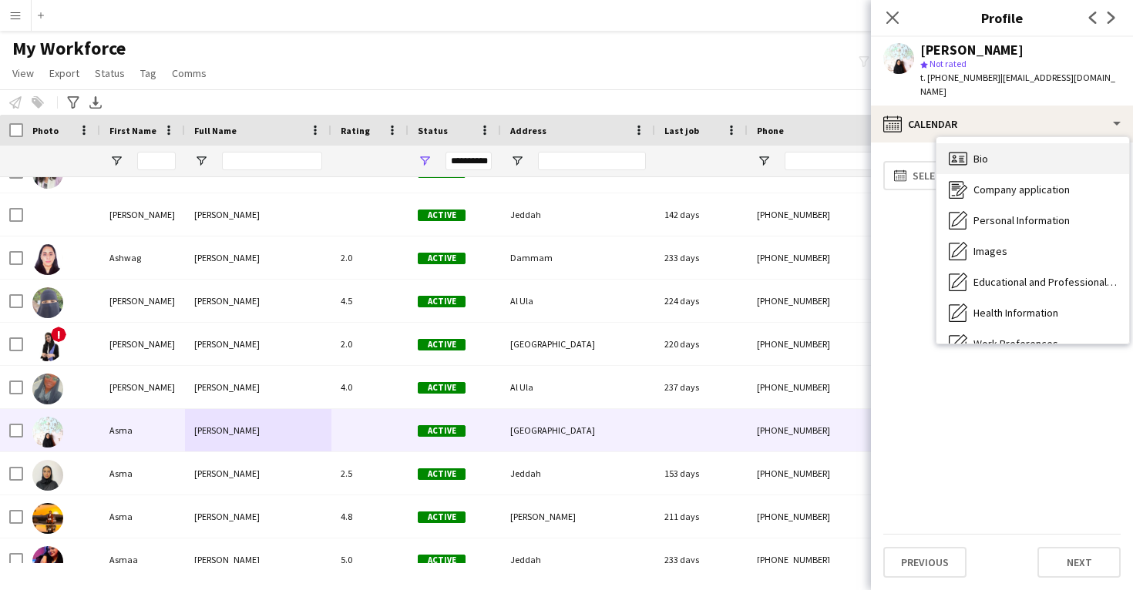
click at [1008, 143] on div "Bio Bio" at bounding box center [1032, 158] width 193 height 31
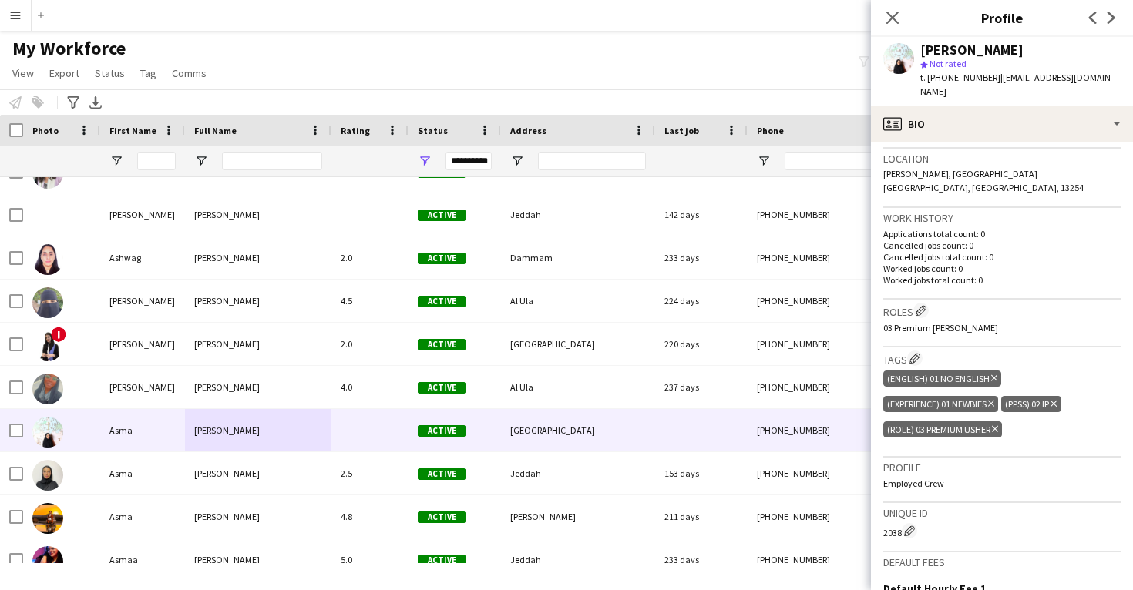
scroll to position [341, 0]
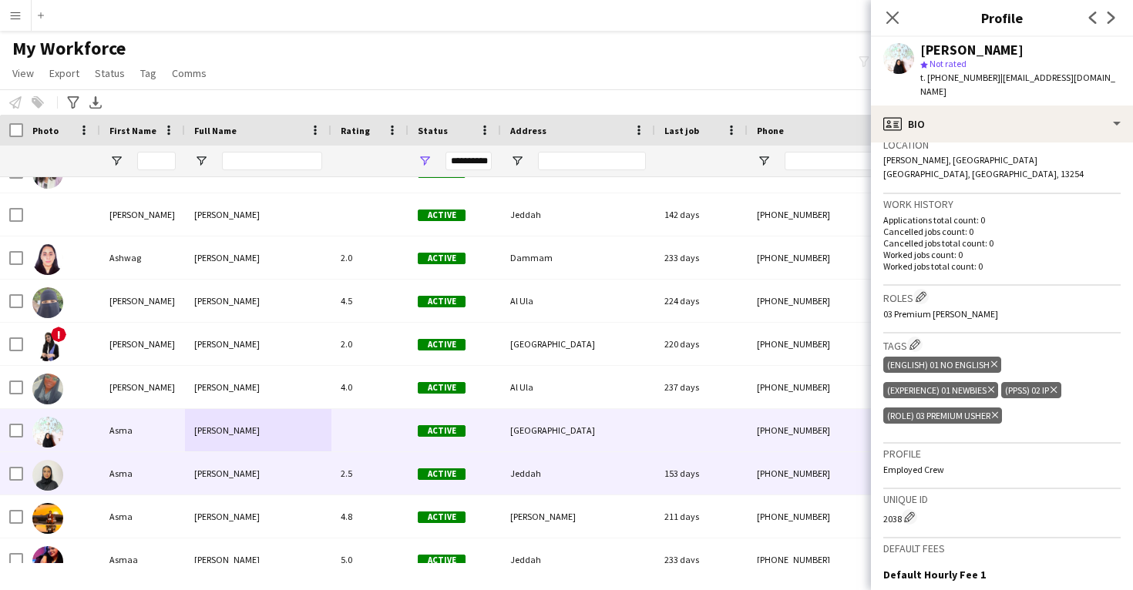
click at [536, 463] on div "Jeddah" at bounding box center [578, 473] width 154 height 42
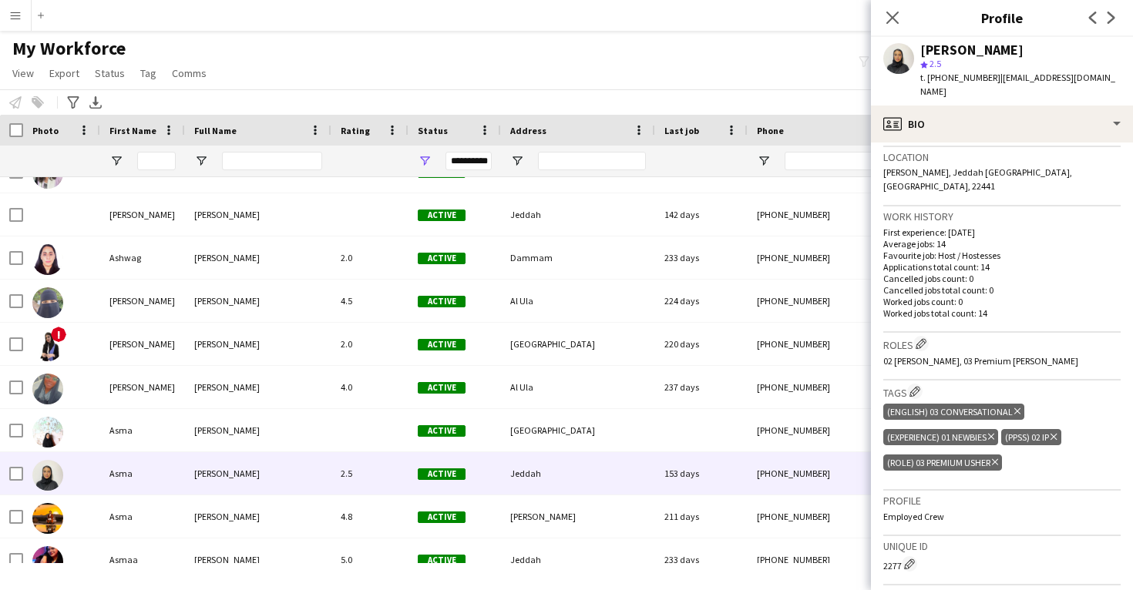
scroll to position [336, 0]
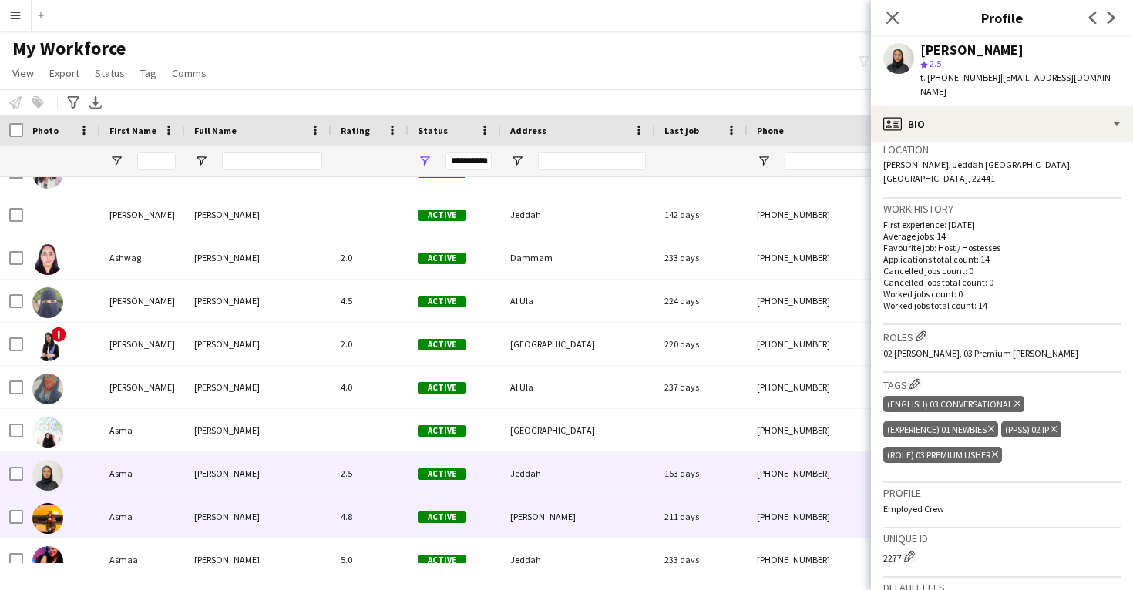
click at [515, 517] on span "Medina" at bounding box center [542, 517] width 65 height 12
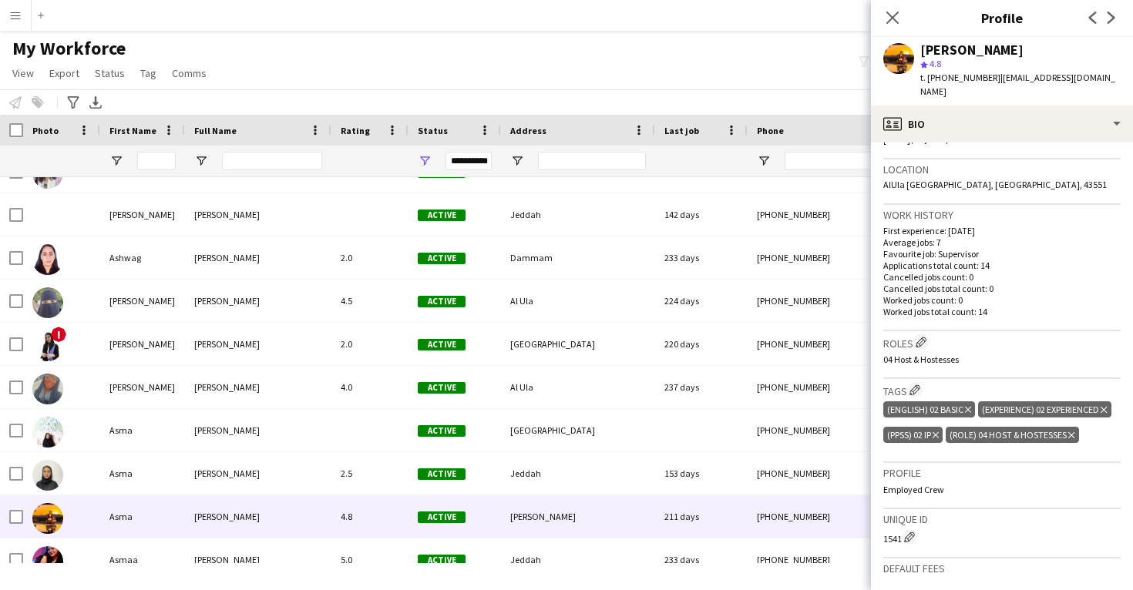
scroll to position [331, 0]
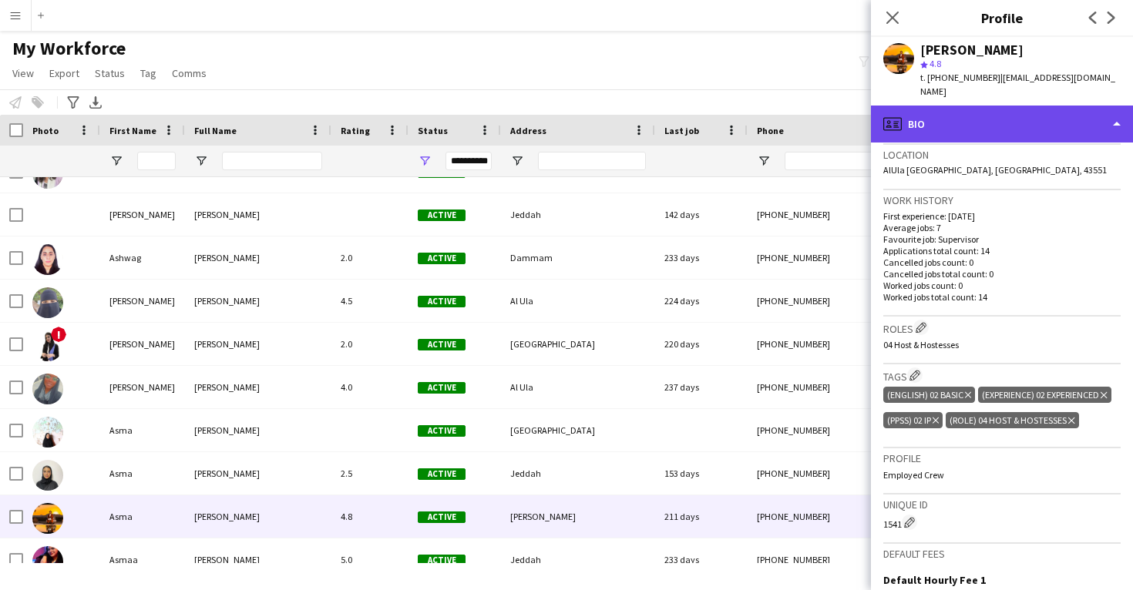
click at [926, 115] on div "profile Bio" at bounding box center [1002, 124] width 262 height 37
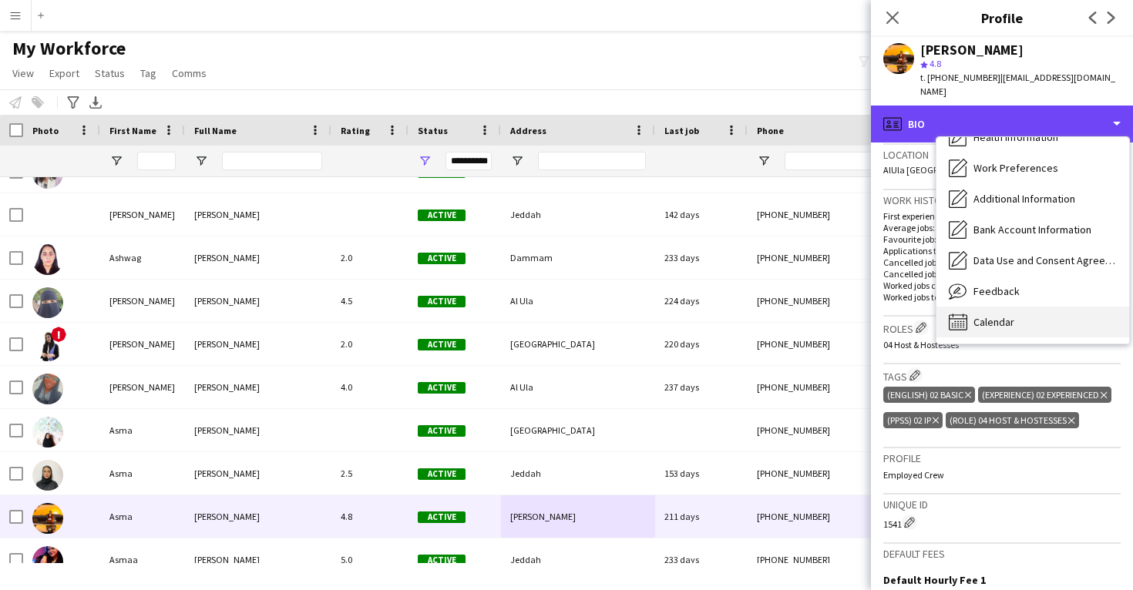
scroll to position [176, 0]
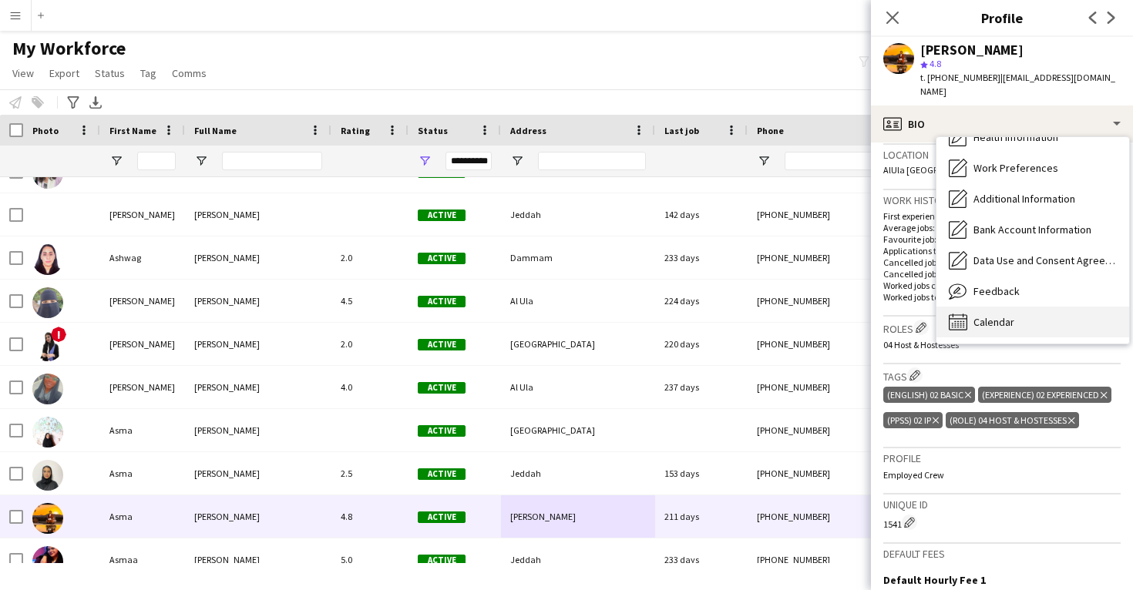
click at [980, 315] on span "Calendar" at bounding box center [993, 322] width 41 height 14
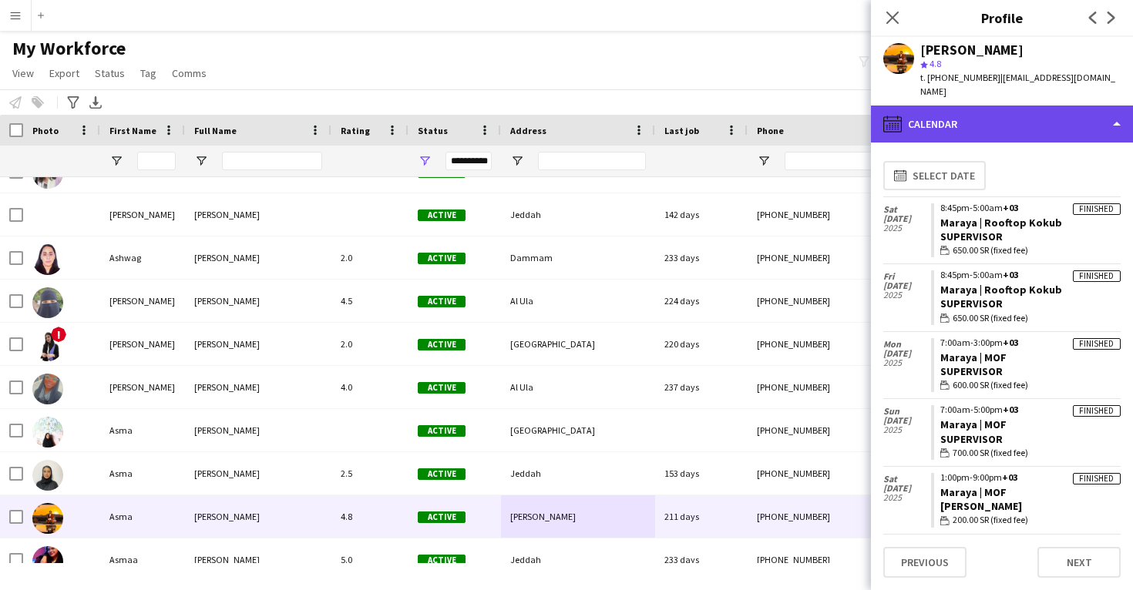
click at [1007, 116] on div "calendar-full Calendar" at bounding box center [1002, 124] width 262 height 37
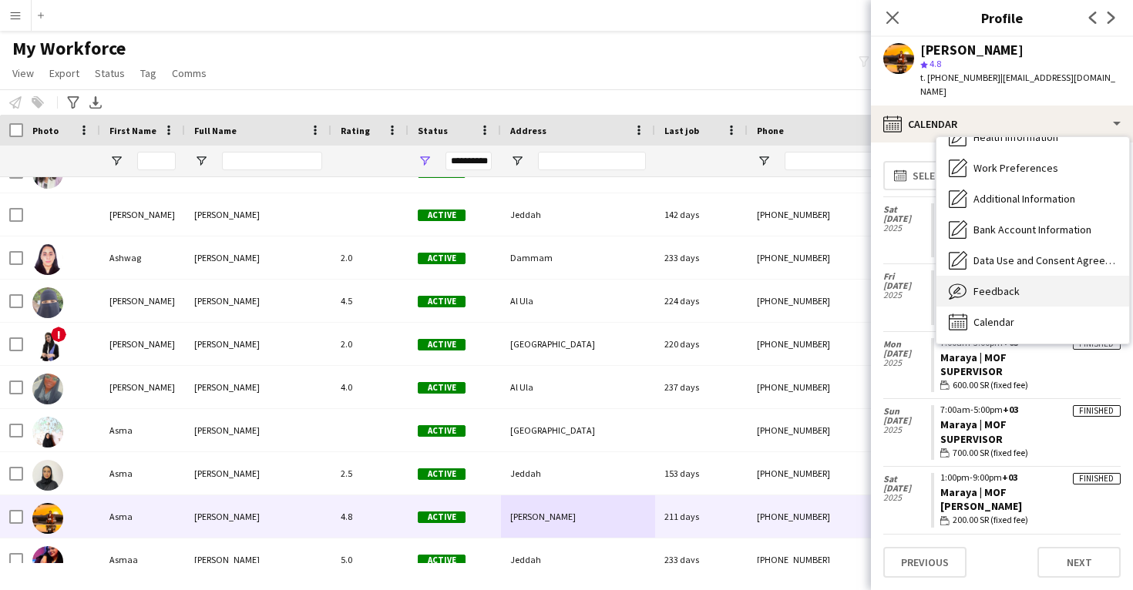
click at [1018, 276] on div "Feedback Feedback" at bounding box center [1032, 291] width 193 height 31
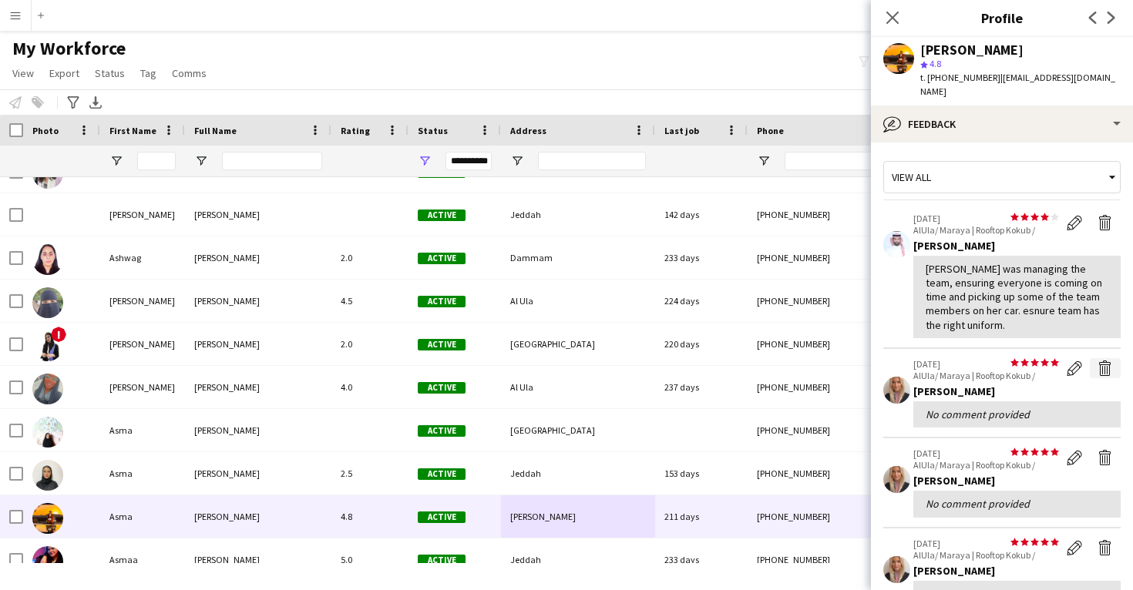
click at [1098, 361] on app-icon "Delete feedback" at bounding box center [1104, 368] width 15 height 15
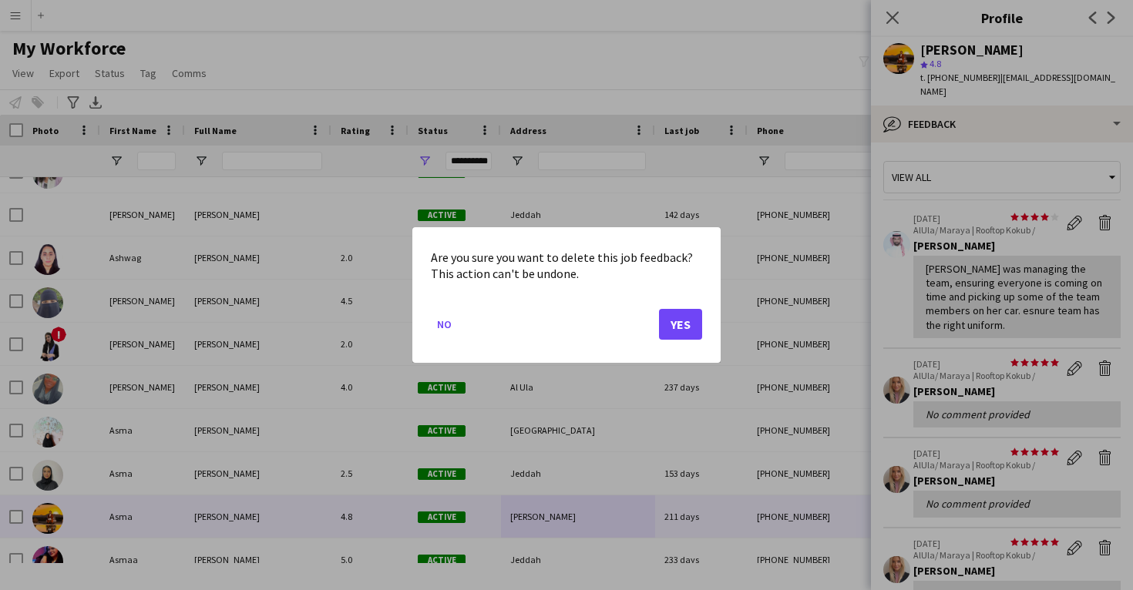
click at [682, 318] on button "Yes" at bounding box center [680, 324] width 43 height 31
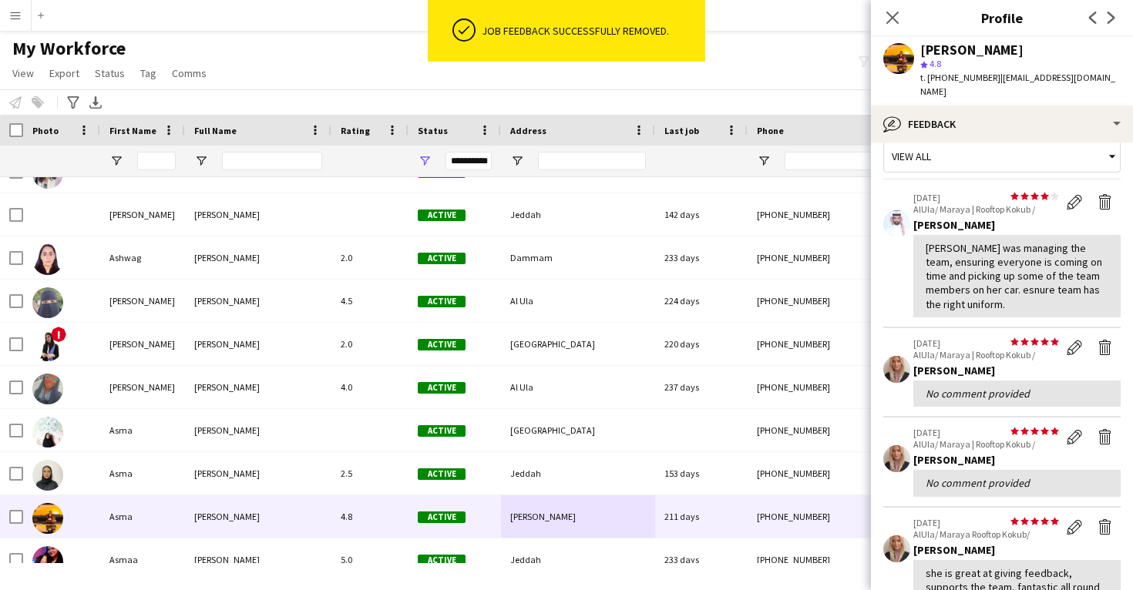
scroll to position [31, 0]
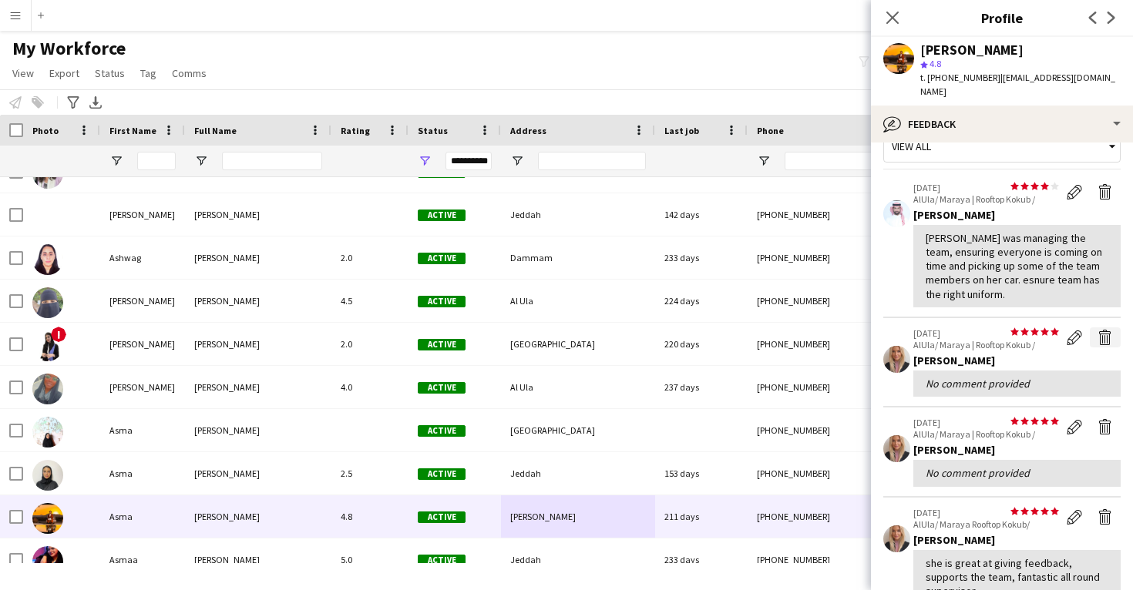
click at [1106, 330] on app-icon "Delete feedback" at bounding box center [1104, 337] width 15 height 15
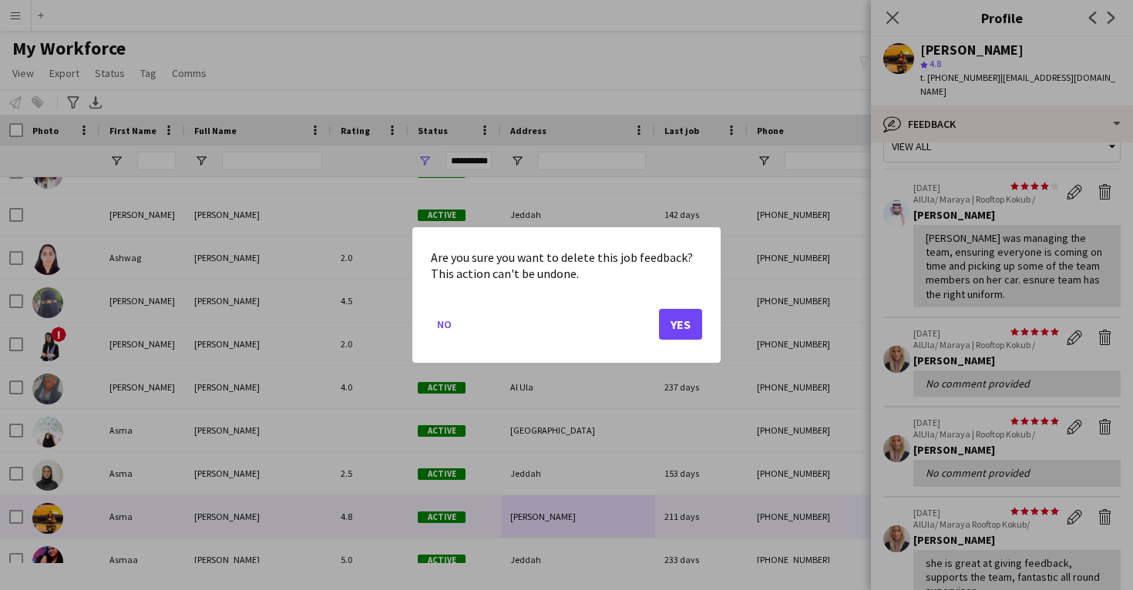
click at [686, 330] on button "Yes" at bounding box center [680, 324] width 43 height 31
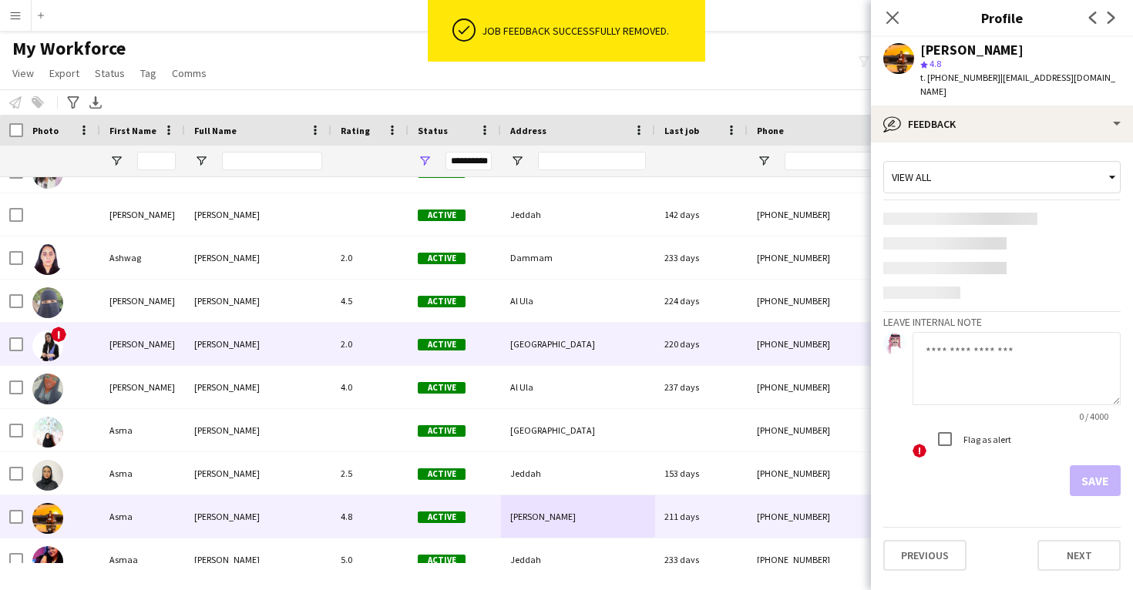
scroll to position [0, 0]
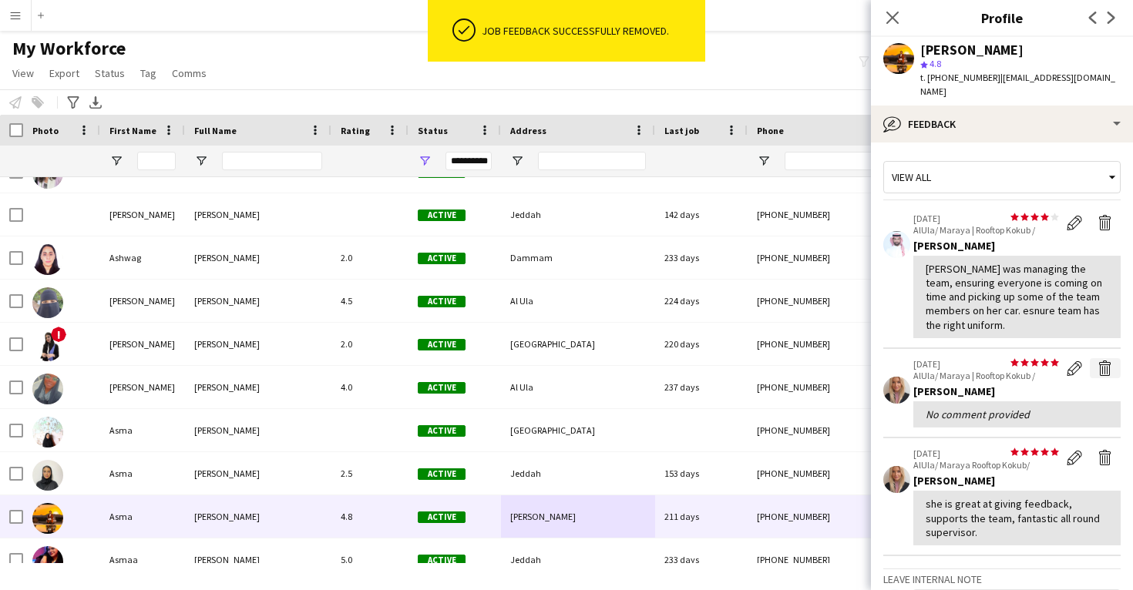
click at [1105, 361] on app-icon "Delete feedback" at bounding box center [1104, 368] width 15 height 15
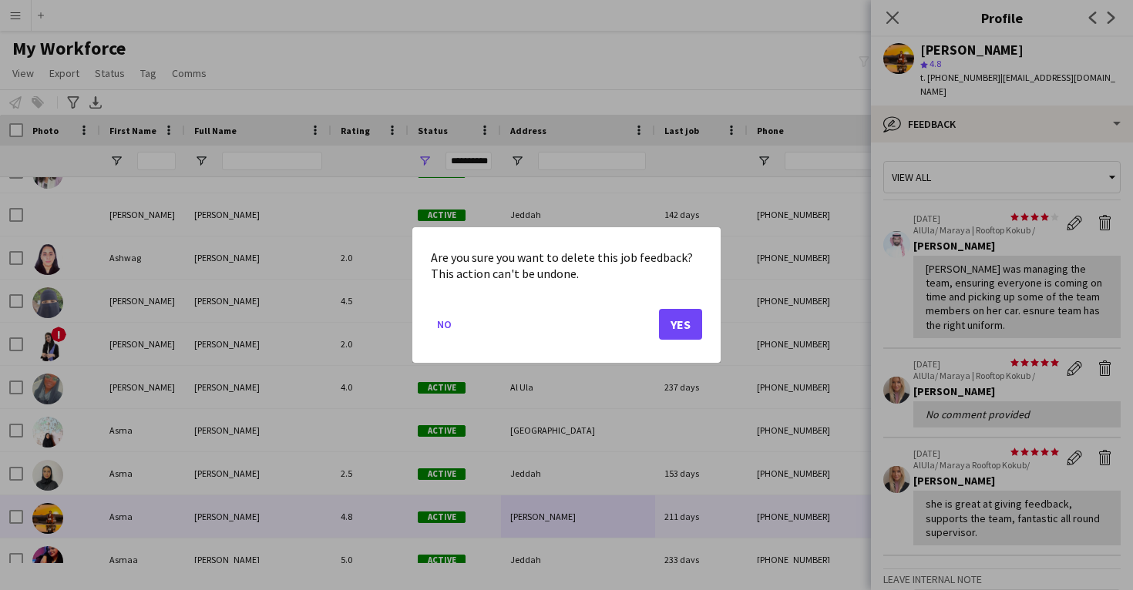
click at [685, 326] on button "Yes" at bounding box center [680, 324] width 43 height 31
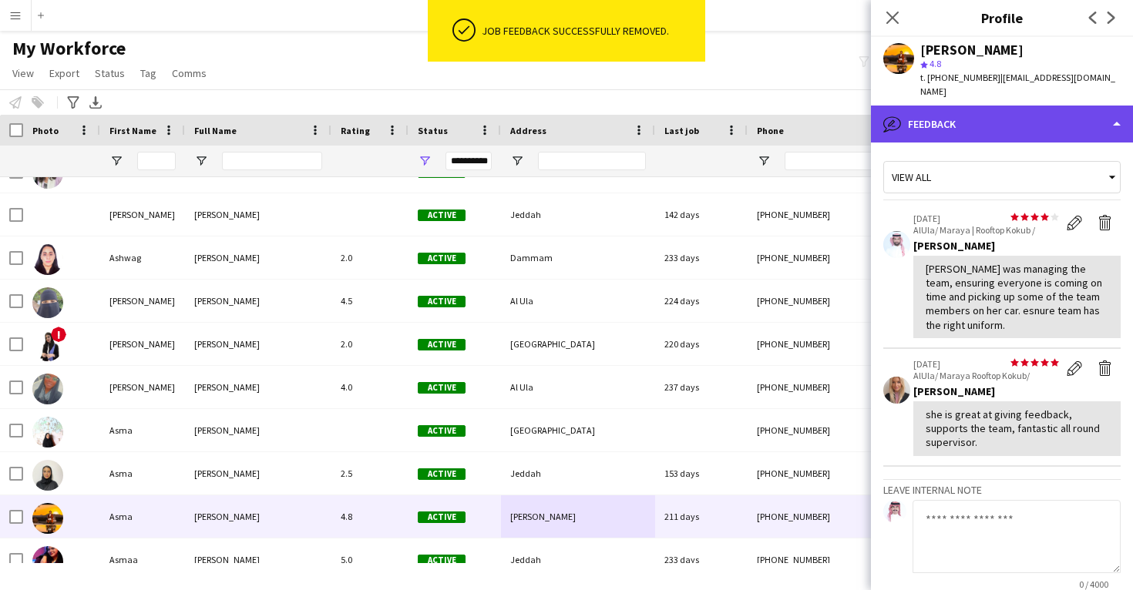
click at [986, 126] on div "bubble-pencil Feedback" at bounding box center [1002, 124] width 262 height 37
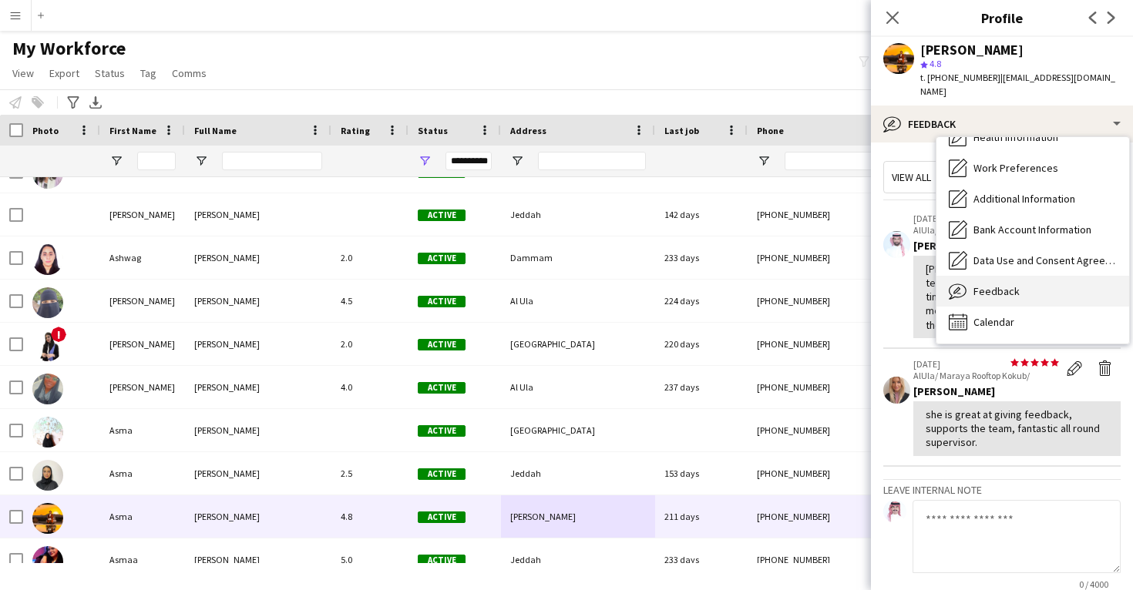
click at [992, 284] on span "Feedback" at bounding box center [996, 291] width 46 height 14
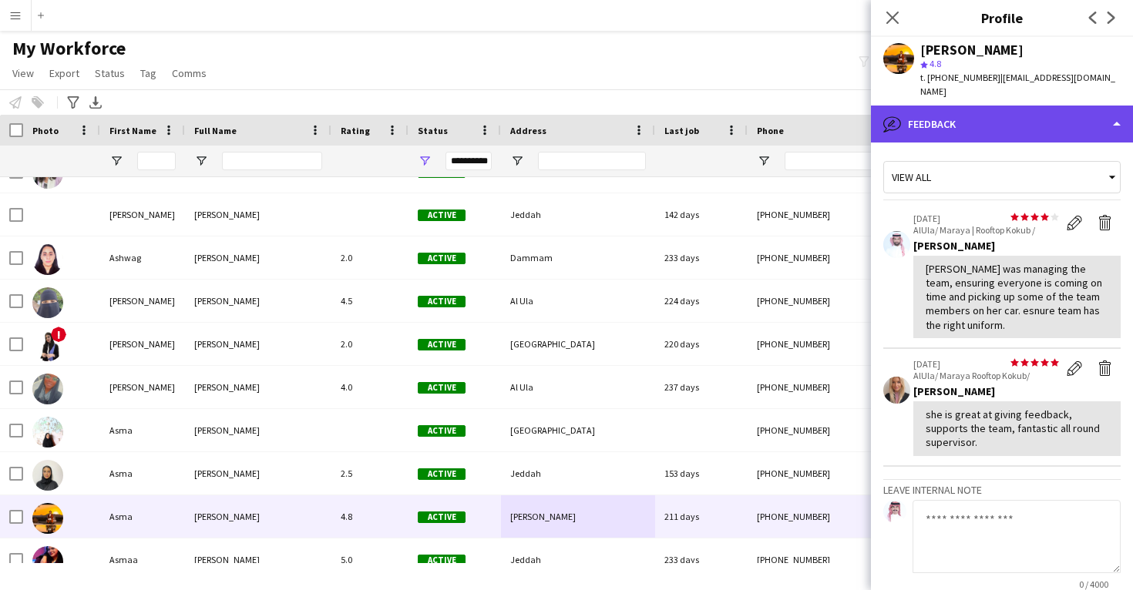
click at [1029, 114] on div "bubble-pencil Feedback" at bounding box center [1002, 124] width 262 height 37
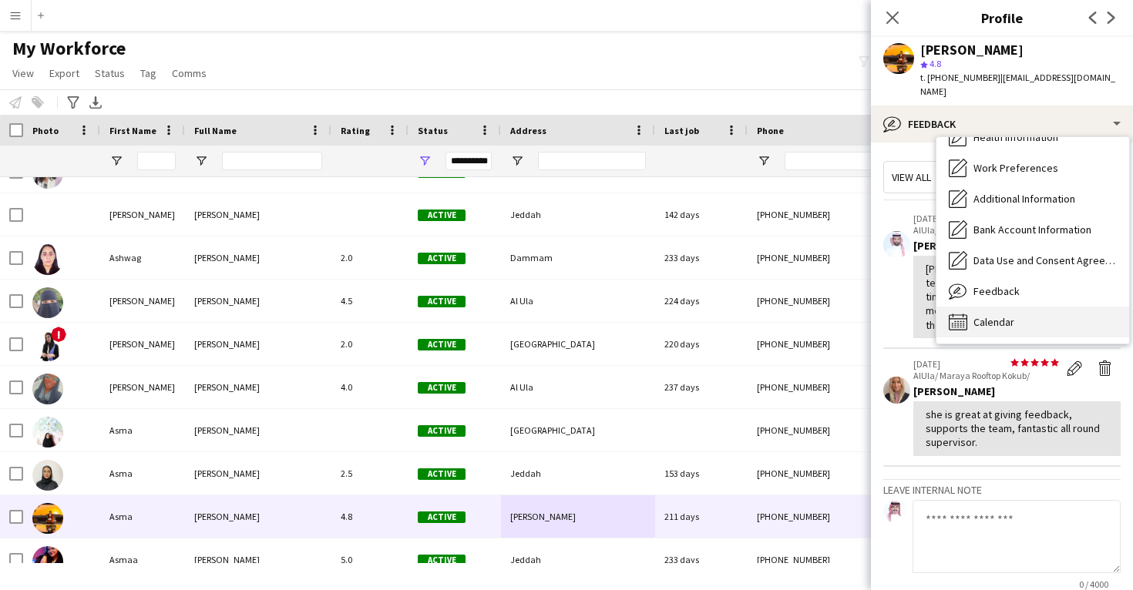
click at [1020, 307] on div "Calendar Calendar" at bounding box center [1032, 322] width 193 height 31
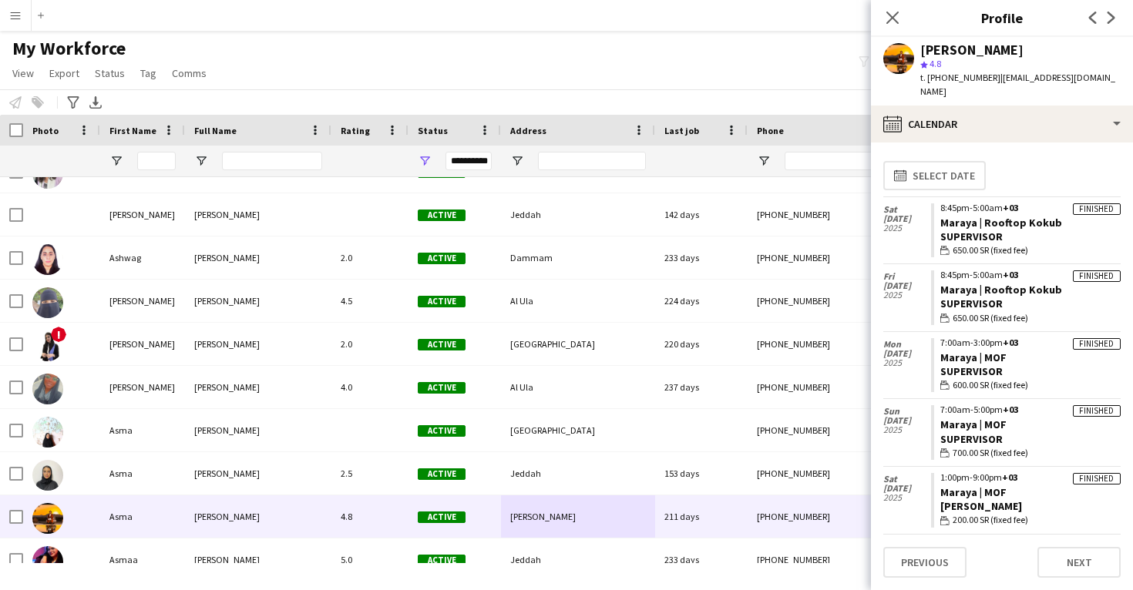
click at [1018, 143] on app-calendar-tab "calendar-full Select date Sat 22 Feb 2025 Finished 8:45pm-5:00am +03 Maraya | R…" at bounding box center [1002, 367] width 262 height 448
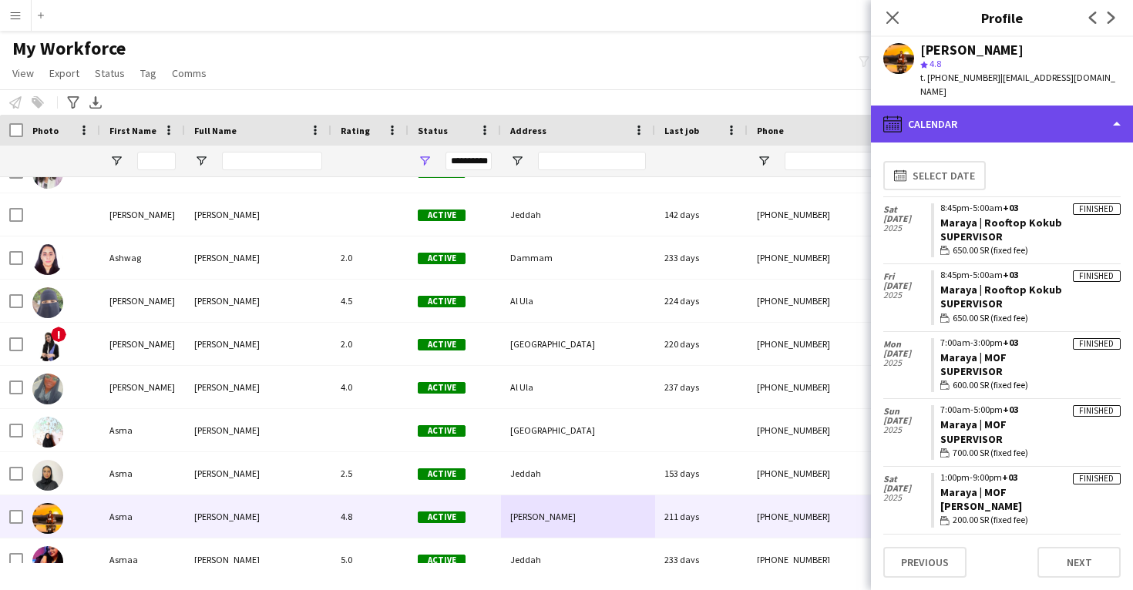
click at [1016, 109] on div "calendar-full Calendar" at bounding box center [1002, 124] width 262 height 37
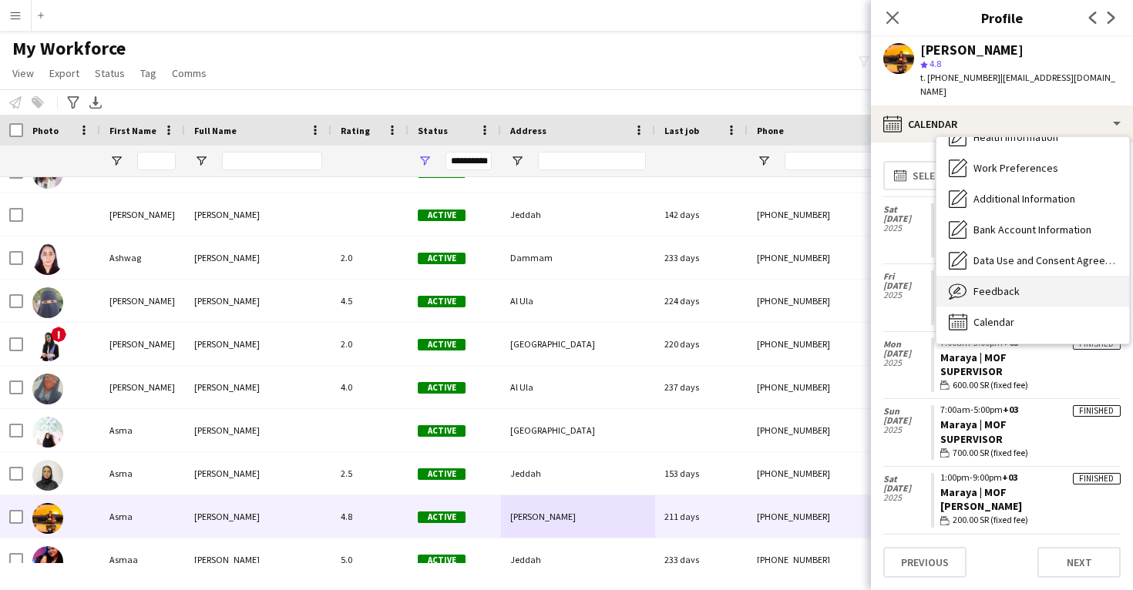
click at [1015, 284] on span "Feedback" at bounding box center [996, 291] width 46 height 14
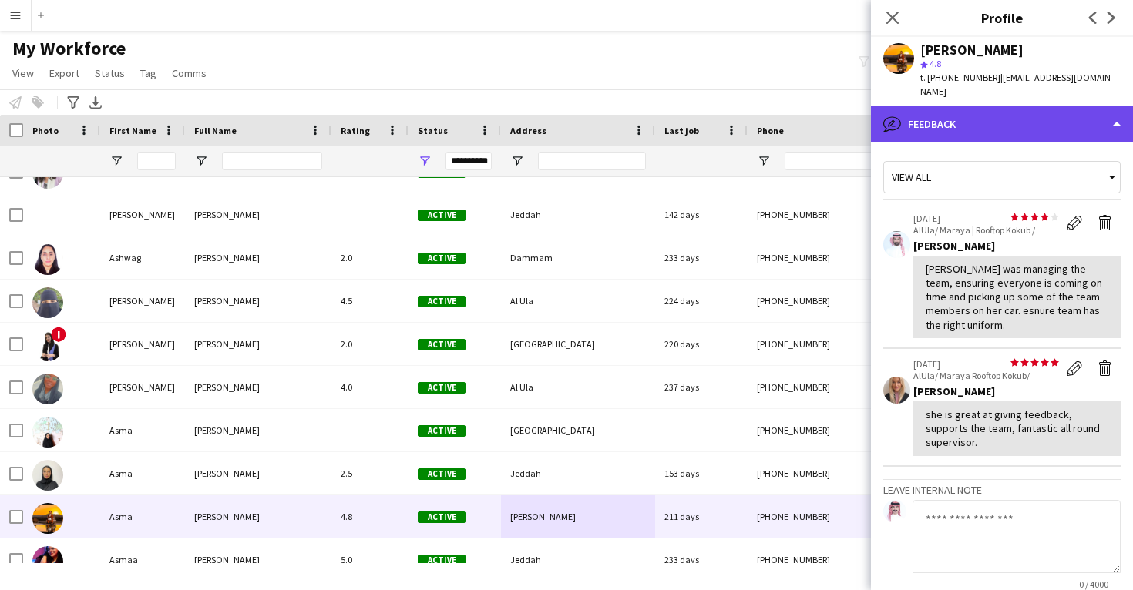
click at [1118, 110] on div "bubble-pencil Feedback" at bounding box center [1002, 124] width 262 height 37
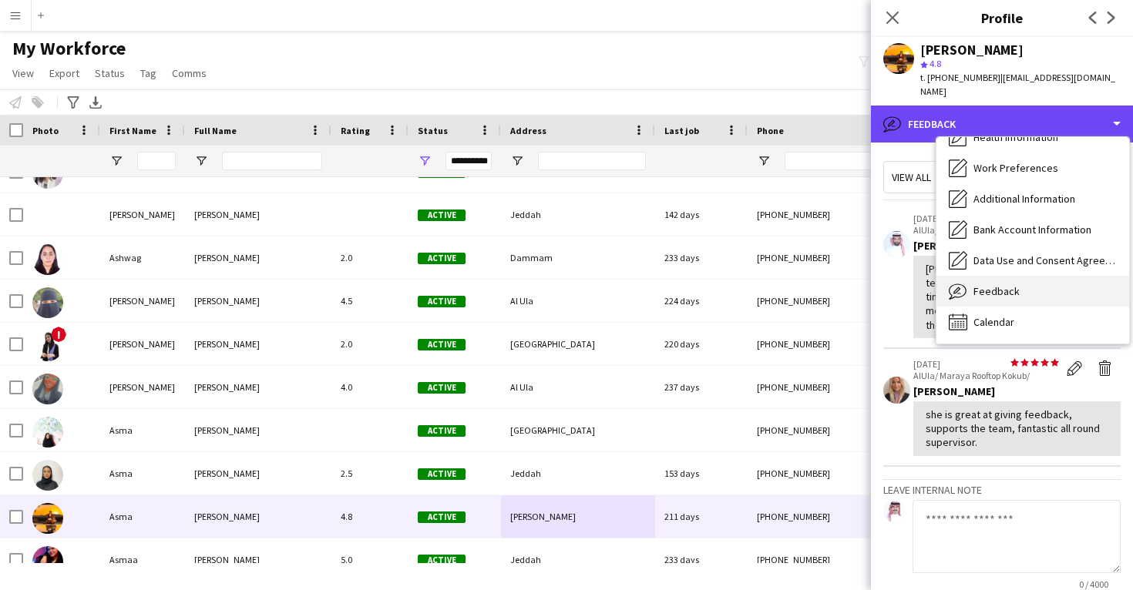
scroll to position [176, 0]
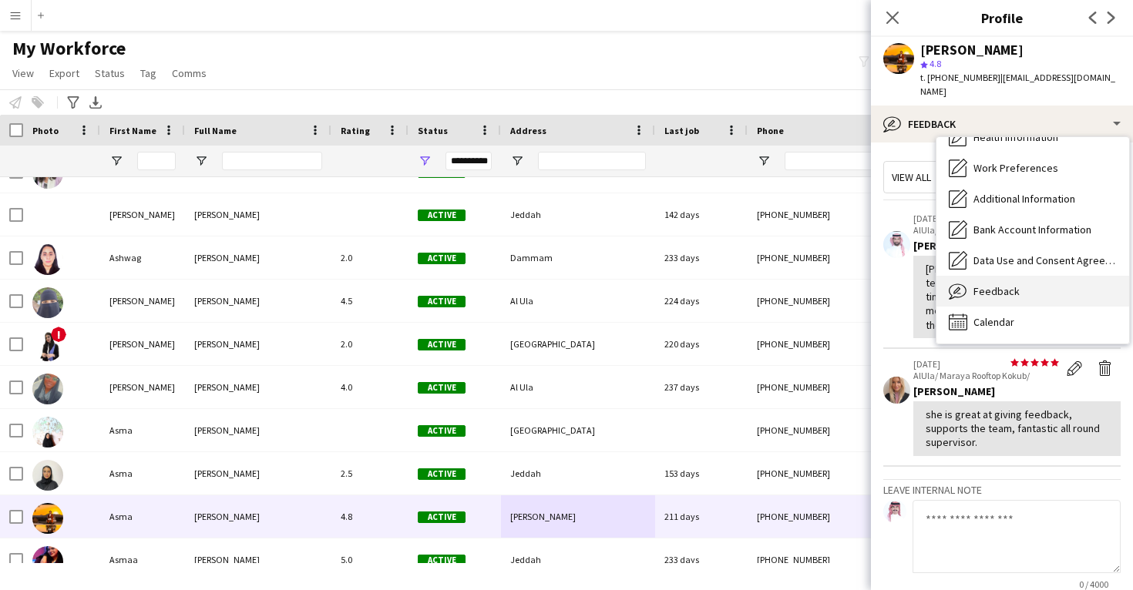
click at [1033, 281] on div "Feedback Feedback" at bounding box center [1032, 291] width 193 height 31
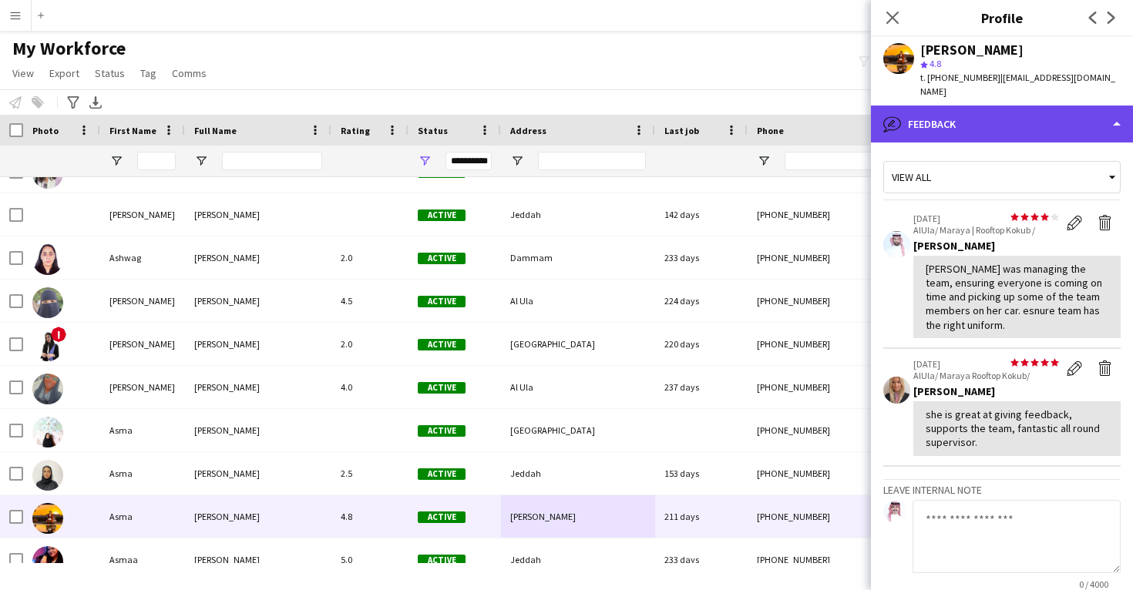
click at [1012, 116] on div "bubble-pencil Feedback" at bounding box center [1002, 124] width 262 height 37
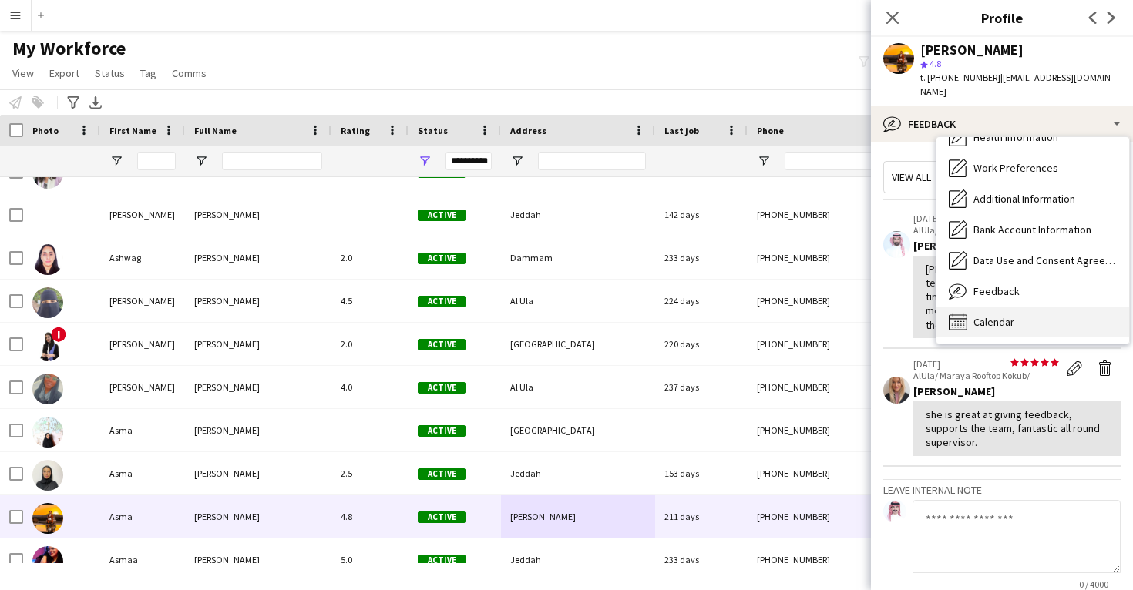
click at [1014, 314] on div "Calendar Calendar" at bounding box center [1032, 322] width 193 height 31
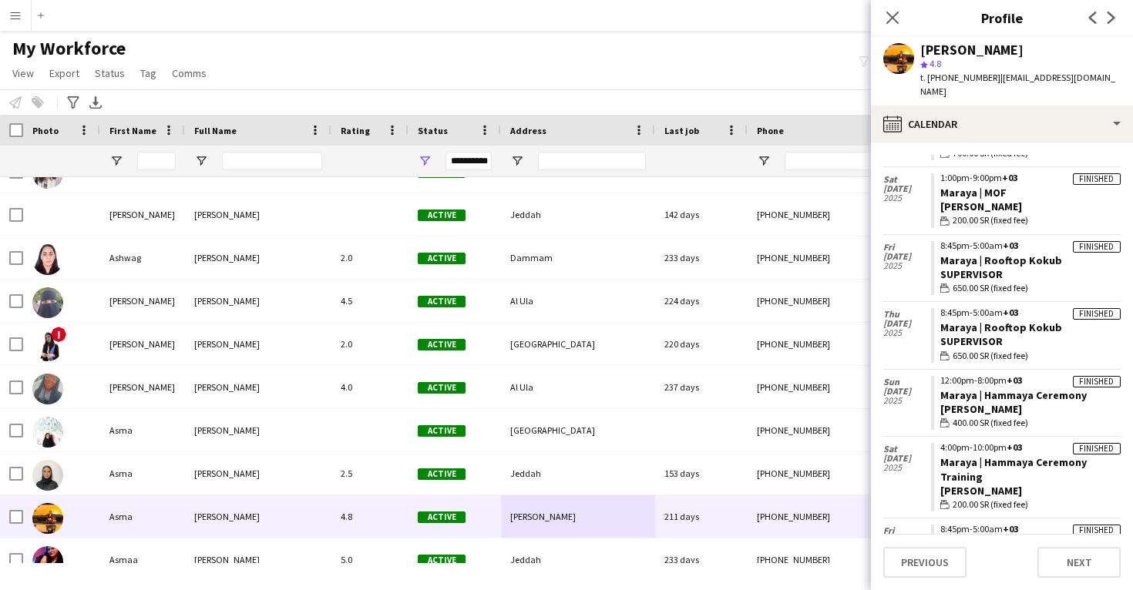
scroll to position [303, 0]
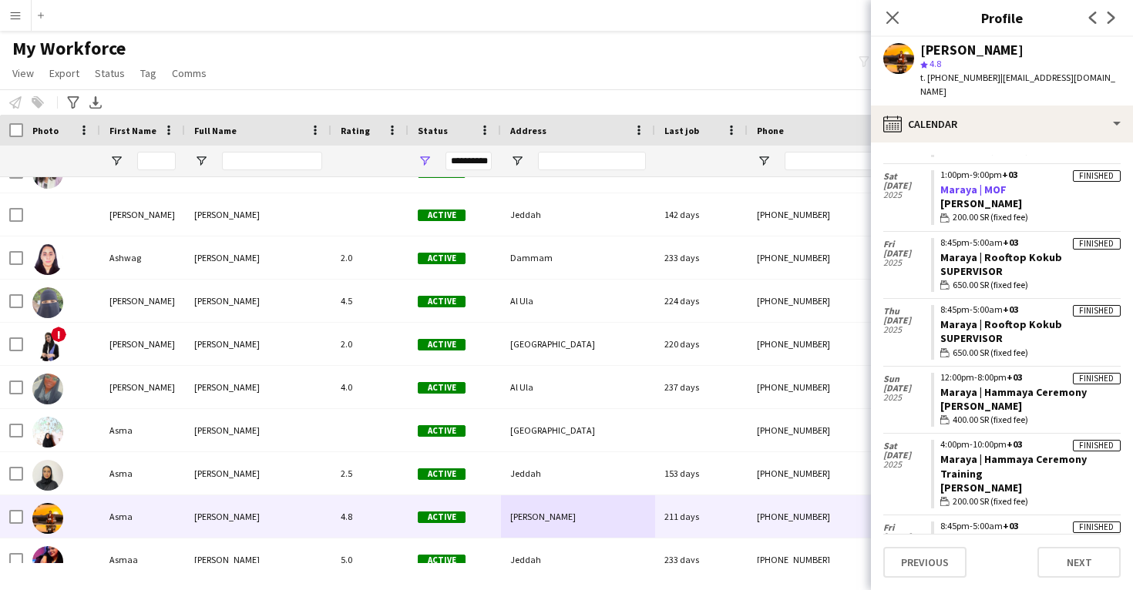
click at [986, 183] on link "Maraya | MOF" at bounding box center [973, 190] width 66 height 14
click at [1008, 385] on link "Maraya | Hammaya Ceremony" at bounding box center [1013, 392] width 146 height 14
click at [938, 53] on div "Asma Jondo" at bounding box center [971, 50] width 103 height 14
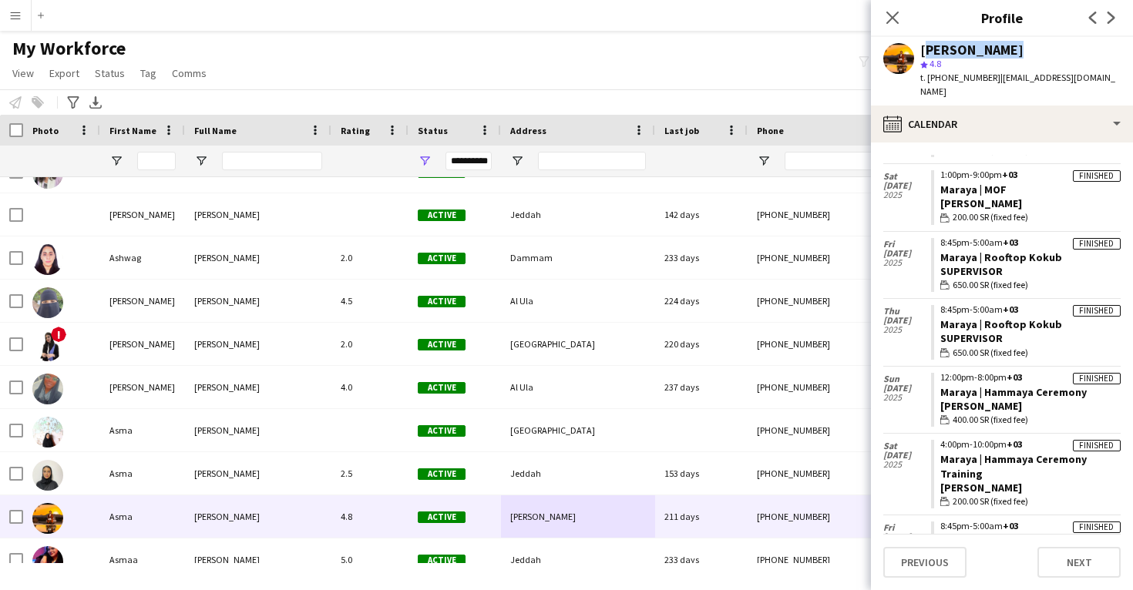
copy div "Asma Jondo"
drag, startPoint x: 937, startPoint y: 239, endPoint x: 957, endPoint y: 238, distance: 20.0
click at [957, 238] on app-crew-calendar-job-card "Finished 8:45pm-5:00am +03 Maraya | Rooftop Kokub Supervisor wallet 650.00 SR (…" at bounding box center [1026, 265] width 190 height 55
drag, startPoint x: 935, startPoint y: 374, endPoint x: 1082, endPoint y: 373, distance: 147.2
click at [1082, 373] on app-crew-calendar-job-card "Finished 12:00pm-8:00pm +03 Maraya | Hammaya Ceremony Usher wallet 400.00 SR (f…" at bounding box center [1026, 400] width 190 height 55
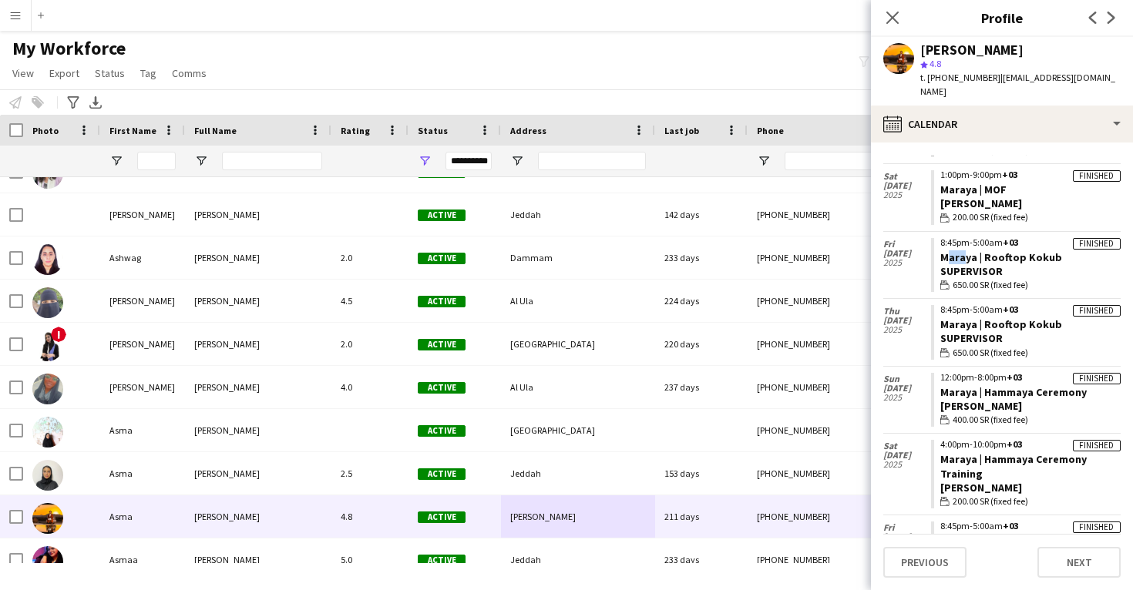
copy link "Maraya | Hammaya Ceremony"
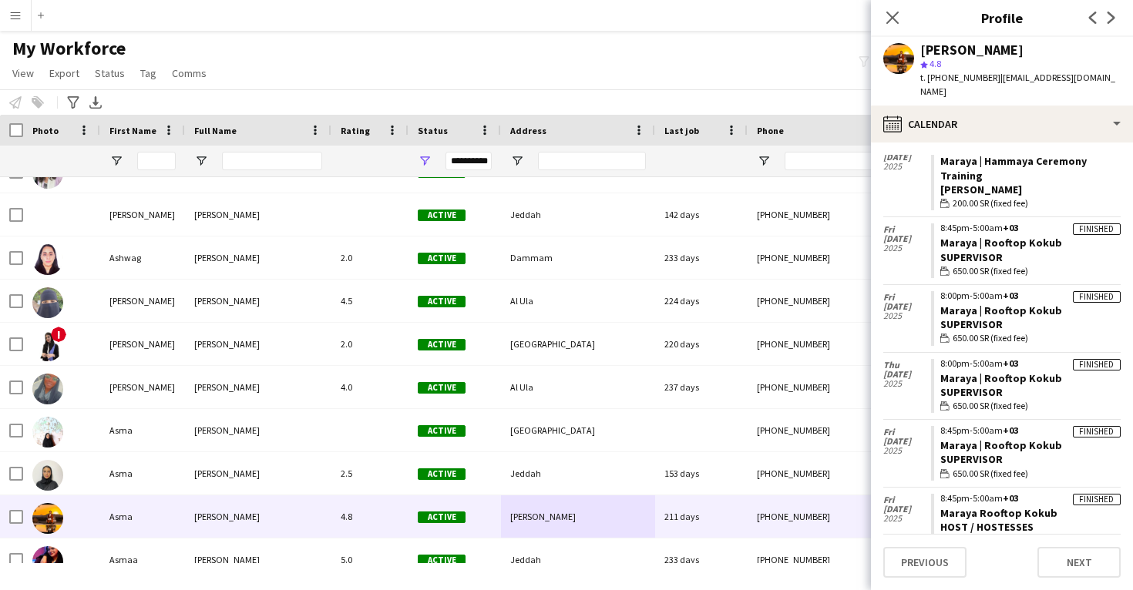
scroll to position [600, 0]
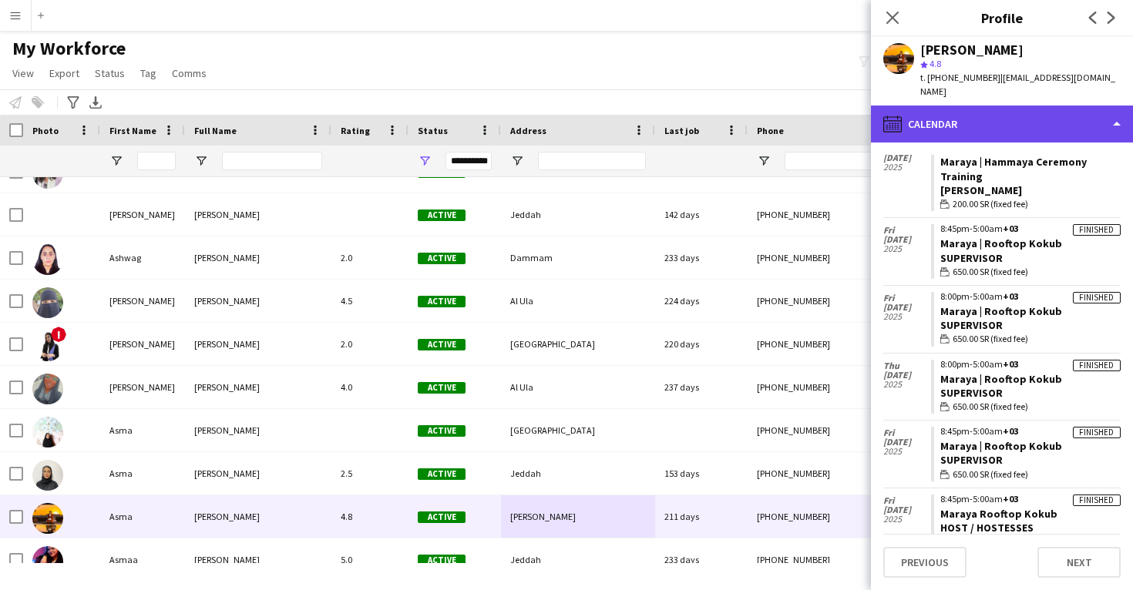
click at [1014, 116] on div "calendar-full Calendar" at bounding box center [1002, 124] width 262 height 37
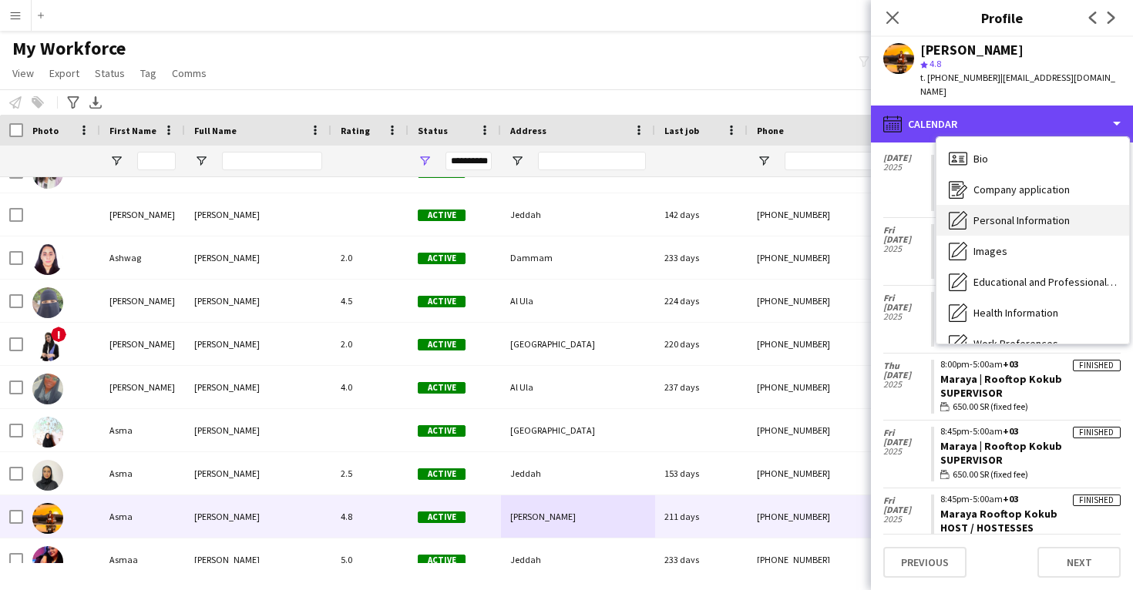
scroll to position [0, 0]
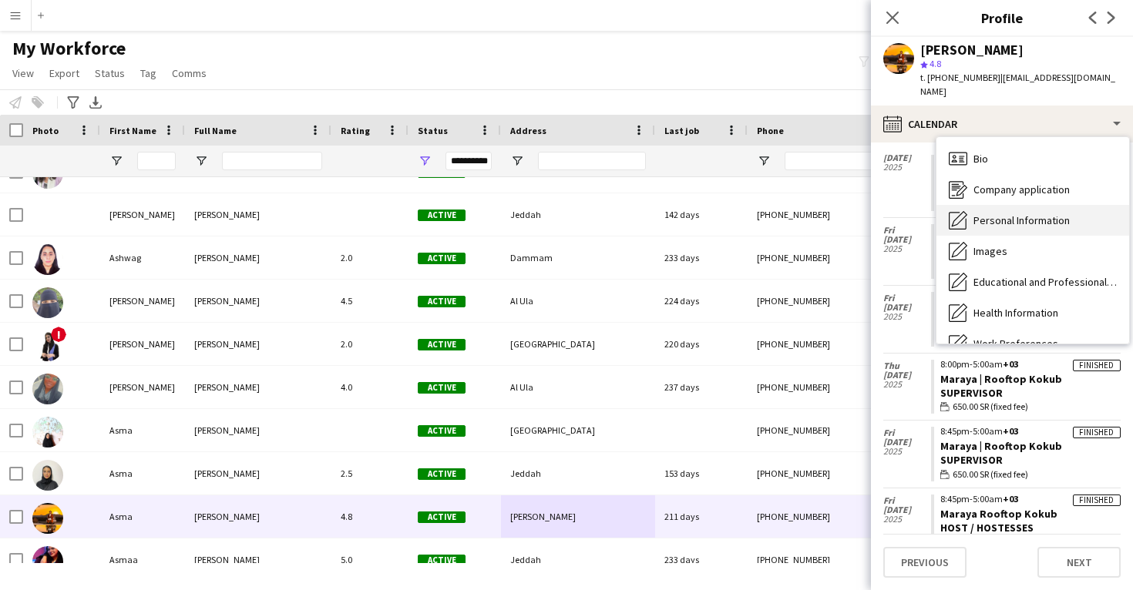
click at [1017, 216] on div "Personal Information Personal Information" at bounding box center [1032, 220] width 193 height 31
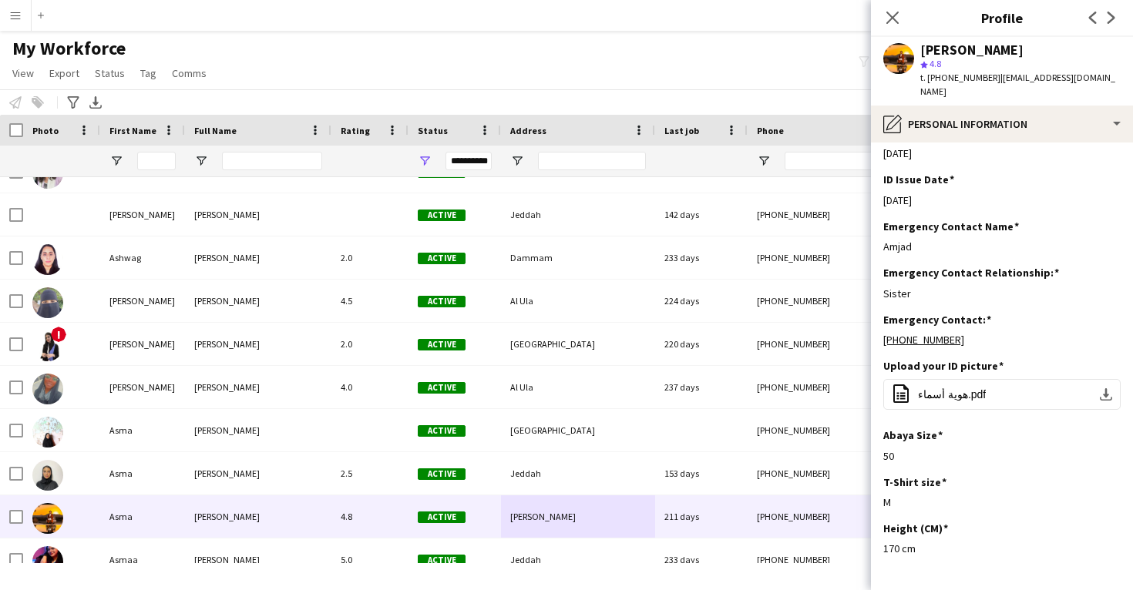
scroll to position [567, 0]
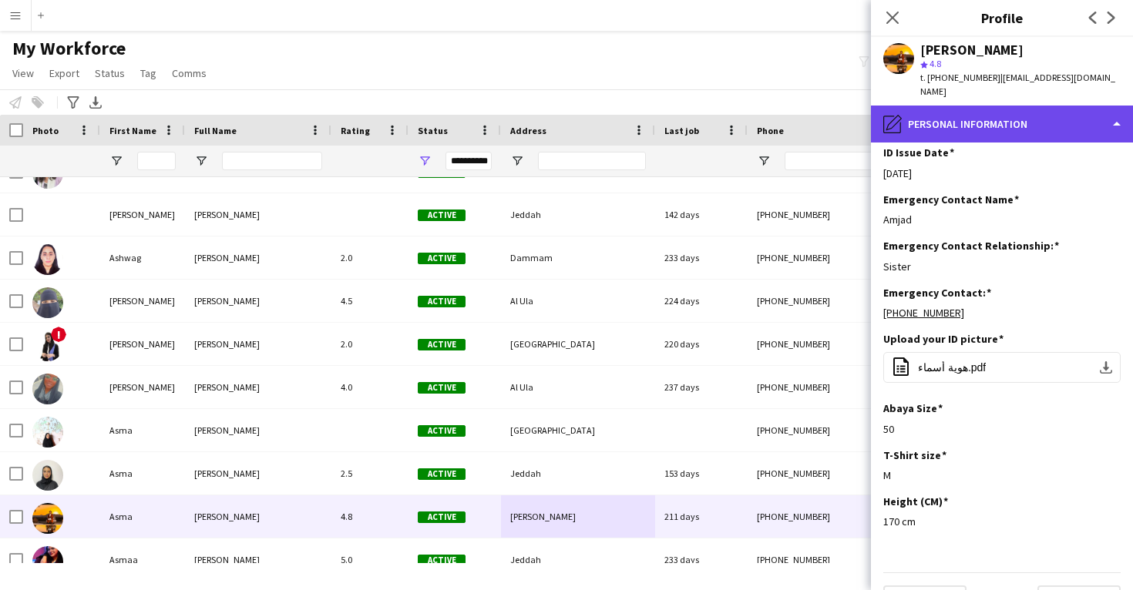
click at [995, 116] on div "pencil4 Personal Information" at bounding box center [1002, 124] width 262 height 37
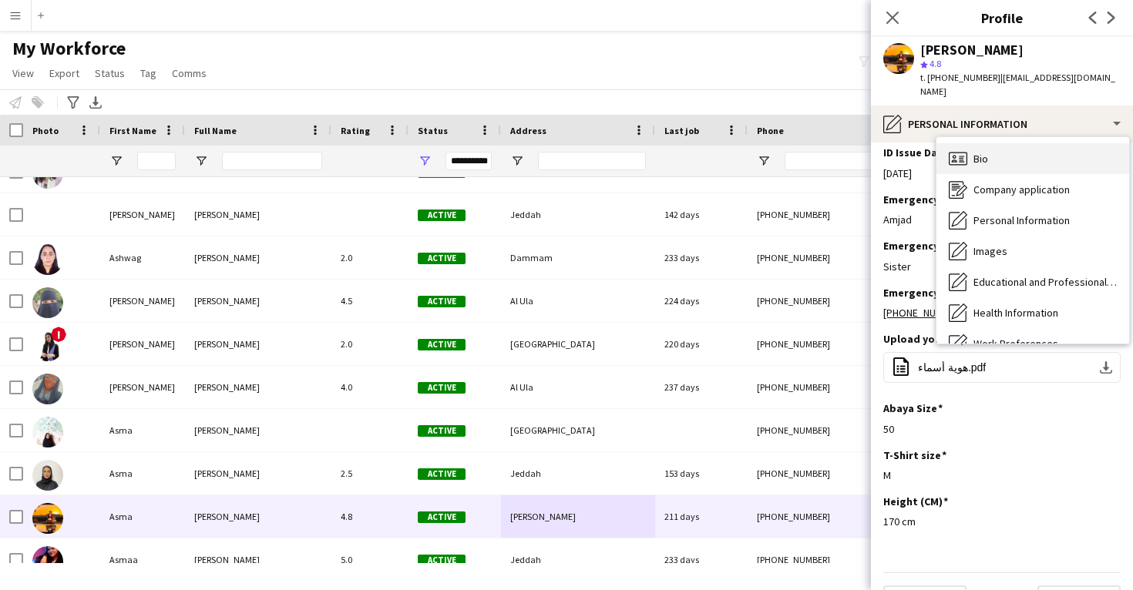
click at [1003, 147] on div "Bio Bio" at bounding box center [1032, 158] width 193 height 31
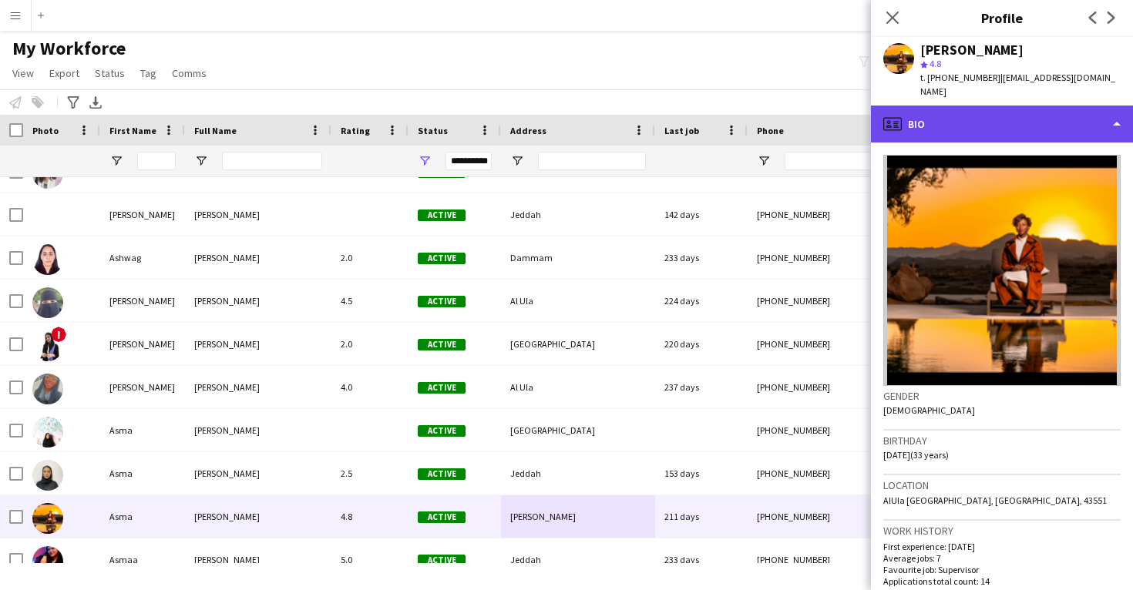
click at [992, 122] on div "profile Bio" at bounding box center [1002, 124] width 262 height 37
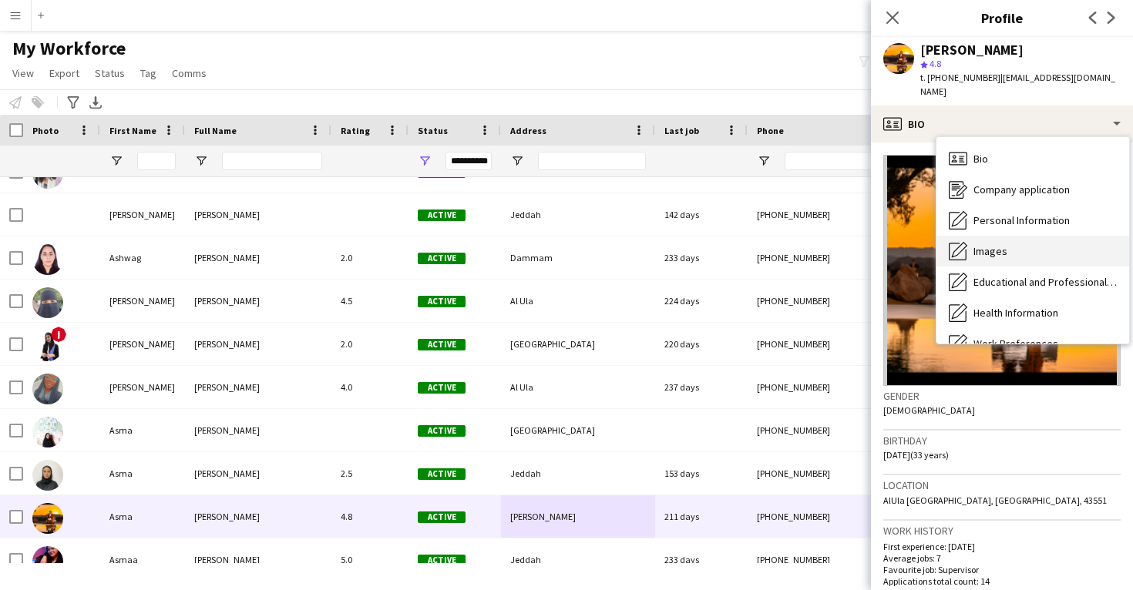
click at [1019, 242] on div "Images Images" at bounding box center [1032, 251] width 193 height 31
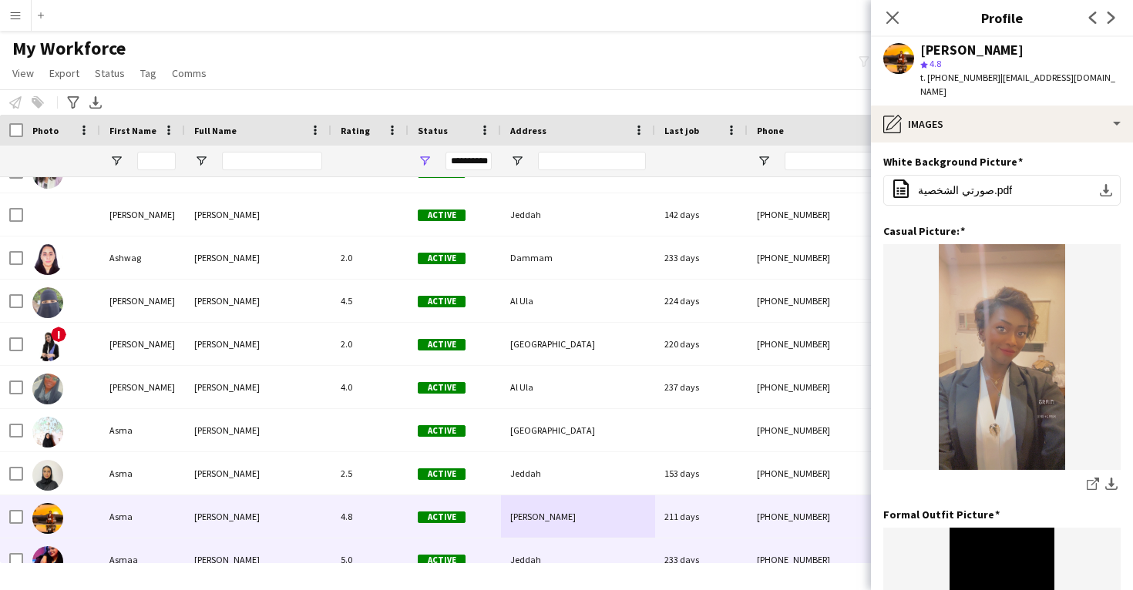
scroll to position [13937, 0]
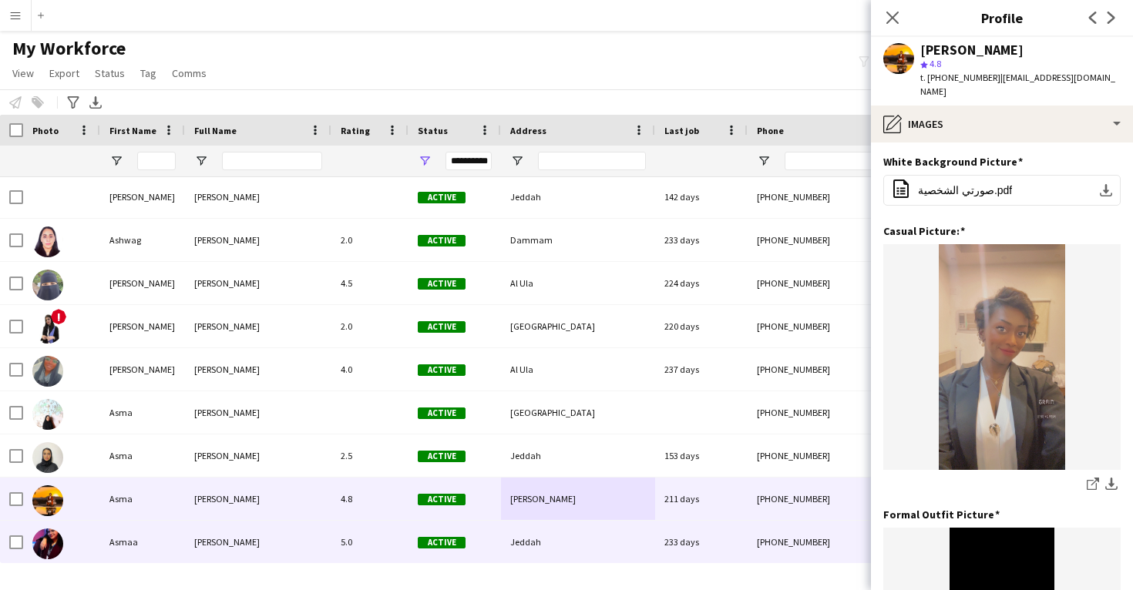
click at [593, 541] on div "Jeddah" at bounding box center [578, 542] width 154 height 42
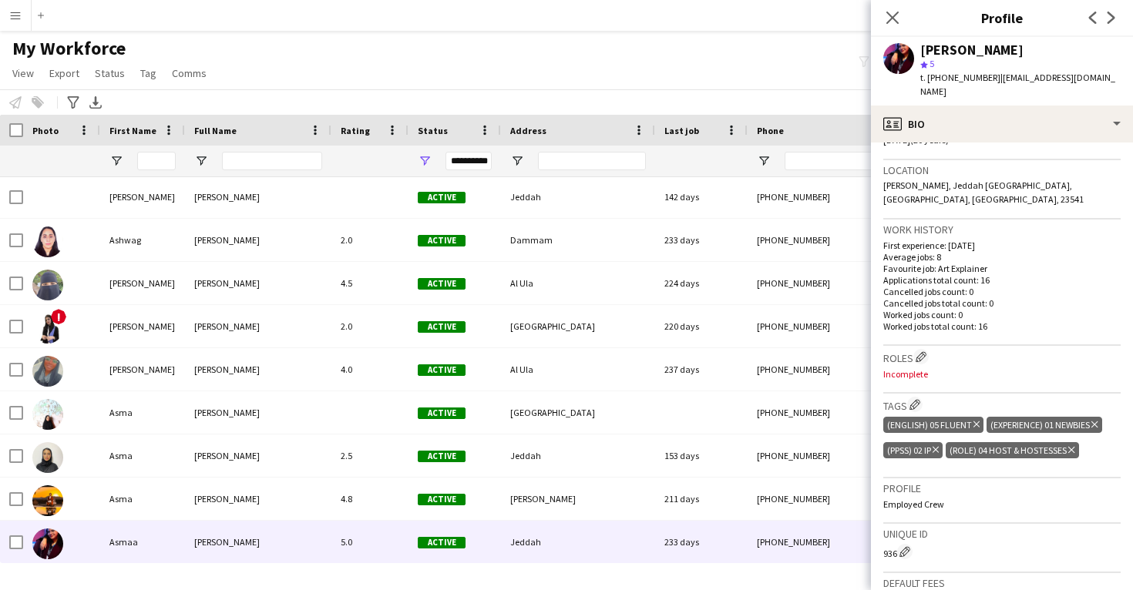
scroll to position [318, 0]
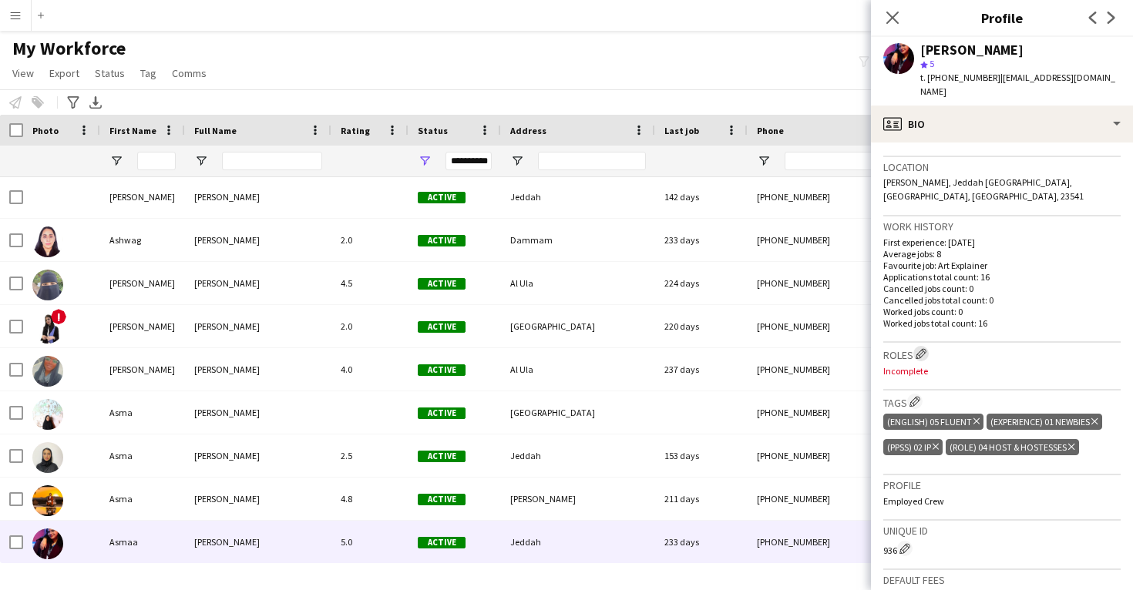
click at [922, 348] on app-icon "Edit crew company roles" at bounding box center [920, 353] width 11 height 11
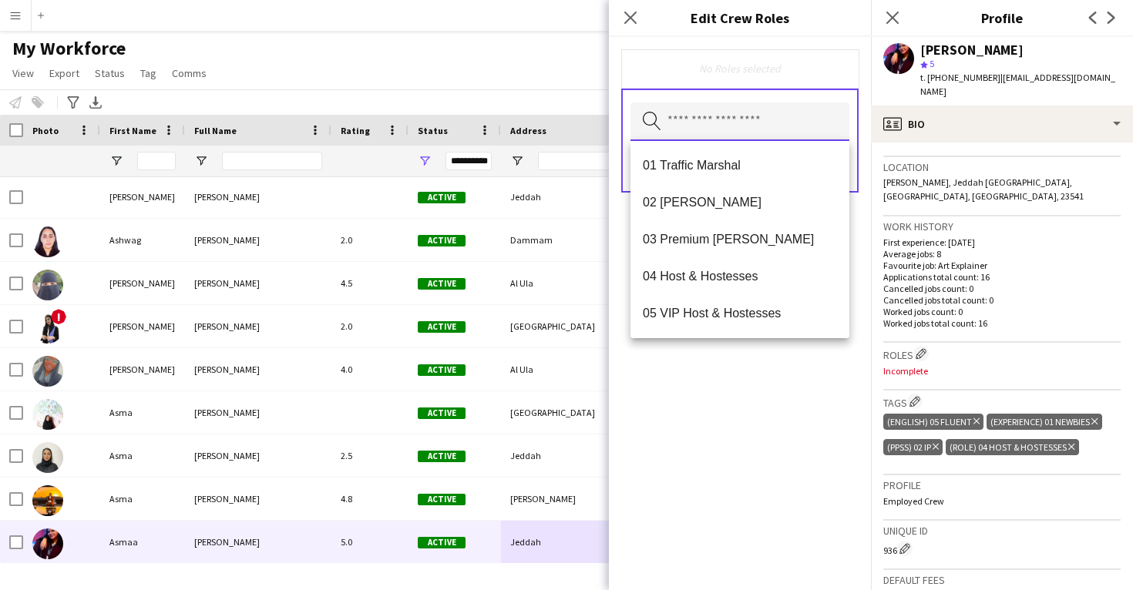
click at [757, 129] on input "text" at bounding box center [739, 121] width 219 height 39
click at [752, 267] on mat-option "04 Host & Hostesses" at bounding box center [739, 276] width 219 height 37
click at [764, 392] on div "04 Host & Hostesses Remove Search by role type Save" at bounding box center [740, 313] width 262 height 553
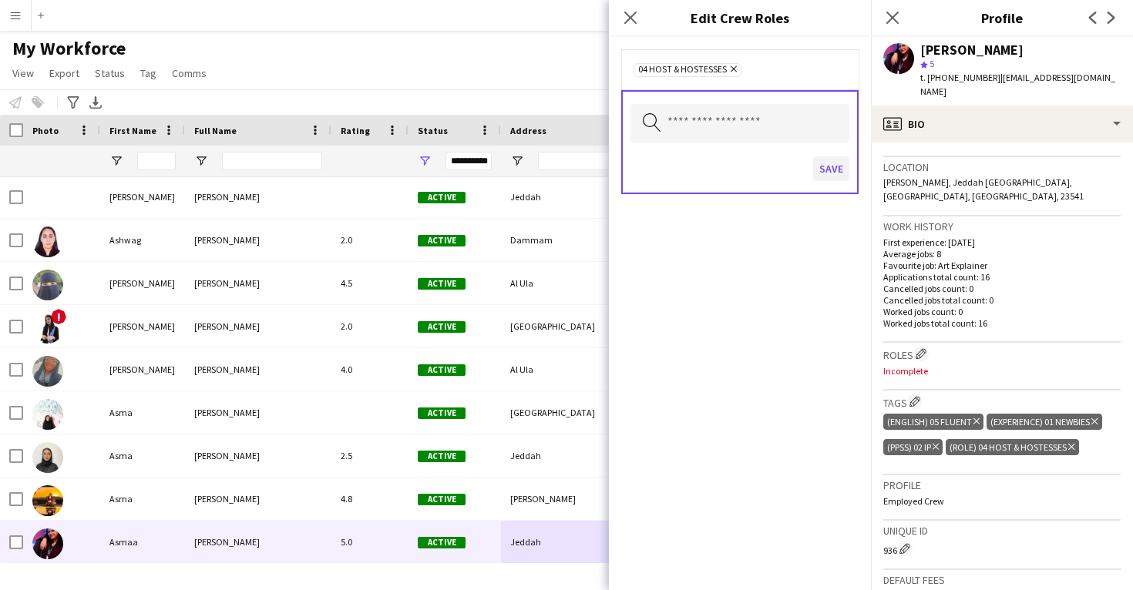
click at [829, 177] on button "Save" at bounding box center [831, 168] width 36 height 25
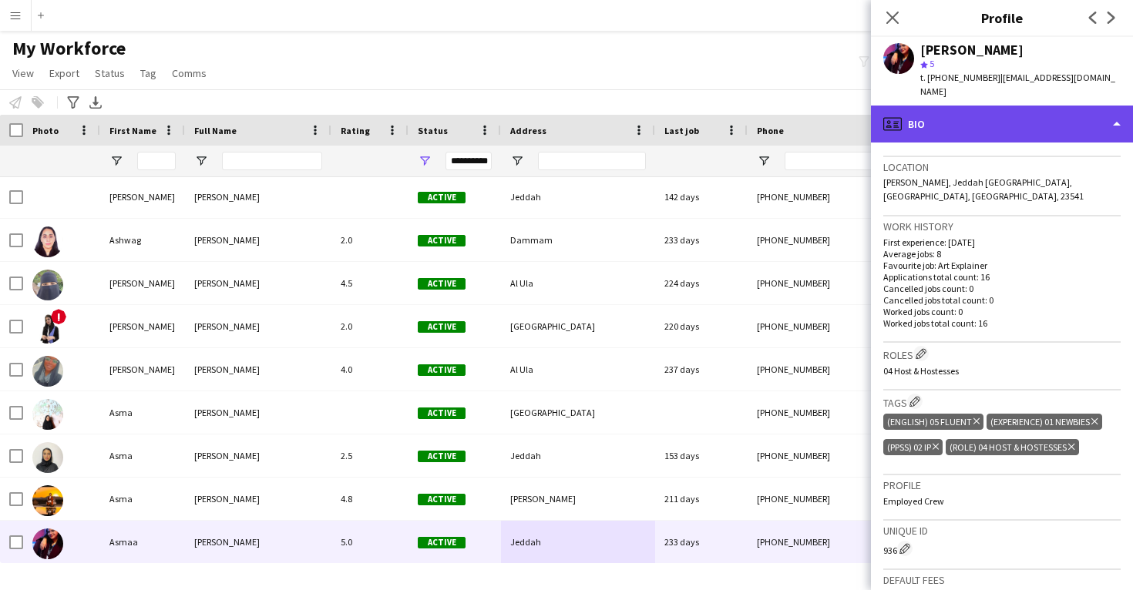
click at [931, 106] on div "profile Bio" at bounding box center [1002, 124] width 262 height 37
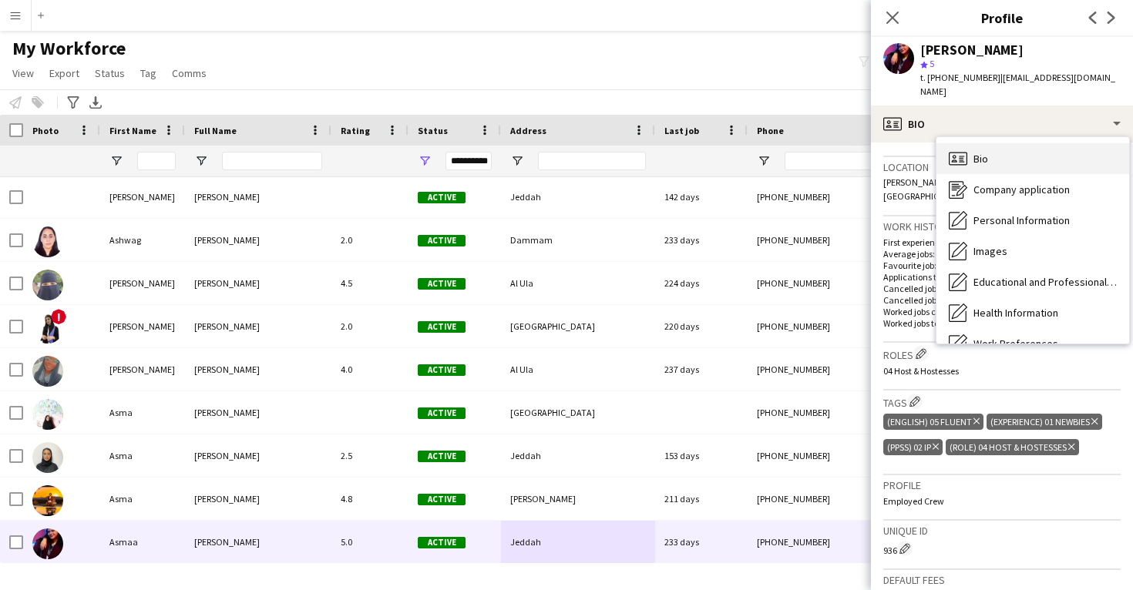
click at [961, 153] on icon "Bio" at bounding box center [957, 158] width 18 height 18
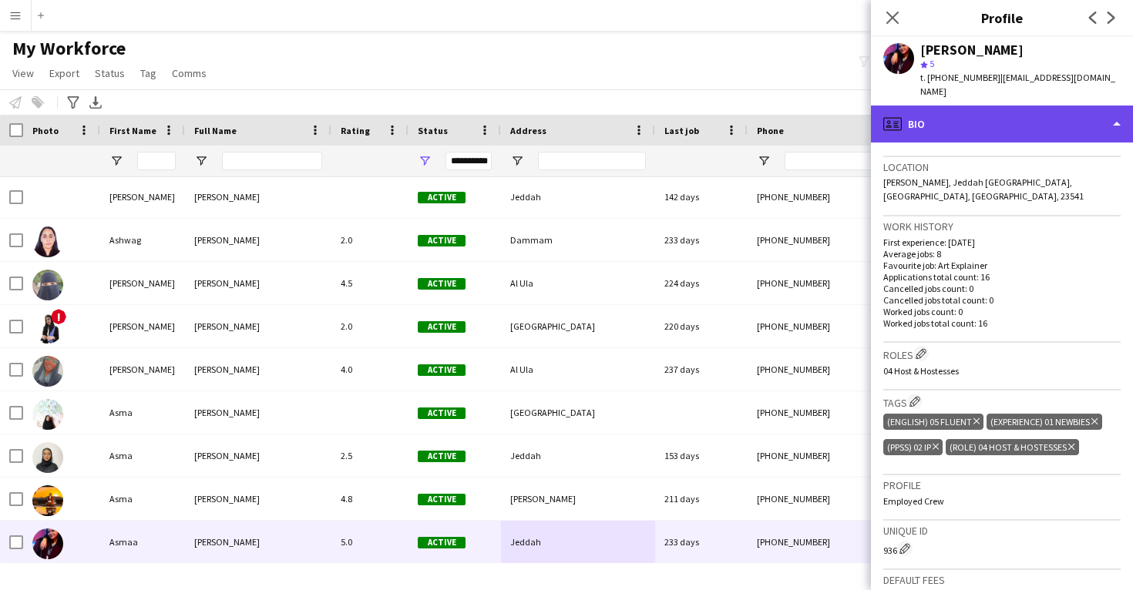
click at [956, 112] on div "profile Bio" at bounding box center [1002, 124] width 262 height 37
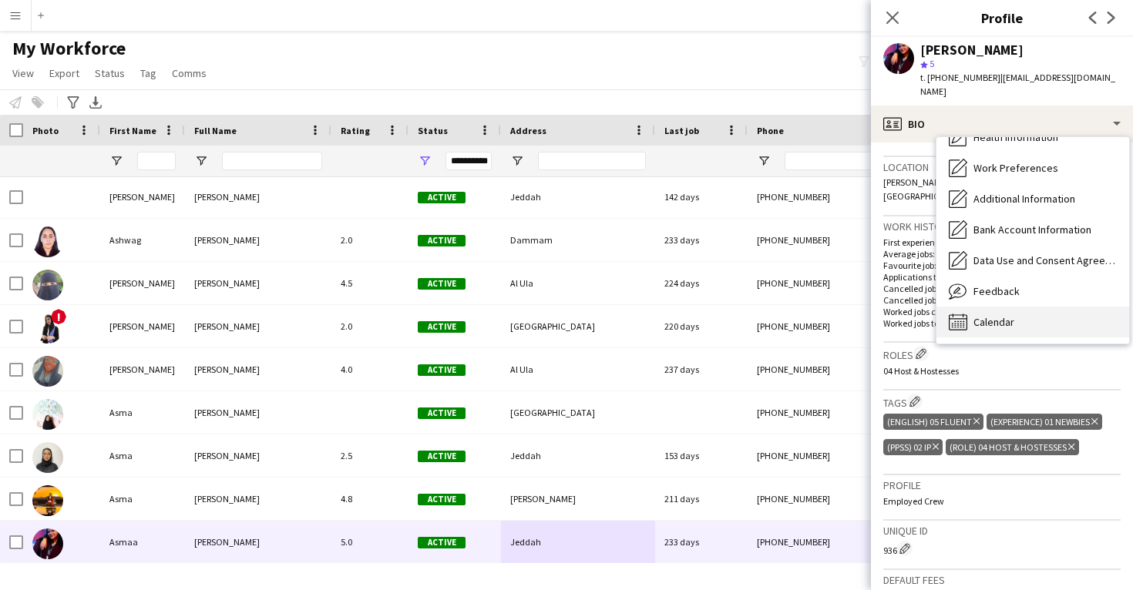
scroll to position [176, 0]
click at [994, 315] on span "Calendar" at bounding box center [993, 322] width 41 height 14
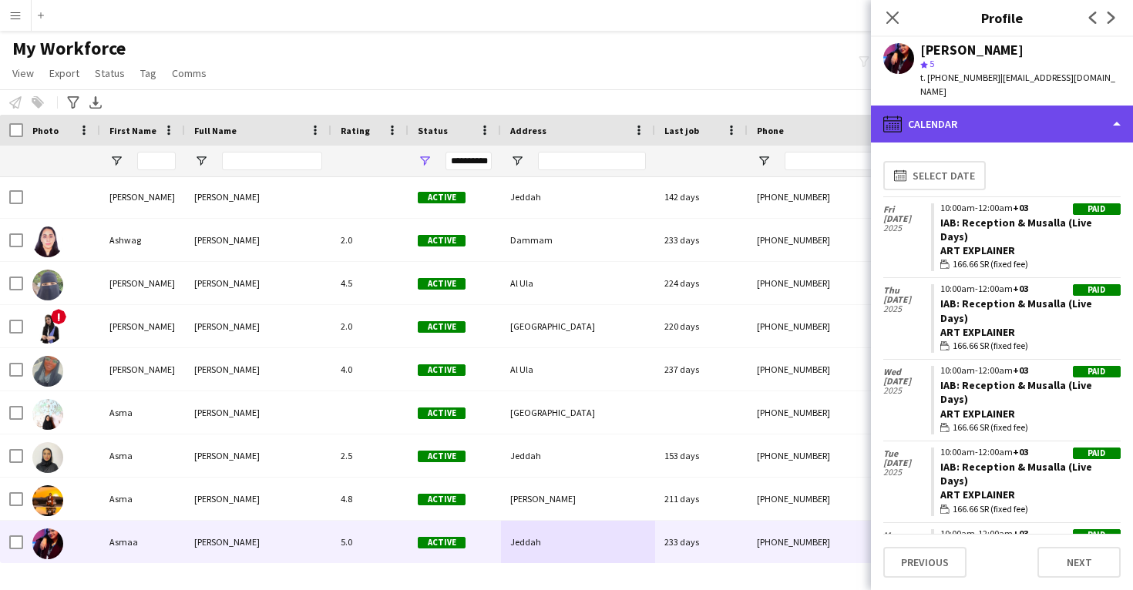
click at [975, 111] on div "calendar-full Calendar" at bounding box center [1002, 124] width 262 height 37
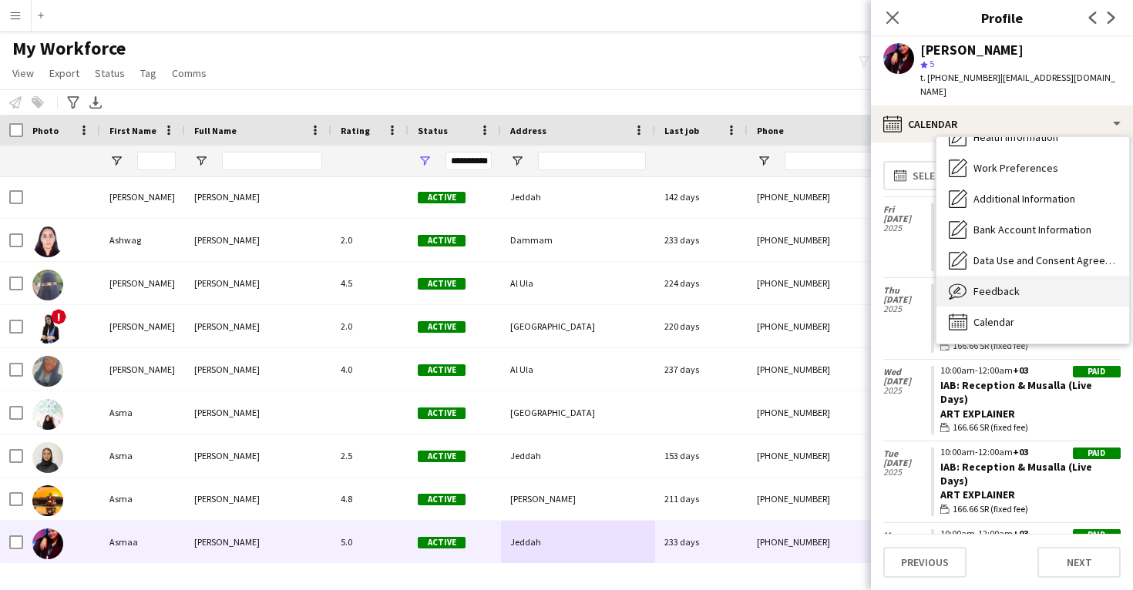
click at [992, 284] on span "Feedback" at bounding box center [996, 291] width 46 height 14
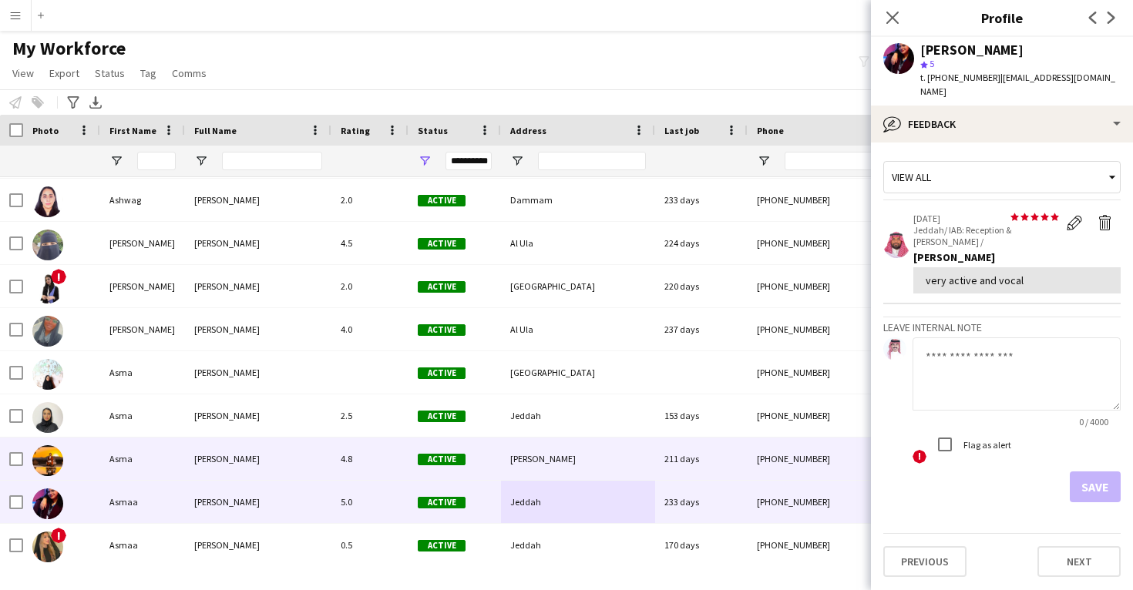
scroll to position [14044, 0]
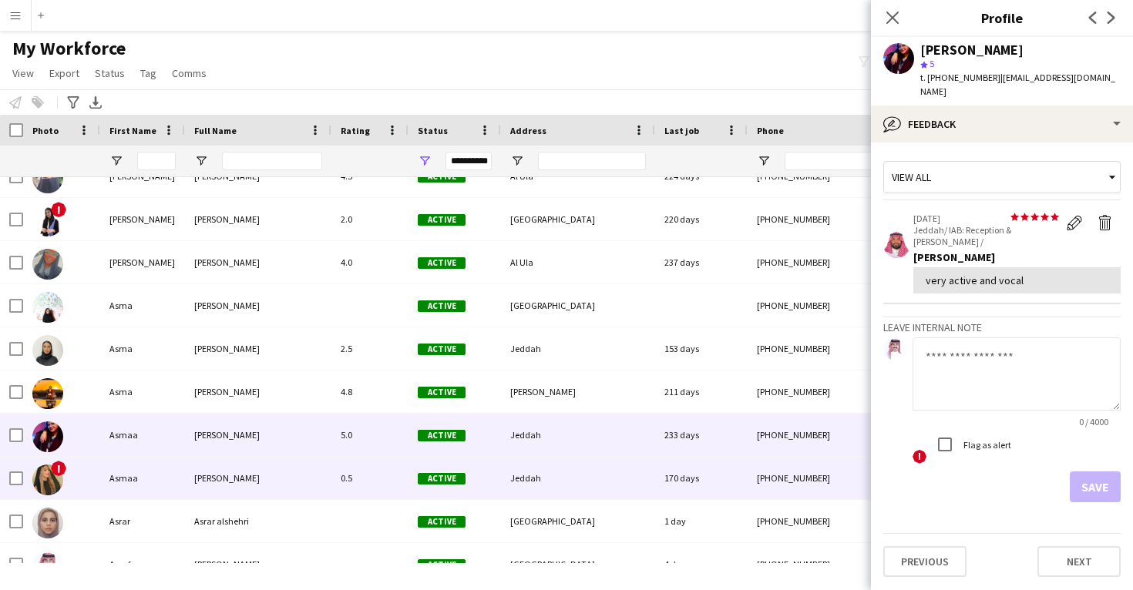
click at [646, 487] on div "Jeddah" at bounding box center [578, 478] width 154 height 42
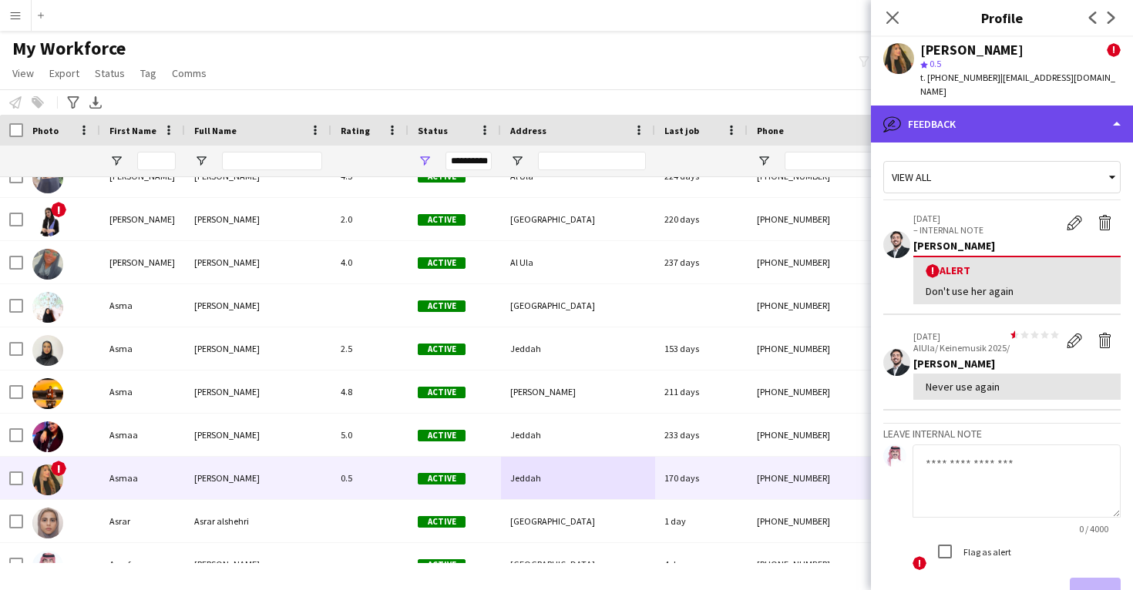
click at [963, 111] on div "bubble-pencil Feedback" at bounding box center [1002, 124] width 262 height 37
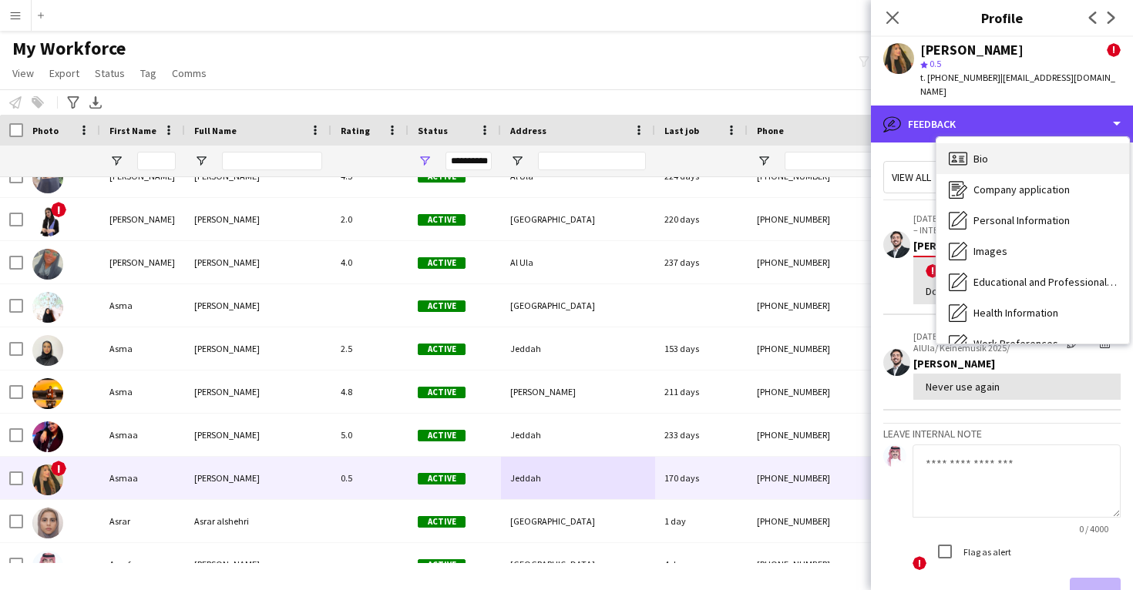
scroll to position [0, 0]
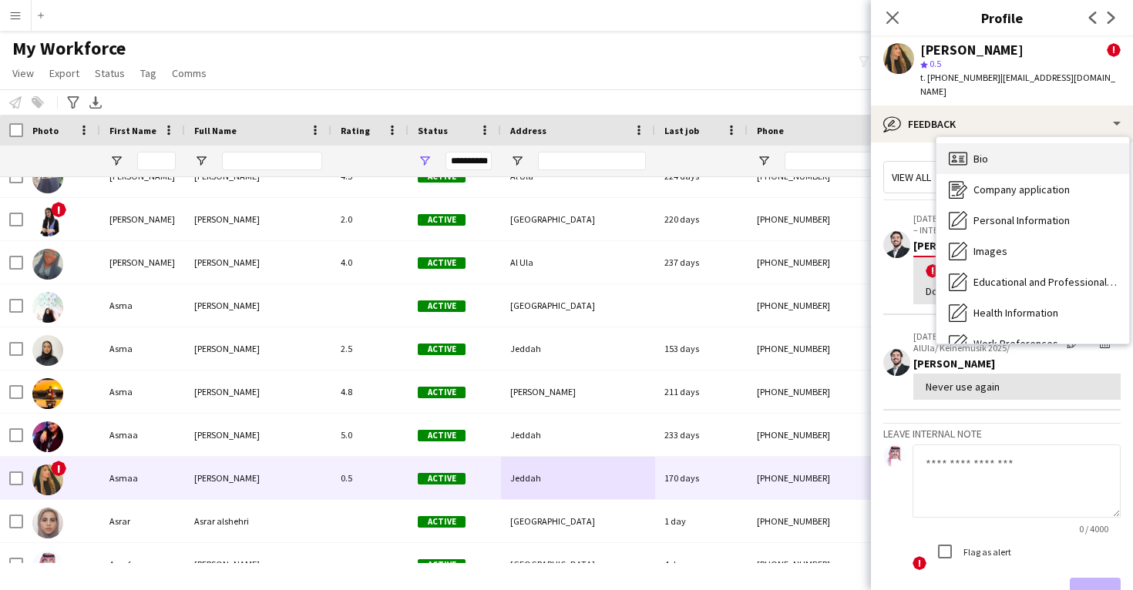
click at [975, 143] on div "Bio Bio" at bounding box center [1032, 158] width 193 height 31
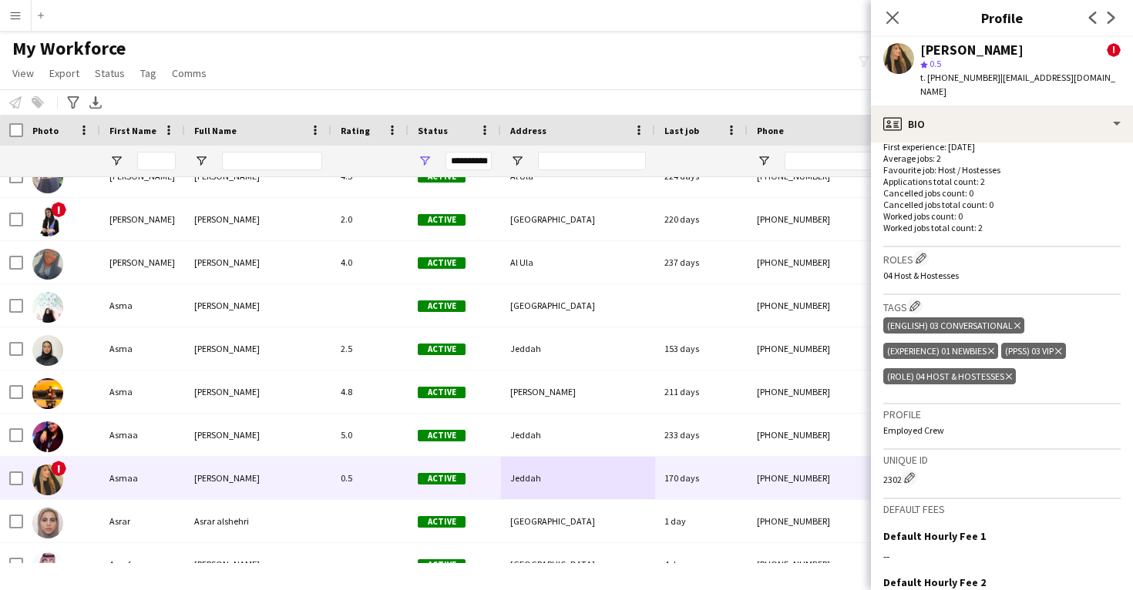
scroll to position [573, 0]
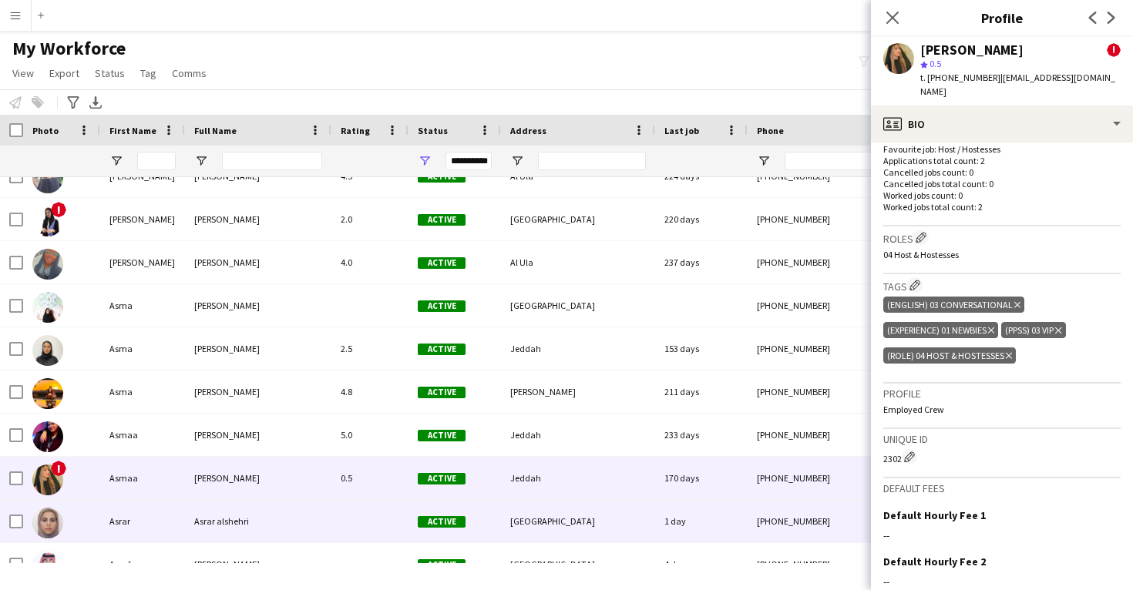
click at [661, 522] on div "1 day" at bounding box center [701, 521] width 92 height 42
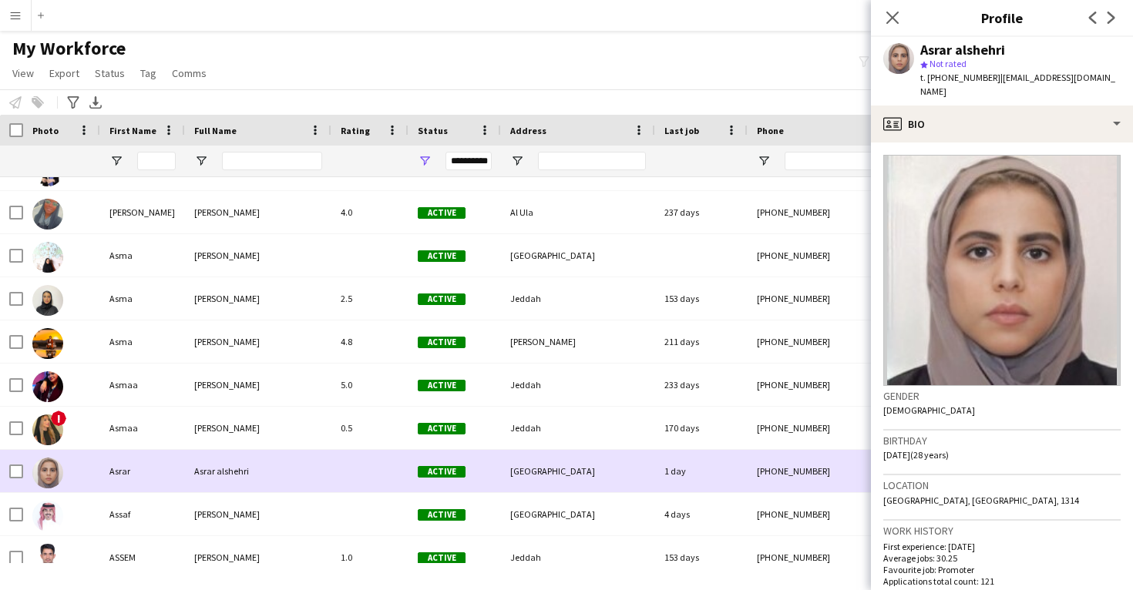
scroll to position [14096, 0]
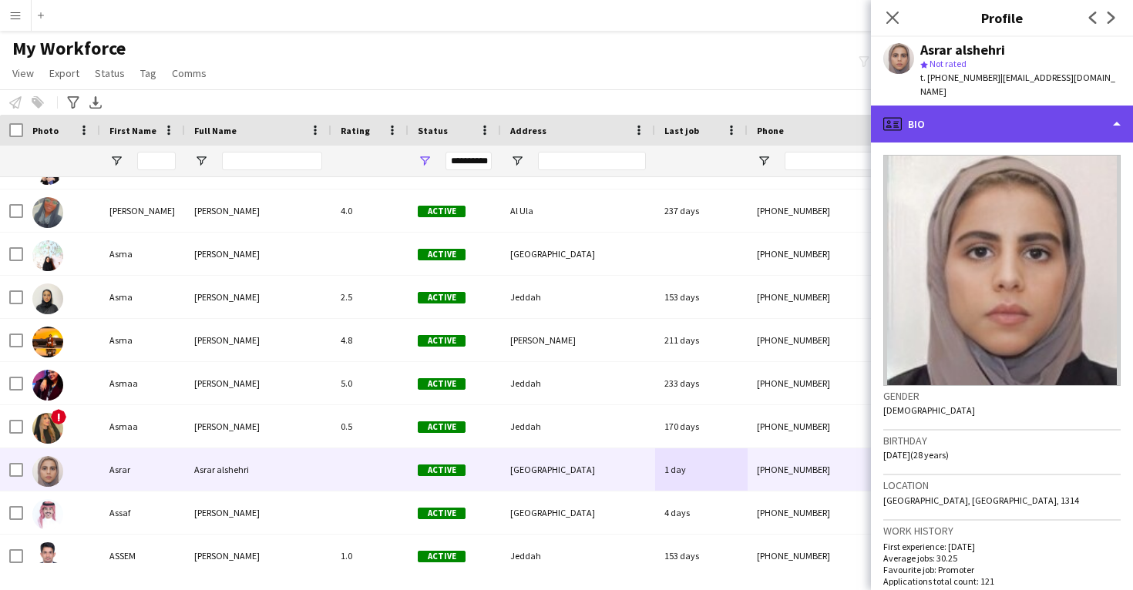
click at [992, 116] on div "profile Bio" at bounding box center [1002, 124] width 262 height 37
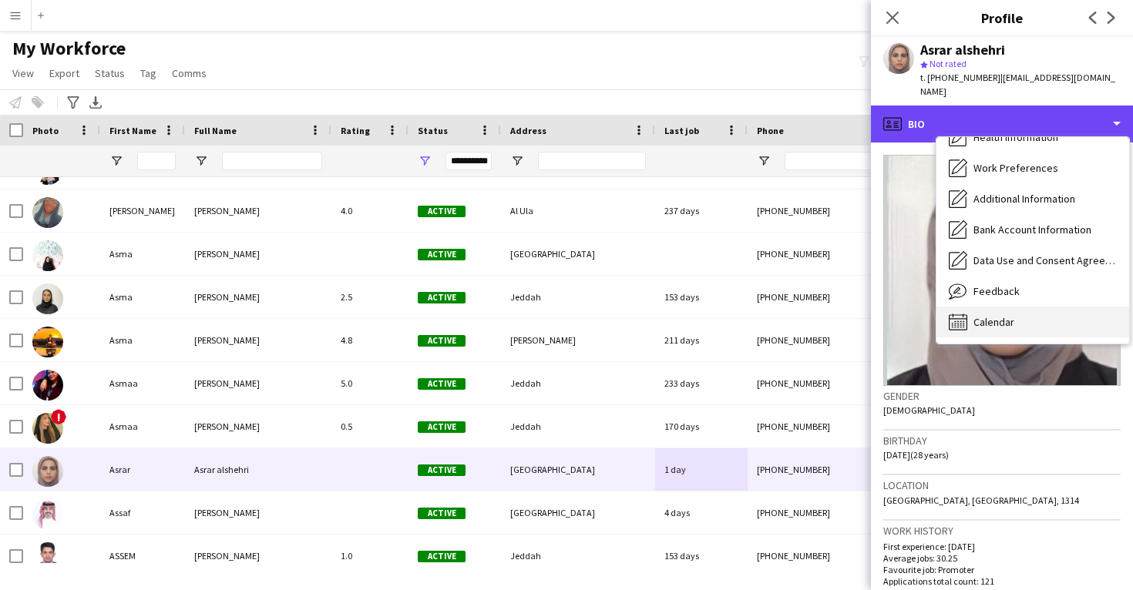
scroll to position [176, 0]
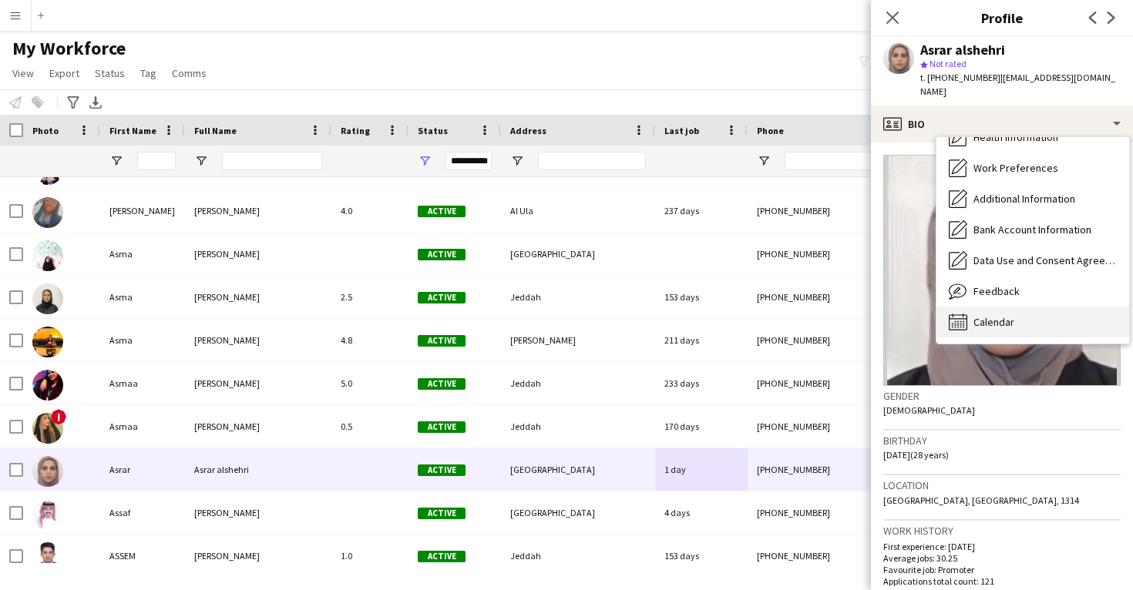
click at [1018, 311] on div "Calendar Calendar" at bounding box center [1032, 322] width 193 height 31
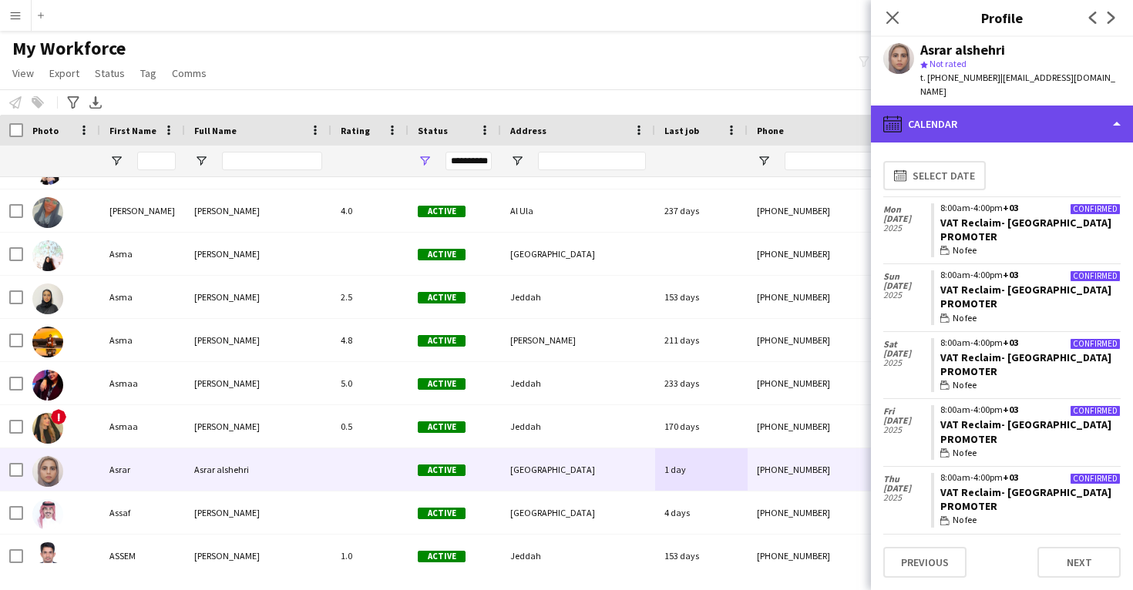
click at [991, 106] on div "calendar-full Calendar" at bounding box center [1002, 124] width 262 height 37
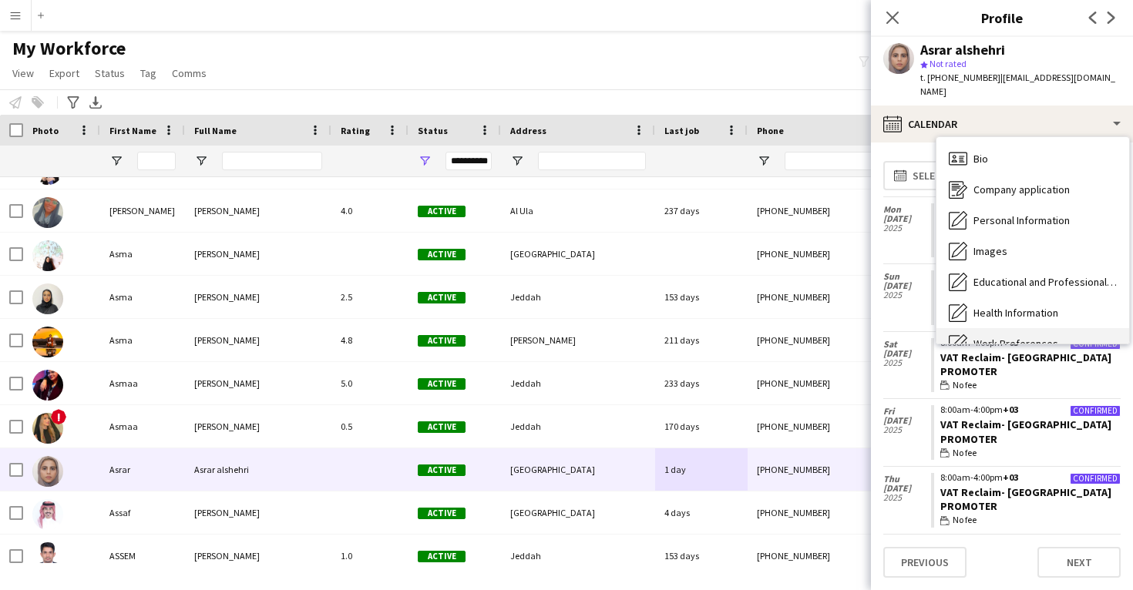
click at [998, 152] on div "Bio Bio" at bounding box center [1032, 158] width 193 height 31
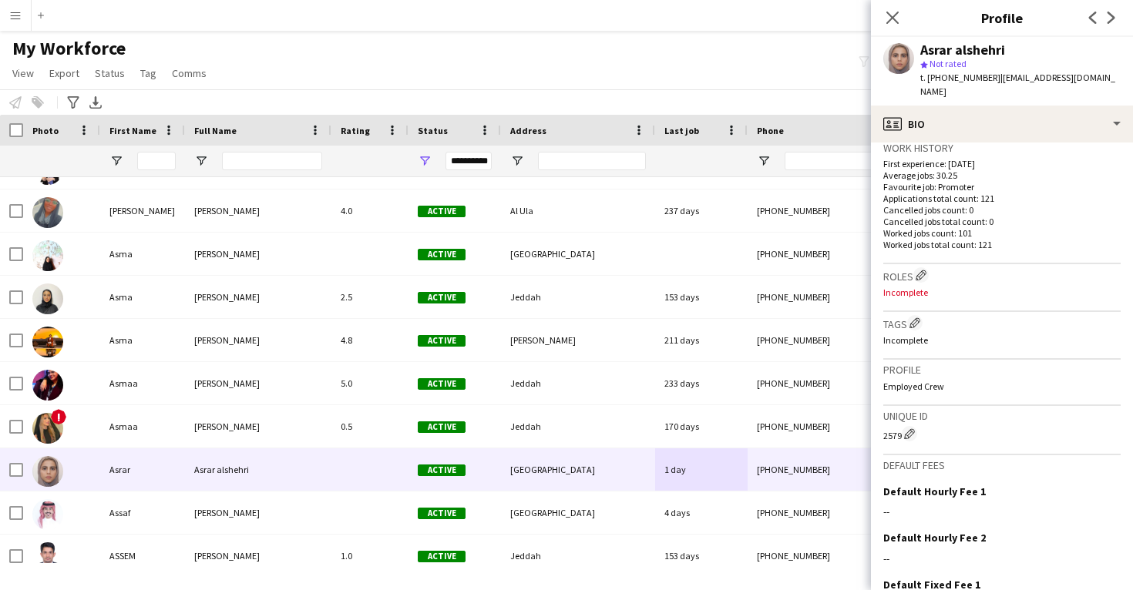
scroll to position [386, 0]
drag, startPoint x: 918, startPoint y: 47, endPoint x: 1024, endPoint y: 55, distance: 105.9
click at [1024, 55] on div "Asrar alshehri star Not rated t. +966536732892 | asraralshehri99@gmail.com" at bounding box center [1002, 71] width 262 height 69
copy div "Asrar alshehri"
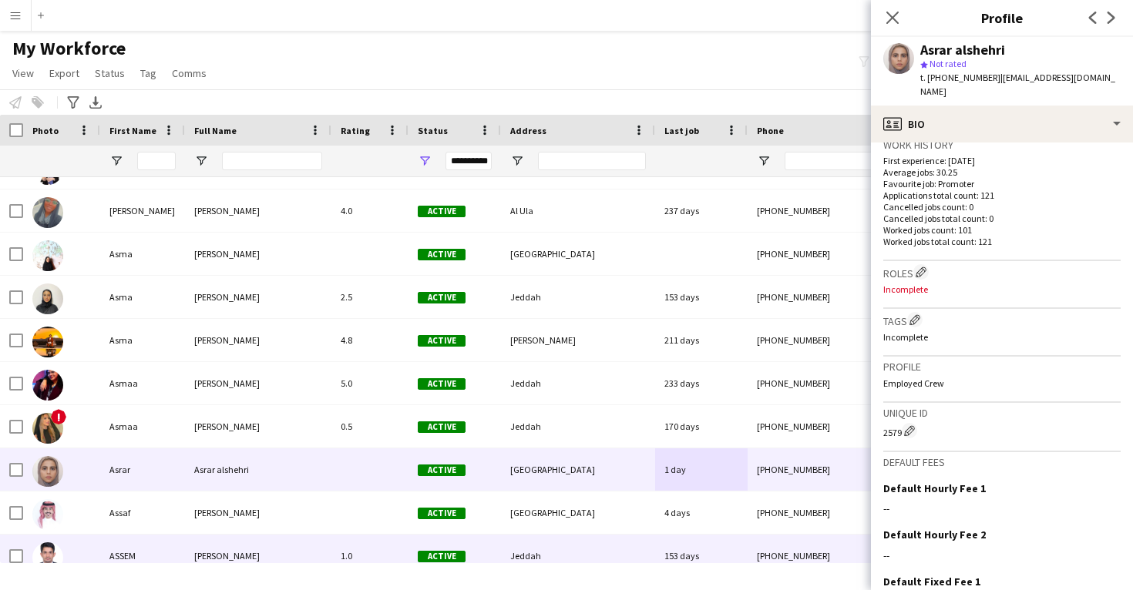
click at [657, 552] on div "153 days" at bounding box center [701, 556] width 92 height 42
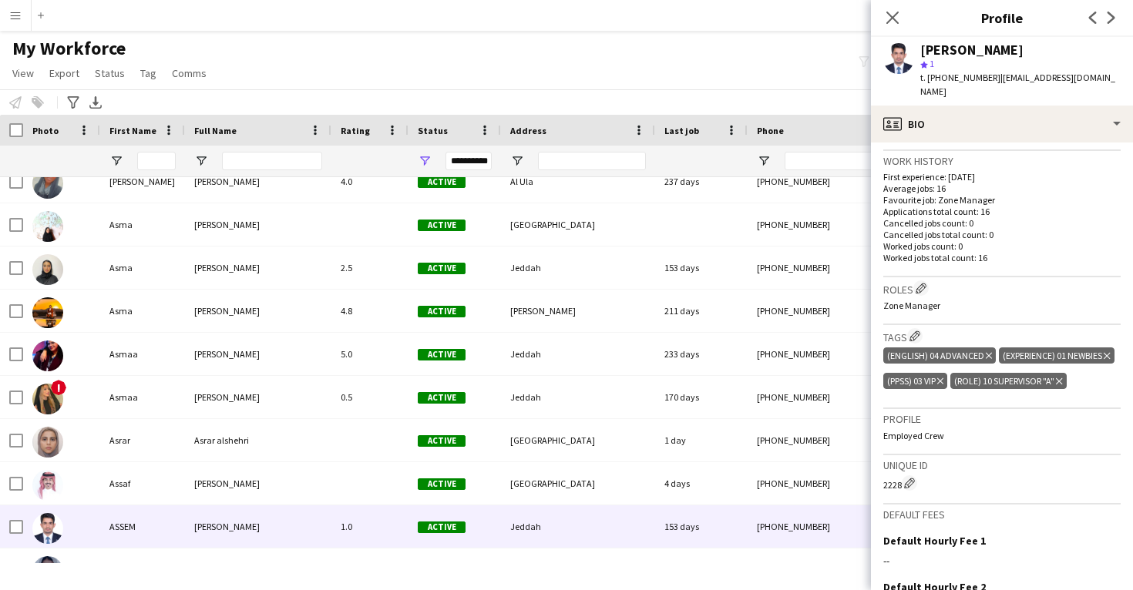
scroll to position [0, 0]
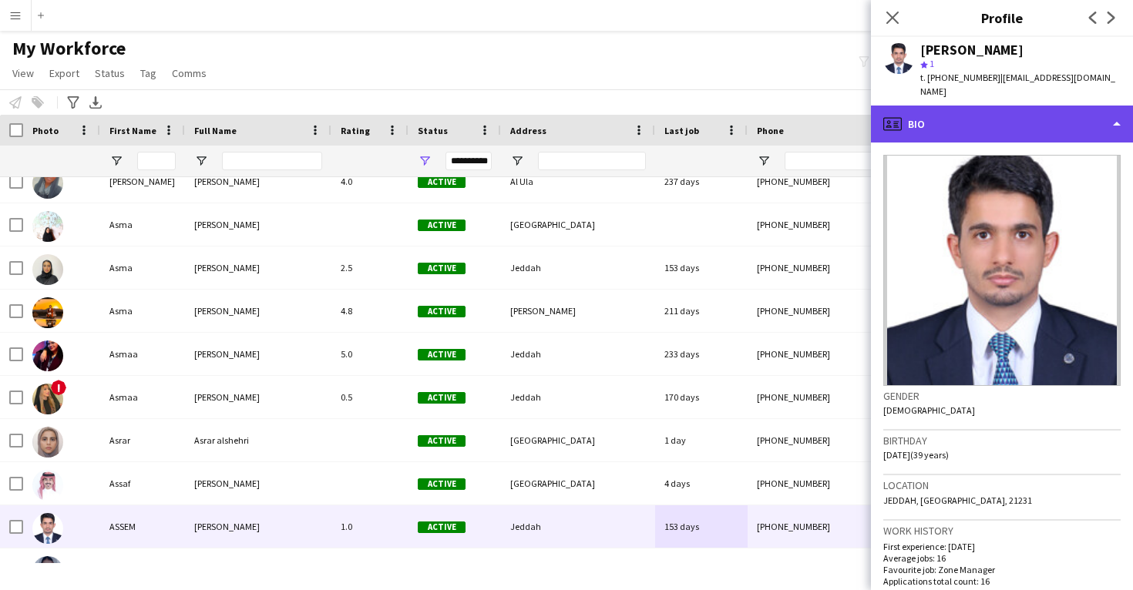
click at [987, 106] on div "profile Bio" at bounding box center [1002, 124] width 262 height 37
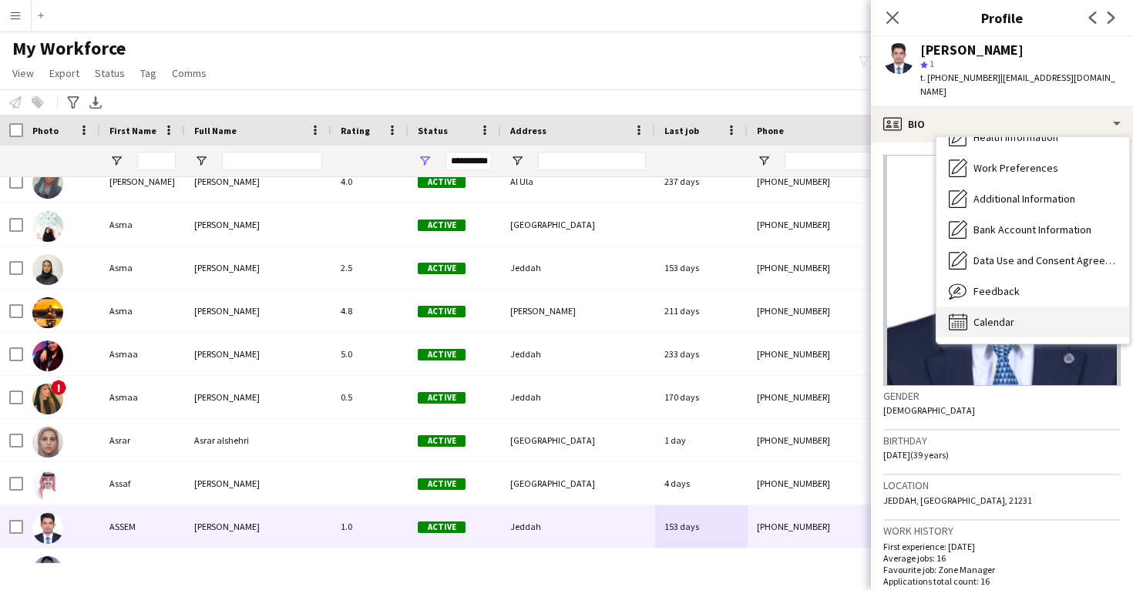
click at [1002, 315] on span "Calendar" at bounding box center [993, 322] width 41 height 14
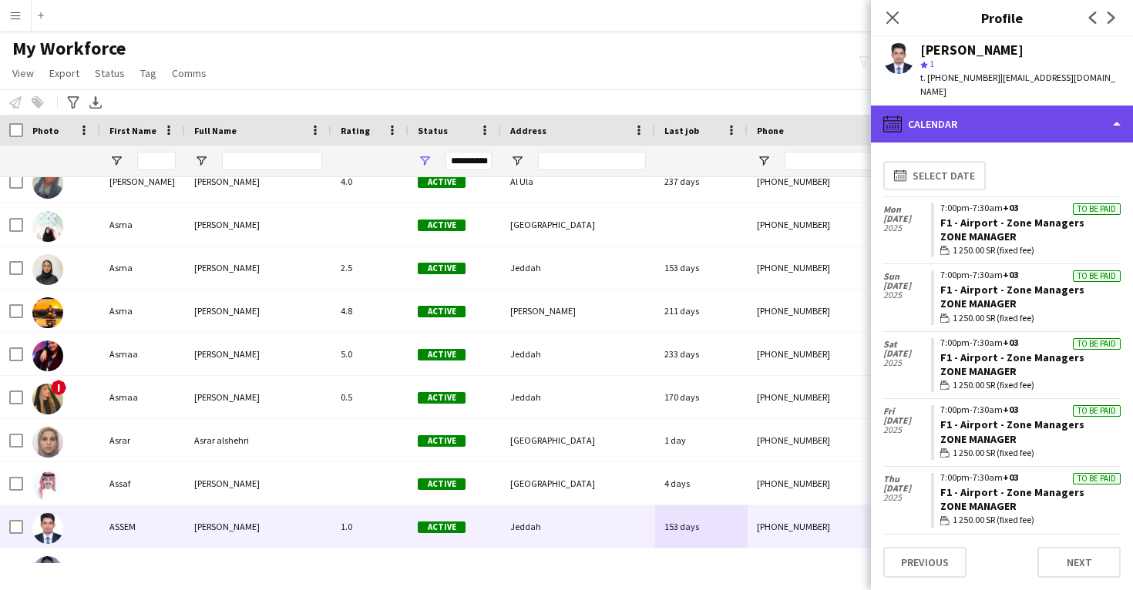
click at [955, 106] on div "calendar-full Calendar" at bounding box center [1002, 124] width 262 height 37
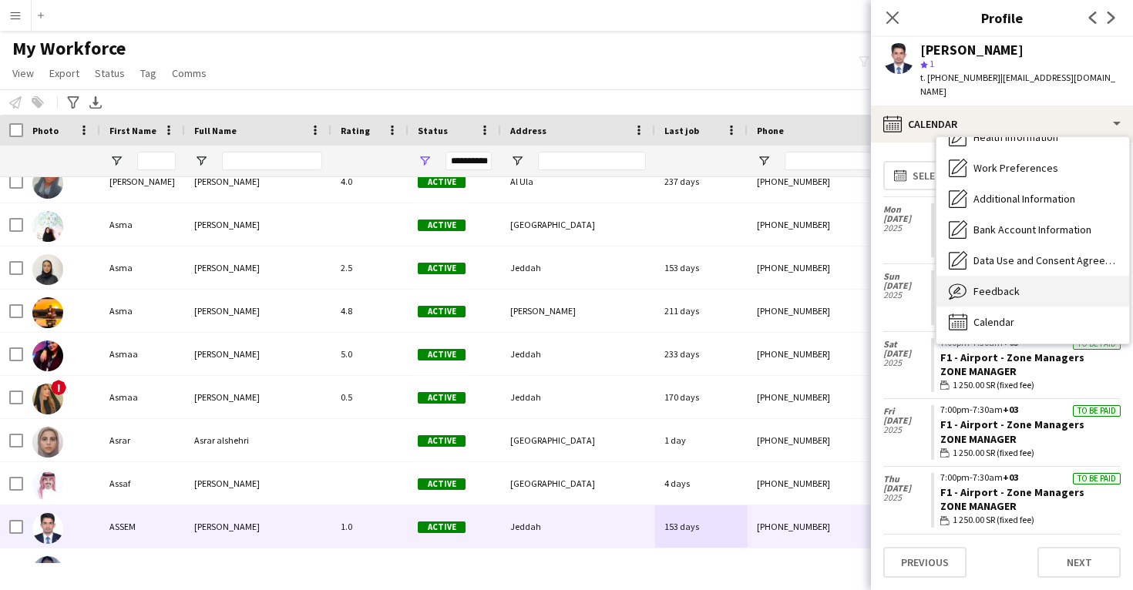
click at [988, 284] on span "Feedback" at bounding box center [996, 291] width 46 height 14
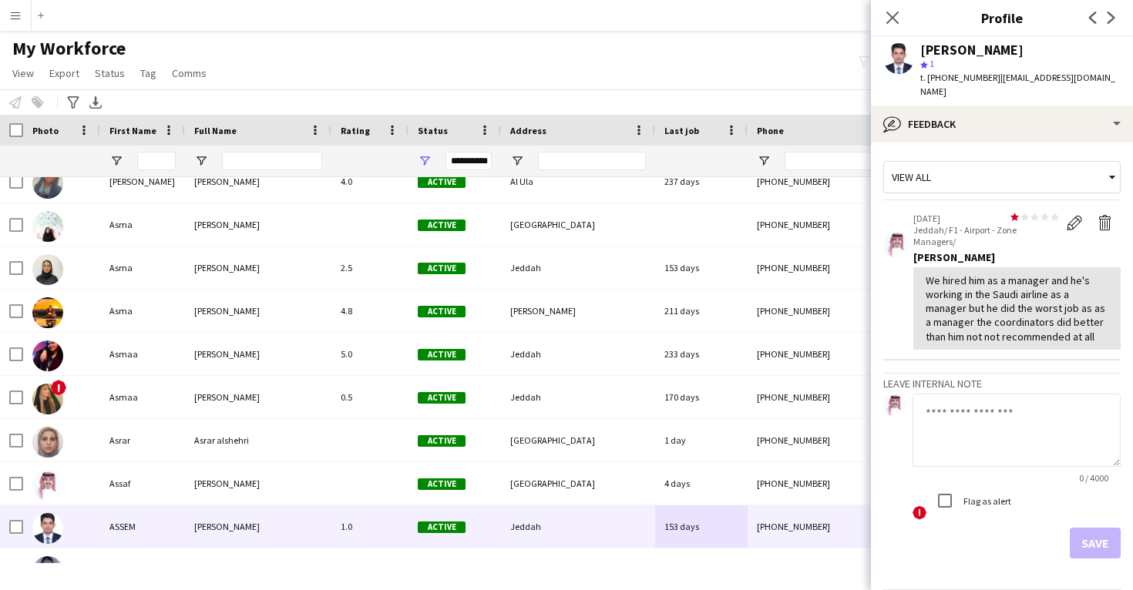
click at [943, 425] on textarea at bounding box center [1016, 430] width 208 height 73
type textarea "**********"
click at [1086, 528] on button "Save" at bounding box center [1094, 543] width 51 height 31
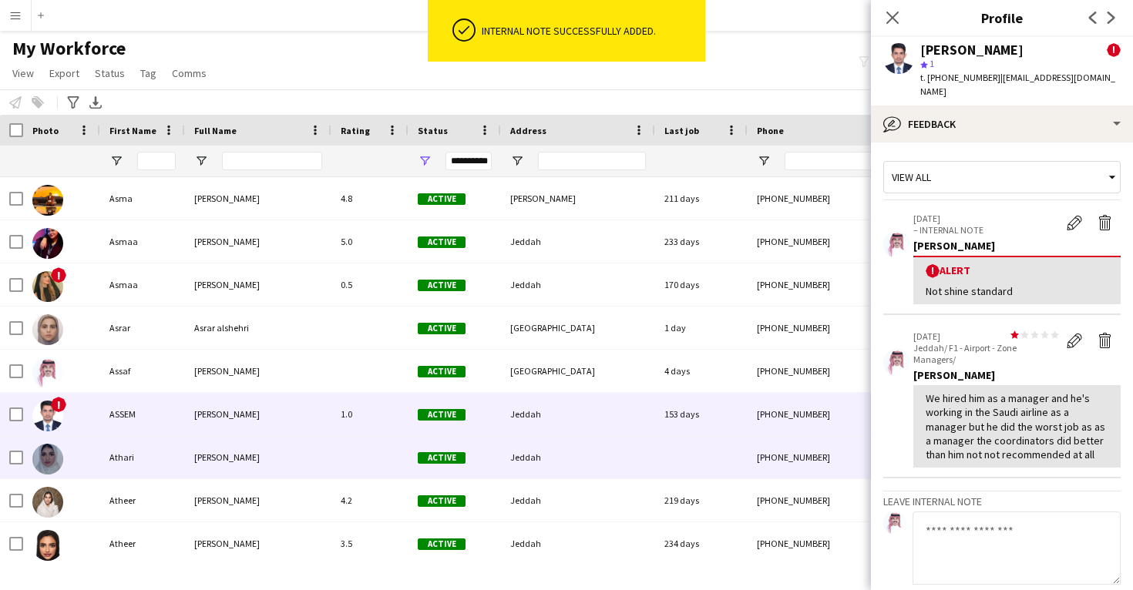
click at [596, 473] on div "Jeddah" at bounding box center [578, 457] width 154 height 42
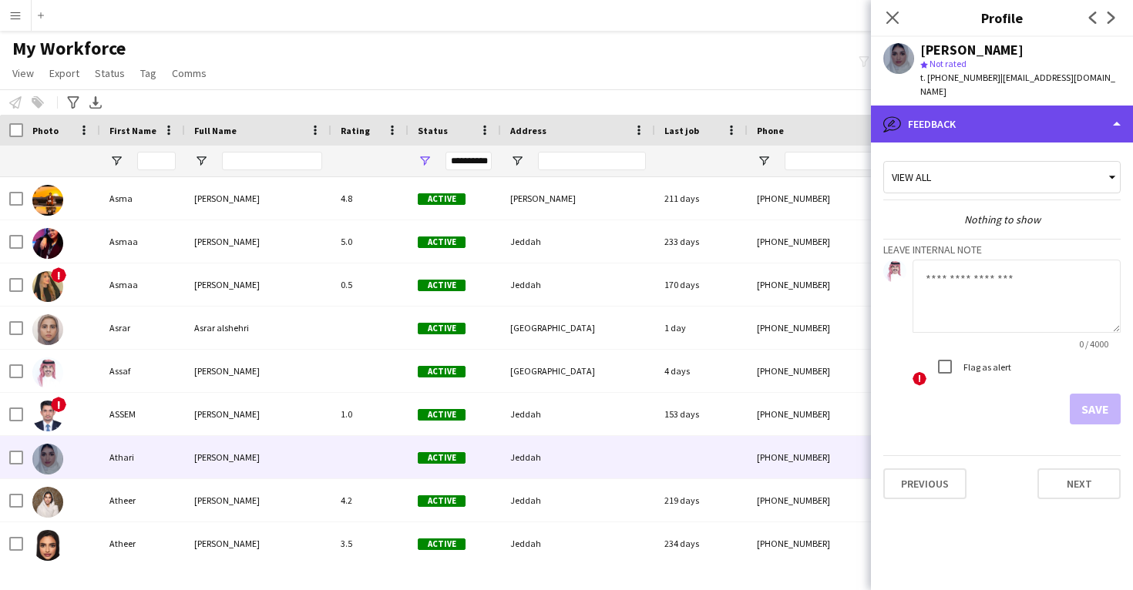
click at [968, 106] on div "bubble-pencil Feedback" at bounding box center [1002, 124] width 262 height 37
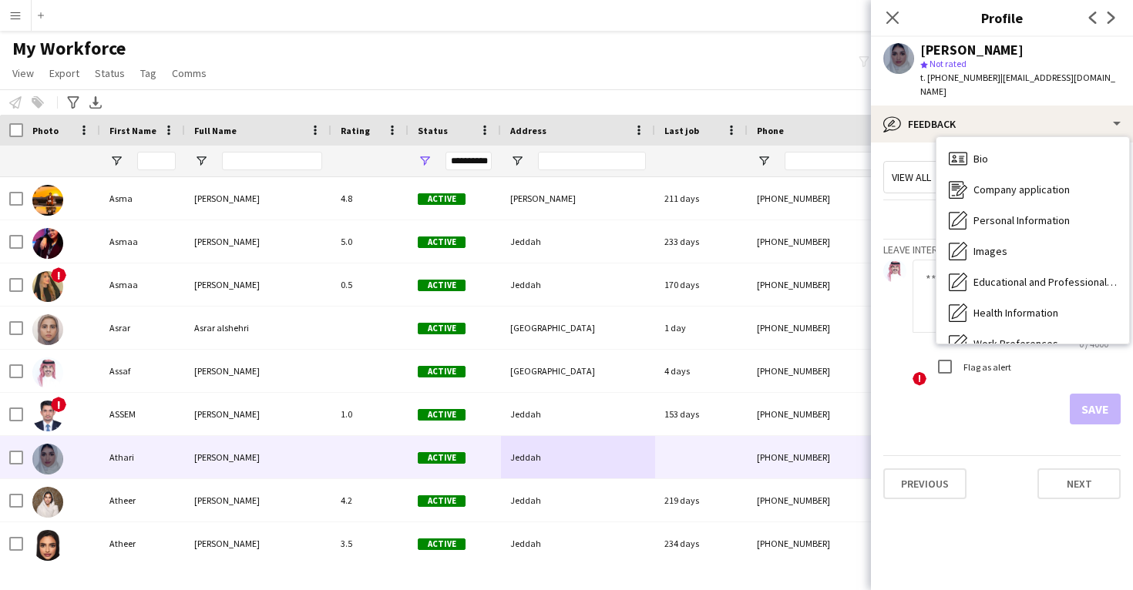
click at [971, 137] on div "Bio Bio Company application Company application Personal Information Personal I…" at bounding box center [1032, 240] width 193 height 206
click at [971, 143] on div "Bio Bio" at bounding box center [1032, 158] width 193 height 31
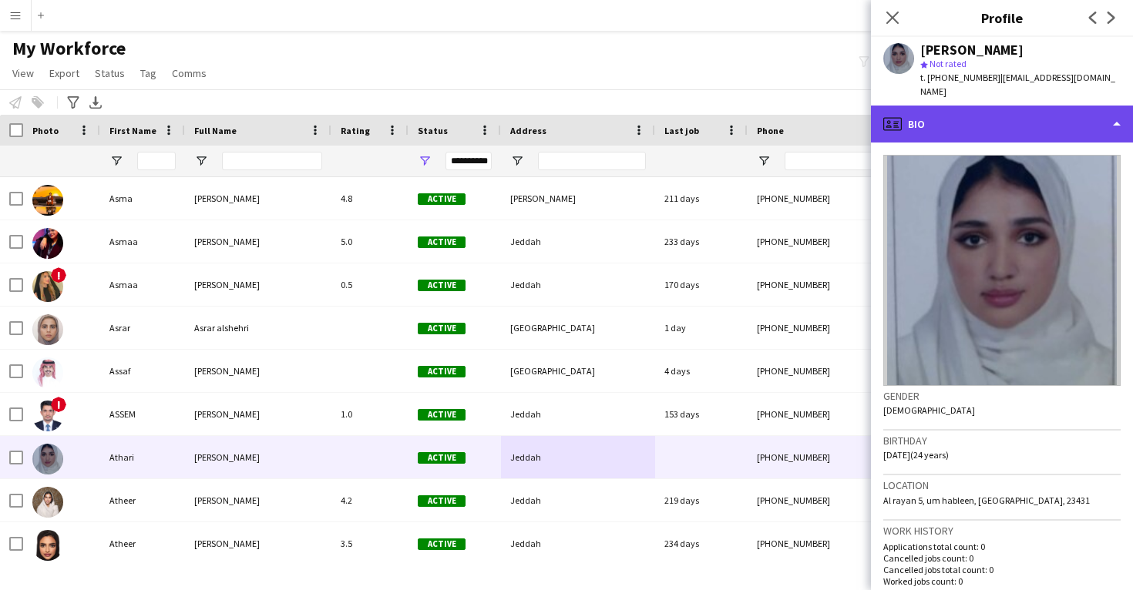
click at [941, 106] on div "profile Bio" at bounding box center [1002, 124] width 262 height 37
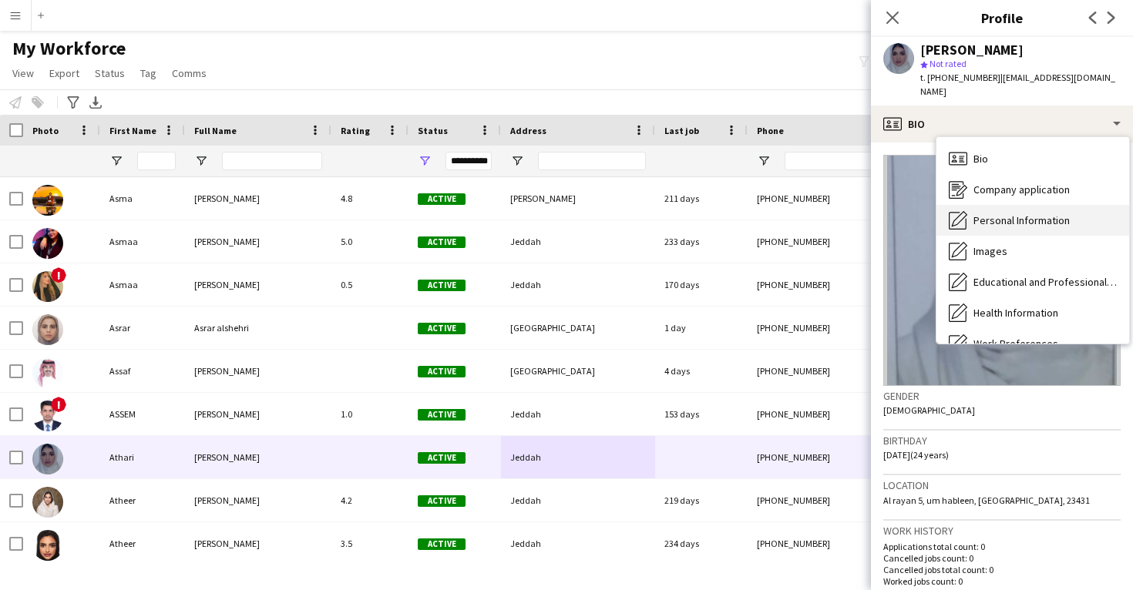
click at [983, 213] on div "Personal Information Personal Information" at bounding box center [1032, 220] width 193 height 31
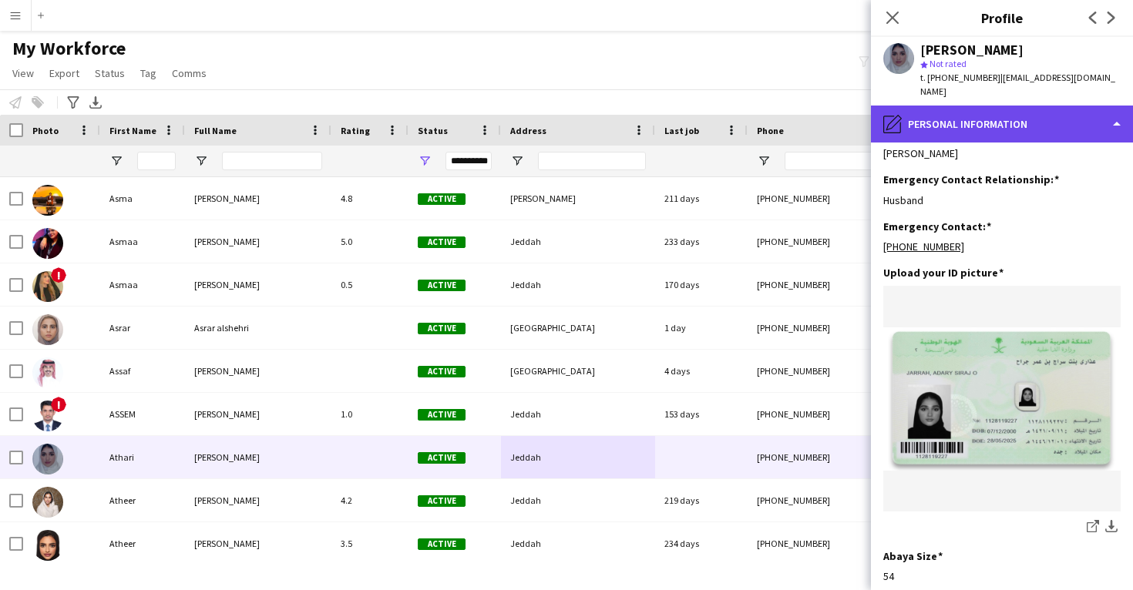
click at [992, 119] on div "pencil4 Personal Information" at bounding box center [1002, 124] width 262 height 37
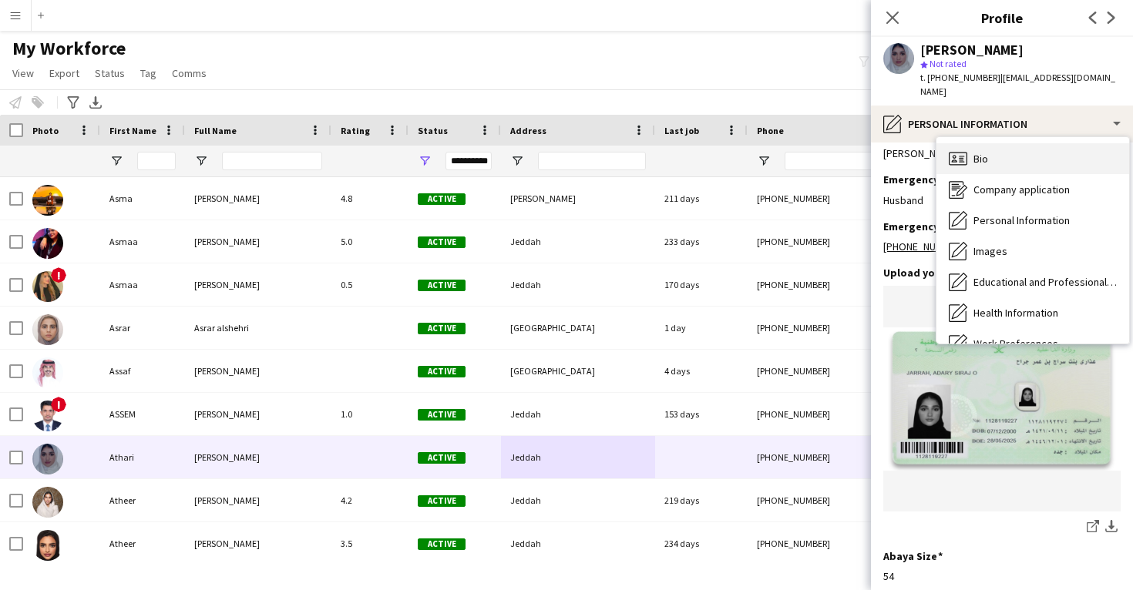
click at [1001, 152] on div "Bio Bio" at bounding box center [1032, 158] width 193 height 31
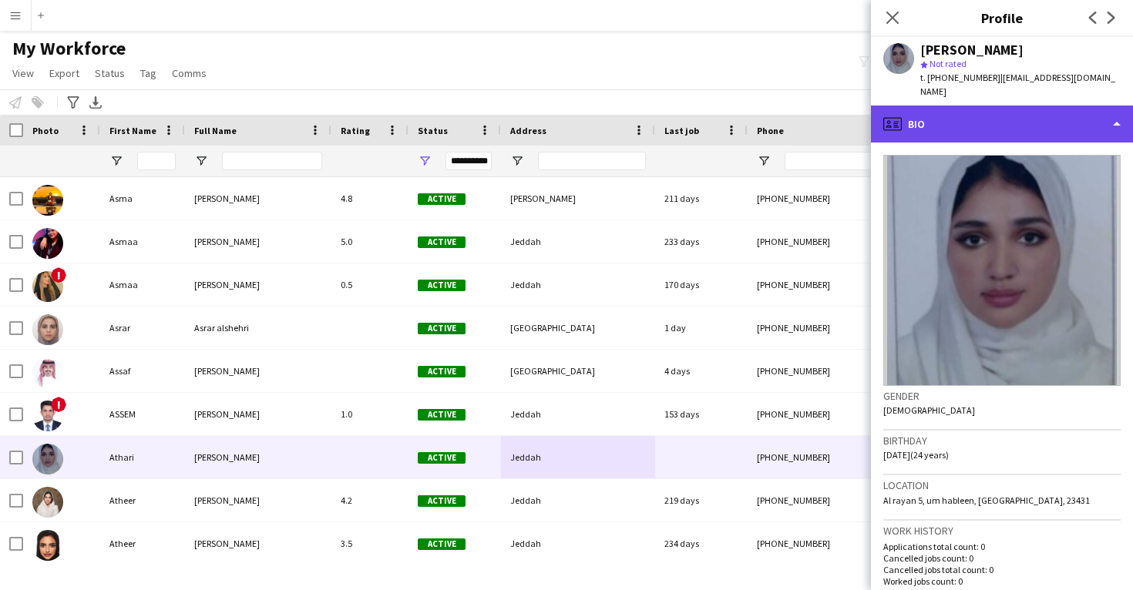
click at [991, 118] on div "profile Bio" at bounding box center [1002, 124] width 262 height 37
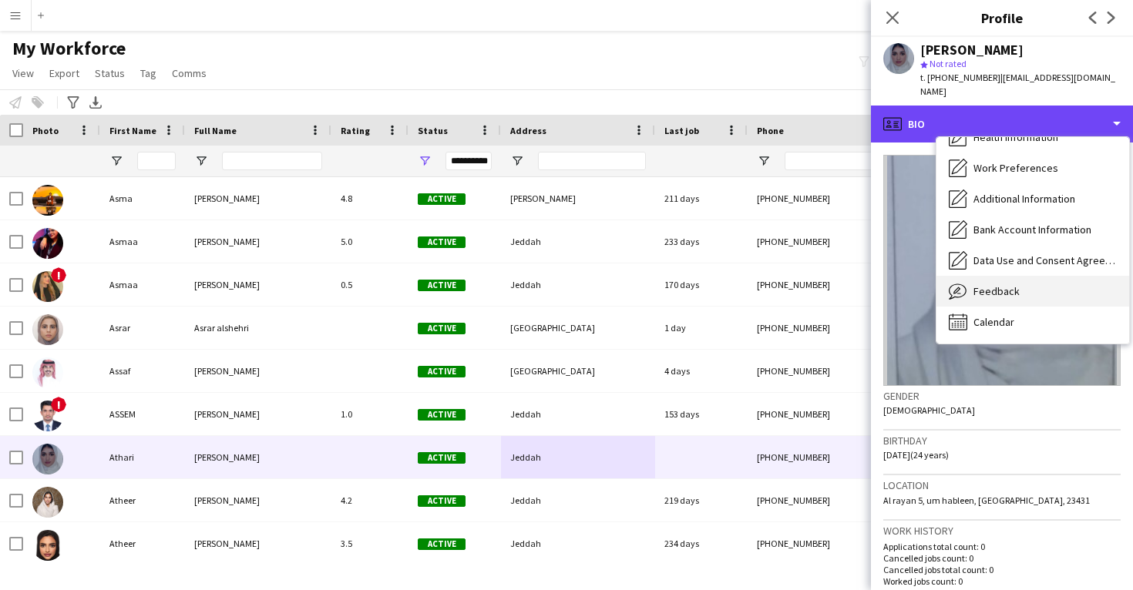
scroll to position [176, 0]
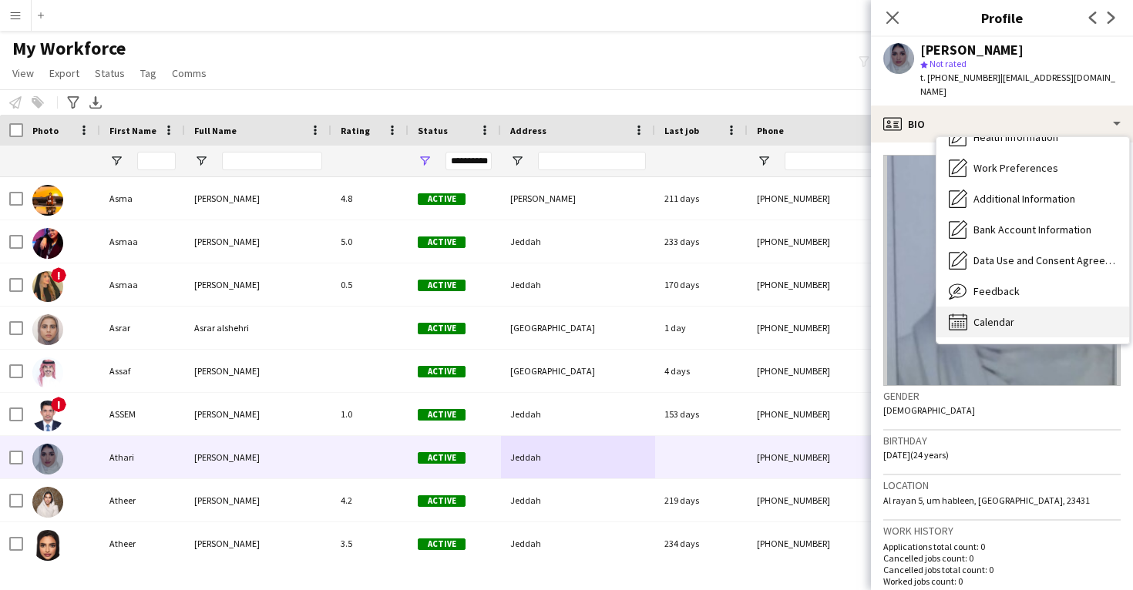
click at [1008, 315] on span "Calendar" at bounding box center [993, 322] width 41 height 14
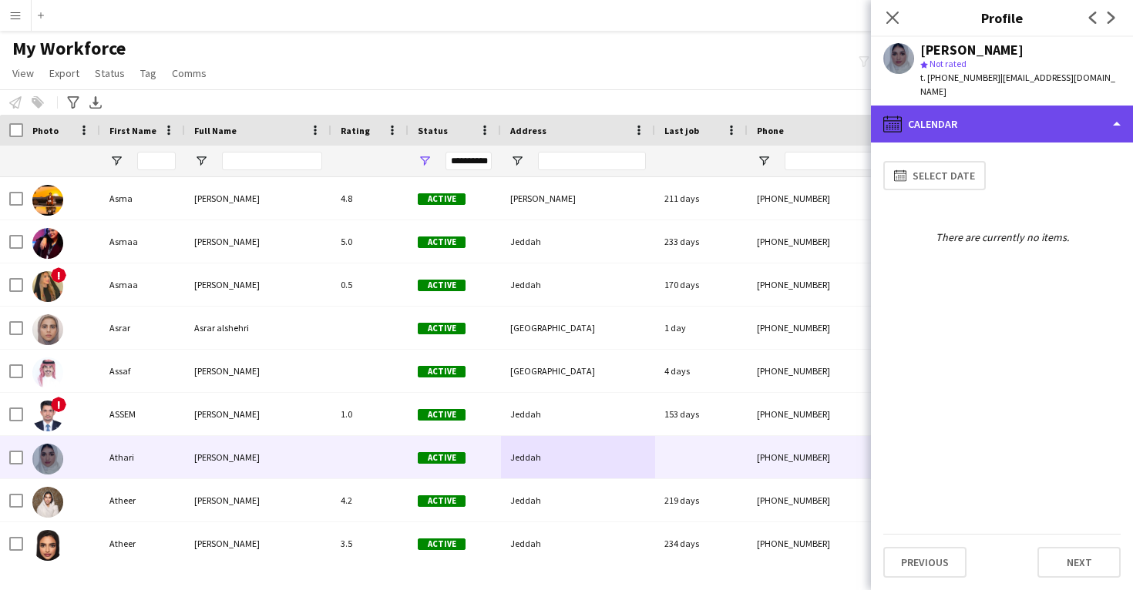
click at [1005, 125] on div "calendar-full Calendar" at bounding box center [1002, 124] width 262 height 37
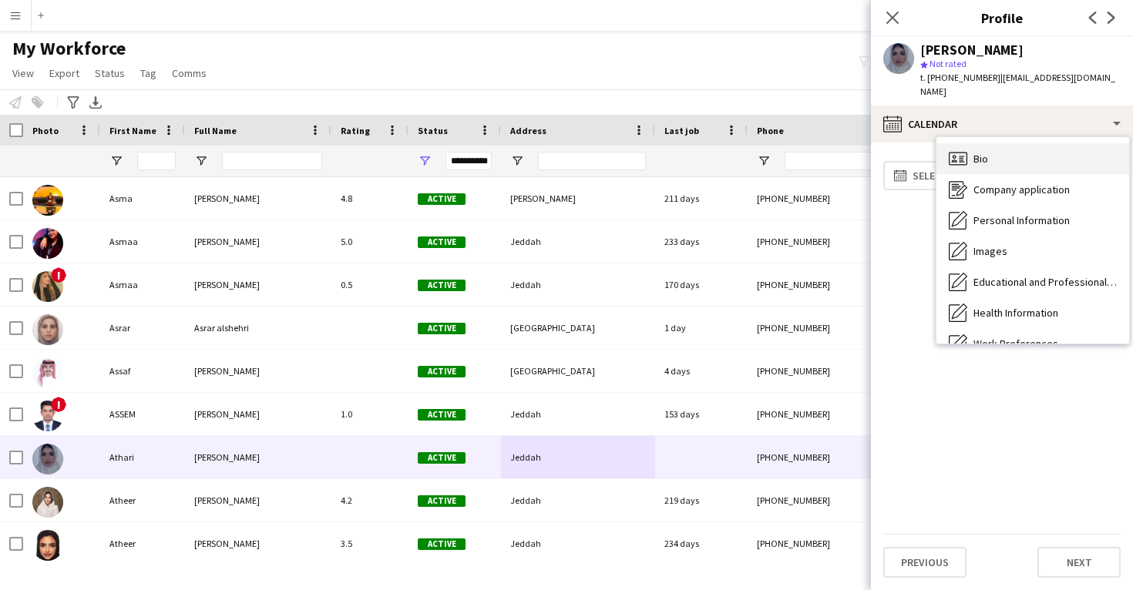
scroll to position [-1, 0]
click at [1005, 156] on div "Bio Bio" at bounding box center [1032, 158] width 193 height 31
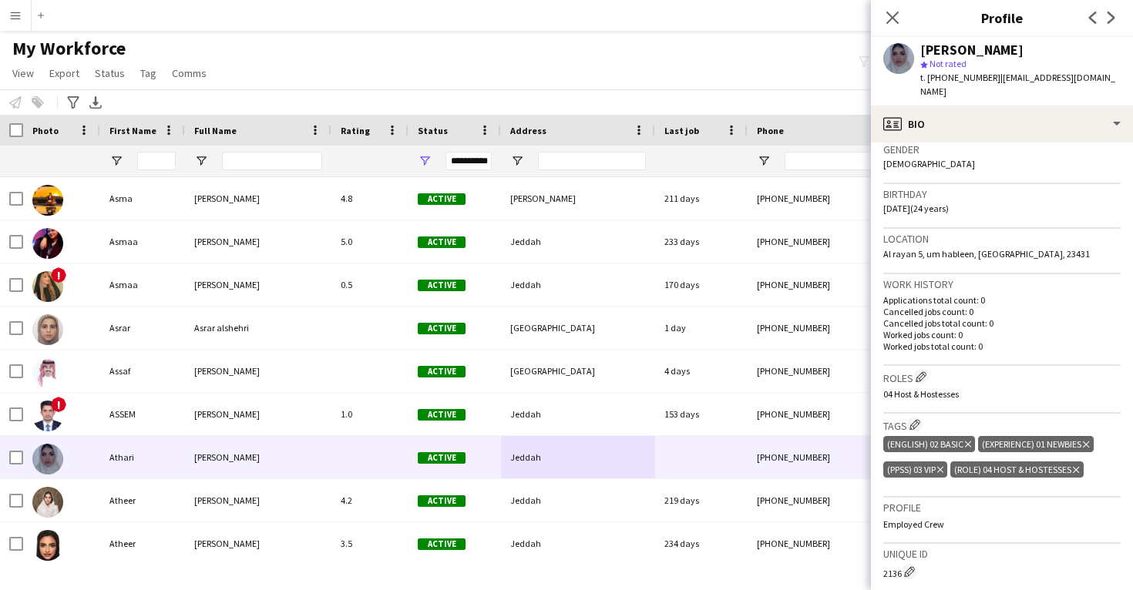
scroll to position [247, 0]
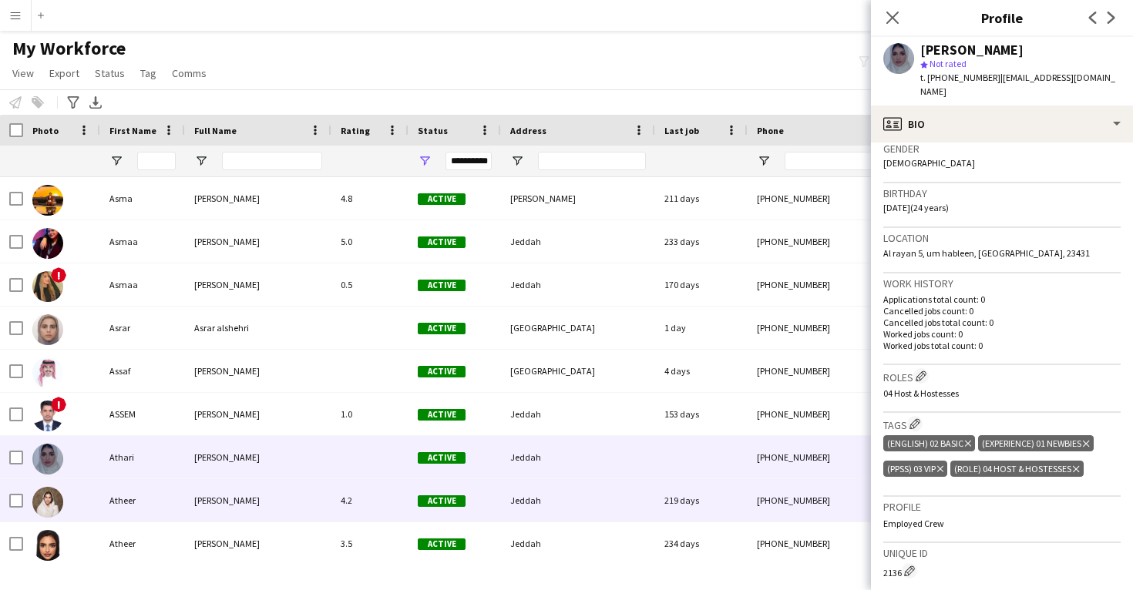
click at [686, 505] on div "219 days" at bounding box center [701, 500] width 92 height 42
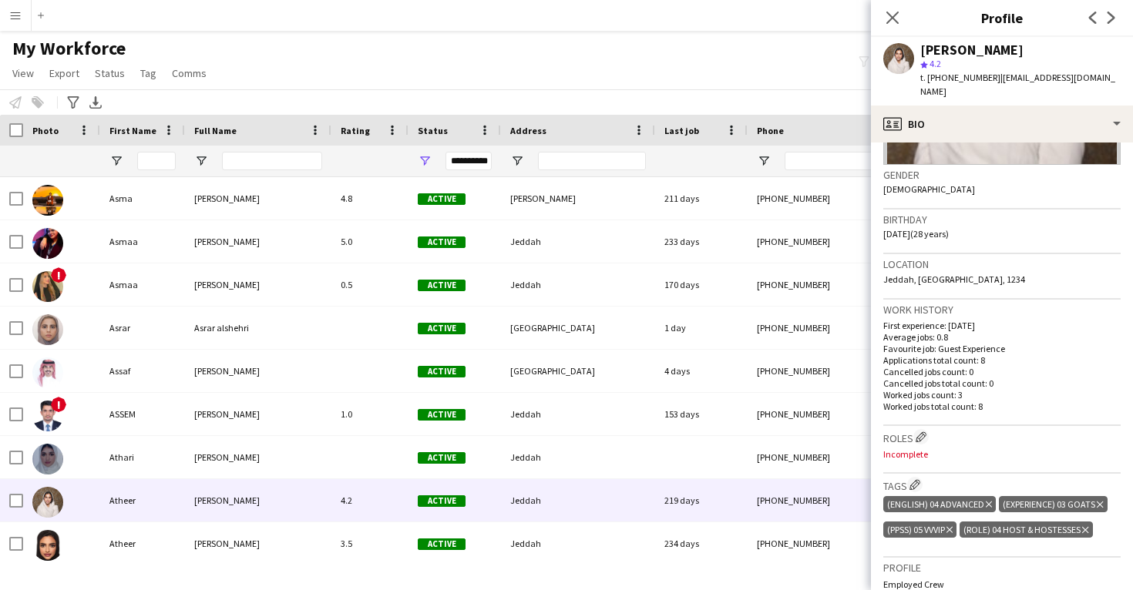
scroll to position [223, 0]
click at [926, 429] on app-icon "Edit crew company roles" at bounding box center [920, 434] width 11 height 11
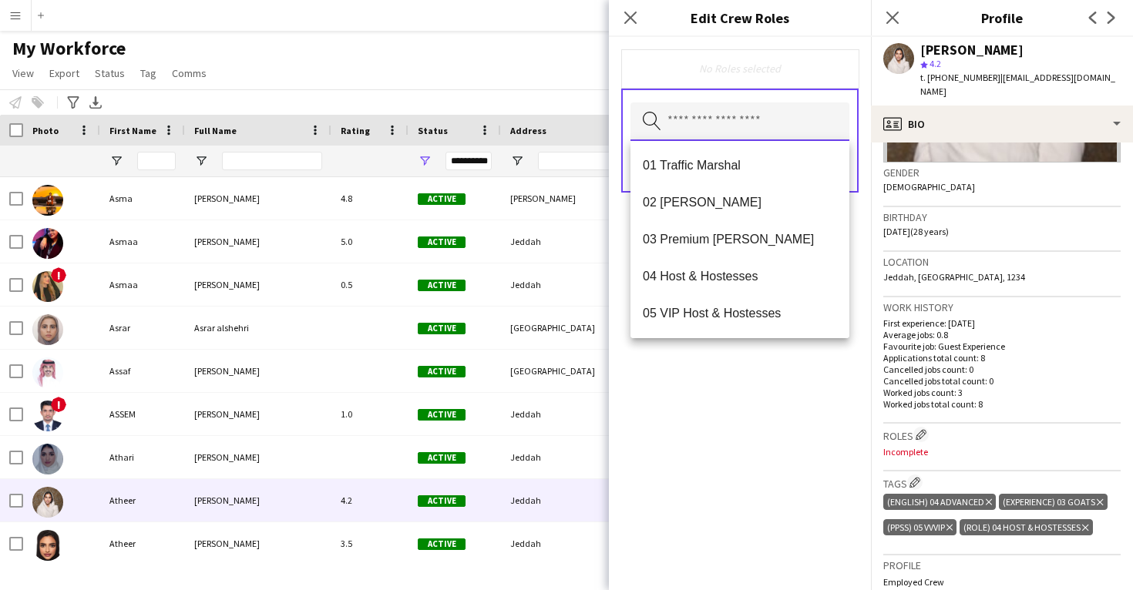
click at [701, 129] on input "text" at bounding box center [739, 121] width 219 height 39
click at [708, 274] on span "04 Host & Hostesses" at bounding box center [740, 276] width 194 height 15
click at [742, 462] on div "04 Host & Hostesses Remove Search by role type Save" at bounding box center [740, 313] width 262 height 553
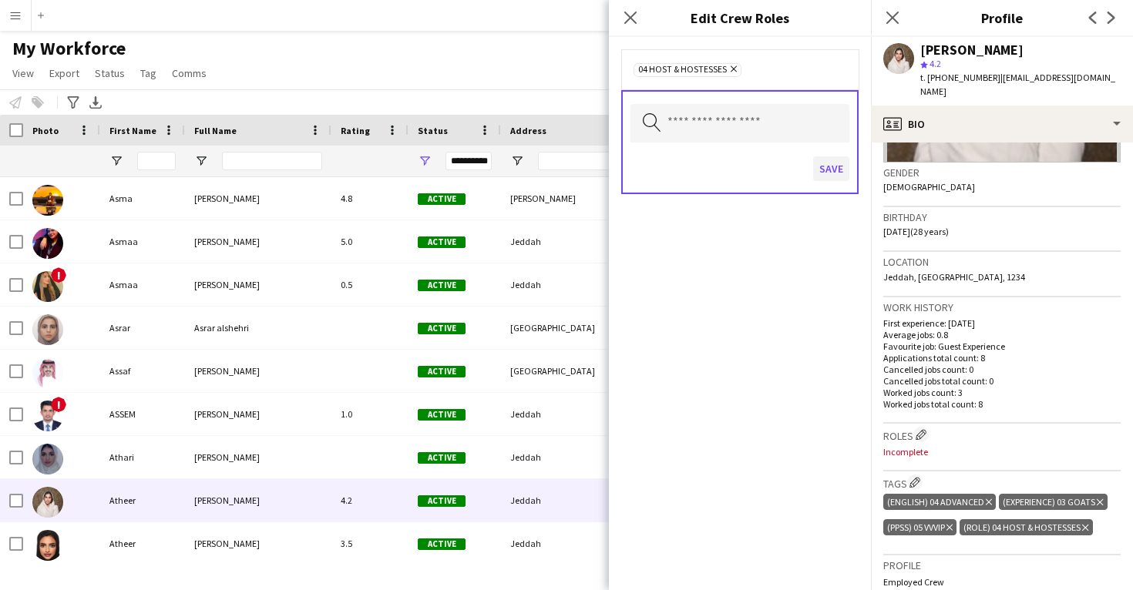
click at [824, 165] on button "Save" at bounding box center [831, 168] width 36 height 25
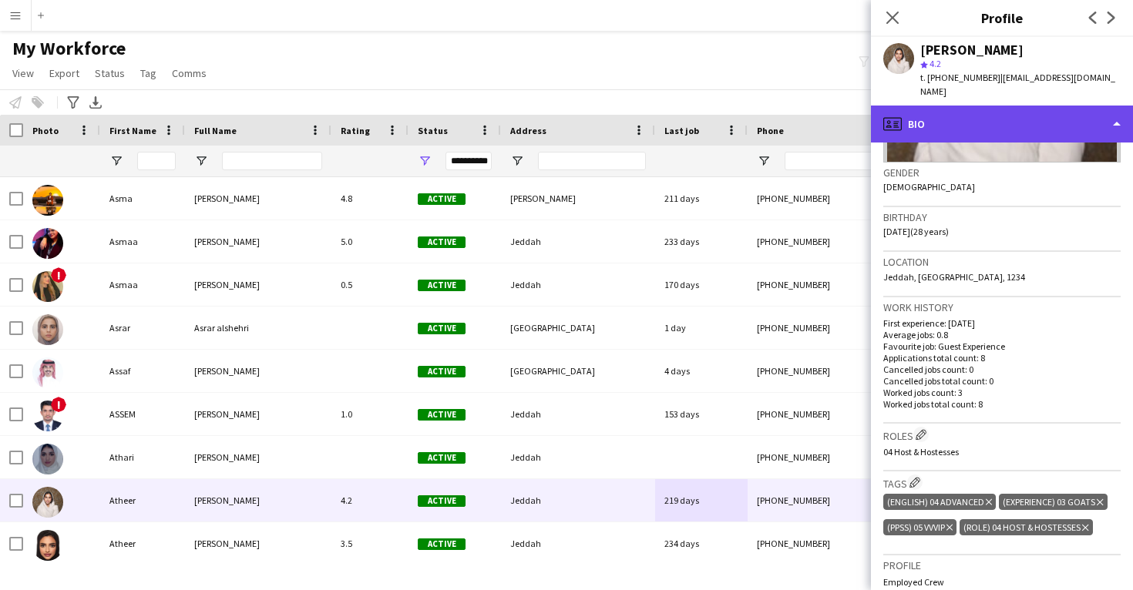
click at [922, 115] on div "profile Bio" at bounding box center [1002, 124] width 262 height 37
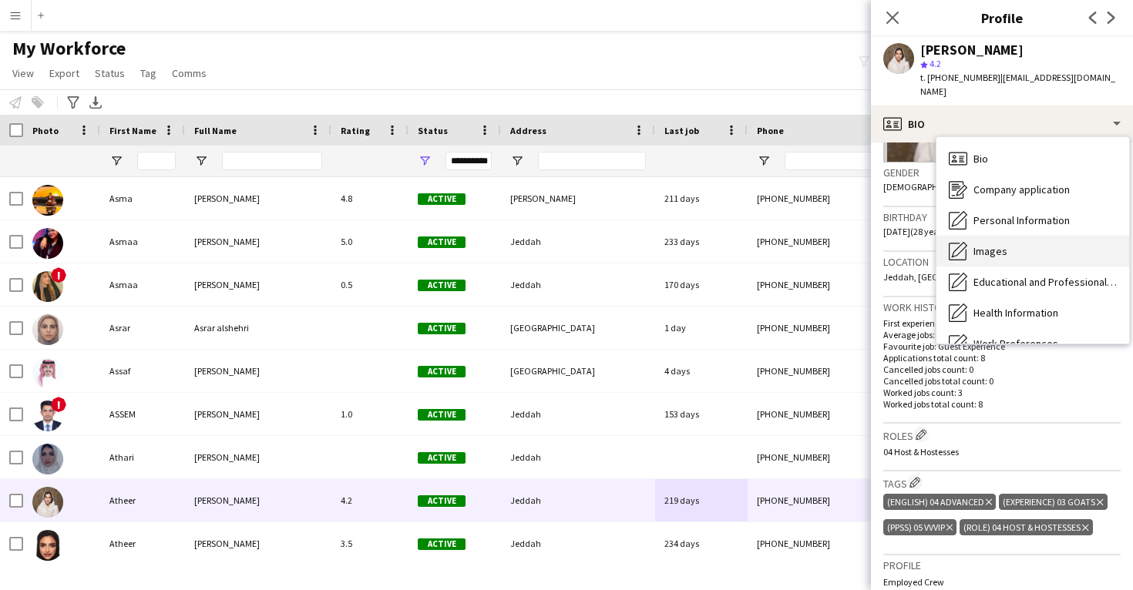
click at [977, 244] on span "Images" at bounding box center [990, 251] width 34 height 14
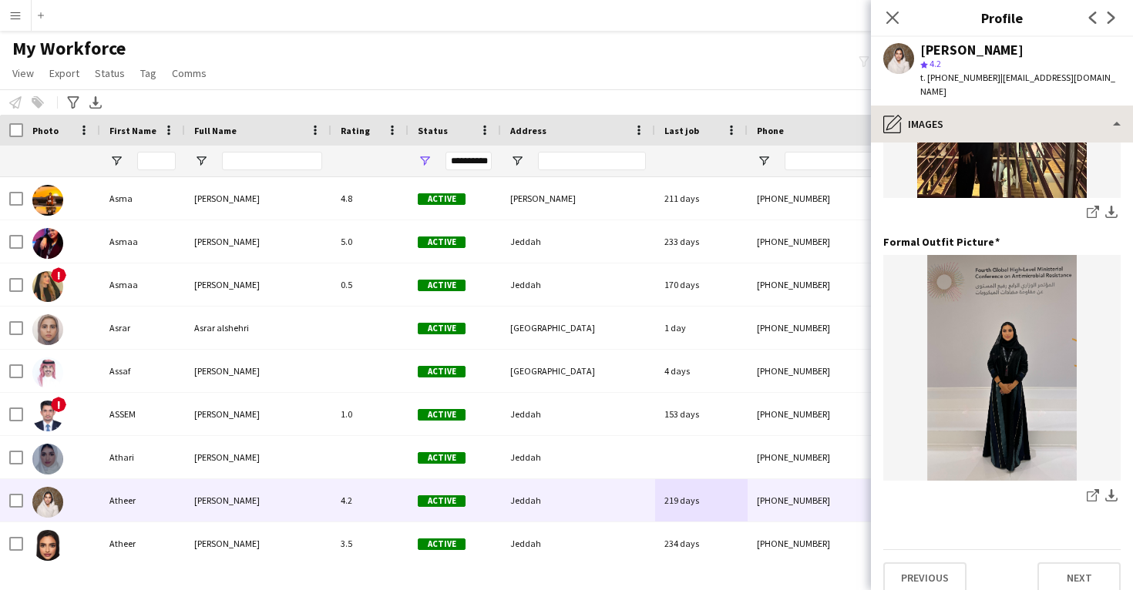
scroll to position [485, 0]
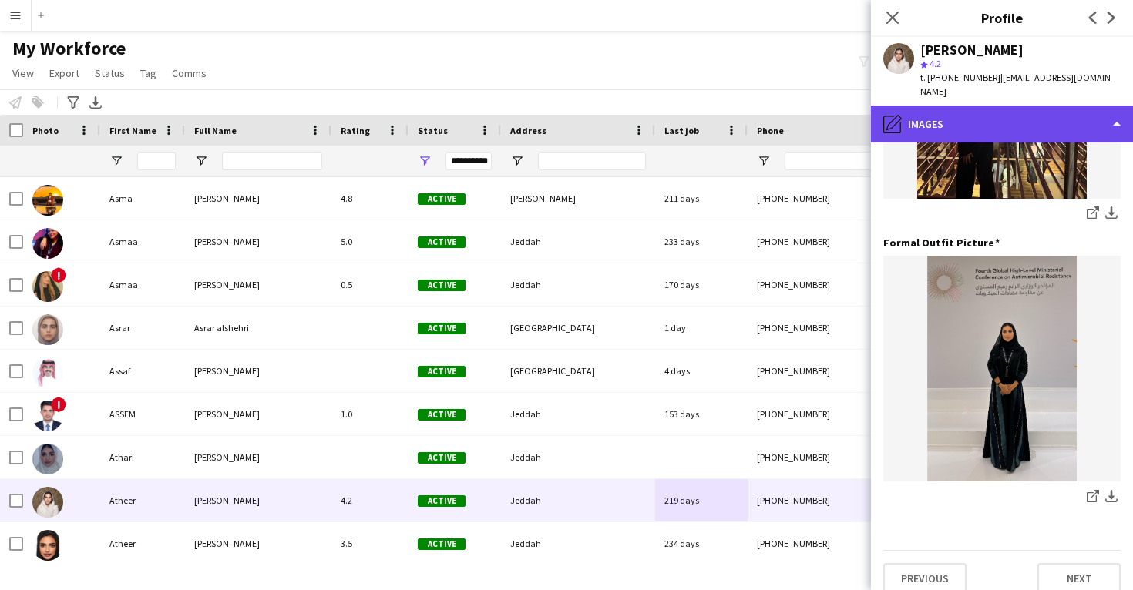
click at [949, 106] on div "pencil4 Images" at bounding box center [1002, 124] width 262 height 37
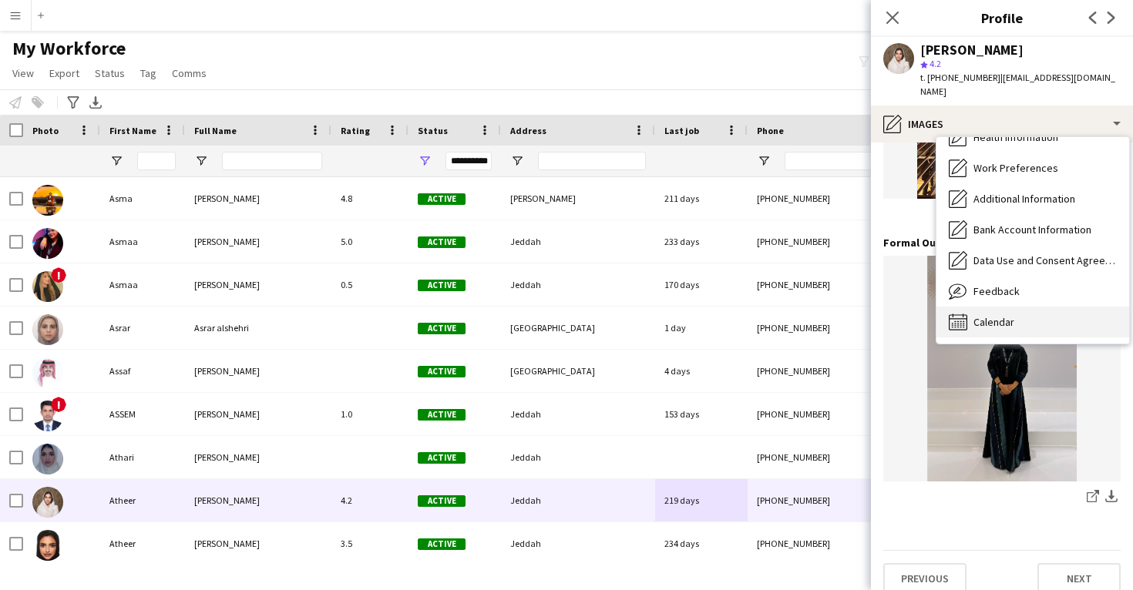
scroll to position [176, 0]
click at [1002, 315] on span "Calendar" at bounding box center [993, 322] width 41 height 14
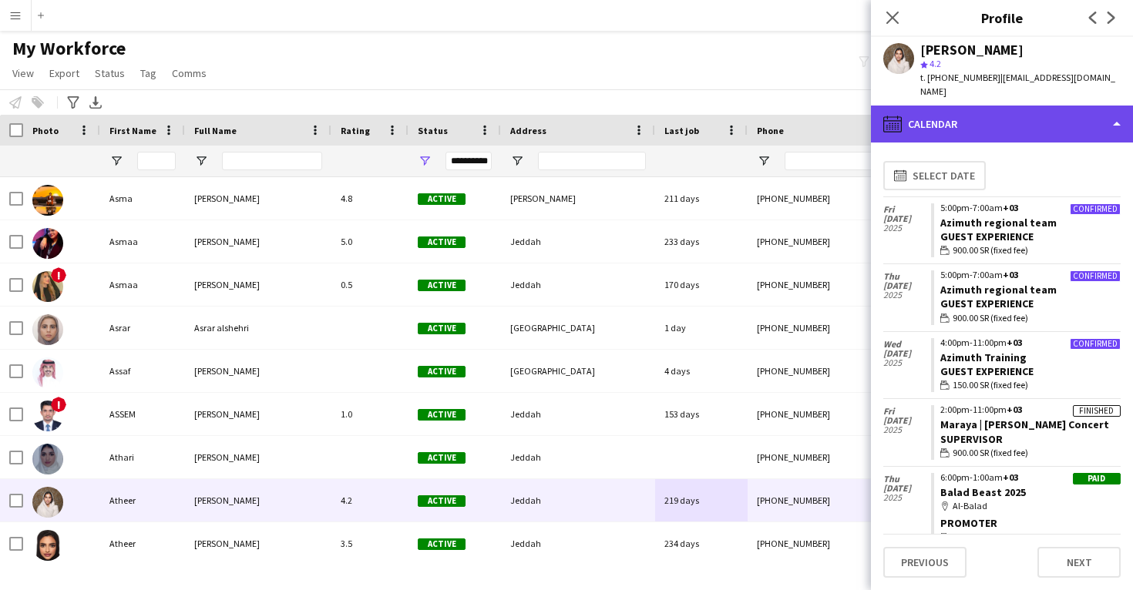
click at [965, 110] on div "calendar-full Calendar" at bounding box center [1002, 124] width 262 height 37
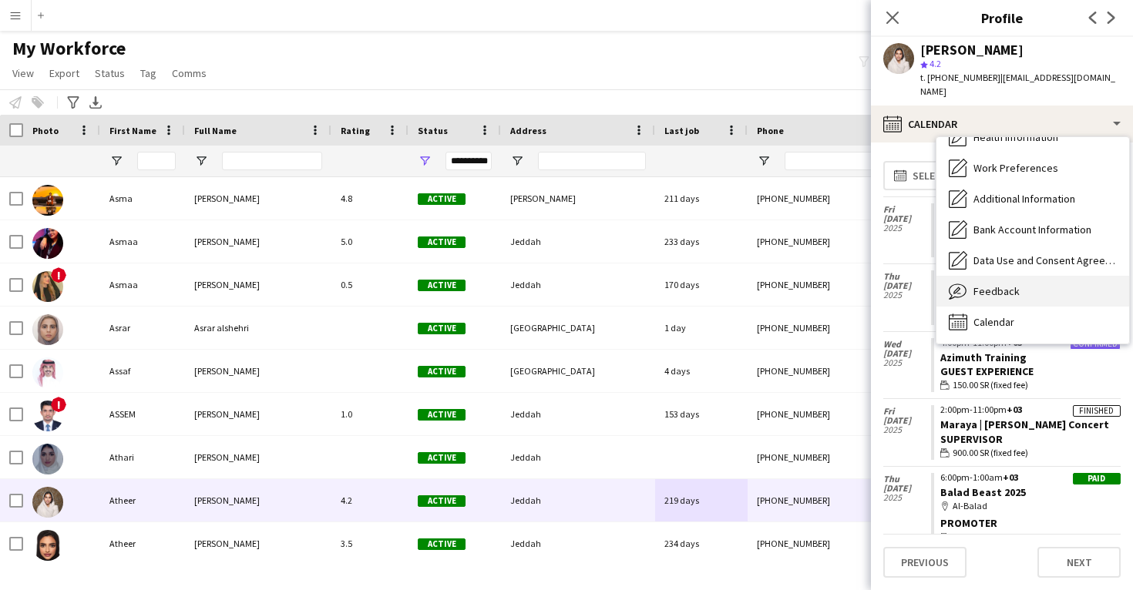
click at [1000, 284] on span "Feedback" at bounding box center [996, 291] width 46 height 14
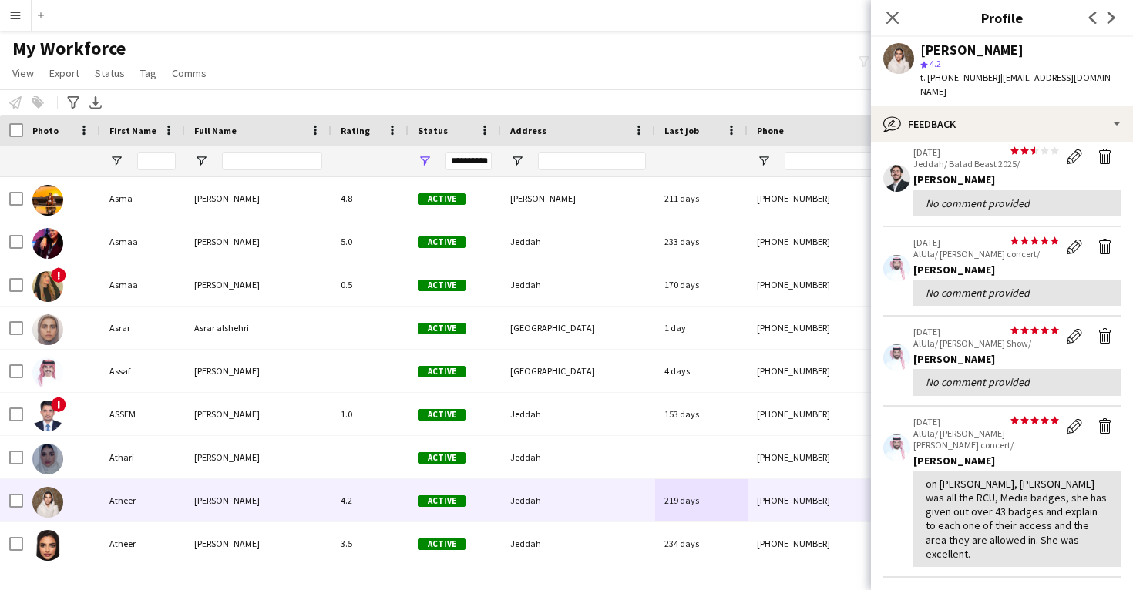
scroll to position [250, 0]
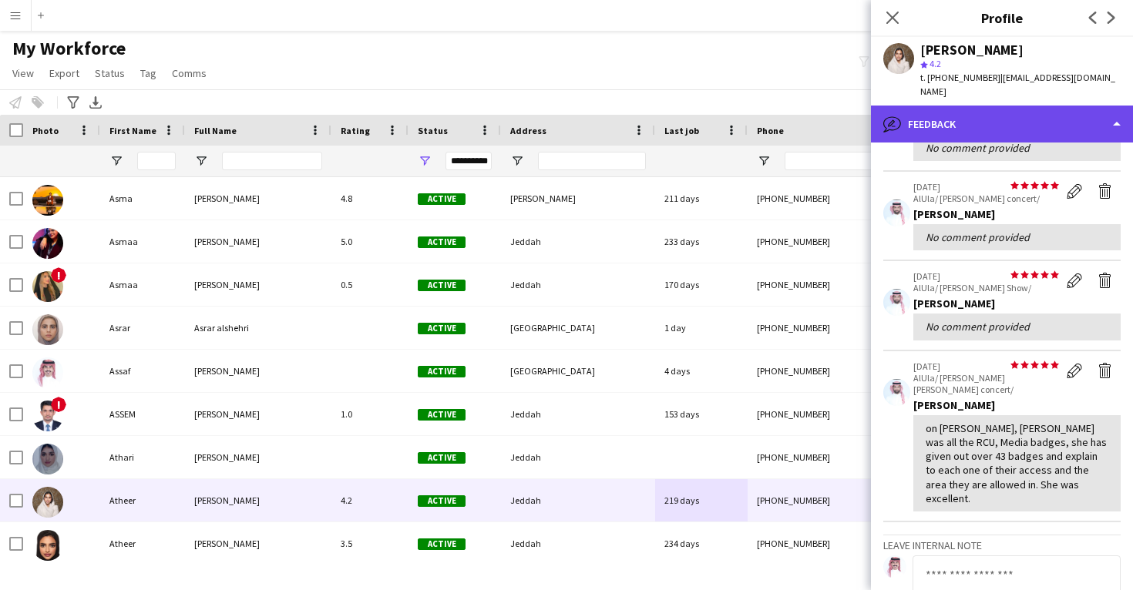
click at [983, 116] on div "bubble-pencil Feedback" at bounding box center [1002, 124] width 262 height 37
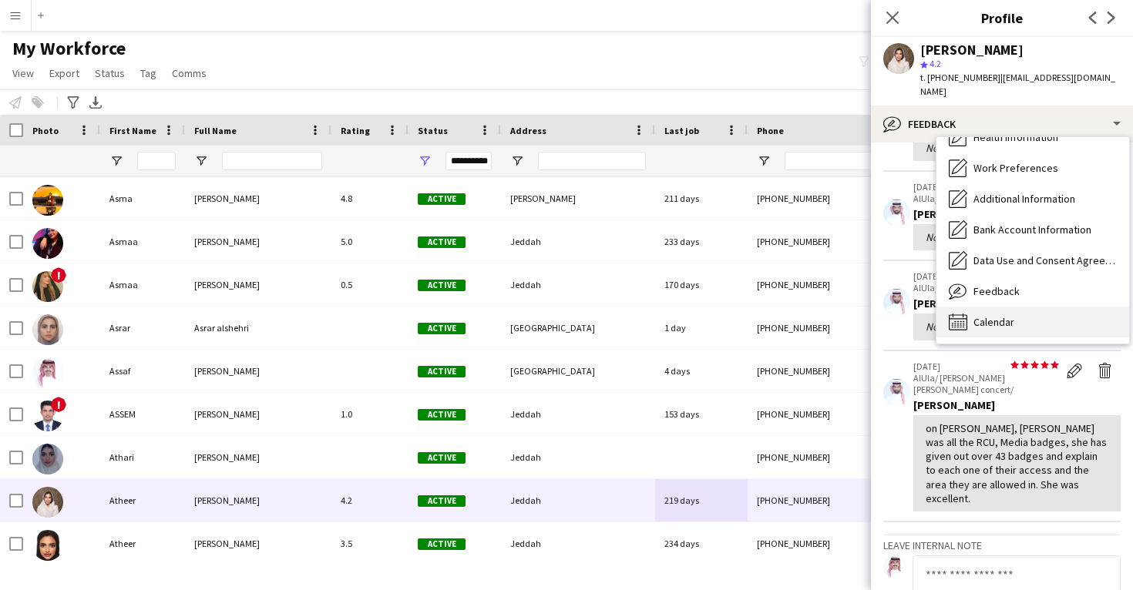
click at [1009, 315] on div "Calendar Calendar" at bounding box center [1032, 322] width 193 height 31
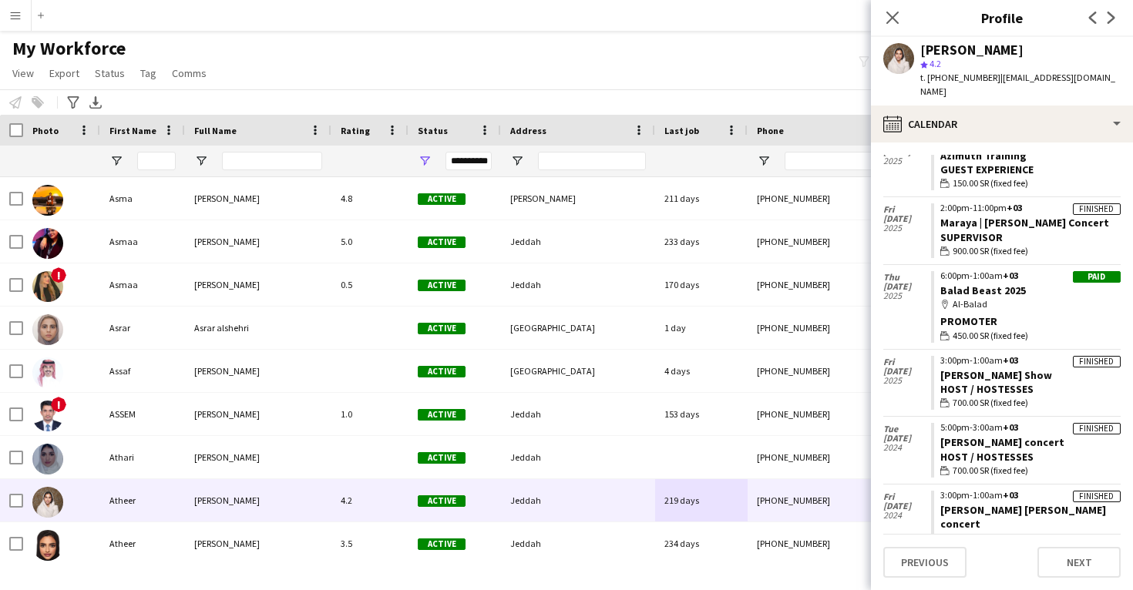
scroll to position [201, 0]
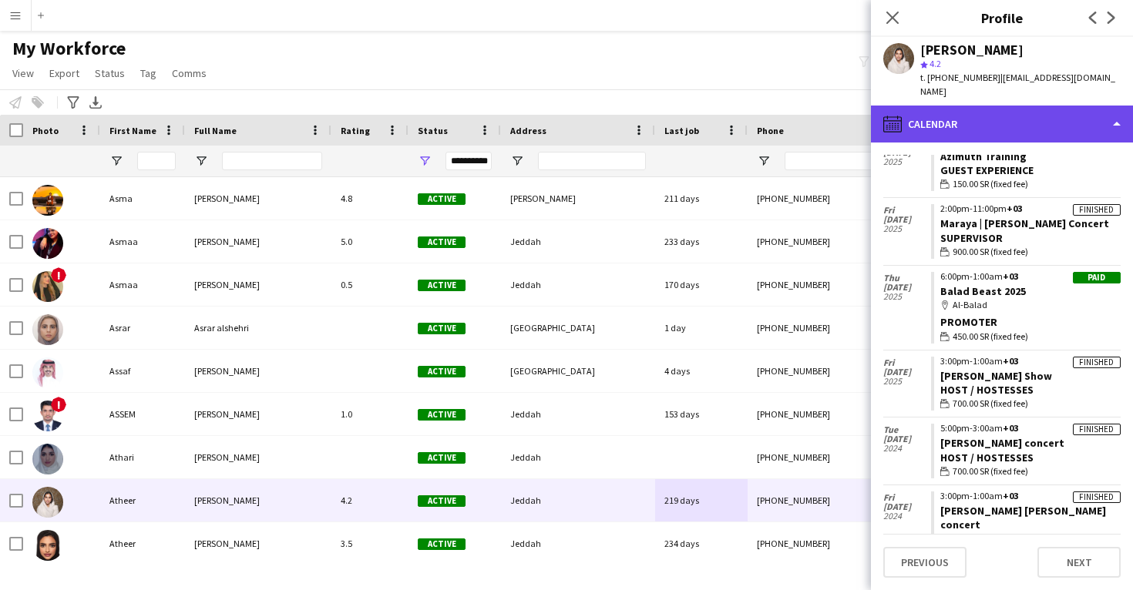
click at [982, 106] on div "calendar-full Calendar" at bounding box center [1002, 124] width 262 height 37
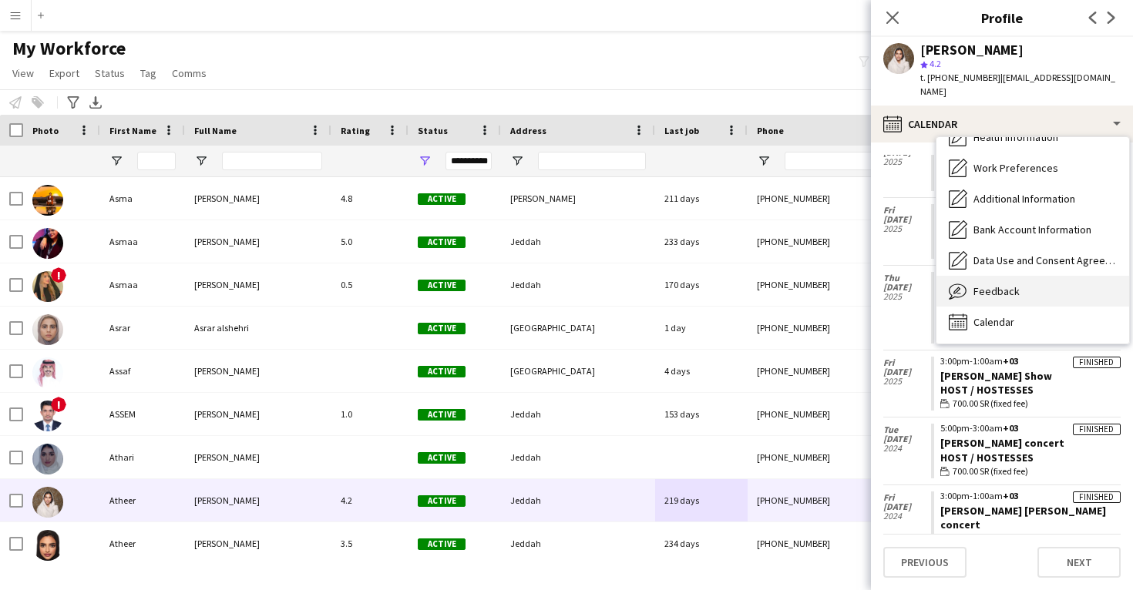
click at [1010, 284] on span "Feedback" at bounding box center [996, 291] width 46 height 14
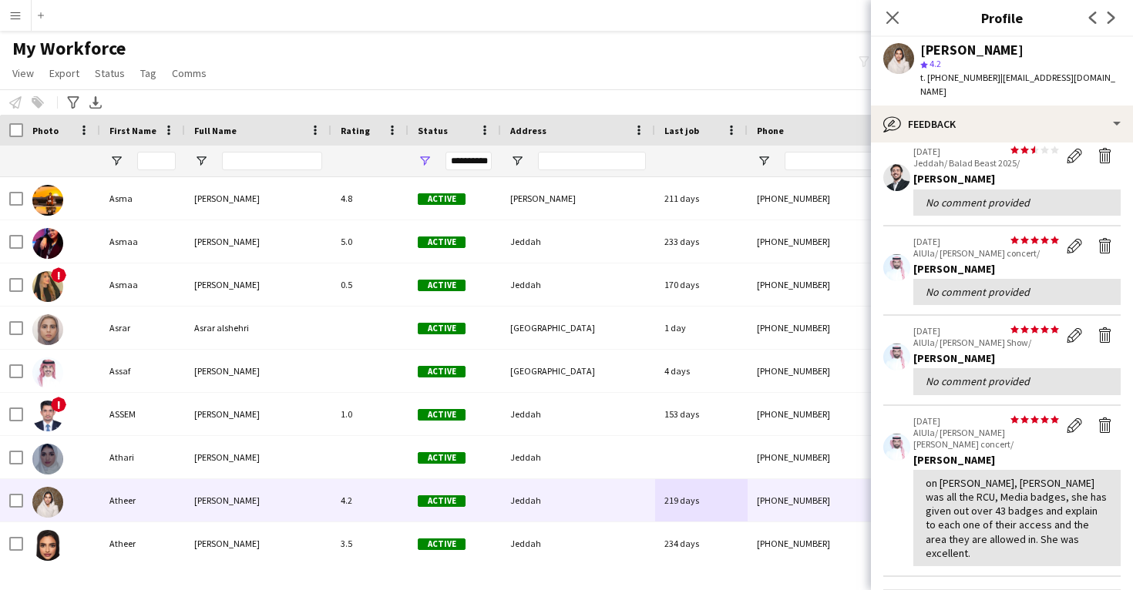
scroll to position [206, 0]
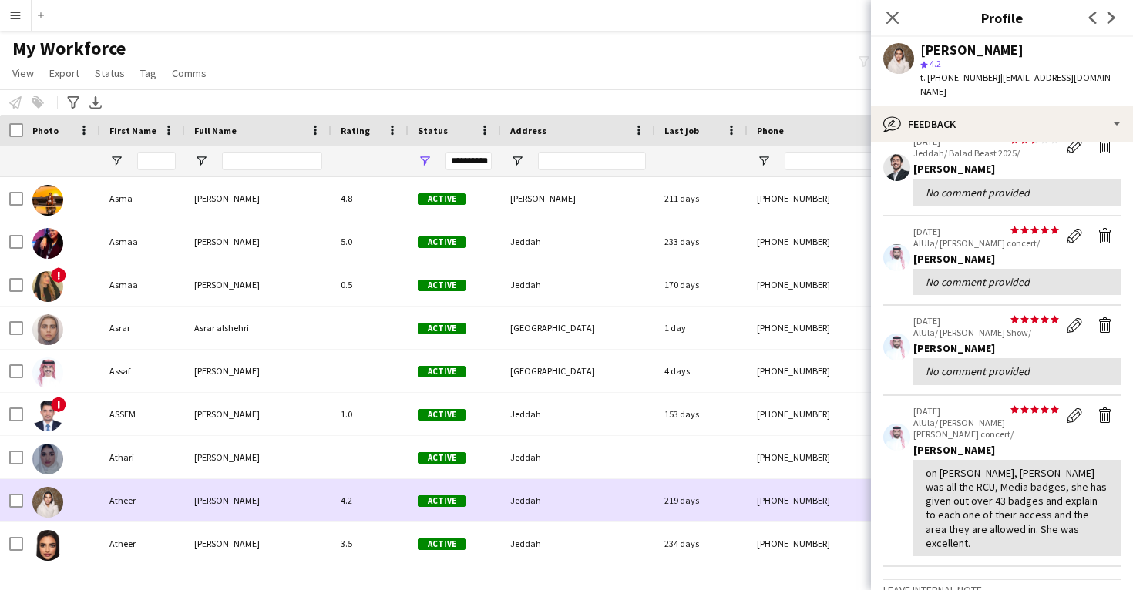
click at [656, 518] on div "219 days" at bounding box center [701, 500] width 92 height 42
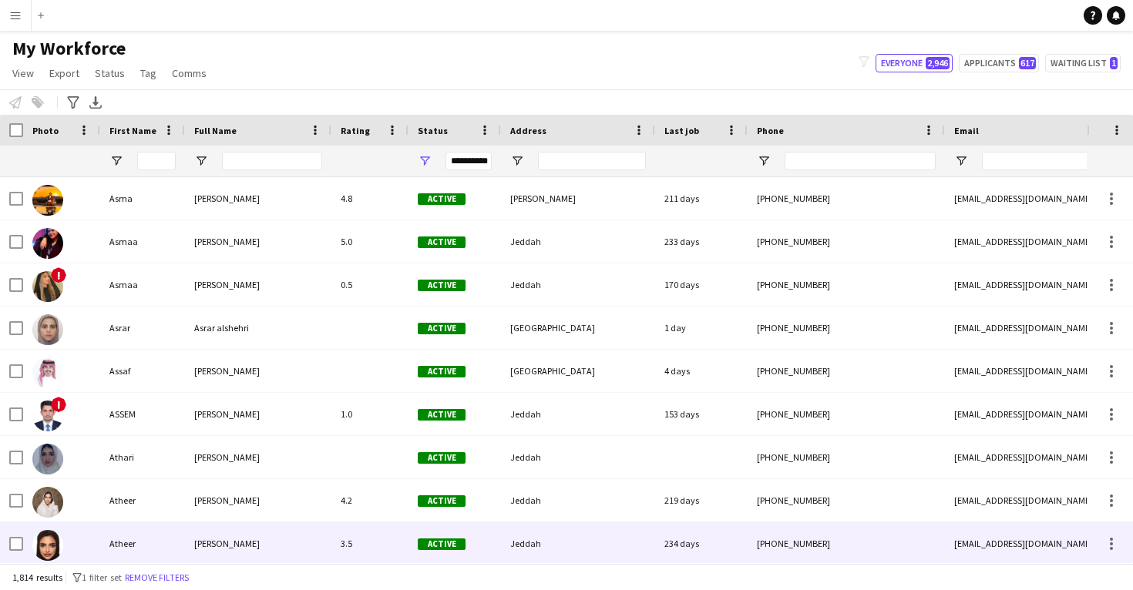
scroll to position [14239, 0]
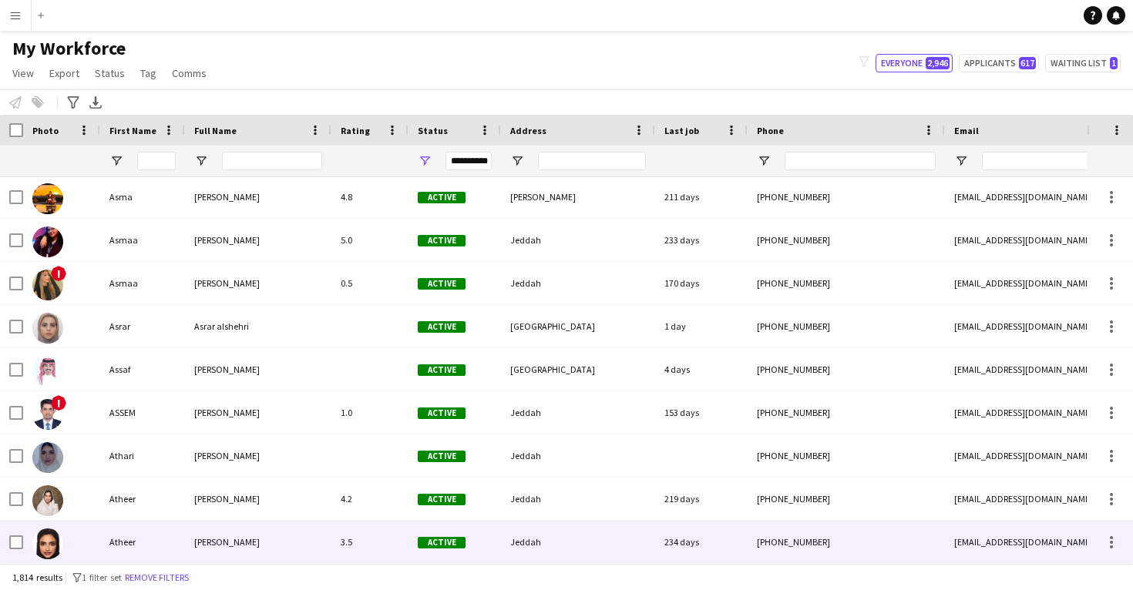
click at [649, 529] on div "Jeddah" at bounding box center [578, 542] width 154 height 42
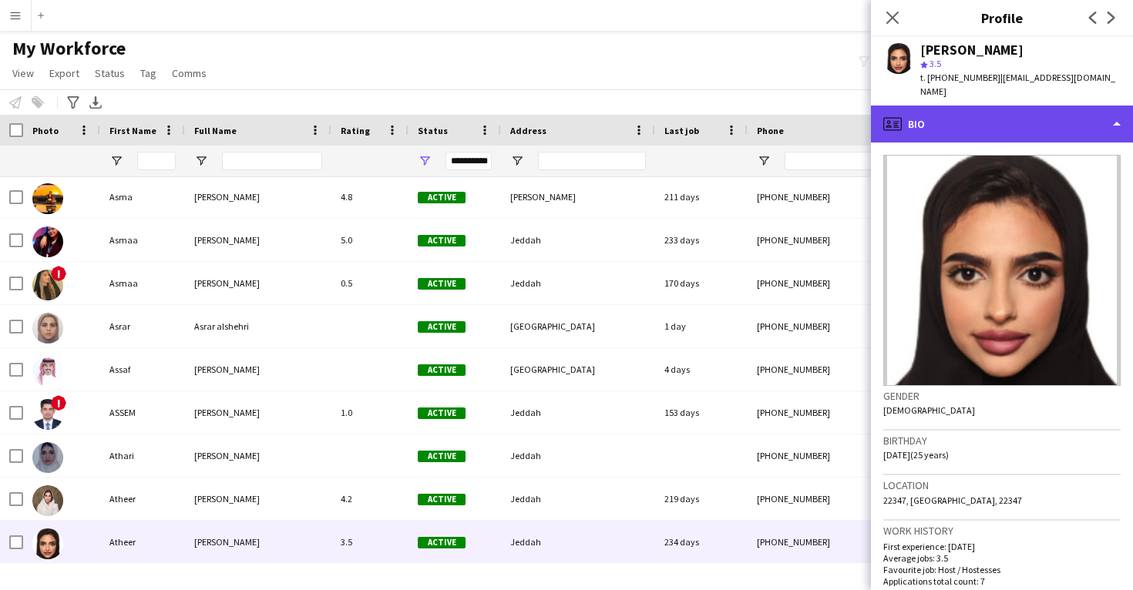
click at [988, 106] on div "profile Bio" at bounding box center [1002, 124] width 262 height 37
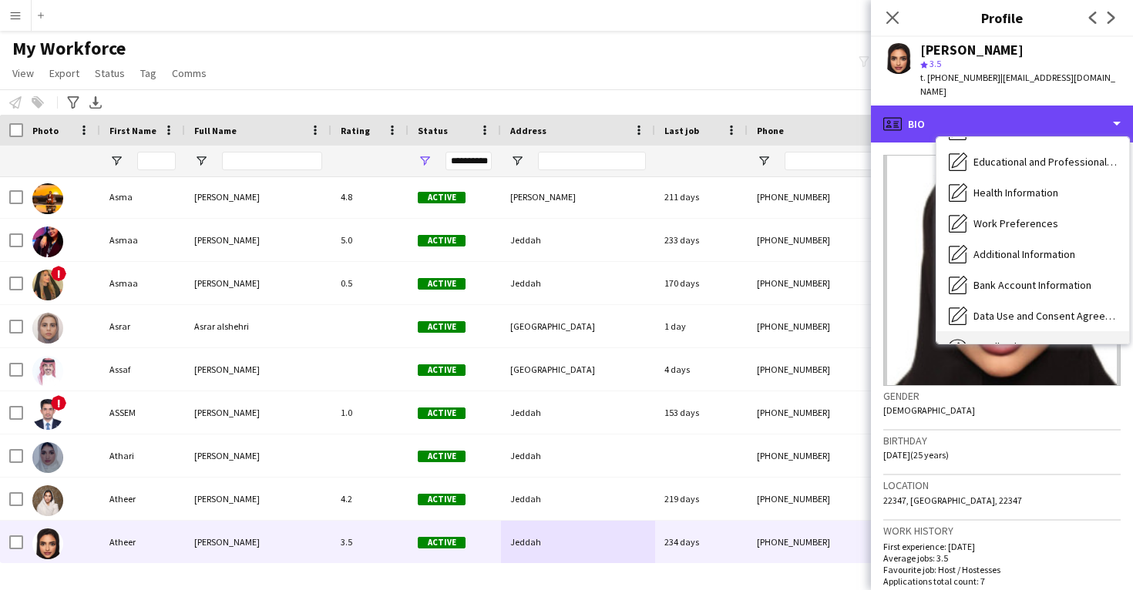
scroll to position [145, 0]
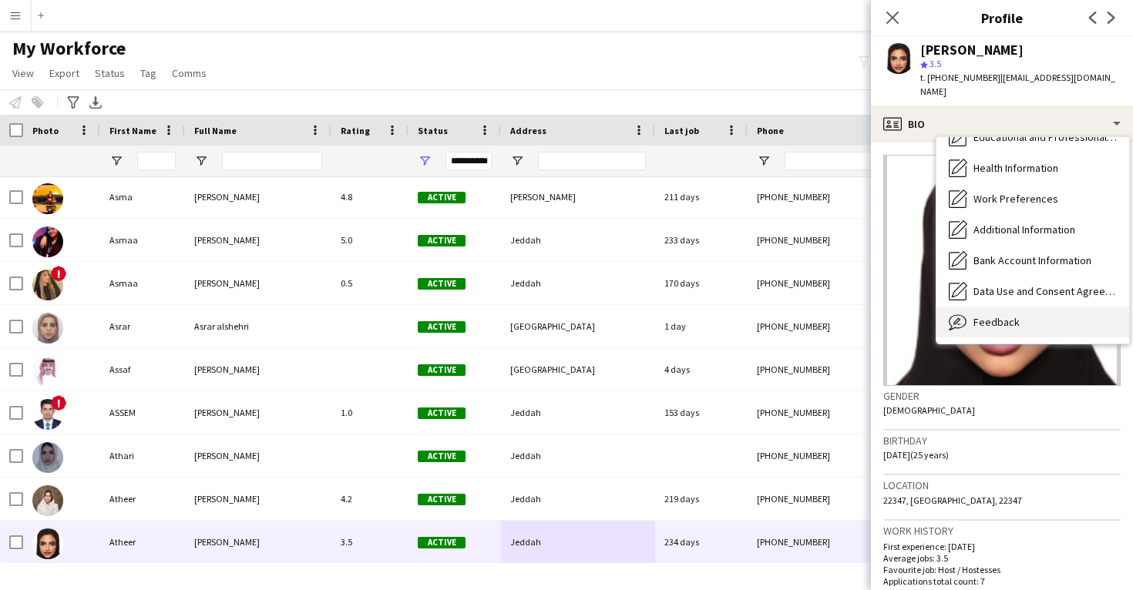
click at [1030, 318] on div "Feedback Feedback" at bounding box center [1032, 322] width 193 height 31
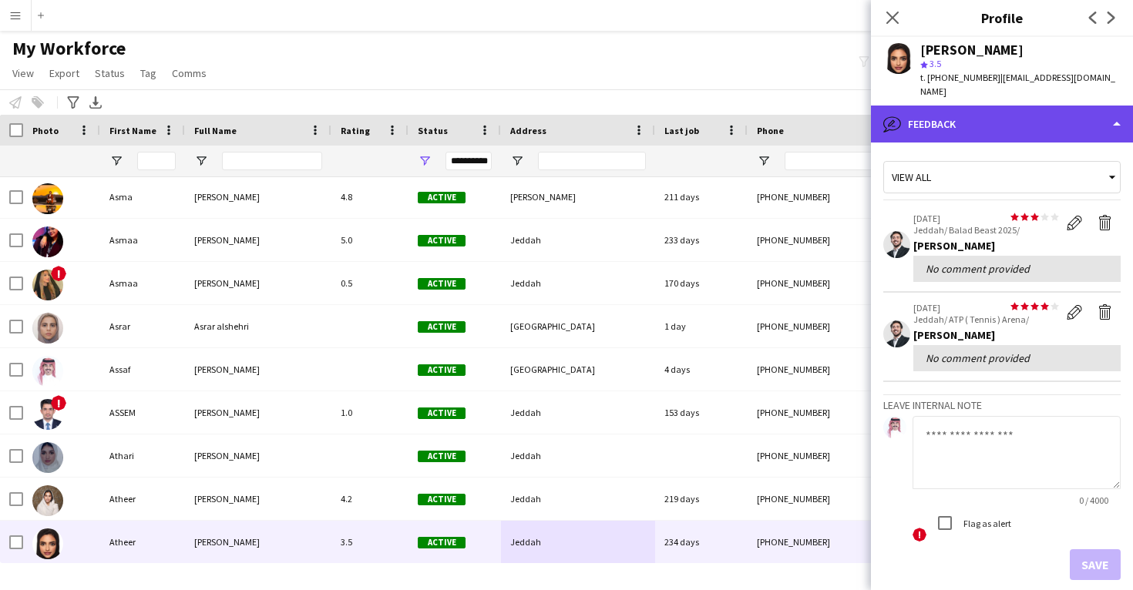
click at [985, 106] on div "bubble-pencil Feedback" at bounding box center [1002, 124] width 262 height 37
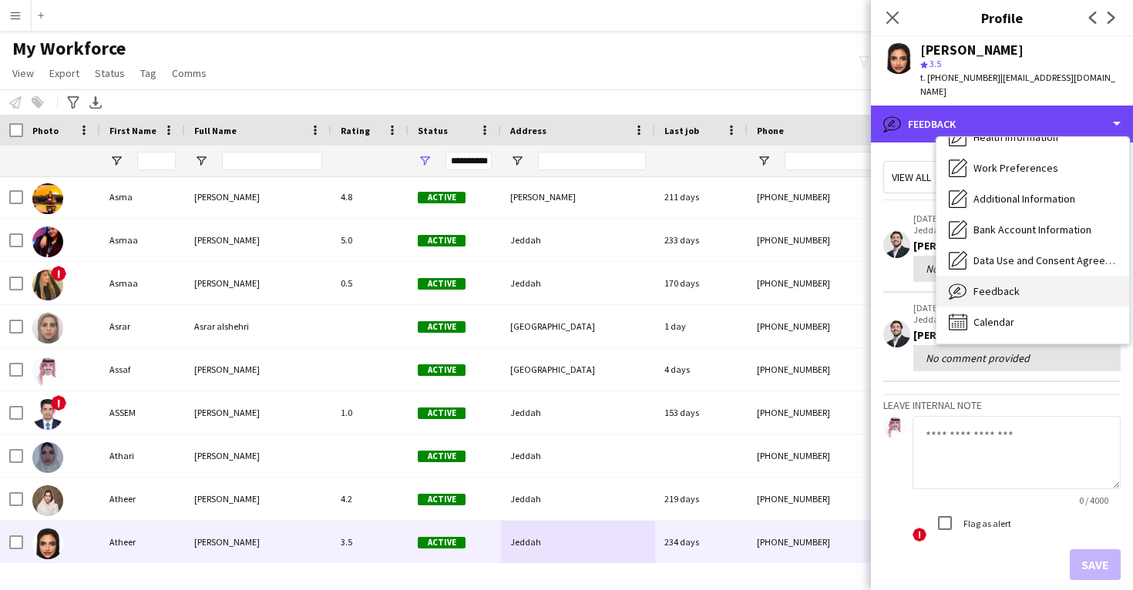
scroll to position [176, 0]
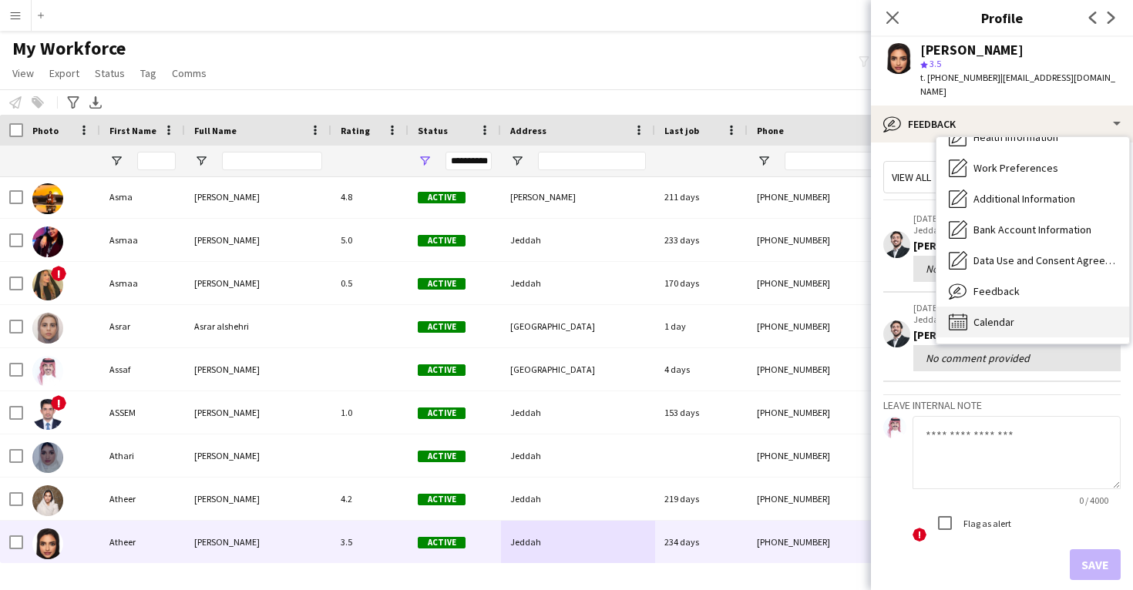
click at [1003, 315] on span "Calendar" at bounding box center [993, 322] width 41 height 14
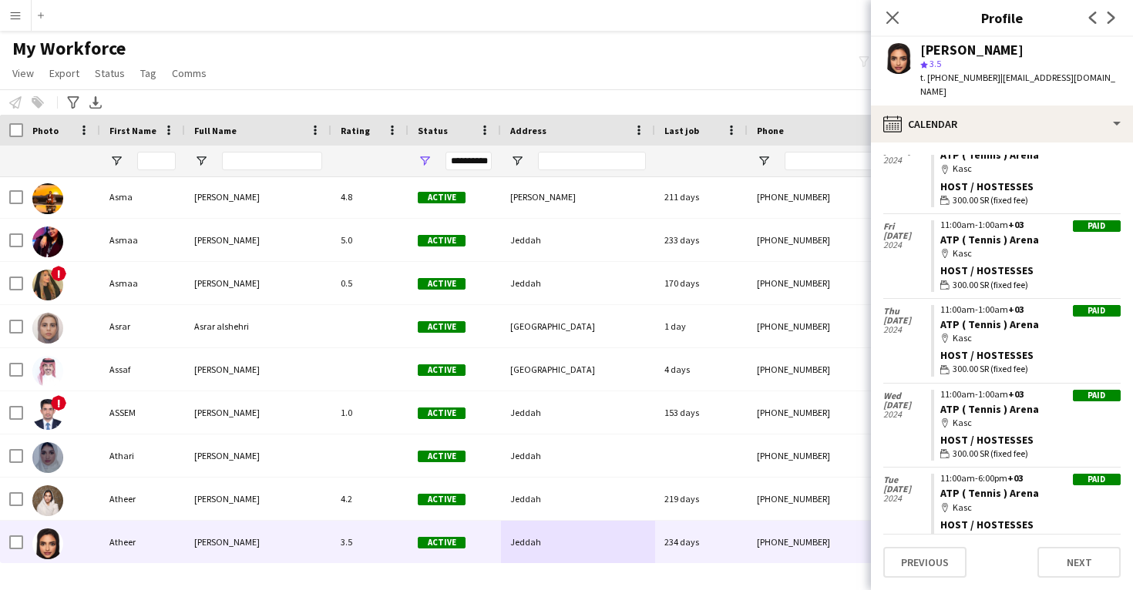
scroll to position [236, 0]
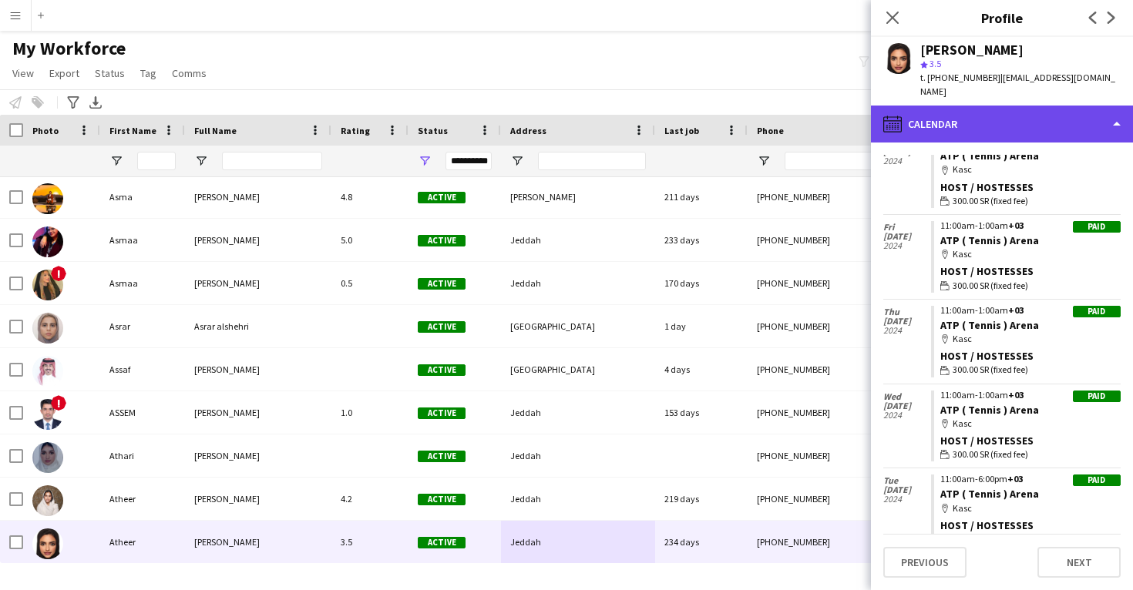
click at [974, 118] on div "calendar-full Calendar" at bounding box center [1002, 124] width 262 height 37
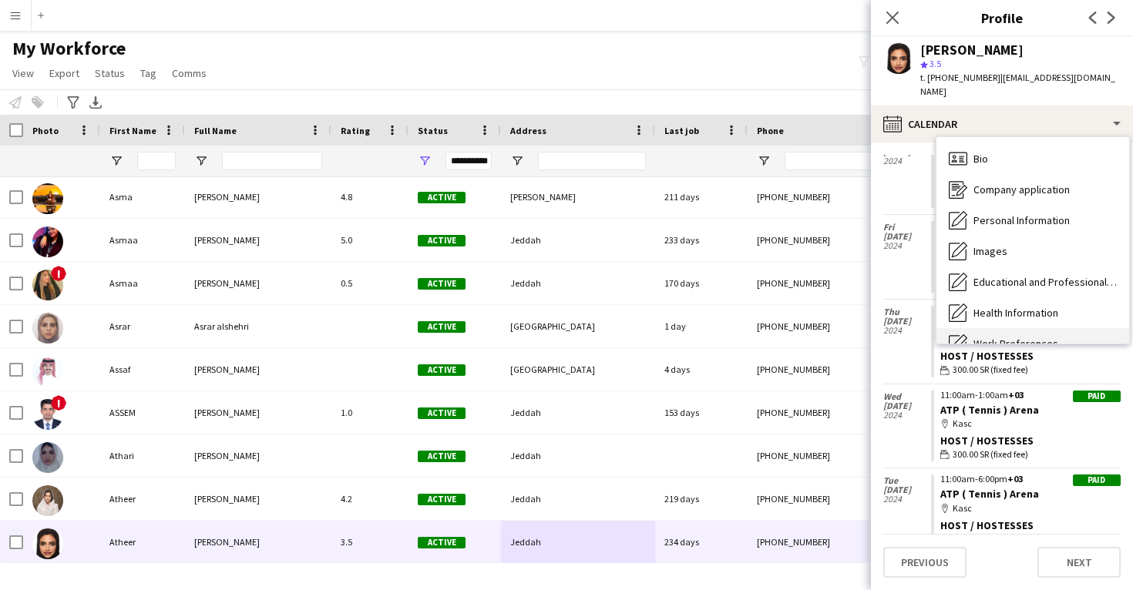
scroll to position [0, 0]
click at [985, 152] on span "Bio" at bounding box center [980, 159] width 15 height 14
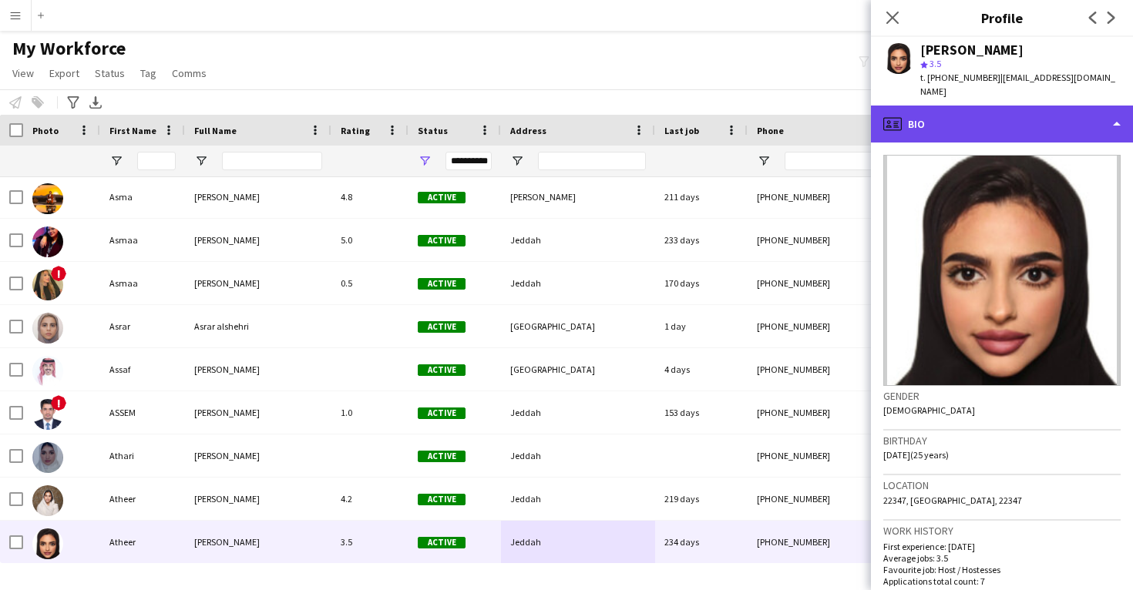
click at [980, 106] on div "profile Bio" at bounding box center [1002, 124] width 262 height 37
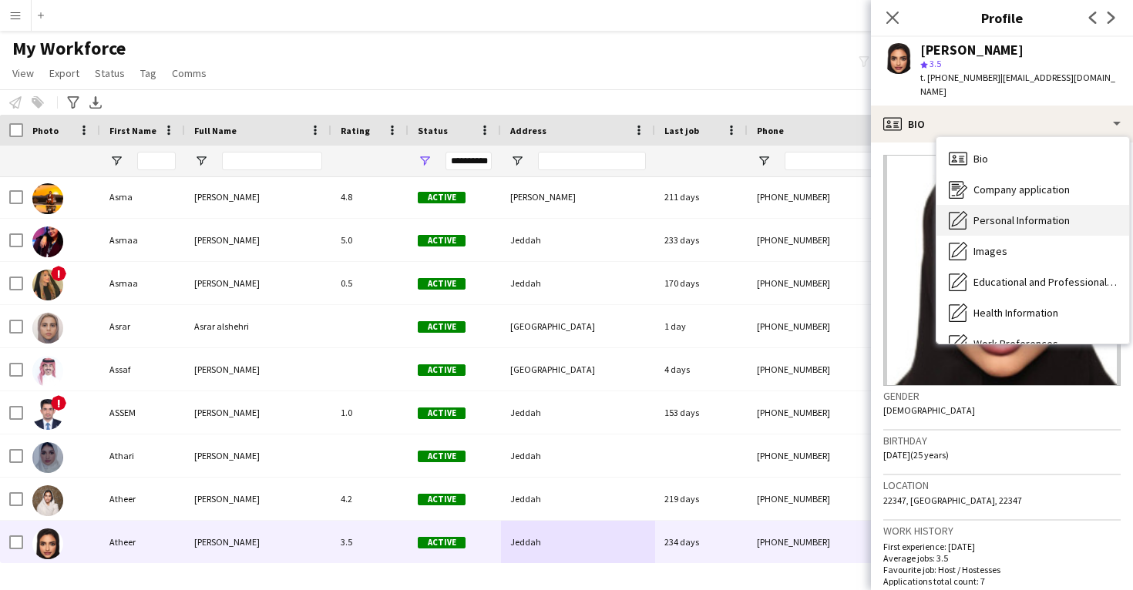
click at [992, 213] on span "Personal Information" at bounding box center [1021, 220] width 96 height 14
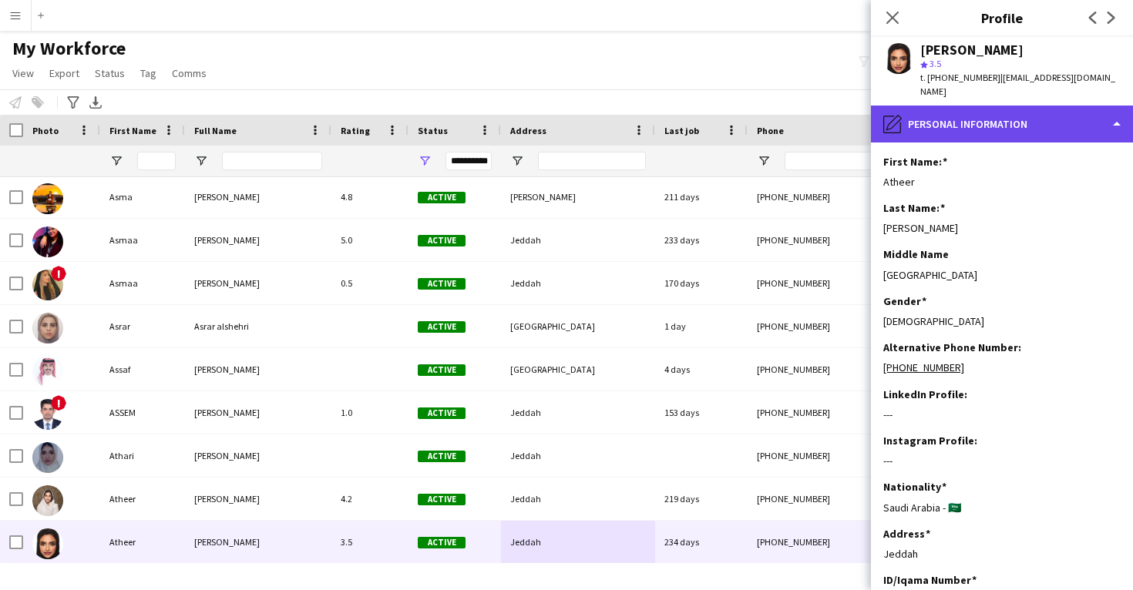
click at [975, 110] on div "pencil4 Personal Information" at bounding box center [1002, 124] width 262 height 37
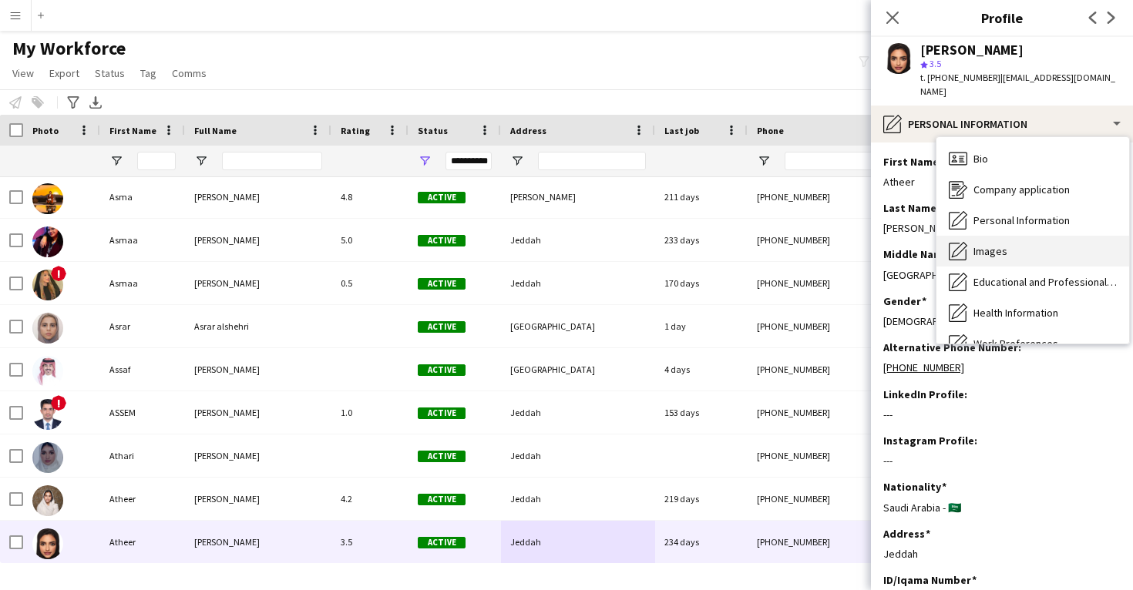
click at [995, 244] on span "Images" at bounding box center [990, 251] width 34 height 14
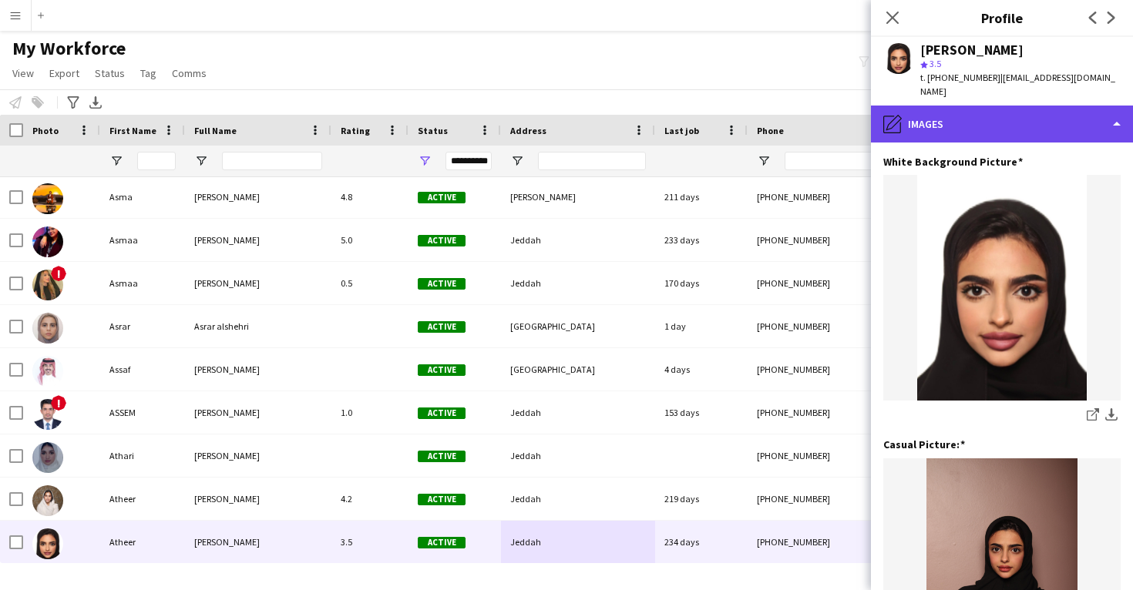
click at [950, 106] on div "pencil4 Images" at bounding box center [1002, 124] width 262 height 37
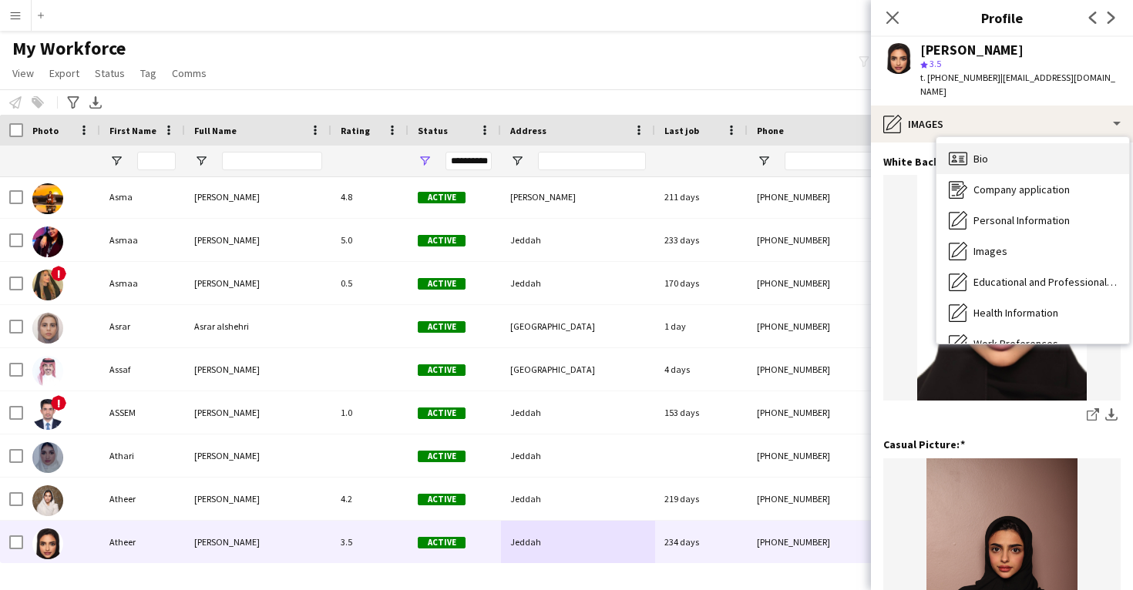
click at [975, 156] on div "Bio Bio" at bounding box center [1032, 158] width 193 height 31
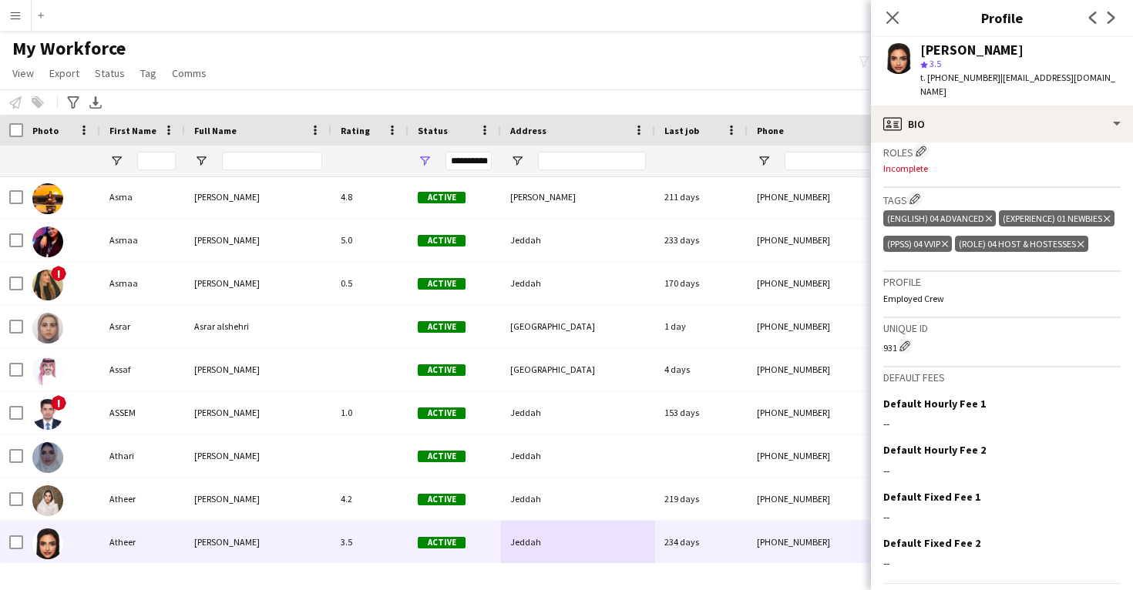
scroll to position [502, 0]
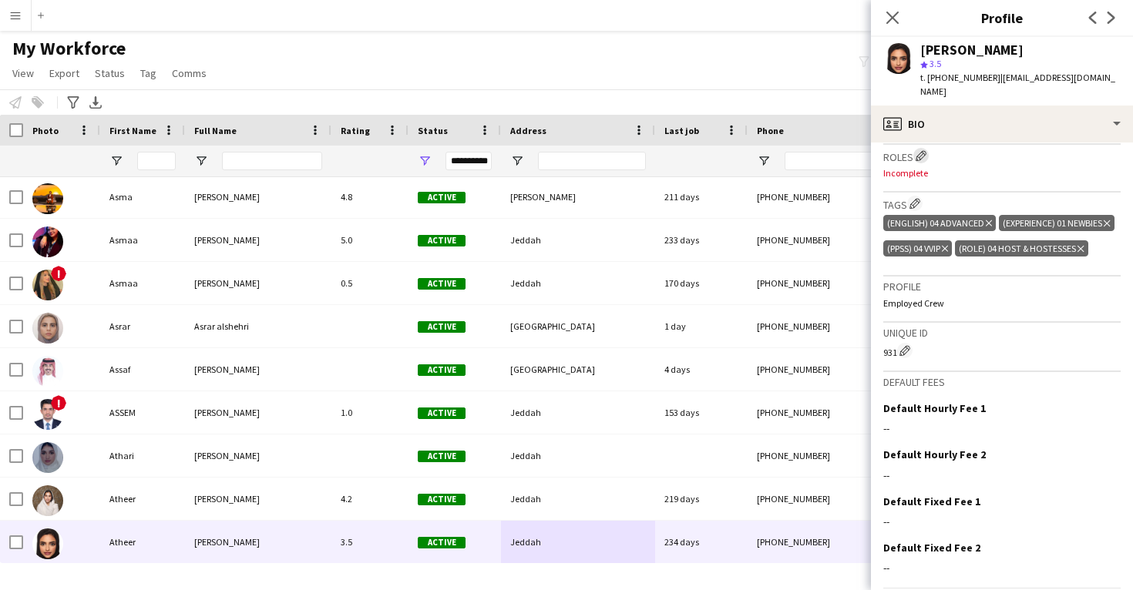
click at [924, 150] on app-icon "Edit crew company roles" at bounding box center [920, 155] width 11 height 11
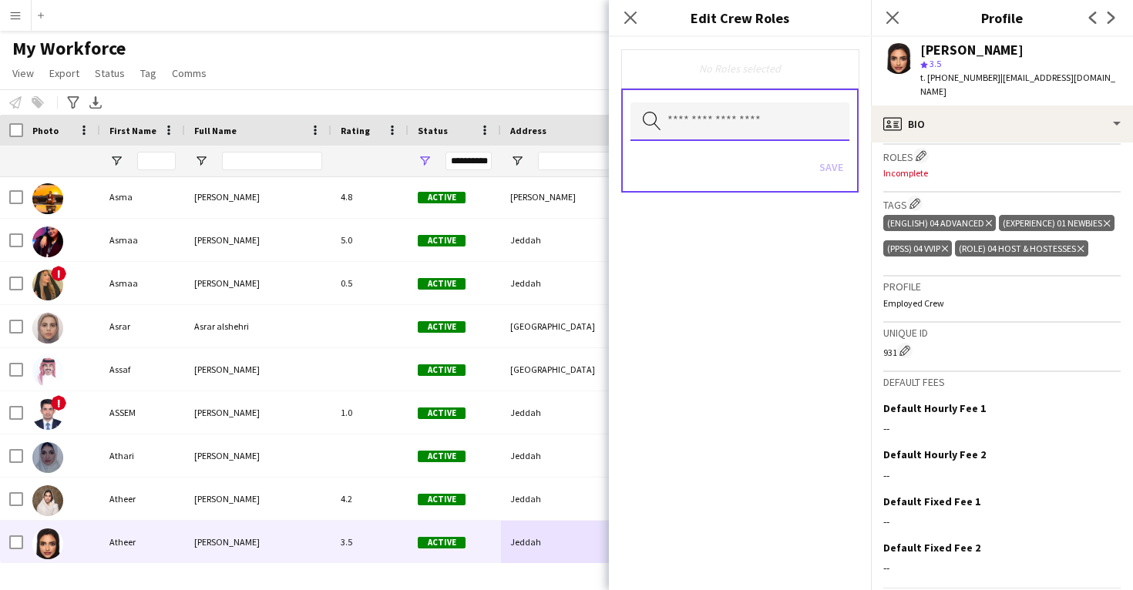
click at [740, 127] on input "text" at bounding box center [739, 121] width 219 height 39
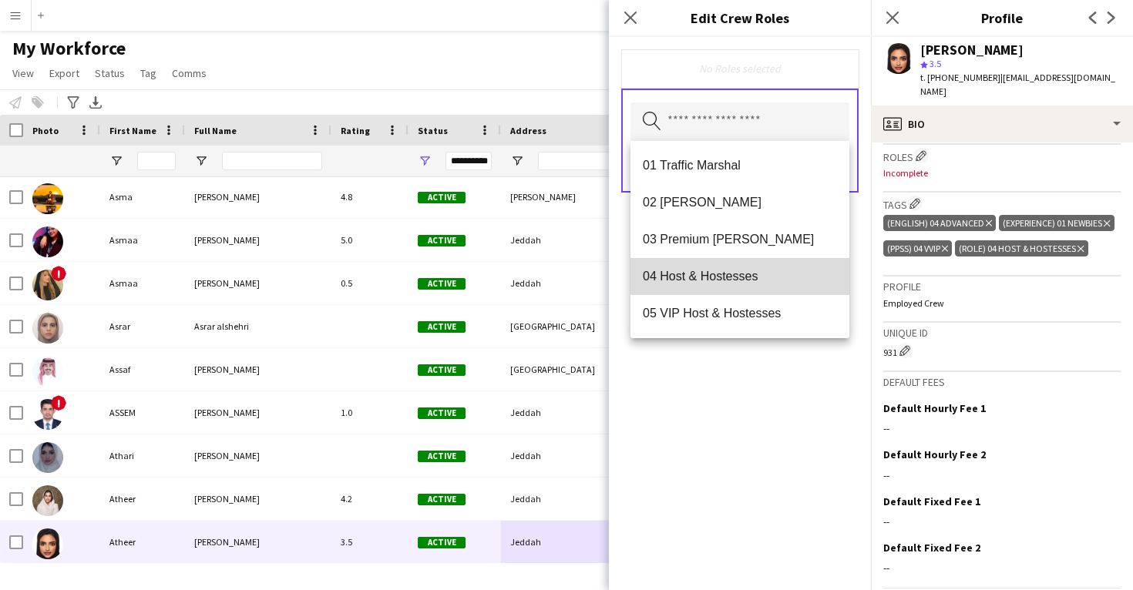
click at [753, 274] on span "04 Host & Hostesses" at bounding box center [740, 276] width 194 height 15
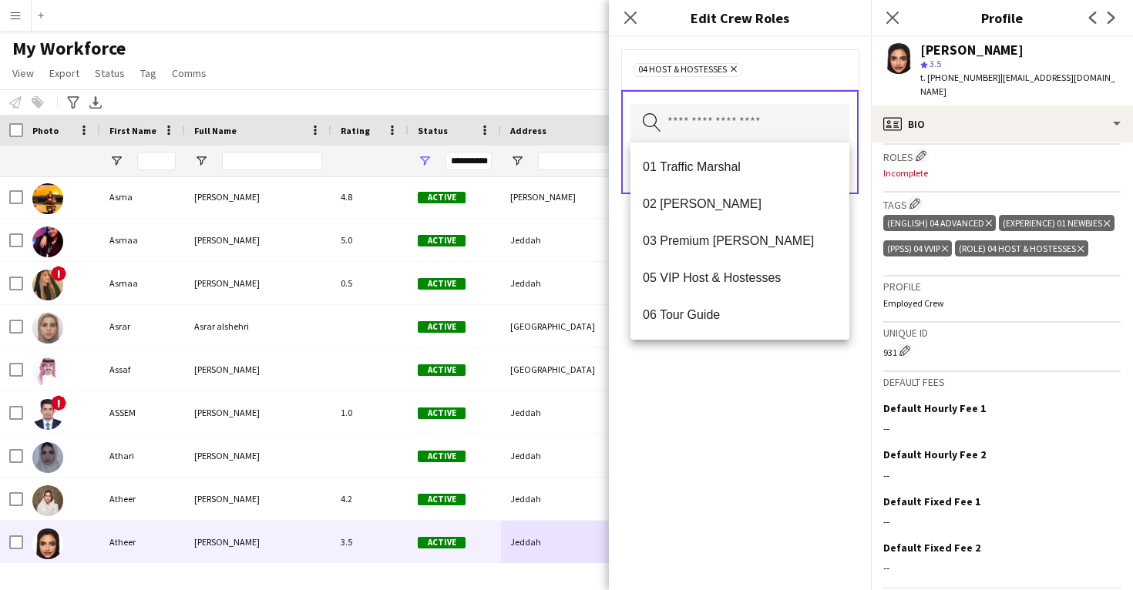
click at [794, 436] on div "04 Host & Hostesses Remove Search by role type Save" at bounding box center [740, 313] width 262 height 553
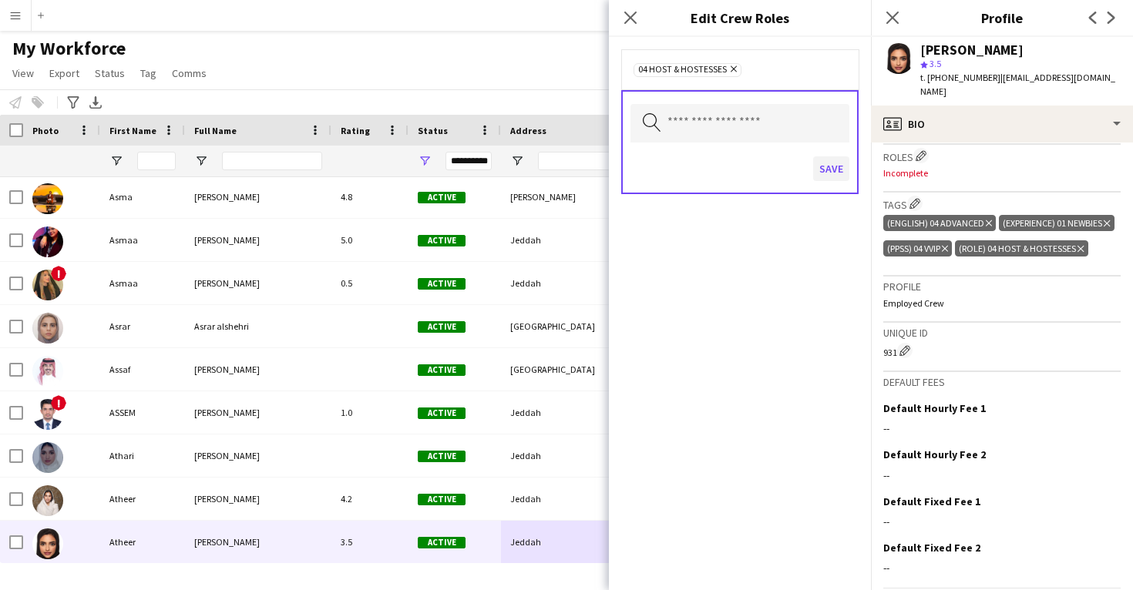
click at [824, 176] on button "Save" at bounding box center [831, 168] width 36 height 25
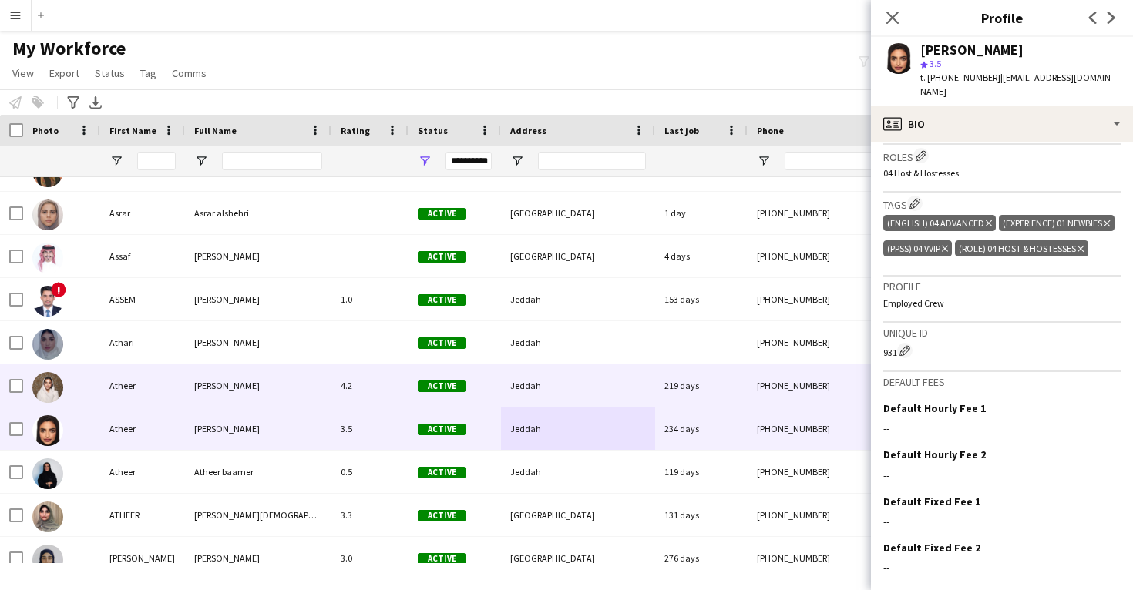
scroll to position [14355, 0]
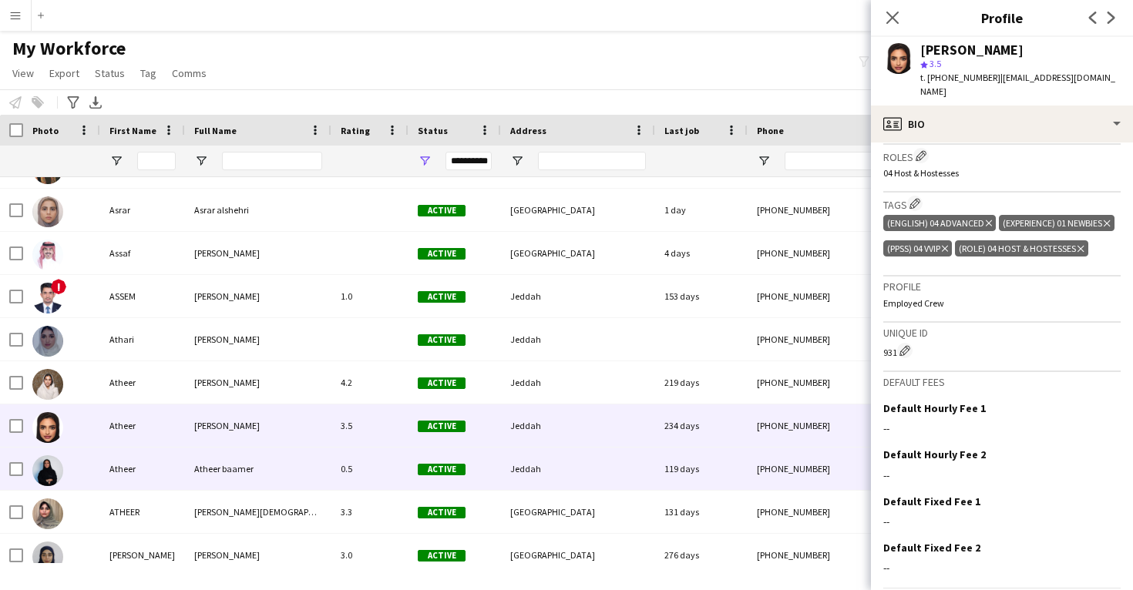
click at [529, 481] on div "Jeddah" at bounding box center [578, 469] width 154 height 42
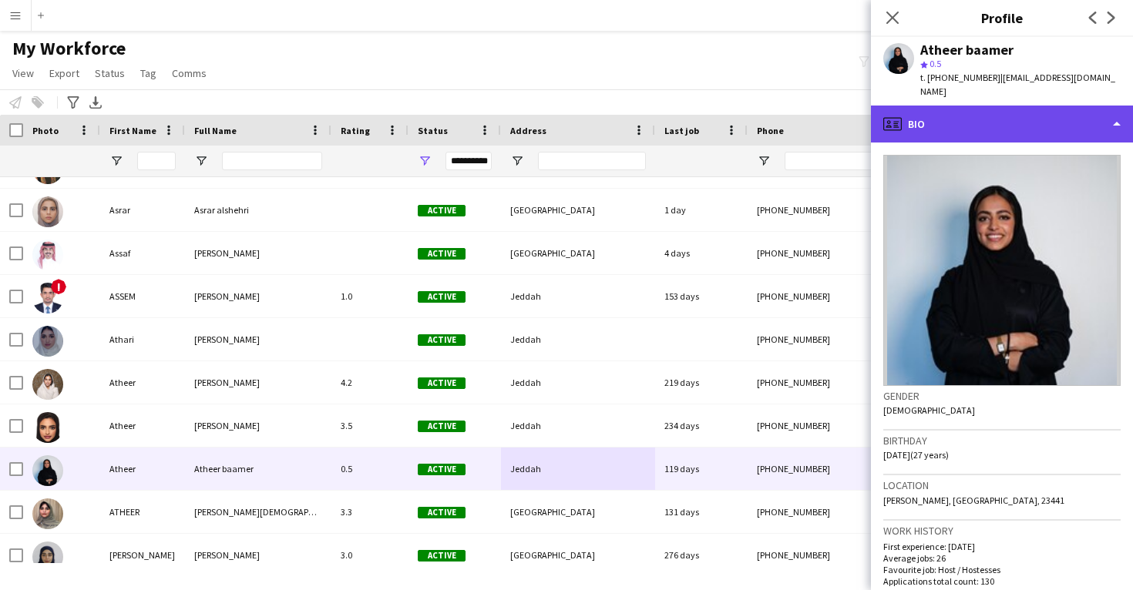
click at [971, 106] on div "profile Bio" at bounding box center [1002, 124] width 262 height 37
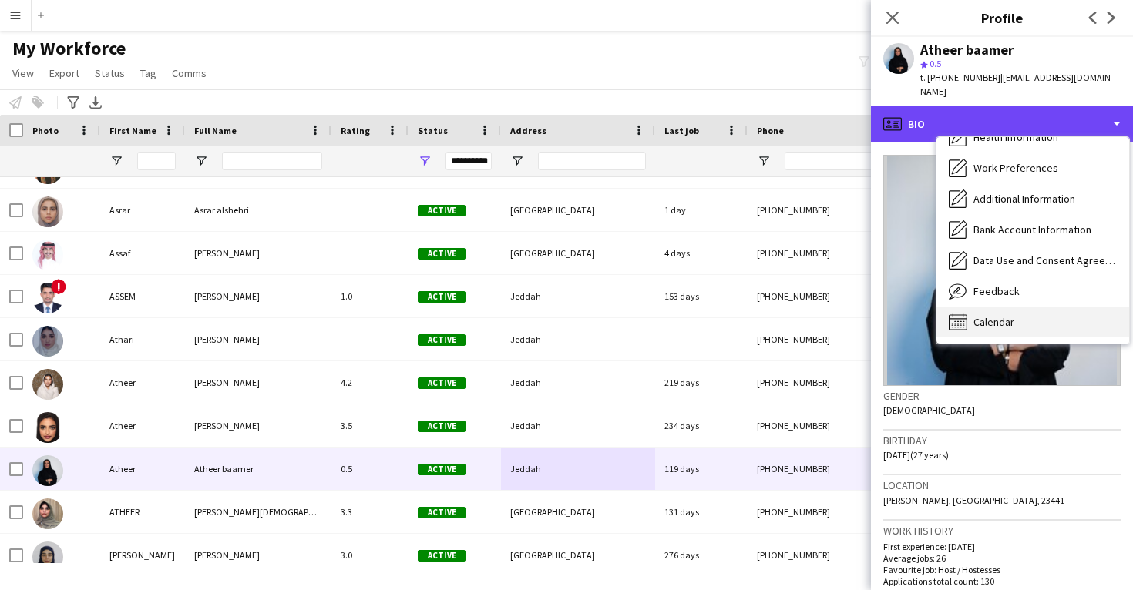
scroll to position [176, 0]
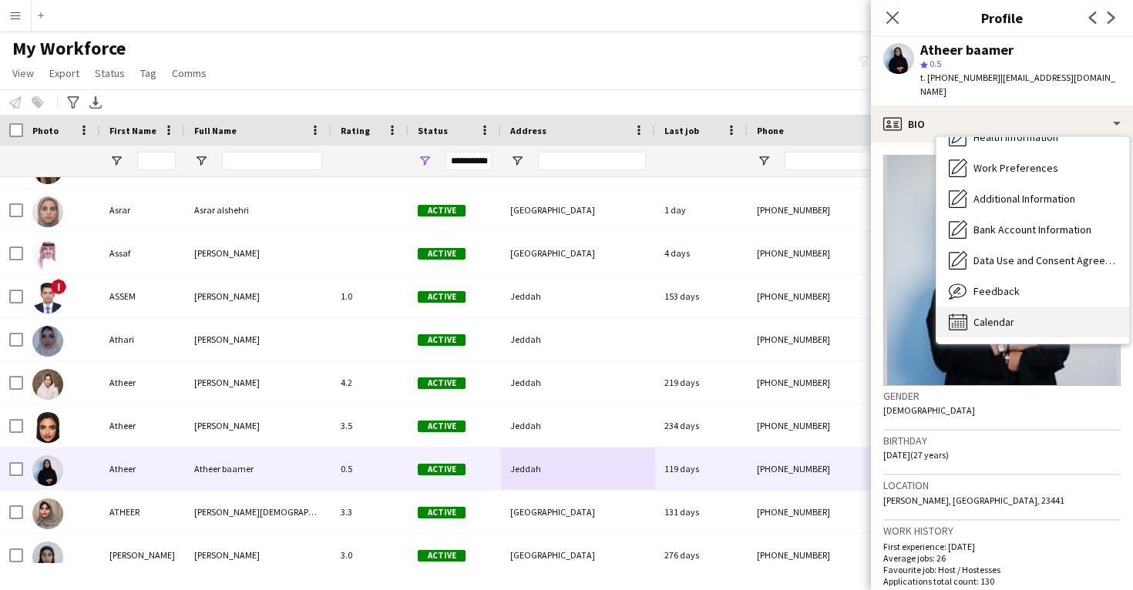
click at [1016, 314] on div "Calendar Calendar" at bounding box center [1032, 322] width 193 height 31
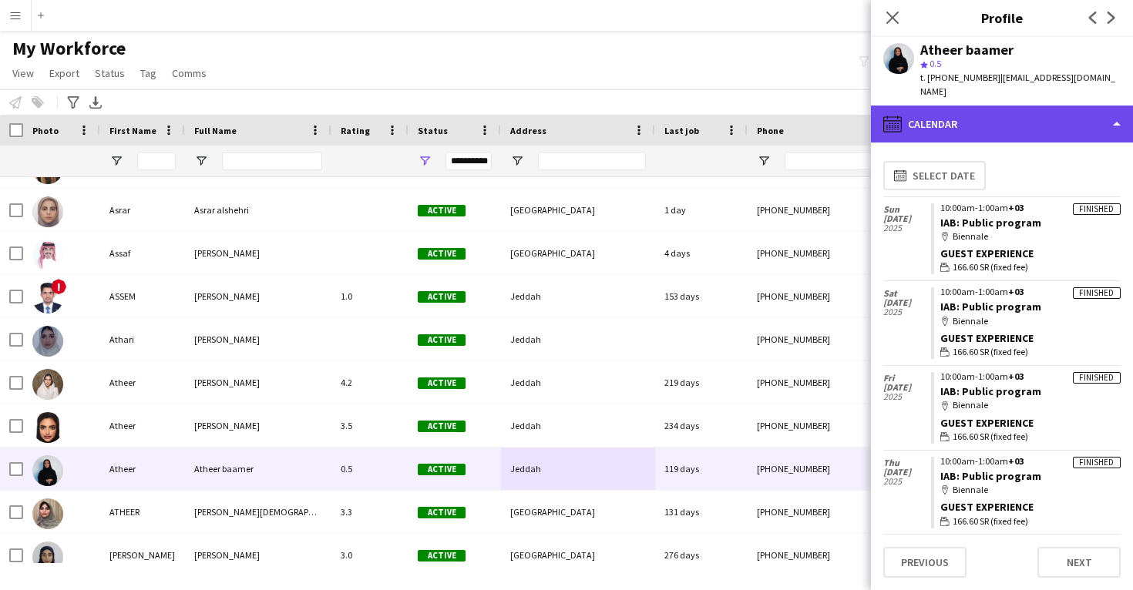
click at [967, 106] on div "calendar-full Calendar" at bounding box center [1002, 124] width 262 height 37
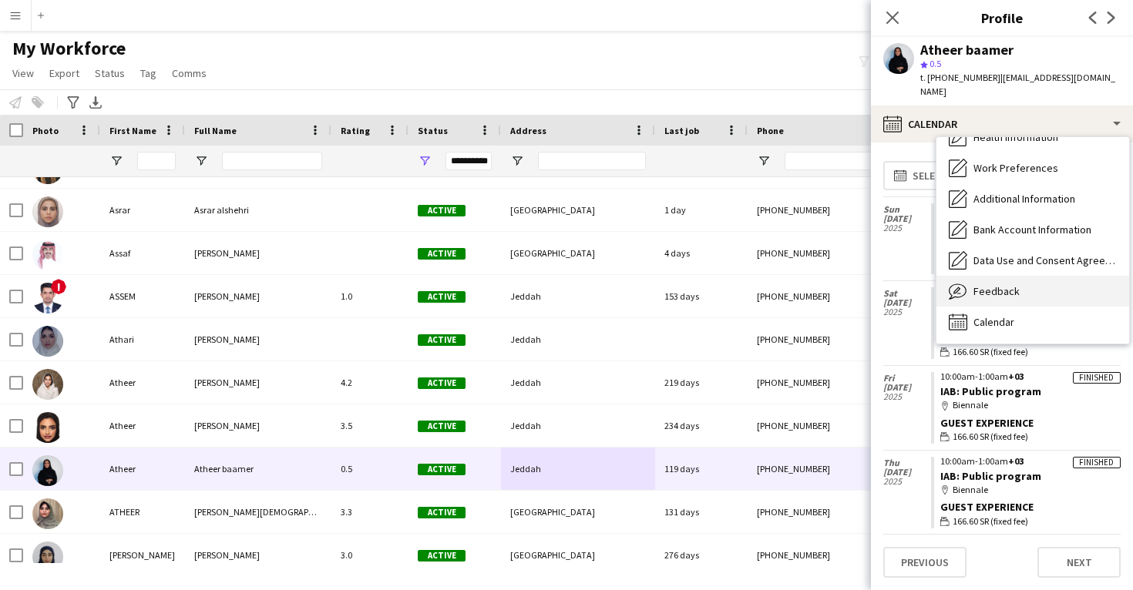
click at [1002, 284] on span "Feedback" at bounding box center [996, 291] width 46 height 14
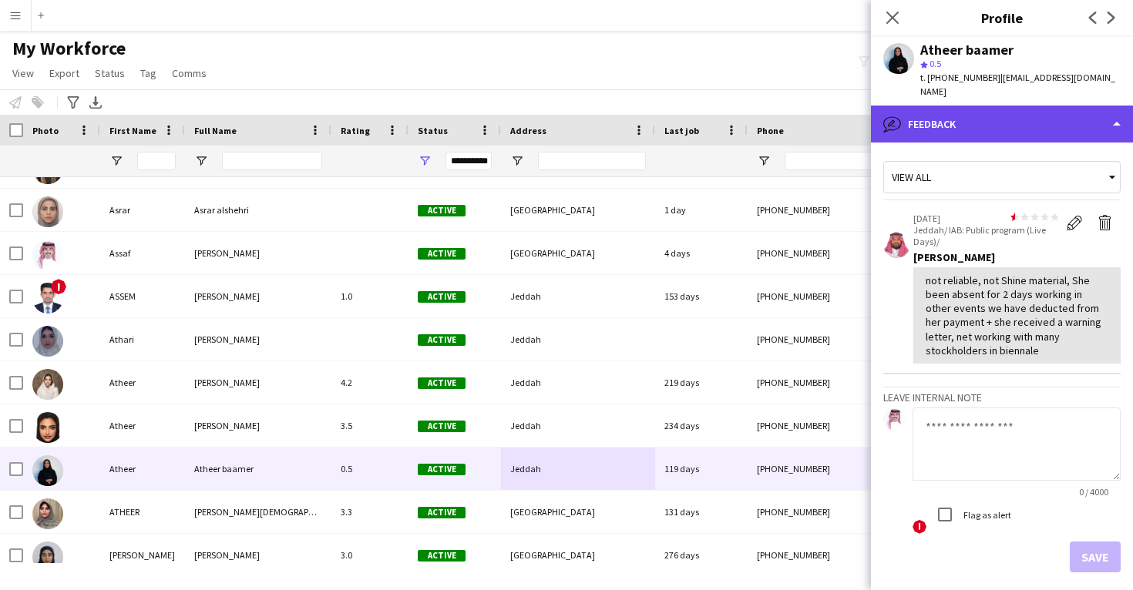
click at [975, 116] on div "bubble-pencil Feedback" at bounding box center [1002, 124] width 262 height 37
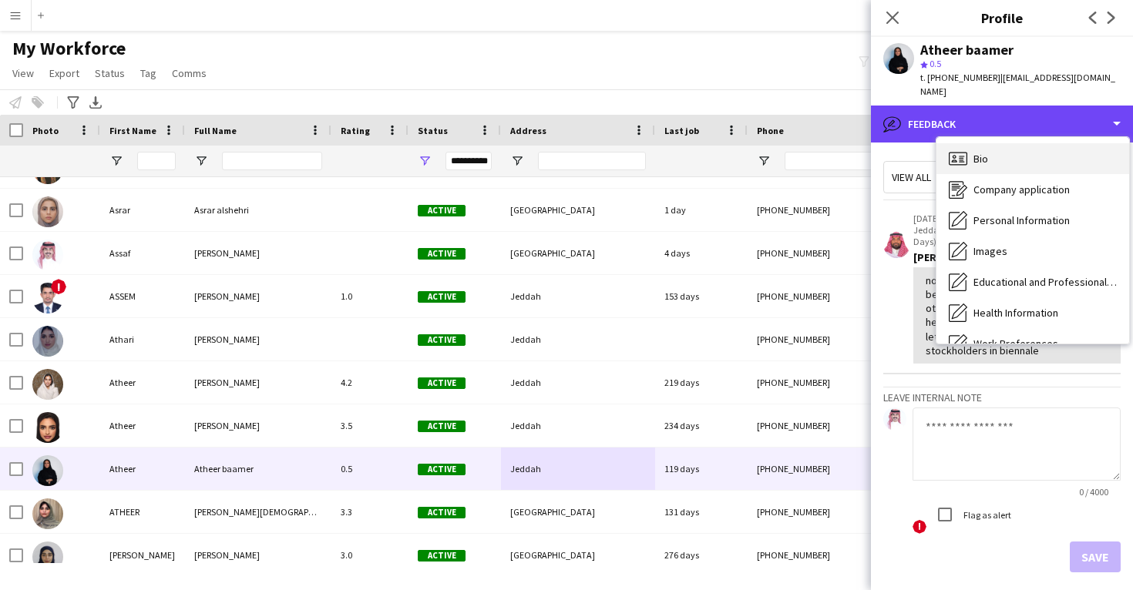
scroll to position [0, 0]
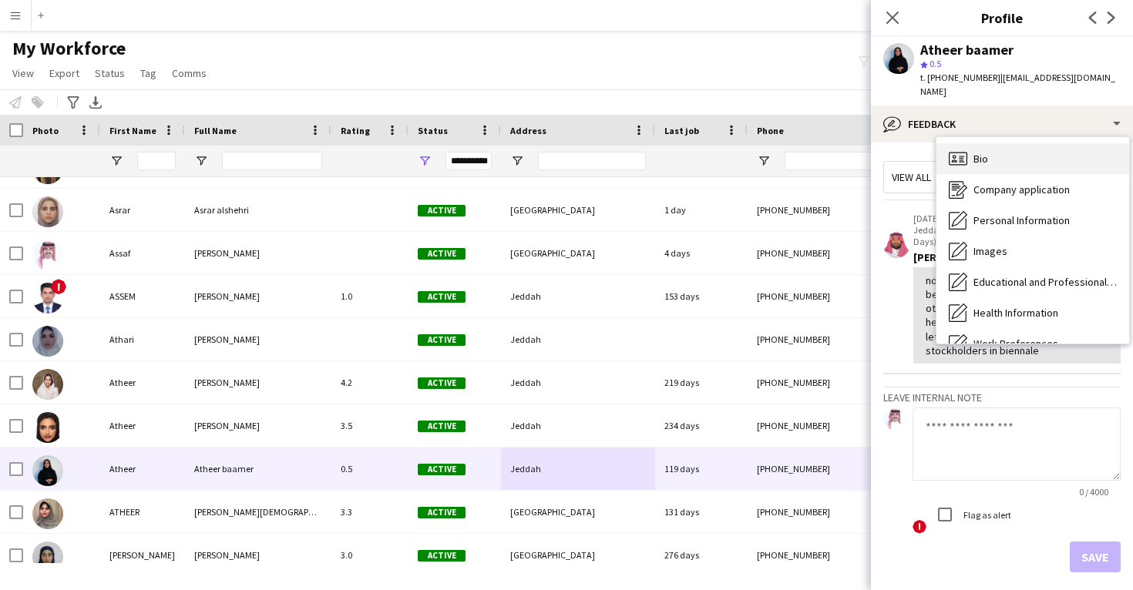
click at [979, 152] on span "Bio" at bounding box center [980, 159] width 15 height 14
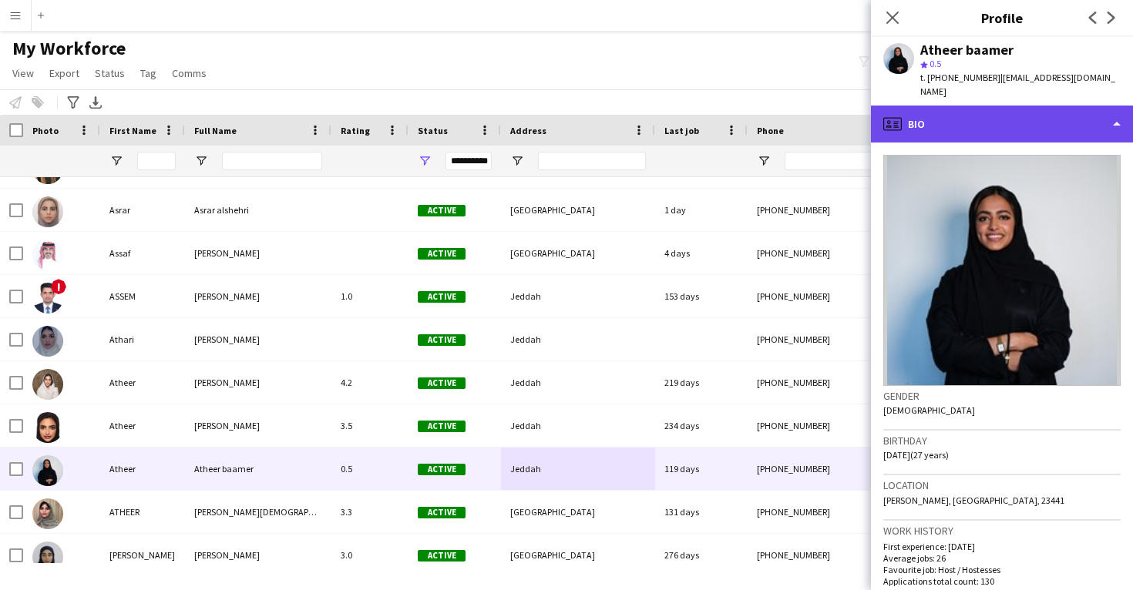
click at [969, 112] on div "profile Bio" at bounding box center [1002, 124] width 262 height 37
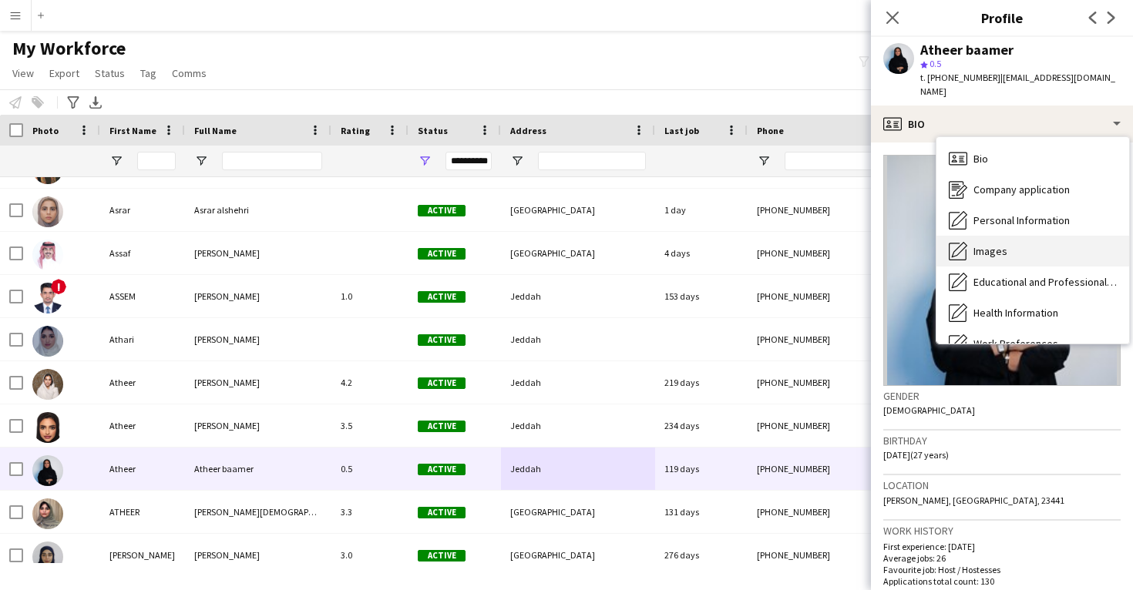
click at [985, 244] on span "Images" at bounding box center [990, 251] width 34 height 14
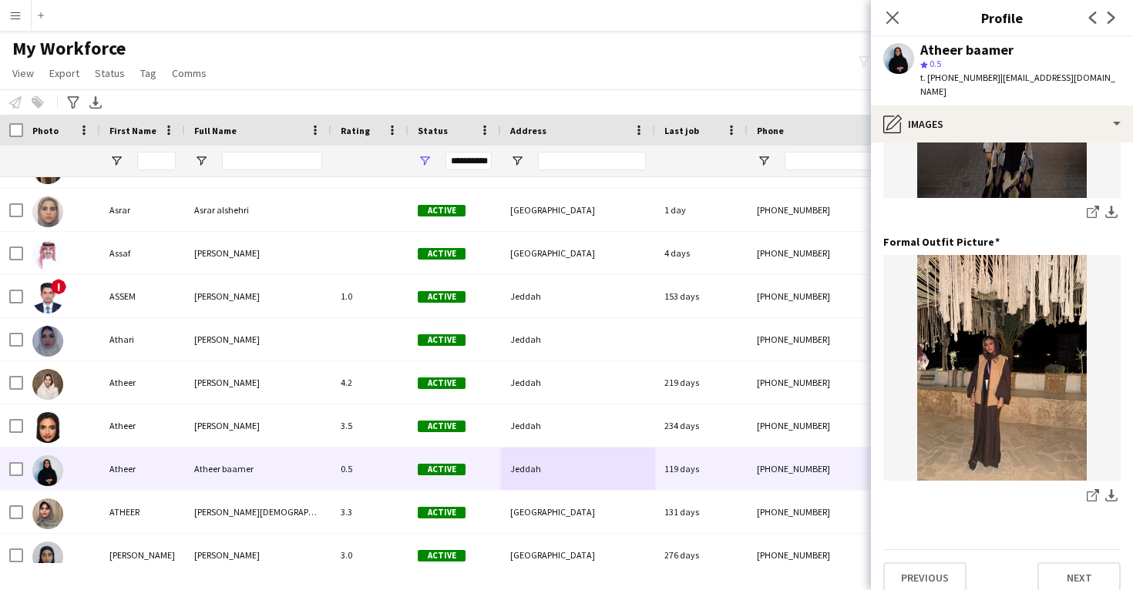
scroll to position [485, 0]
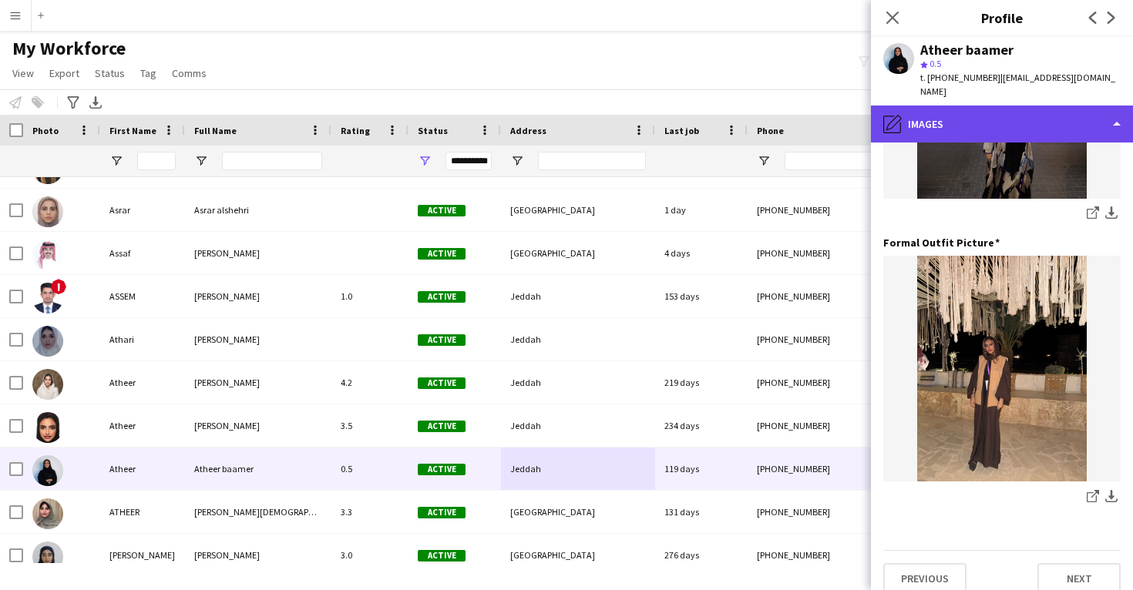
click at [984, 114] on div "pencil4 Images" at bounding box center [1002, 124] width 262 height 37
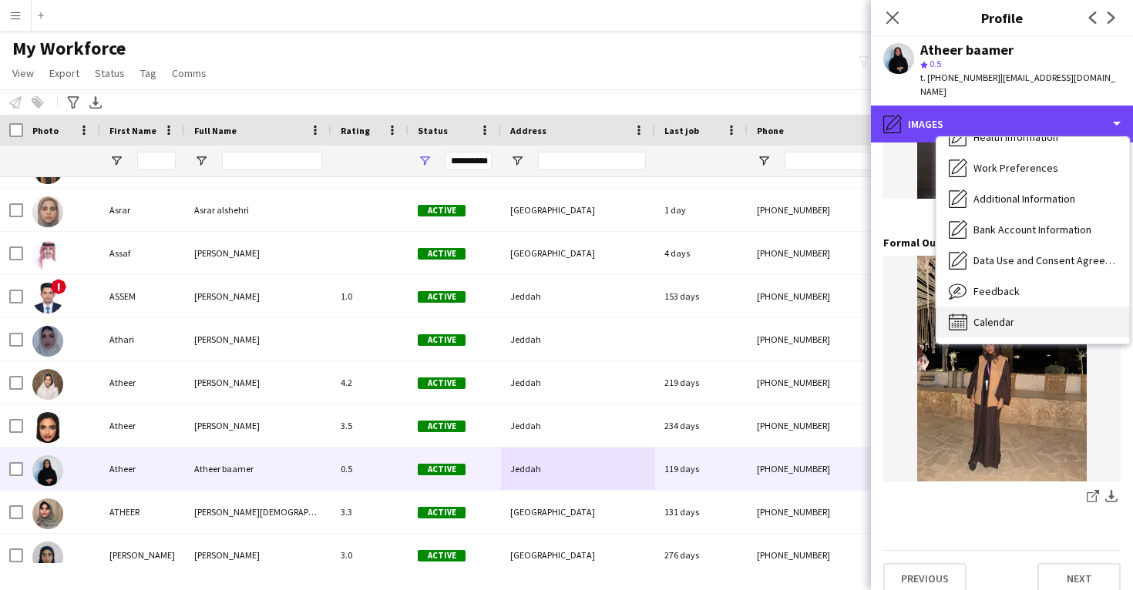
scroll to position [176, 0]
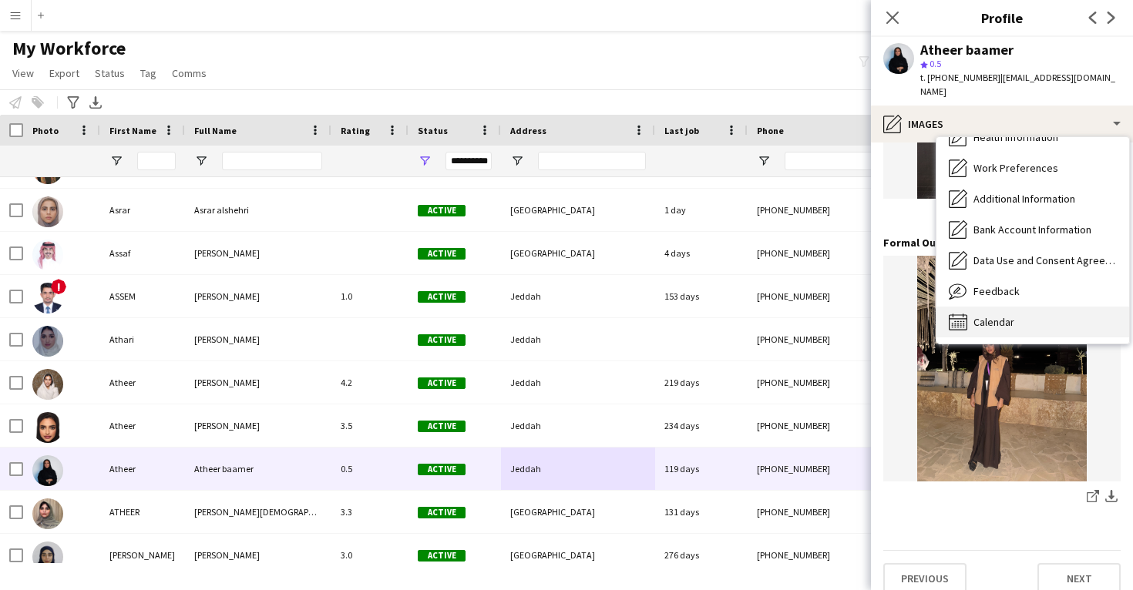
click at [1003, 315] on span "Calendar" at bounding box center [993, 322] width 41 height 14
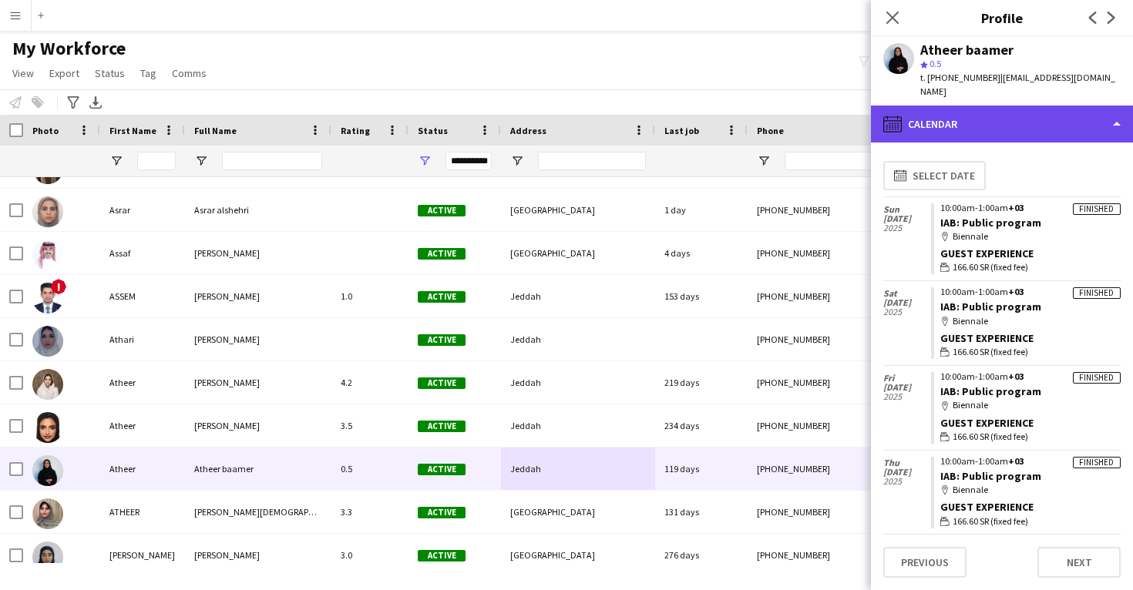
click at [968, 108] on div "calendar-full Calendar" at bounding box center [1002, 124] width 262 height 37
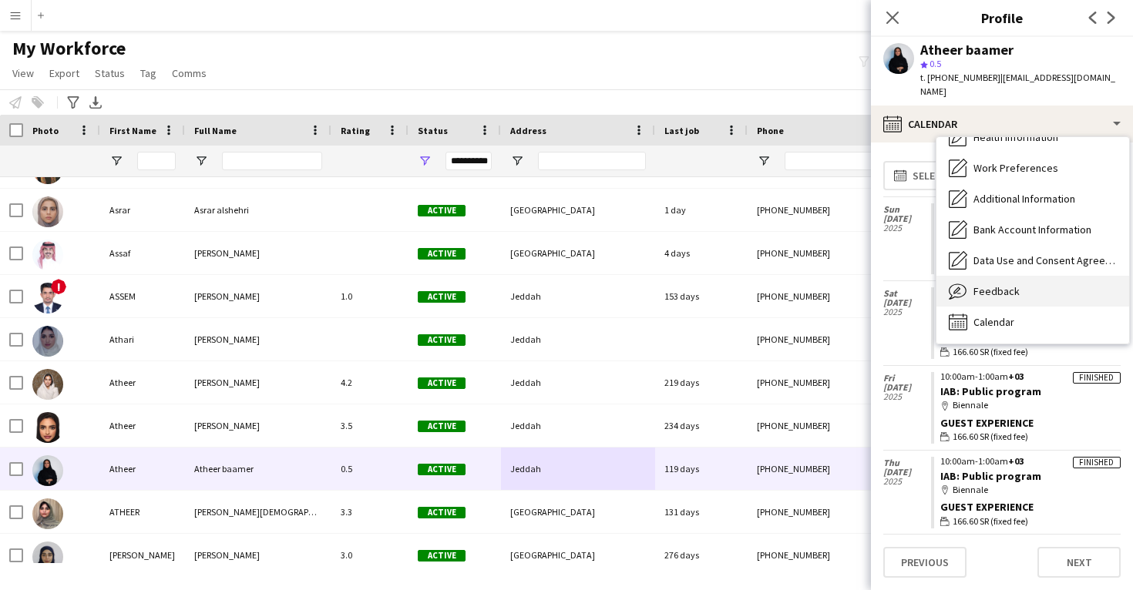
click at [985, 276] on div "Feedback Feedback" at bounding box center [1032, 291] width 193 height 31
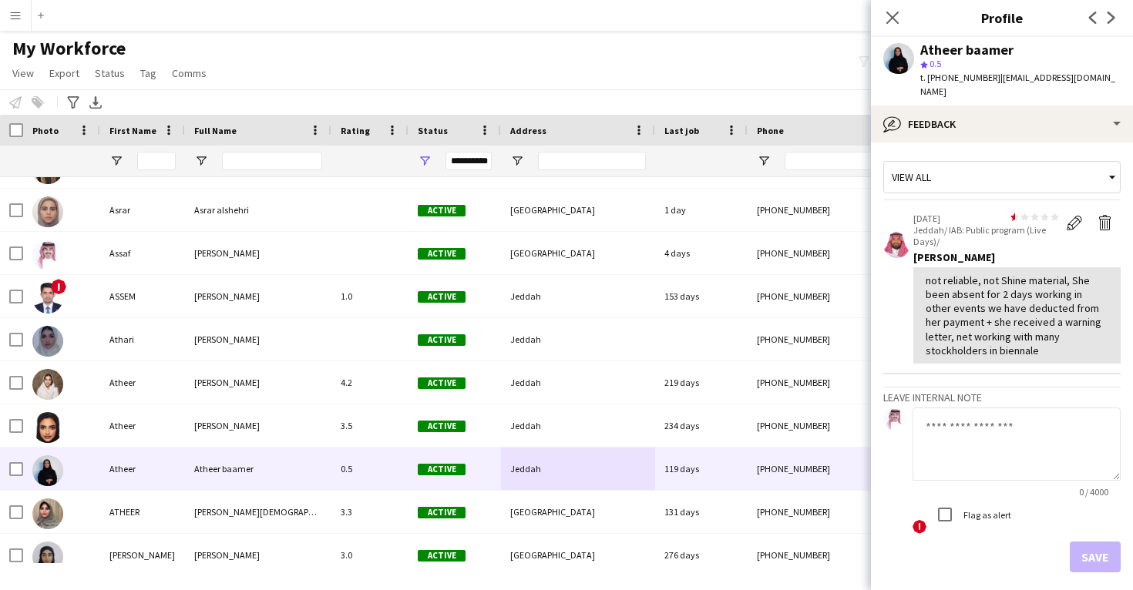
click at [958, 274] on div "not reliable, not Shine material, She been absent for 2 days working in other e…" at bounding box center [1016, 316] width 183 height 84
copy div "reliable"
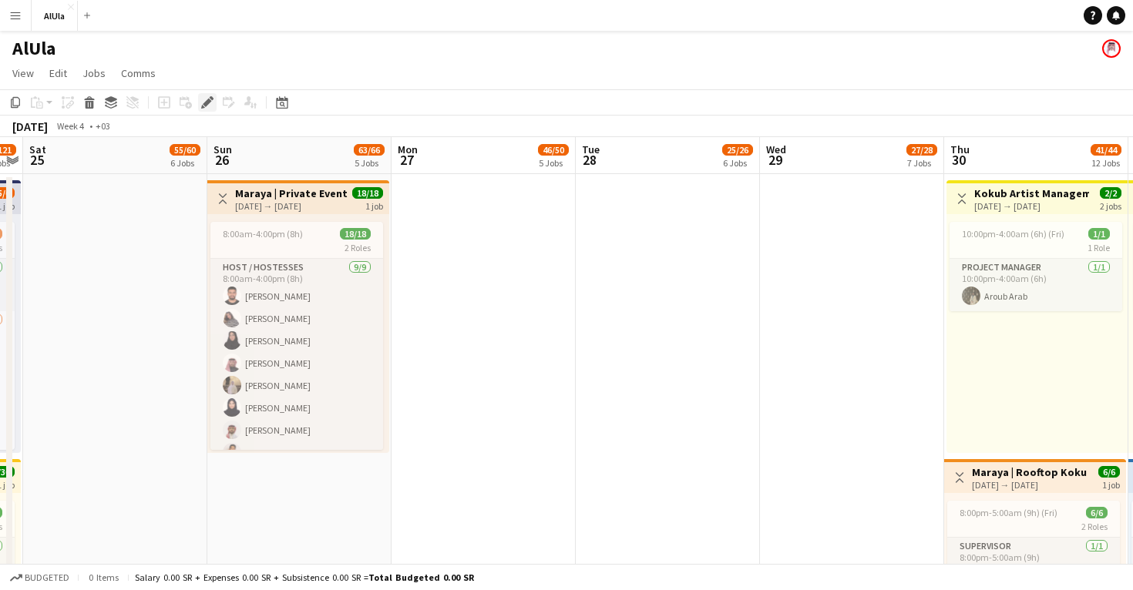
click at [202, 99] on icon "Edit" at bounding box center [207, 102] width 12 height 12
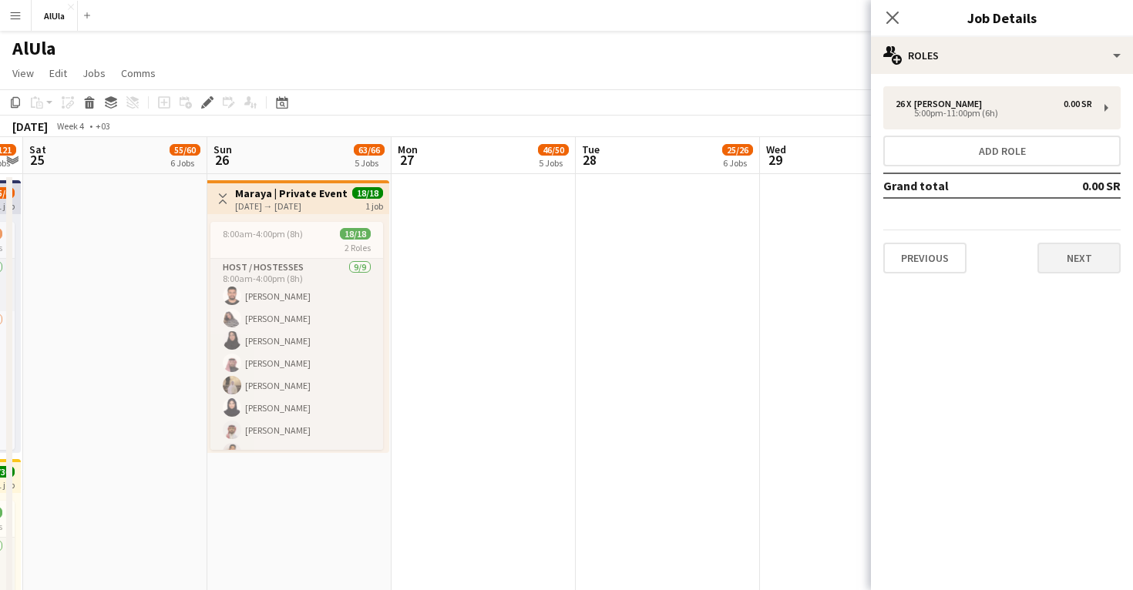
click at [1060, 266] on button "Next" at bounding box center [1078, 258] width 83 height 31
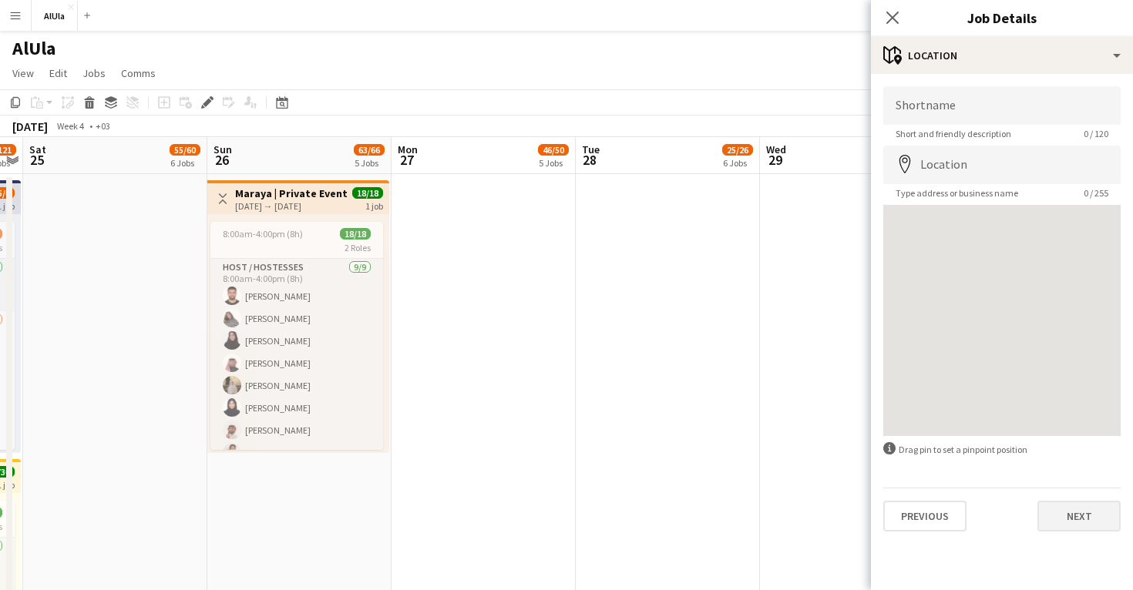
click at [1062, 513] on button "Next" at bounding box center [1078, 516] width 83 height 31
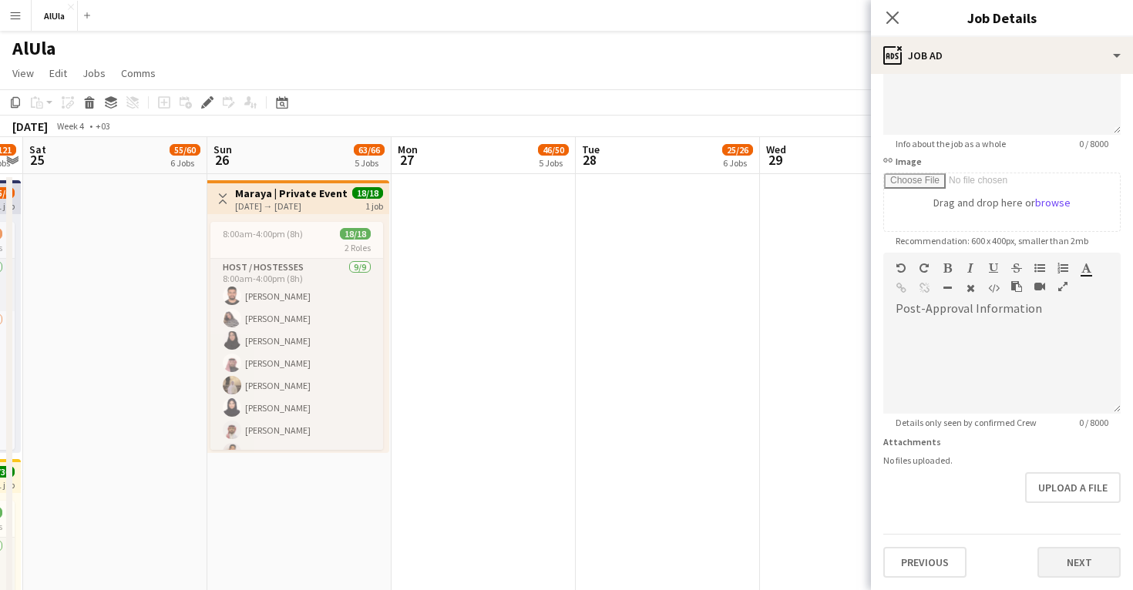
scroll to position [172, 0]
click at [1066, 557] on button "Next" at bounding box center [1078, 562] width 83 height 31
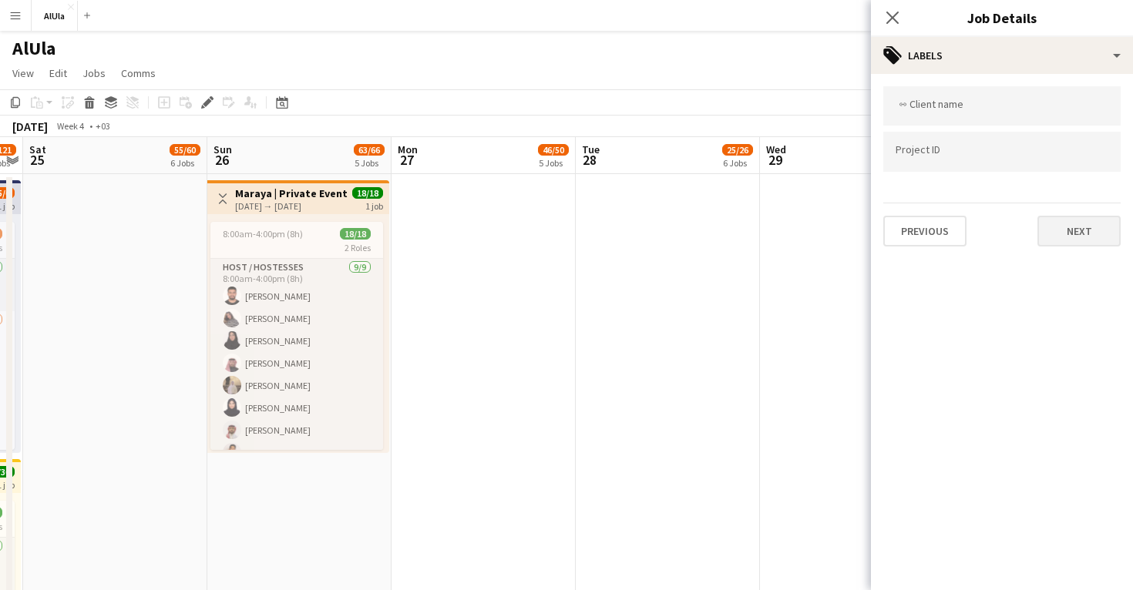
click at [1065, 233] on button "Next" at bounding box center [1078, 231] width 83 height 31
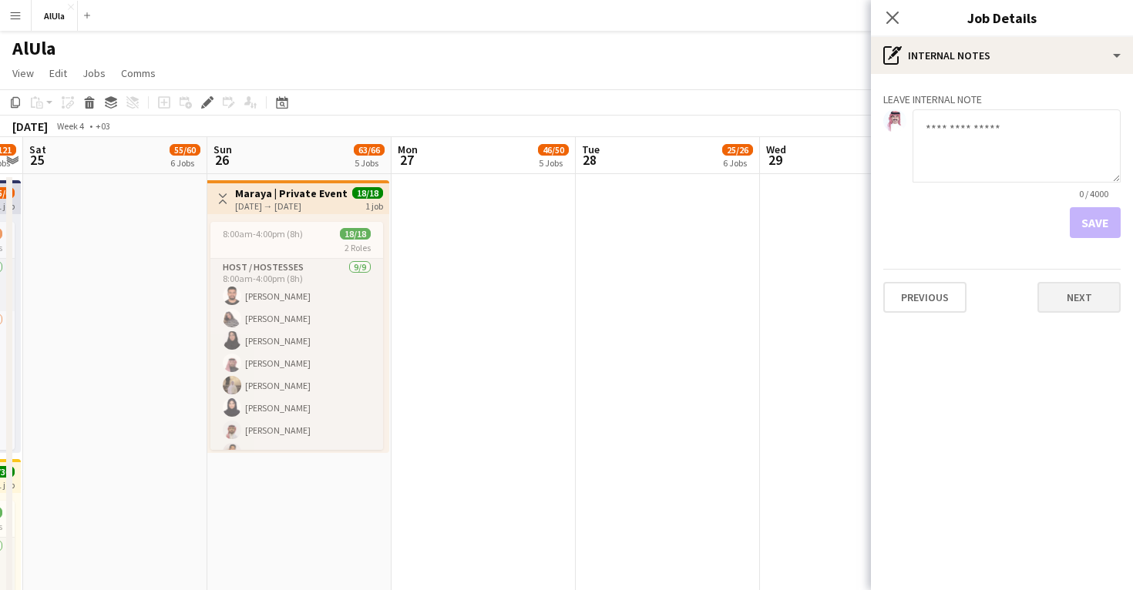
click at [1065, 307] on button "Next" at bounding box center [1078, 297] width 83 height 31
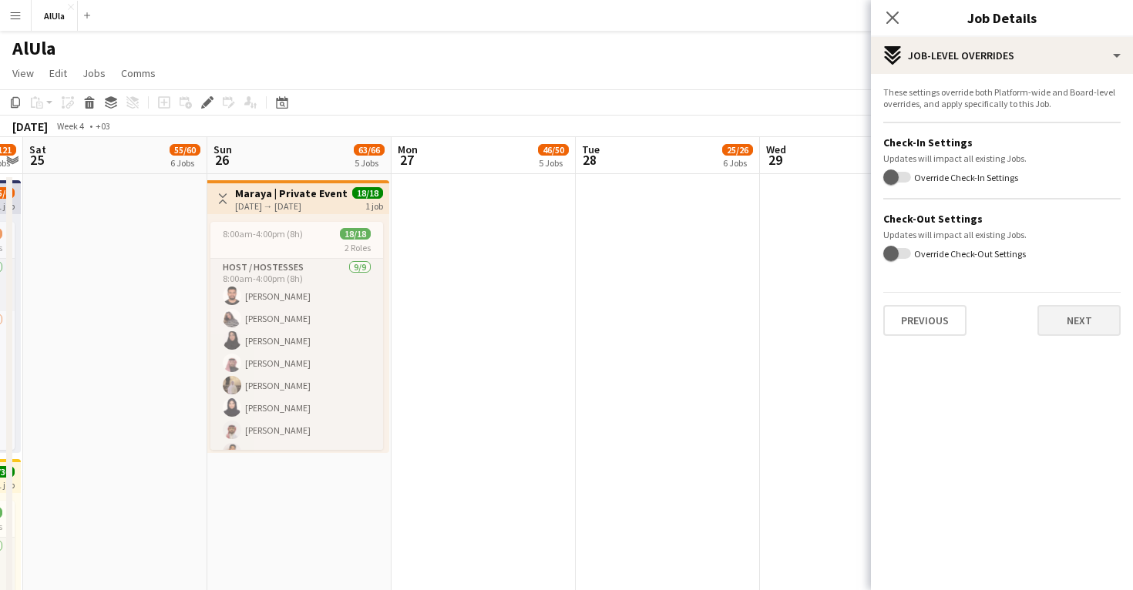
click at [1065, 319] on button "Next" at bounding box center [1078, 320] width 83 height 31
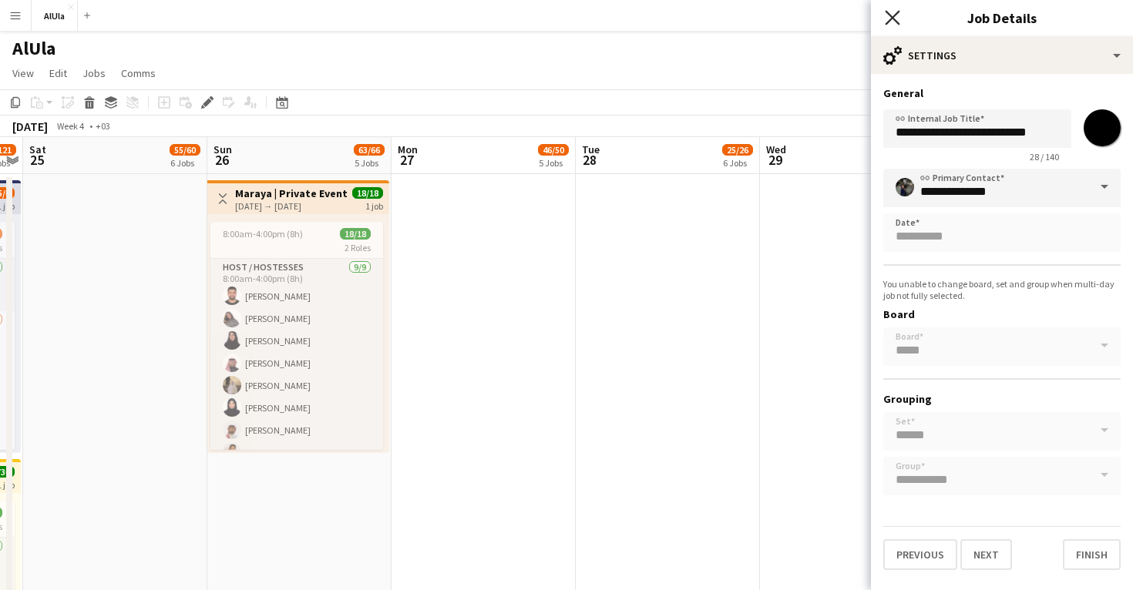
click at [893, 22] on icon "Close pop-in" at bounding box center [891, 17] width 15 height 15
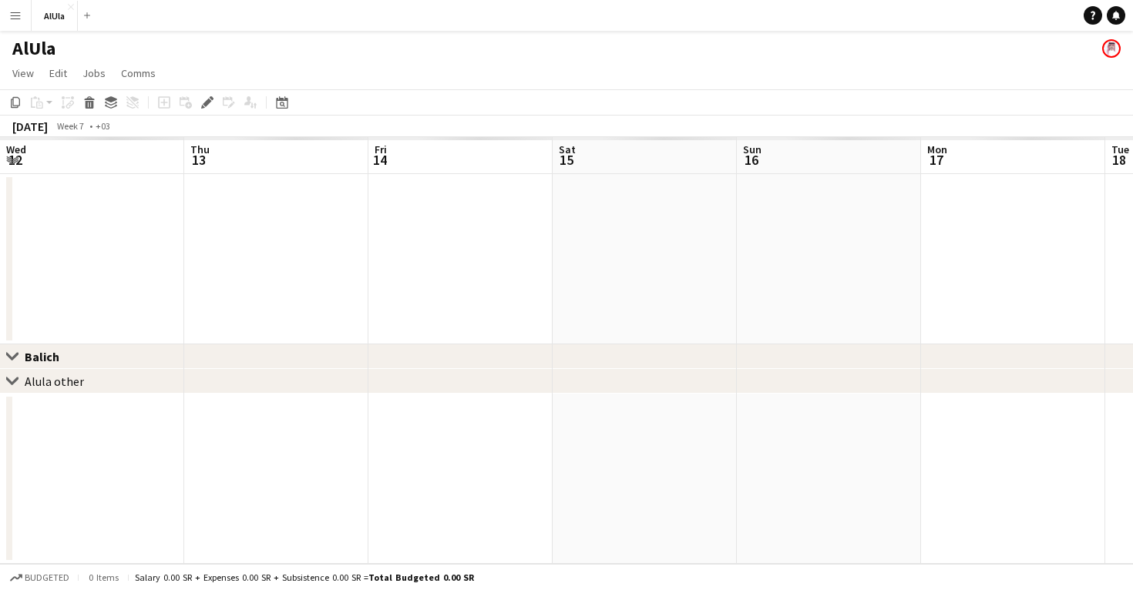
scroll to position [0, 529]
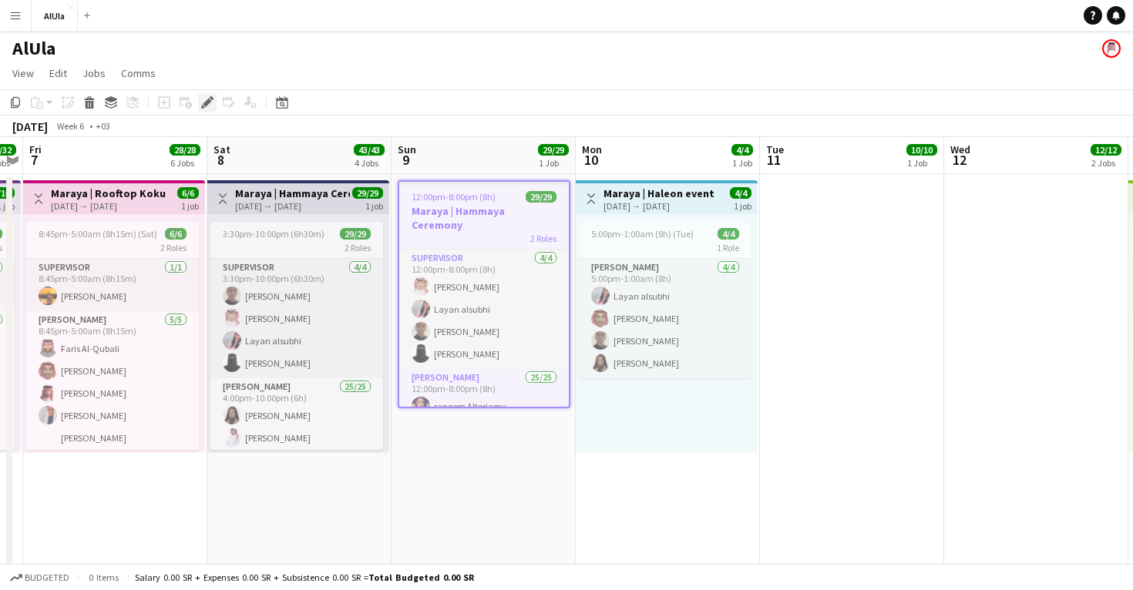
click at [201, 101] on icon "Edit" at bounding box center [207, 102] width 12 height 12
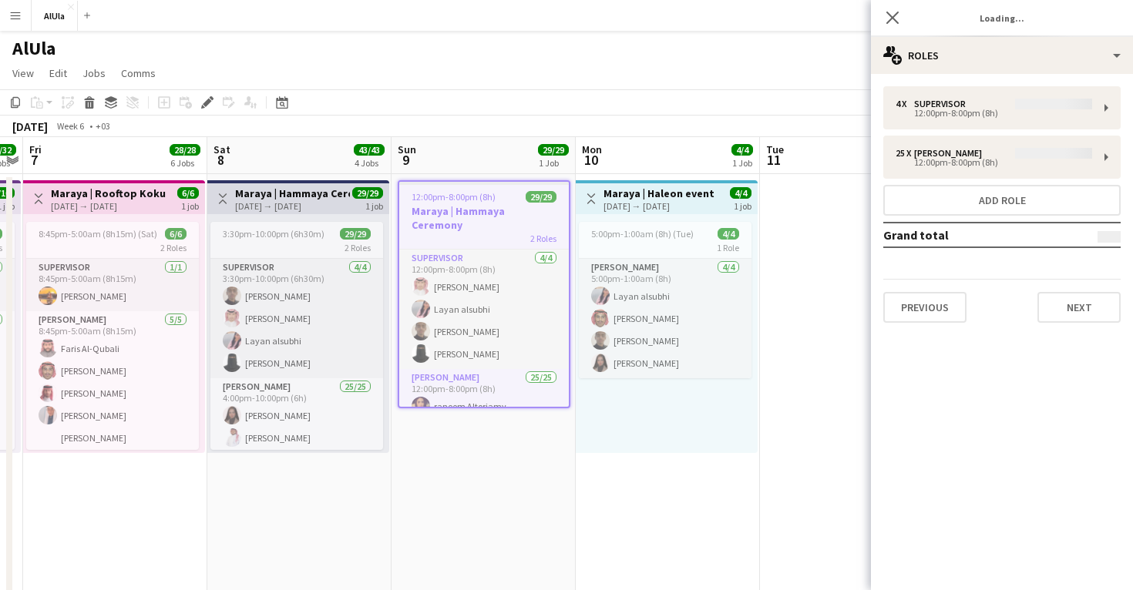
type input "*******"
click at [1058, 312] on button "Next" at bounding box center [1078, 307] width 83 height 31
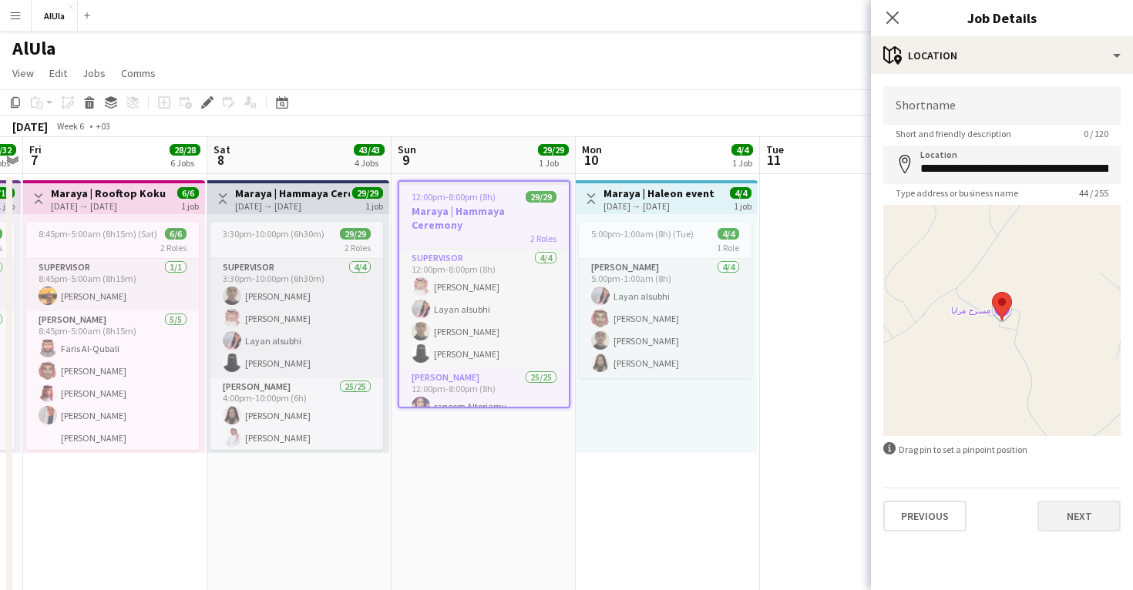
click at [1072, 523] on button "Next" at bounding box center [1078, 516] width 83 height 31
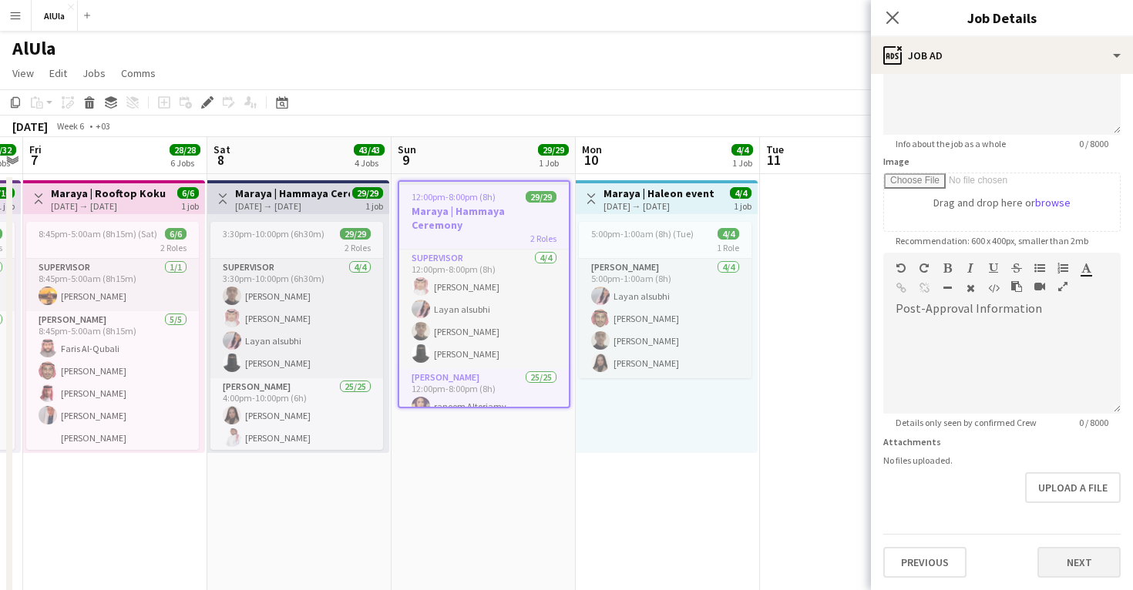
scroll to position [172, 0]
click at [1076, 560] on button "Next" at bounding box center [1078, 562] width 83 height 31
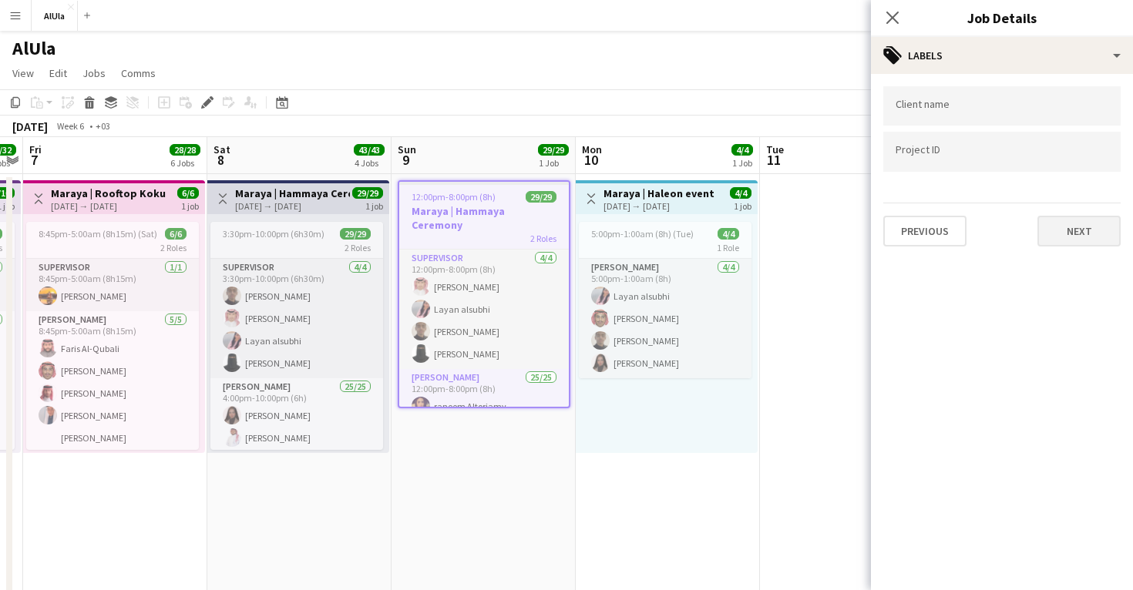
click at [1083, 236] on button "Next" at bounding box center [1078, 231] width 83 height 31
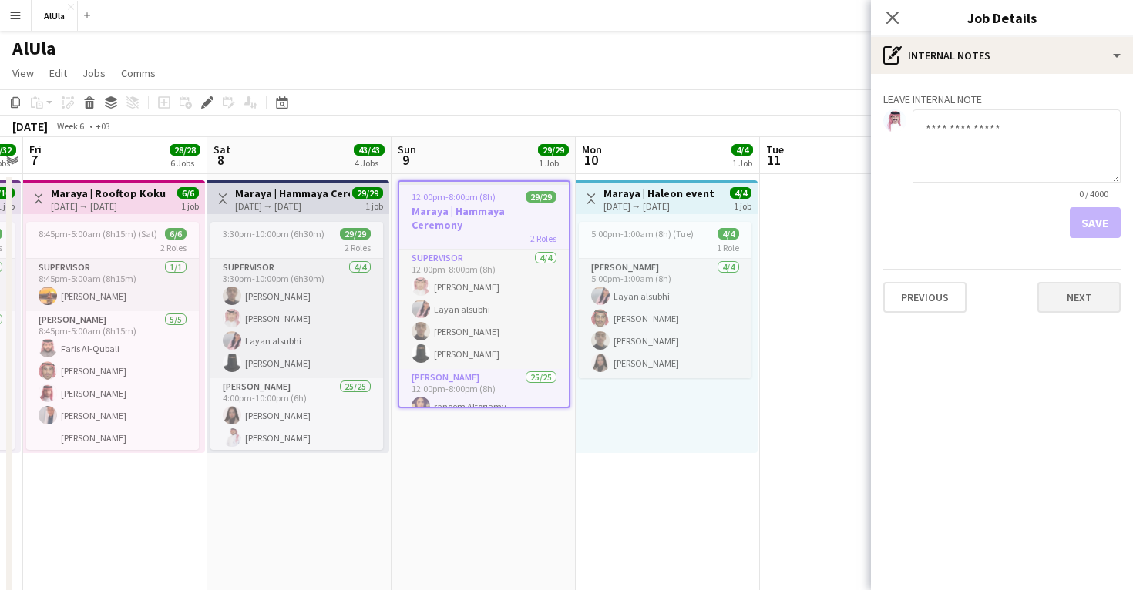
click at [1072, 304] on button "Next" at bounding box center [1078, 297] width 83 height 31
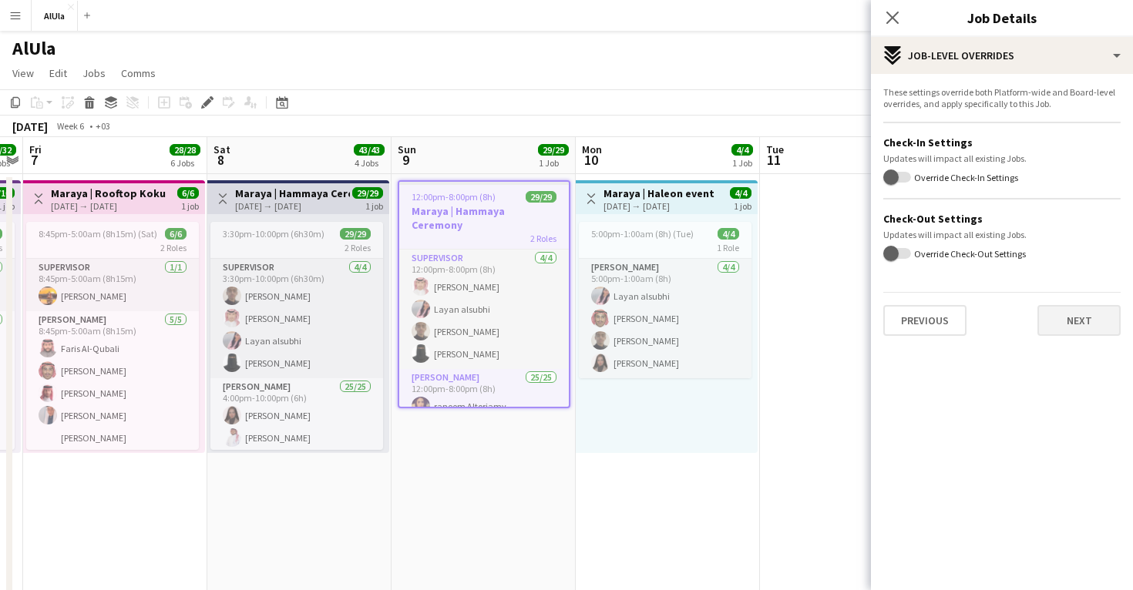
click at [1066, 331] on button "Next" at bounding box center [1078, 320] width 83 height 31
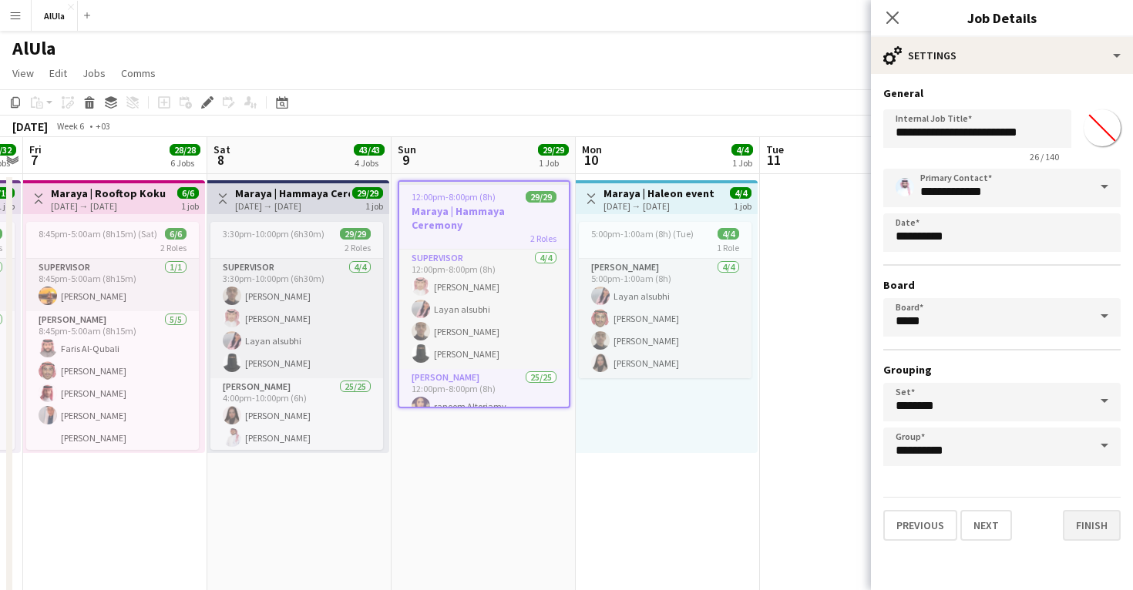
click at [1089, 517] on button "Finish" at bounding box center [1091, 525] width 58 height 31
